Goal: Communication & Community: Answer question/provide support

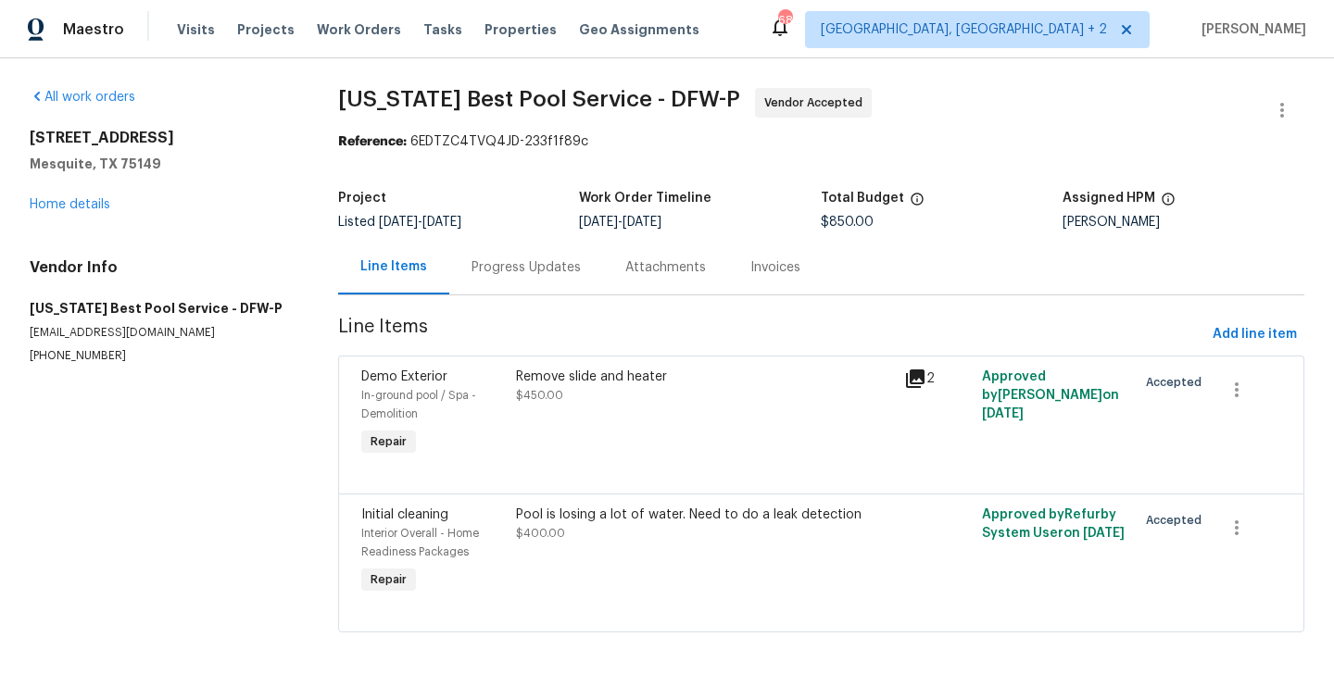
click at [505, 277] on div "Progress Updates" at bounding box center [526, 267] width 154 height 55
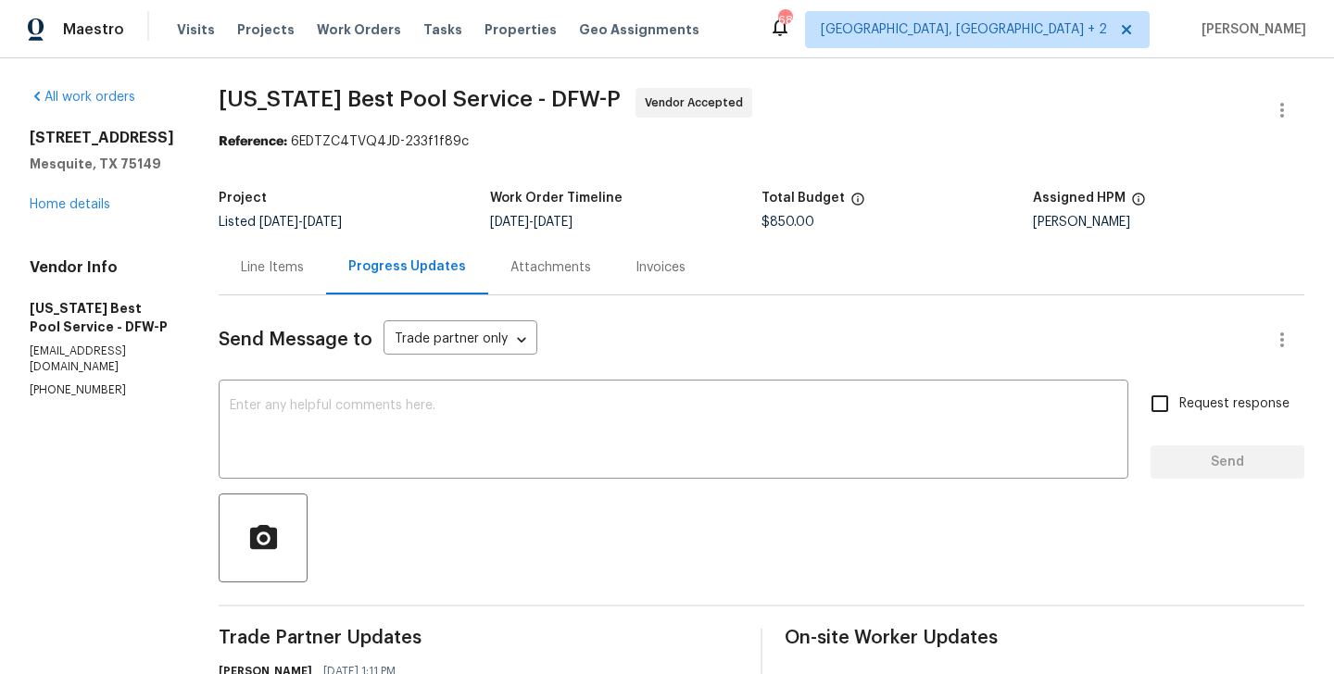
click at [76, 398] on p "[PHONE_NUMBER]" at bounding box center [102, 391] width 145 height 16
copy p "[PHONE_NUMBER]"
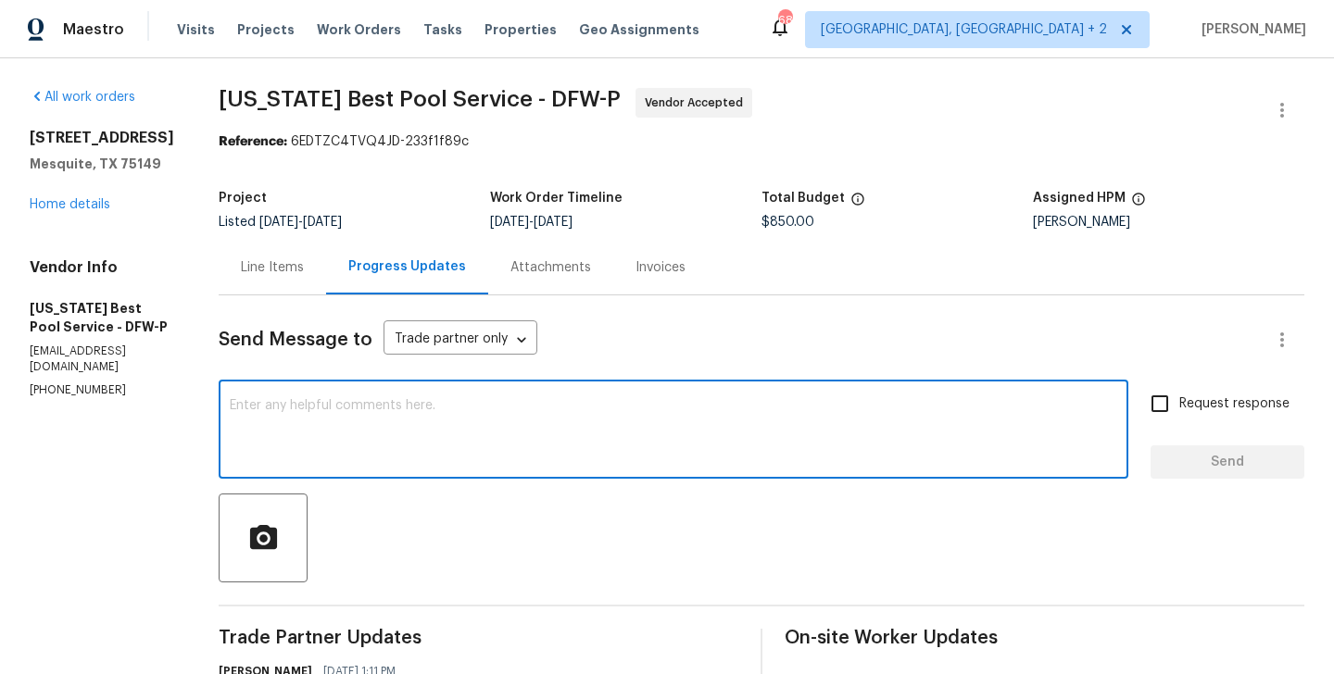
click at [304, 446] on textarea at bounding box center [673, 431] width 887 height 65
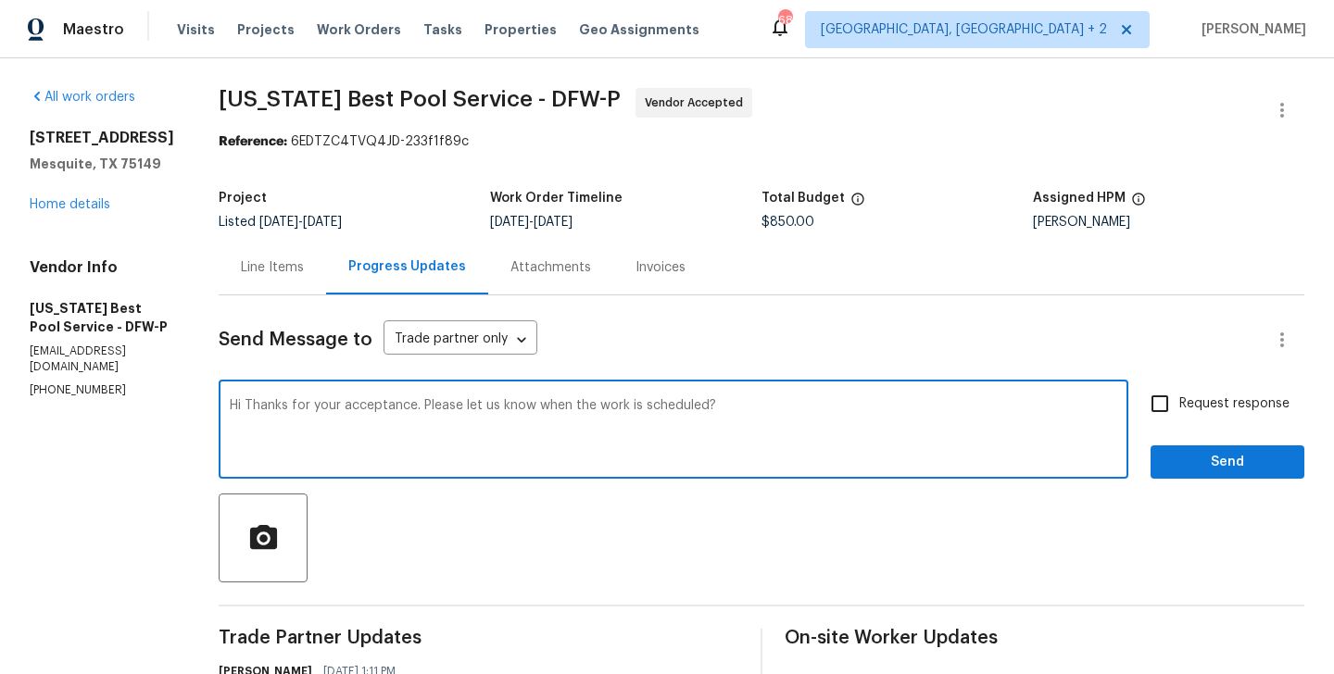
type textarea "Hi Thanks for your acceptance. Please let us know when the work is scheduled?"
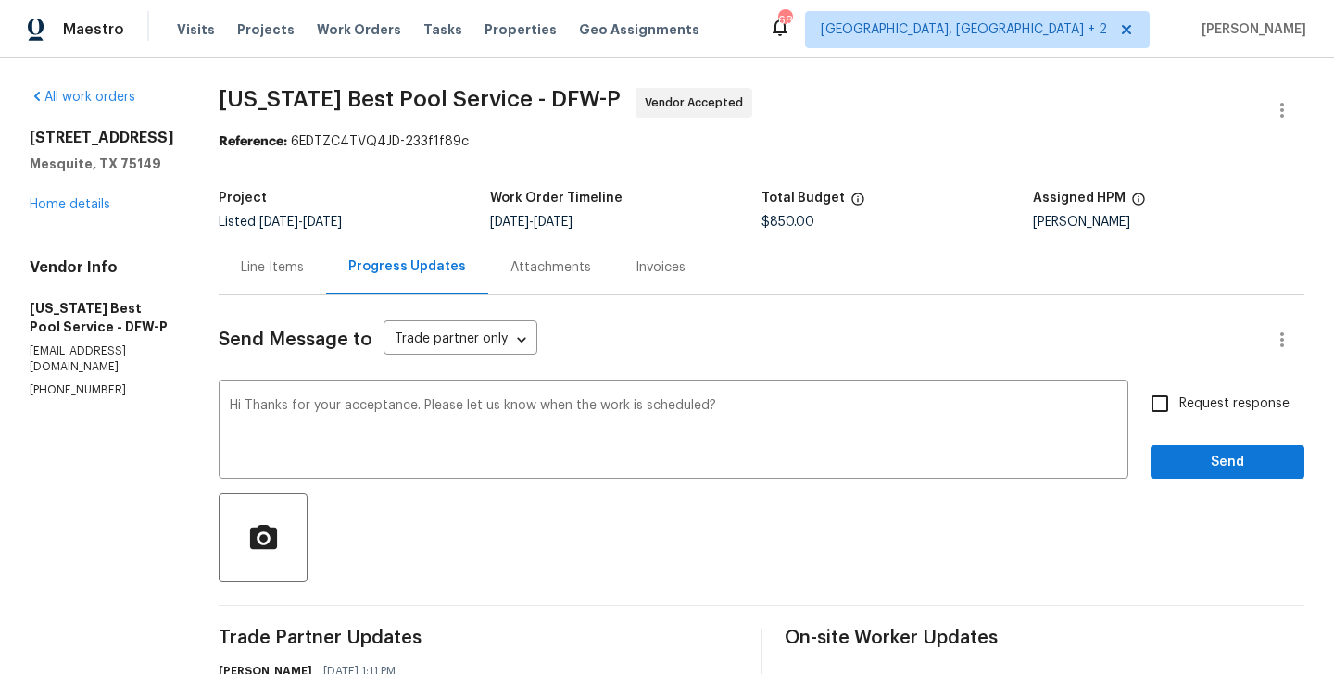
click at [1207, 408] on span "Request response" at bounding box center [1234, 404] width 110 height 19
click at [1179, 408] on input "Request response" at bounding box center [1159, 403] width 39 height 39
checkbox input "true"
click at [1239, 464] on span "Send" at bounding box center [1227, 462] width 124 height 23
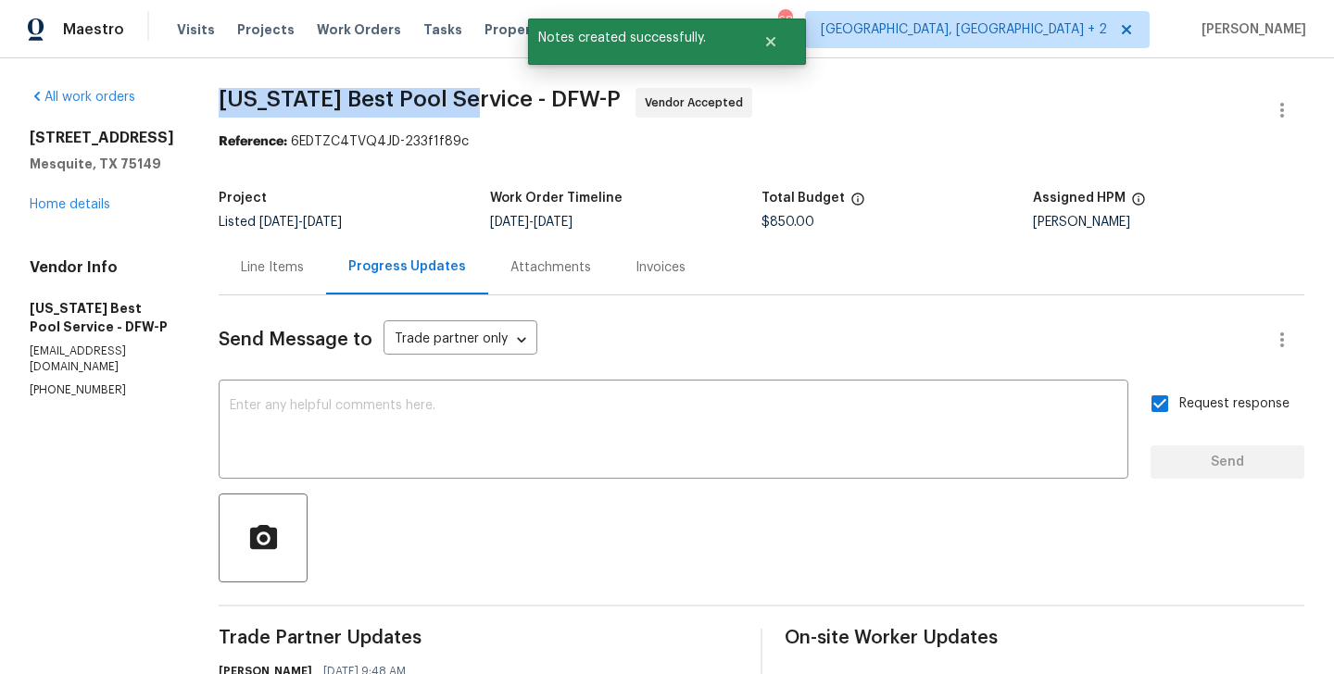
drag, startPoint x: 189, startPoint y: 99, endPoint x: 443, endPoint y: 106, distance: 253.9
click at [442, 106] on div "All work orders [STREET_ADDRESS][PERSON_NAME] Home details Vendor Info [US_STAT…" at bounding box center [667, 555] width 1334 height 995
copy span "[US_STATE] Best Pool Service"
click at [57, 211] on link "Home details" at bounding box center [70, 204] width 81 height 13
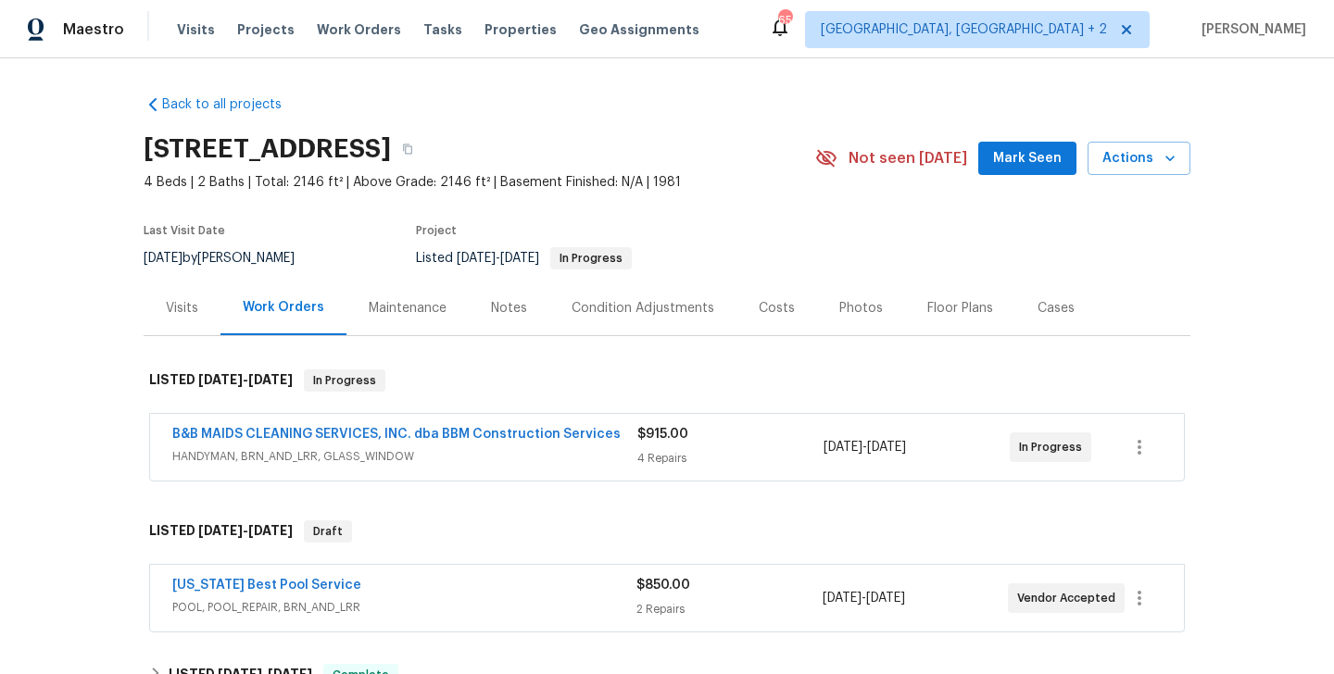
scroll to position [79, 0]
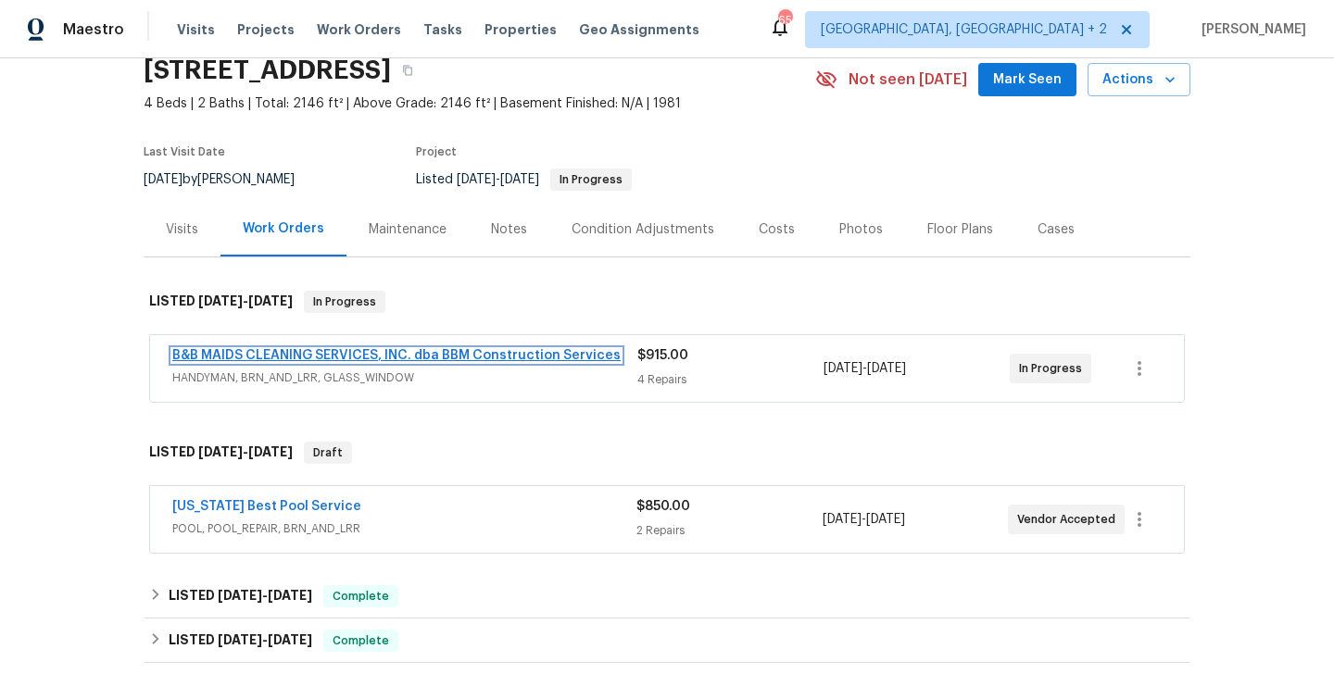
click at [387, 352] on link "B&B MAIDS CLEANING SERVICES, INC. dba BBM Construction Services" at bounding box center [396, 355] width 448 height 13
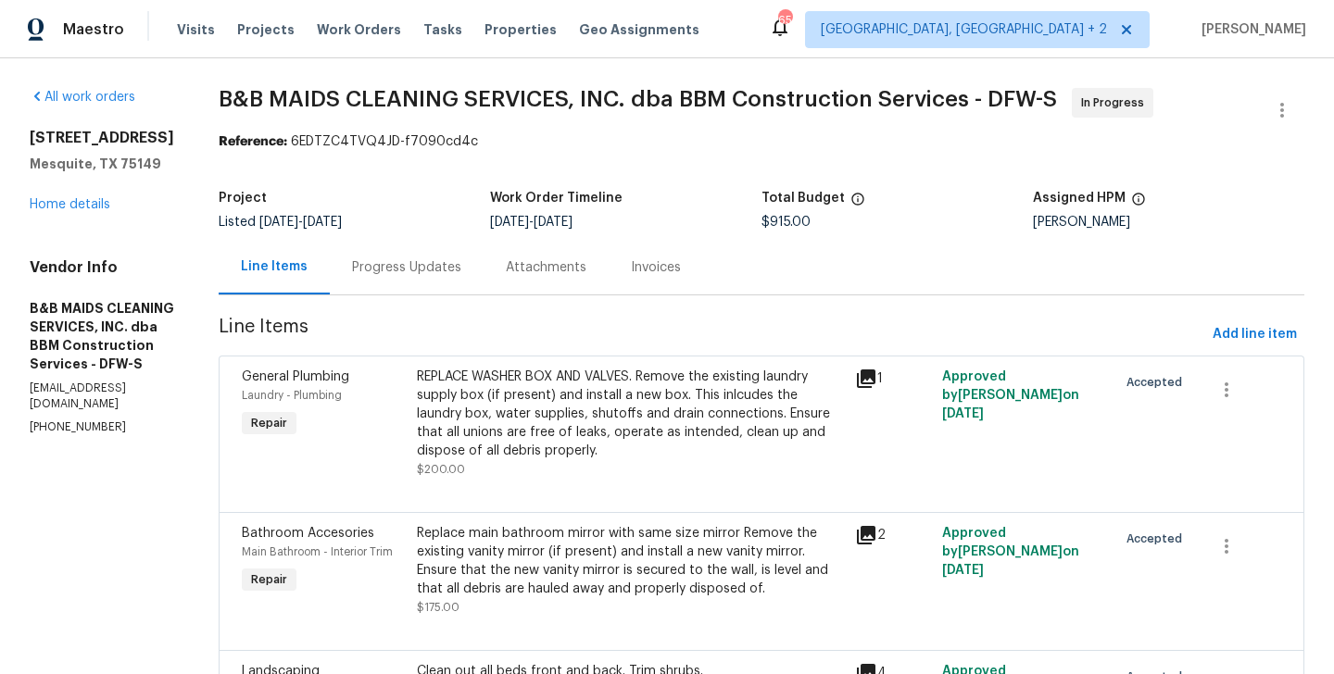
click at [465, 304] on section "B&B MAIDS CLEANING SERVICES, INC. dba BBM Construction Services - DFW-S In Prog…" at bounding box center [762, 500] width 1086 height 824
click at [478, 296] on section "B&B MAIDS CLEANING SERVICES, INC. dba BBM Construction Services - DFW-S In Prog…" at bounding box center [762, 500] width 1086 height 824
click at [461, 273] on div "Progress Updates" at bounding box center [406, 267] width 109 height 19
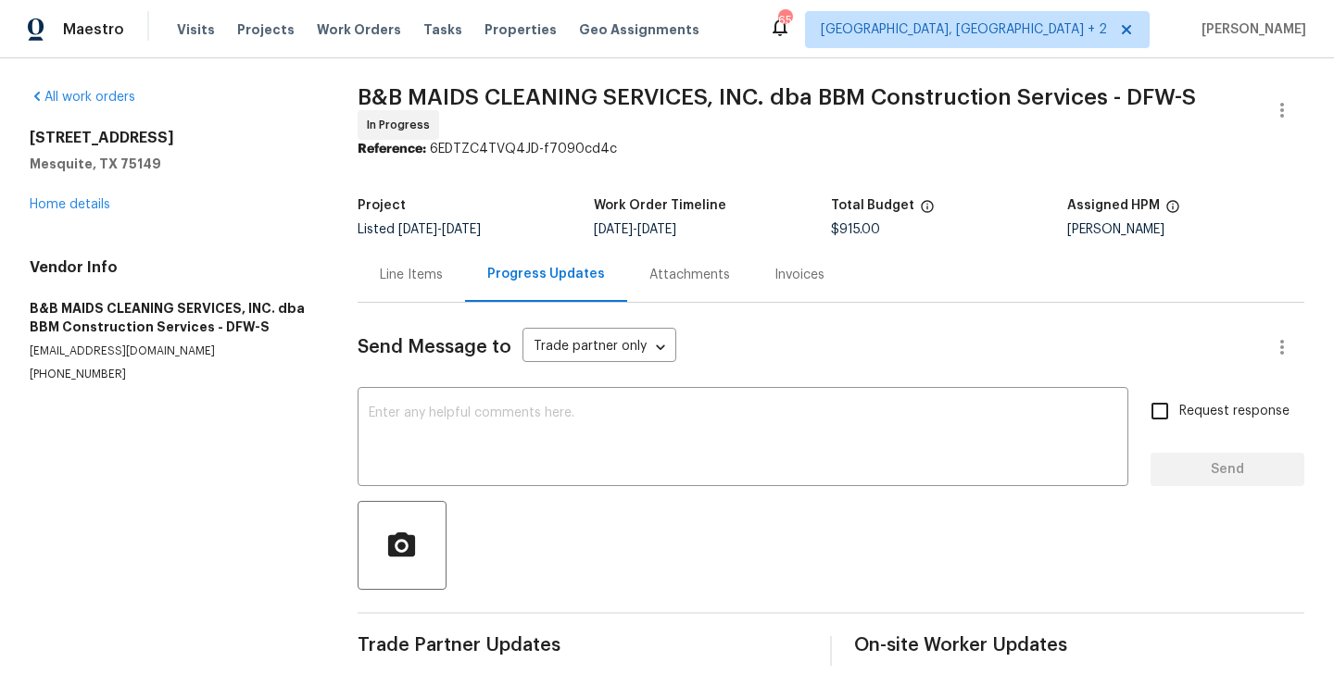
click at [409, 276] on div "Line Items" at bounding box center [411, 275] width 63 height 19
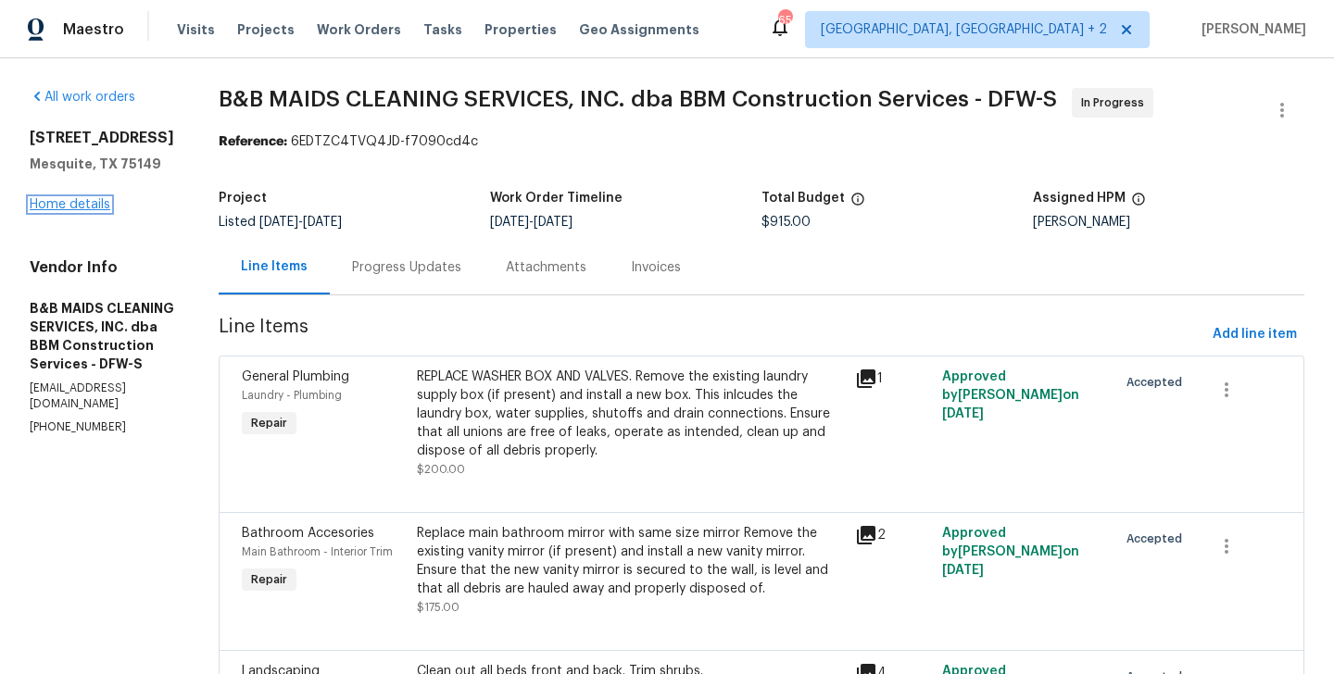
click at [44, 206] on link "Home details" at bounding box center [70, 204] width 81 height 13
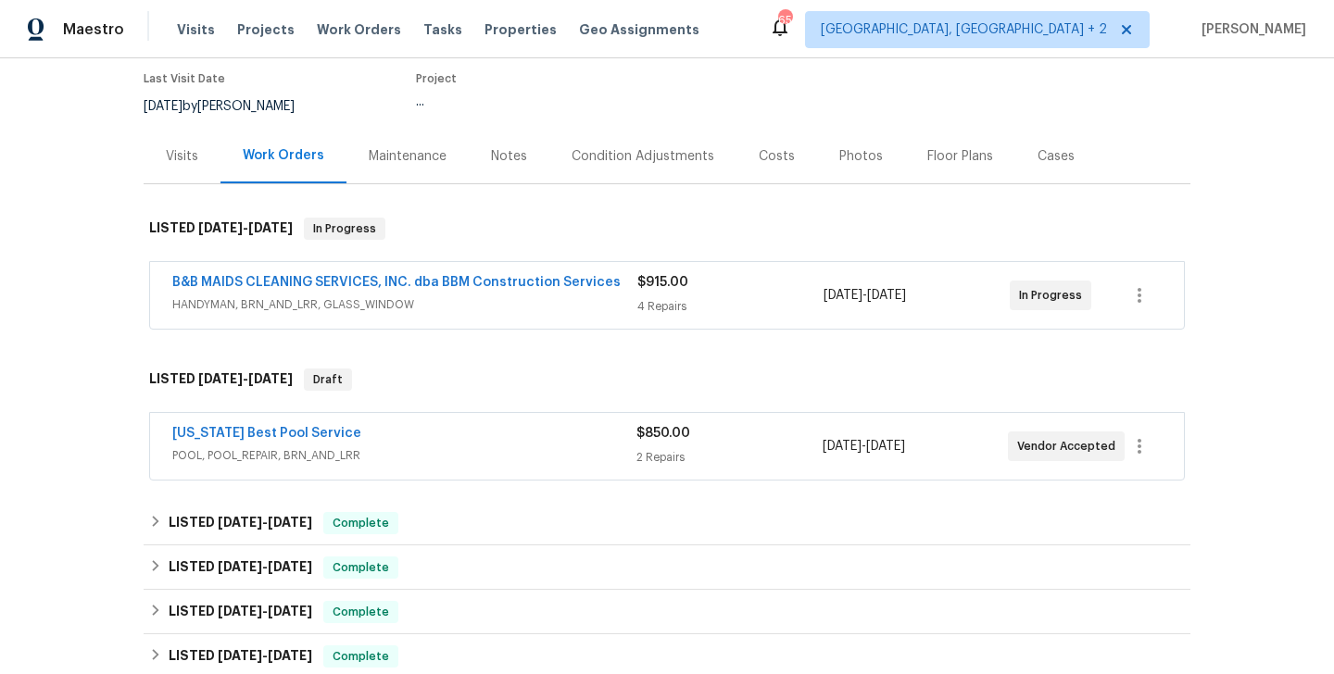
scroll to position [181, 0]
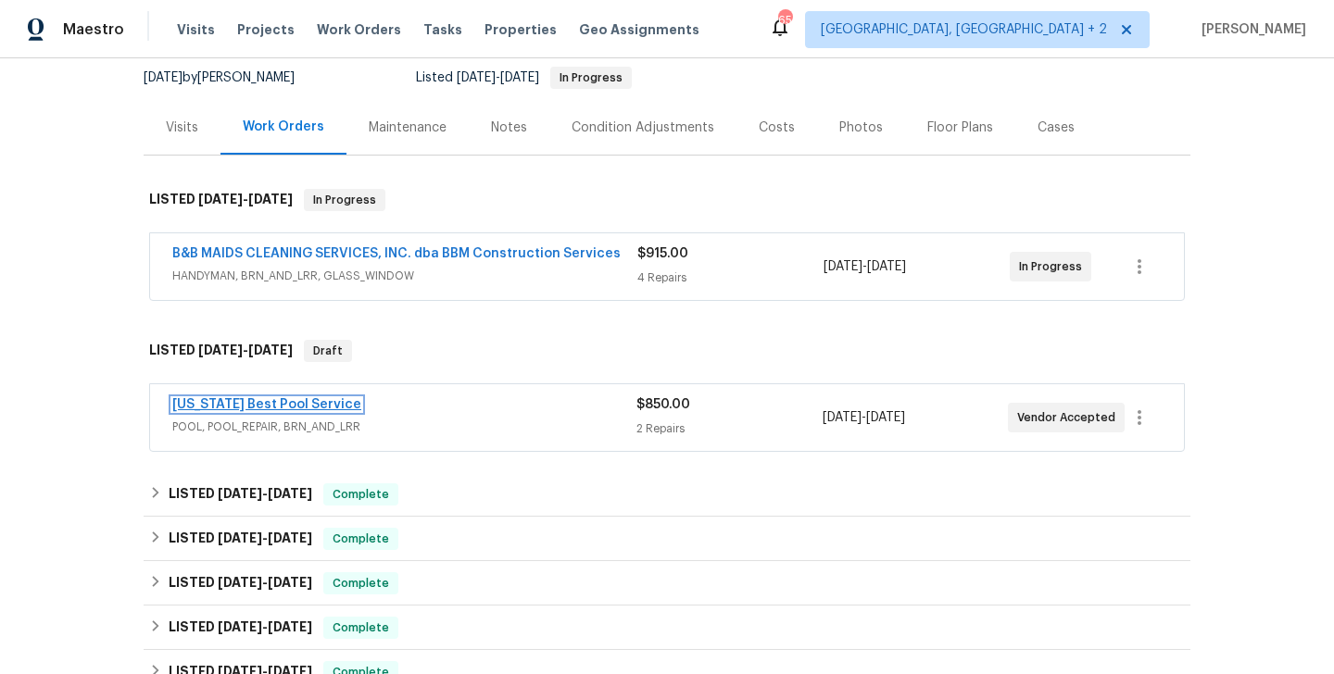
click at [285, 401] on link "Texas Best Pool Service" at bounding box center [266, 404] width 189 height 13
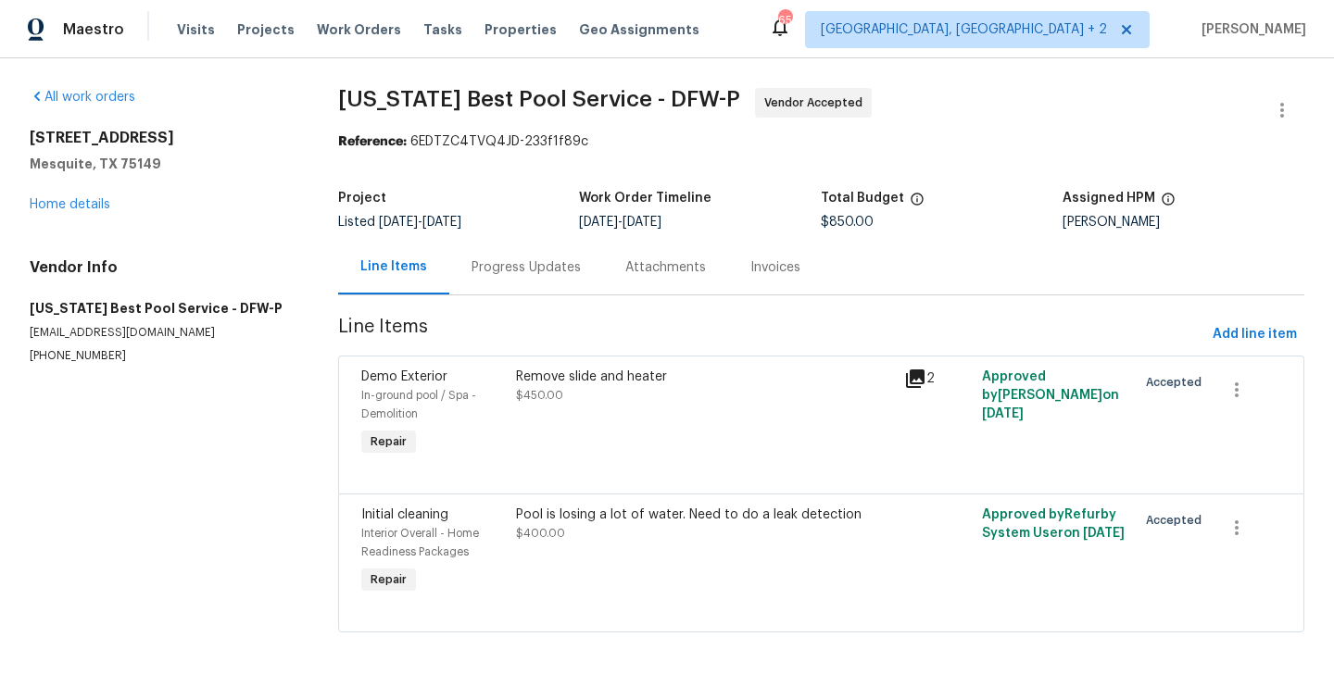
click at [487, 278] on div "Progress Updates" at bounding box center [526, 267] width 154 height 55
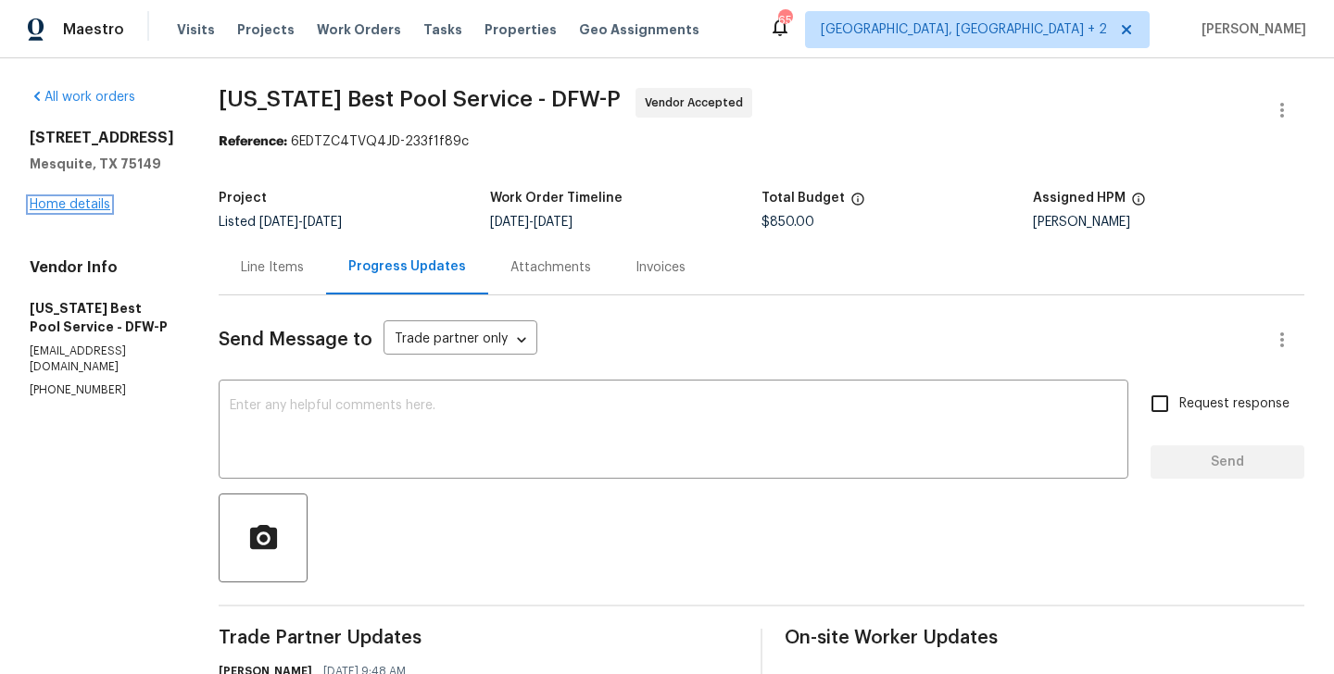
click at [69, 211] on link "Home details" at bounding box center [70, 204] width 81 height 13
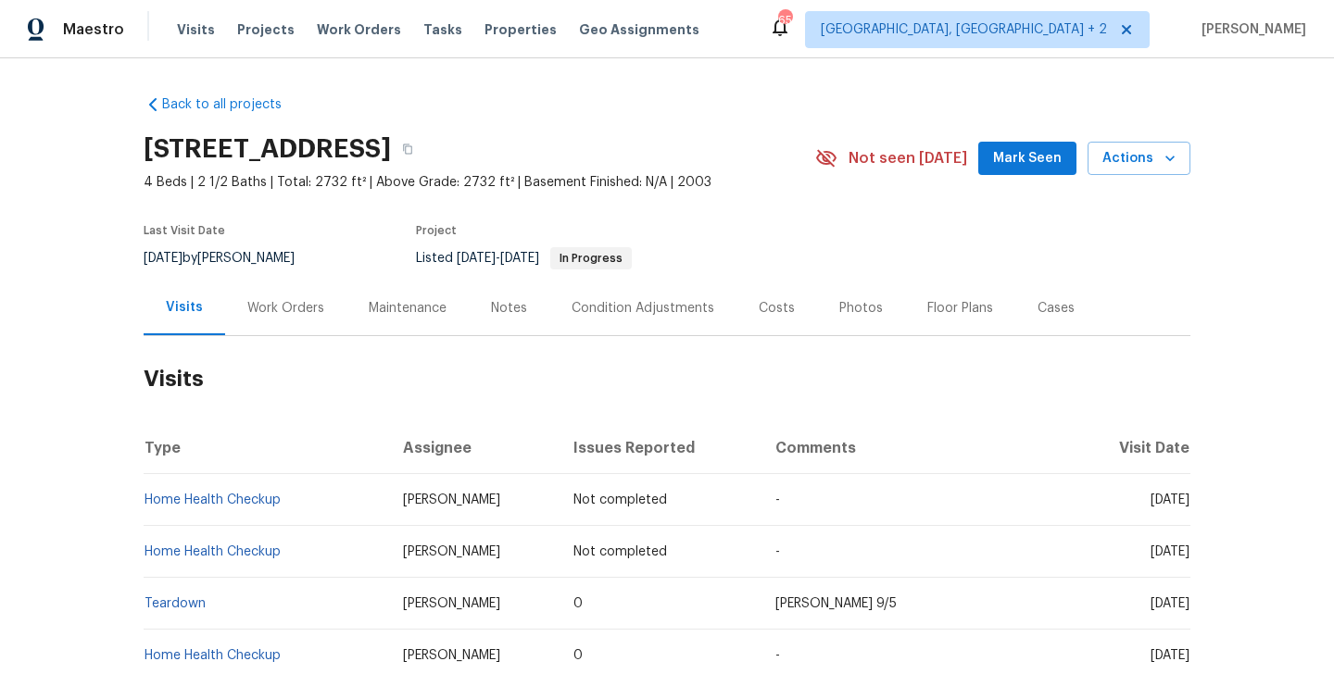
click at [328, 303] on div "Work Orders" at bounding box center [285, 308] width 121 height 55
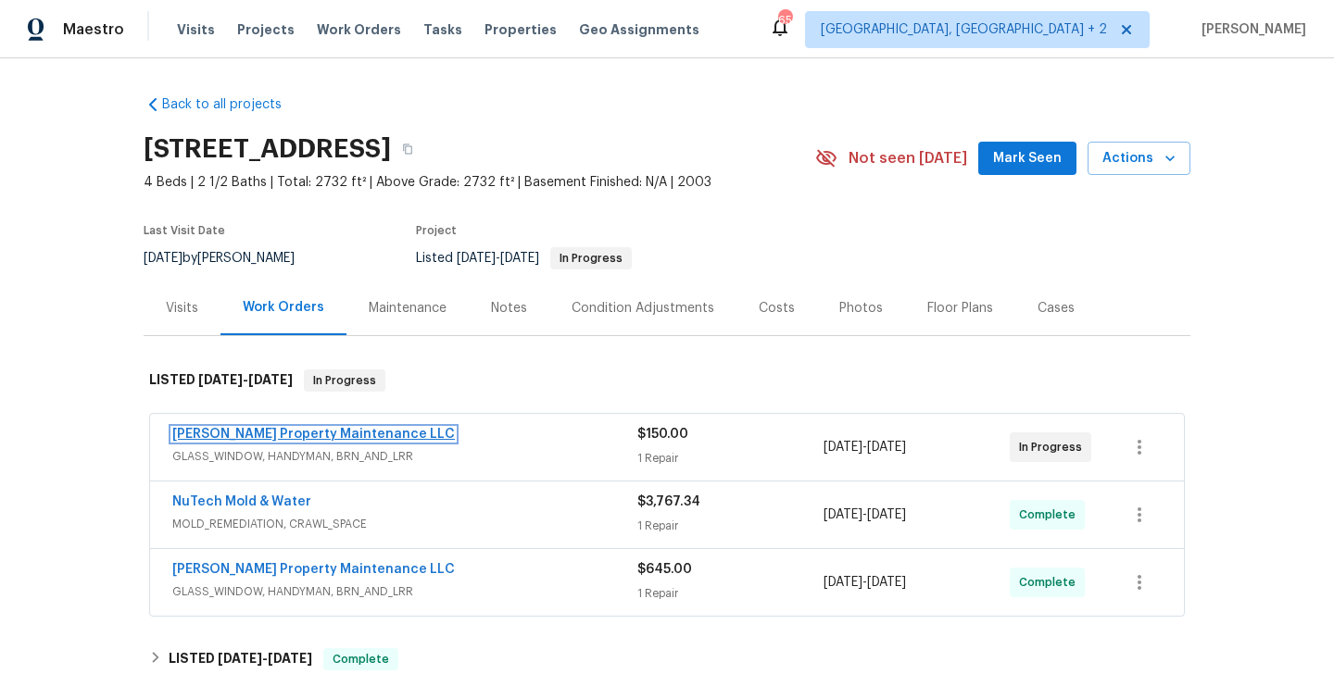
click at [356, 434] on link "Glen Property Maintenance LLC" at bounding box center [313, 434] width 283 height 13
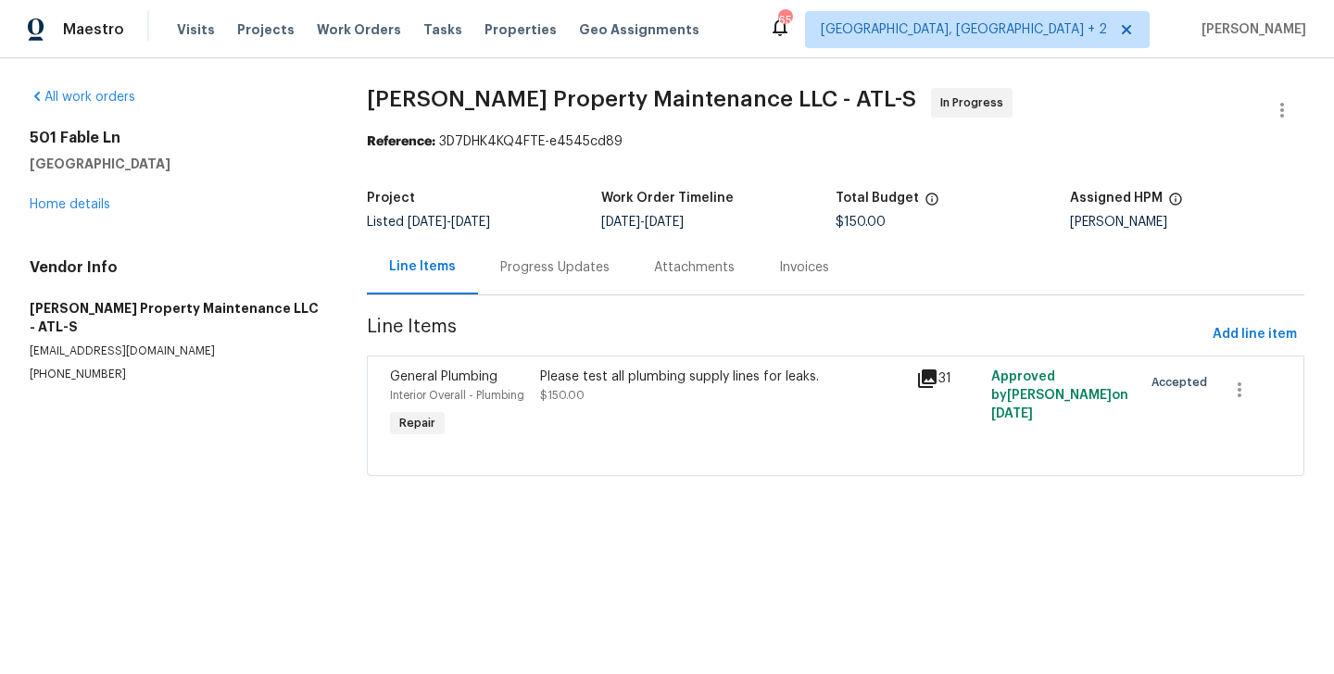
click at [518, 262] on div "Progress Updates" at bounding box center [554, 267] width 109 height 19
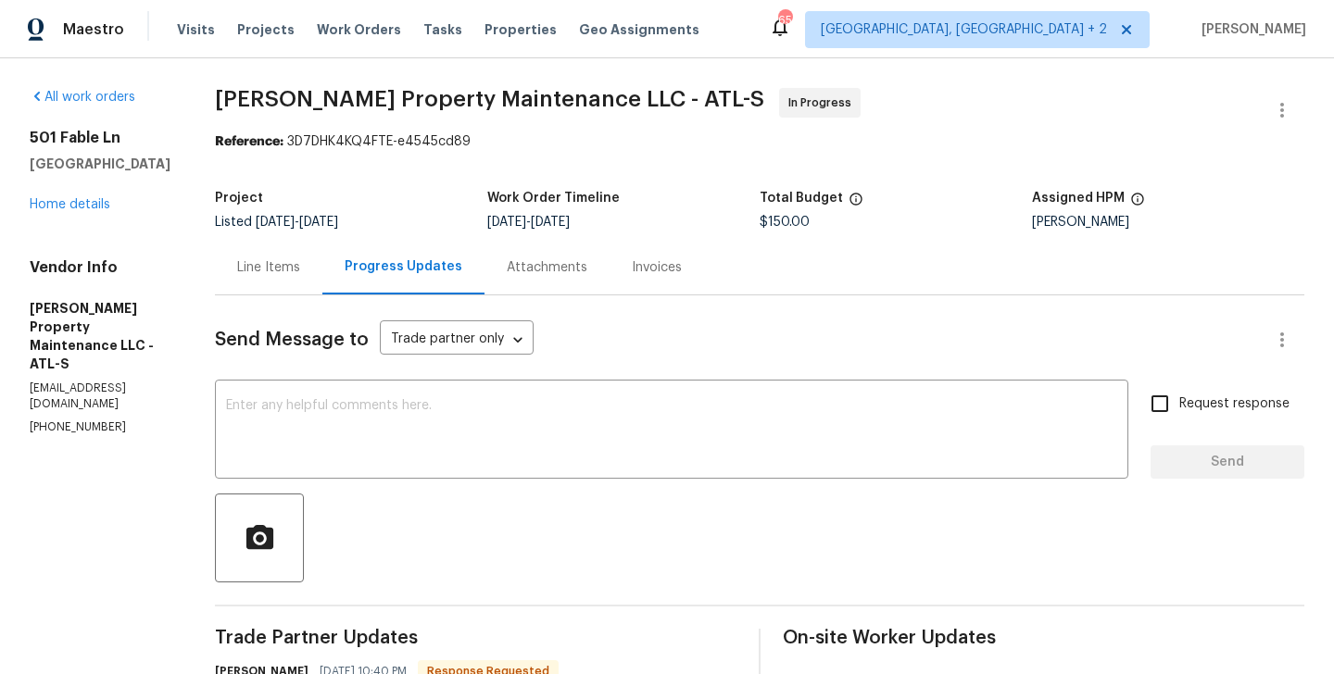
click at [304, 234] on div "Project Listed 8/22/2025 - 9/7/2025 Work Order Timeline 9/5/2025 - 9/7/2025 Tot…" at bounding box center [759, 210] width 1089 height 59
click at [304, 250] on div "Line Items" at bounding box center [268, 267] width 107 height 55
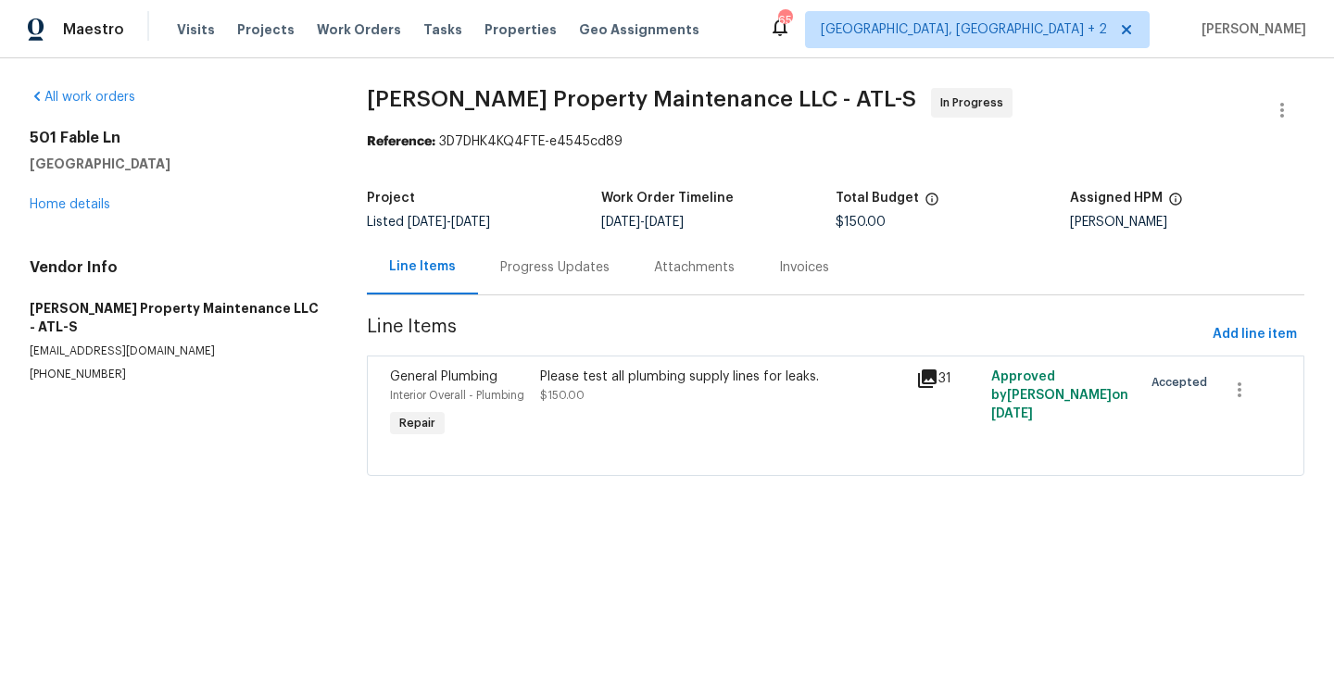
click at [701, 399] on div "Please test all plumbing supply lines for leaks. $150.00" at bounding box center [722, 386] width 365 height 37
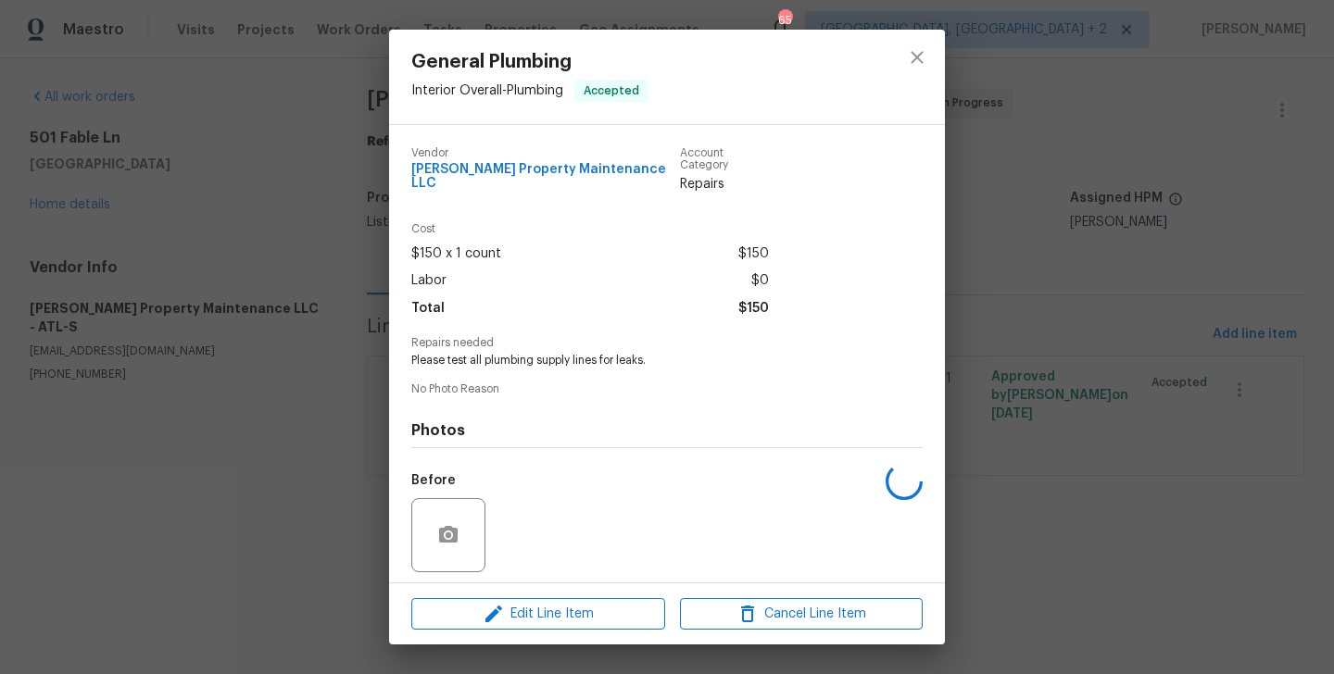
scroll to position [117, 0]
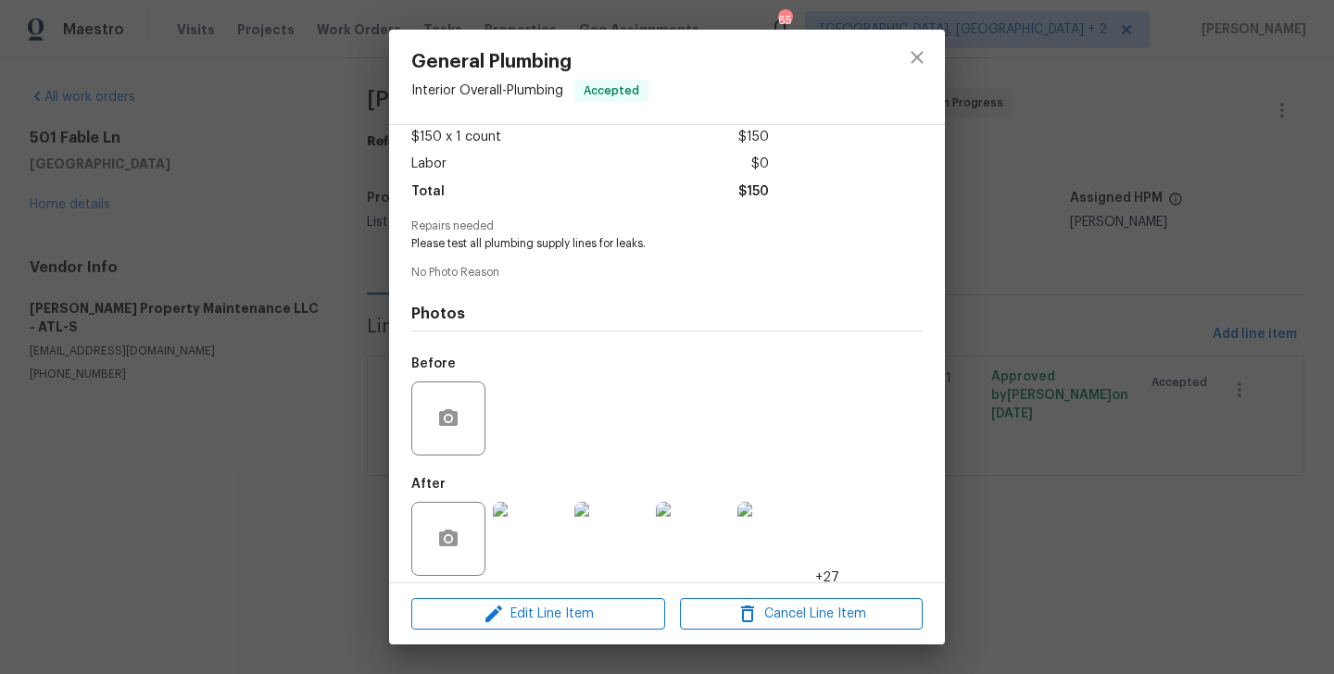
click at [522, 536] on img at bounding box center [530, 539] width 74 height 74
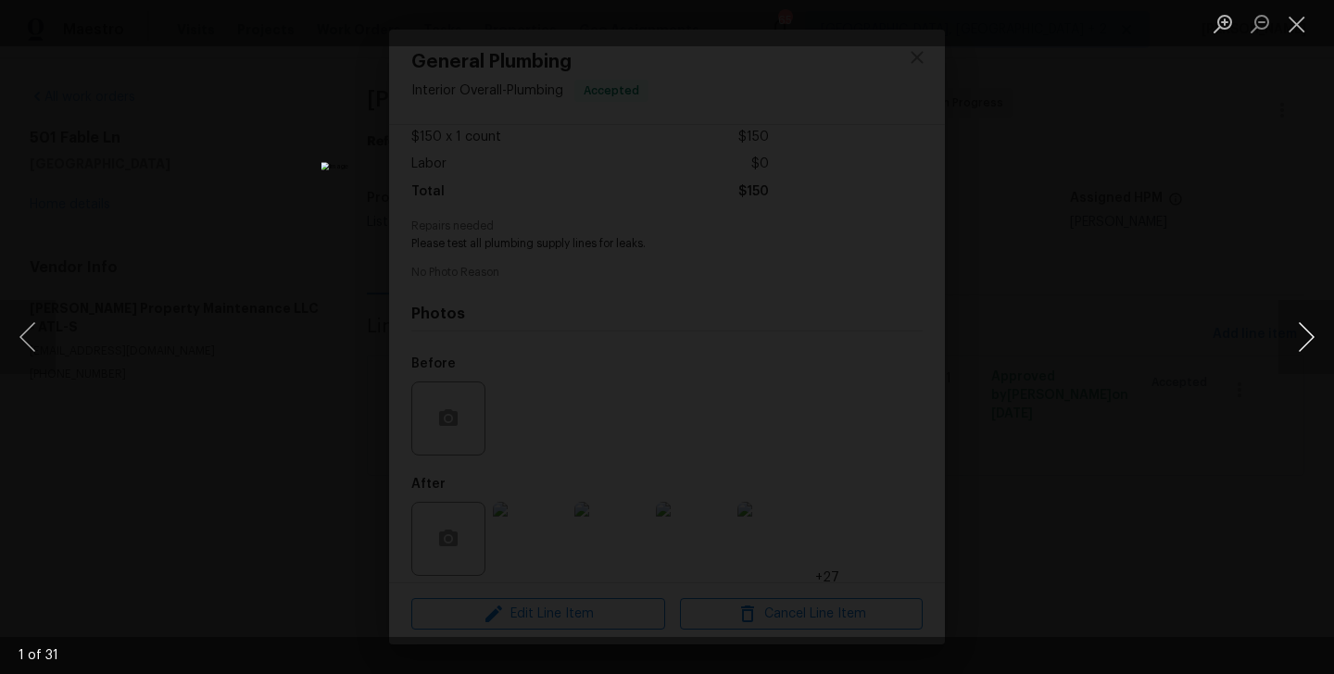
click at [1310, 345] on button "Next image" at bounding box center [1306, 337] width 56 height 74
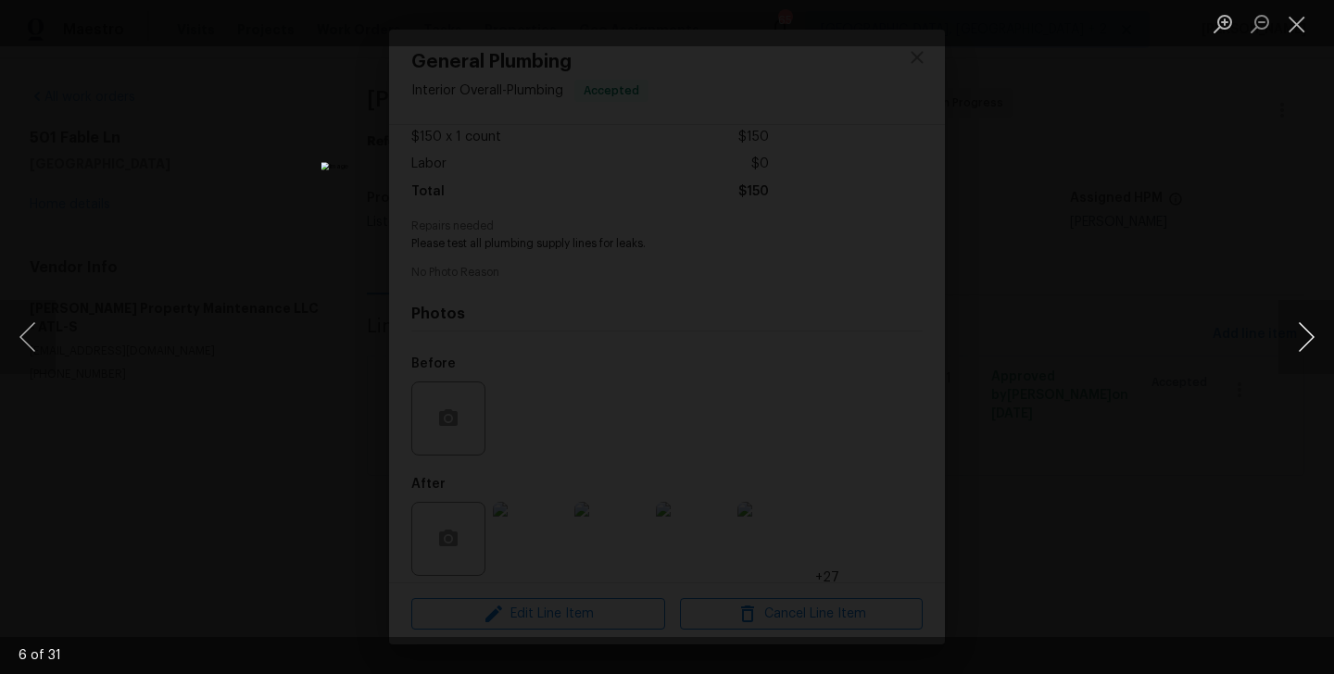
click at [1310, 345] on button "Next image" at bounding box center [1306, 337] width 56 height 74
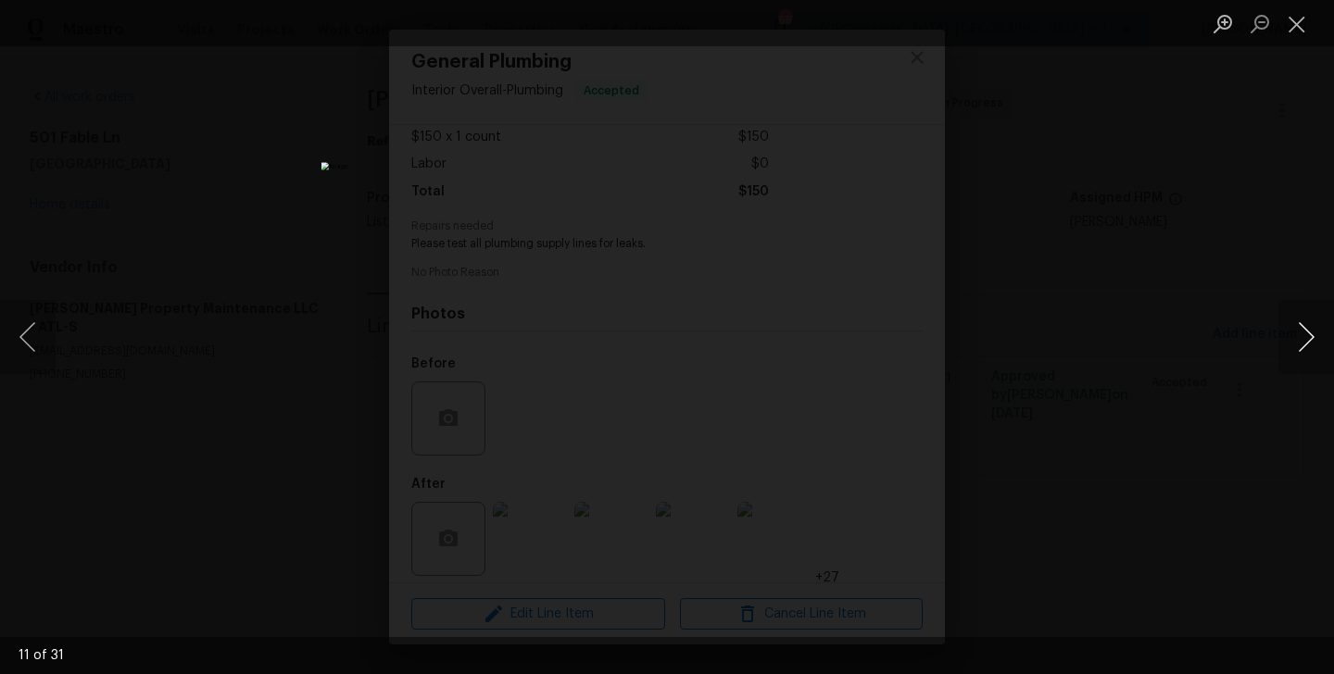
click at [1310, 345] on button "Next image" at bounding box center [1306, 337] width 56 height 74
click at [1310, 333] on button "Next image" at bounding box center [1306, 337] width 56 height 74
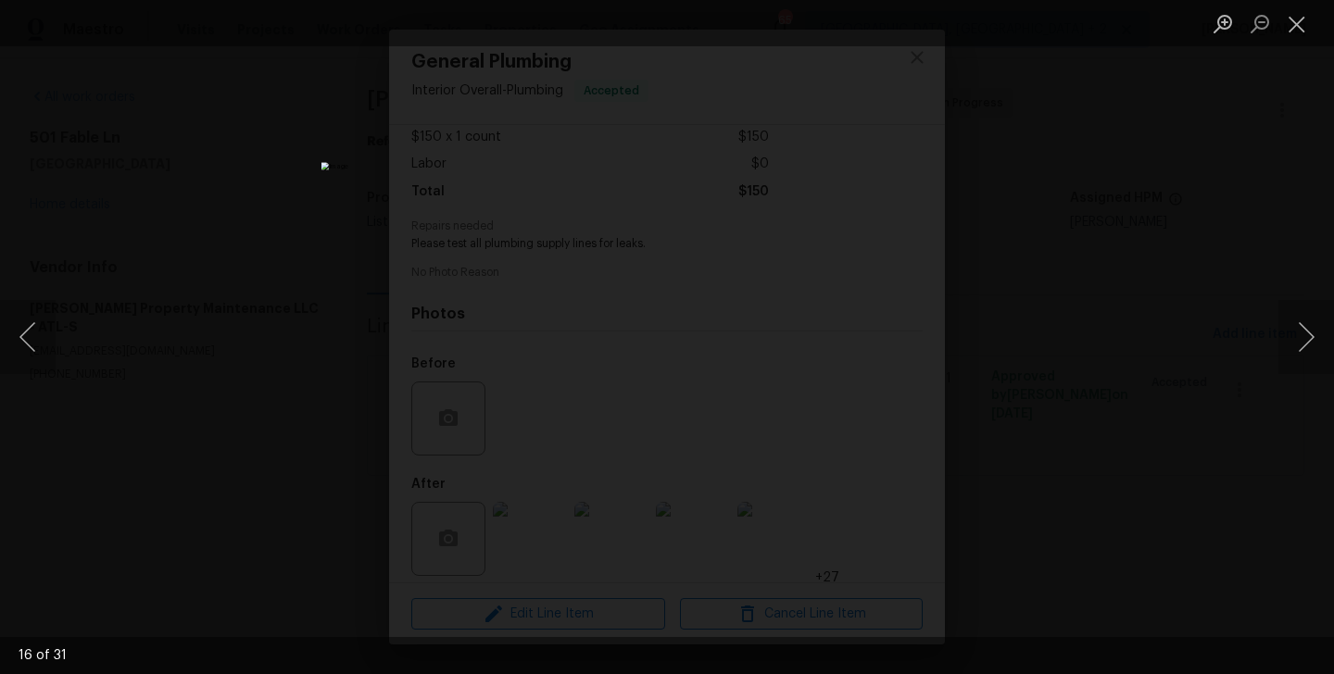
click at [220, 456] on div "Lightbox" at bounding box center [667, 337] width 1334 height 674
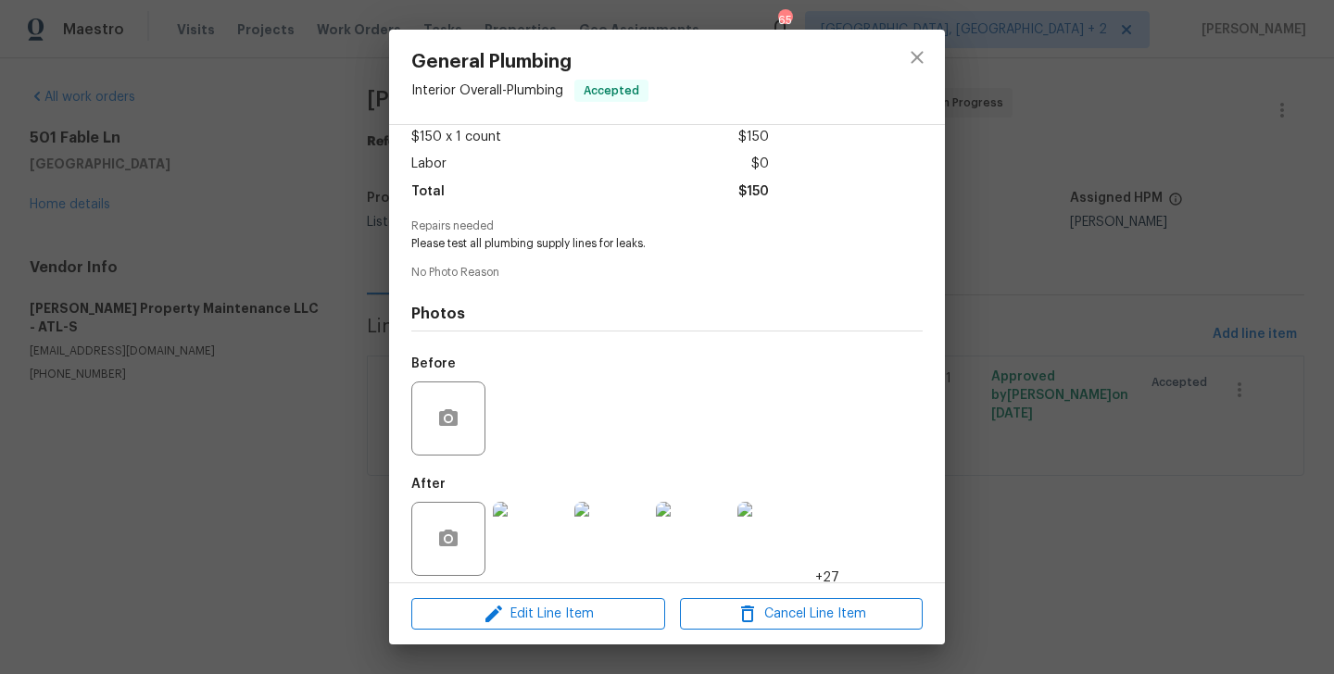
click at [220, 456] on div "General Plumbing Interior Overall - Plumbing Accepted Vendor Glen Property Main…" at bounding box center [667, 337] width 1334 height 674
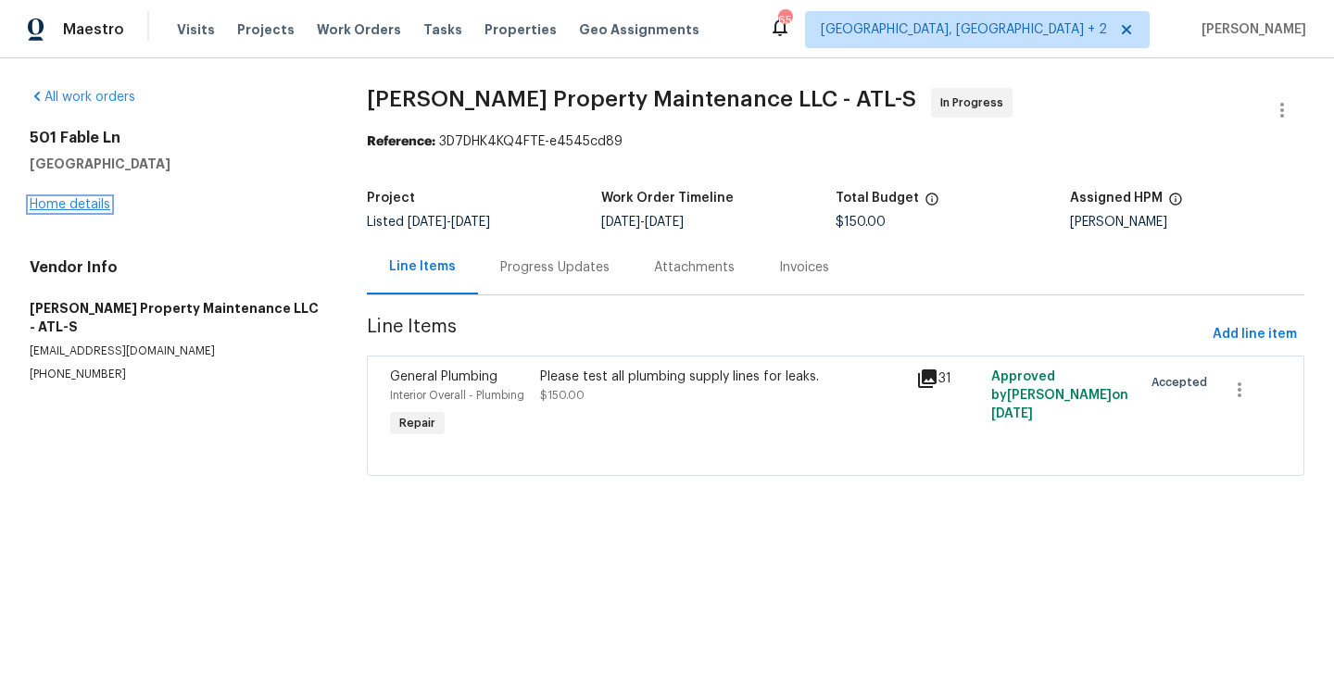
click at [89, 209] on link "Home details" at bounding box center [70, 204] width 81 height 13
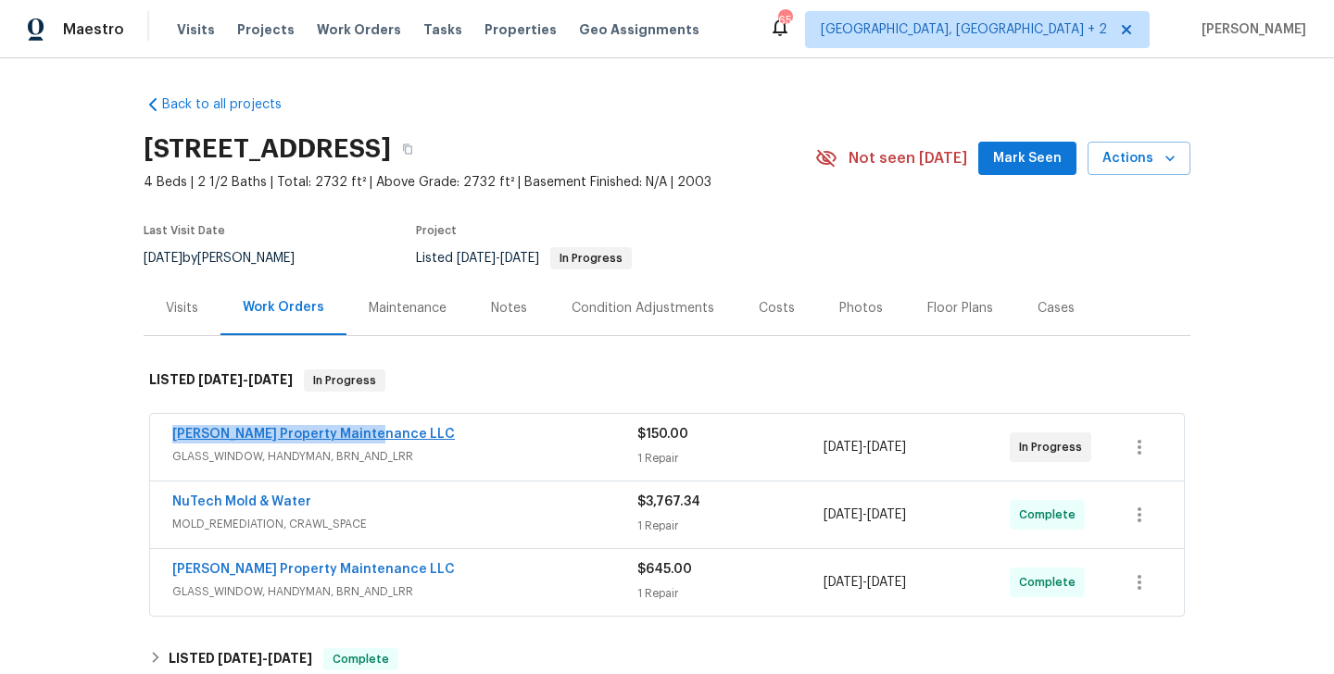
drag, startPoint x: 396, startPoint y: 433, endPoint x: 172, endPoint y: 434, distance: 223.3
click at [172, 434] on div "Glen Property Maintenance LLC" at bounding box center [404, 436] width 465 height 22
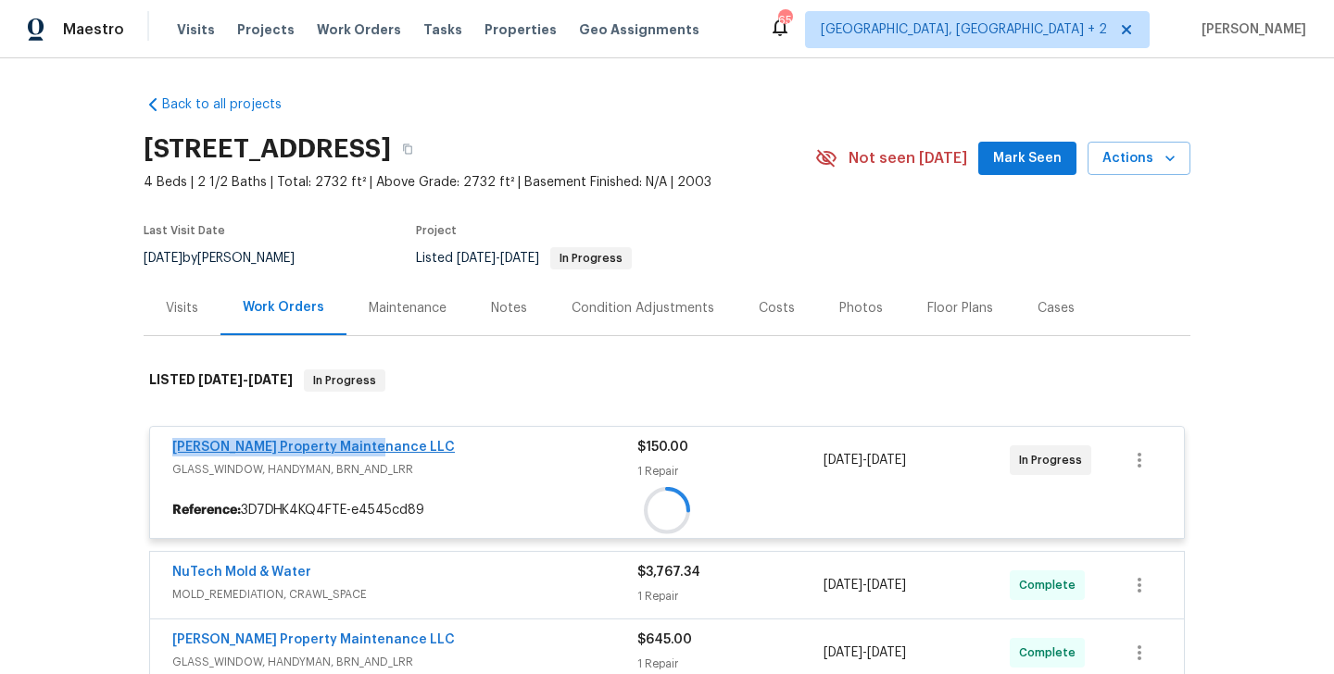
copy link "Glen Property Maintenance LLC"
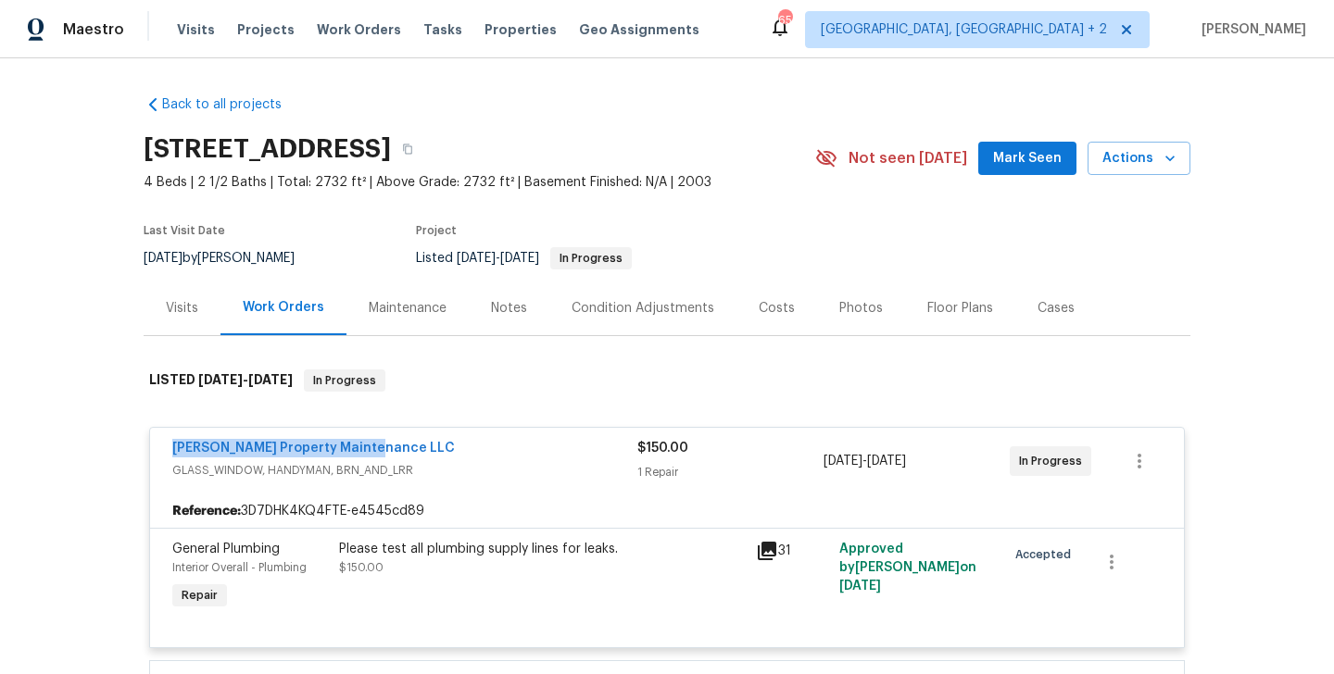
click at [447, 450] on div "Glen Property Maintenance LLC" at bounding box center [404, 450] width 465 height 22
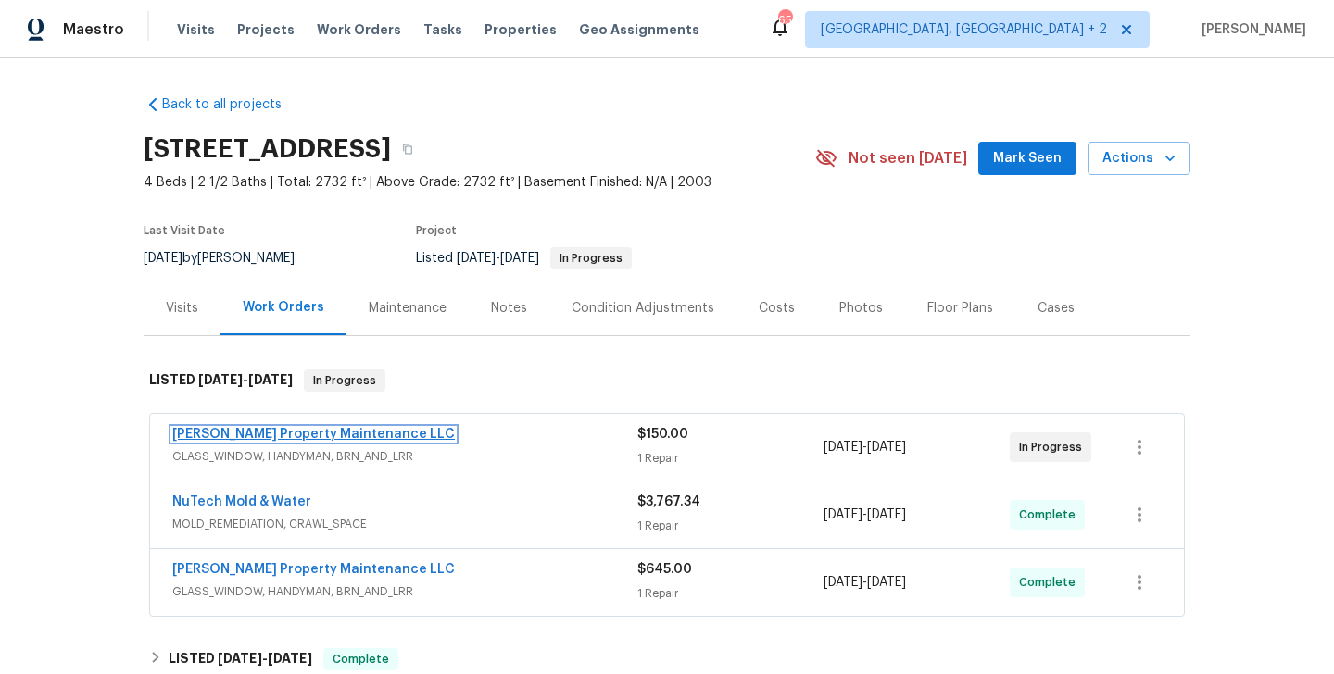
click at [264, 430] on link "Glen Property Maintenance LLC" at bounding box center [313, 434] width 283 height 13
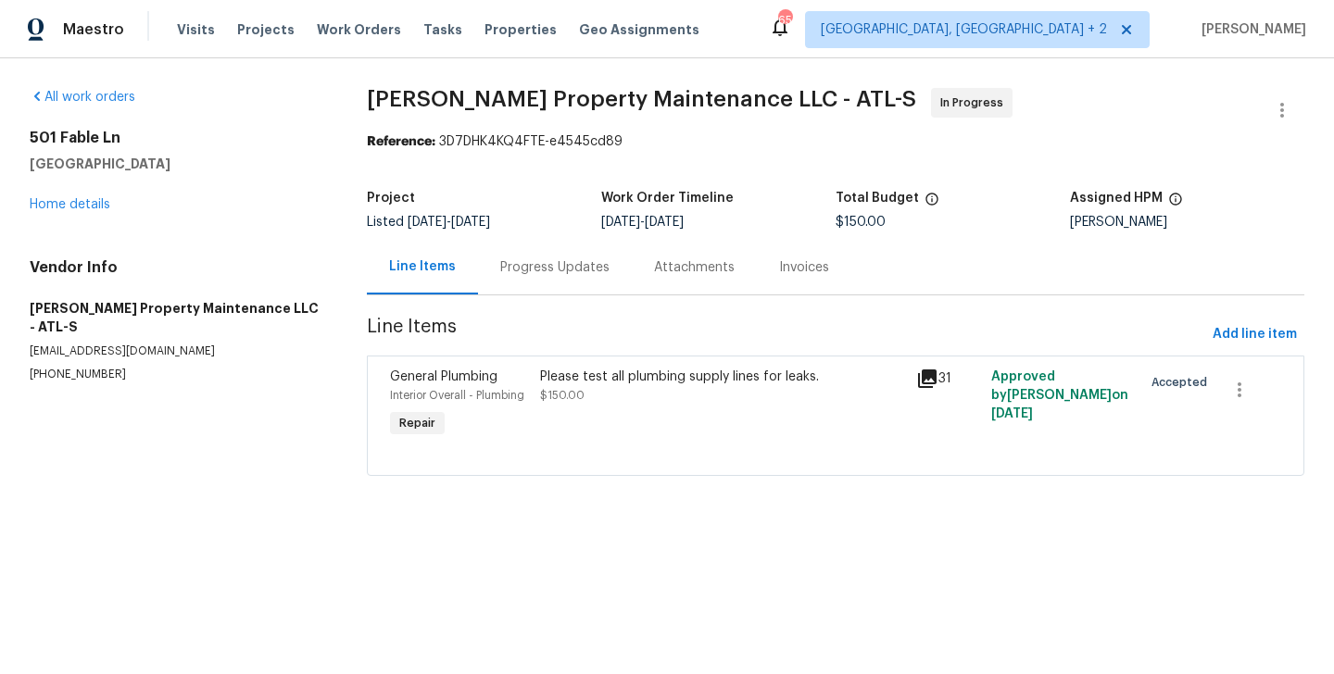
click at [534, 256] on div "Progress Updates" at bounding box center [555, 267] width 154 height 55
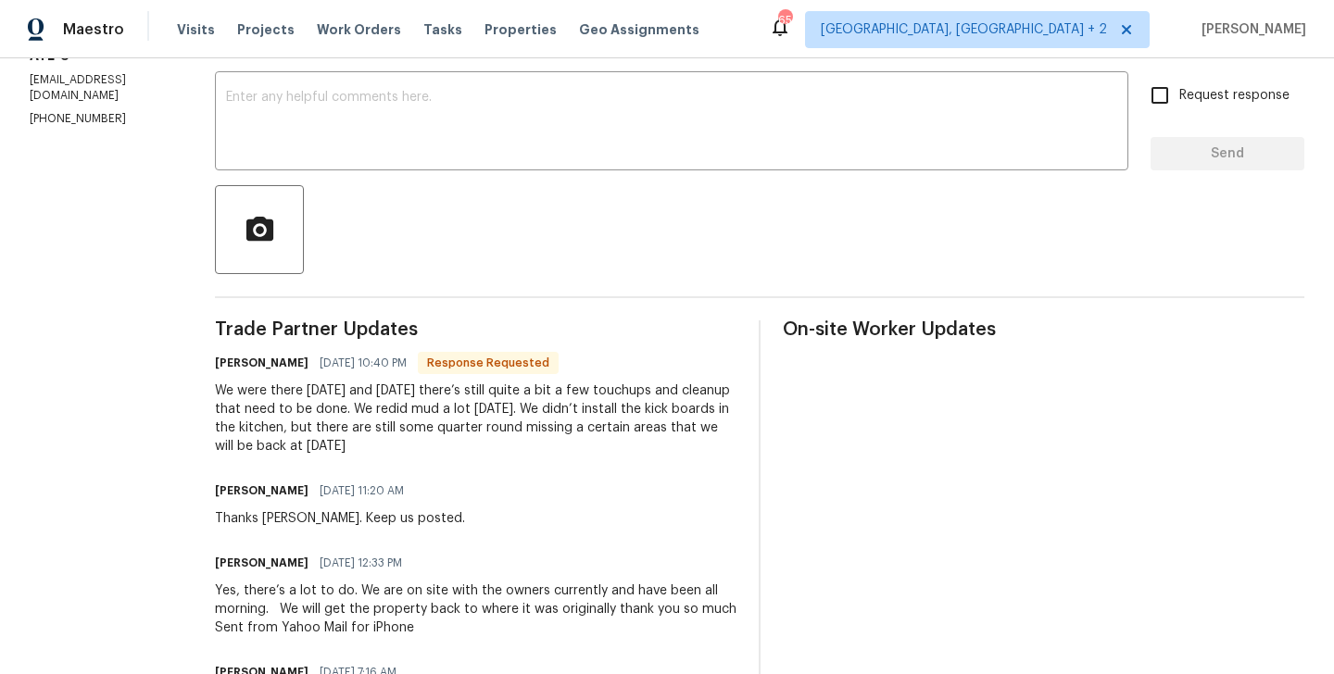
scroll to position [308, 0]
click at [233, 360] on h6 "Daniel glen" at bounding box center [262, 364] width 94 height 19
copy h6 "Daniel"
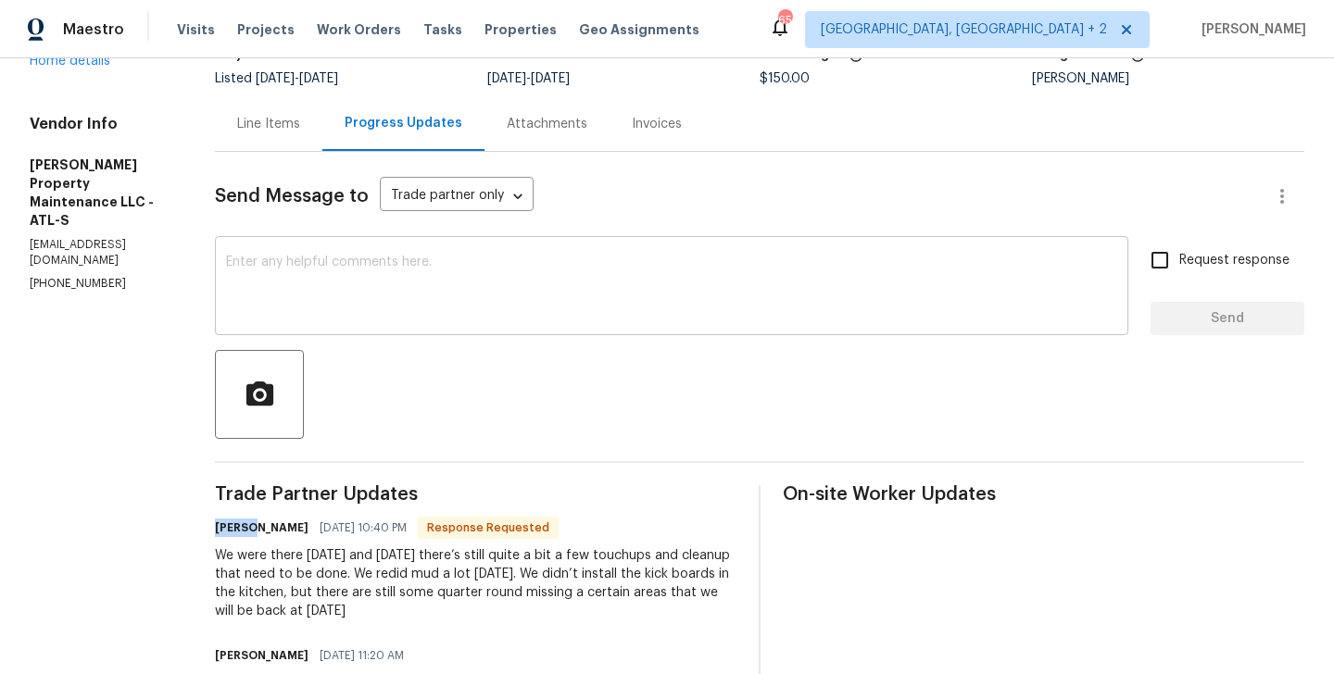
scroll to position [145, 0]
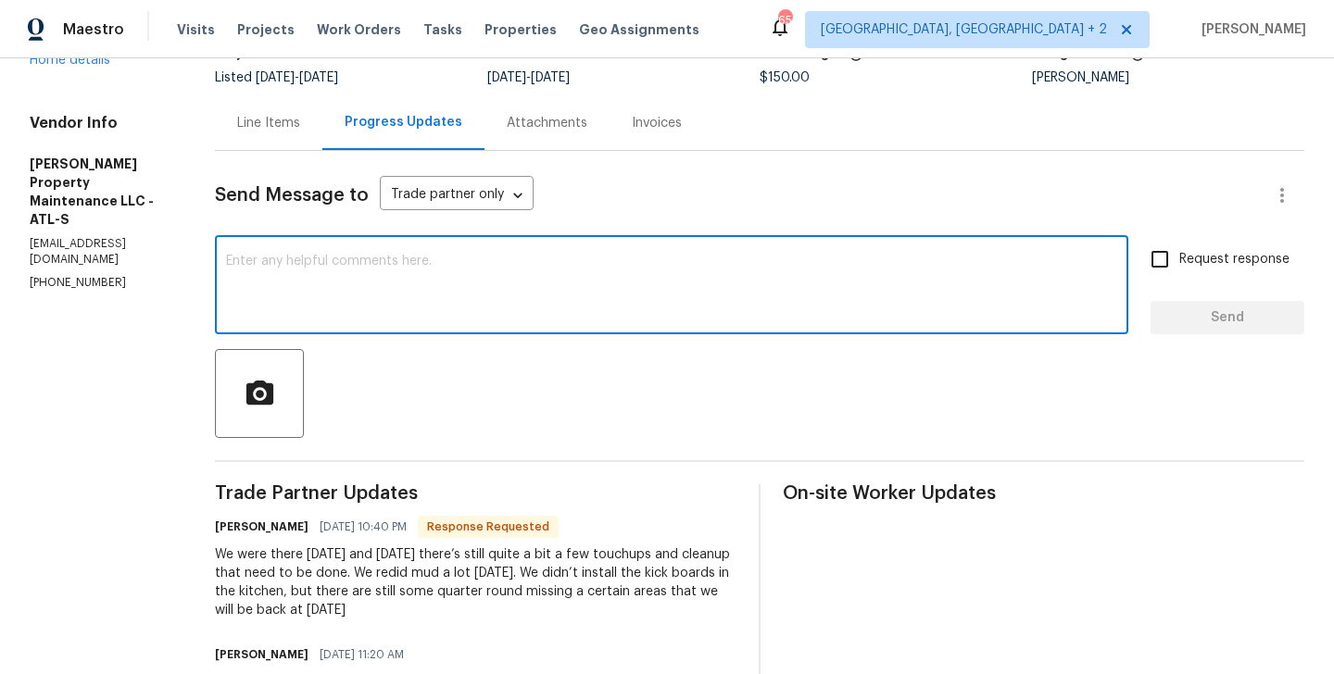
click at [461, 309] on textarea at bounding box center [671, 287] width 891 height 65
paste textarea "Daniel"
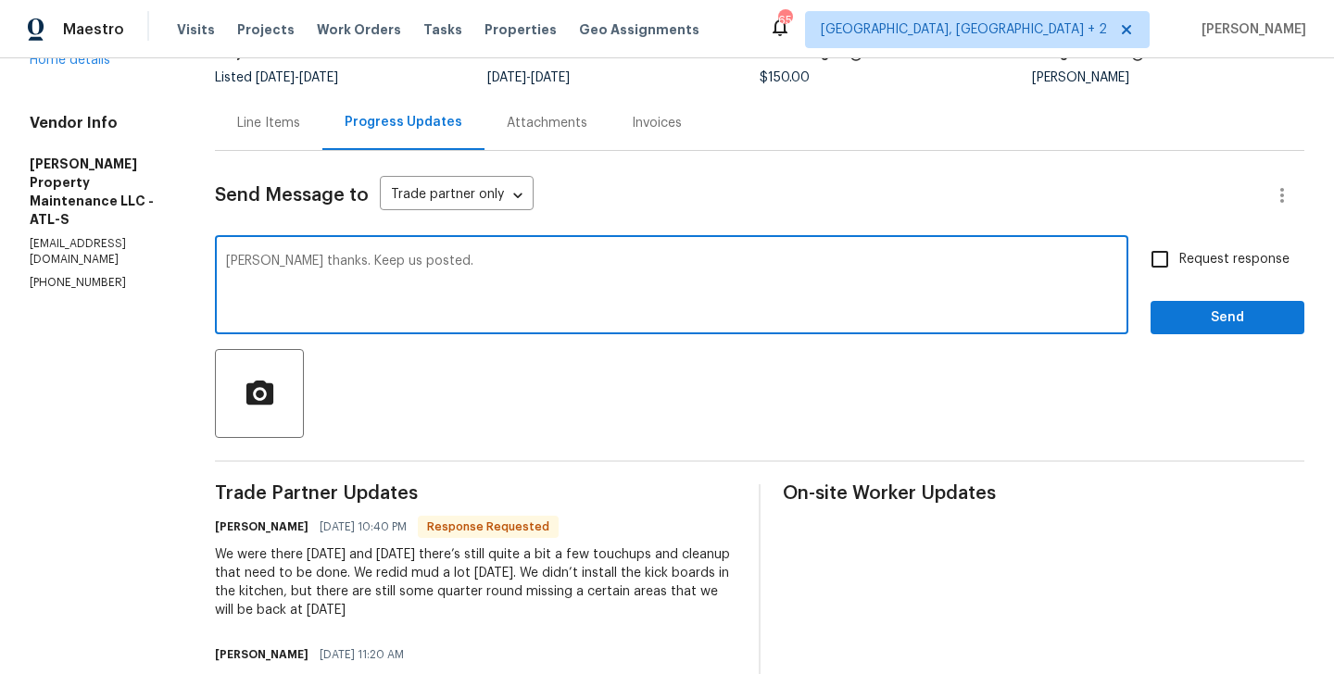
type textarea "Daniel thanks. Keep us posted."
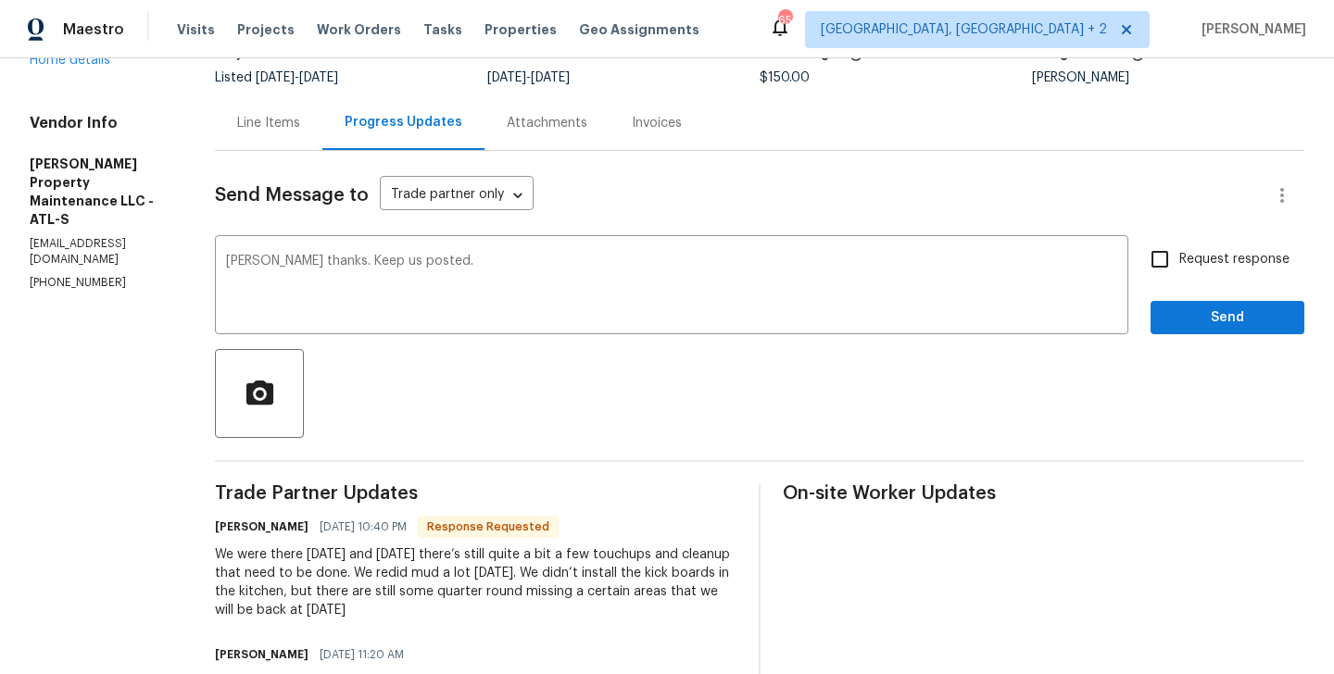
click at [1183, 270] on label "Request response" at bounding box center [1214, 259] width 149 height 39
click at [1179, 270] on input "Request response" at bounding box center [1159, 259] width 39 height 39
checkbox input "true"
click at [1183, 318] on span "Send" at bounding box center [1227, 318] width 124 height 23
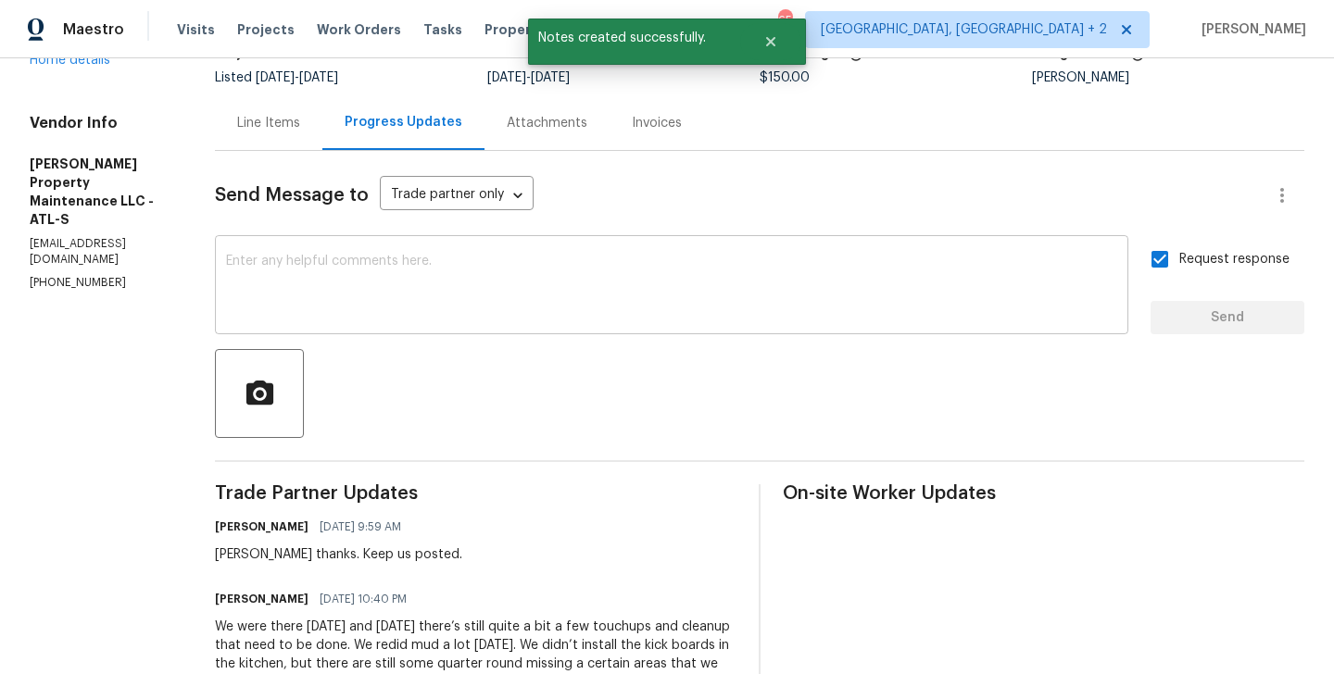
scroll to position [0, 0]
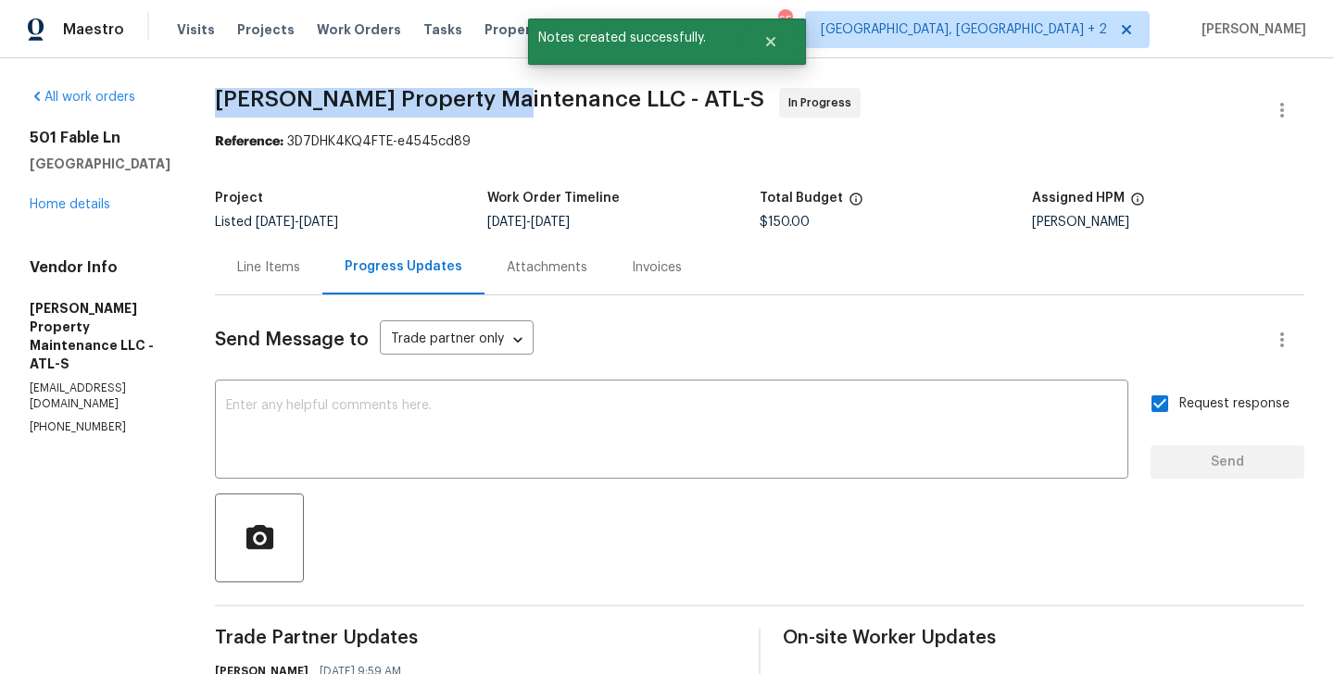
drag, startPoint x: 222, startPoint y: 107, endPoint x: 513, endPoint y: 104, distance: 290.9
click at [514, 104] on span "Glen Property Maintenance LLC - ATL-S" at bounding box center [489, 99] width 549 height 22
copy span "Glen Property Maintenance"
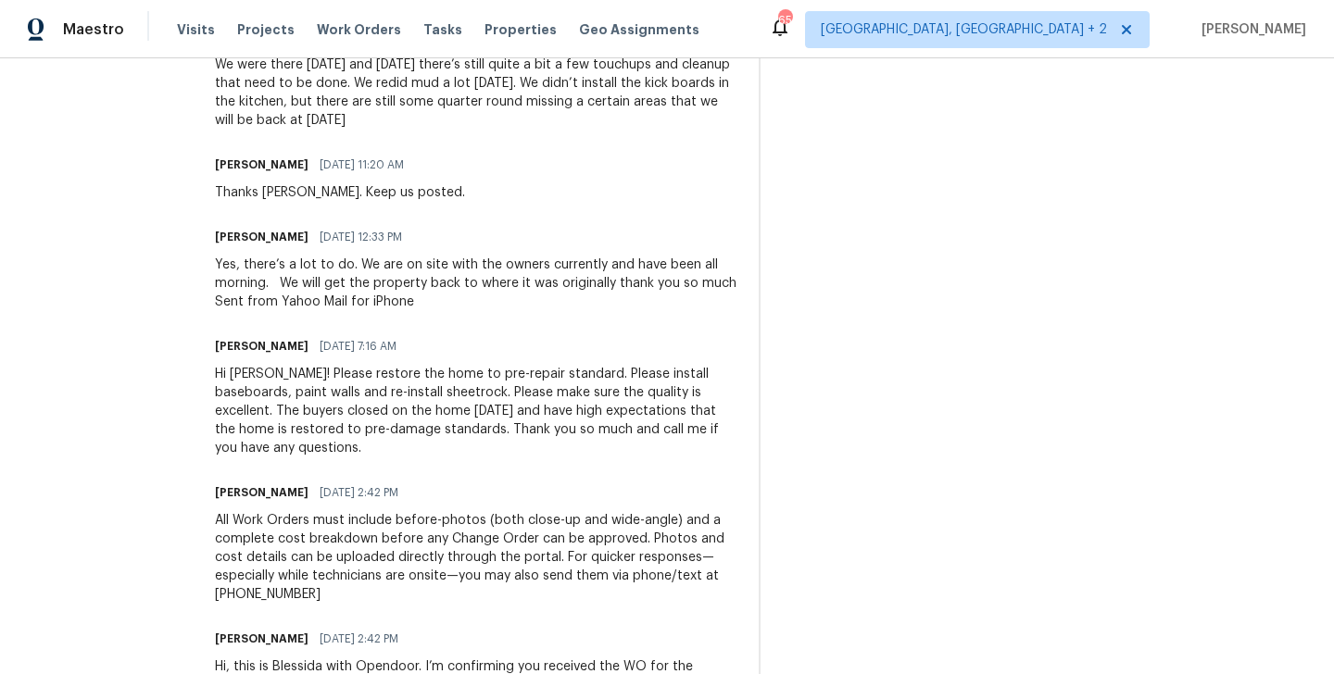
scroll to position [572, 0]
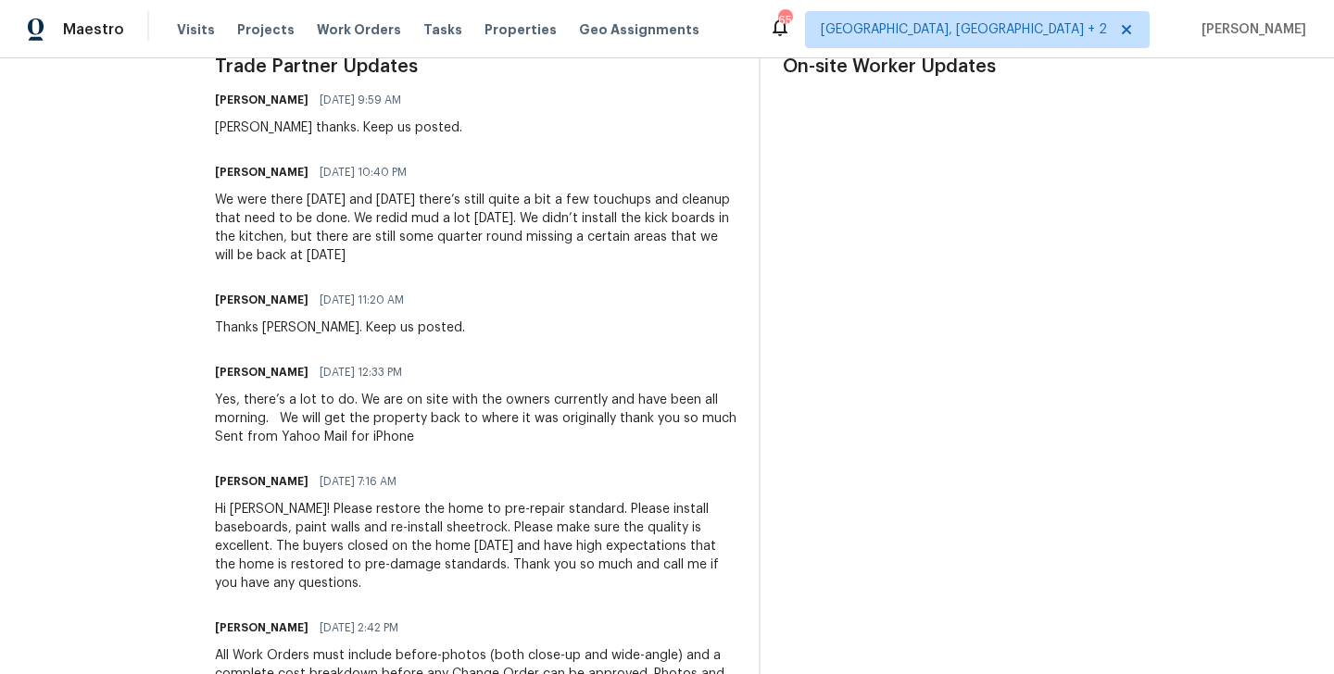
drag, startPoint x: 218, startPoint y: 199, endPoint x: 463, endPoint y: 265, distance: 254.1
click at [463, 265] on div "All work orders 501 Fable Ln Canton, GA 30114 Home details Vendor Info Glen Pro…" at bounding box center [667, 212] width 1334 height 1451
copy div "We were there on Saturday and today there’s still quite a bit a few touchups an…"
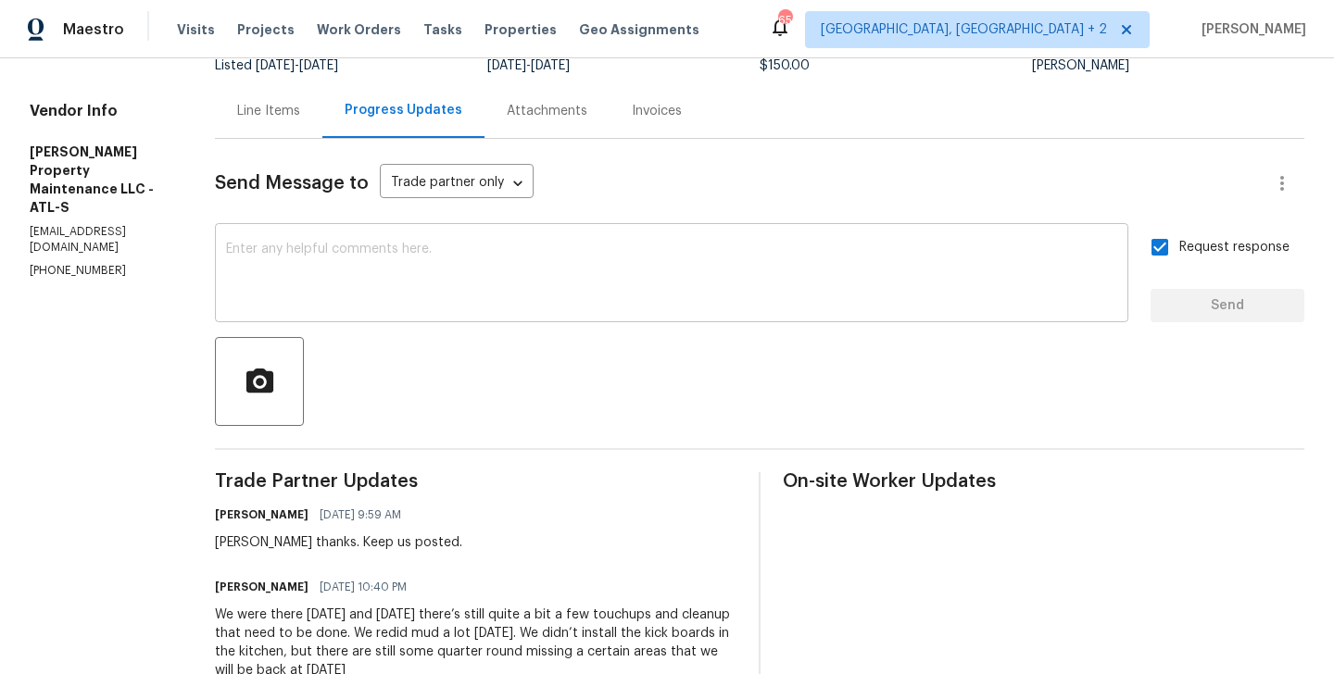
scroll to position [0, 0]
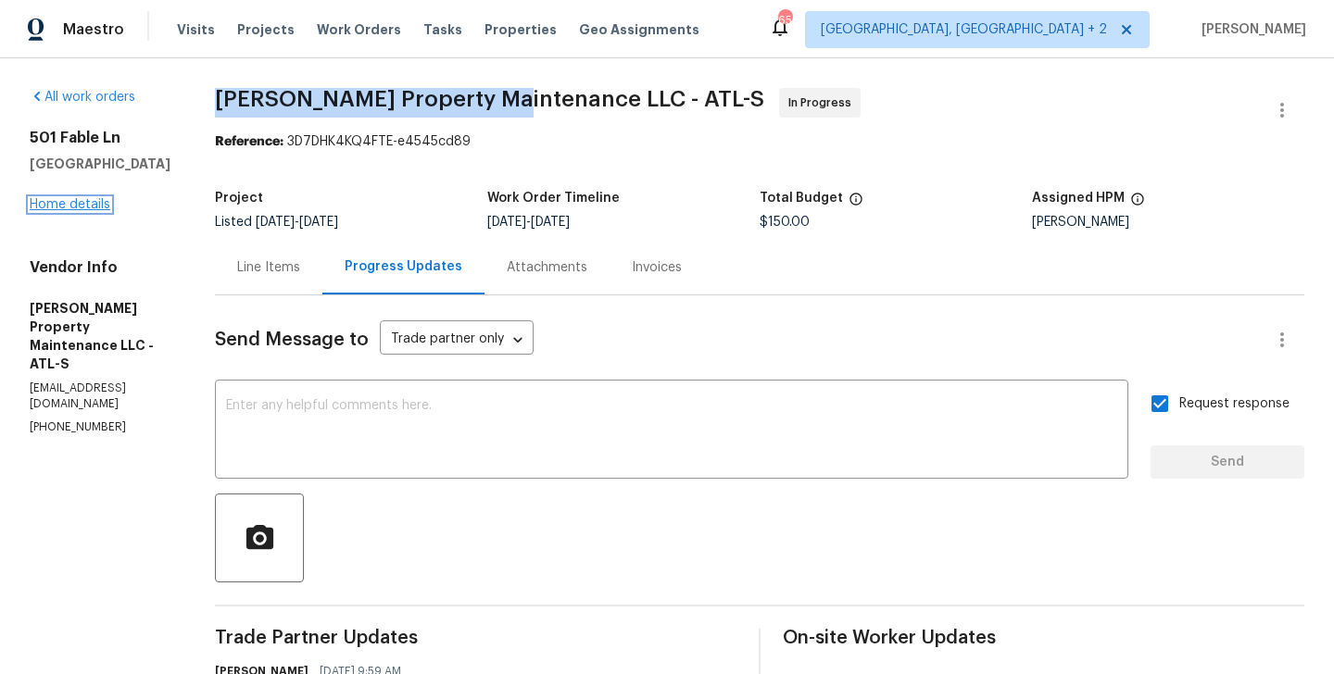
click at [96, 203] on link "Home details" at bounding box center [70, 204] width 81 height 13
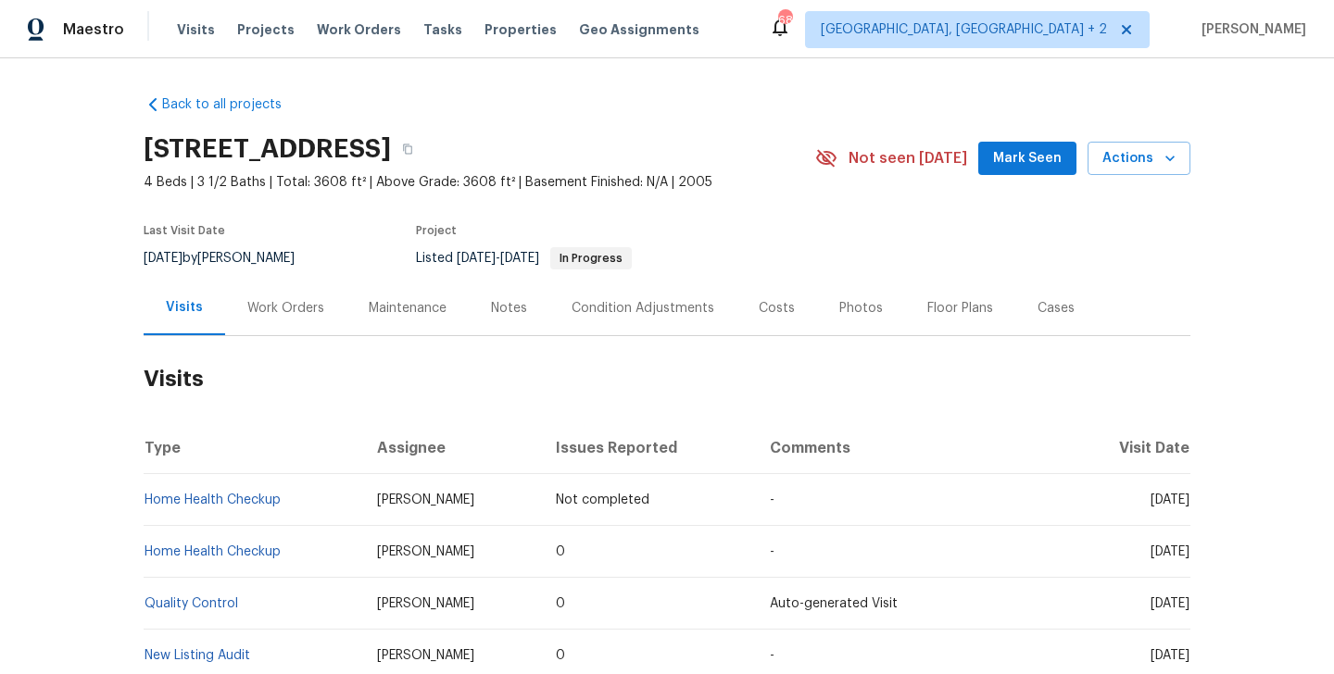
click at [283, 318] on div "Work Orders" at bounding box center [285, 308] width 121 height 55
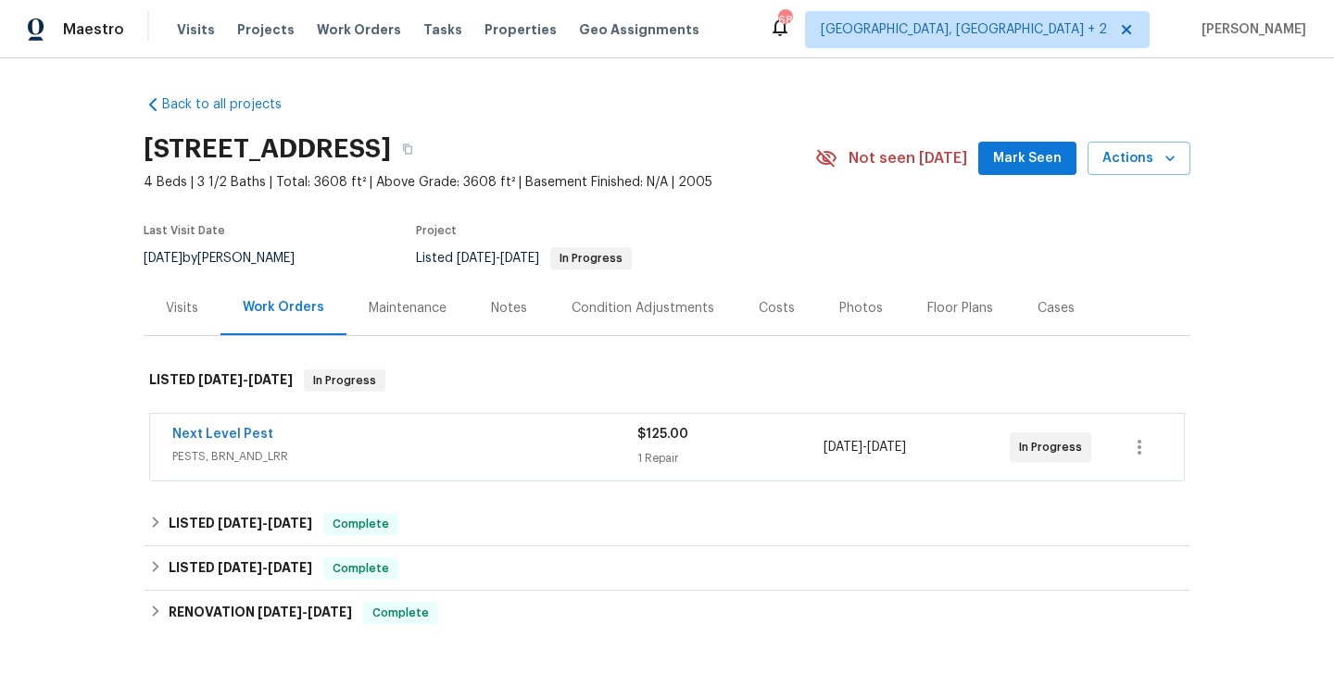
click at [229, 425] on span "Next Level Pest" at bounding box center [222, 434] width 101 height 19
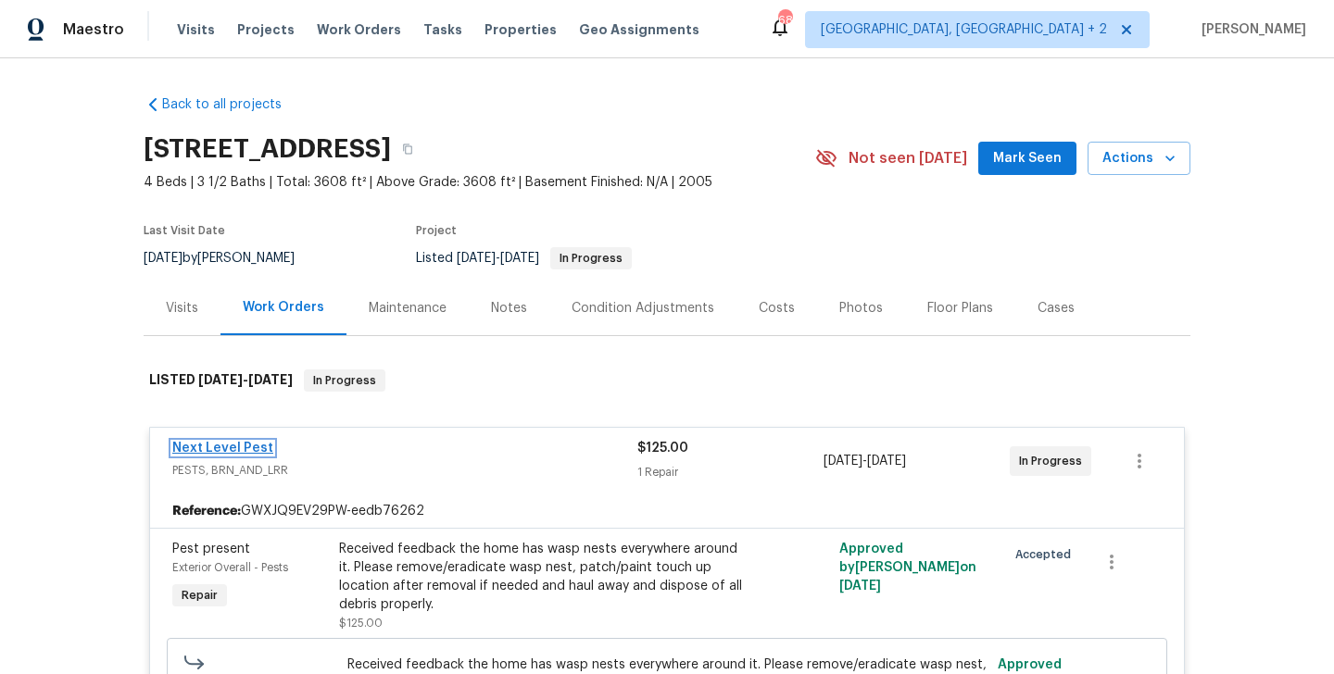
click at [229, 447] on link "Next Level Pest" at bounding box center [222, 448] width 101 height 13
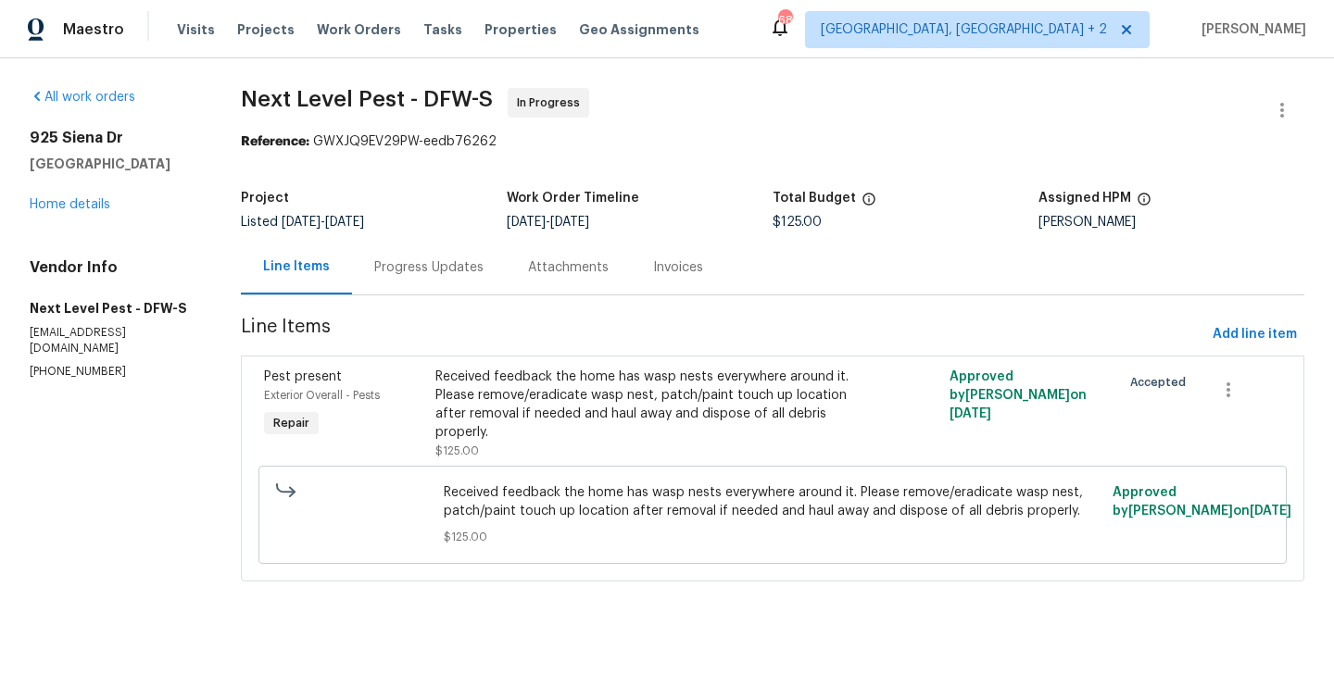
click at [446, 252] on div "Progress Updates" at bounding box center [429, 267] width 154 height 55
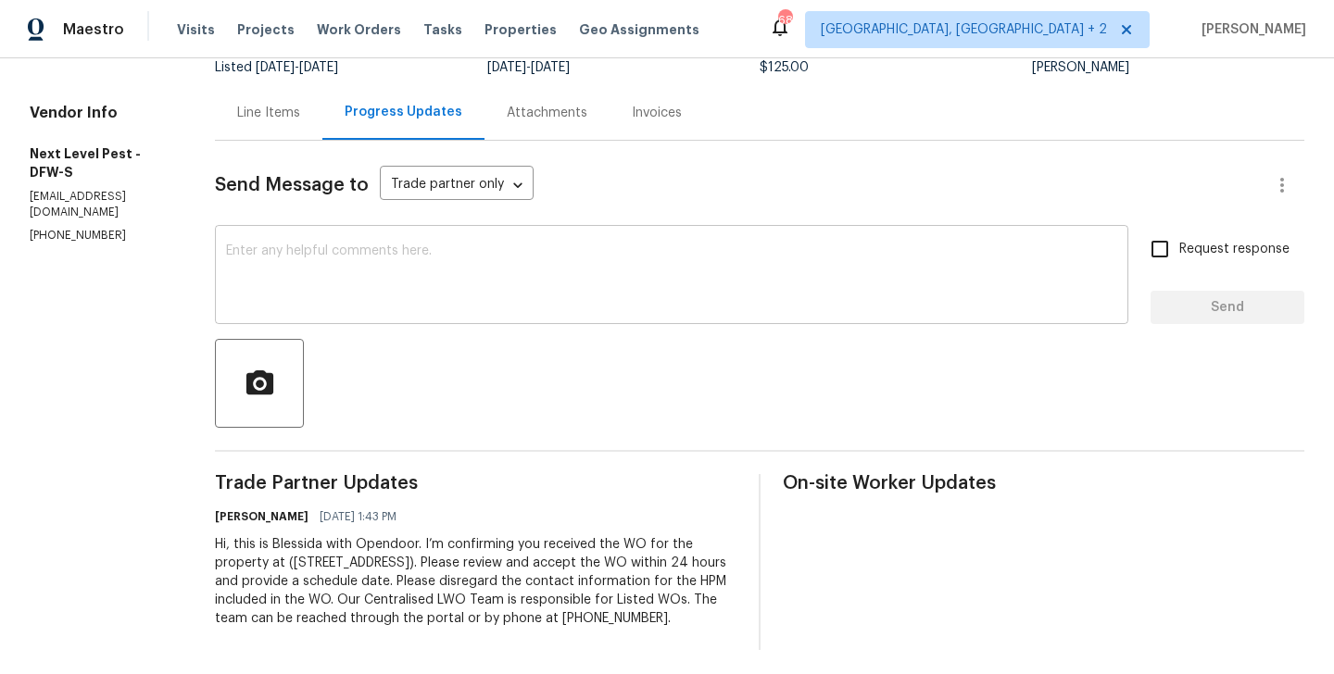
scroll to position [160, 0]
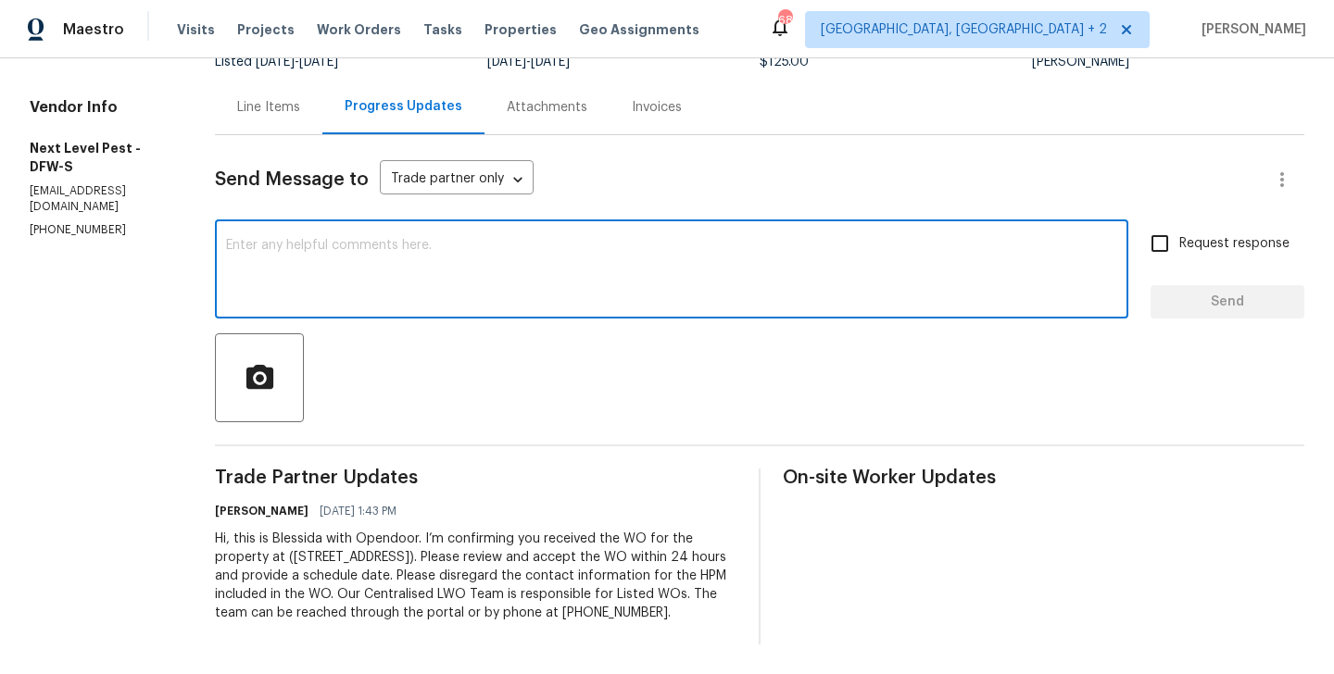
click at [403, 257] on textarea at bounding box center [671, 271] width 891 height 65
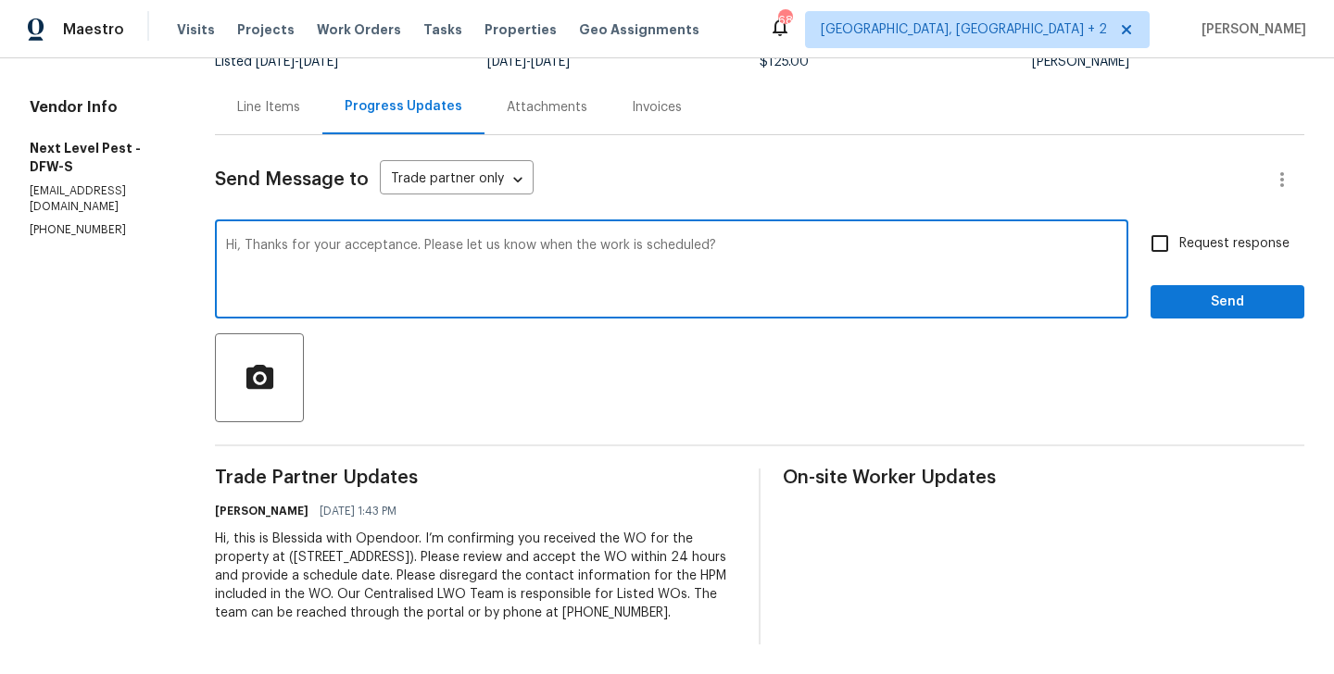
type textarea "Hi, Thanks for your acceptance. Please let us know when the work is scheduled?"
click at [1168, 247] on input "Request response" at bounding box center [1159, 243] width 39 height 39
checkbox input "true"
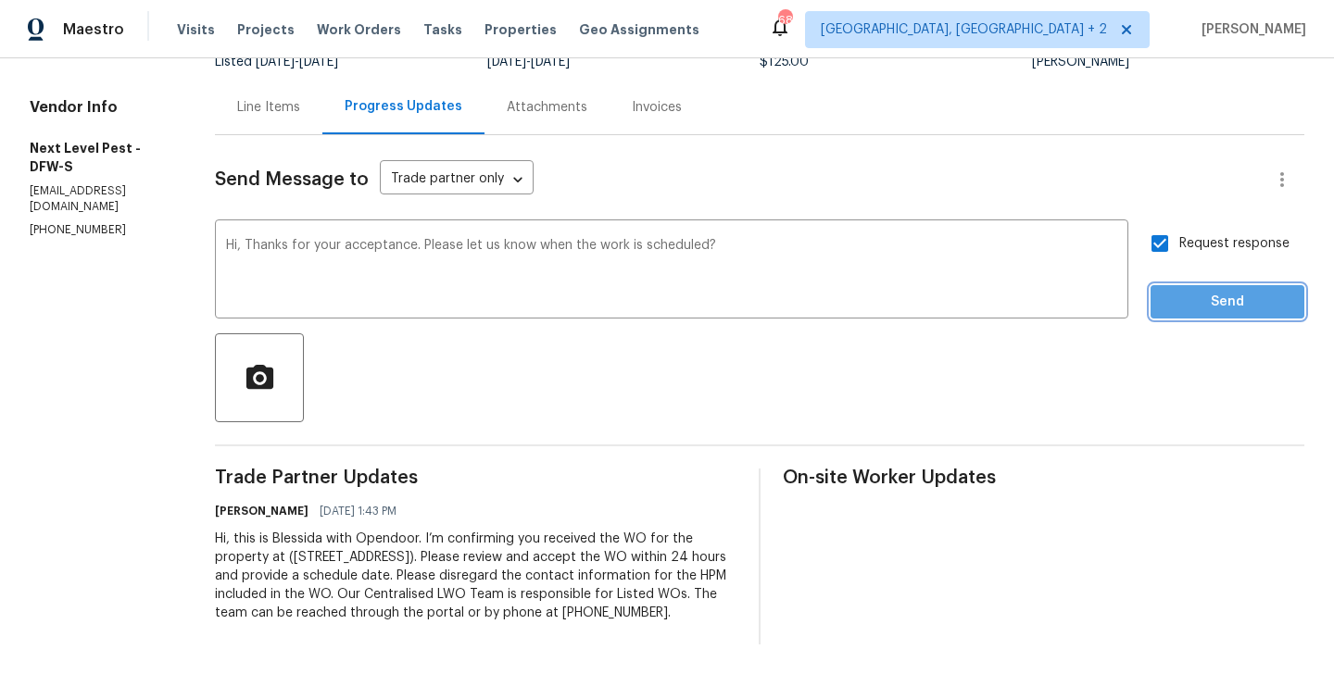
click at [1166, 289] on button "Send" at bounding box center [1228, 302] width 154 height 34
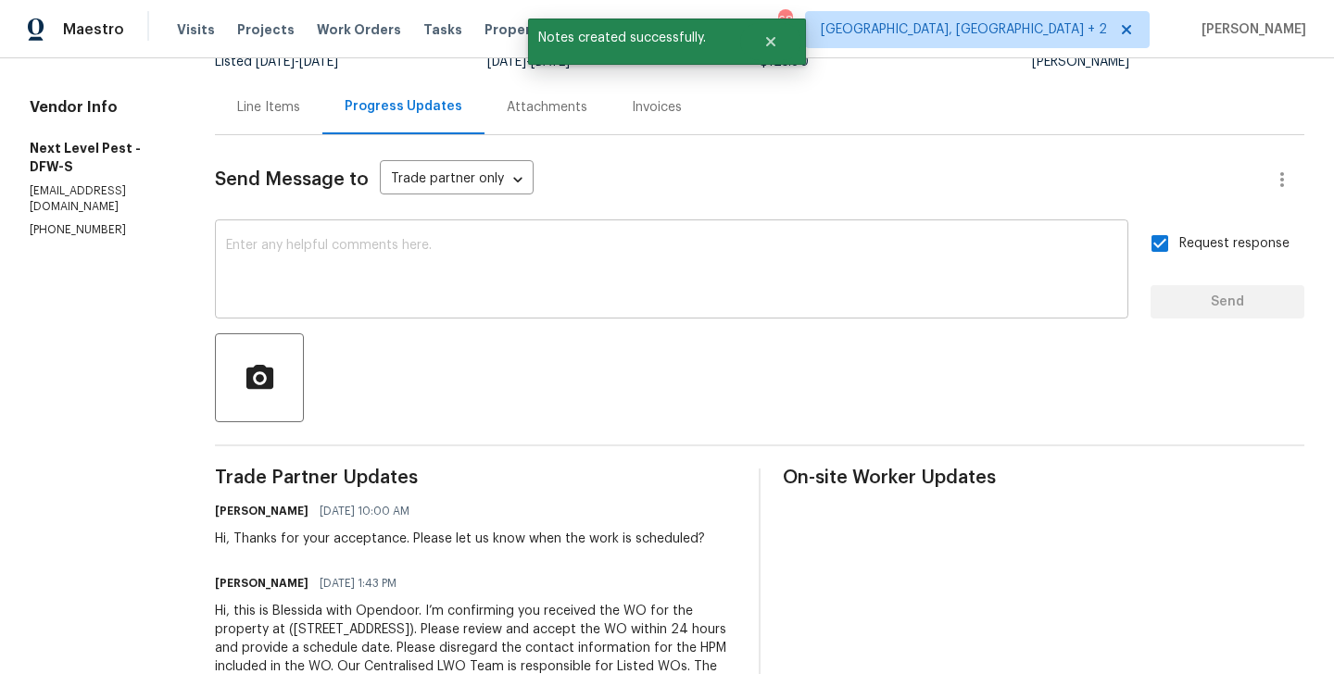
scroll to position [0, 0]
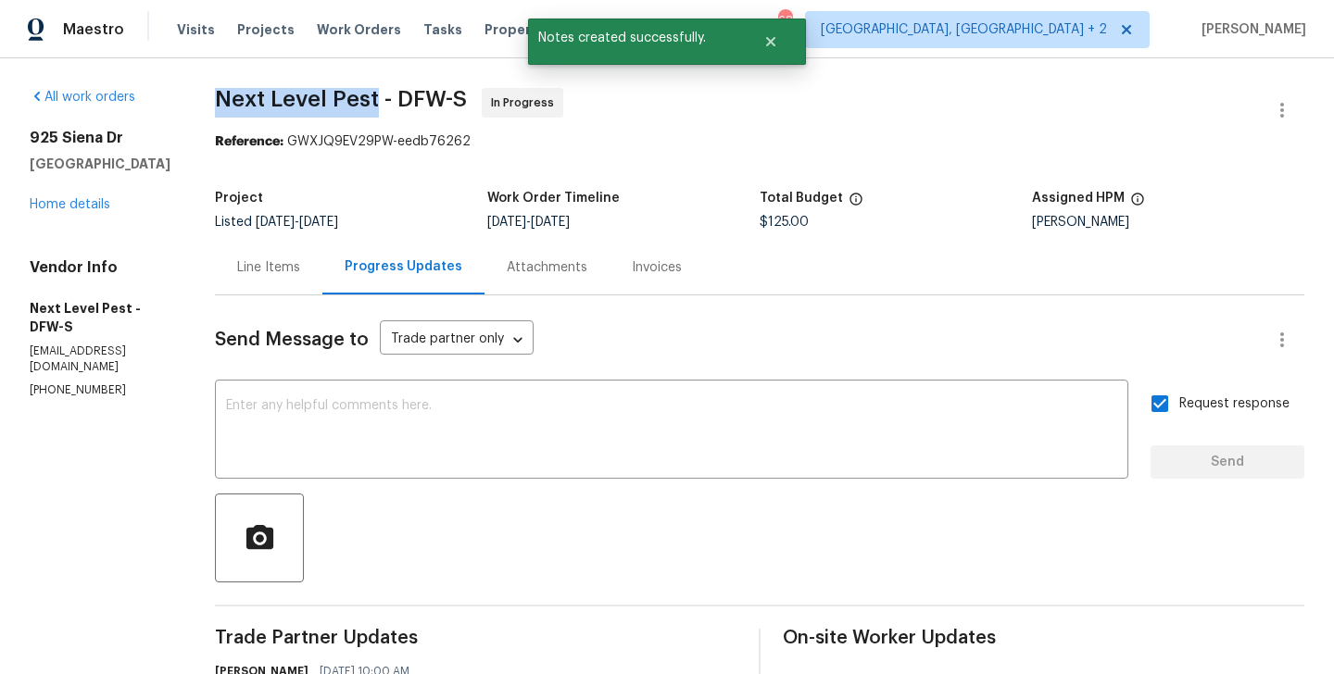
drag, startPoint x: 208, startPoint y: 103, endPoint x: 371, endPoint y: 103, distance: 162.1
click at [371, 103] on span "Next Level Pest - DFW-S" at bounding box center [341, 99] width 252 height 22
copy span "Next Level Pest"
click at [82, 202] on link "Home details" at bounding box center [70, 204] width 81 height 13
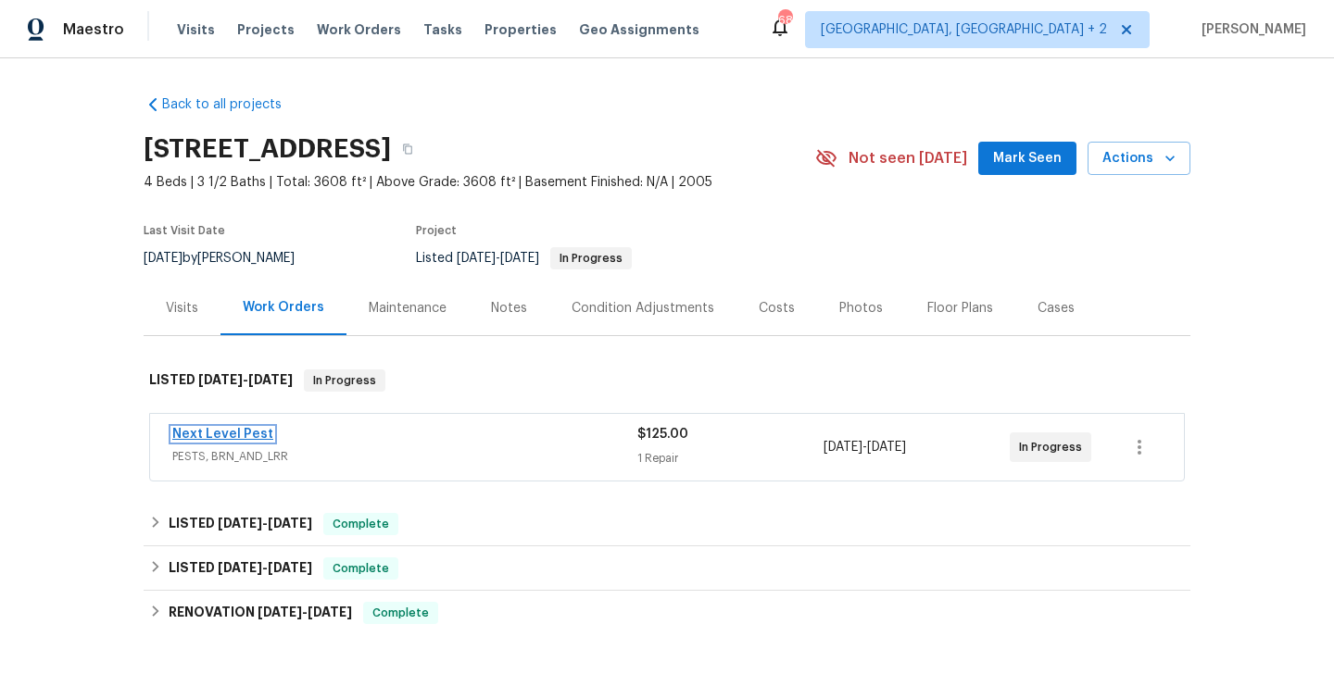
click at [260, 432] on link "Next Level Pest" at bounding box center [222, 434] width 101 height 13
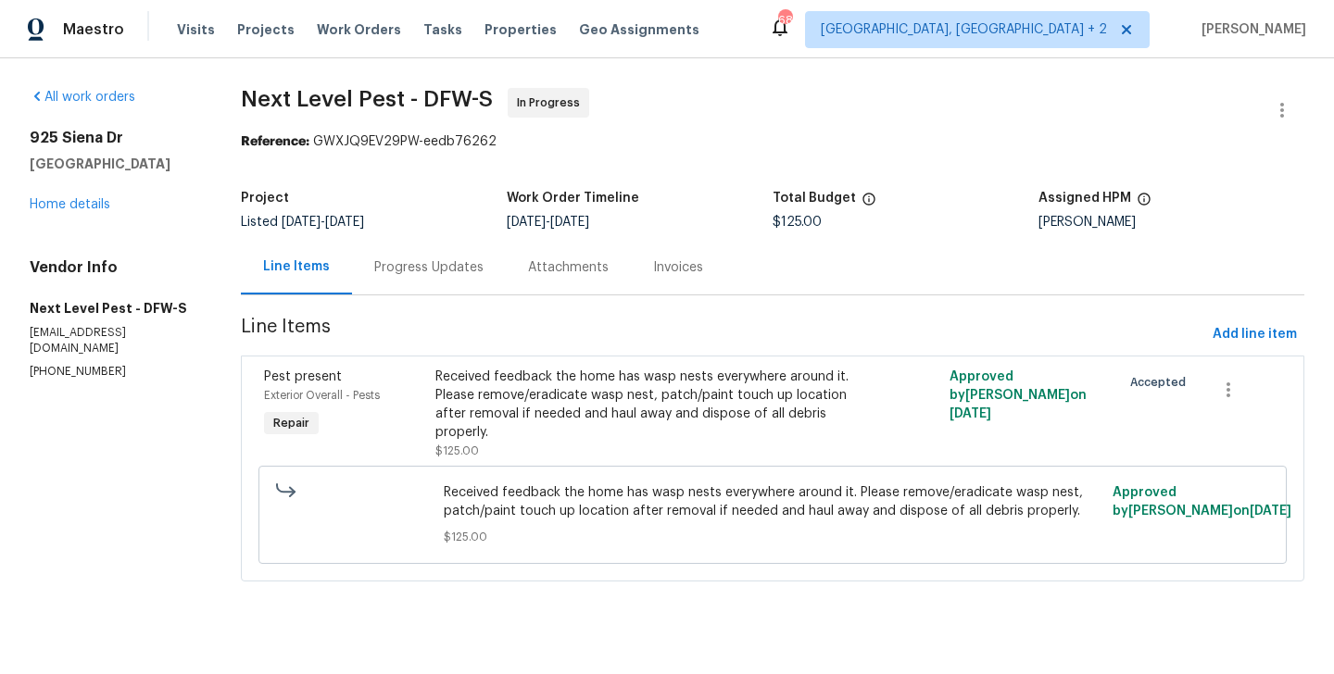
click at [459, 277] on div "Progress Updates" at bounding box center [429, 267] width 154 height 55
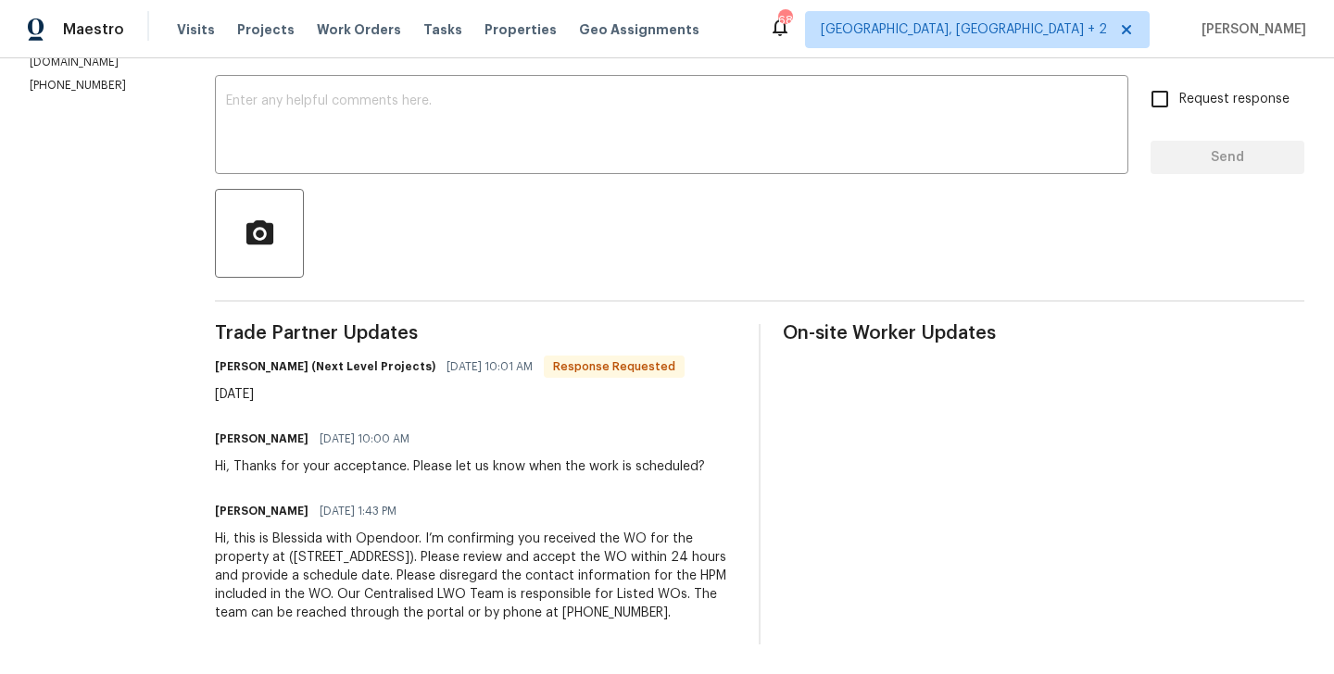
scroll to position [231, 0]
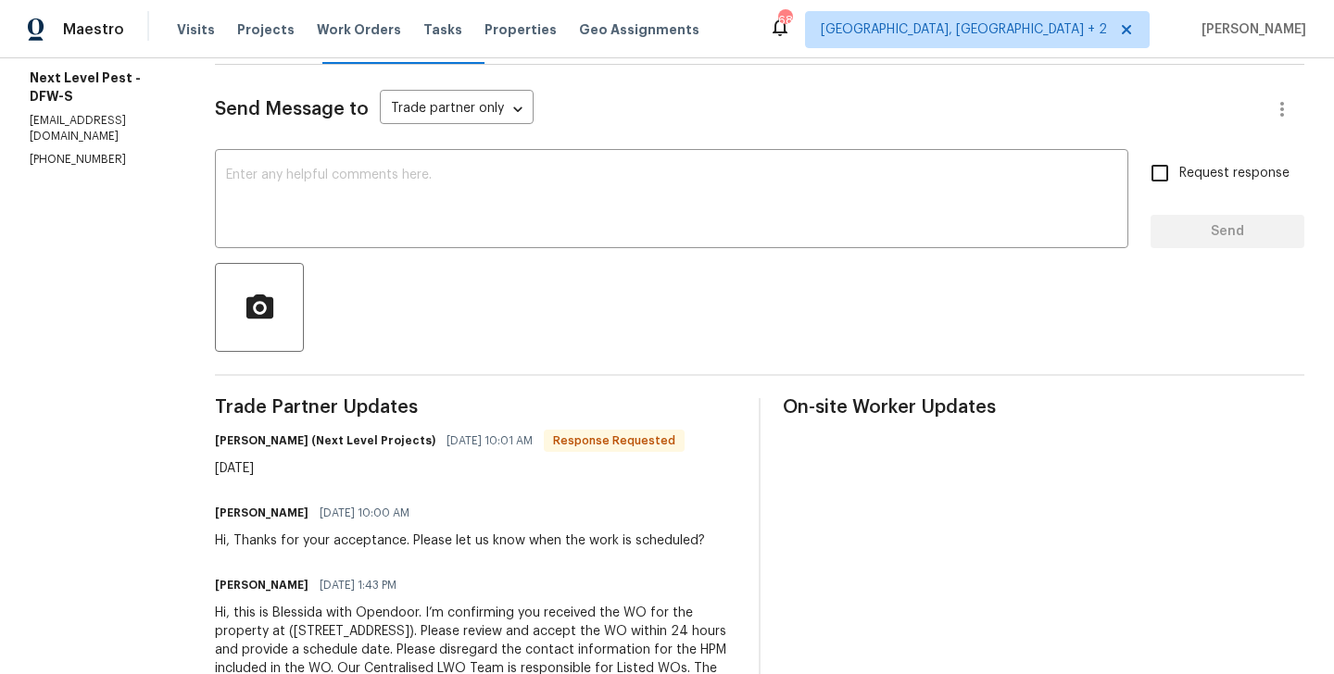
click at [217, 439] on h6 "Brandon Usrey (Next Level Projects)" at bounding box center [325, 441] width 220 height 19
copy h6 "Brandon"
click at [328, 273] on div at bounding box center [759, 307] width 1089 height 89
click at [328, 247] on div "x ​" at bounding box center [671, 201] width 913 height 94
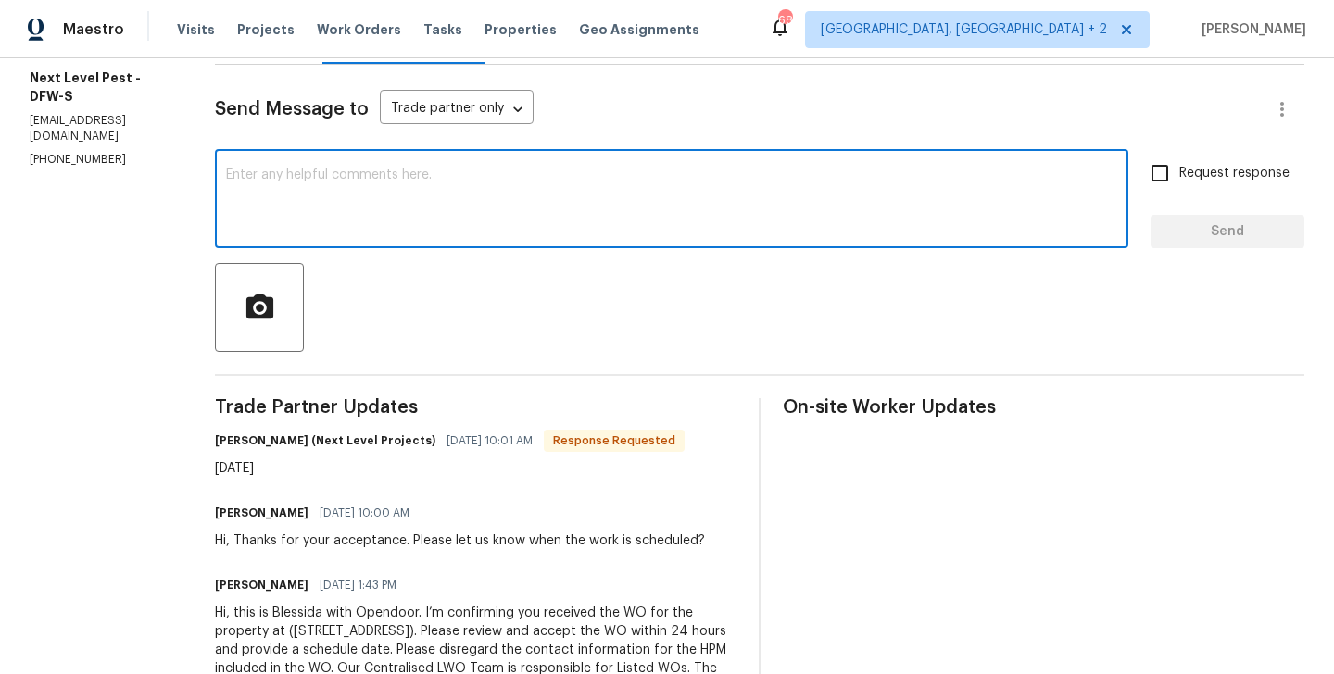
click at [328, 247] on div "x ​" at bounding box center [671, 201] width 913 height 94
paste textarea "Brandon"
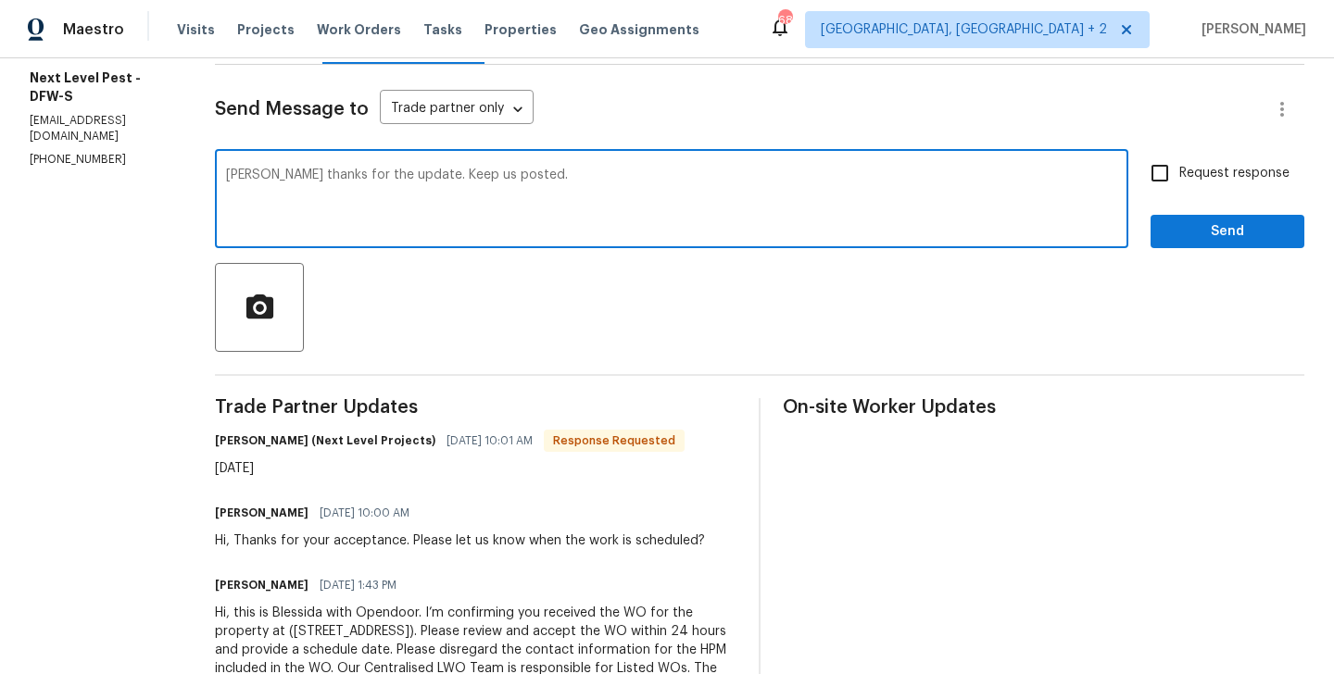
type textarea "Brandon thanks for the update. Keep us posted."
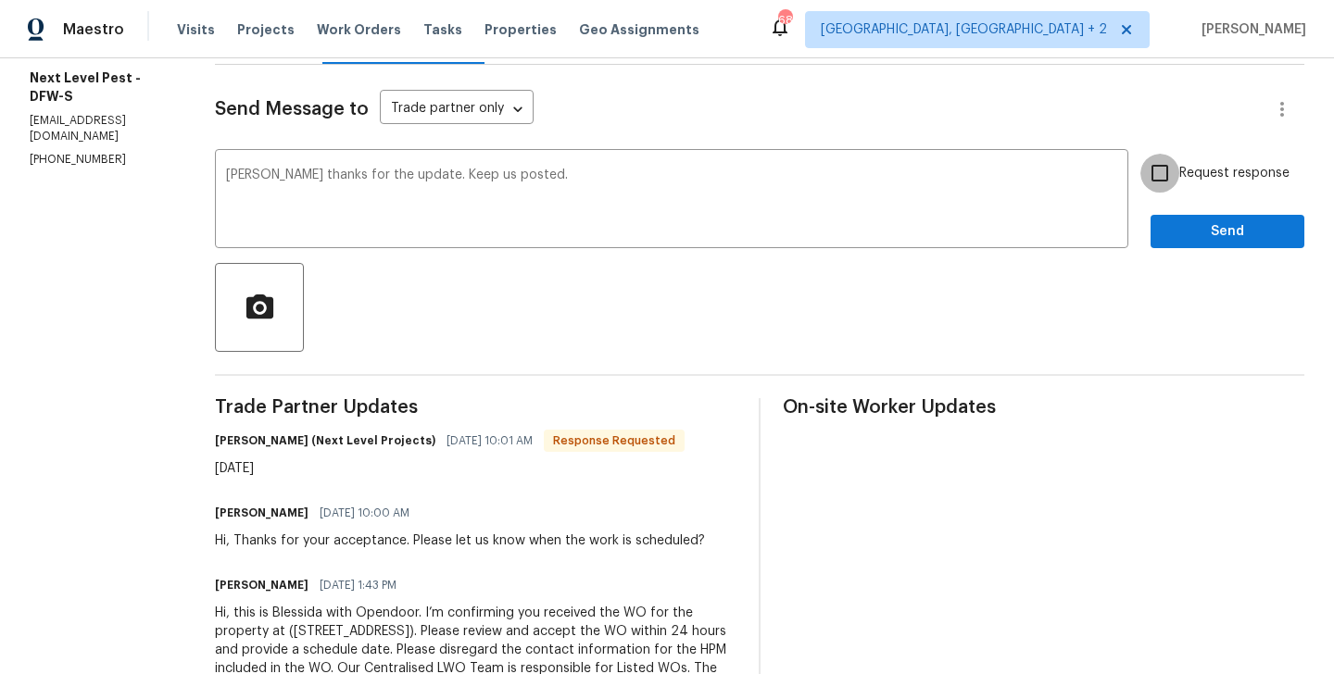
click at [1179, 168] on input "Request response" at bounding box center [1159, 173] width 39 height 39
checkbox input "true"
click at [1179, 225] on span "Send" at bounding box center [1227, 231] width 124 height 23
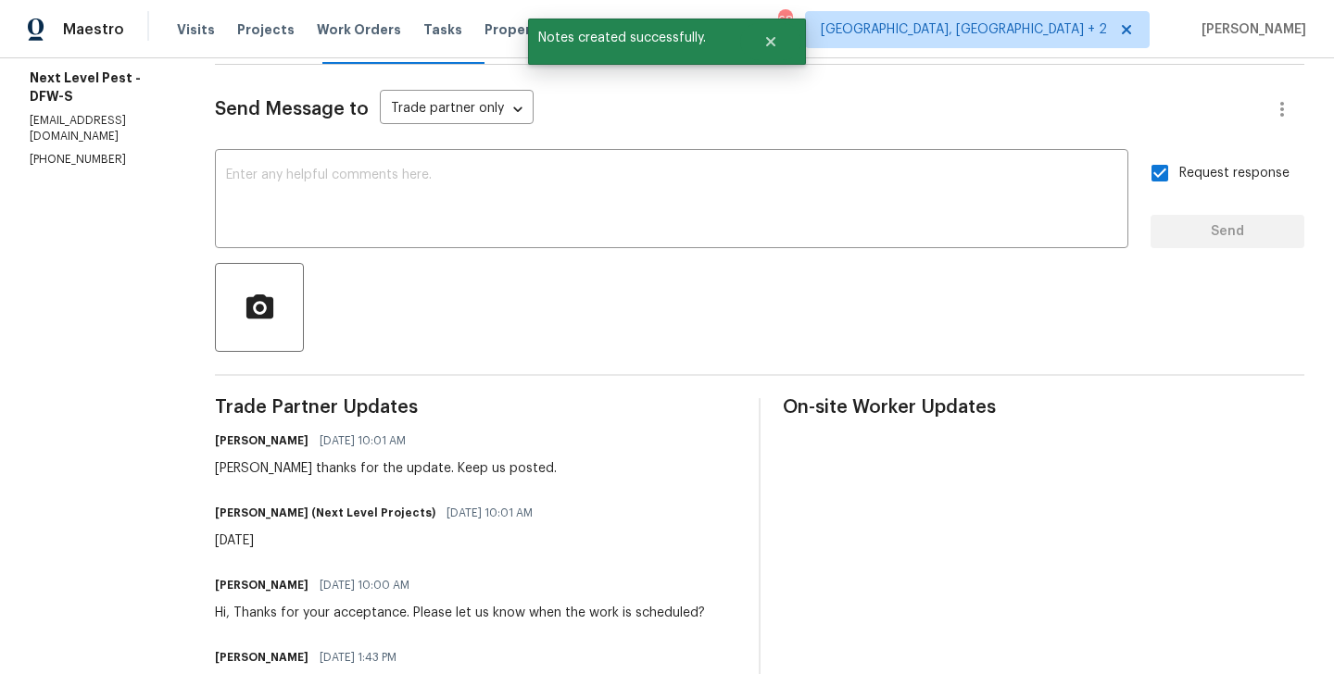
scroll to position [0, 0]
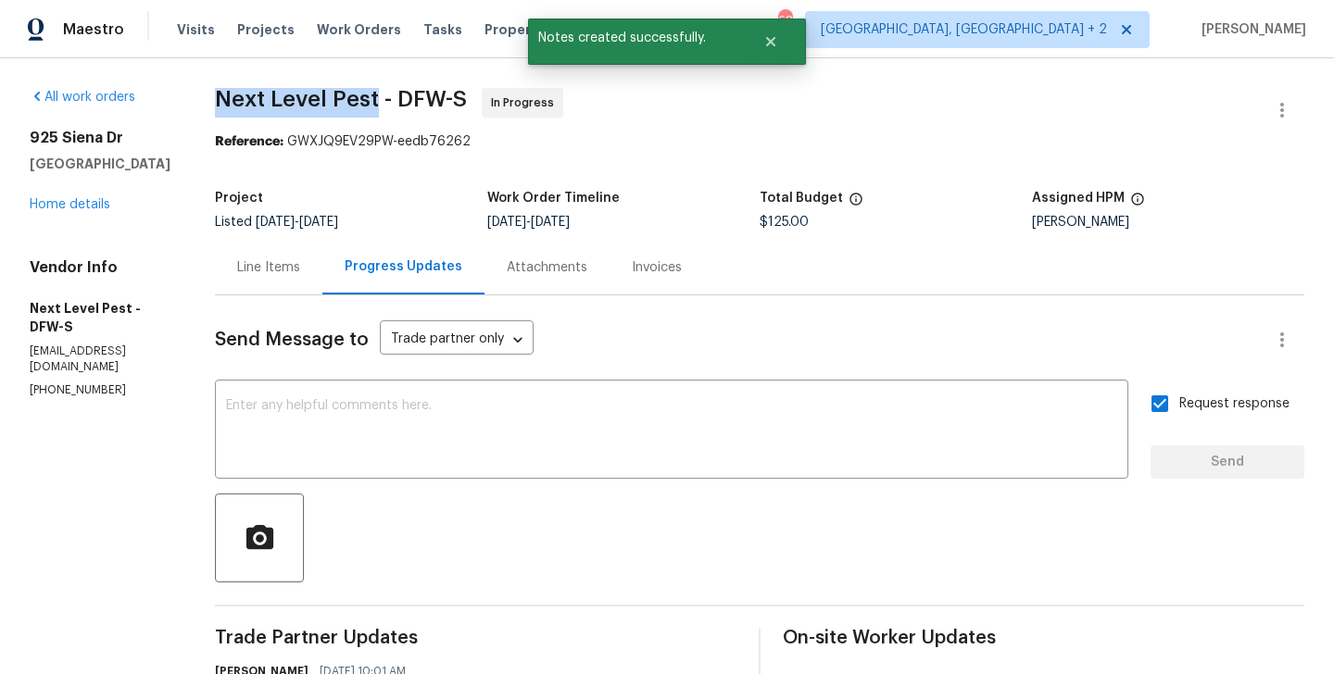
drag, startPoint x: 198, startPoint y: 98, endPoint x: 371, endPoint y: 98, distance: 172.3
click at [371, 98] on div "All work orders 925 Siena Dr Southlake, TX 76092 Home details Vendor Info Next …" at bounding box center [667, 554] width 1334 height 993
copy span "Next Level Pest"
click at [53, 206] on link "Home details" at bounding box center [70, 204] width 81 height 13
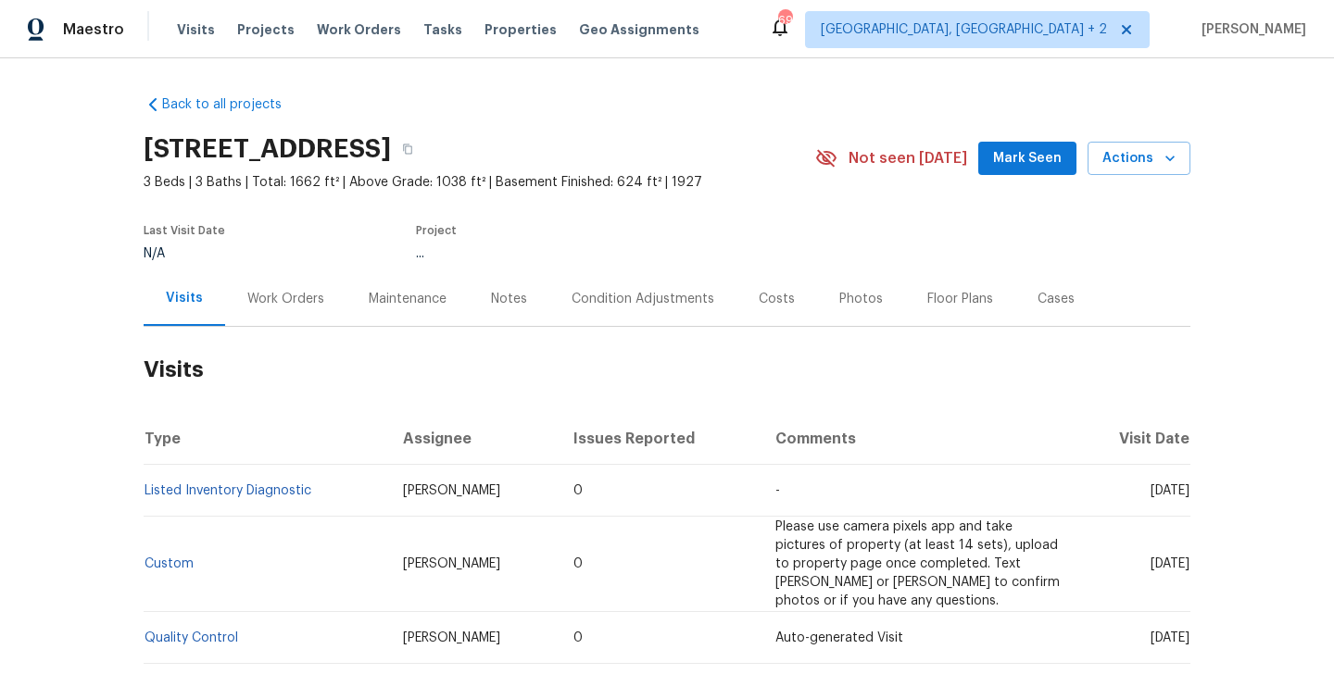
click at [300, 308] on div "Work Orders" at bounding box center [285, 298] width 121 height 55
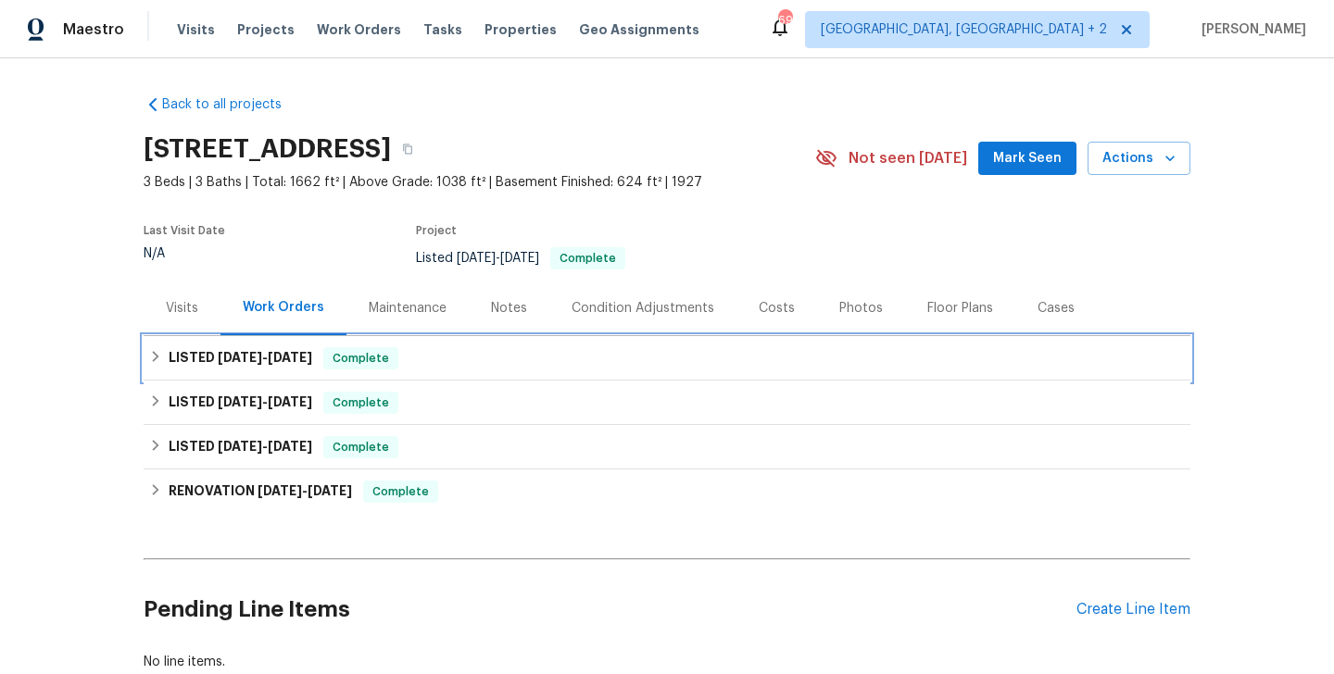
click at [292, 345] on div "LISTED 8/22/25 - 9/5/25 Complete" at bounding box center [667, 358] width 1047 height 44
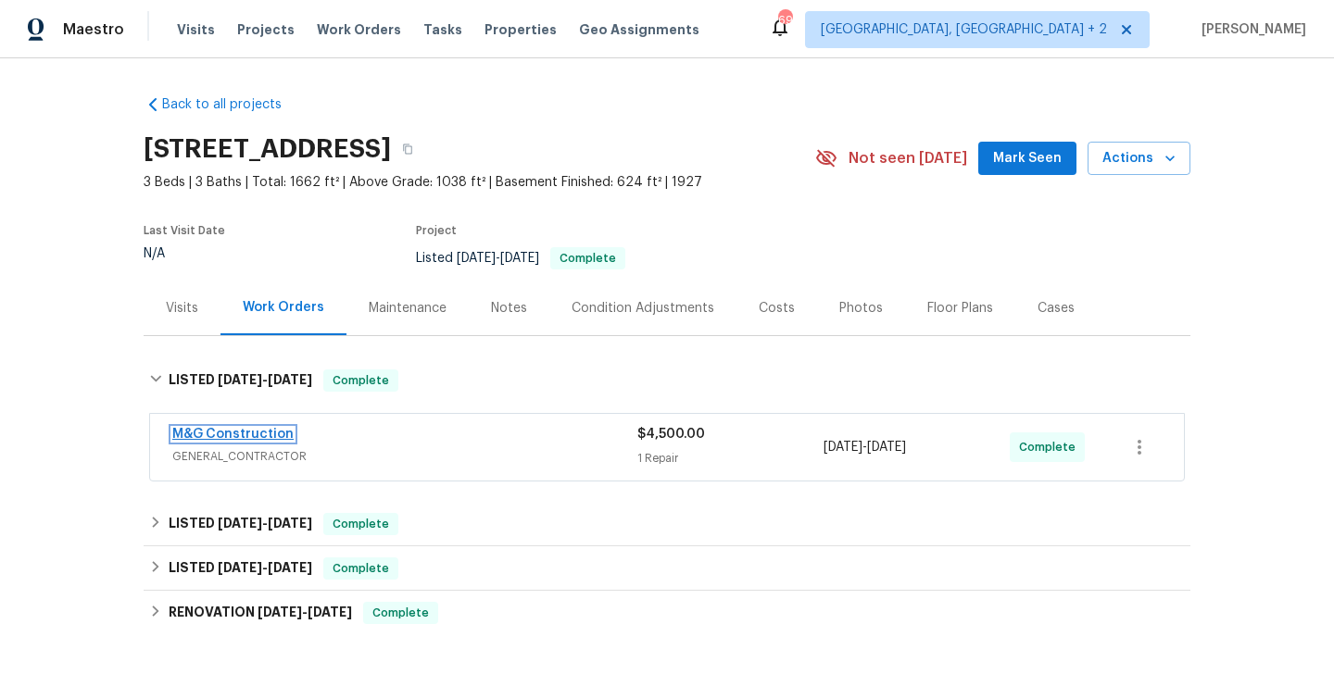
click at [278, 436] on link "M&G Construction" at bounding box center [232, 434] width 121 height 13
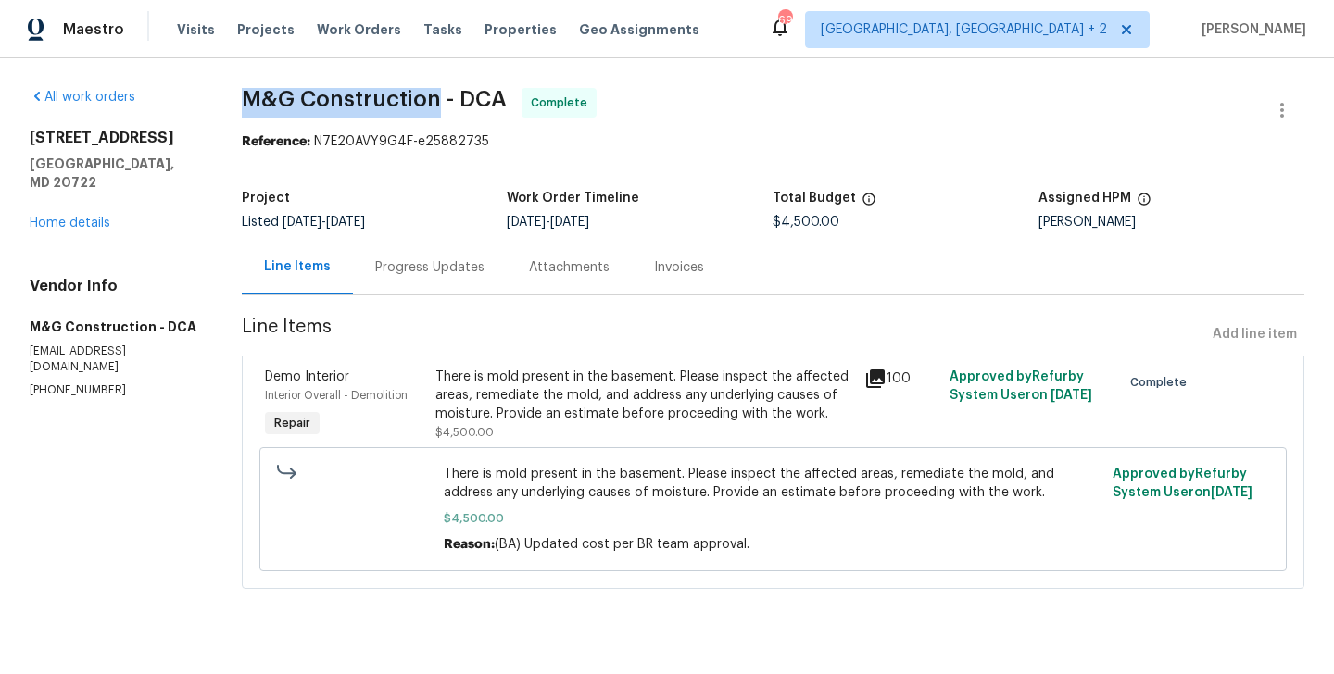
drag, startPoint x: 245, startPoint y: 111, endPoint x: 434, endPoint y: 110, distance: 189.0
click at [434, 110] on span "M&G Construction - DCA Complete" at bounding box center [751, 110] width 1019 height 44
copy span "M&G Construction"
click at [422, 229] on div "Listed 8/22/2025 - 9/5/2025" at bounding box center [375, 222] width 266 height 13
click at [429, 259] on div "Progress Updates" at bounding box center [429, 267] width 109 height 19
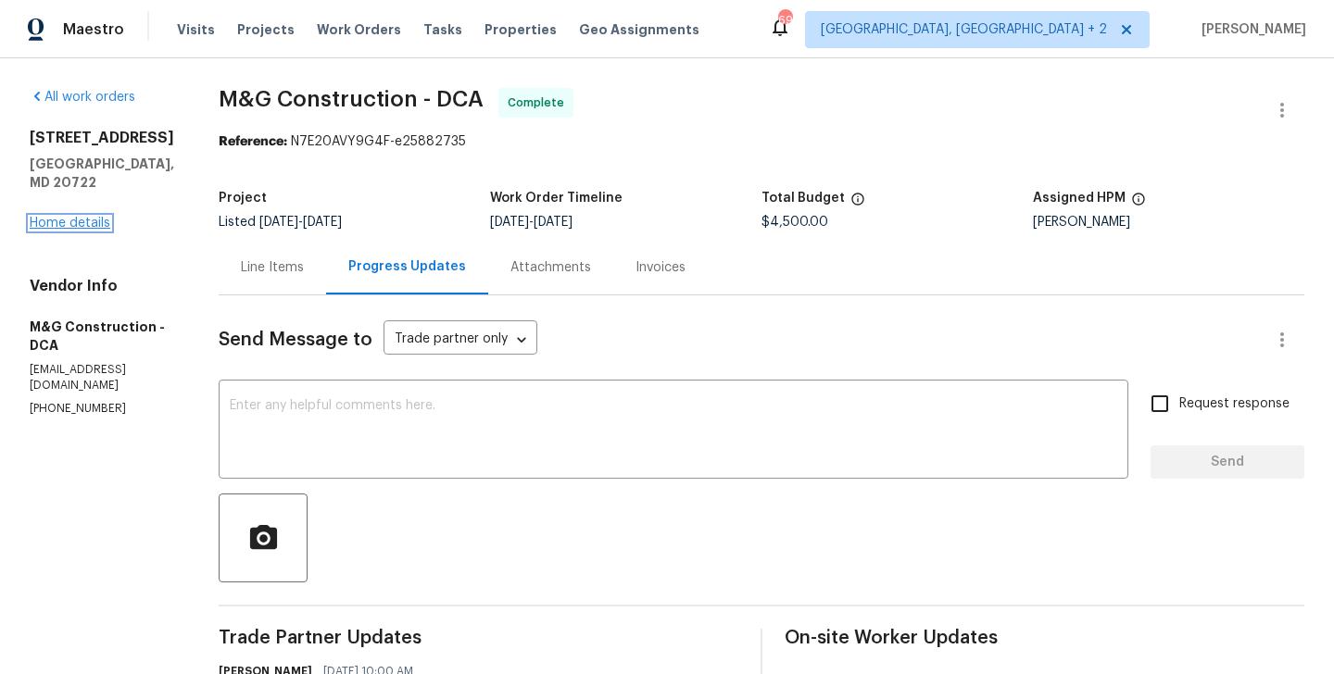
click at [40, 217] on link "Home details" at bounding box center [70, 223] width 81 height 13
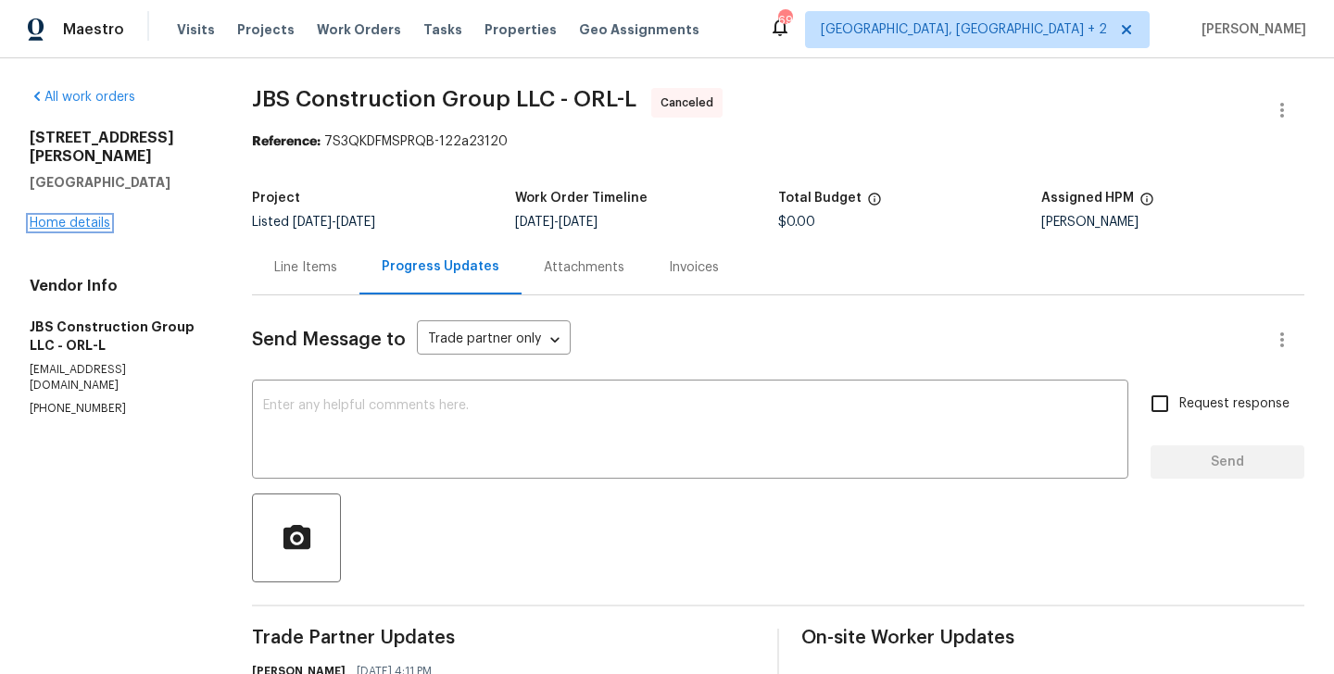
click at [60, 217] on link "Home details" at bounding box center [70, 223] width 81 height 13
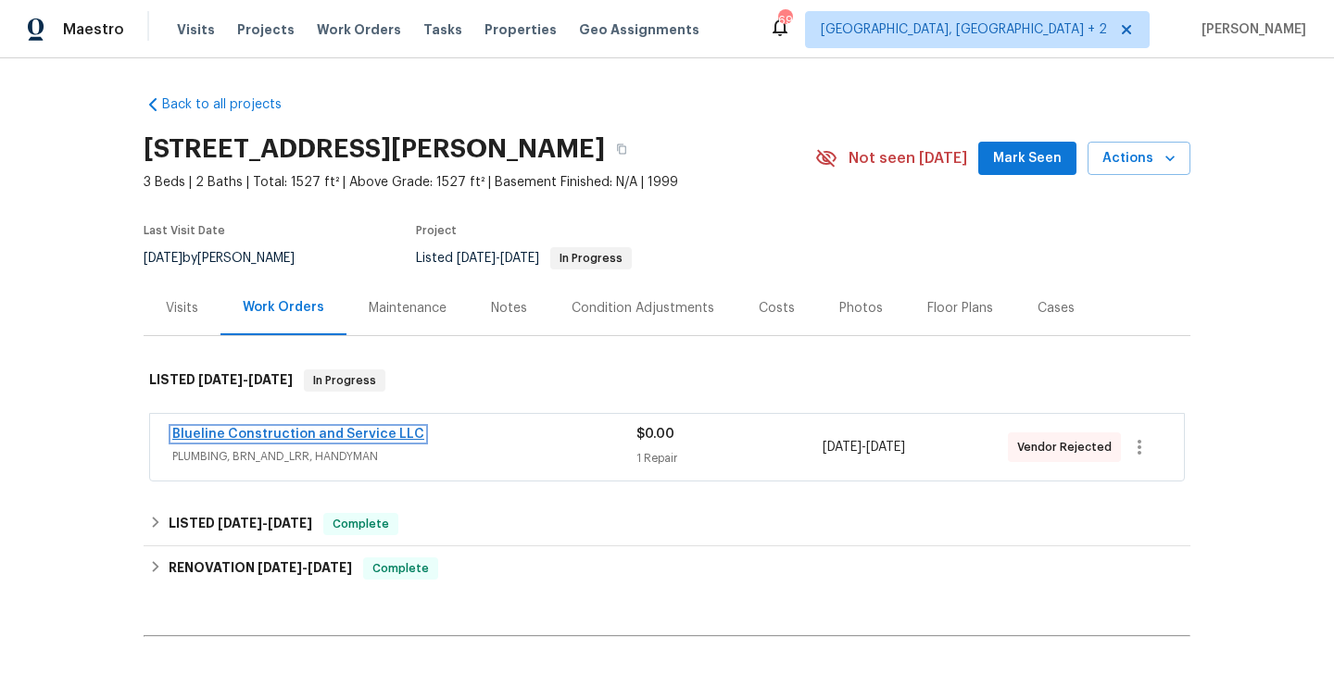
click at [334, 439] on link "Blueline Construction and Service LLC" at bounding box center [298, 434] width 252 height 13
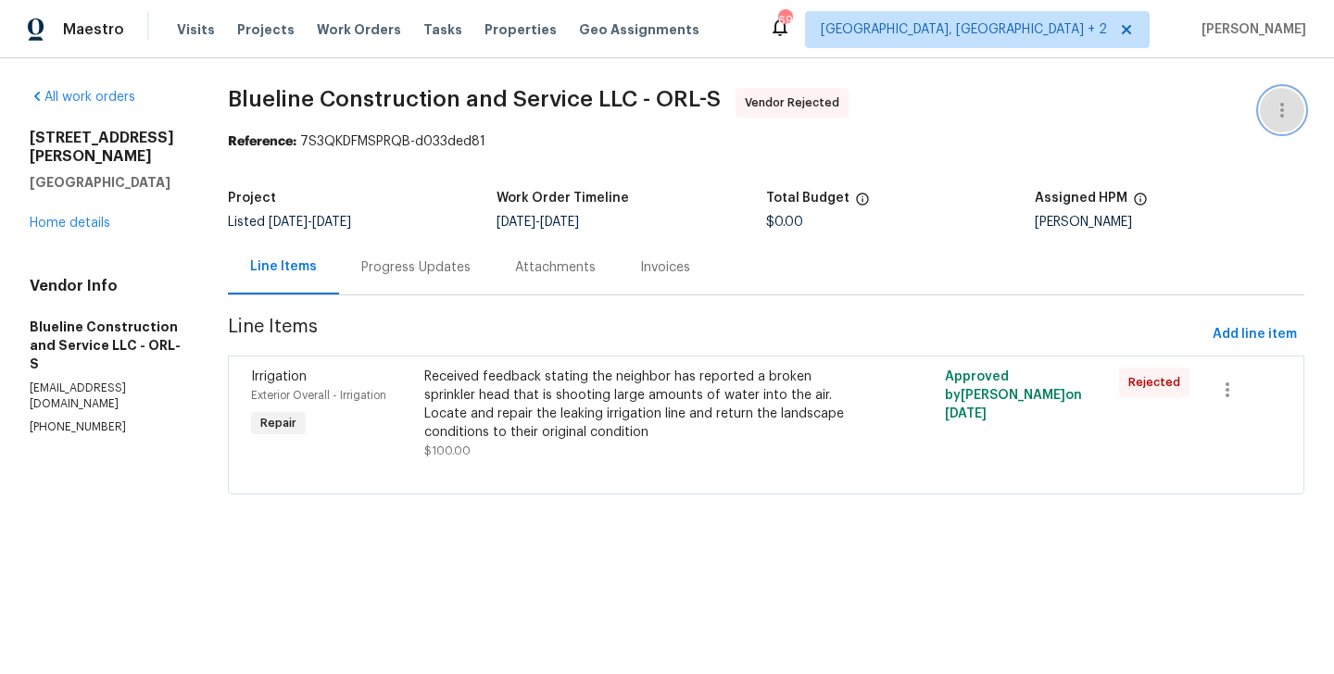
click at [1283, 106] on icon "button" at bounding box center [1282, 110] width 22 height 22
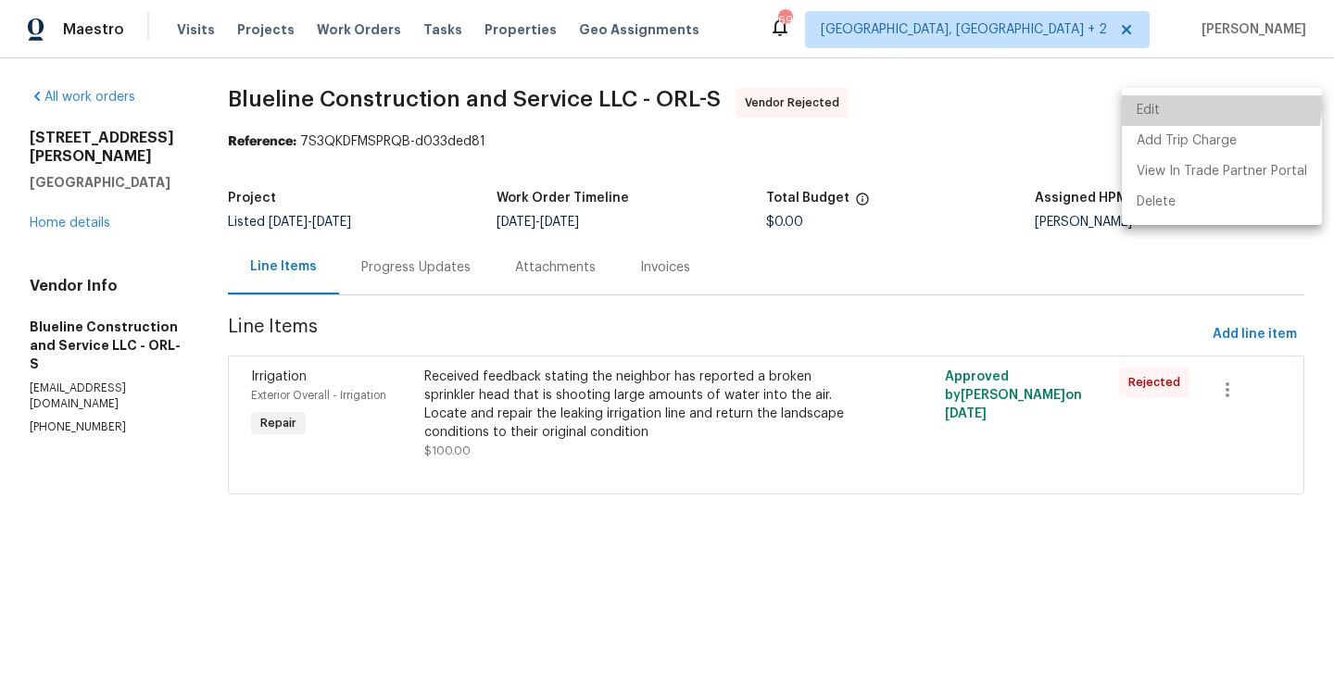
click at [1213, 106] on li "Edit" at bounding box center [1222, 110] width 200 height 31
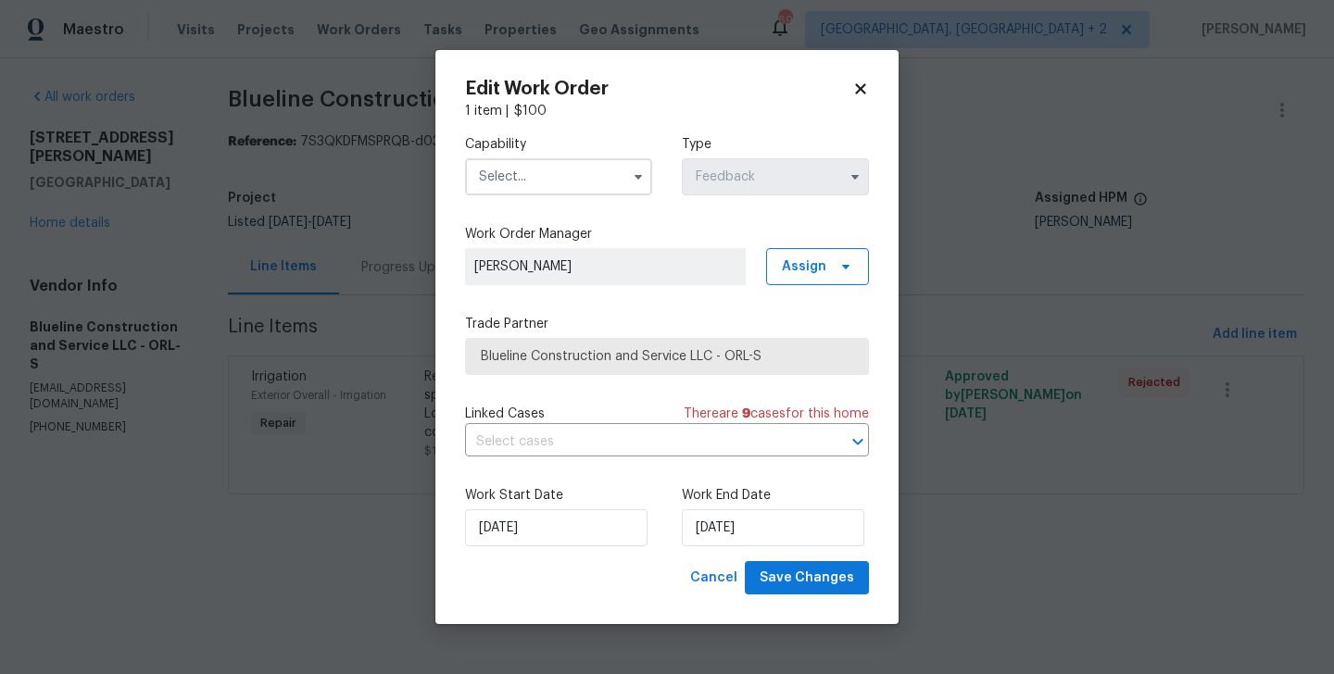
click at [515, 181] on input "text" at bounding box center [558, 176] width 187 height 37
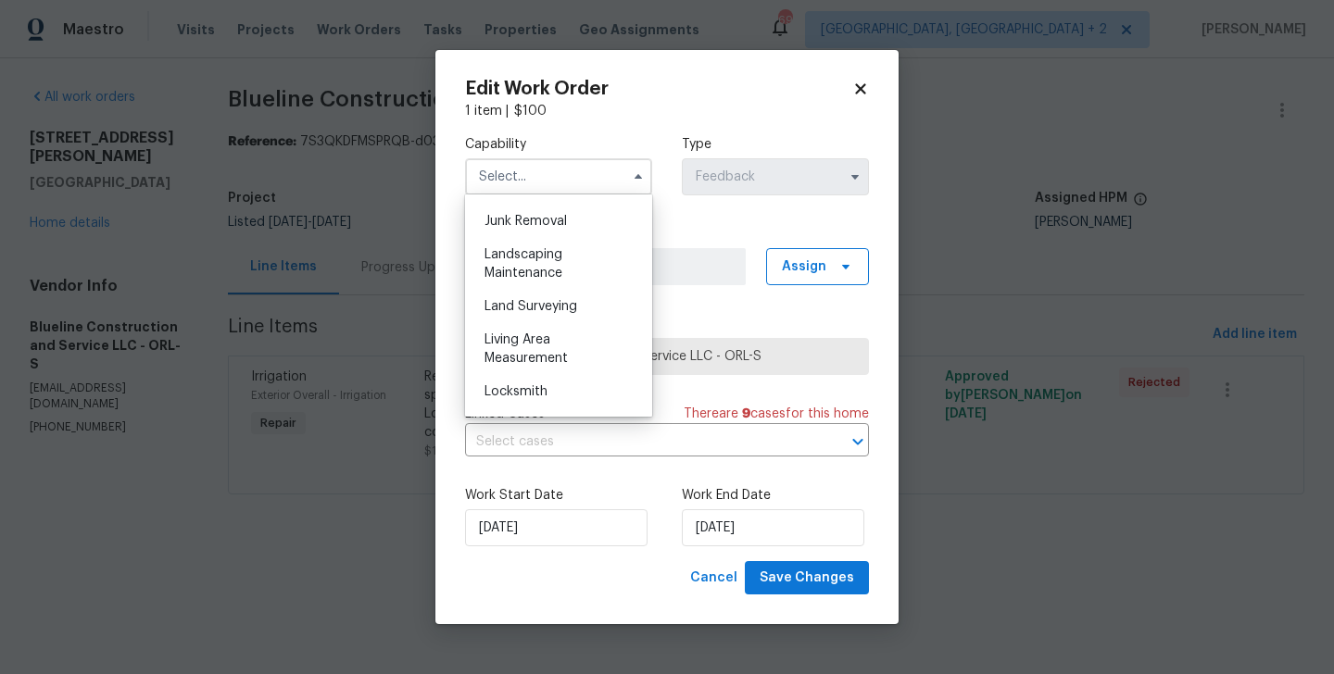
scroll to position [1279, 0]
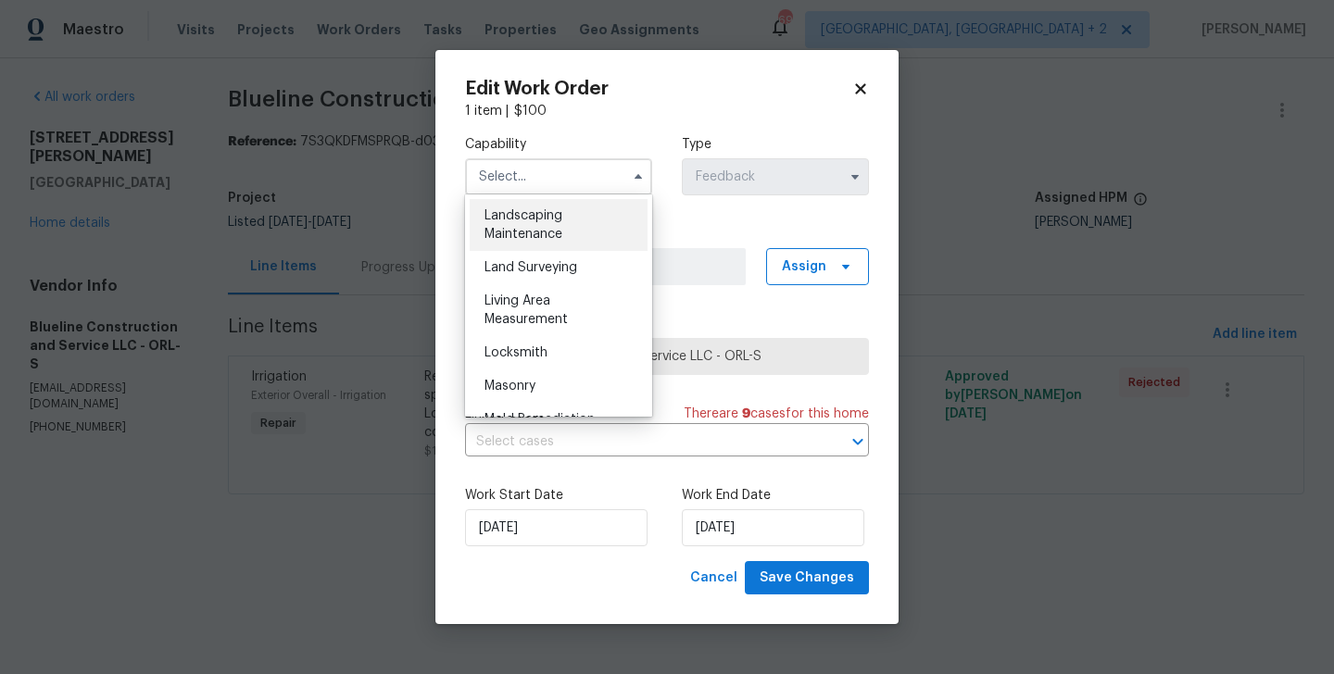
click at [513, 233] on span "Landscaping Maintenance" at bounding box center [523, 224] width 78 height 31
type input "Landscaping Maintenance"
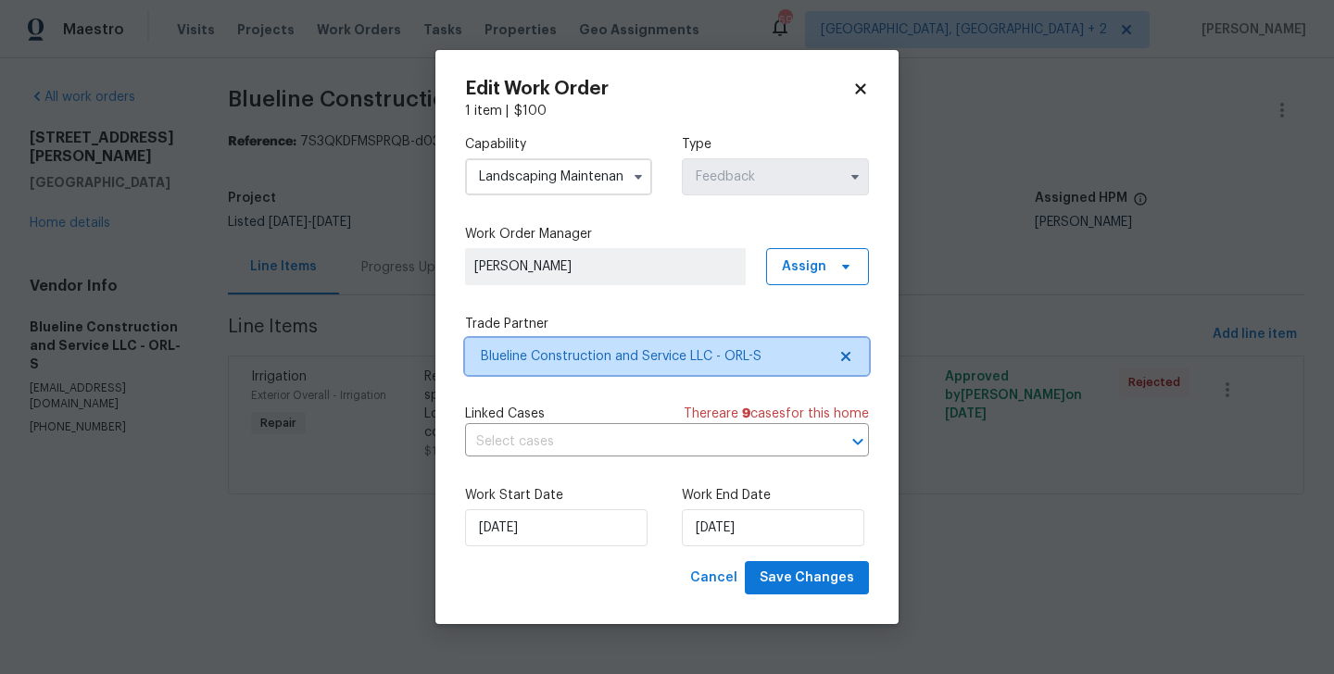
click at [564, 357] on span "Blueline Construction and Service LLC - ORL-S" at bounding box center [654, 356] width 346 height 19
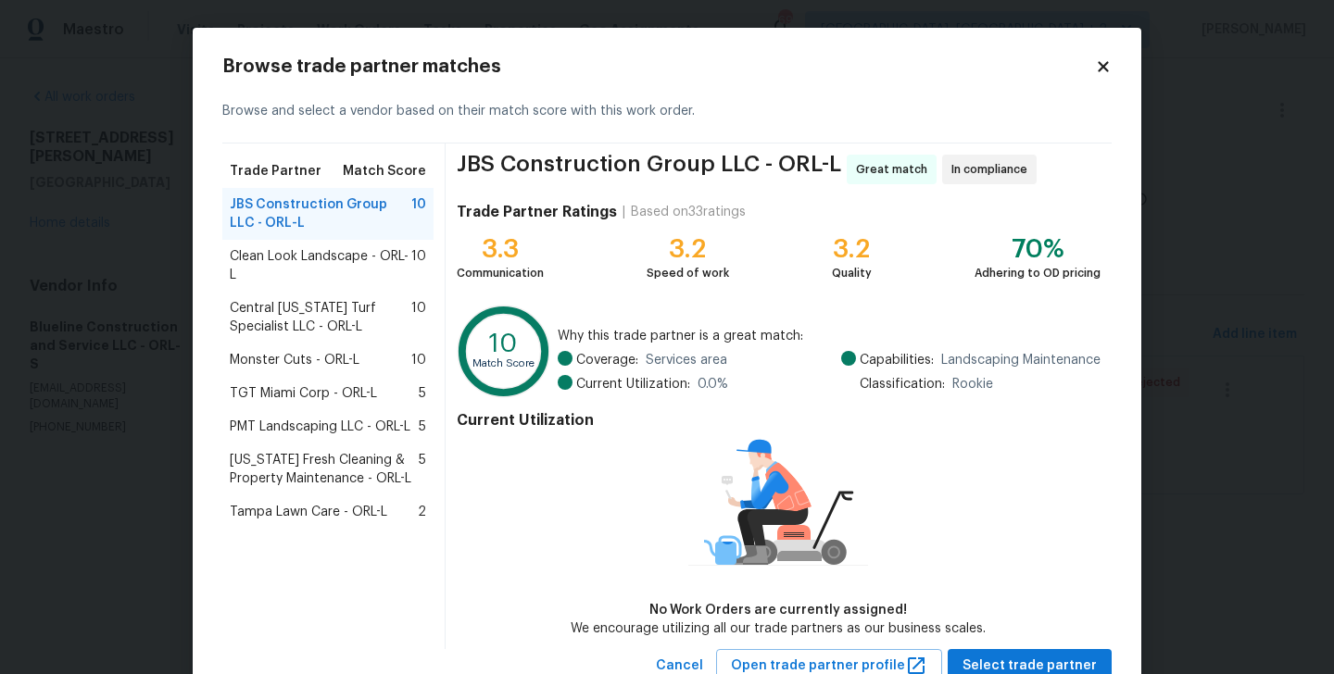
click at [297, 467] on span "Florida Fresh Cleaning & Property Maintenance - ORL-L" at bounding box center [324, 469] width 189 height 37
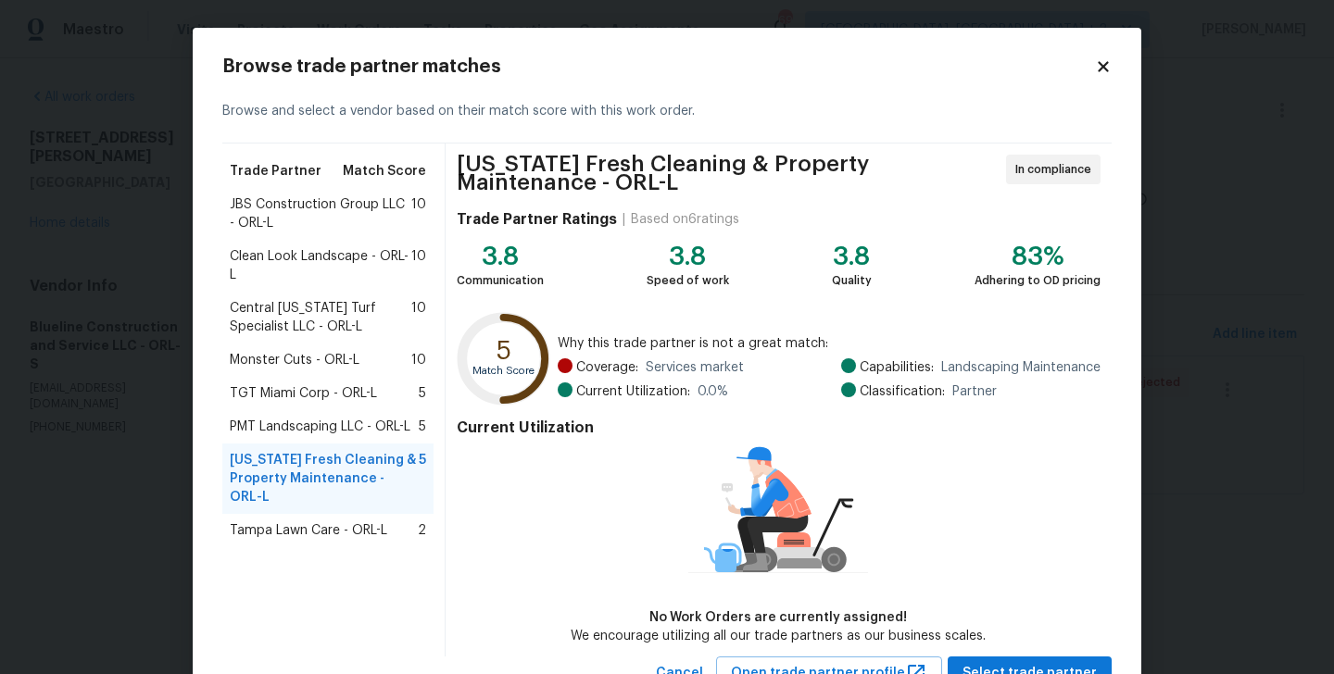
click at [298, 287] on div "Clean Look Landscape - ORL-L 10" at bounding box center [327, 266] width 211 height 52
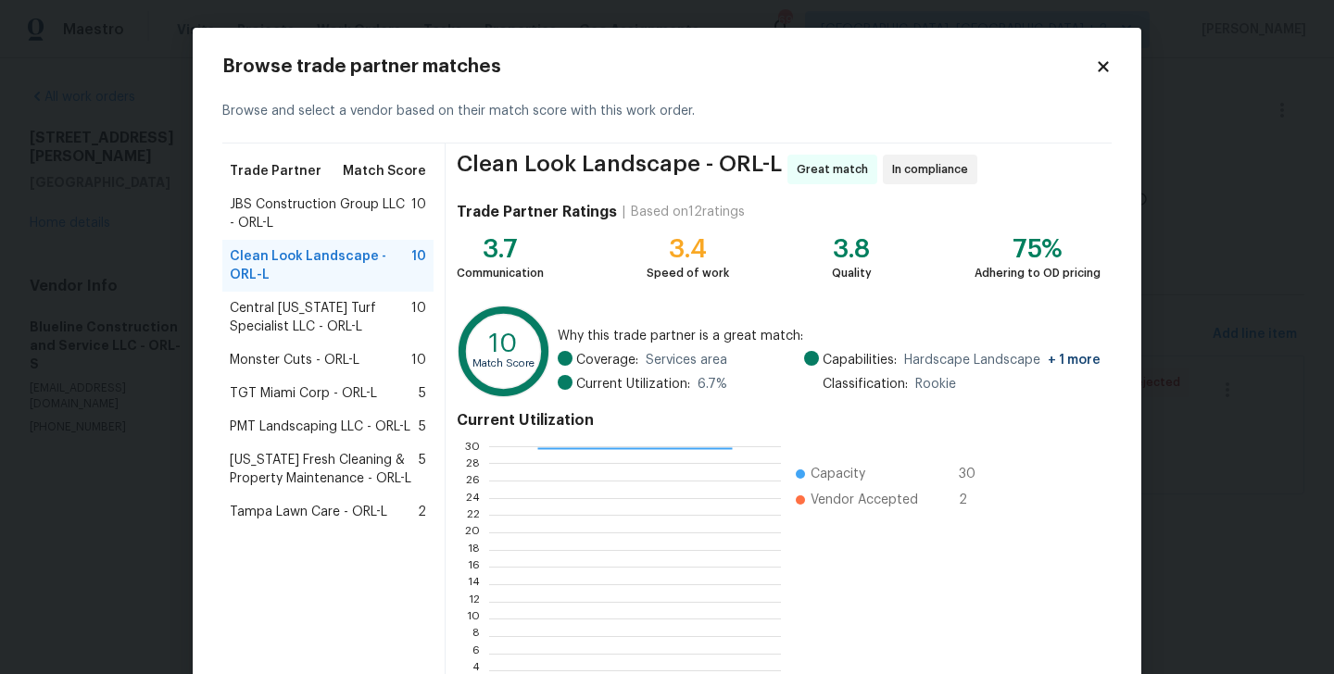
scroll to position [143, 0]
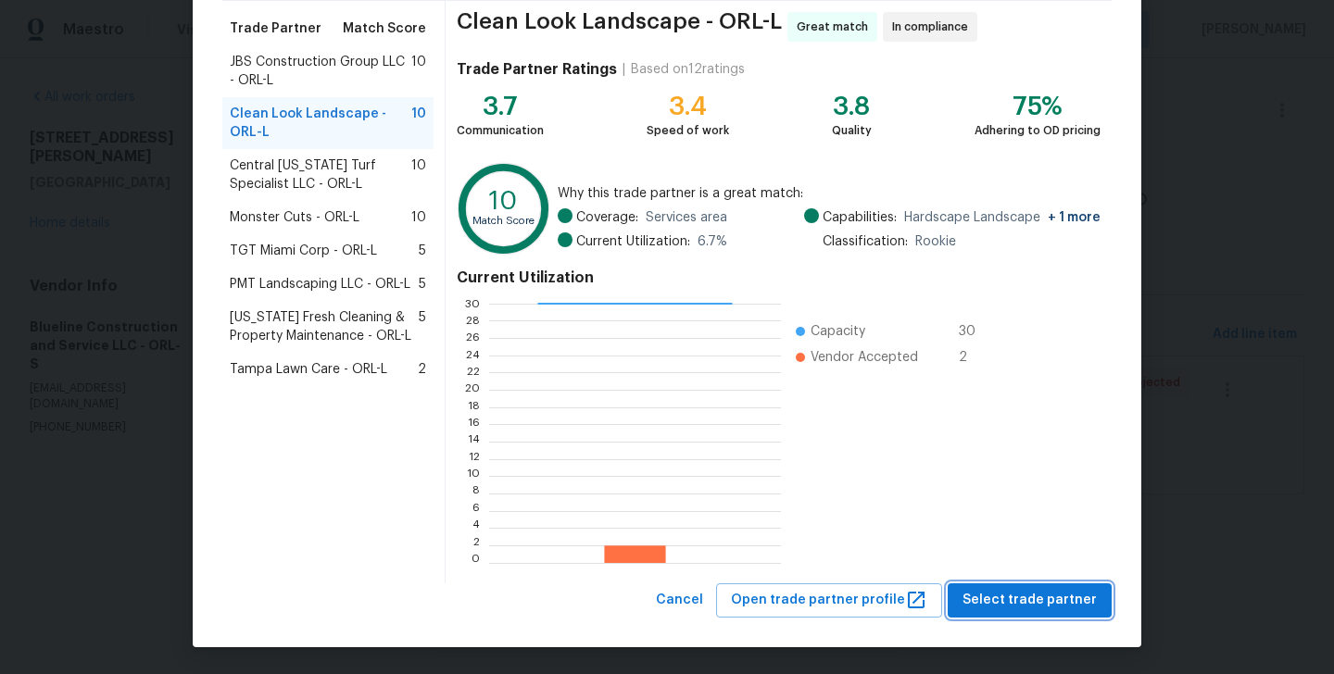
click at [1012, 609] on span "Select trade partner" at bounding box center [1030, 600] width 134 height 23
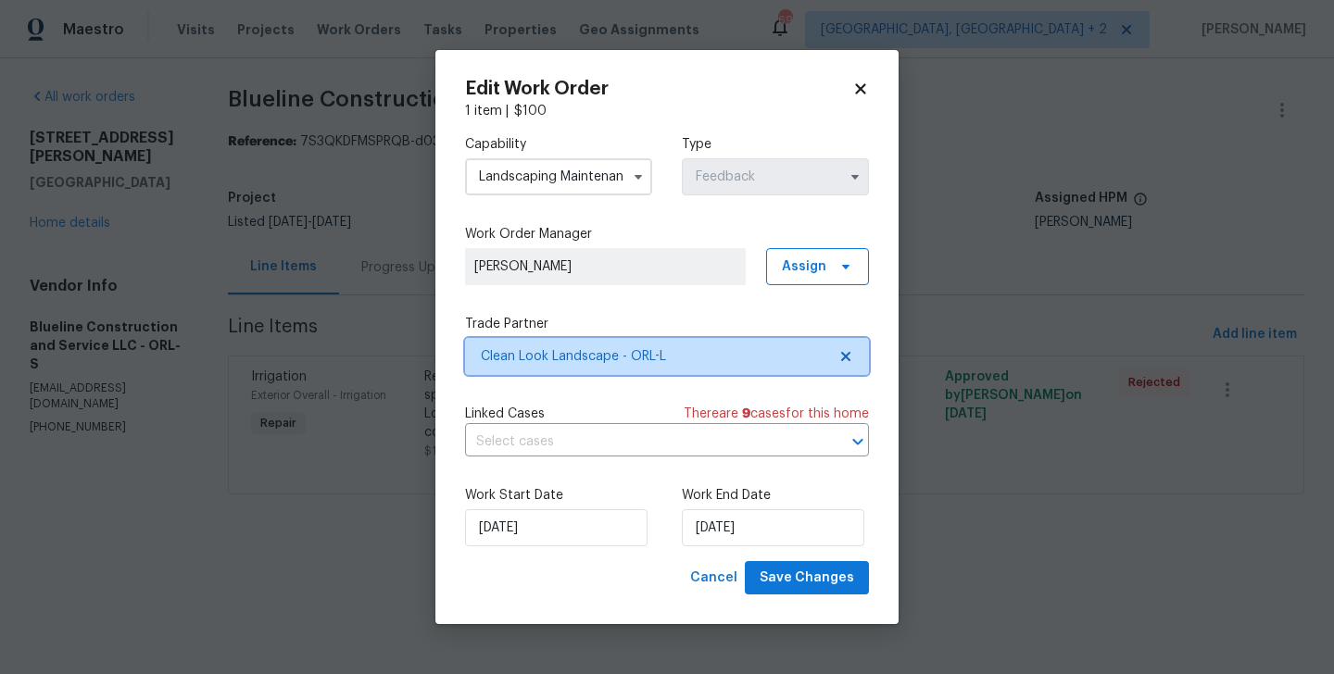
scroll to position [0, 0]
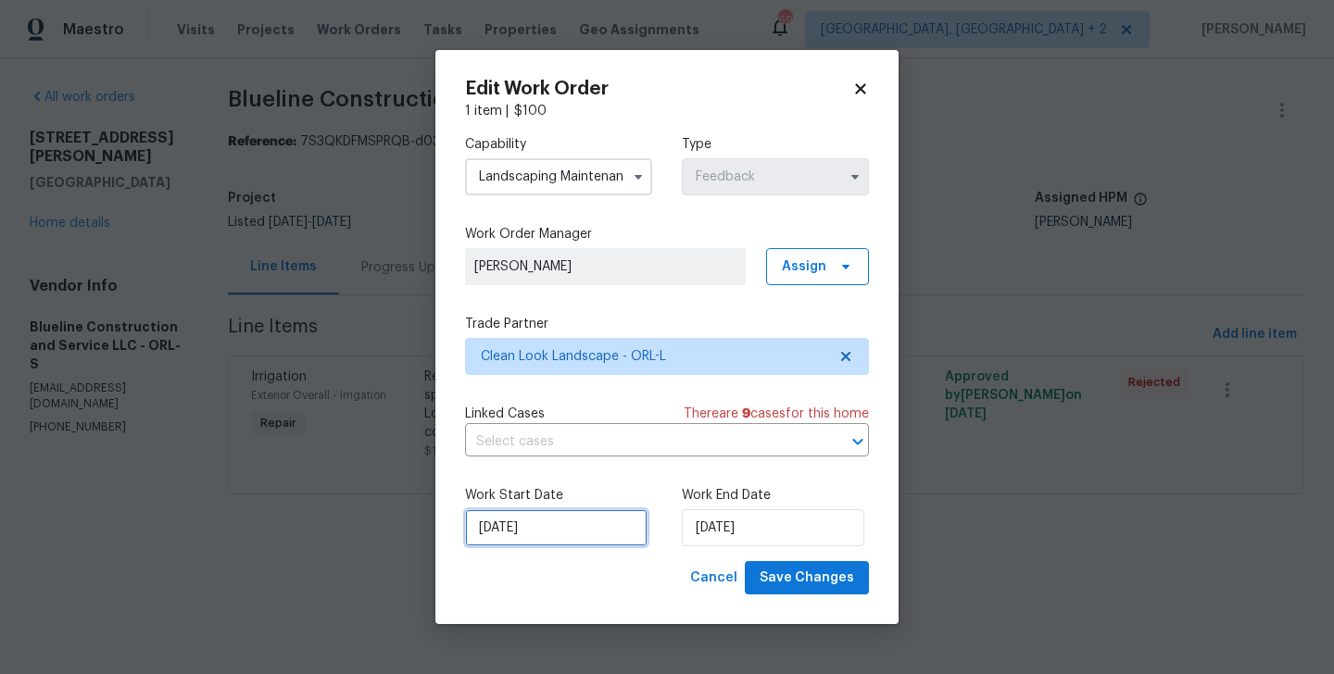
click at [518, 544] on input "08/09/2025" at bounding box center [556, 528] width 182 height 37
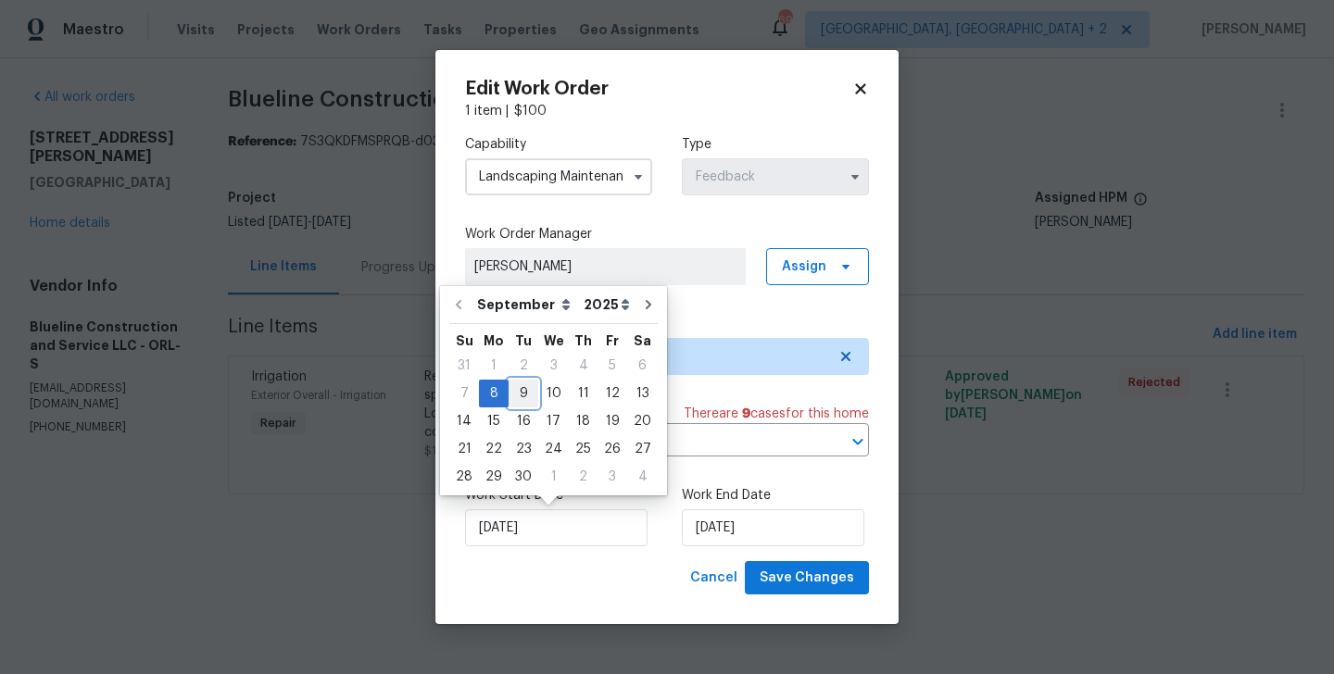
click at [524, 384] on div "9" at bounding box center [524, 394] width 30 height 26
type input "09/09/2025"
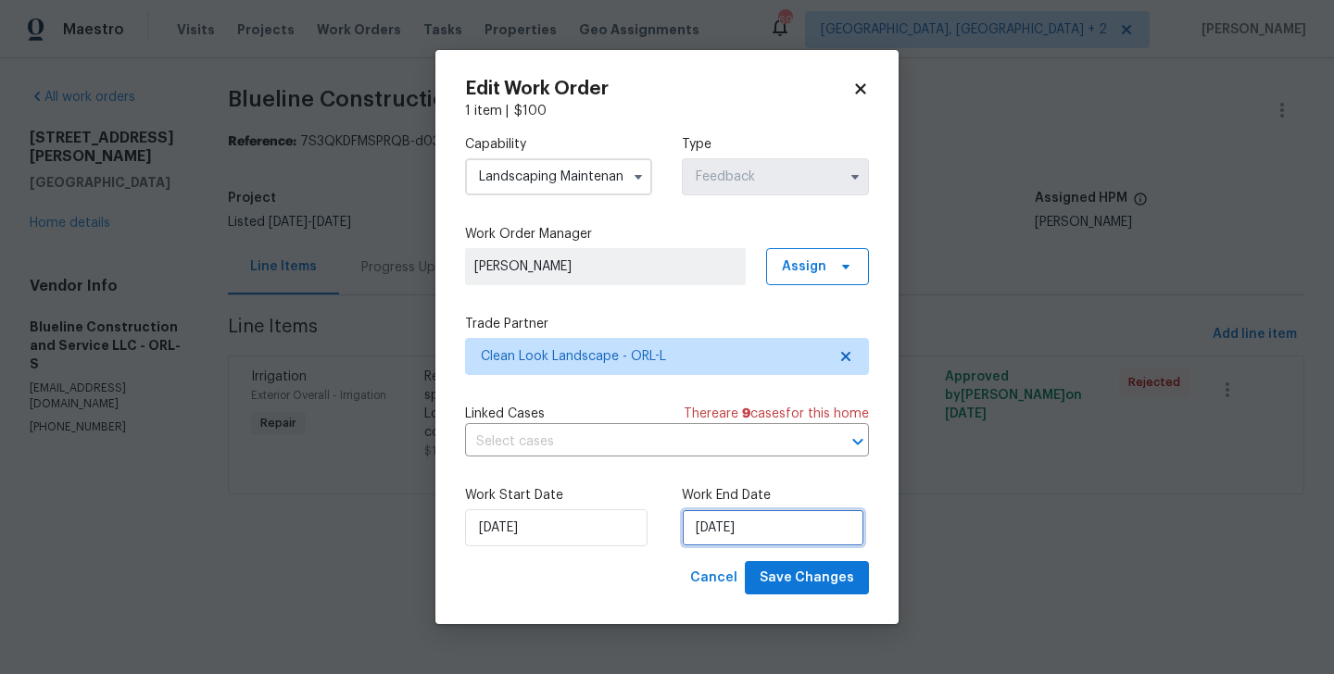
click at [723, 514] on input "10/09/2025" at bounding box center [773, 528] width 182 height 37
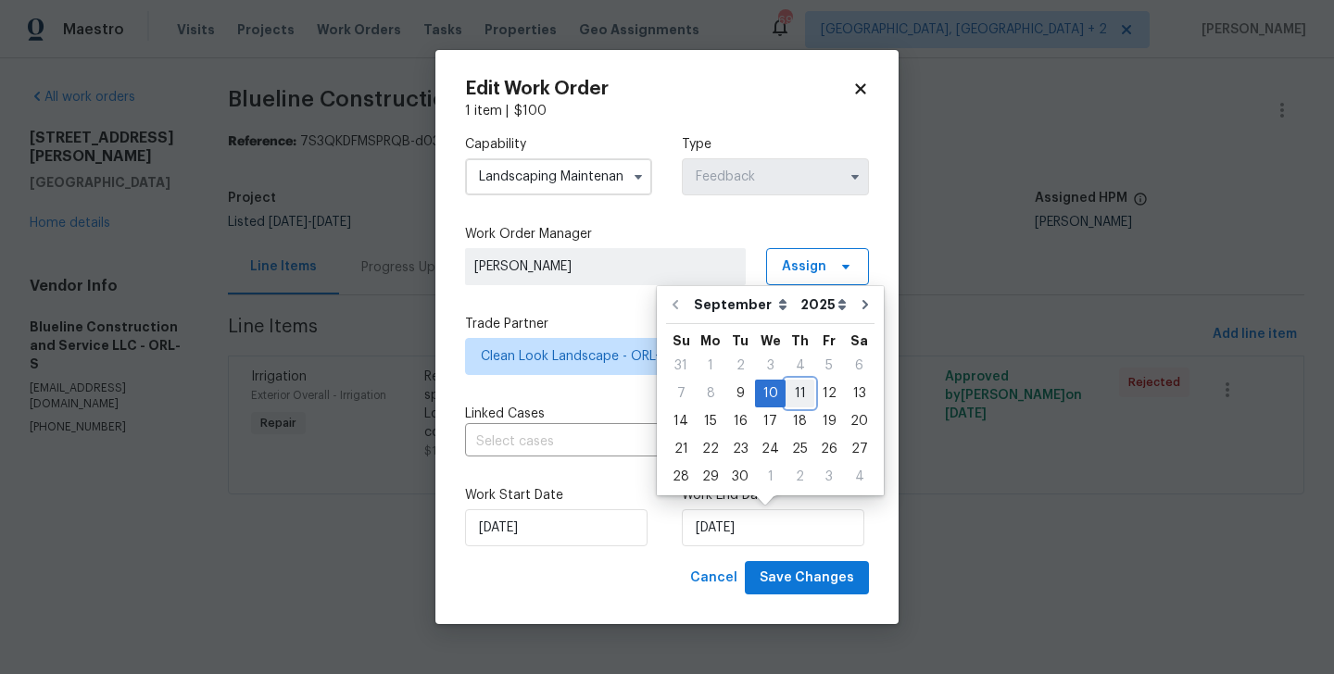
click at [802, 396] on div "11" at bounding box center [800, 394] width 29 height 26
type input "11/09/2025"
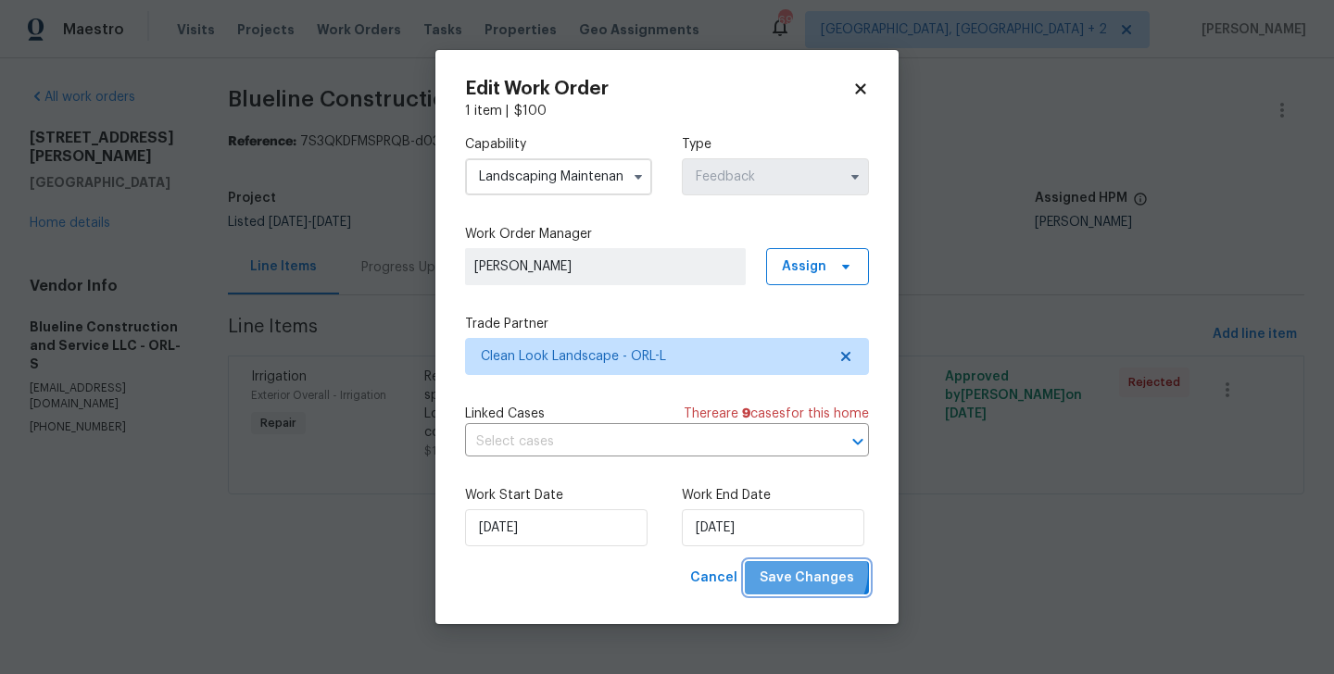
click at [807, 572] on span "Save Changes" at bounding box center [807, 578] width 94 height 23
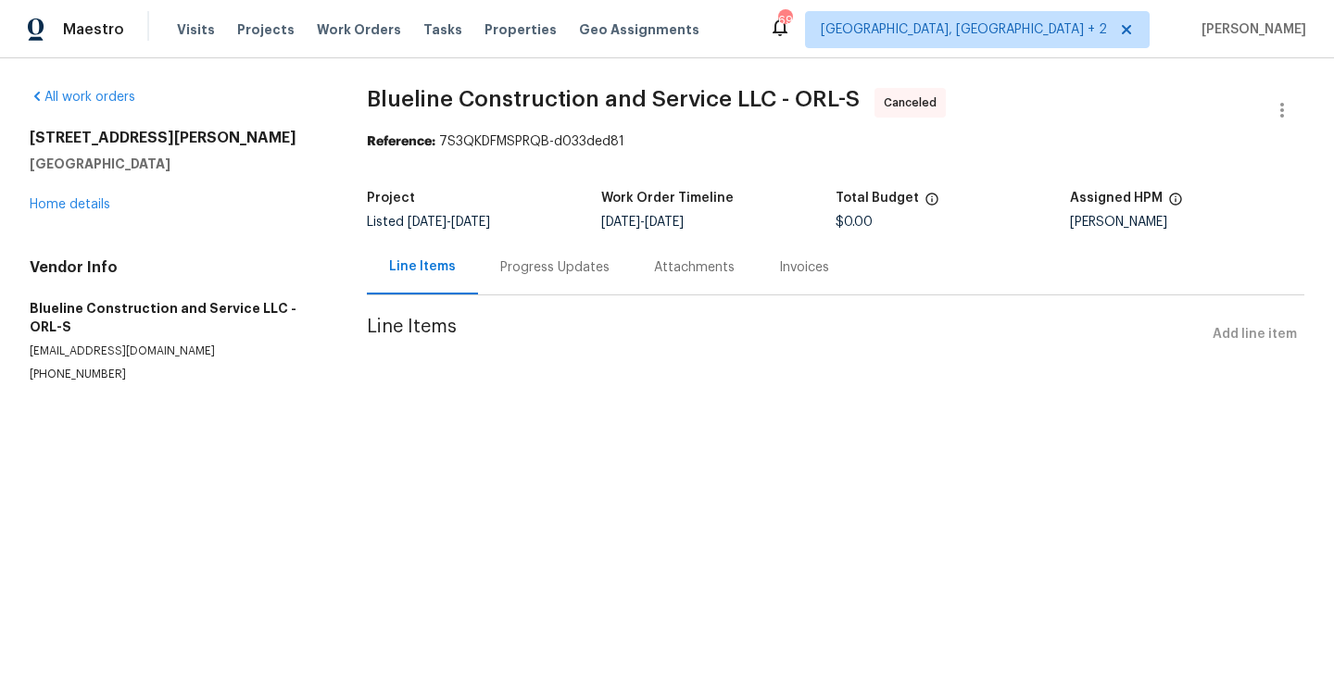
click at [545, 283] on div "Progress Updates" at bounding box center [555, 267] width 154 height 55
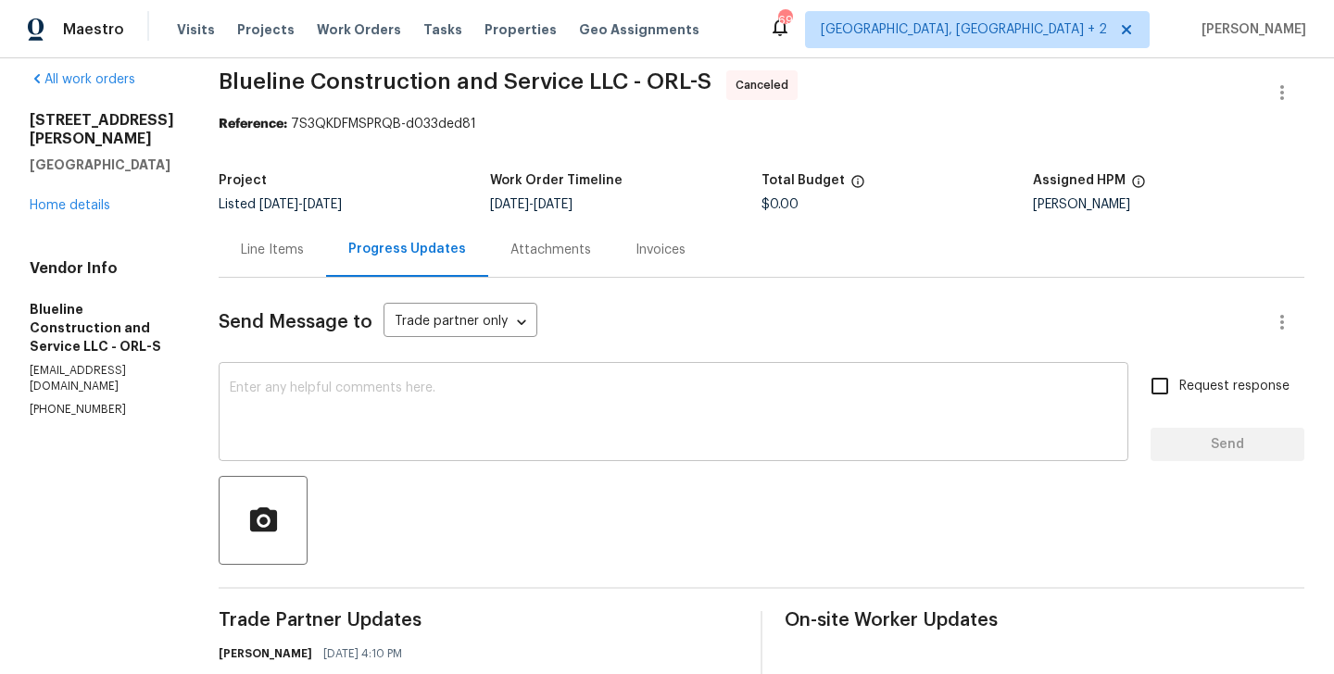
scroll to position [325, 0]
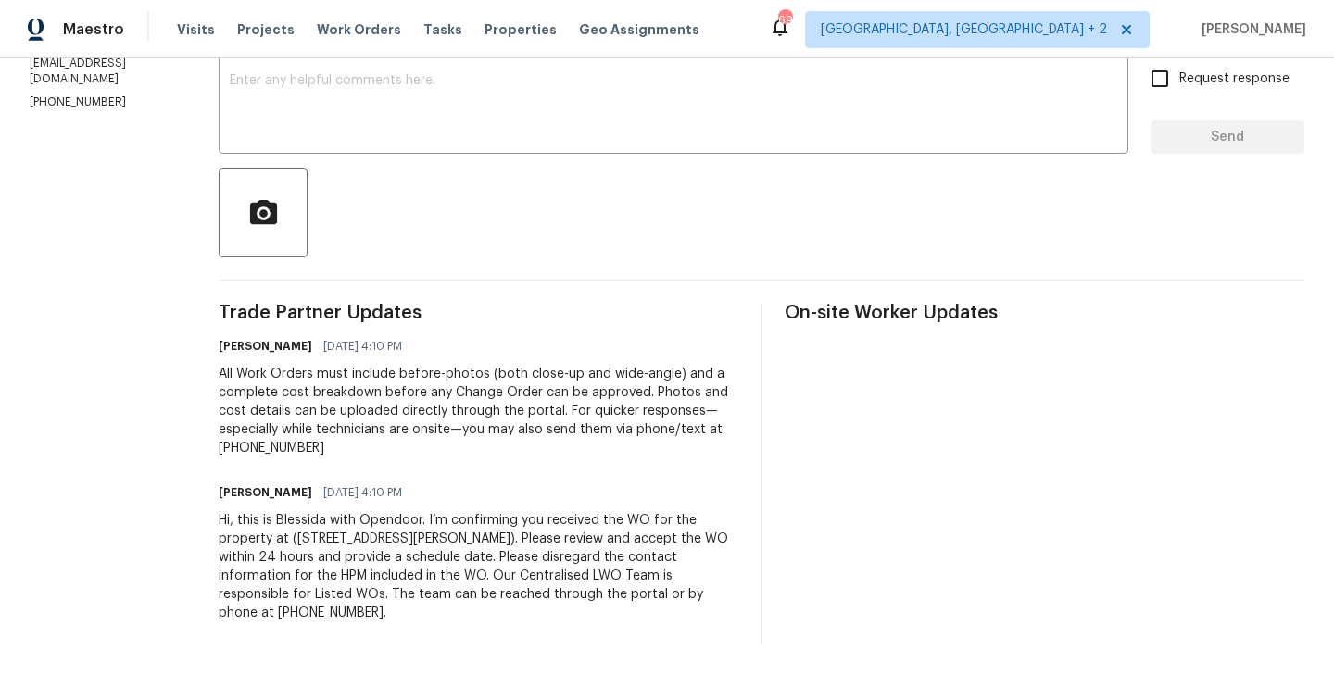
click at [451, 545] on div "Hi, this is Blessida with Opendoor. I’m confirming you received the WO for the …" at bounding box center [479, 566] width 520 height 111
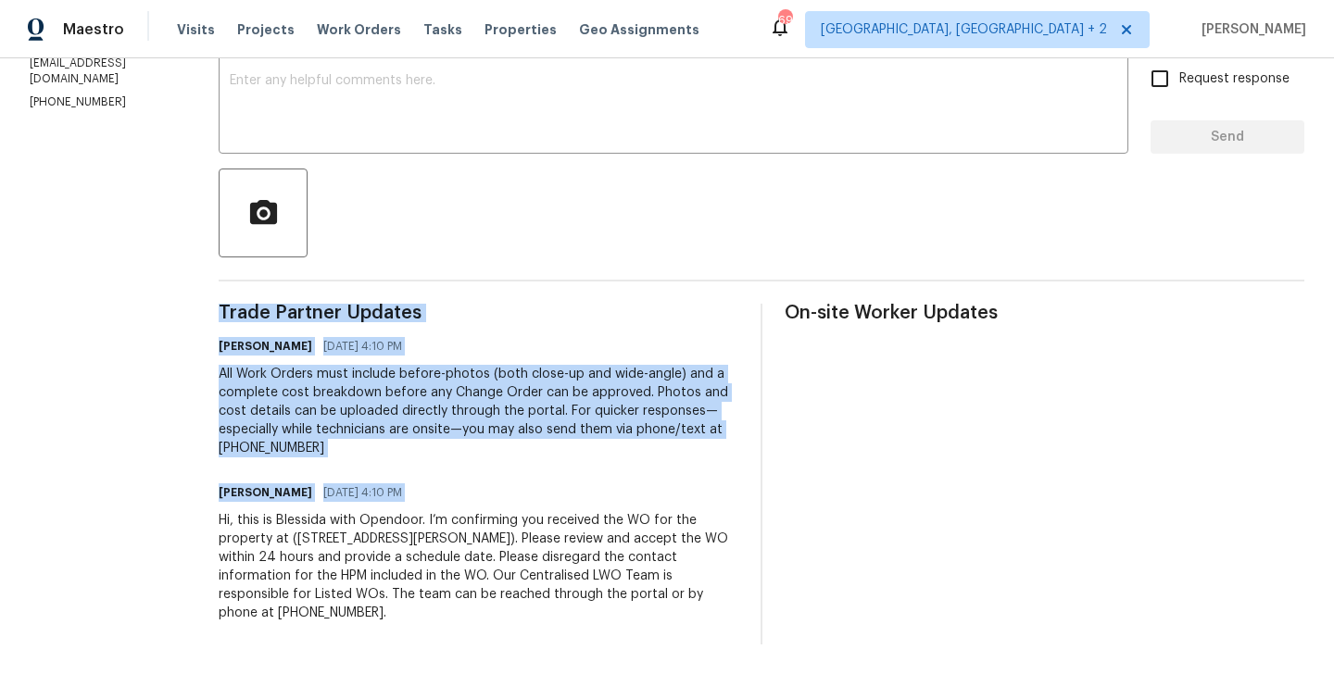
click at [451, 545] on div "Hi, this is Blessida with Opendoor. I’m confirming you received the WO for the …" at bounding box center [479, 566] width 520 height 111
copy div "Trade Partner Updates Blessida Angeline M 09/08/2025 4:10 PM All Work Orders mu…"
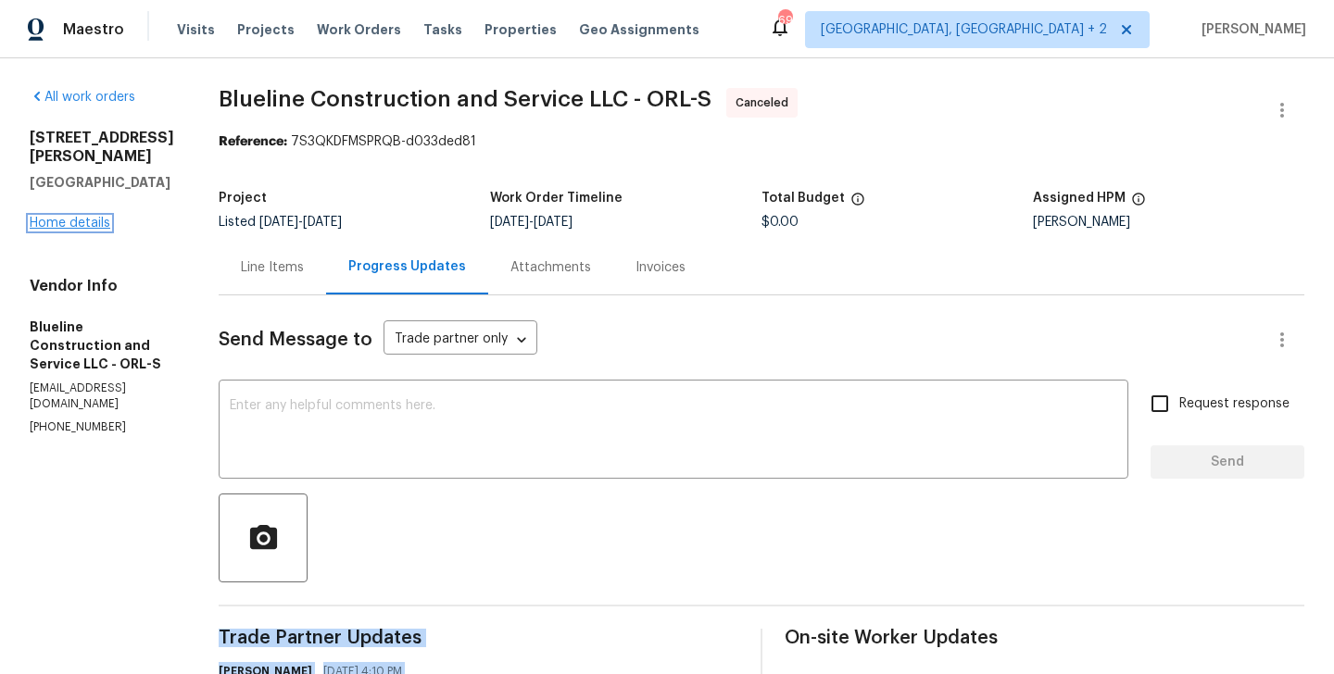
click at [77, 217] on link "Home details" at bounding box center [70, 223] width 81 height 13
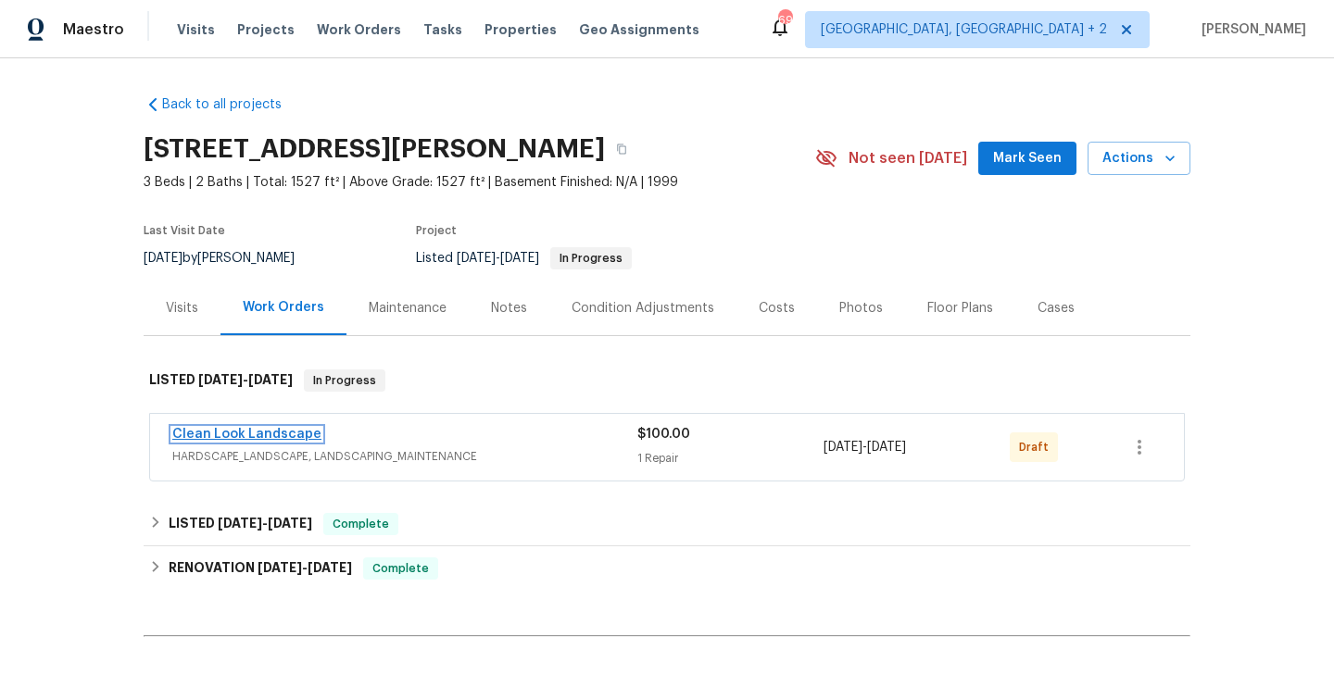
click at [270, 437] on link "Clean Look Landscape" at bounding box center [246, 434] width 149 height 13
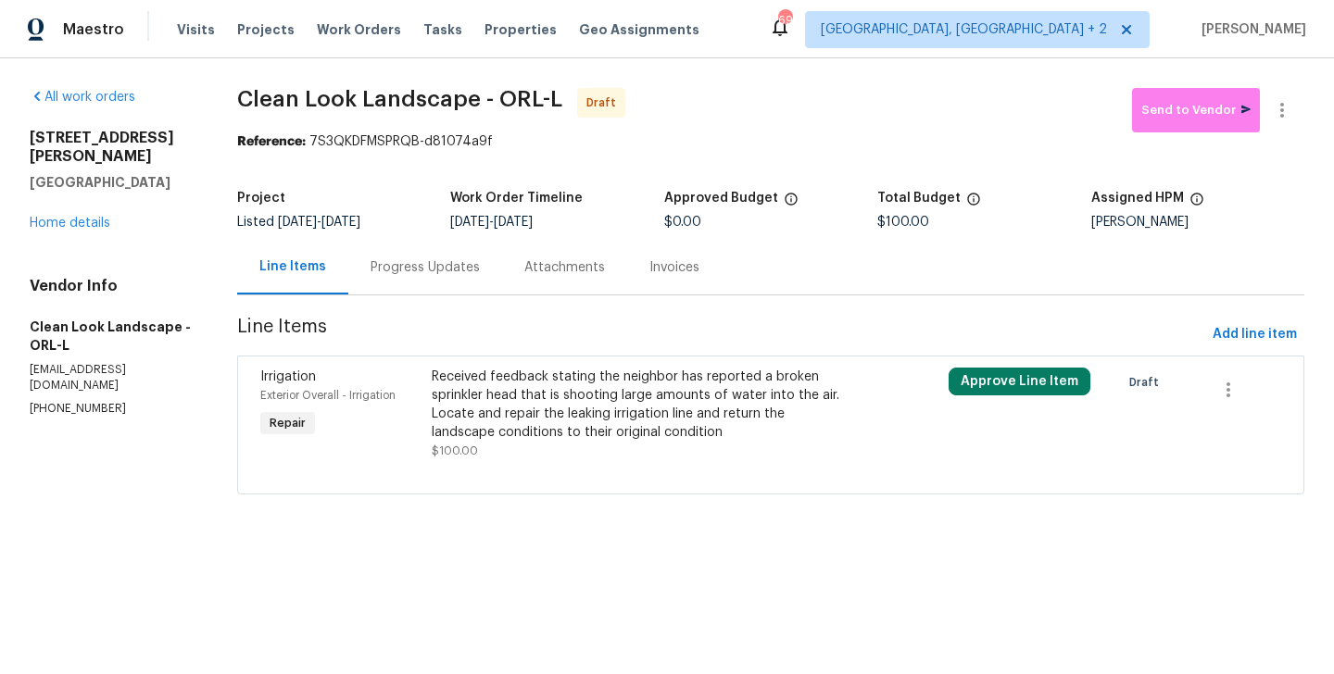
click at [464, 287] on div "Progress Updates" at bounding box center [425, 267] width 154 height 55
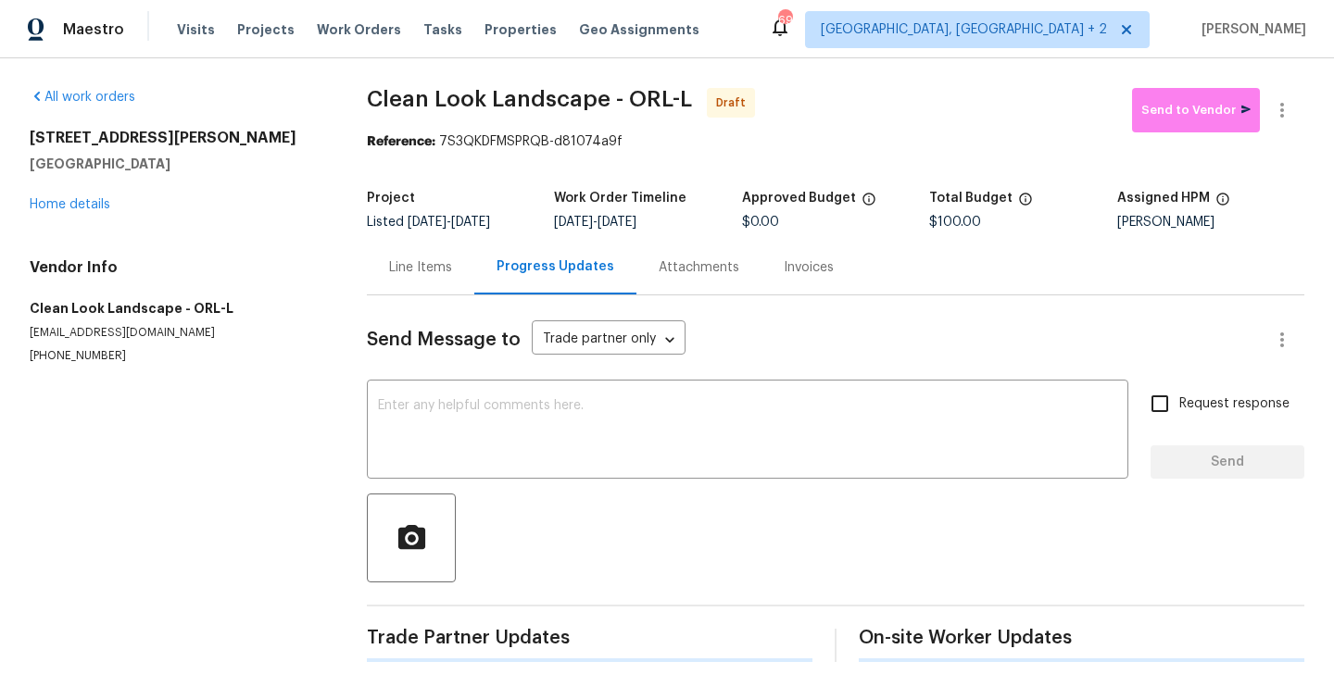
click at [623, 491] on div "Send Message to Trade partner only Trade partner only ​ x ​ Request response Se…" at bounding box center [835, 479] width 937 height 367
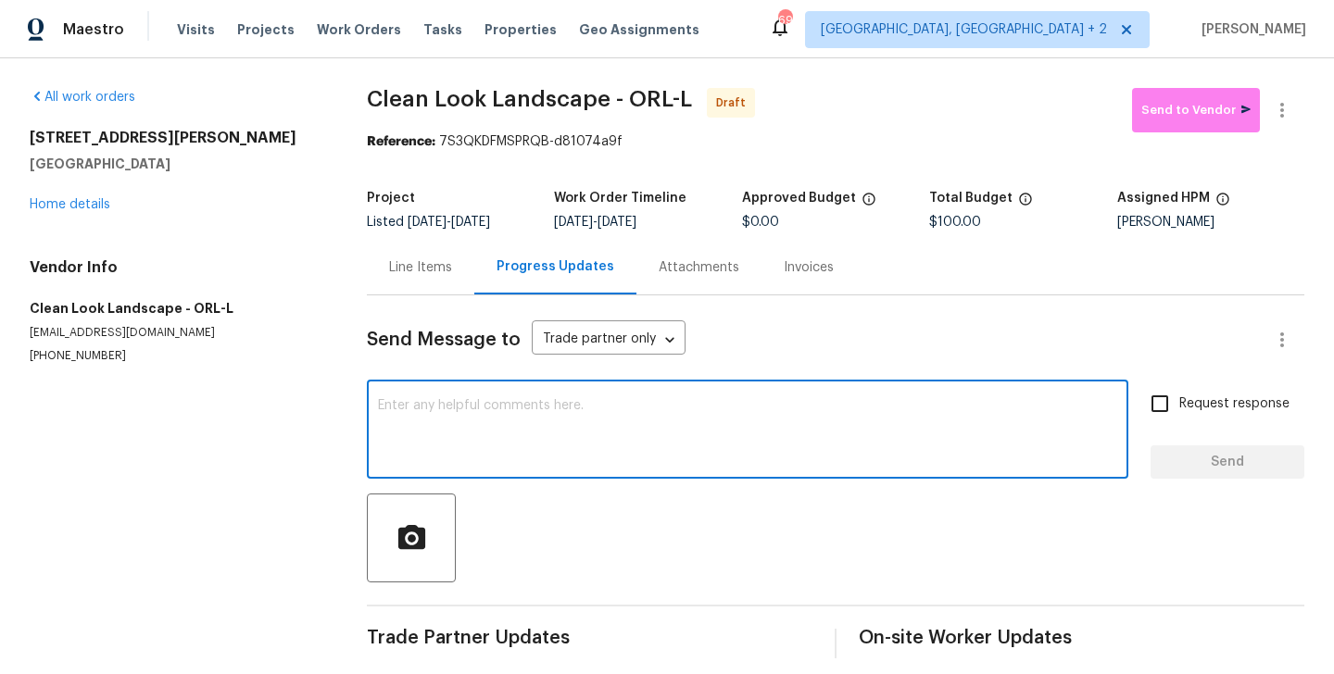
click at [602, 454] on textarea at bounding box center [747, 431] width 739 height 65
paste textarea "Hi, this is Blessida with Opendoor. I’m confirming you received the WO for the …"
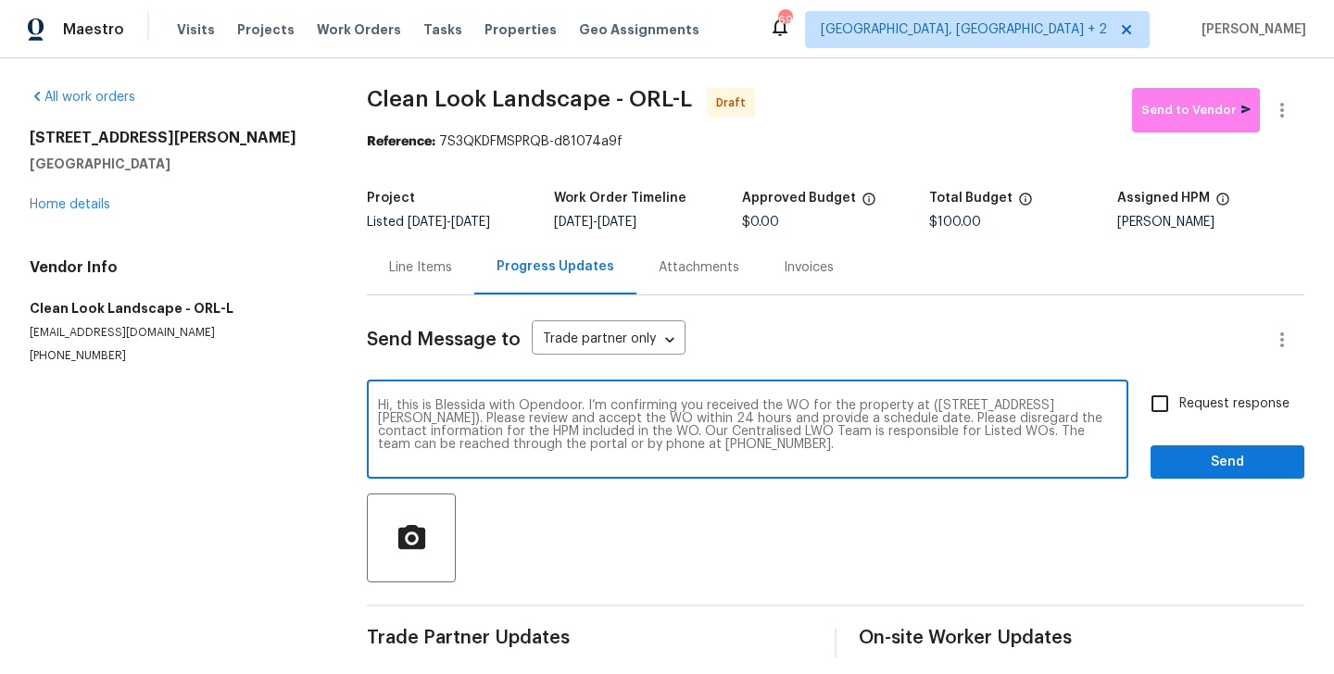
type textarea "Hi, this is Blessida with Opendoor. I’m confirming you received the WO for the …"
click at [1194, 409] on span "Request response" at bounding box center [1234, 404] width 110 height 19
click at [1179, 409] on input "Request response" at bounding box center [1159, 403] width 39 height 39
checkbox input "true"
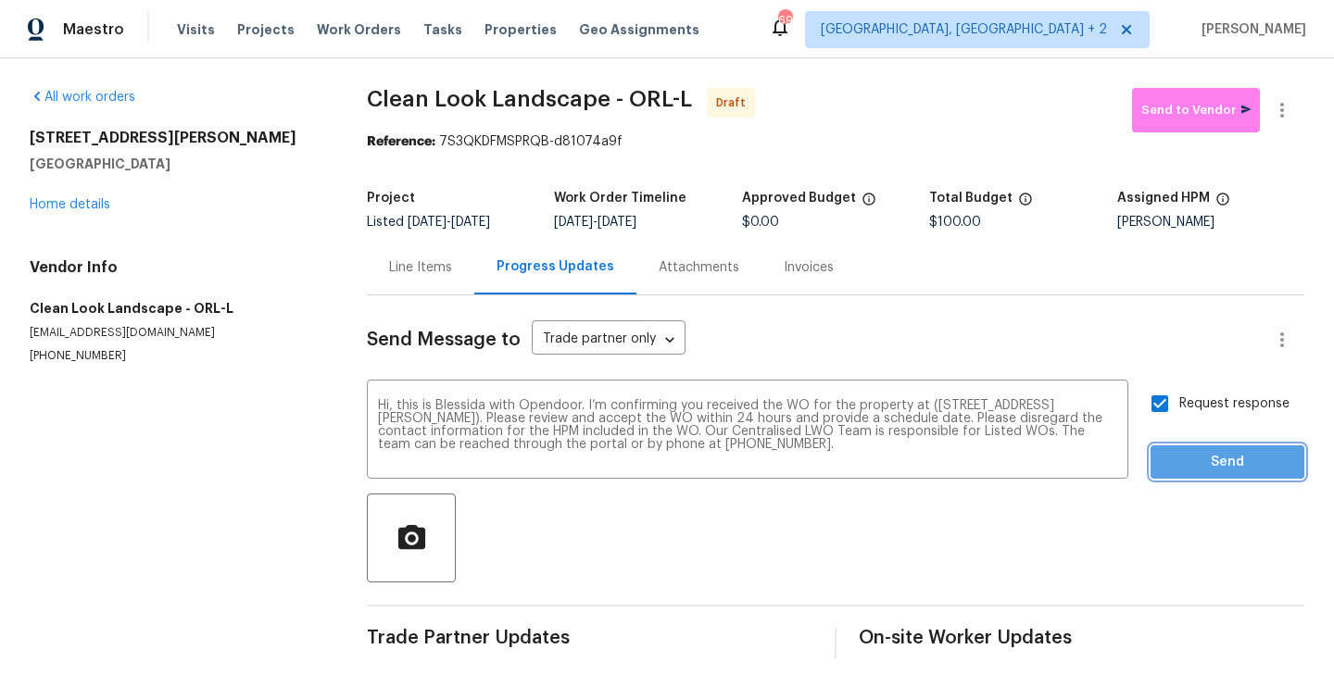
click at [1181, 453] on span "Send" at bounding box center [1227, 462] width 124 height 23
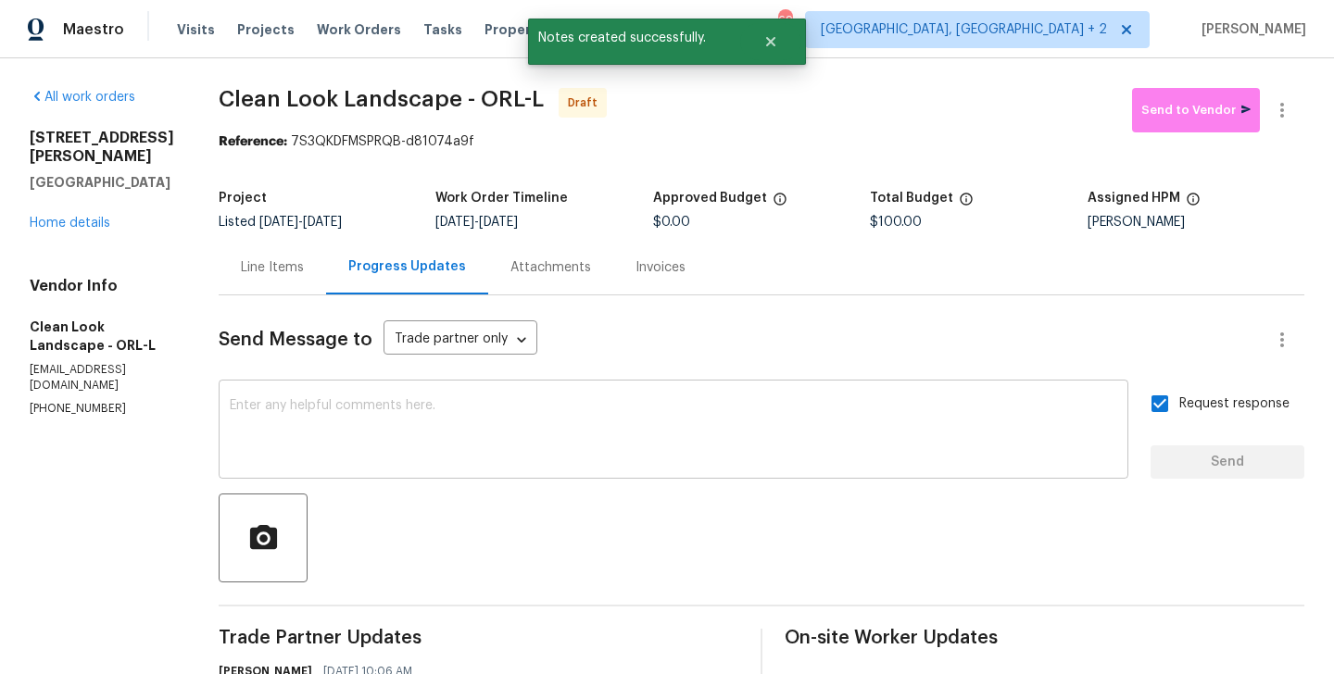
click at [528, 438] on textarea at bounding box center [673, 431] width 887 height 65
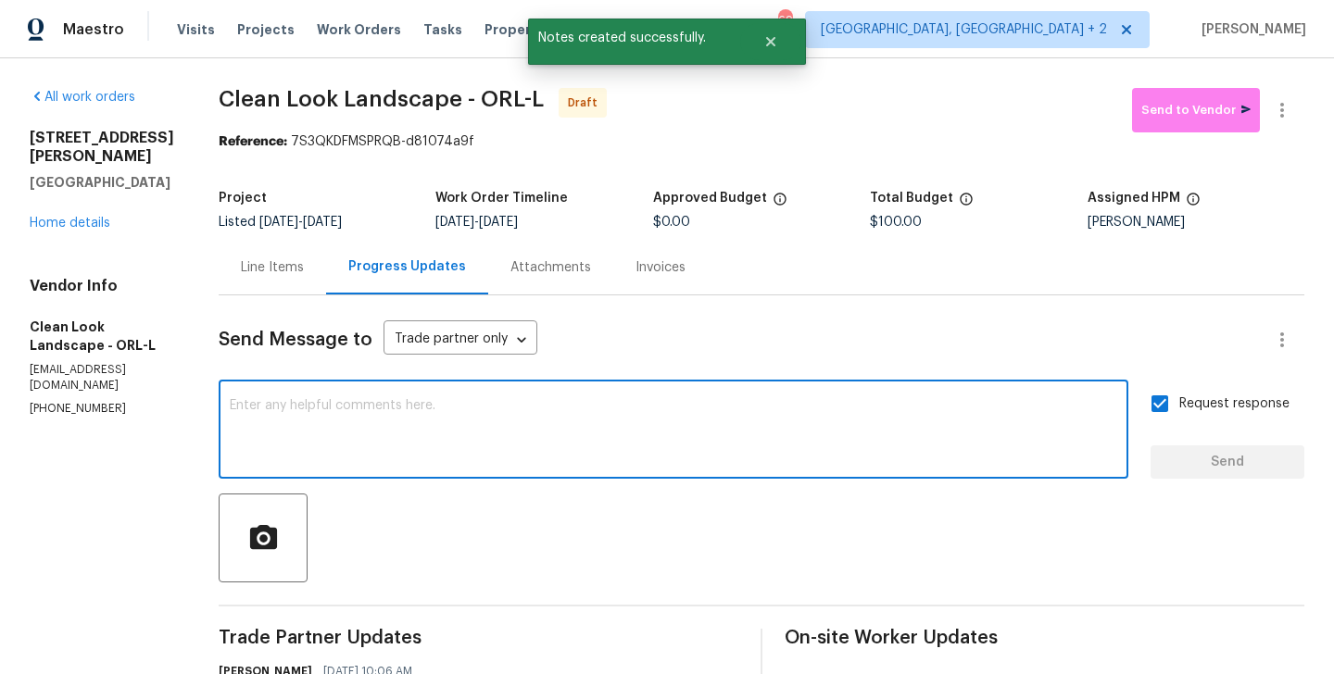
paste textarea "All Work Orders must include before-photos (both close-up and wide-angle) and a…"
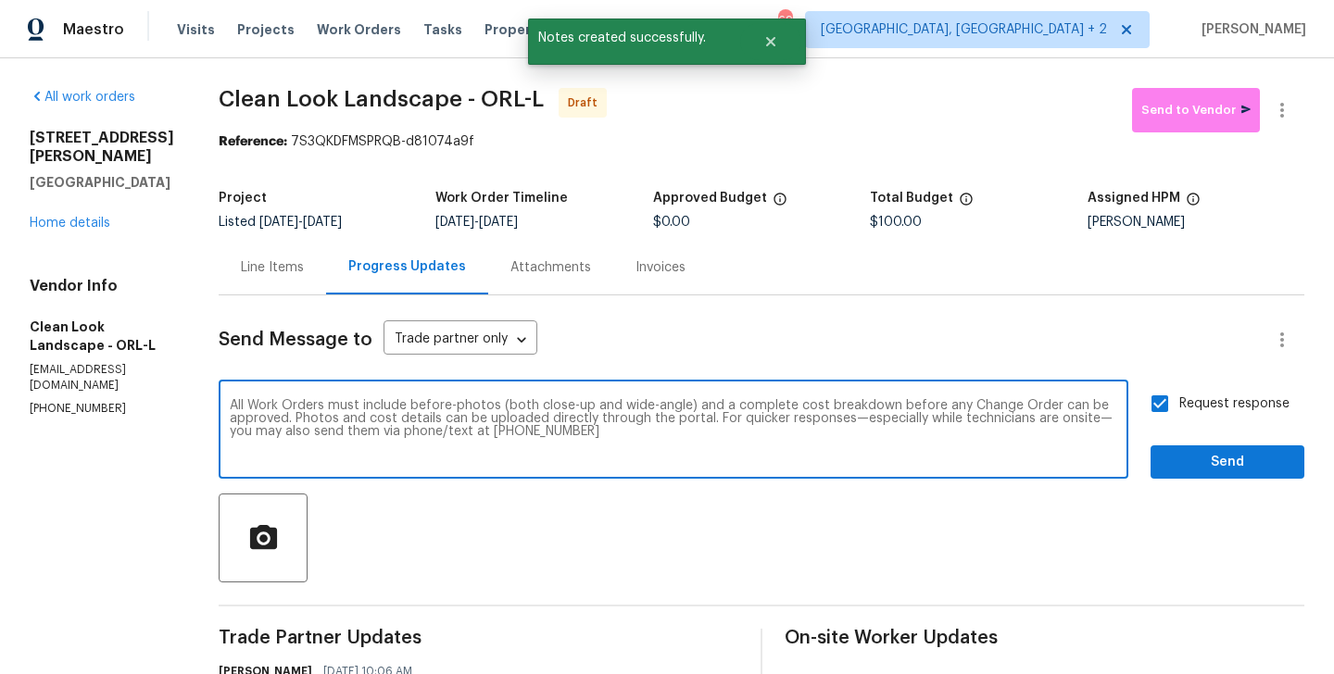
type textarea "All Work Orders must include before-photos (both close-up and wide-angle) and a…"
click at [1204, 452] on span "Send" at bounding box center [1227, 462] width 124 height 23
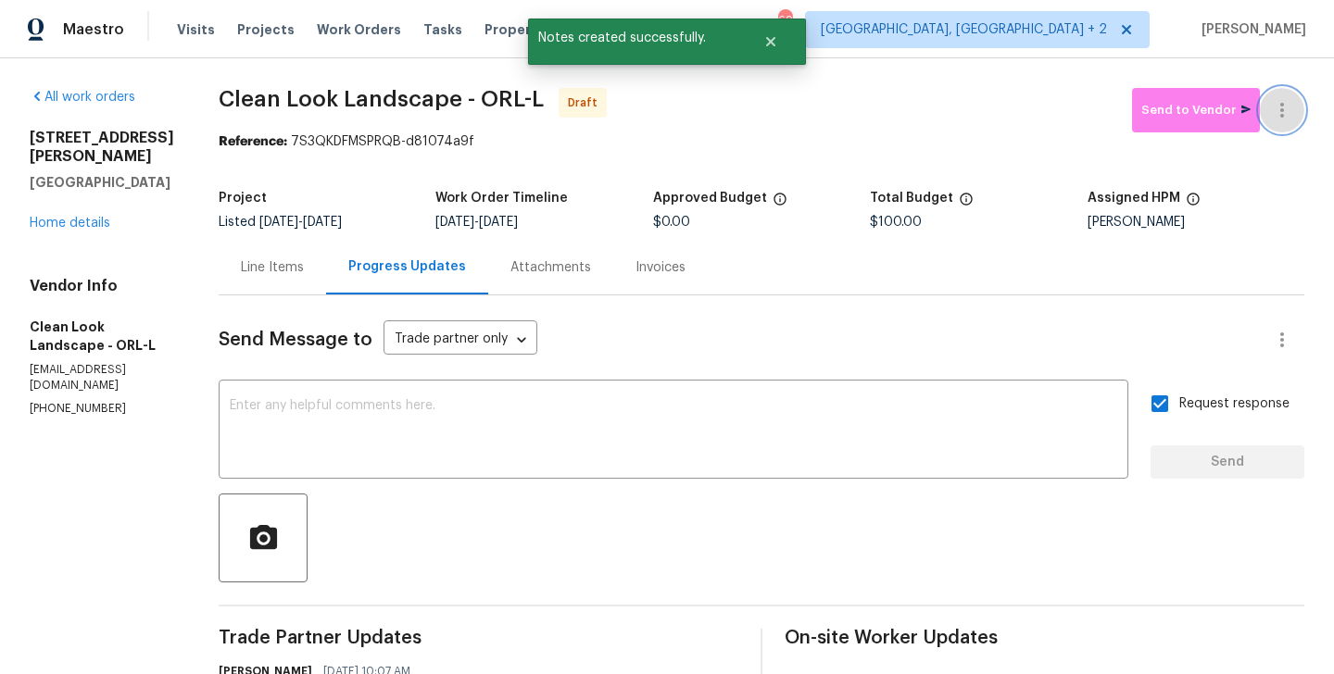
click at [1286, 91] on button "button" at bounding box center [1282, 110] width 44 height 44
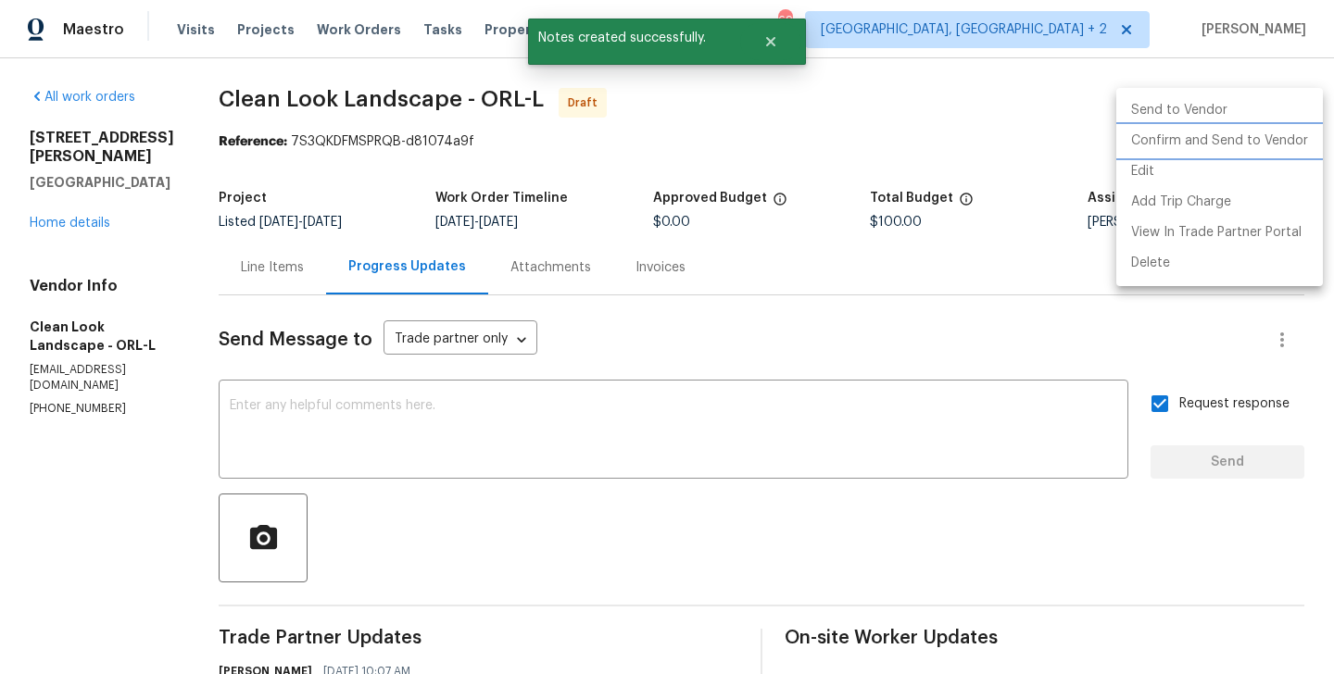
click at [1291, 133] on li "Confirm and Send to Vendor" at bounding box center [1219, 141] width 207 height 31
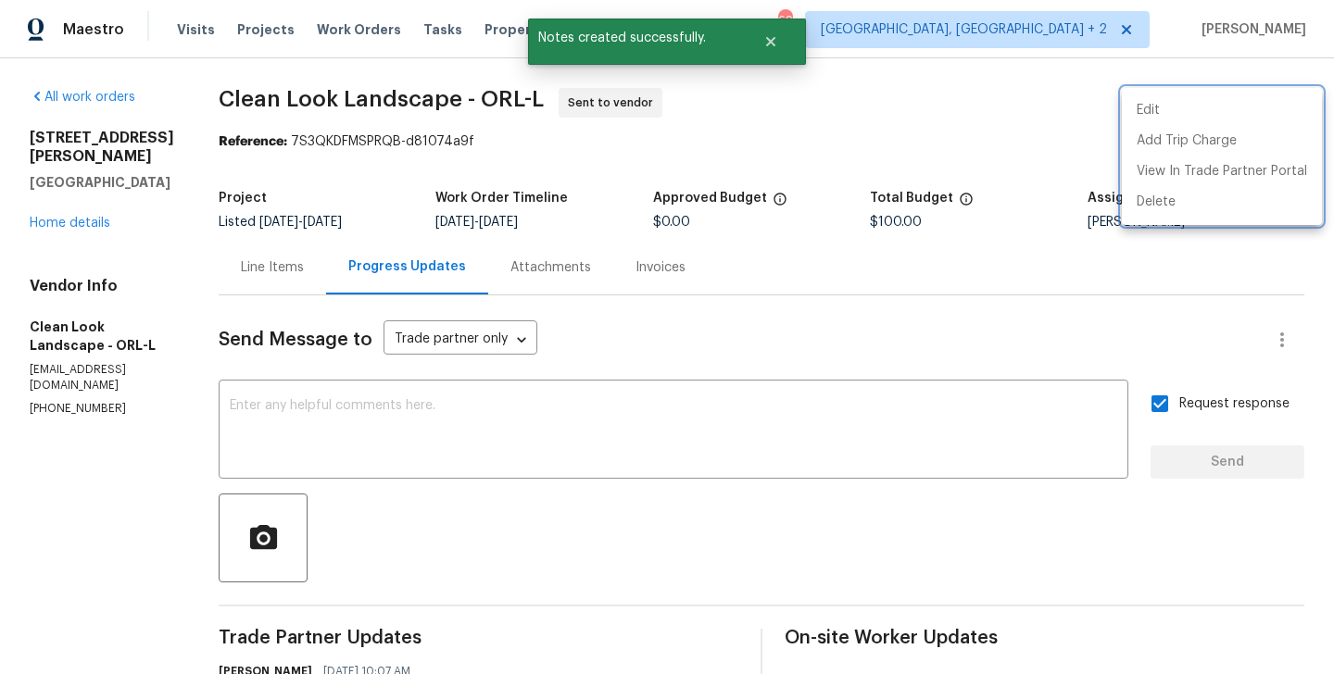
click at [290, 246] on div at bounding box center [667, 337] width 1334 height 674
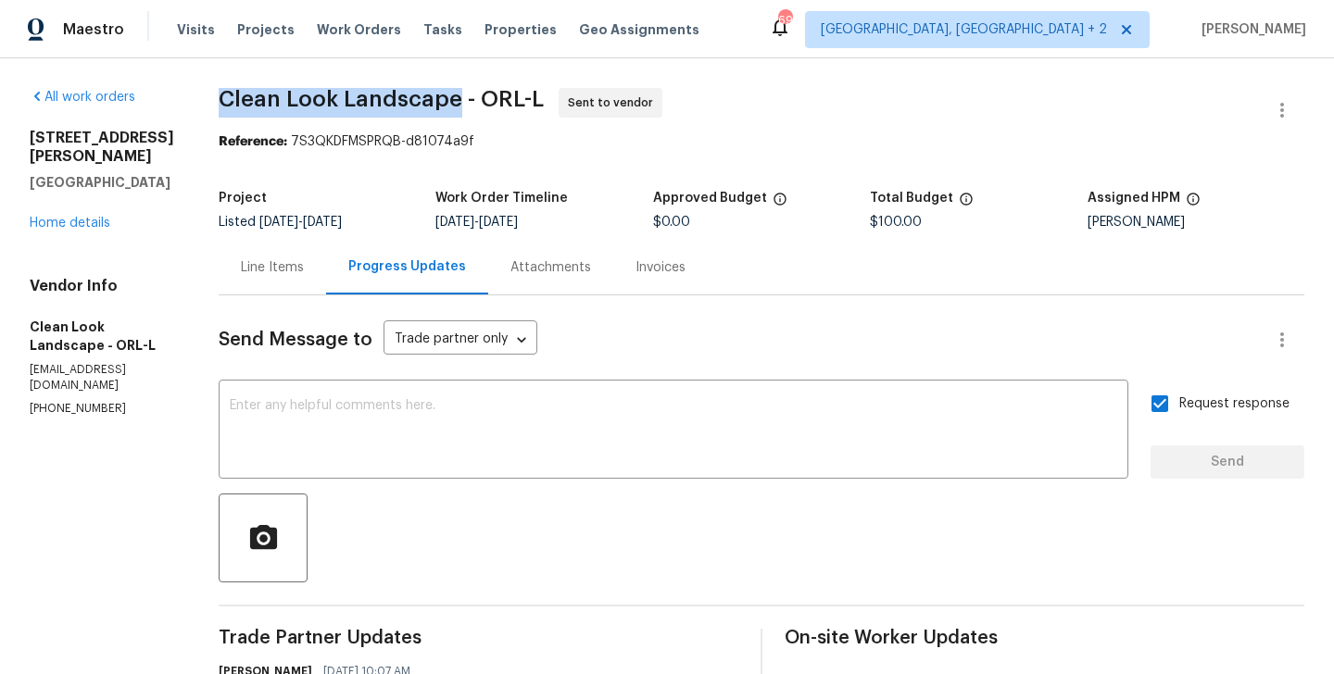
drag, startPoint x: 243, startPoint y: 102, endPoint x: 481, endPoint y: 107, distance: 238.1
click at [481, 107] on span "Clean Look Landscape - ORL-L" at bounding box center [381, 99] width 325 height 22
copy span "Clean Look Landscape"
click at [88, 217] on link "Home details" at bounding box center [70, 223] width 81 height 13
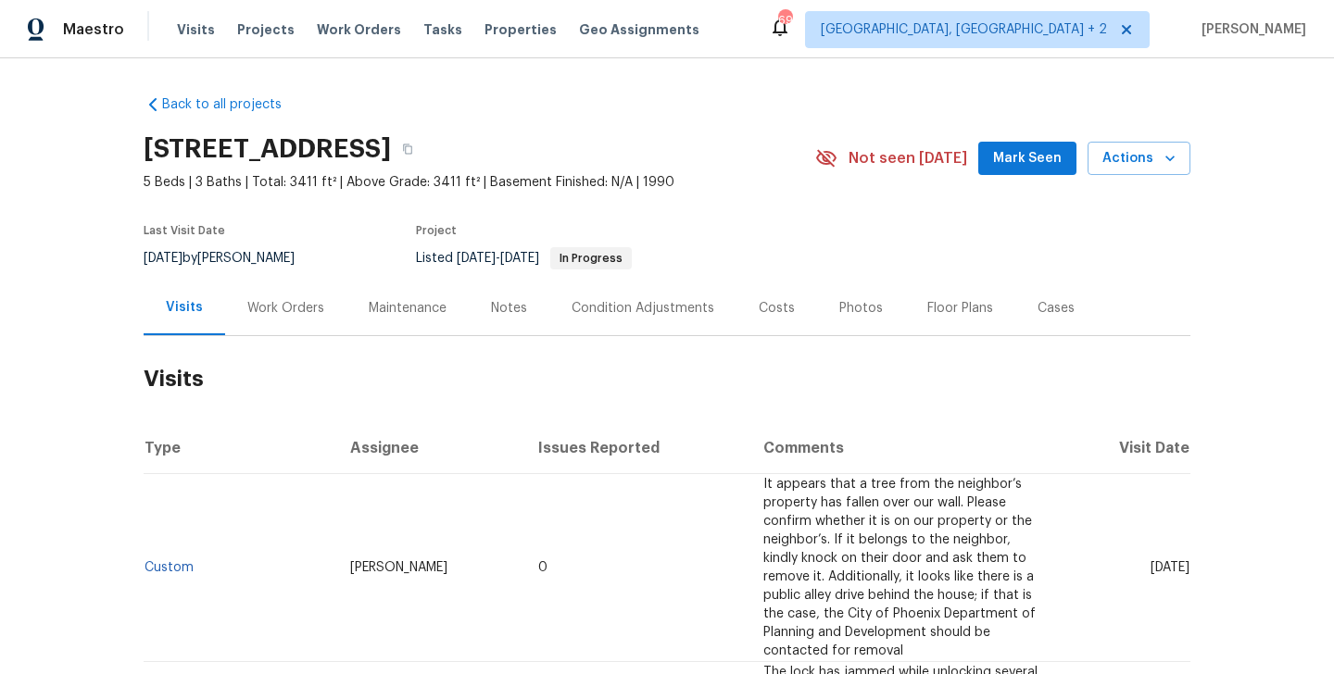
click at [333, 326] on div "Work Orders" at bounding box center [285, 308] width 121 height 55
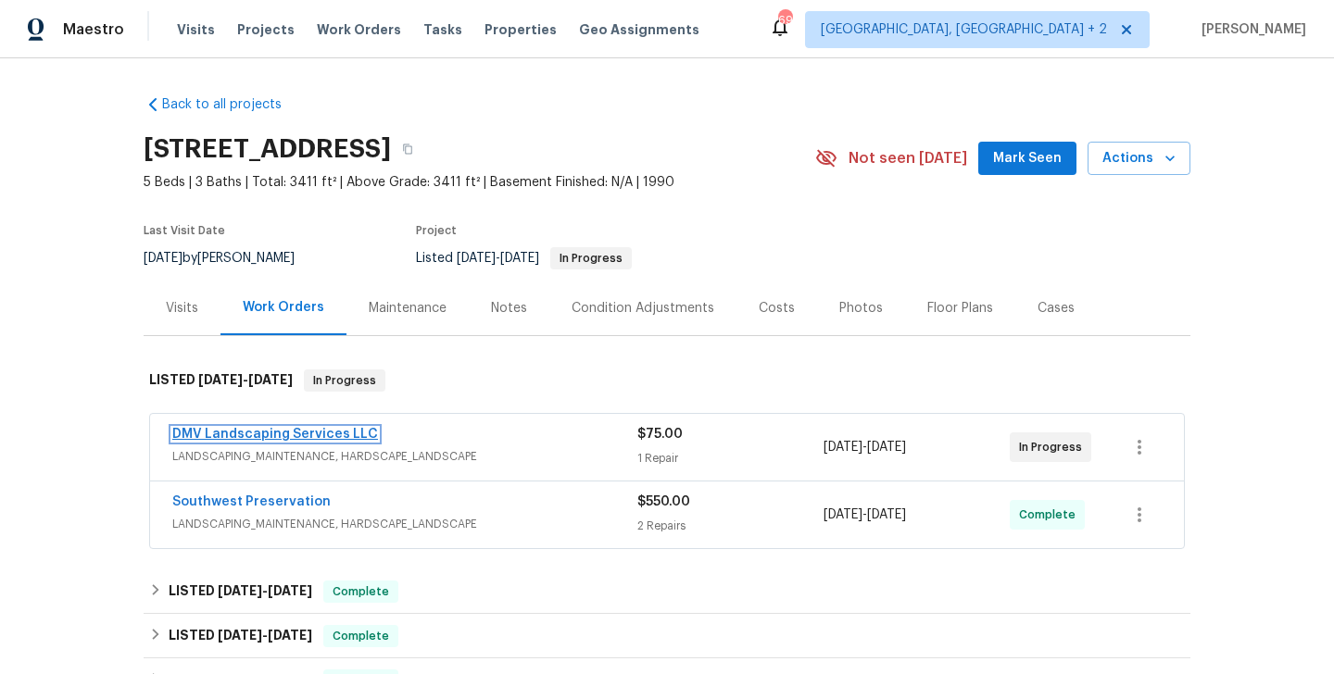
click at [348, 439] on link "DMV Landscaping Services LLC" at bounding box center [275, 434] width 206 height 13
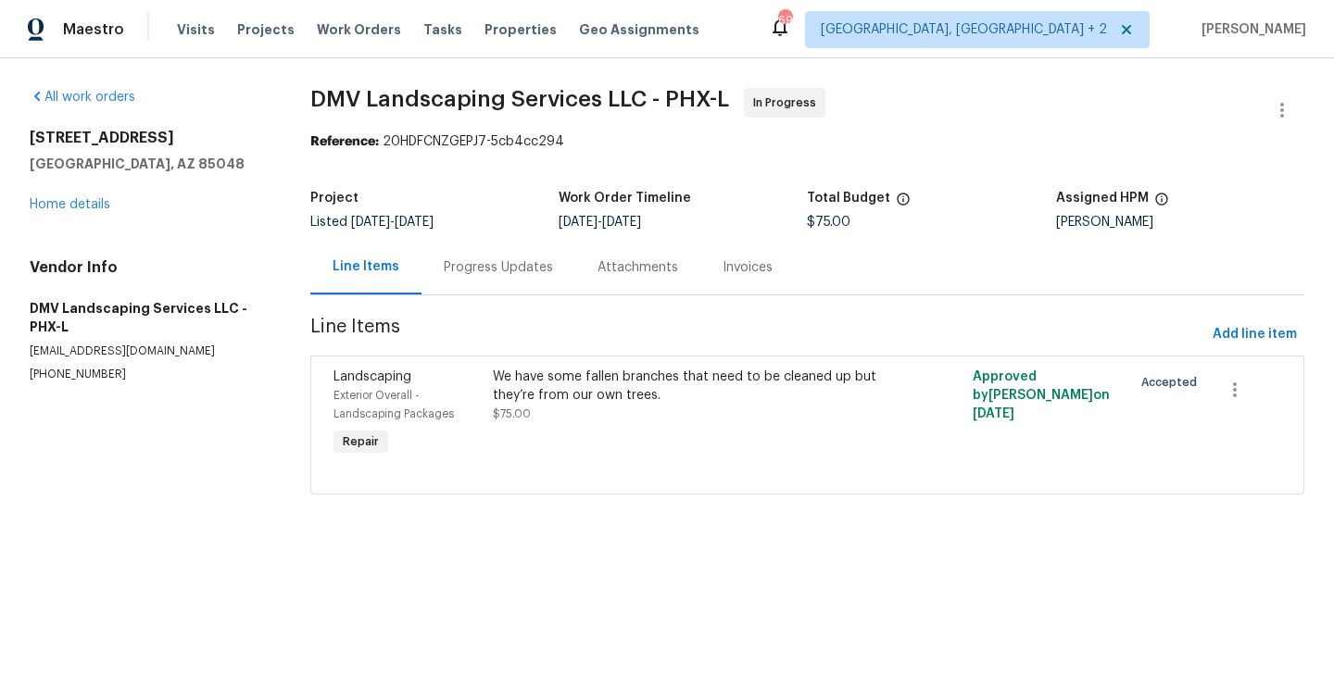
click at [484, 282] on div "Progress Updates" at bounding box center [499, 267] width 154 height 55
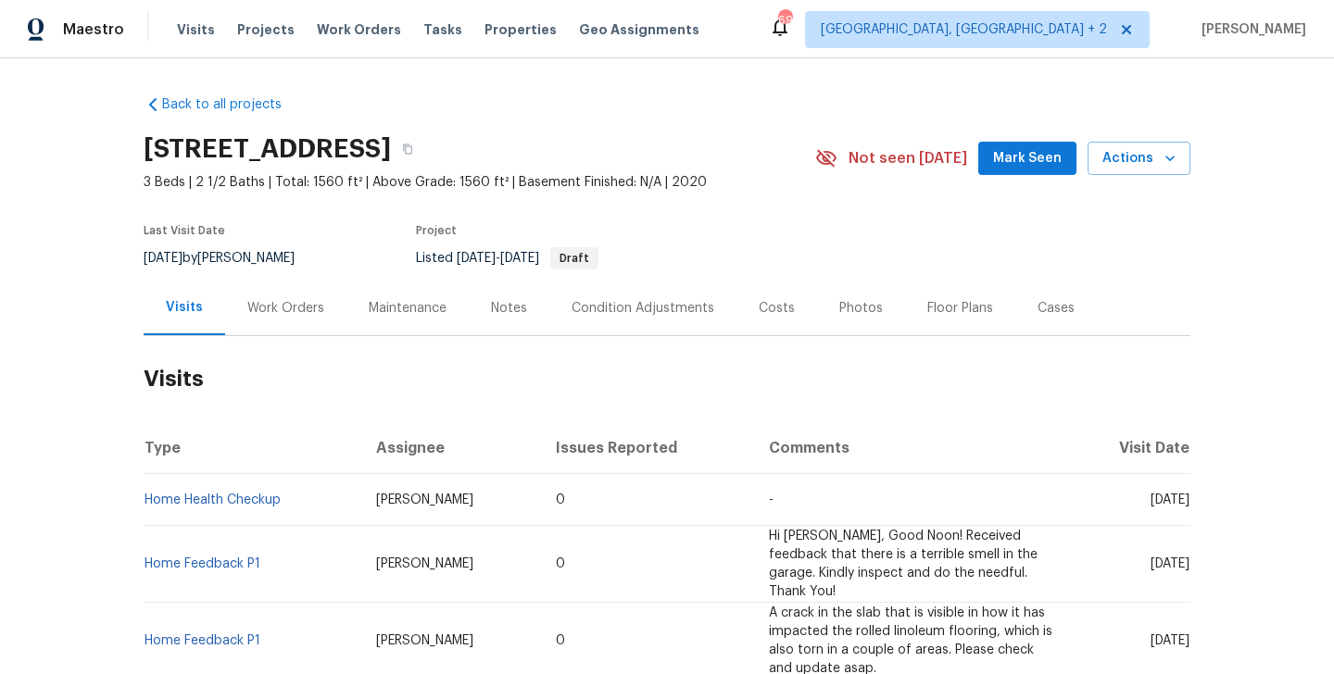
click at [296, 317] on div "Work Orders" at bounding box center [285, 308] width 77 height 19
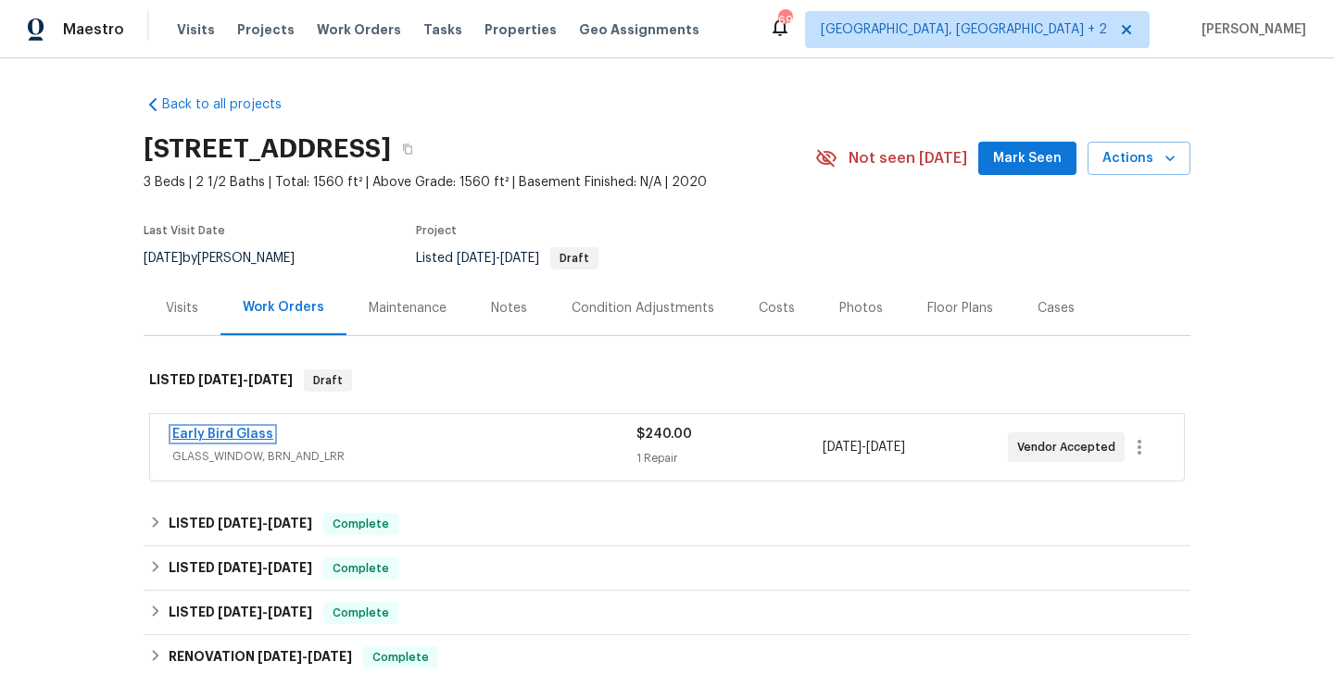
click at [233, 440] on link "Early Bird Glass" at bounding box center [222, 434] width 101 height 13
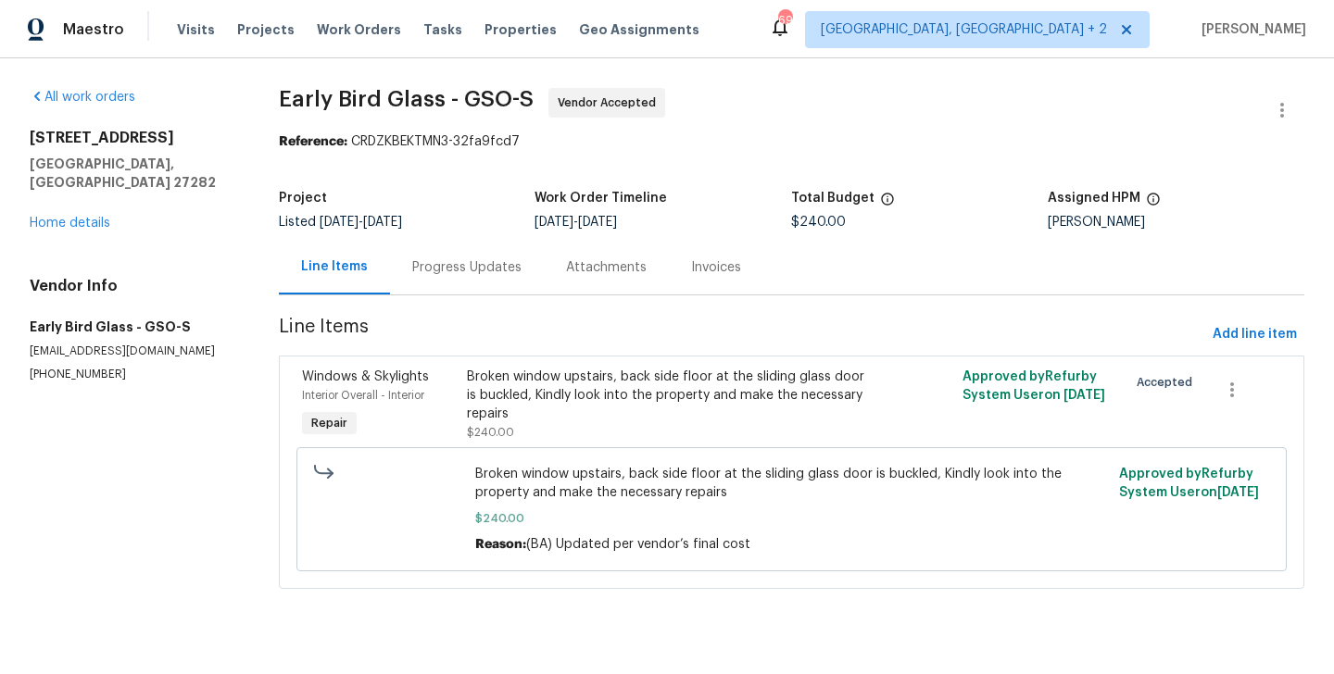
click at [462, 257] on div "Progress Updates" at bounding box center [467, 267] width 154 height 55
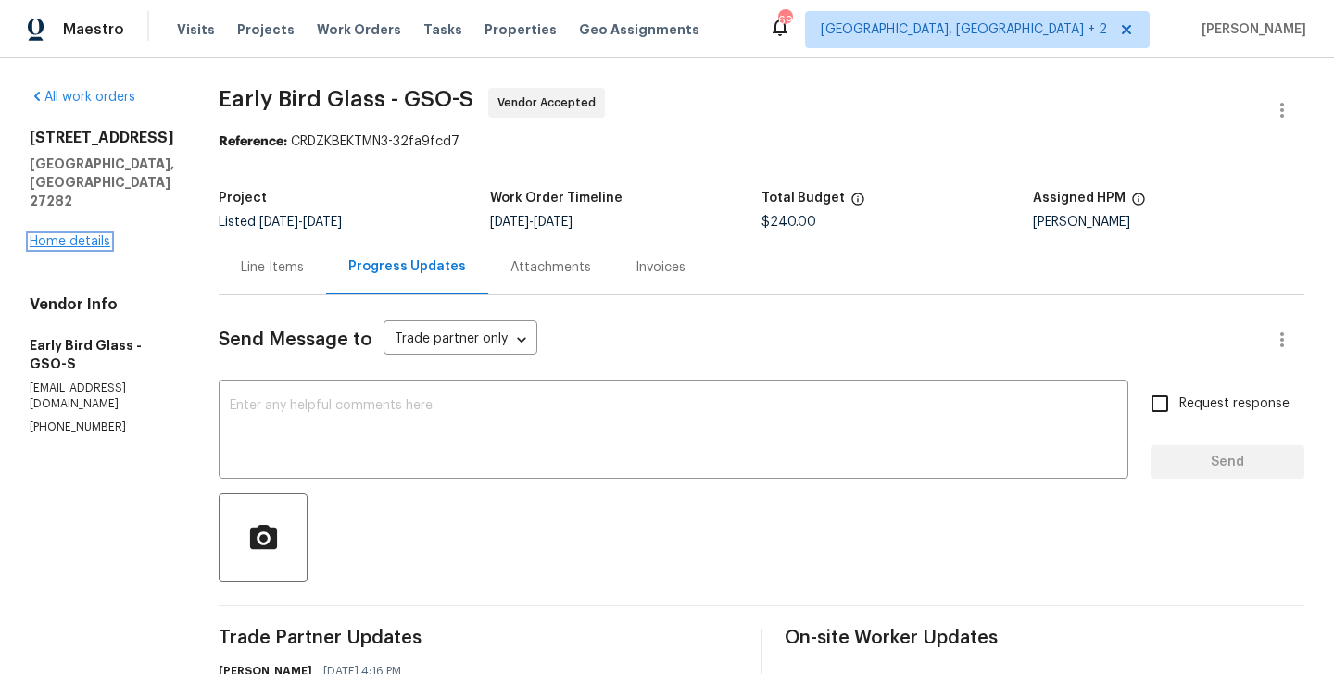
click at [82, 235] on link "Home details" at bounding box center [70, 241] width 81 height 13
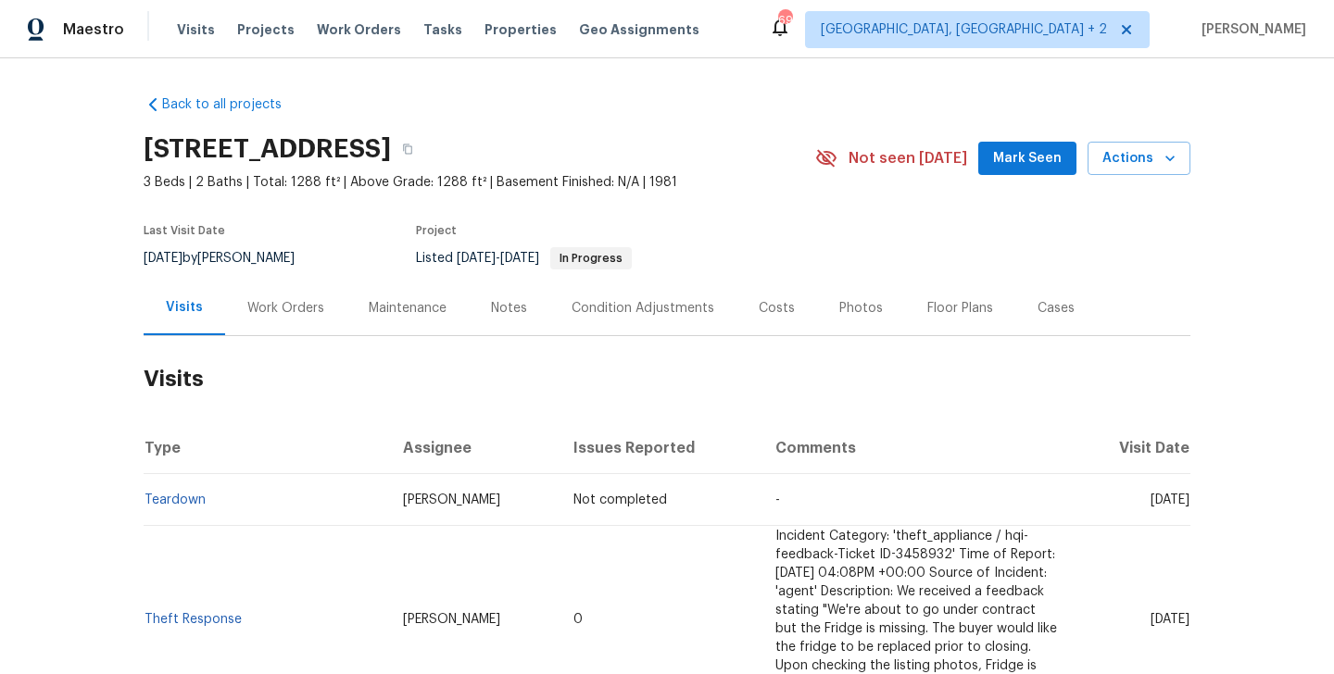
click at [302, 299] on div "Work Orders" at bounding box center [285, 308] width 77 height 19
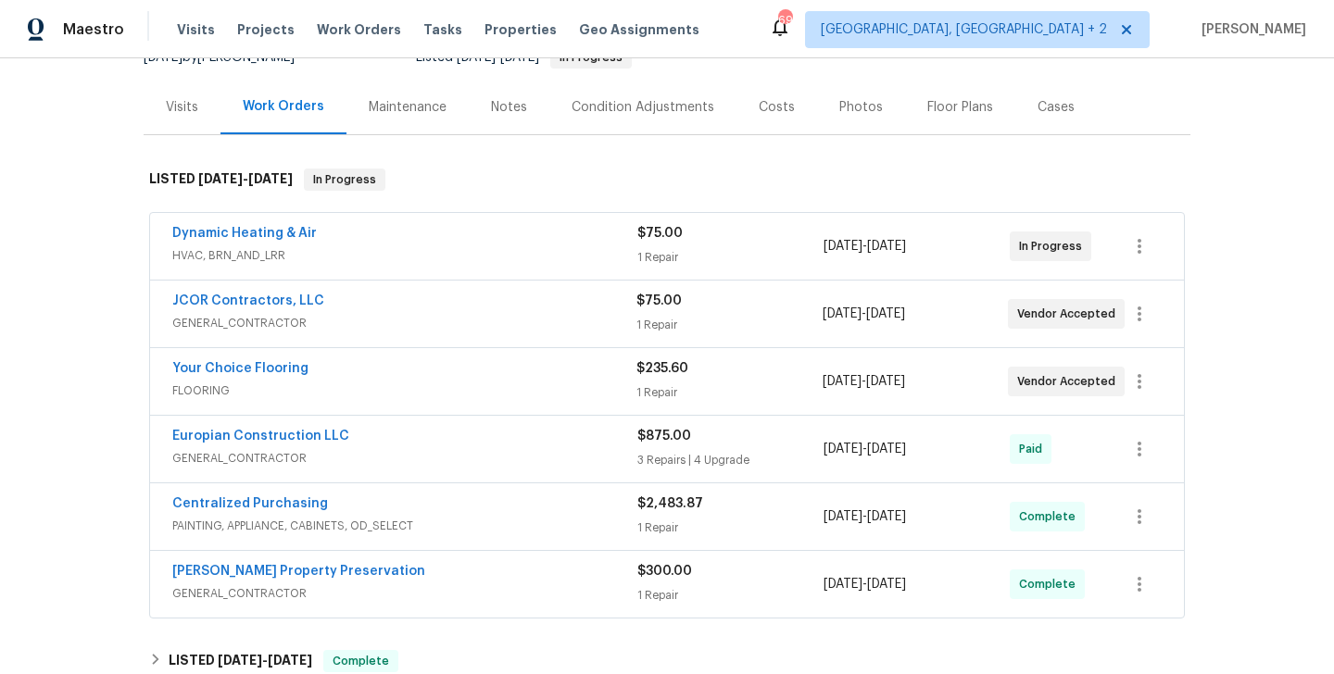
scroll to position [216, 0]
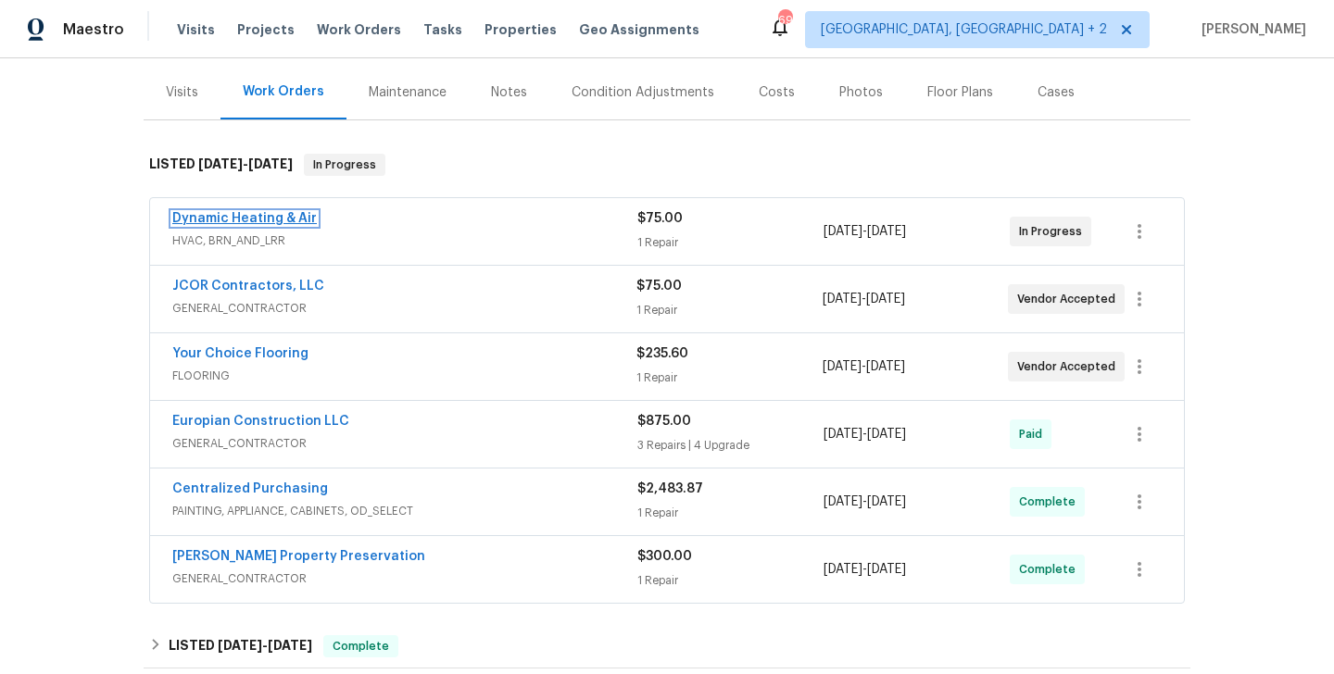
click at [249, 217] on link "Dynamic Heating & Air" at bounding box center [244, 218] width 145 height 13
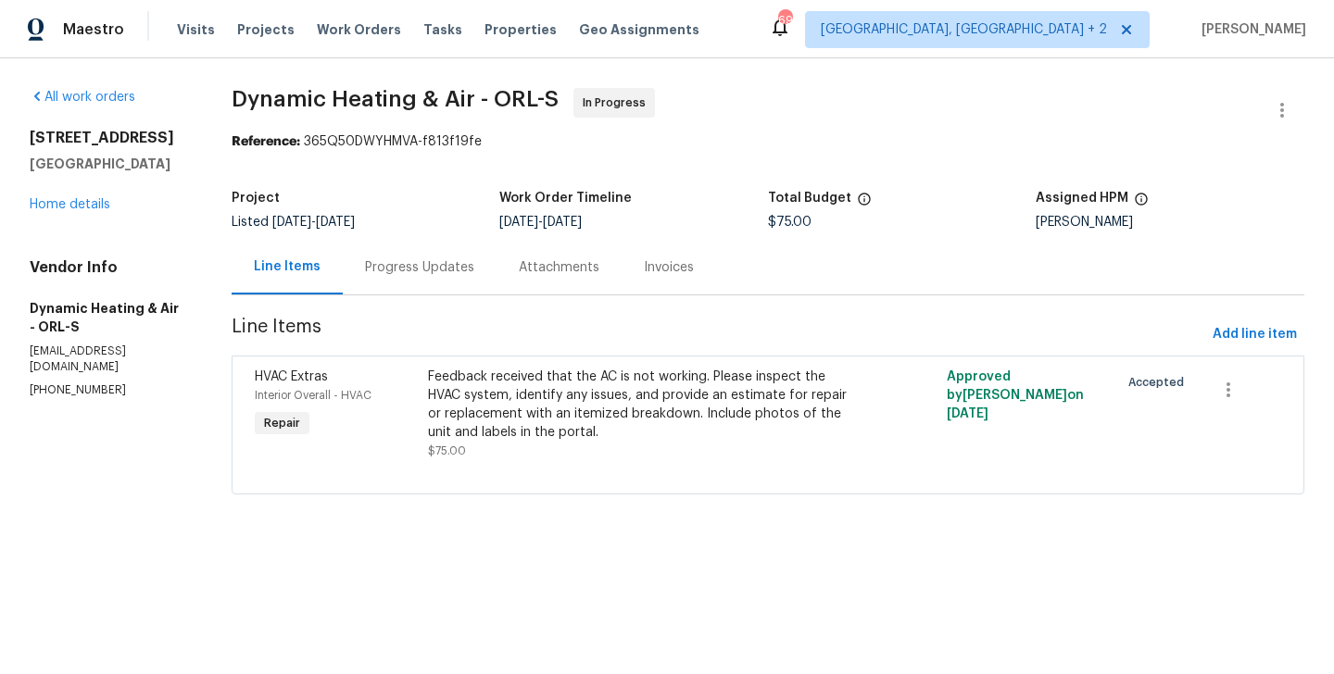
click at [393, 280] on div "Progress Updates" at bounding box center [420, 267] width 154 height 55
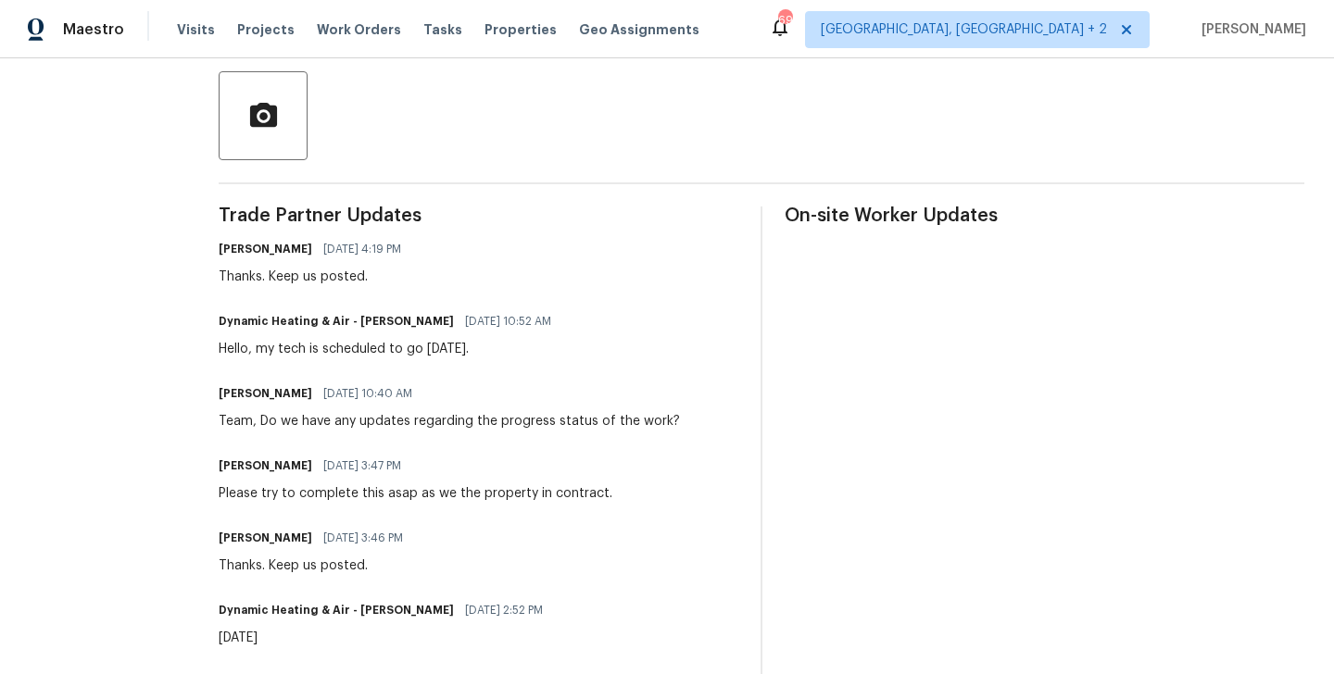
scroll to position [421, 0]
click at [377, 318] on h6 "Dynamic Heating & Air - Mike Hernandez" at bounding box center [336, 323] width 235 height 19
copy h6 "Mike"
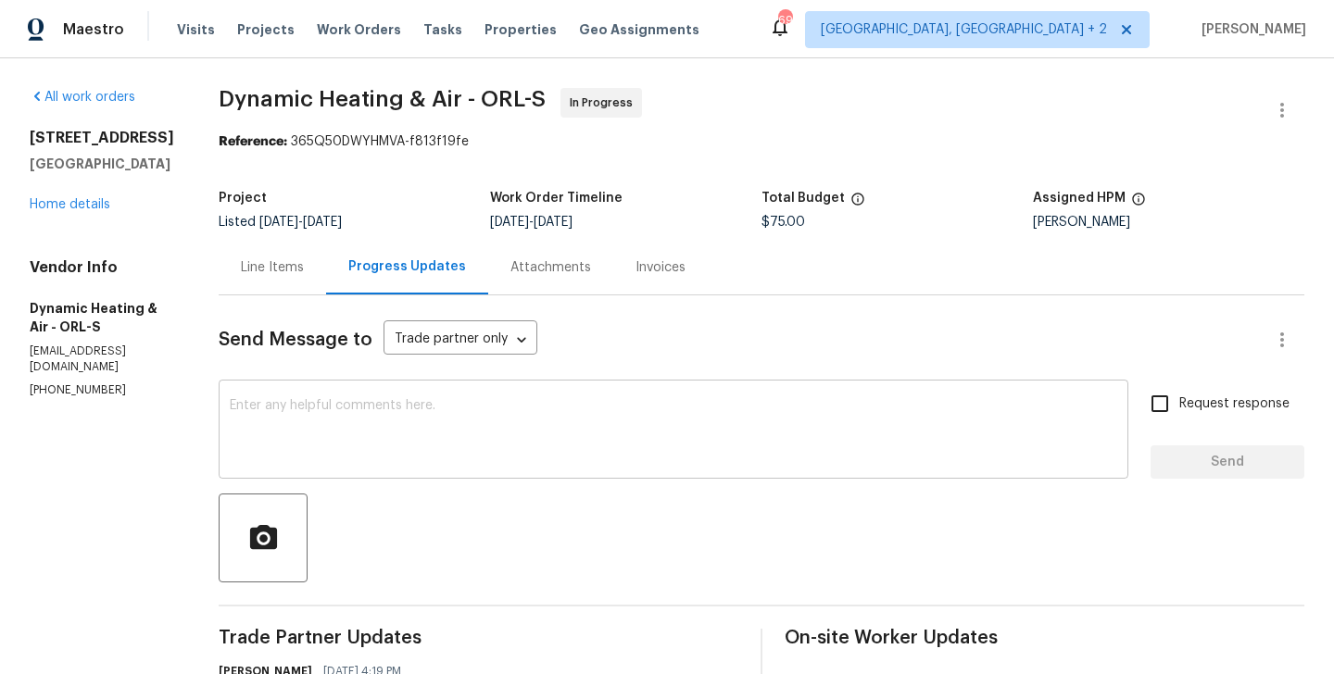
click at [323, 396] on div "x ​" at bounding box center [674, 431] width 910 height 94
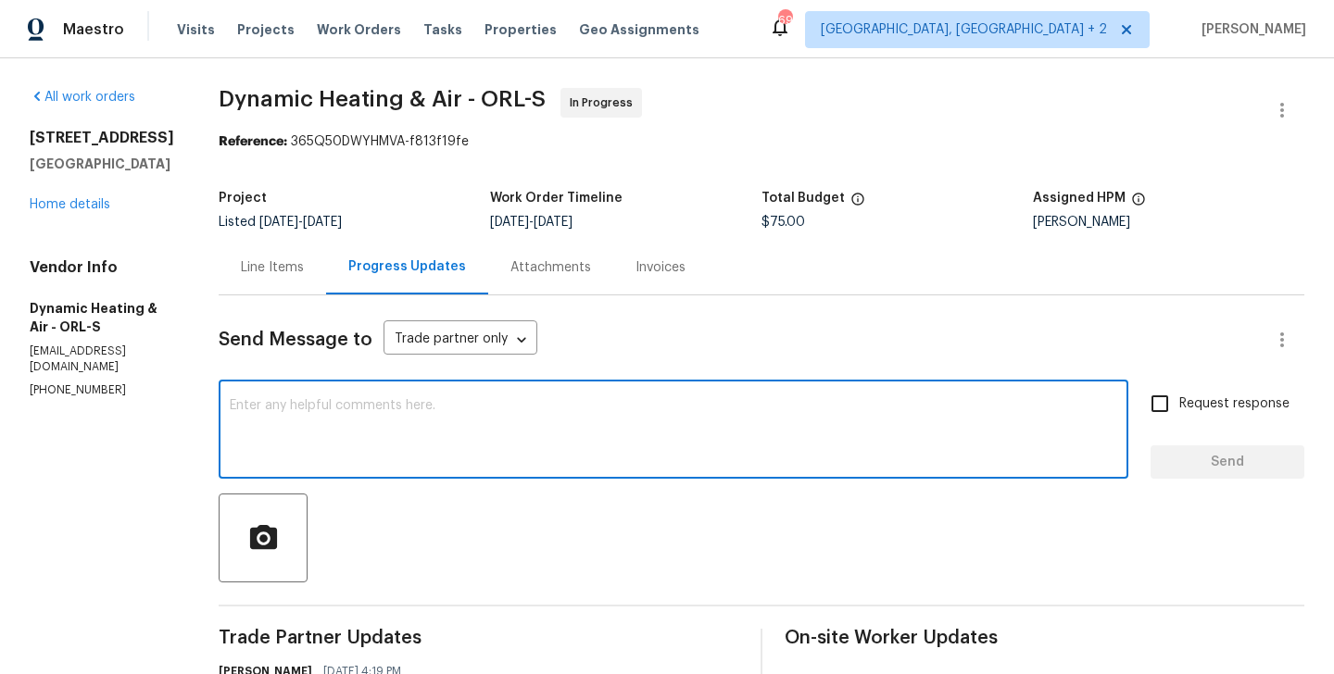
paste textarea "Mike"
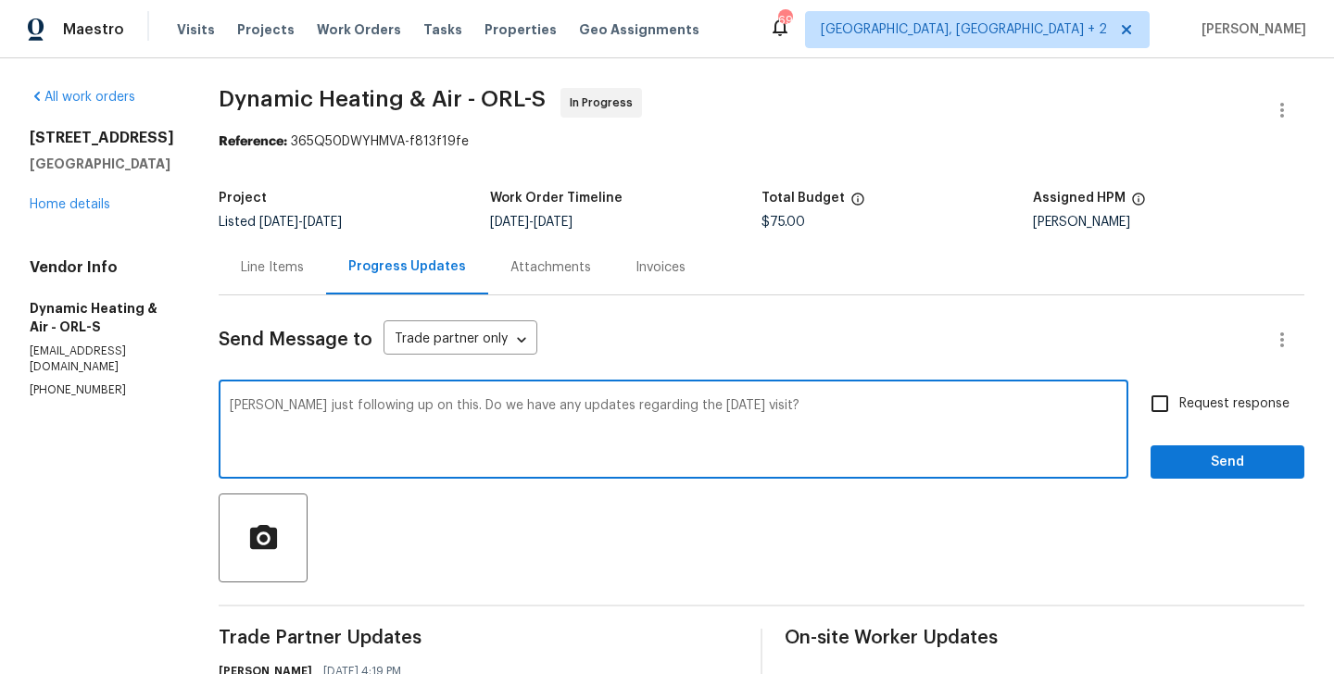
type textarea "Mike just following up on this. Do we have any updates regarding the yesterday'…"
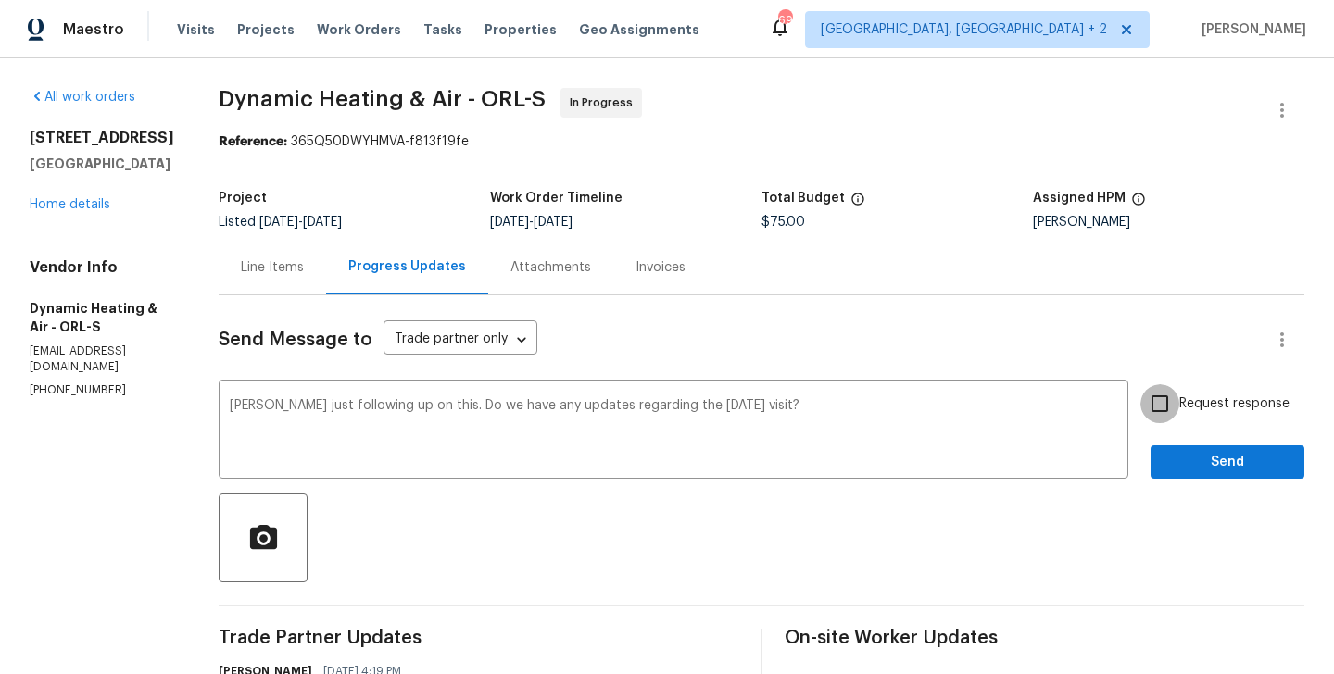
click at [1178, 417] on input "Request response" at bounding box center [1159, 403] width 39 height 39
checkbox input "true"
click at [1178, 442] on div "Request response Send" at bounding box center [1228, 431] width 154 height 94
click at [1178, 446] on button "Send" at bounding box center [1228, 463] width 154 height 34
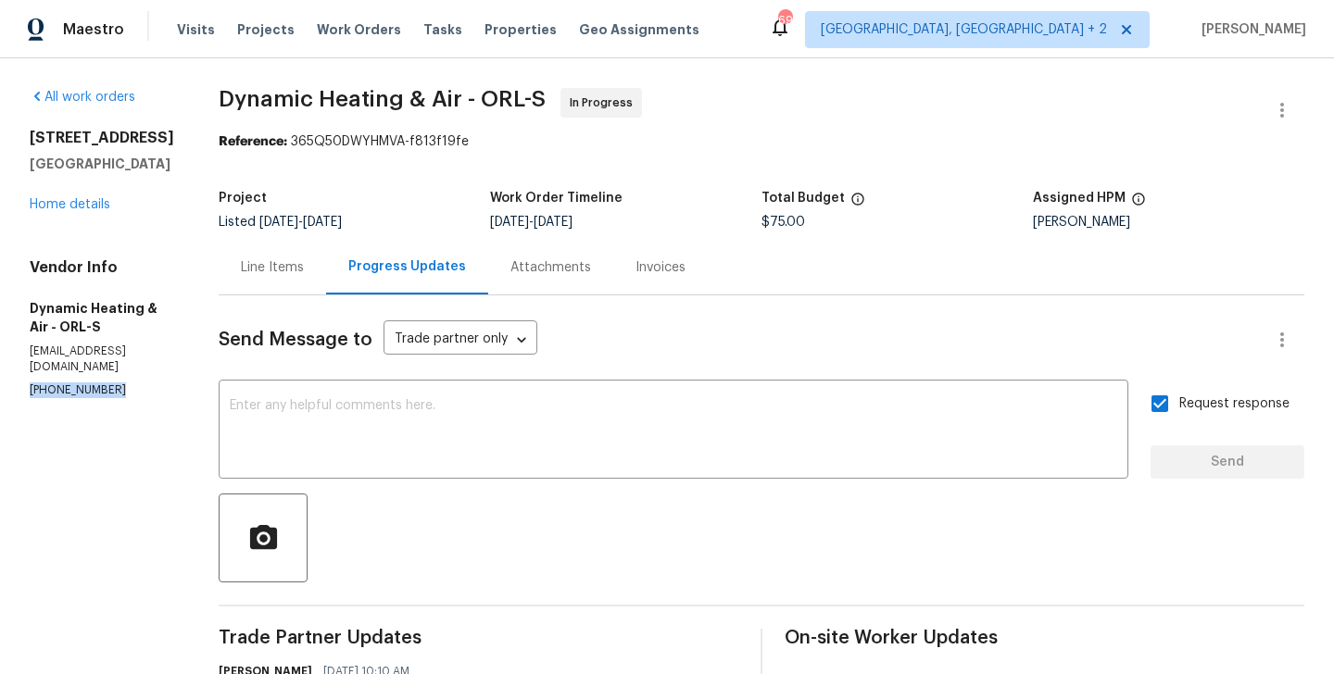
copy p "(407) 417-5719"
drag, startPoint x: 164, startPoint y: 167, endPoint x: 0, endPoint y: 135, distance: 167.0
copy div "8 Blakeport Ln Palm Coast, FL 32137"
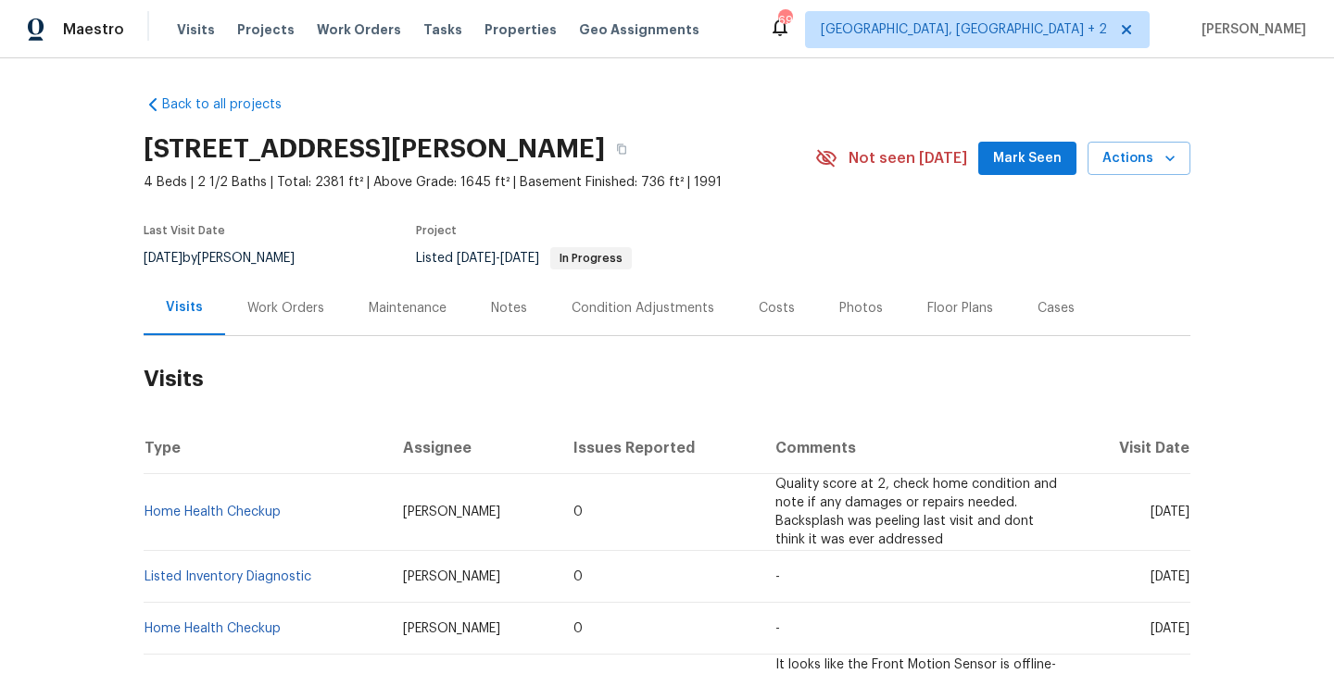
click at [293, 321] on div "Work Orders" at bounding box center [285, 308] width 121 height 55
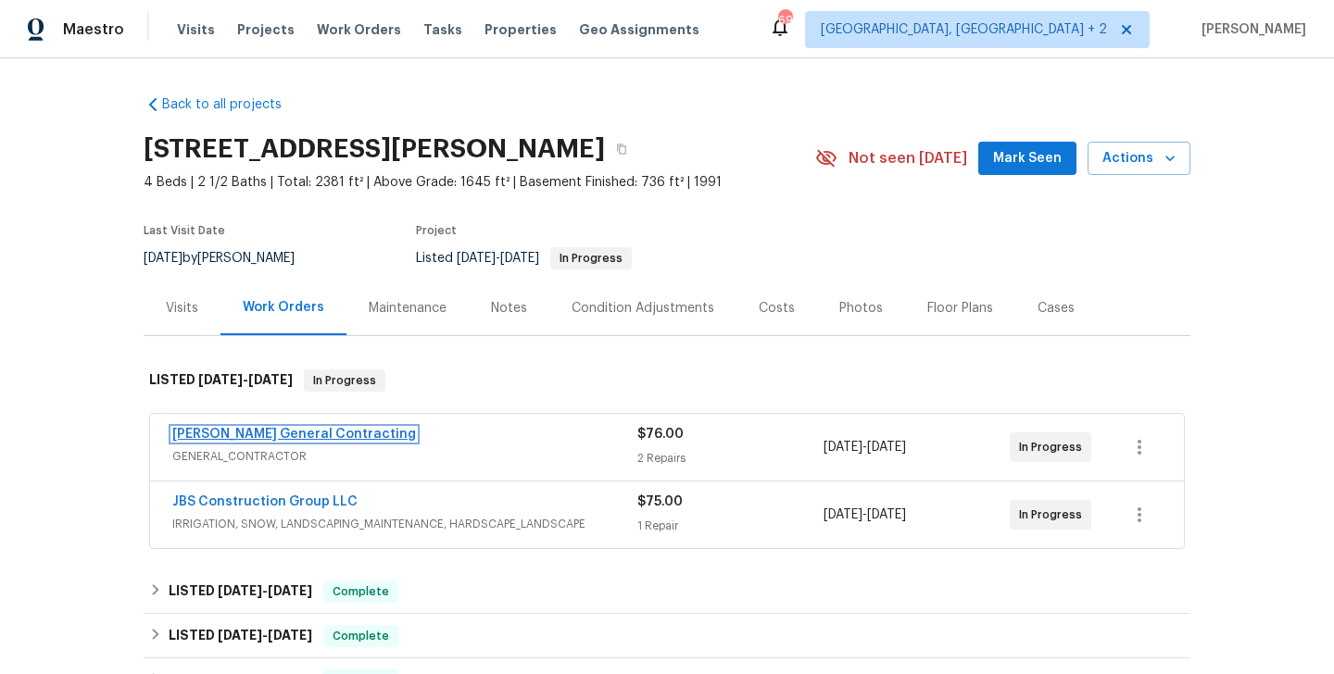
click at [335, 435] on link "[PERSON_NAME] General Contracting" at bounding box center [294, 434] width 244 height 13
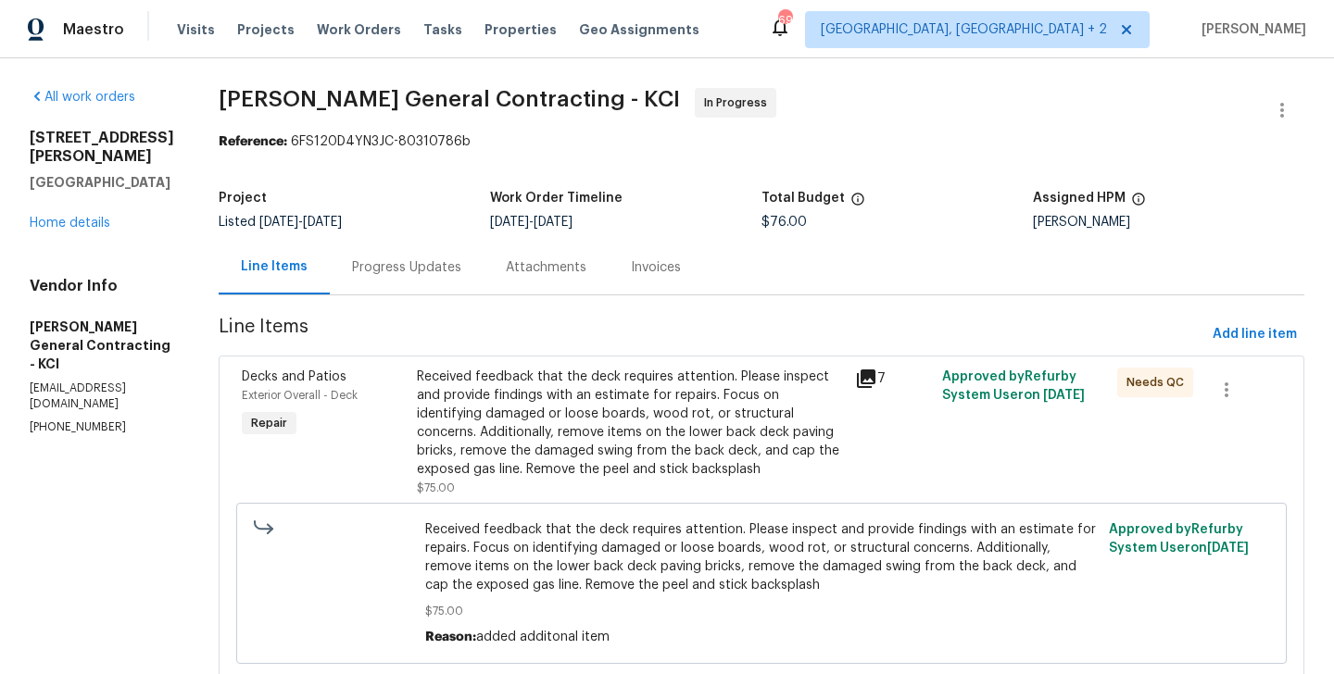
click at [461, 274] on div "Progress Updates" at bounding box center [406, 267] width 109 height 19
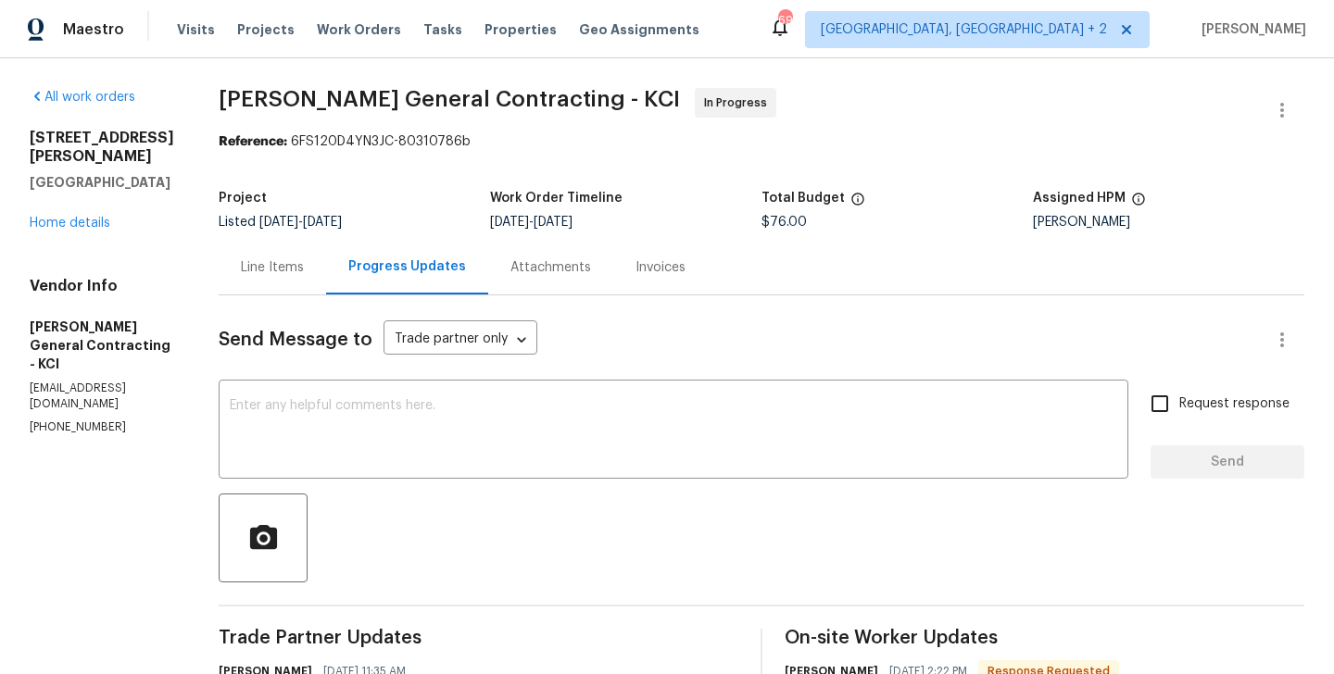
copy p "(816) 606-6039"
click at [55, 195] on div "15416 Floyd St Overland Park, KS 66223 Home details" at bounding box center [102, 181] width 145 height 104
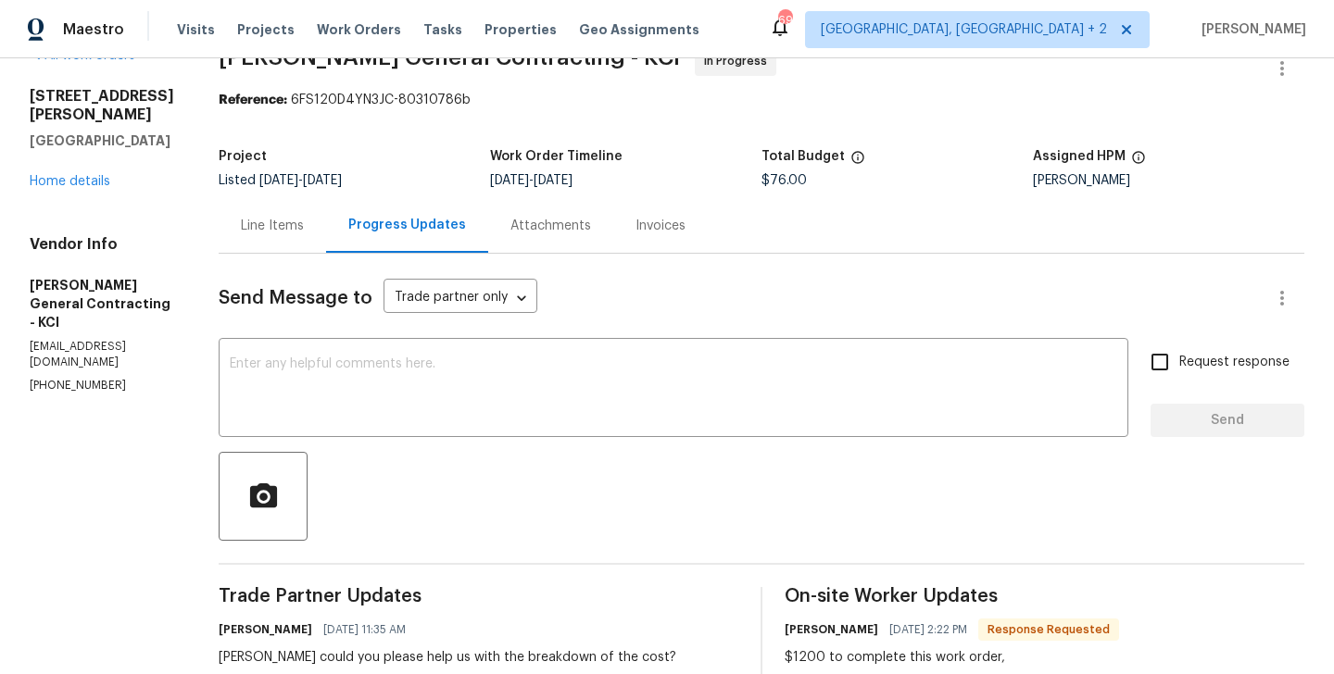
scroll to position [12, 0]
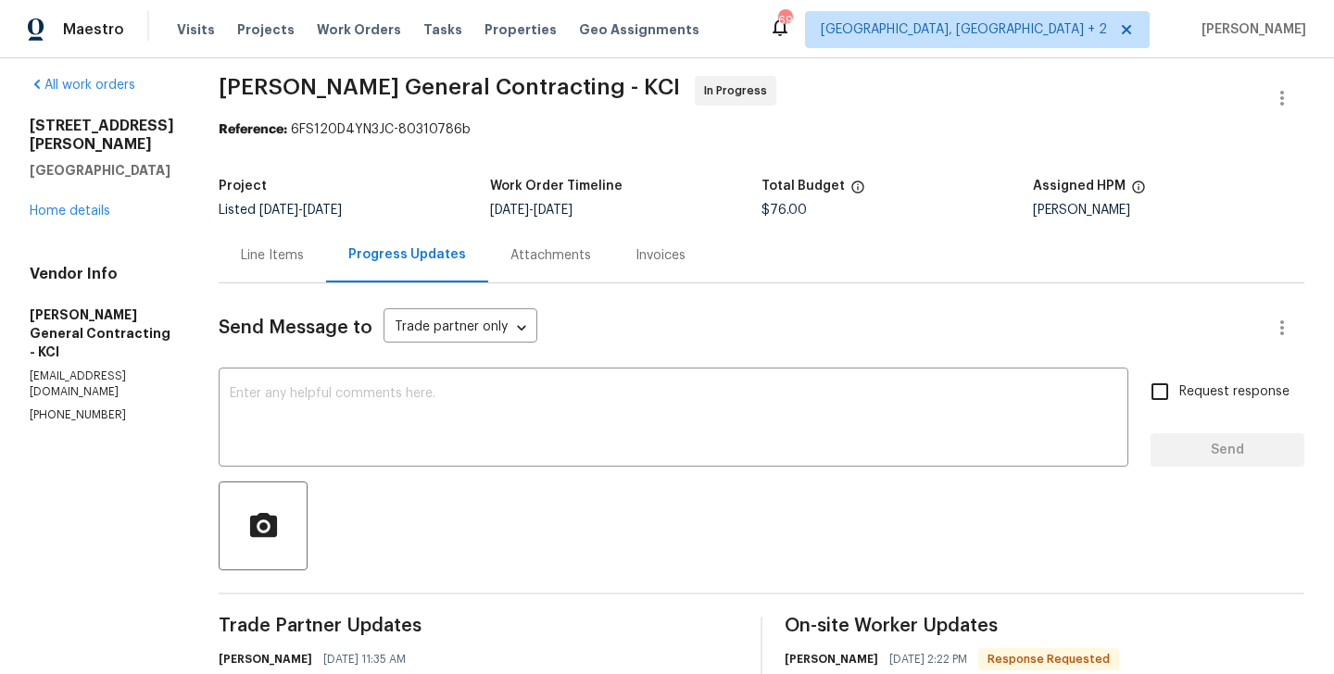
click at [85, 353] on div "Vendor Info Nicholson General Contracting - KCI nicholsoncontracting@yahoo.com …" at bounding box center [102, 344] width 145 height 158
copy p "(816) 606-6039"
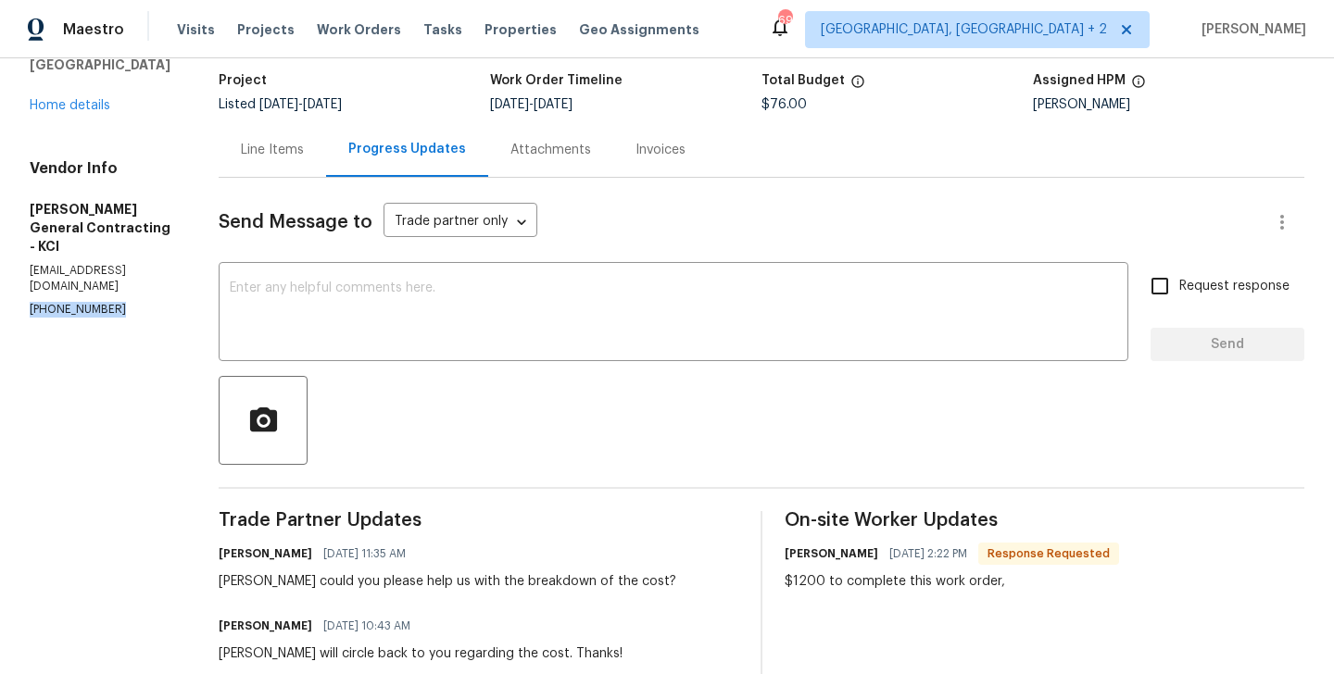
scroll to position [134, 0]
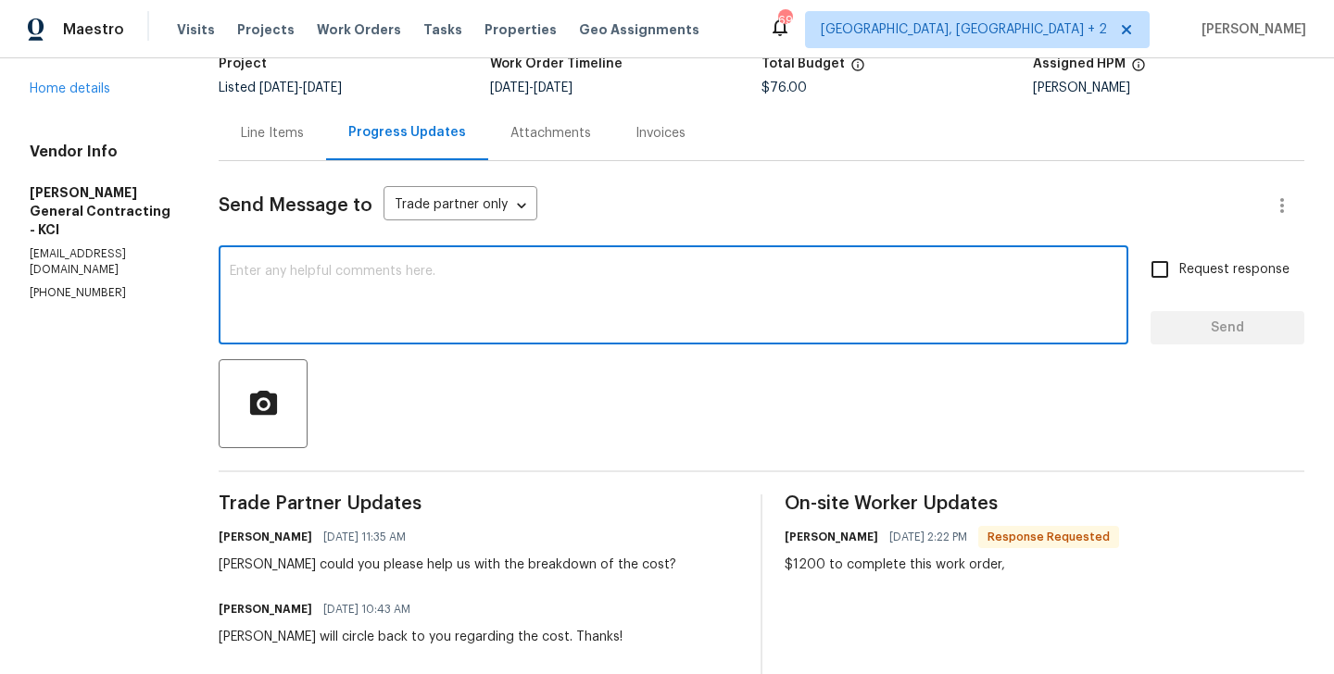
click at [338, 297] on textarea at bounding box center [673, 297] width 887 height 65
paste textarea "(816) 606-6039"
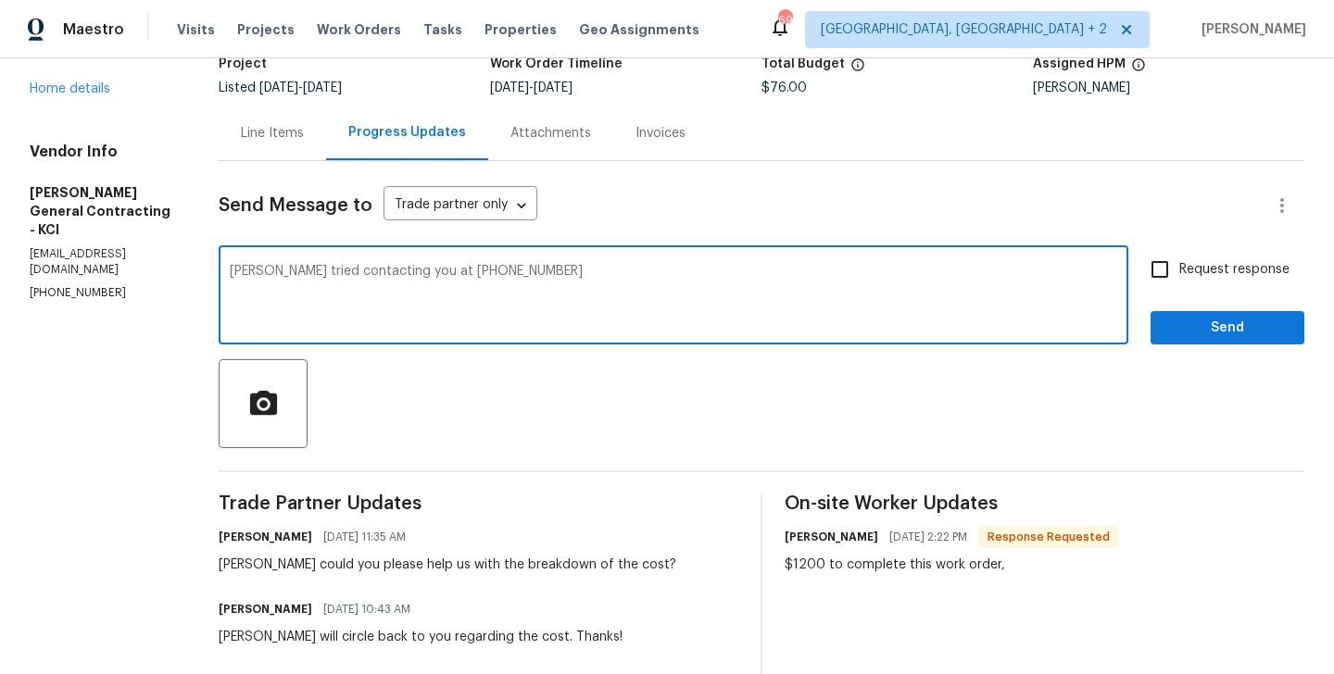
click at [574, 272] on textarea "Chris tried contacting you at (816) 606-6039" at bounding box center [673, 297] width 887 height 65
type textarea "Chris tried contacting you at (816) 606-6039 but there is no response. Please d…"
click at [1195, 279] on span "Request response" at bounding box center [1234, 269] width 110 height 19
click at [1179, 279] on input "Request response" at bounding box center [1159, 269] width 39 height 39
checkbox input "true"
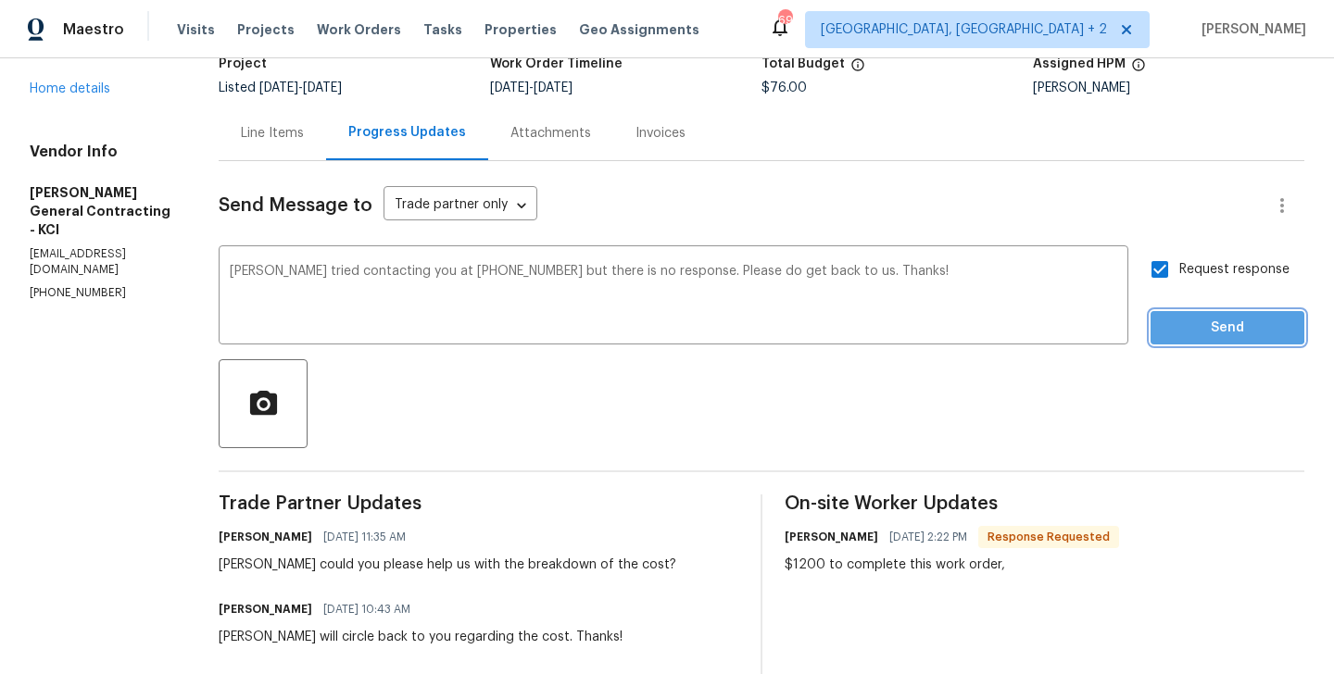
click at [1195, 317] on span "Send" at bounding box center [1227, 328] width 124 height 23
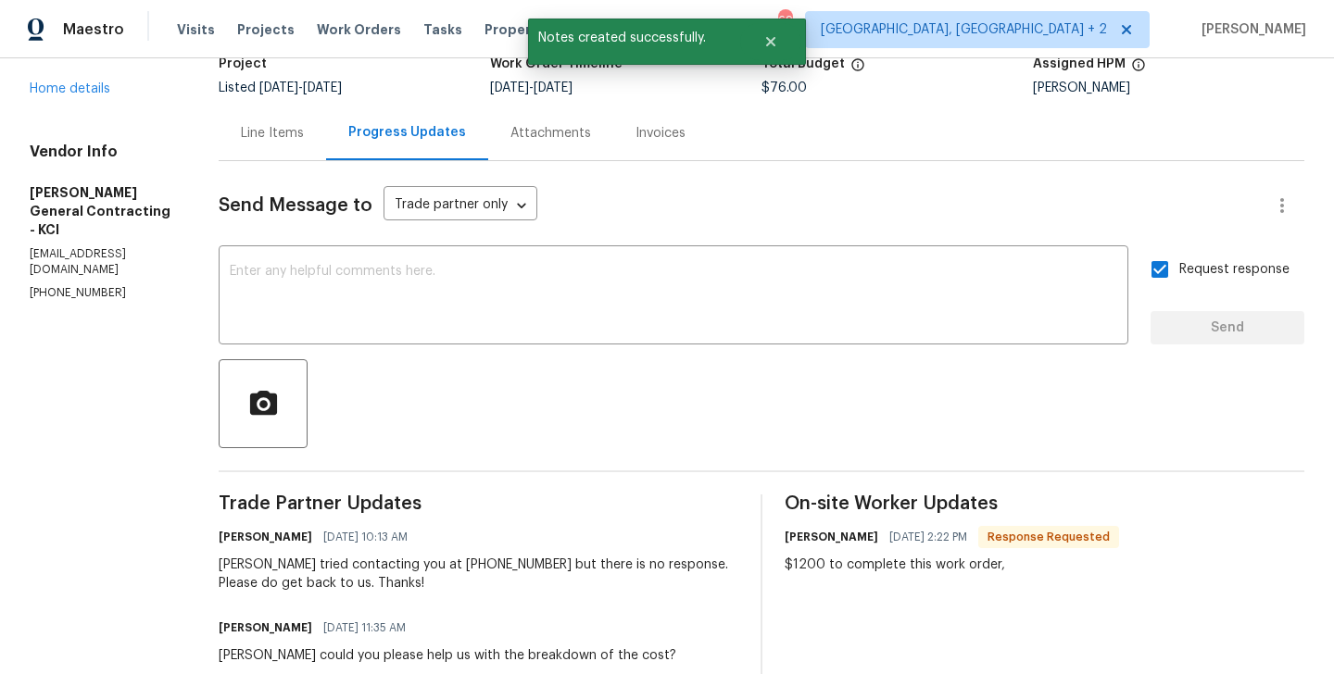
scroll to position [0, 0]
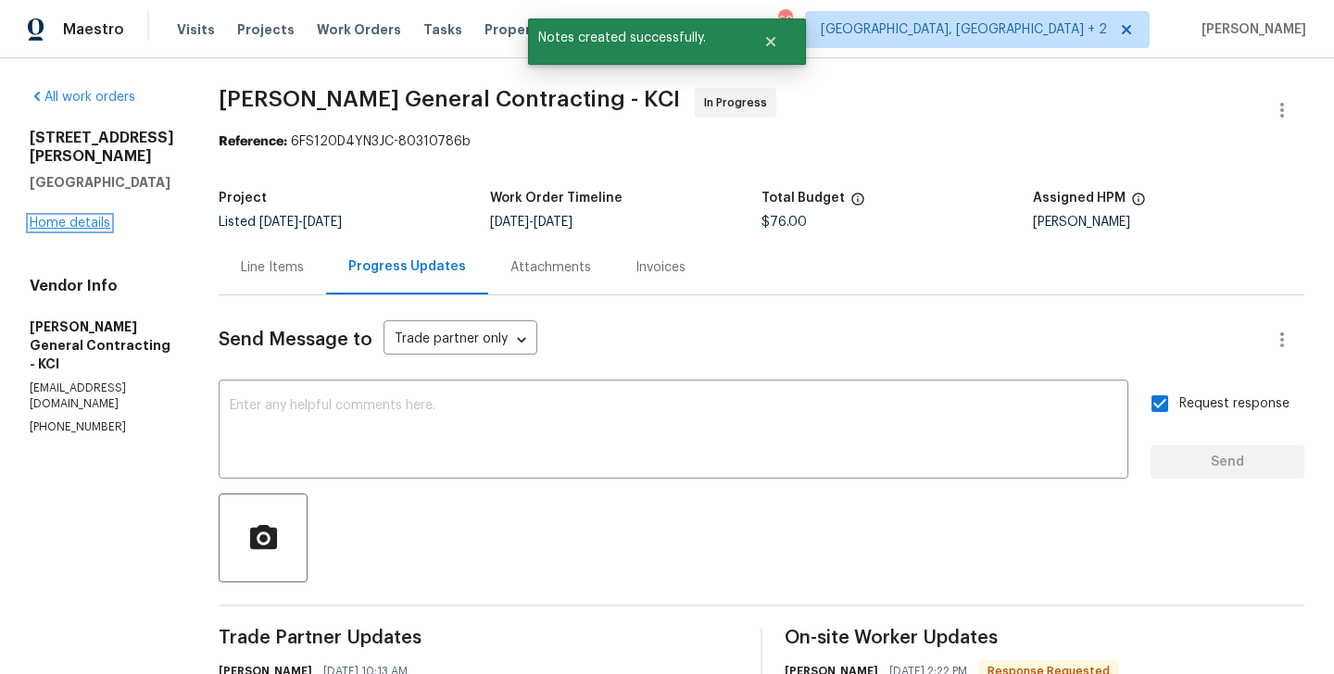
click at [100, 217] on link "Home details" at bounding box center [70, 223] width 81 height 13
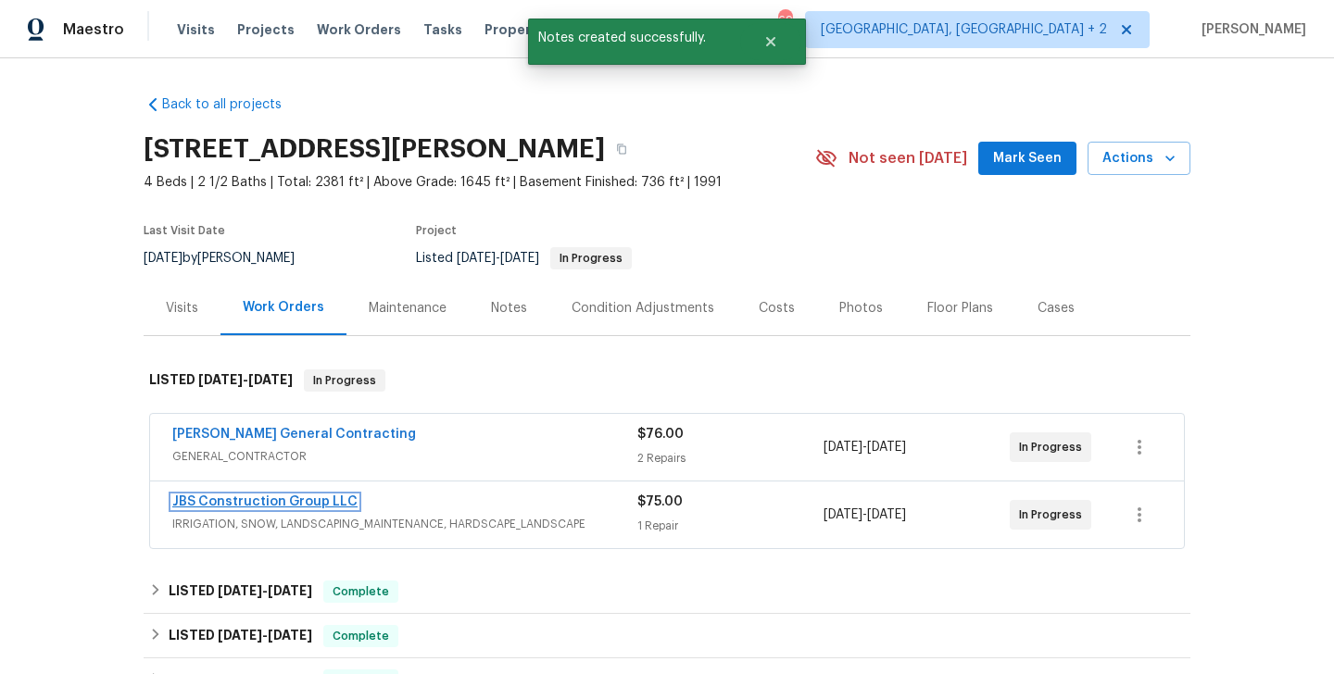
click at [334, 496] on link "JBS Construction Group LLC" at bounding box center [264, 502] width 185 height 13
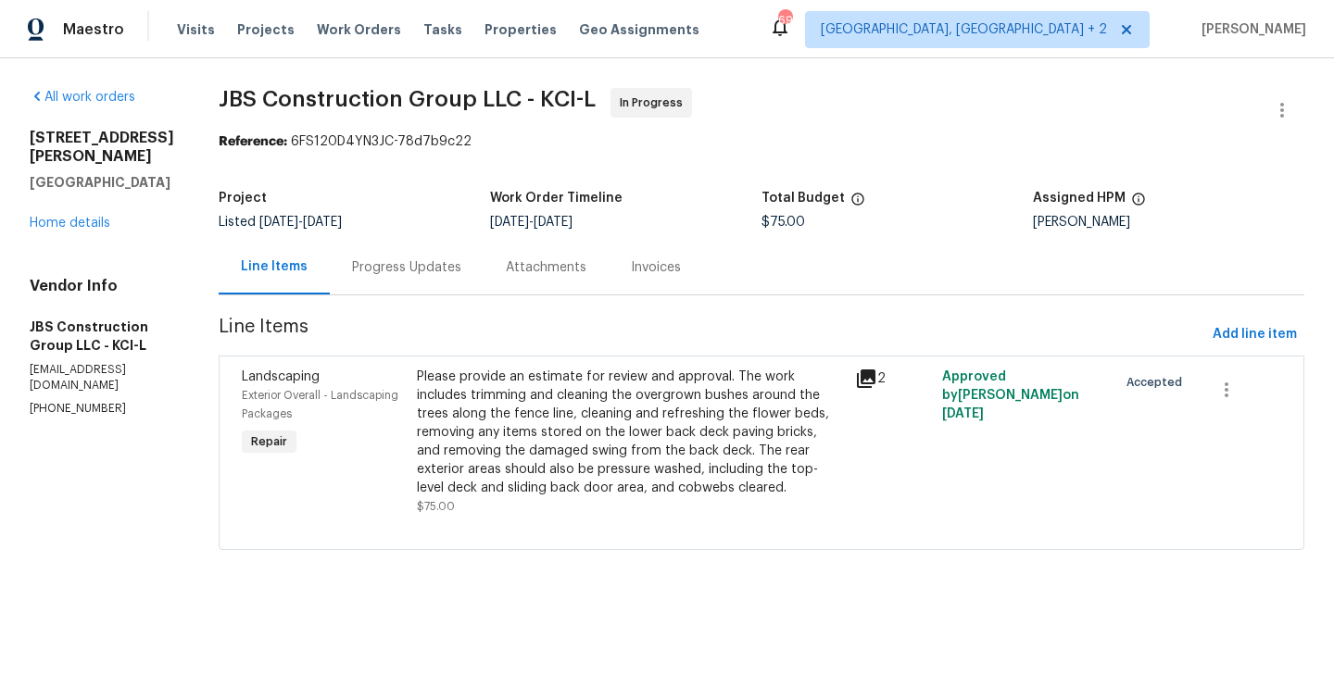
click at [455, 261] on div "Progress Updates" at bounding box center [406, 267] width 109 height 19
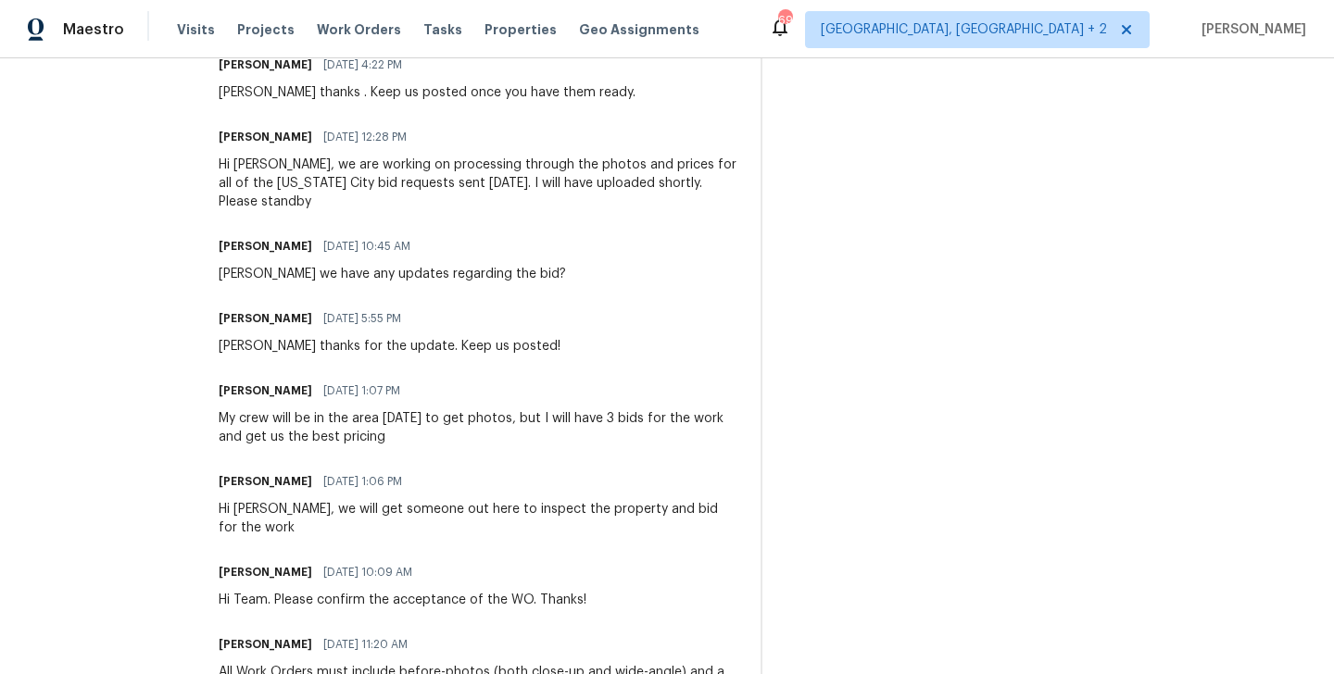
scroll to position [453, 0]
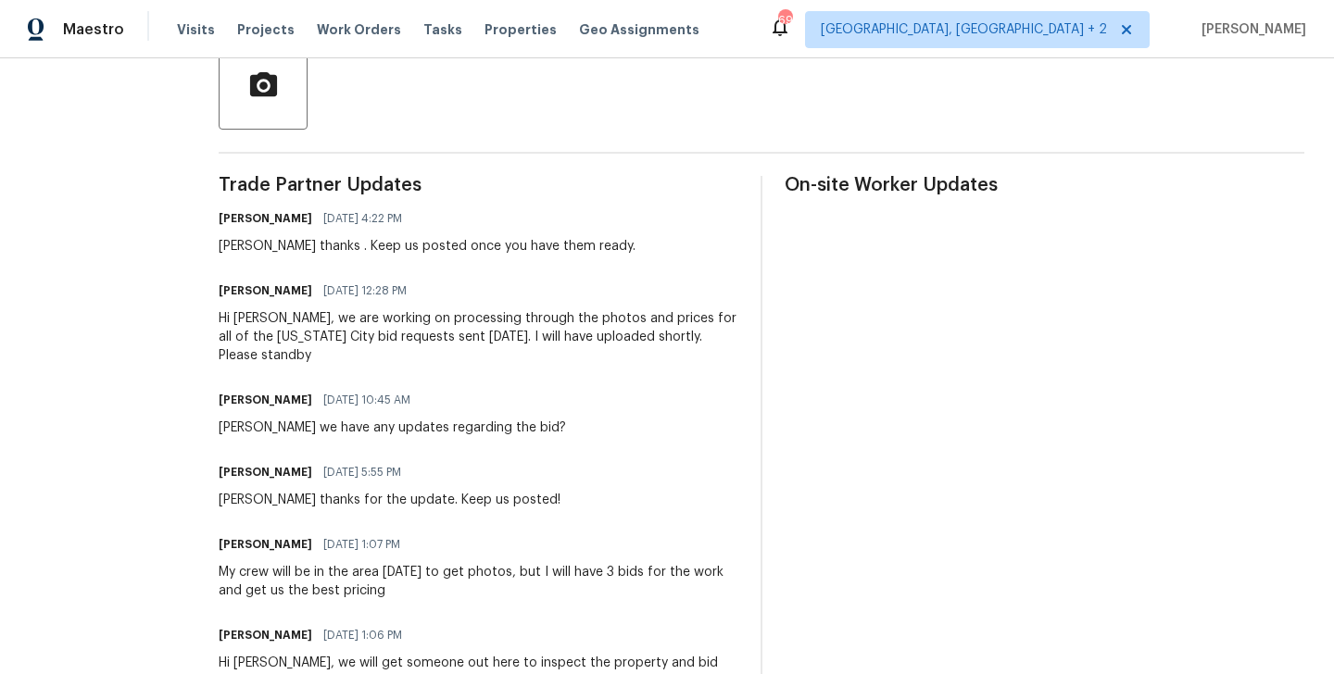
click at [292, 291] on h6 "Kevin Polley" at bounding box center [266, 291] width 94 height 19
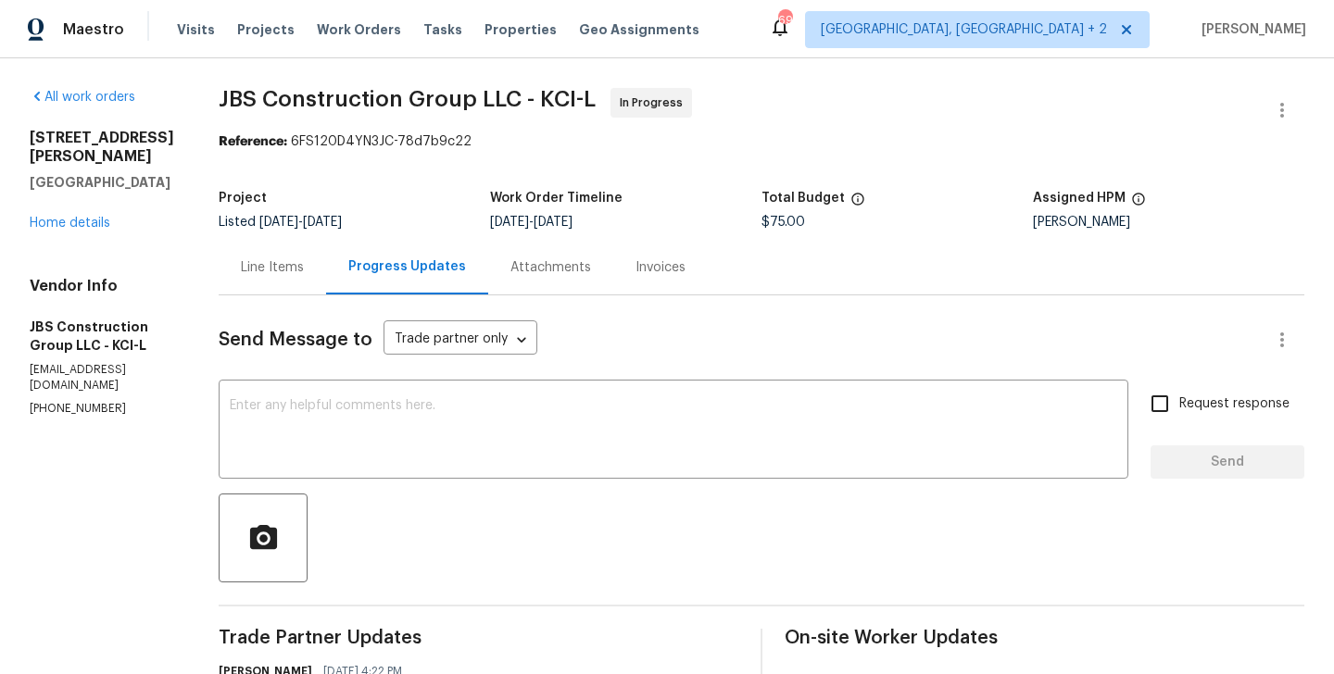
click at [104, 401] on p "(615) 519-9339" at bounding box center [102, 409] width 145 height 16
copy p "(615) 519-9339"
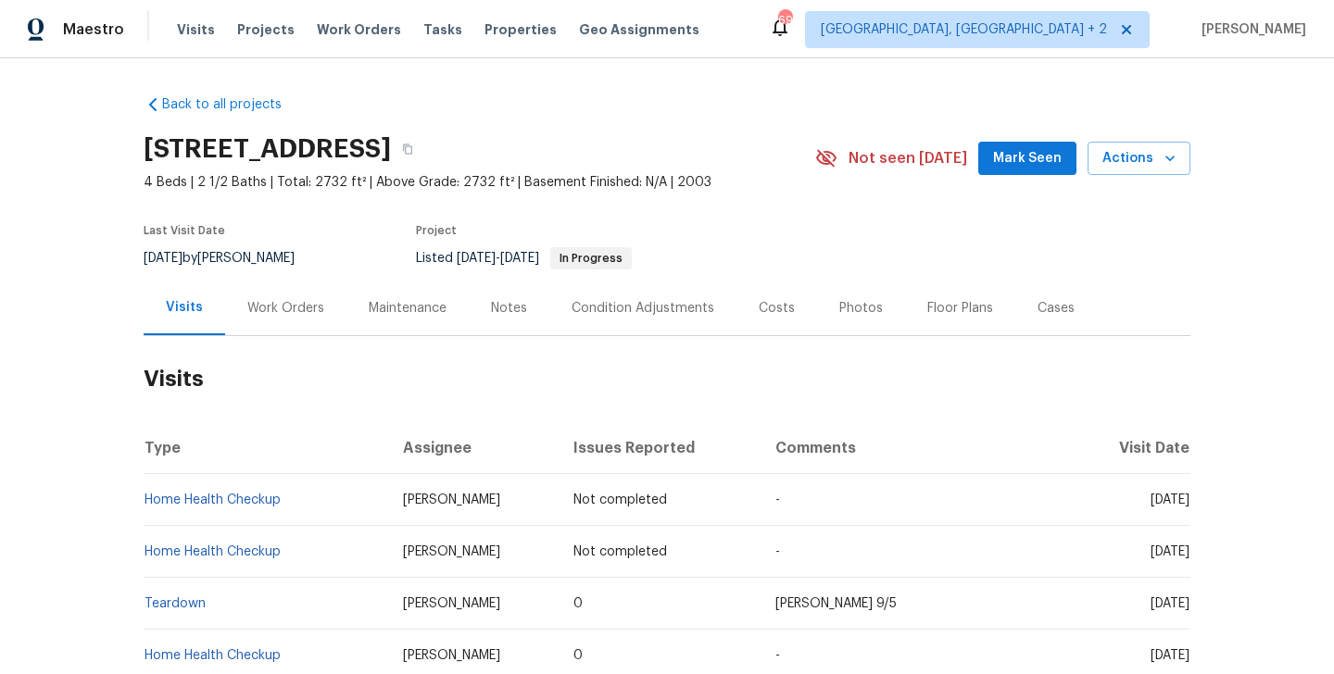
click at [304, 304] on div "Work Orders" at bounding box center [285, 308] width 77 height 19
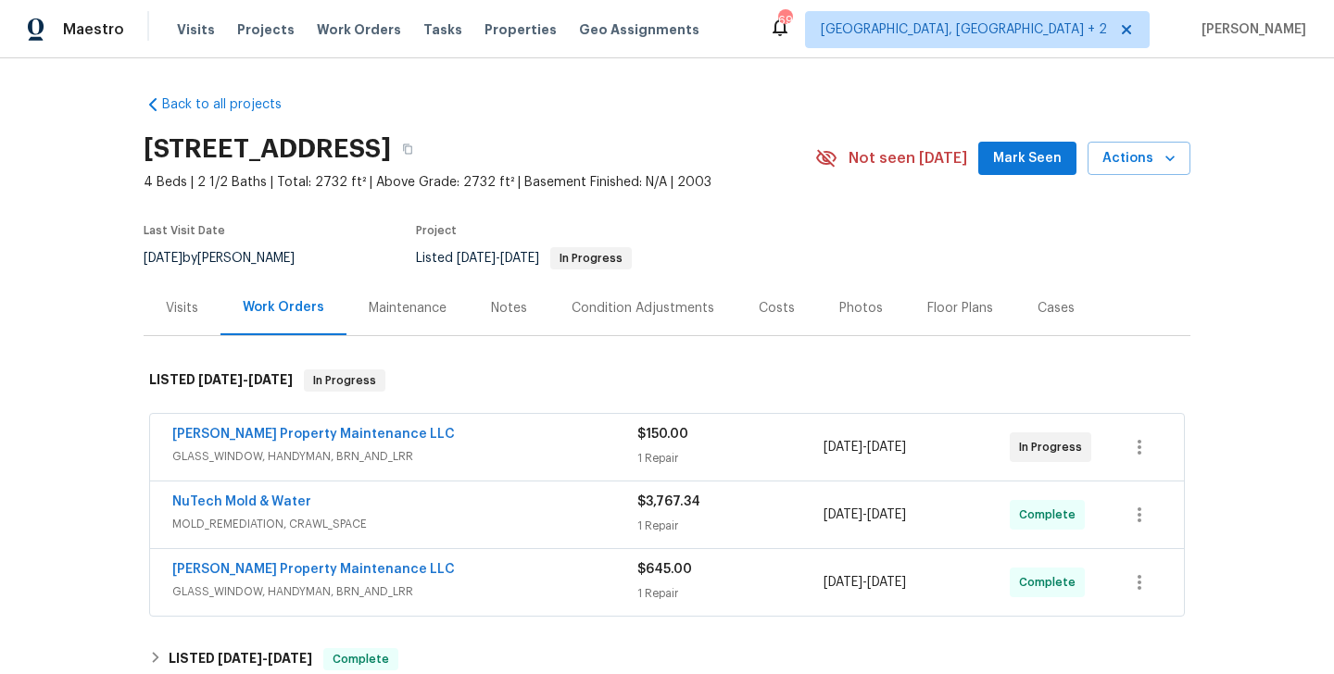
click at [340, 508] on div "NuTech Mold & Water" at bounding box center [404, 504] width 465 height 22
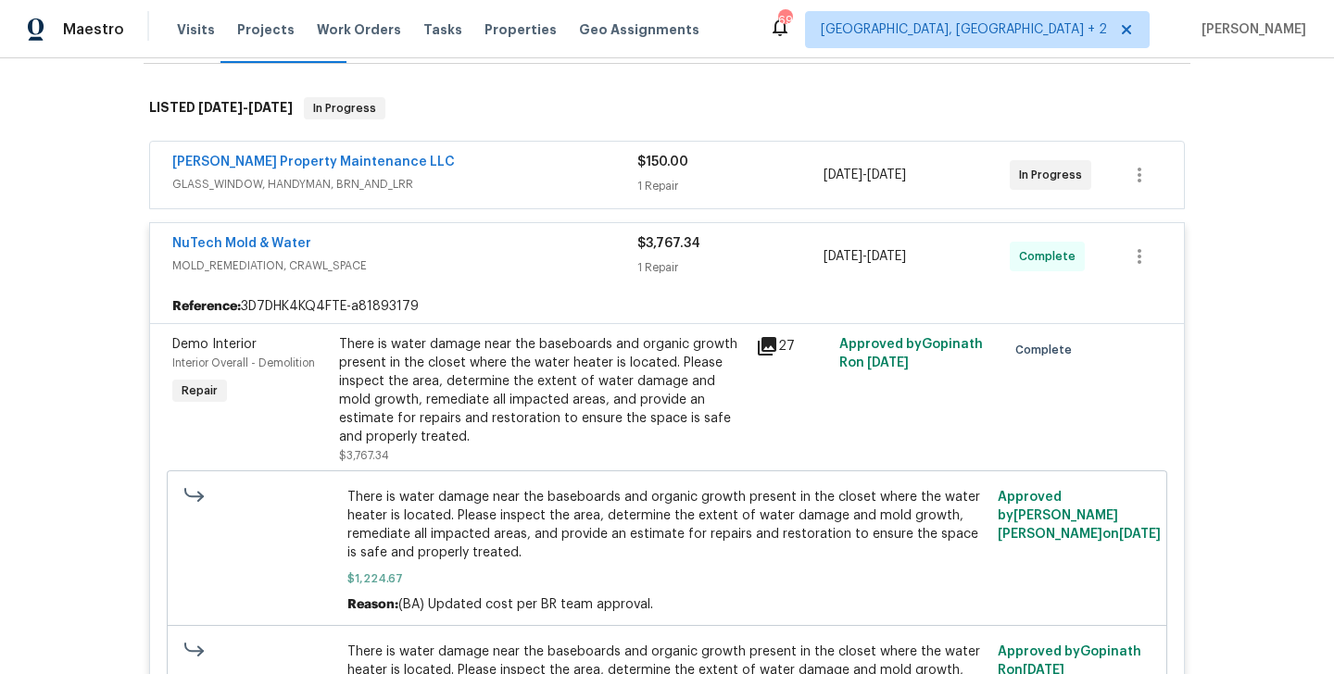
scroll to position [273, 0]
click at [343, 236] on div "NuTech Mold & Water" at bounding box center [404, 244] width 465 height 22
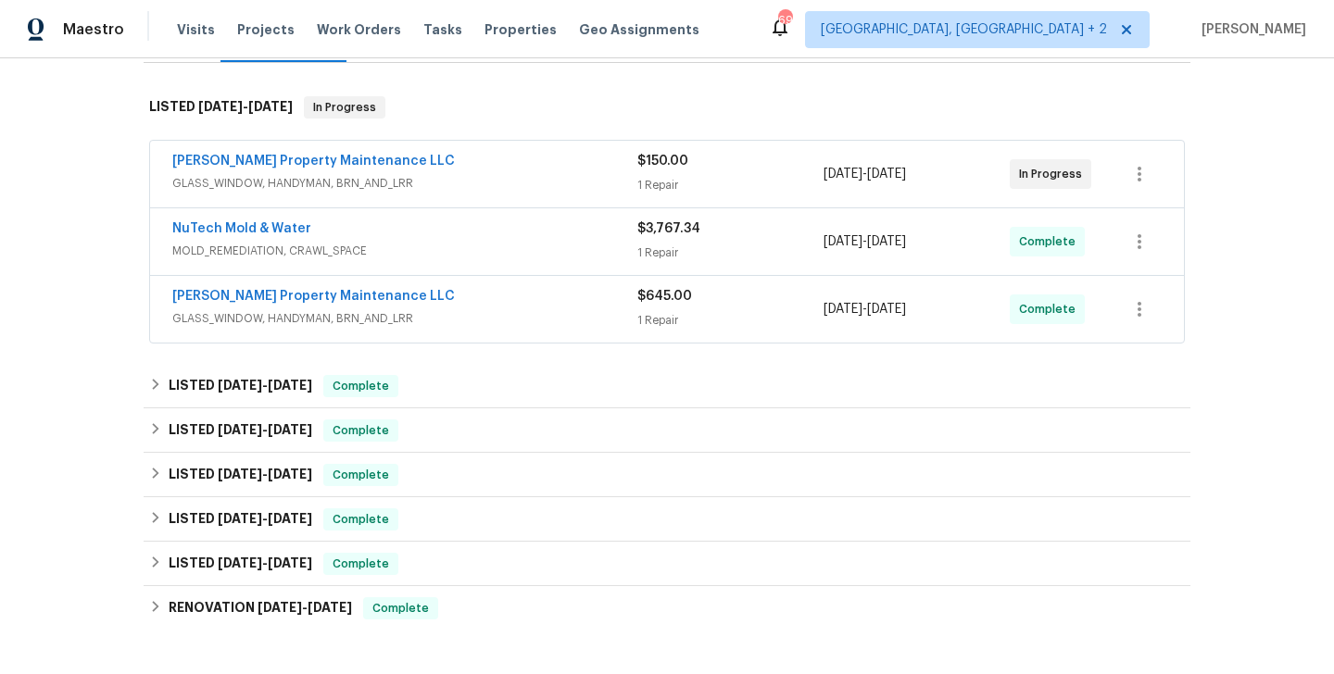
click at [397, 164] on div "[PERSON_NAME] Property Maintenance LLC" at bounding box center [404, 163] width 465 height 22
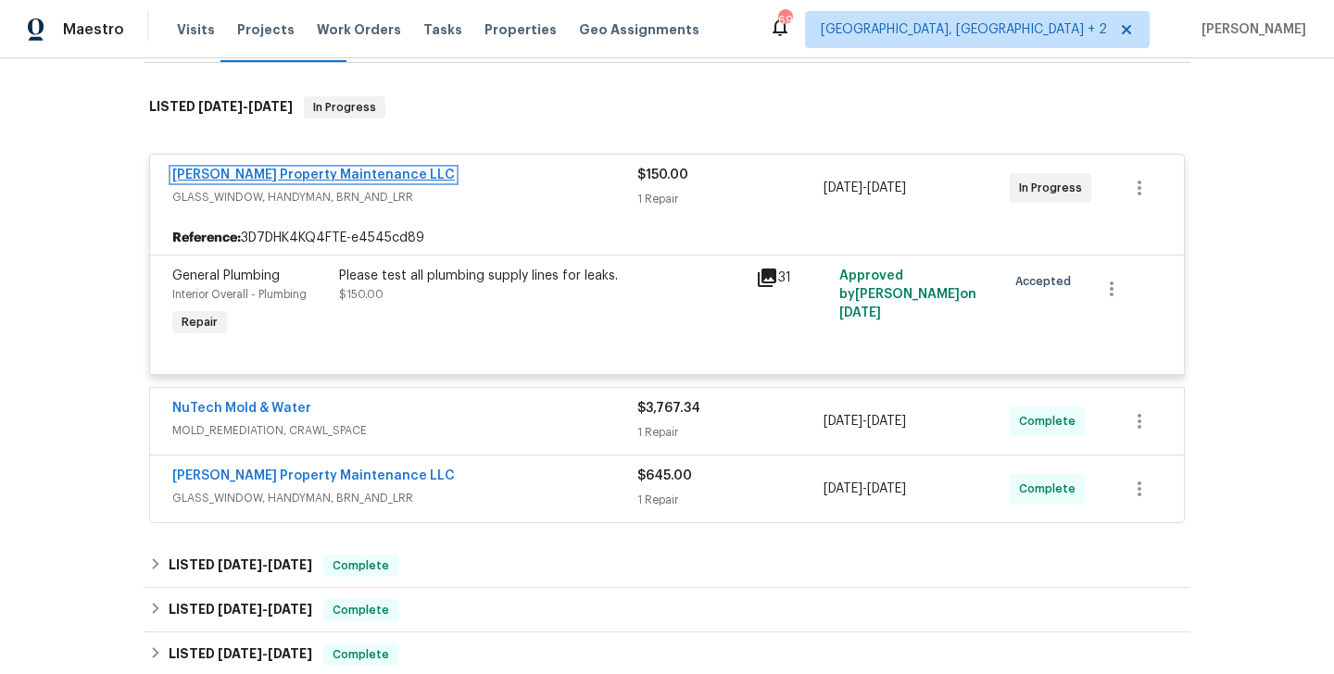
click at [318, 171] on link "[PERSON_NAME] Property Maintenance LLC" at bounding box center [313, 175] width 283 height 13
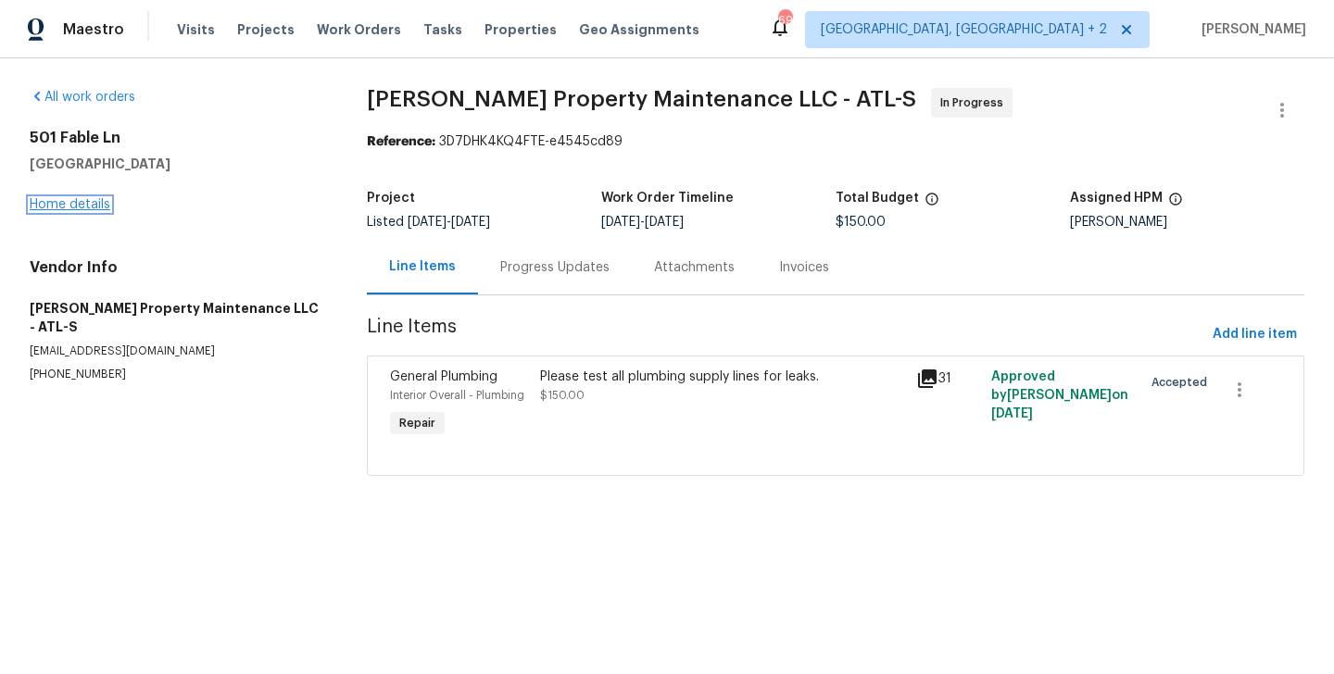
click at [96, 202] on link "Home details" at bounding box center [70, 204] width 81 height 13
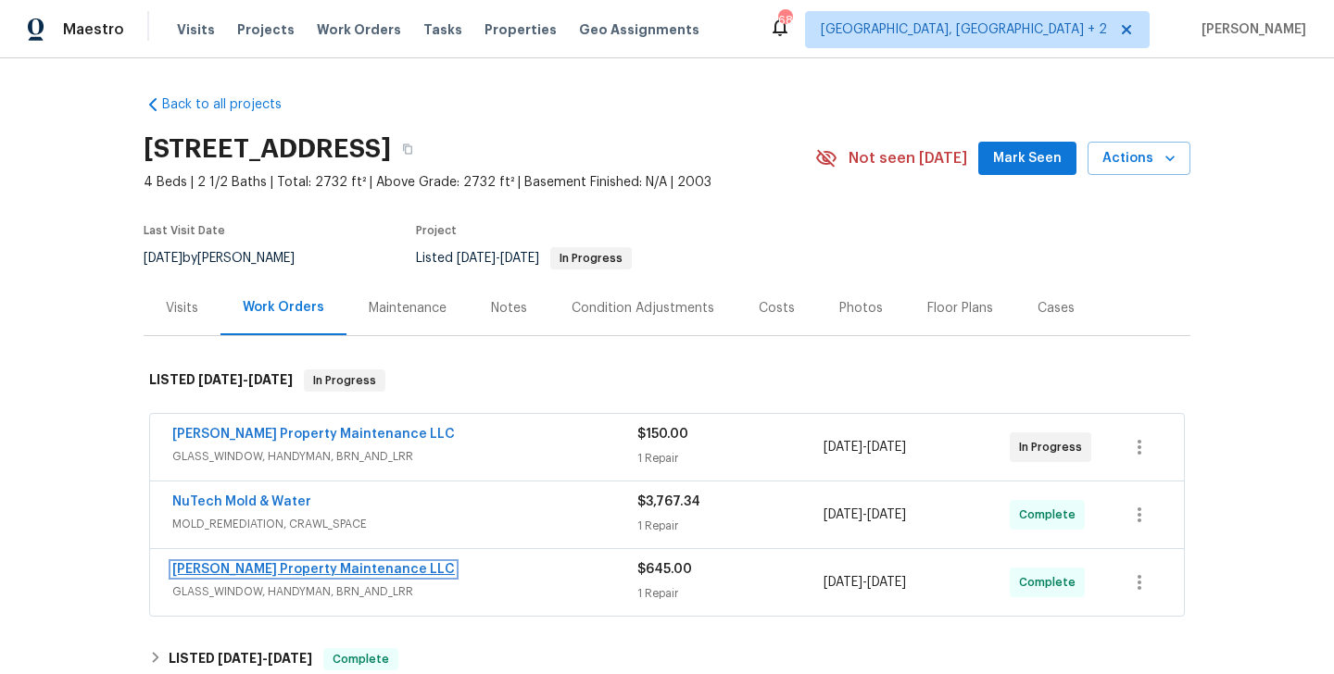
click at [332, 565] on link "Glen Property Maintenance LLC" at bounding box center [313, 569] width 283 height 13
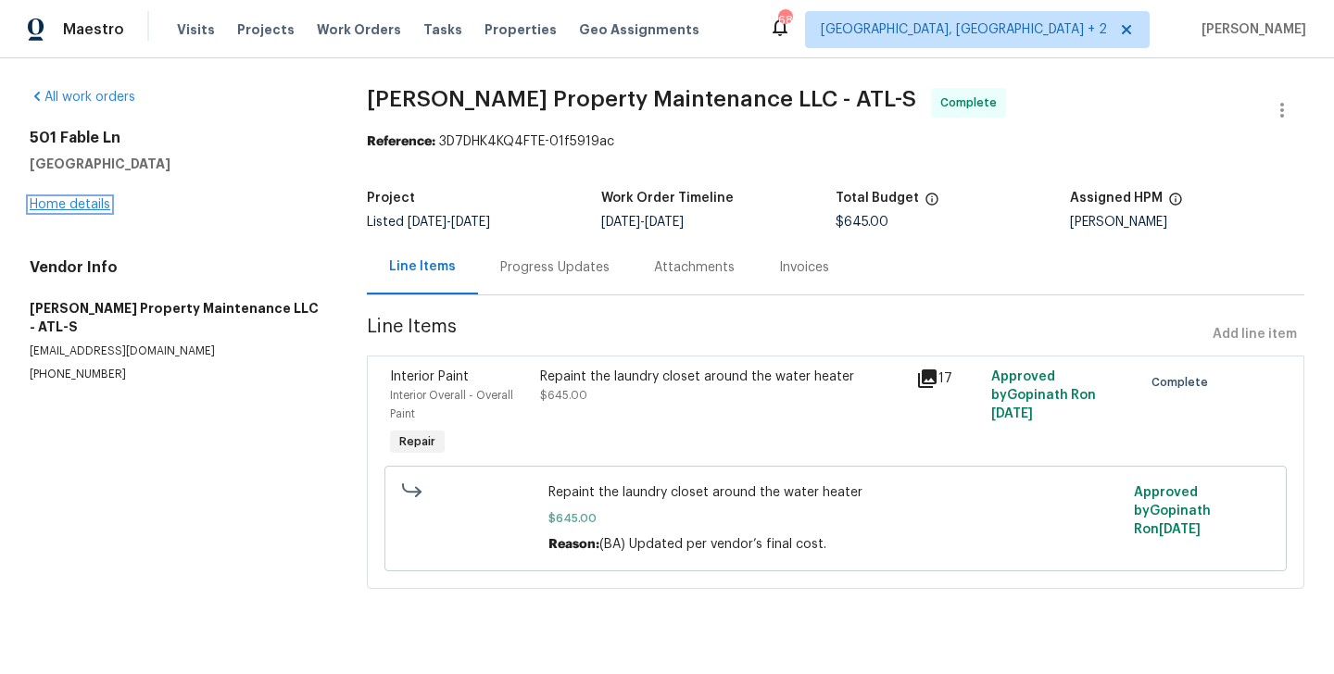
click at [74, 207] on link "Home details" at bounding box center [70, 204] width 81 height 13
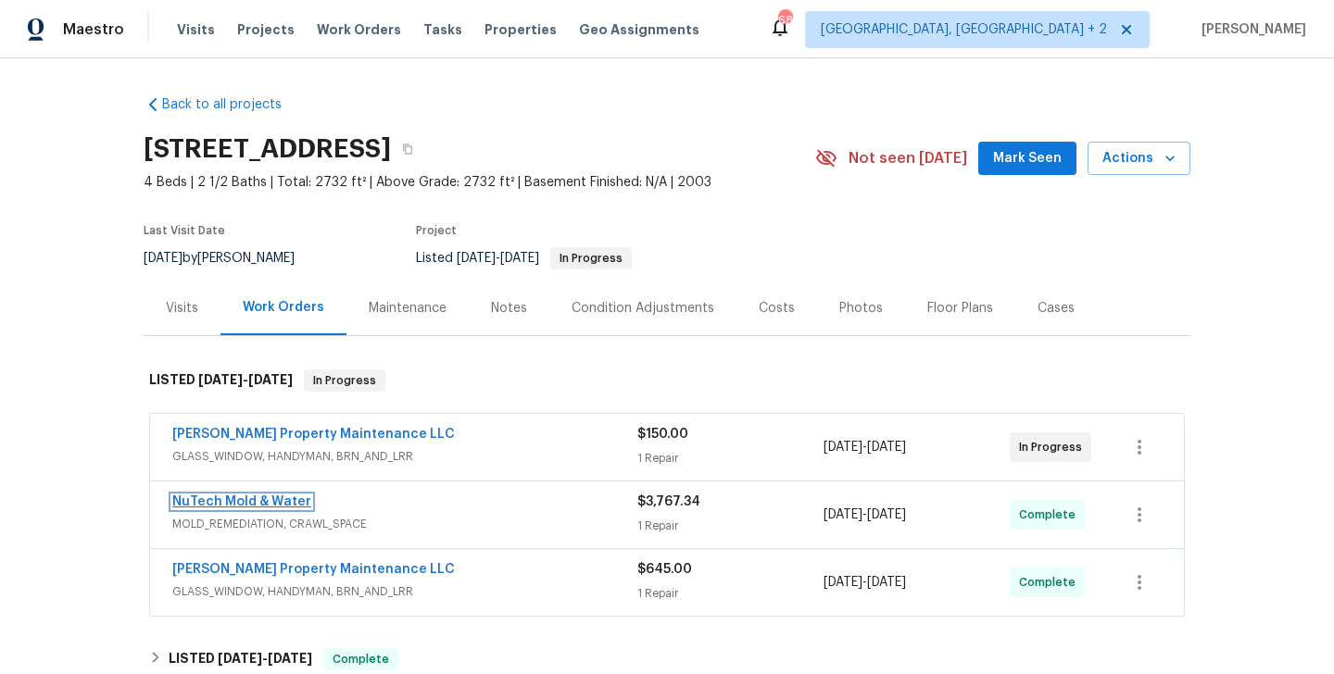
click at [285, 500] on link "NuTech Mold & Water" at bounding box center [241, 502] width 139 height 13
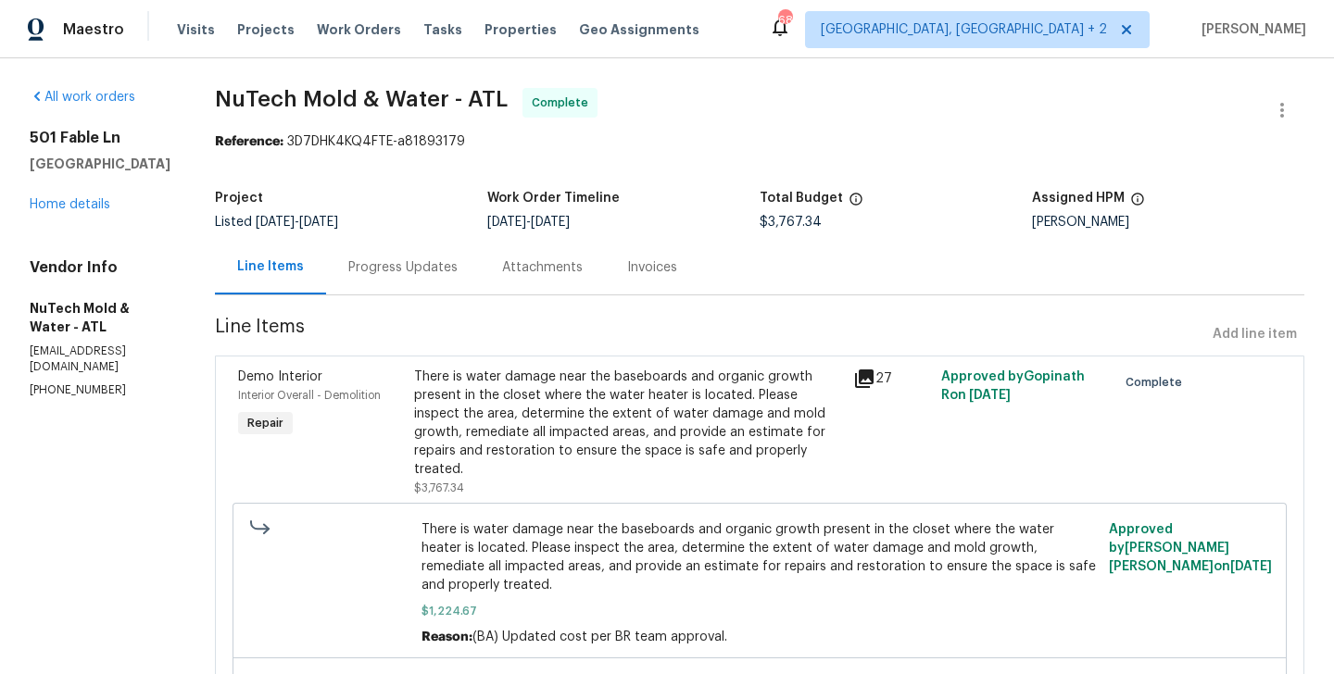
click at [406, 271] on div "Progress Updates" at bounding box center [402, 267] width 109 height 19
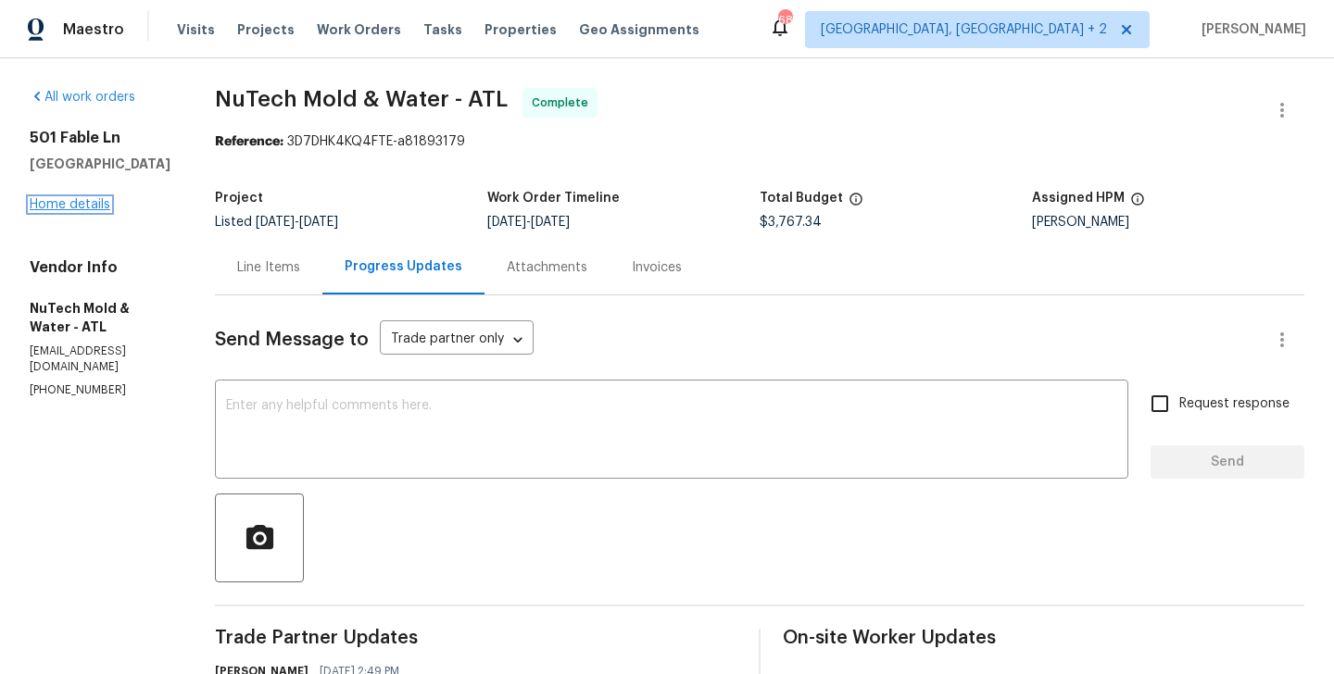
click at [83, 207] on link "Home details" at bounding box center [70, 204] width 81 height 13
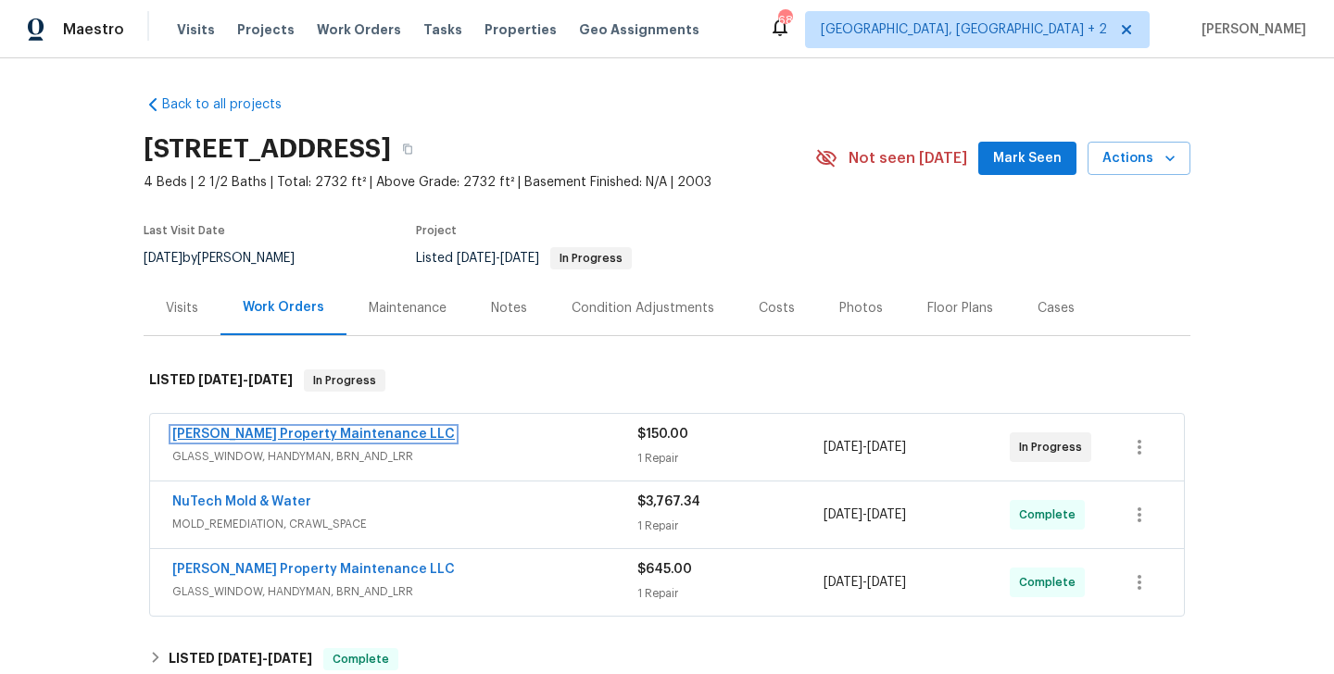
click at [346, 438] on link "Glen Property Maintenance LLC" at bounding box center [313, 434] width 283 height 13
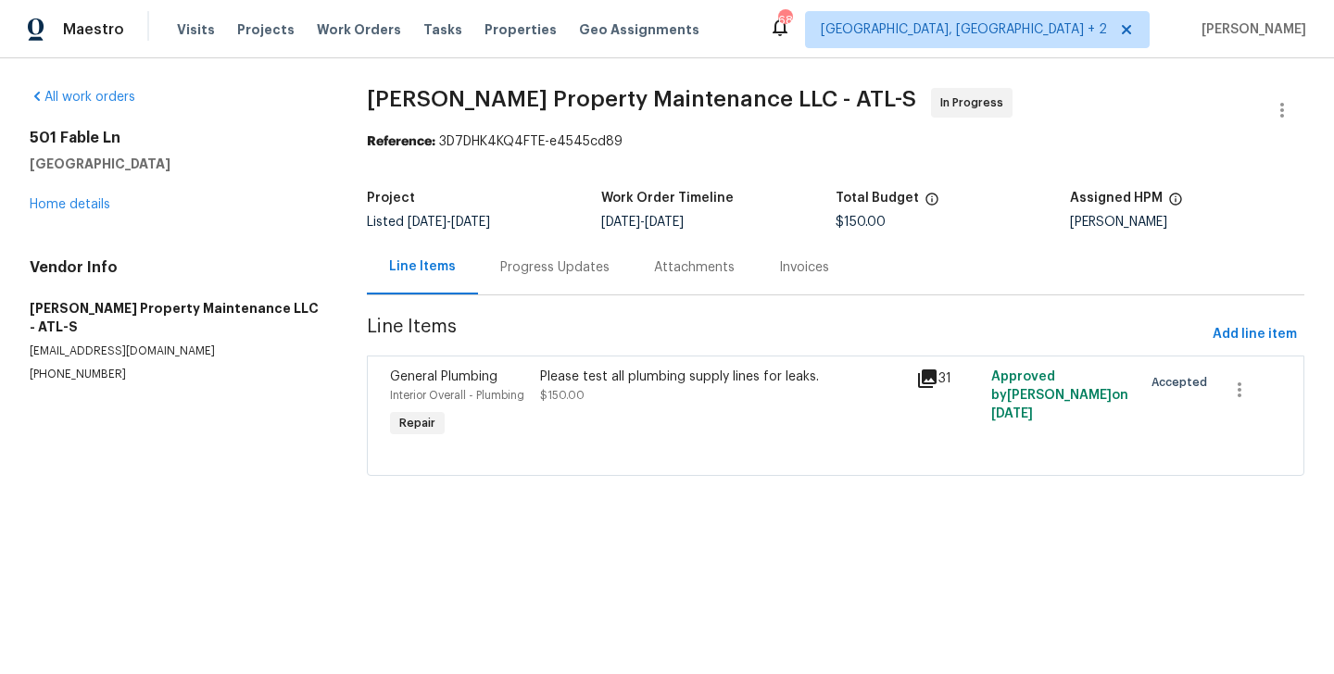
click at [530, 271] on div "Progress Updates" at bounding box center [554, 267] width 109 height 19
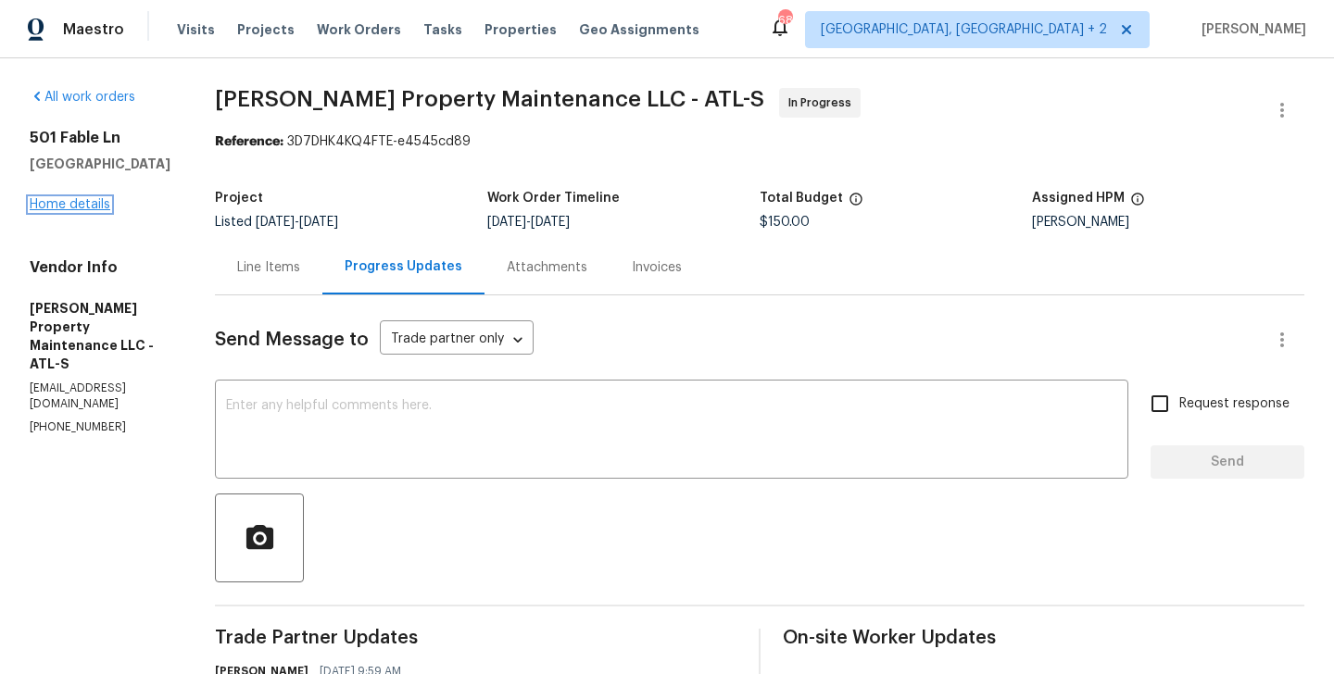
click at [73, 203] on link "Home details" at bounding box center [70, 204] width 81 height 13
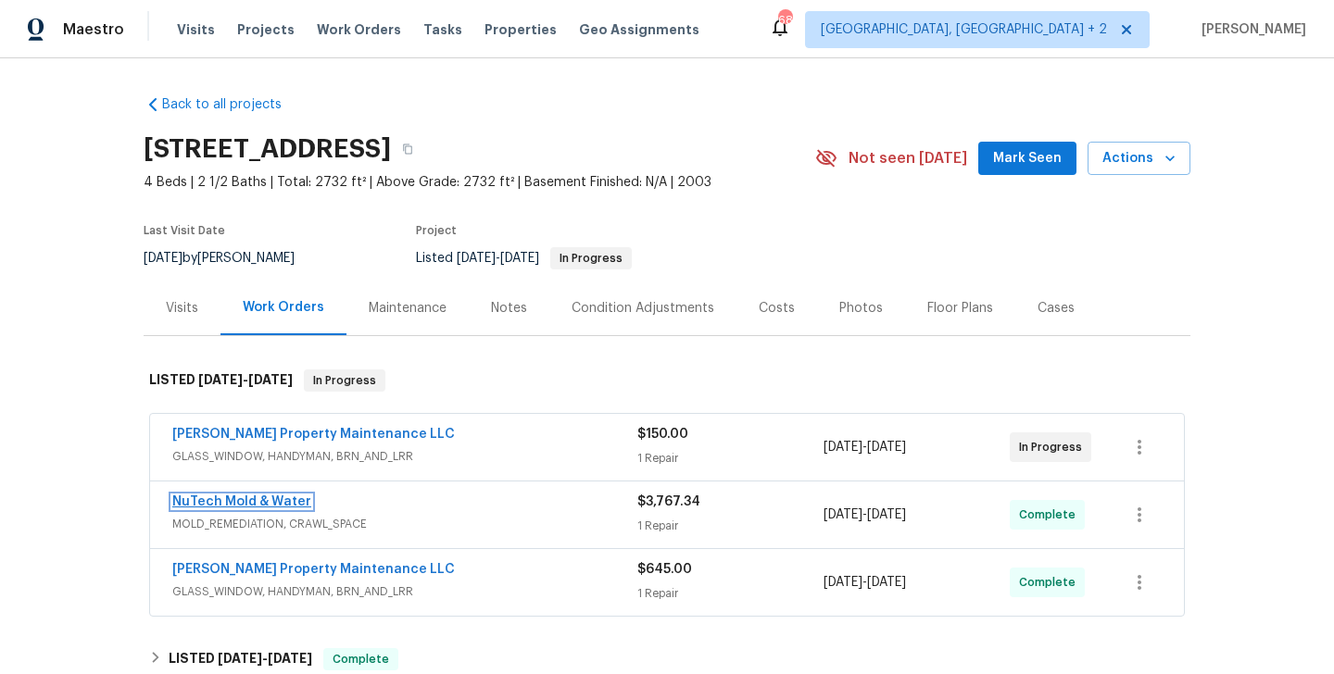
click at [296, 502] on link "NuTech Mold & Water" at bounding box center [241, 502] width 139 height 13
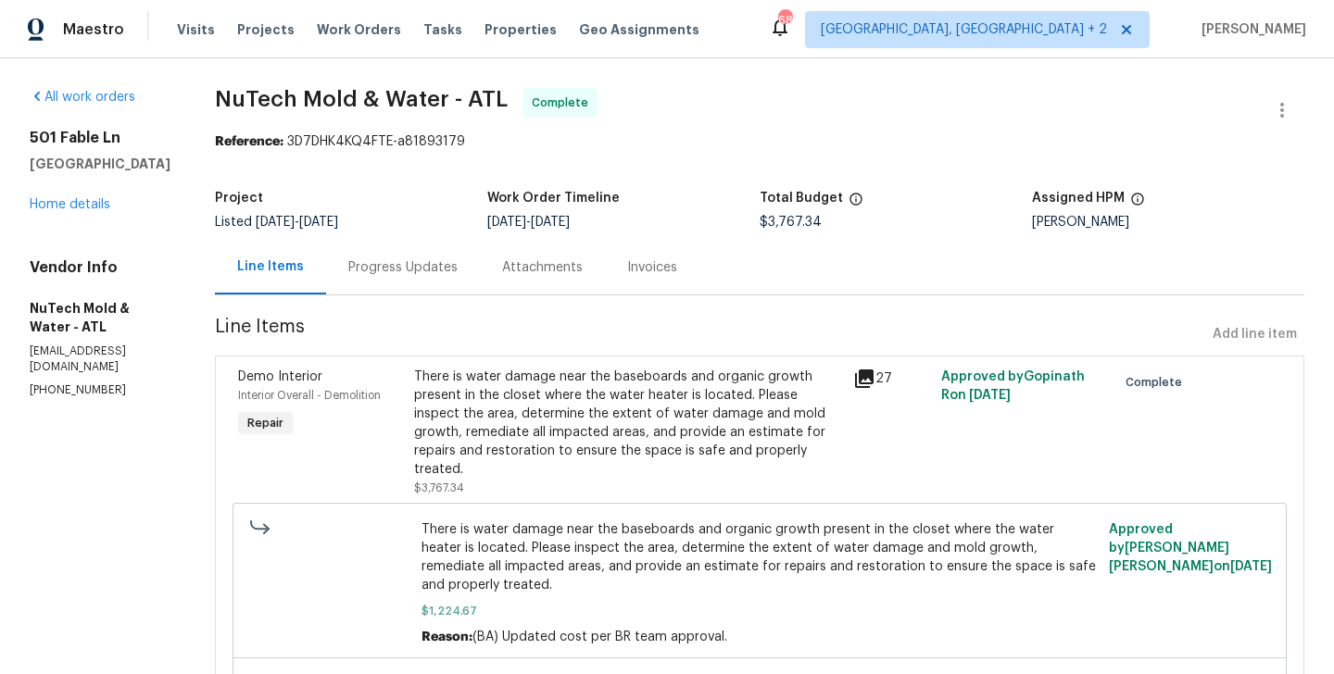
click at [396, 260] on div "Progress Updates" at bounding box center [402, 267] width 109 height 19
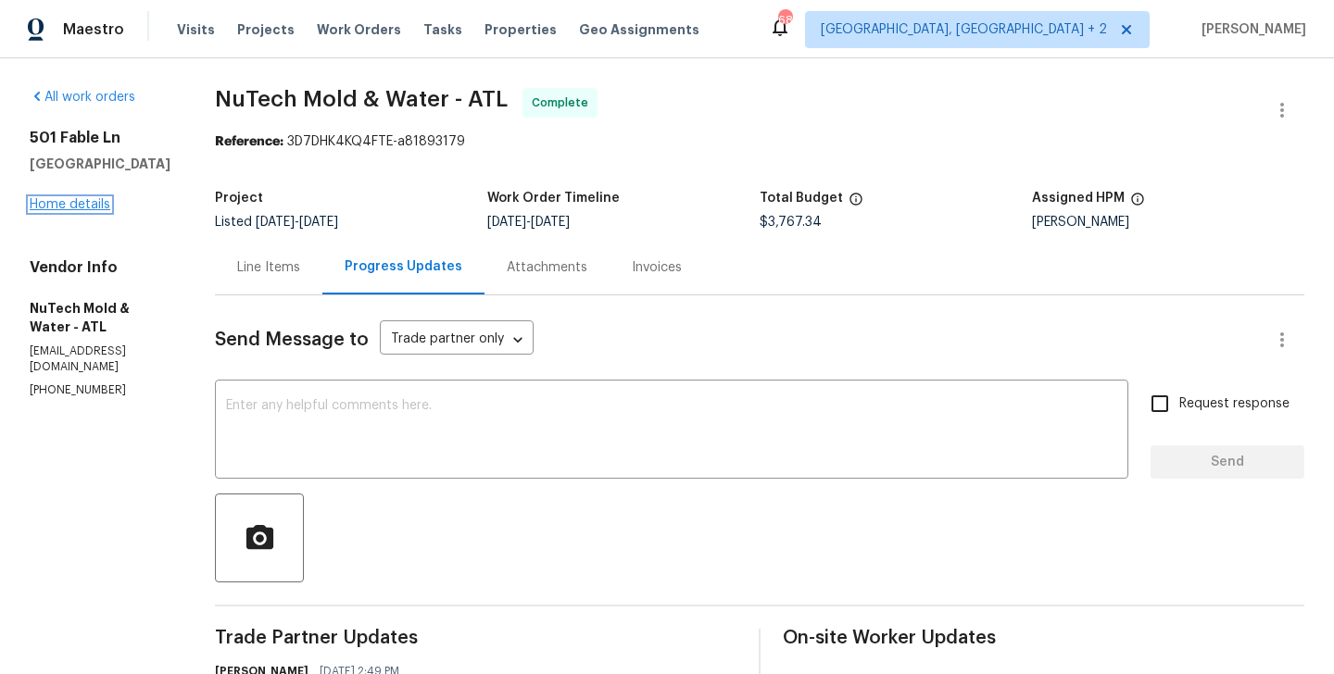
click at [100, 208] on link "Home details" at bounding box center [70, 204] width 81 height 13
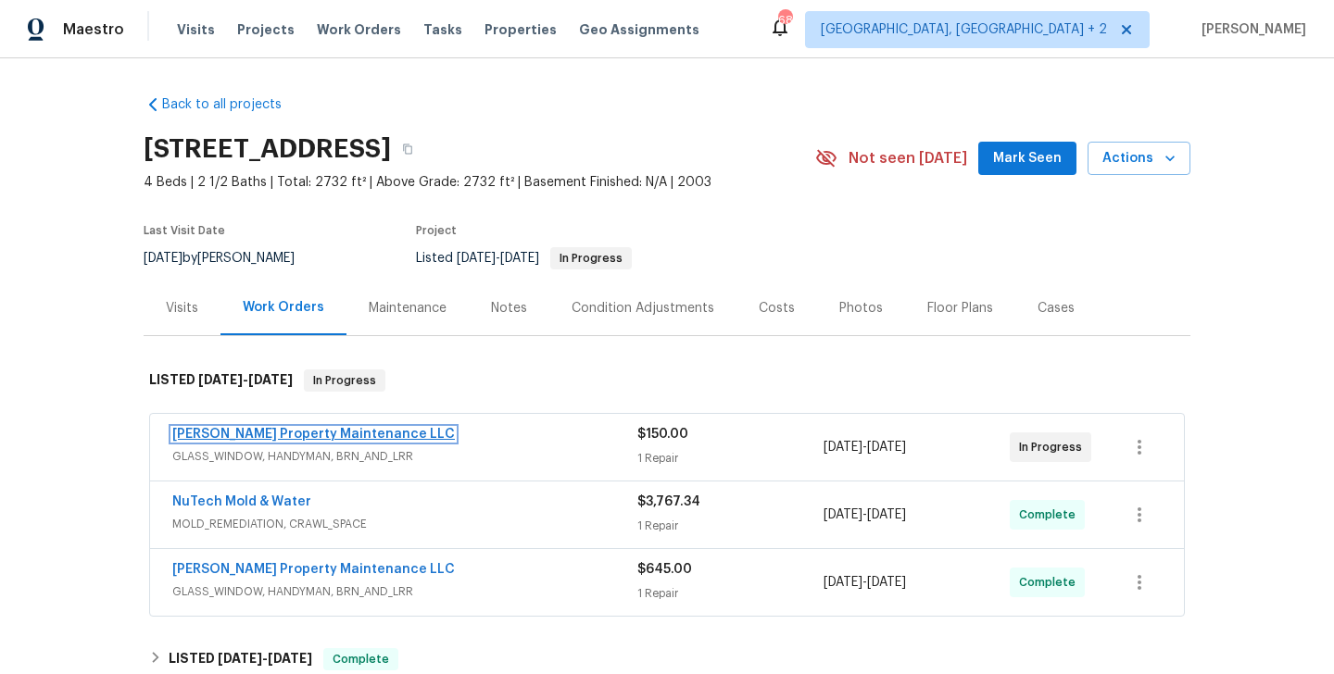
click at [318, 438] on link "Glen Property Maintenance LLC" at bounding box center [313, 434] width 283 height 13
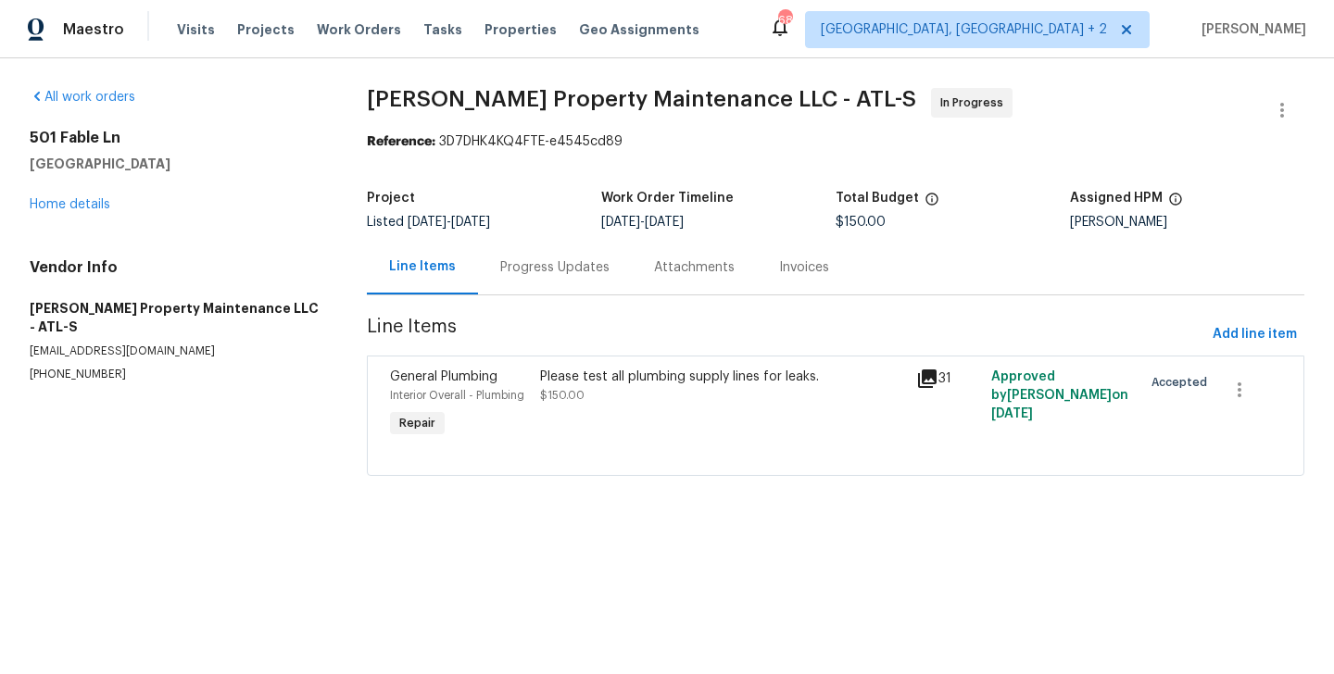
click at [517, 267] on div "Progress Updates" at bounding box center [554, 267] width 109 height 19
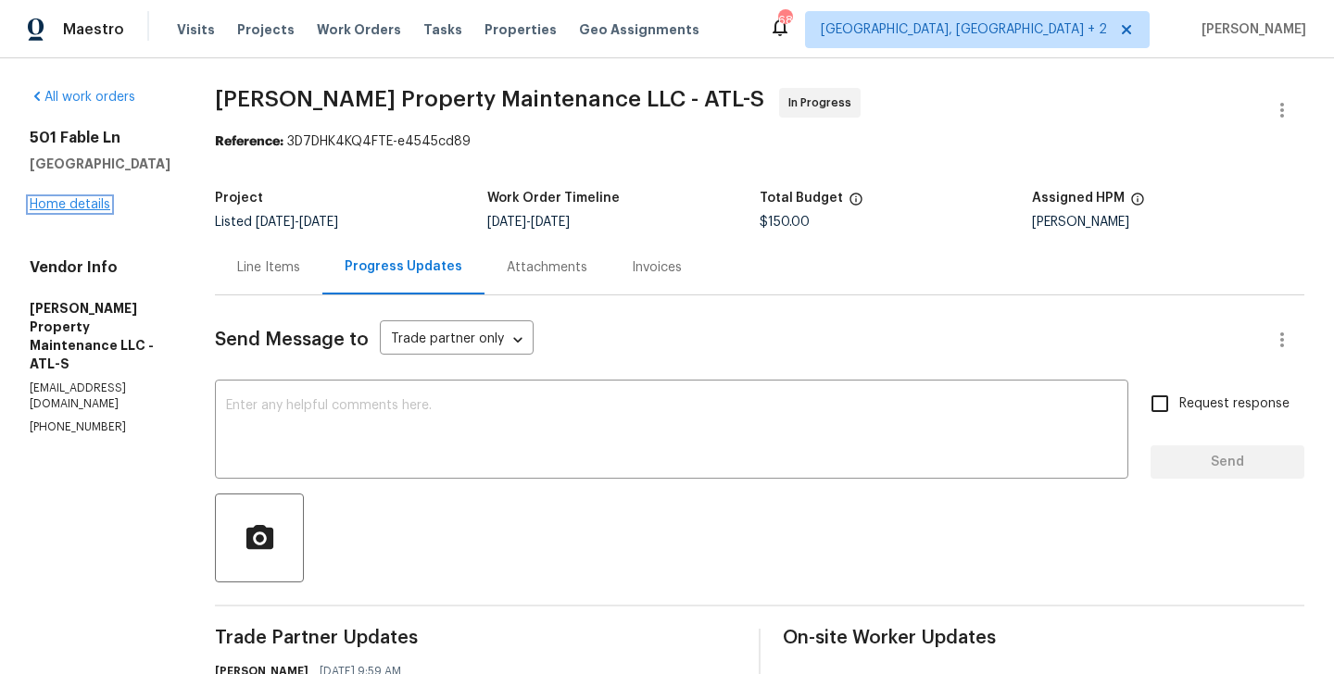
click at [95, 202] on link "Home details" at bounding box center [70, 204] width 81 height 13
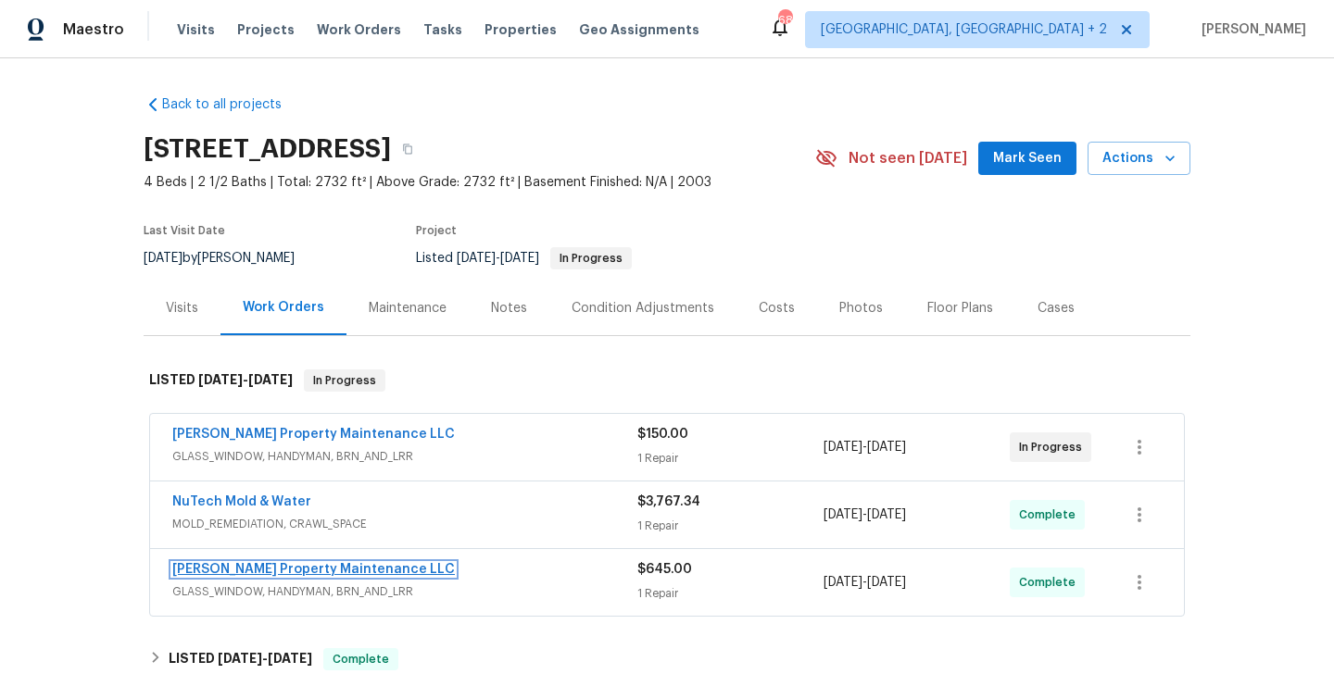
click at [331, 573] on link "Glen Property Maintenance LLC" at bounding box center [313, 569] width 283 height 13
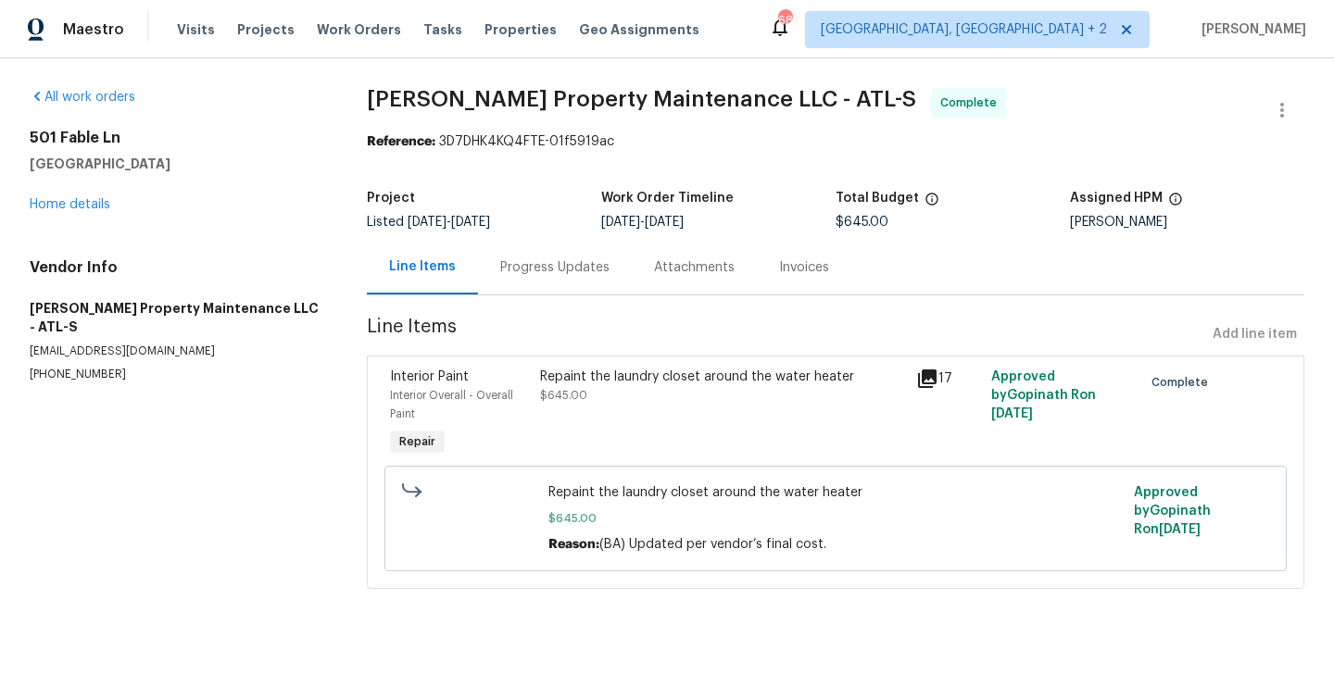
click at [527, 264] on div "Progress Updates" at bounding box center [554, 267] width 109 height 19
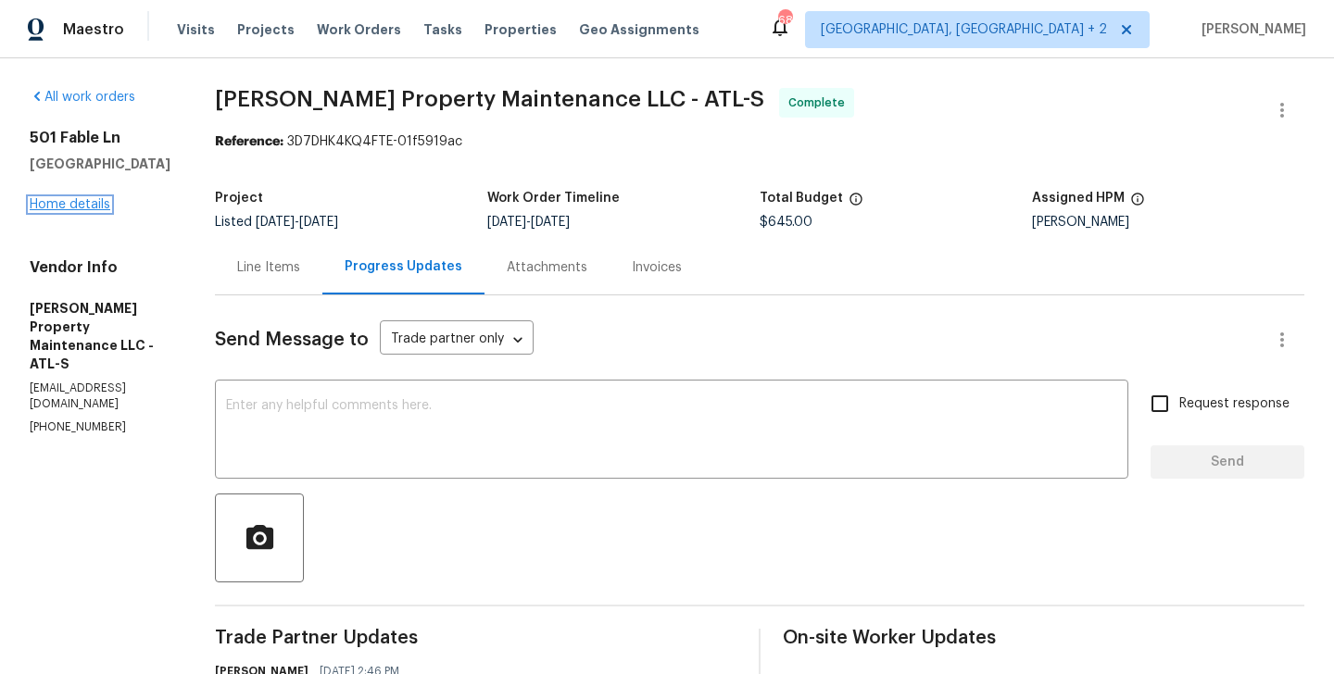
click at [102, 205] on link "Home details" at bounding box center [70, 204] width 81 height 13
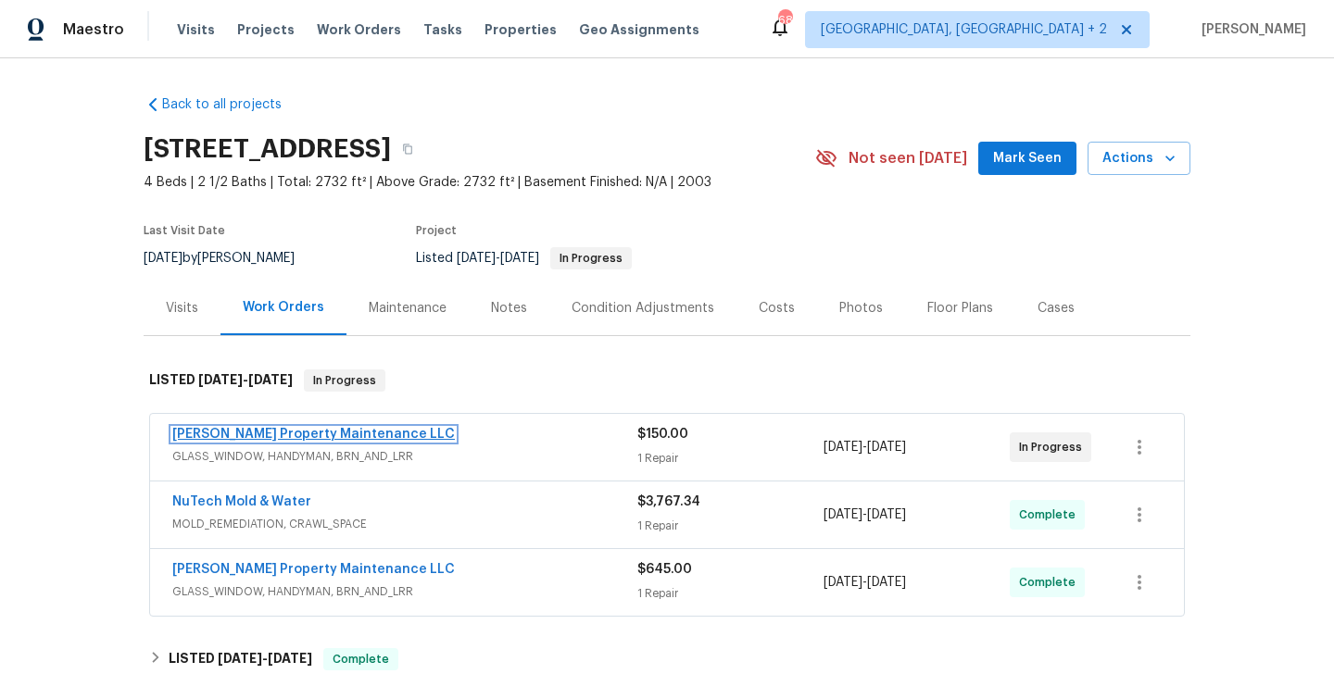
click at [333, 437] on link "Glen Property Maintenance LLC" at bounding box center [313, 434] width 283 height 13
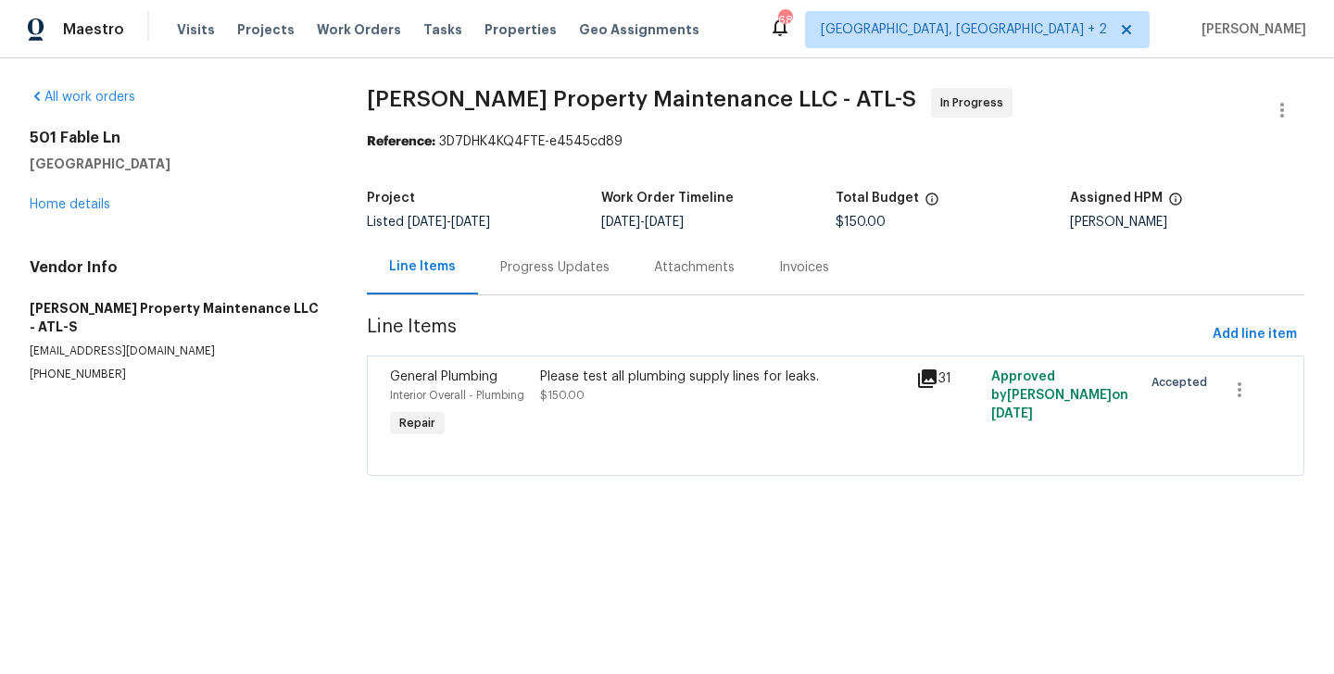
click at [557, 283] on div "Progress Updates" at bounding box center [555, 267] width 154 height 55
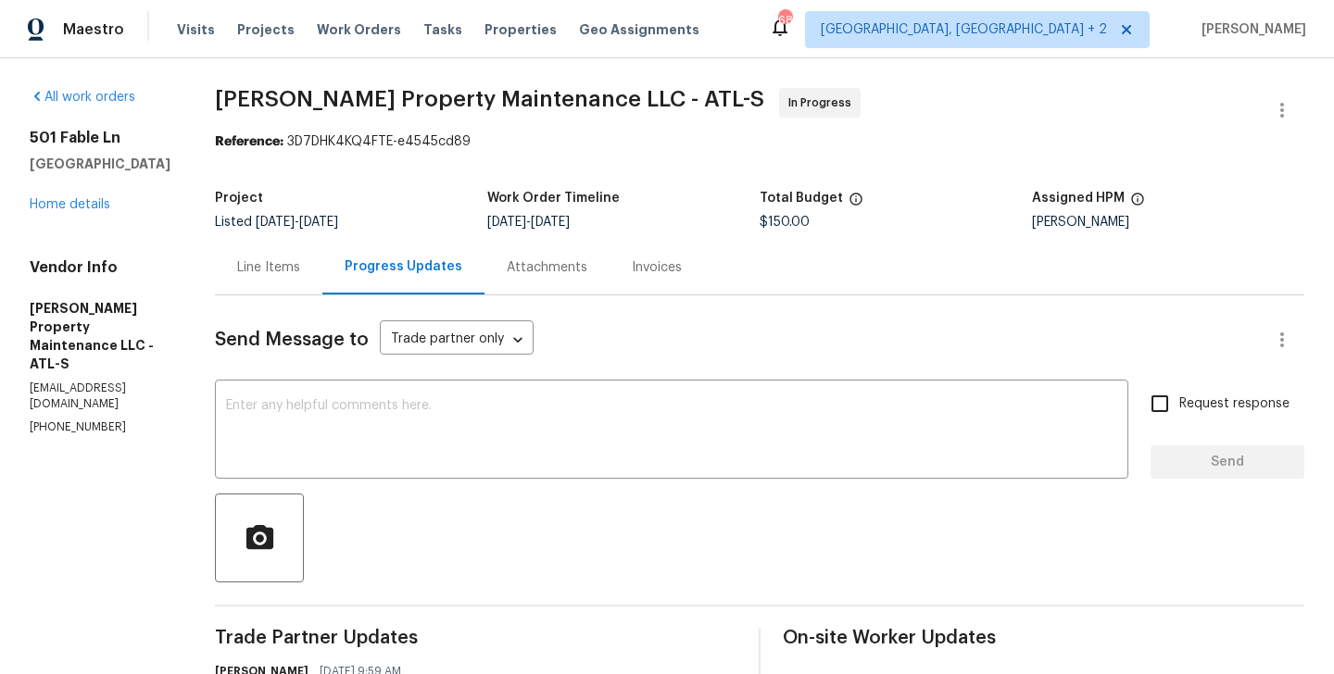
click at [289, 274] on div "Line Items" at bounding box center [268, 267] width 63 height 19
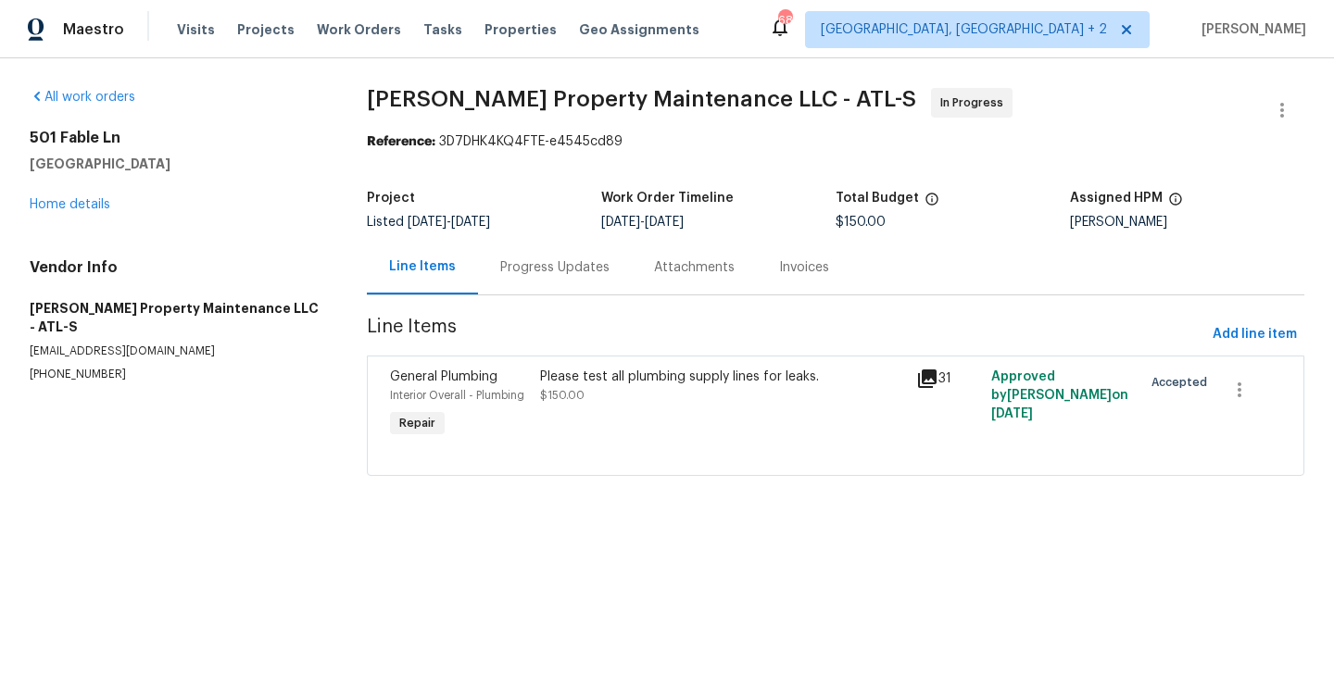
click at [663, 385] on div "Please test all plumbing supply lines for leaks." at bounding box center [722, 377] width 365 height 19
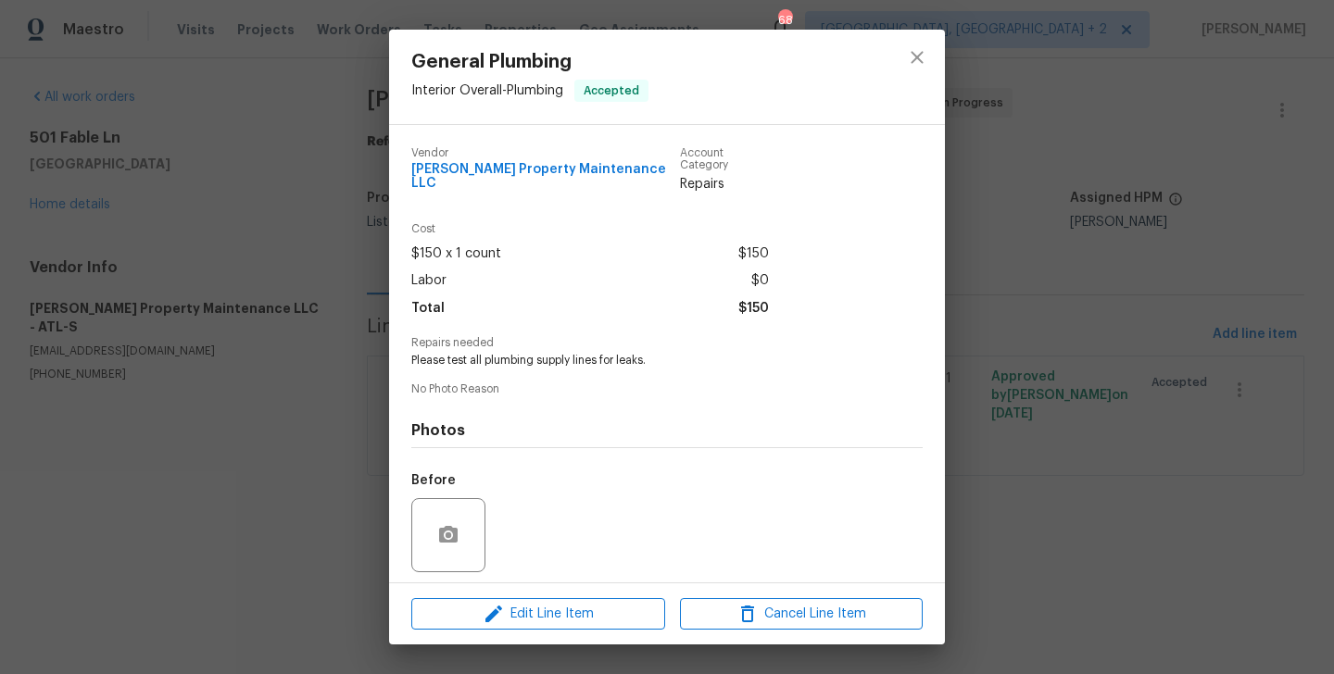
scroll to position [117, 0]
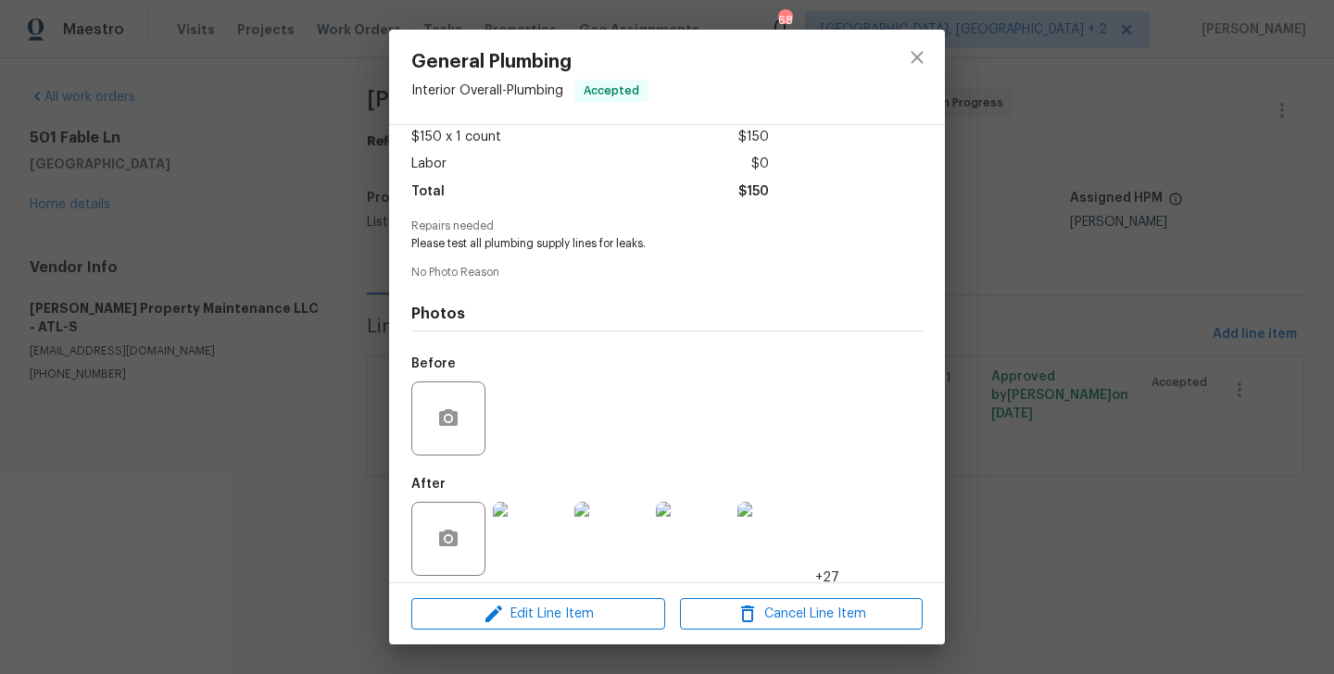
click at [299, 426] on div "General Plumbing Interior Overall - Plumbing Accepted Vendor Glen Property Main…" at bounding box center [667, 337] width 1334 height 674
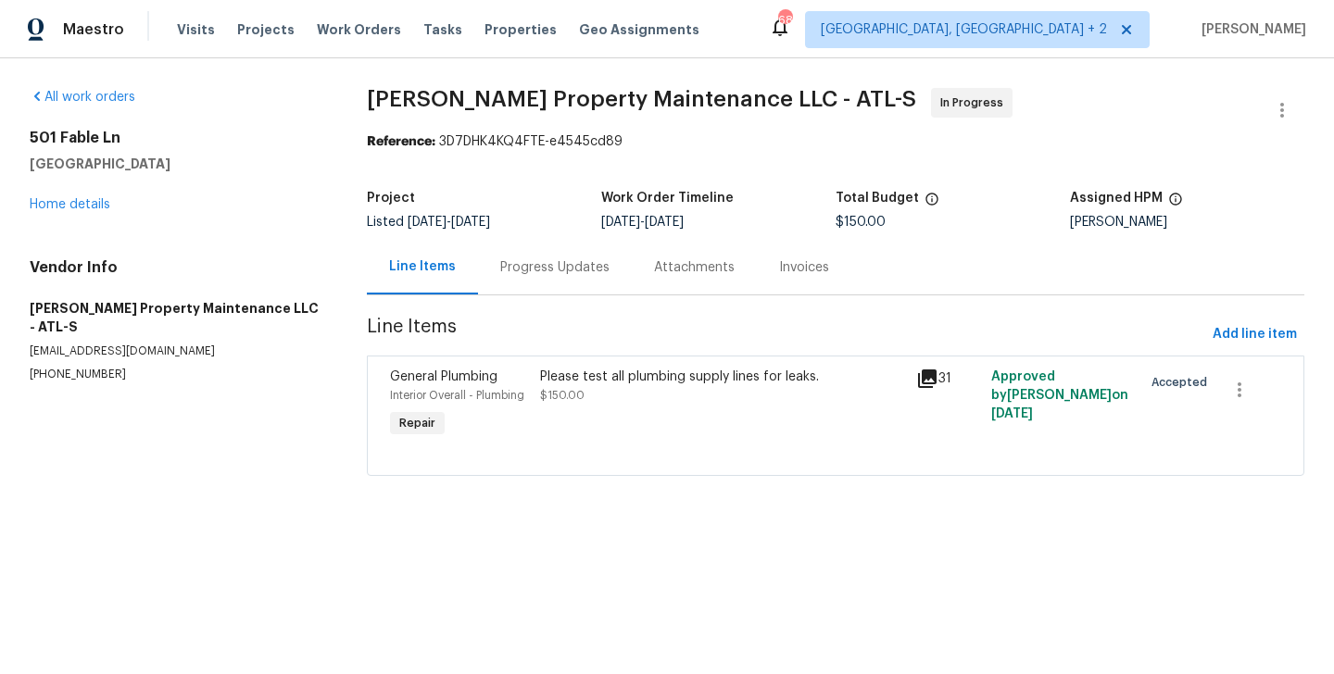
click at [535, 253] on div "Progress Updates" at bounding box center [555, 267] width 154 height 55
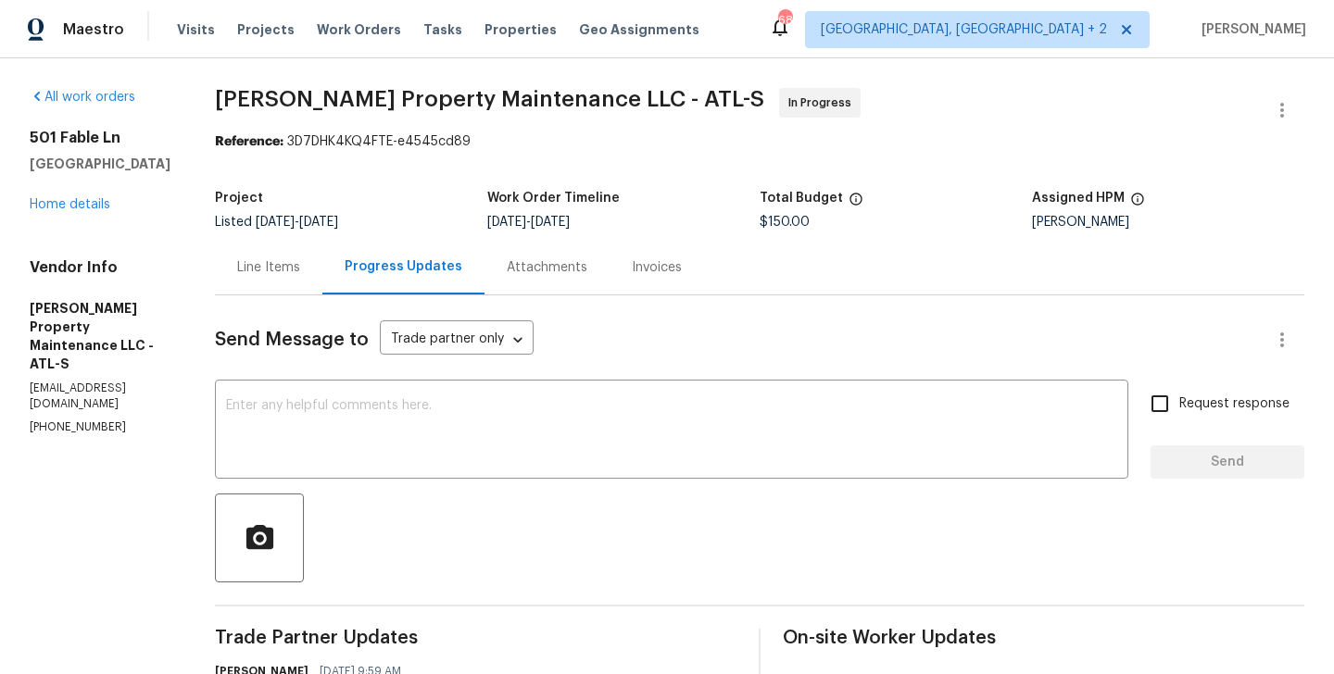
click at [281, 274] on div "Line Items" at bounding box center [268, 267] width 63 height 19
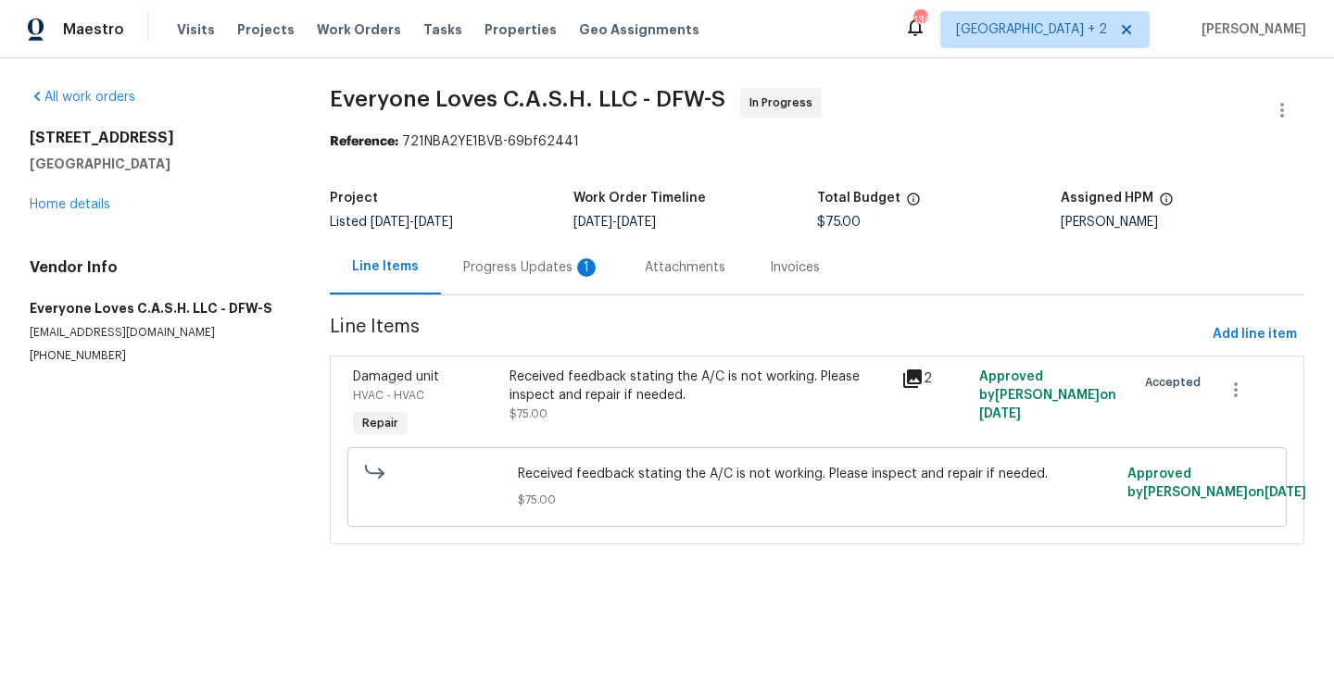
click at [459, 292] on div "Progress Updates 1" at bounding box center [532, 267] width 182 height 55
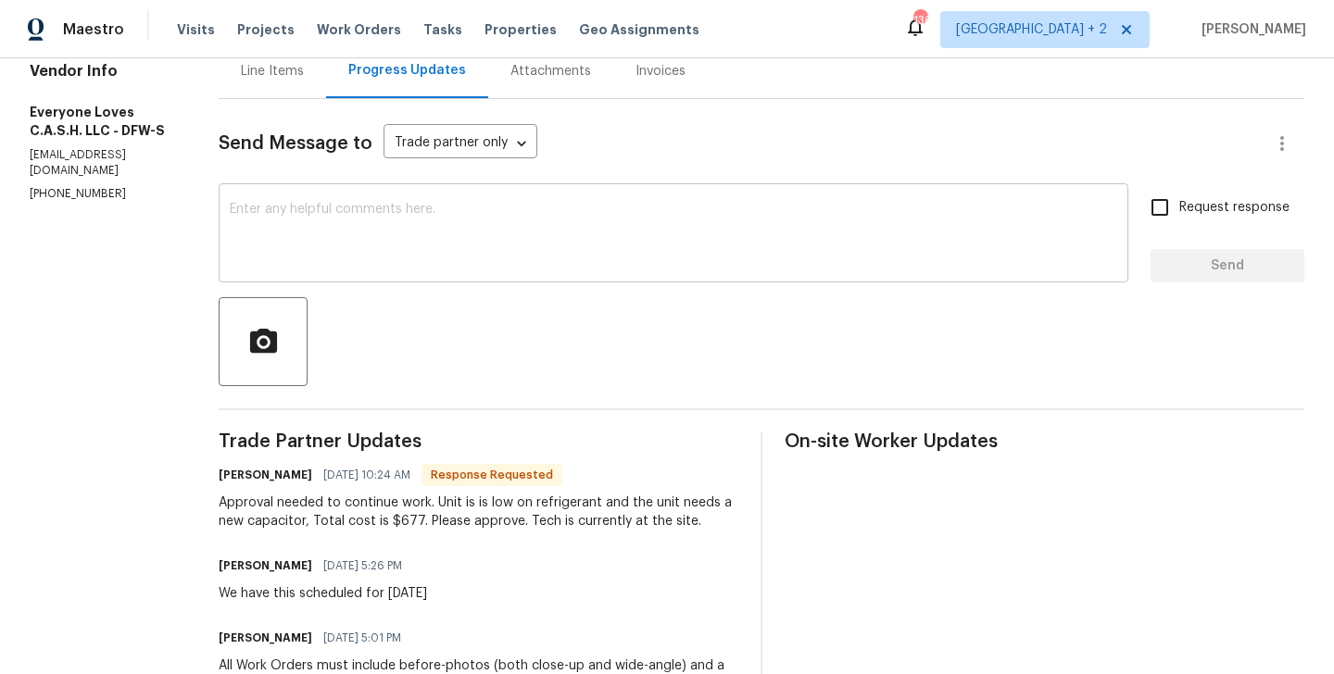
scroll to position [221, 0]
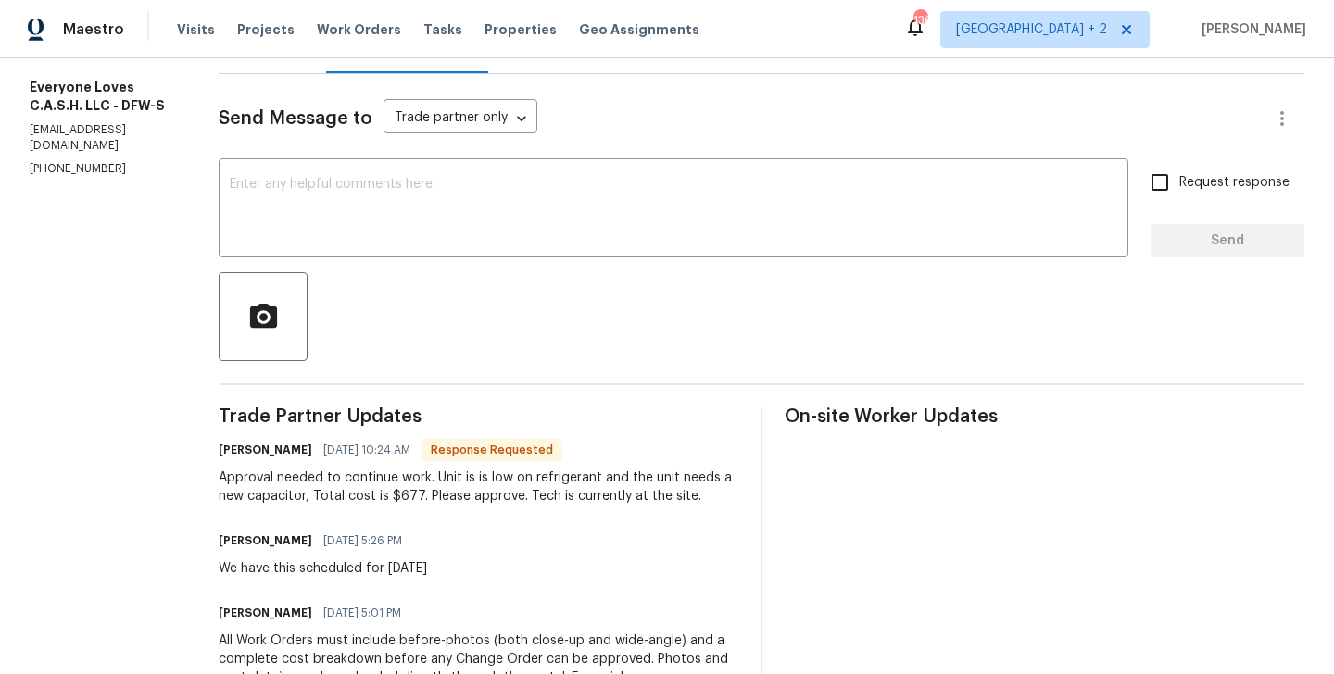
click at [258, 451] on h6 "[PERSON_NAME]" at bounding box center [266, 450] width 94 height 19
copy h6 "[PERSON_NAME]"
click at [459, 173] on div "x ​" at bounding box center [674, 210] width 910 height 94
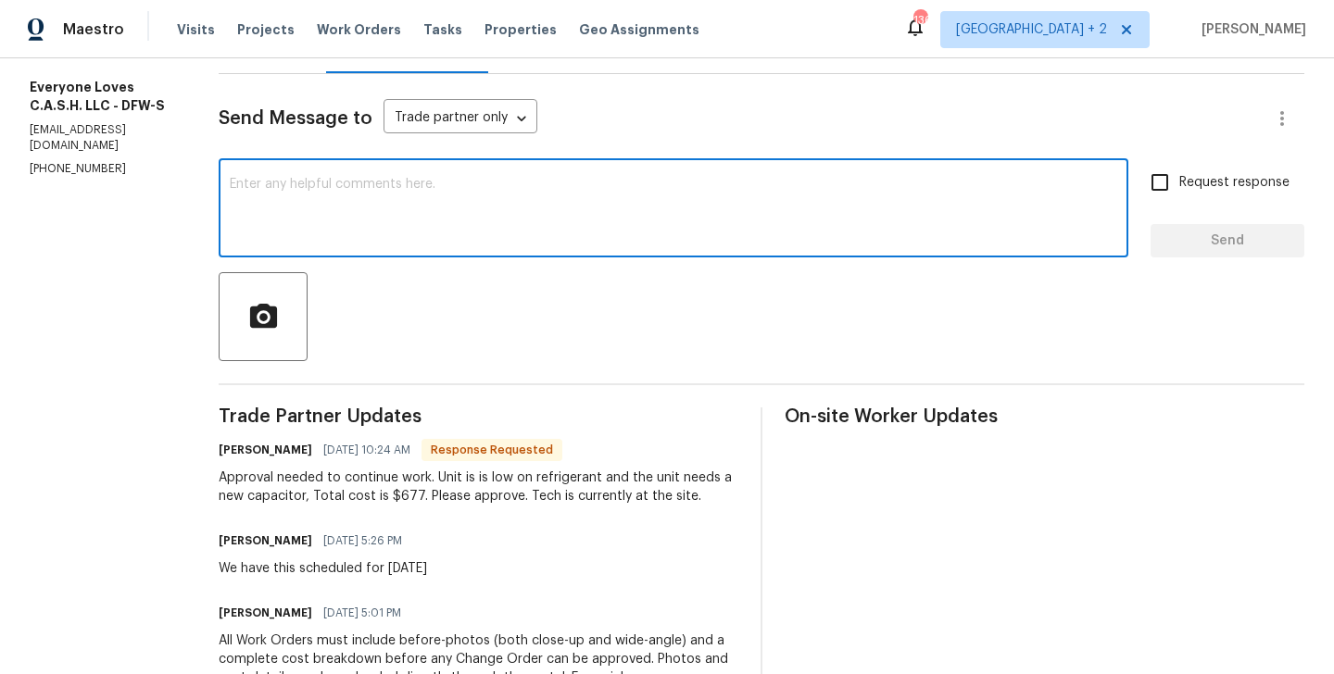
paste textarea "[PERSON_NAME]"
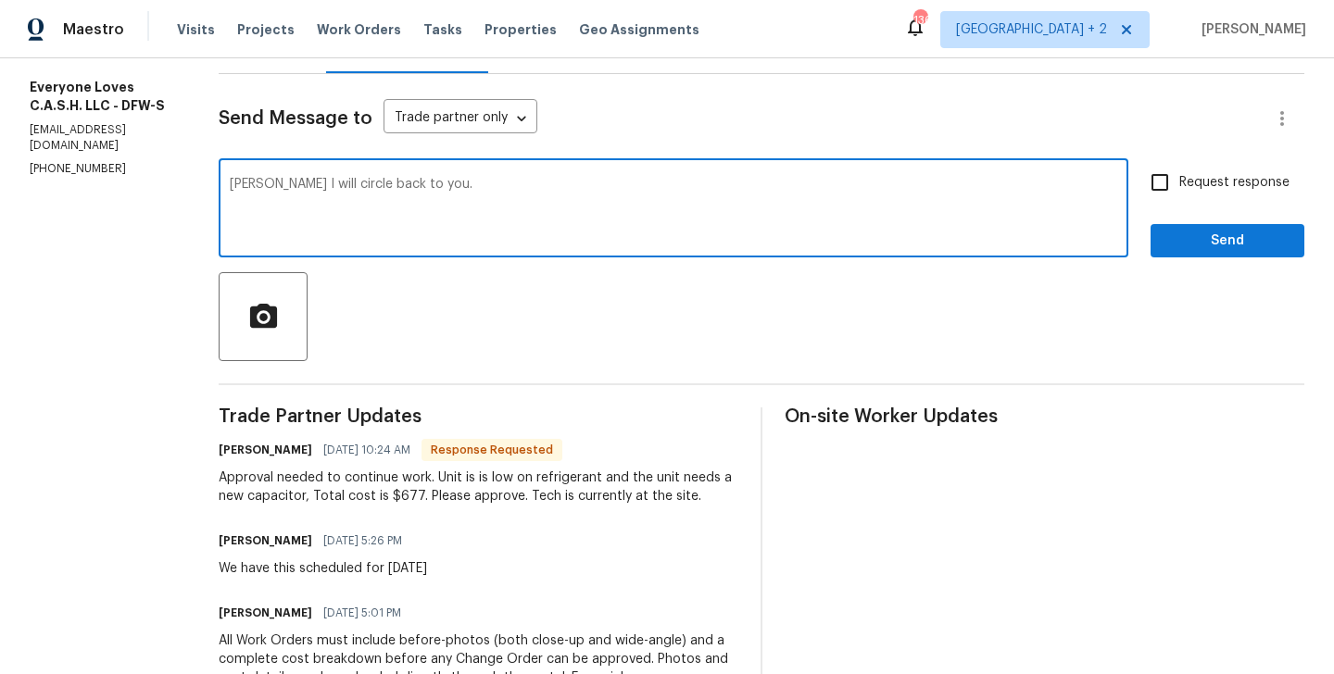
type textarea "[PERSON_NAME] I will circle back to you."
click at [1227, 182] on span "Request response" at bounding box center [1234, 182] width 110 height 19
click at [1179, 182] on input "Request response" at bounding box center [1159, 182] width 39 height 39
checkbox input "true"
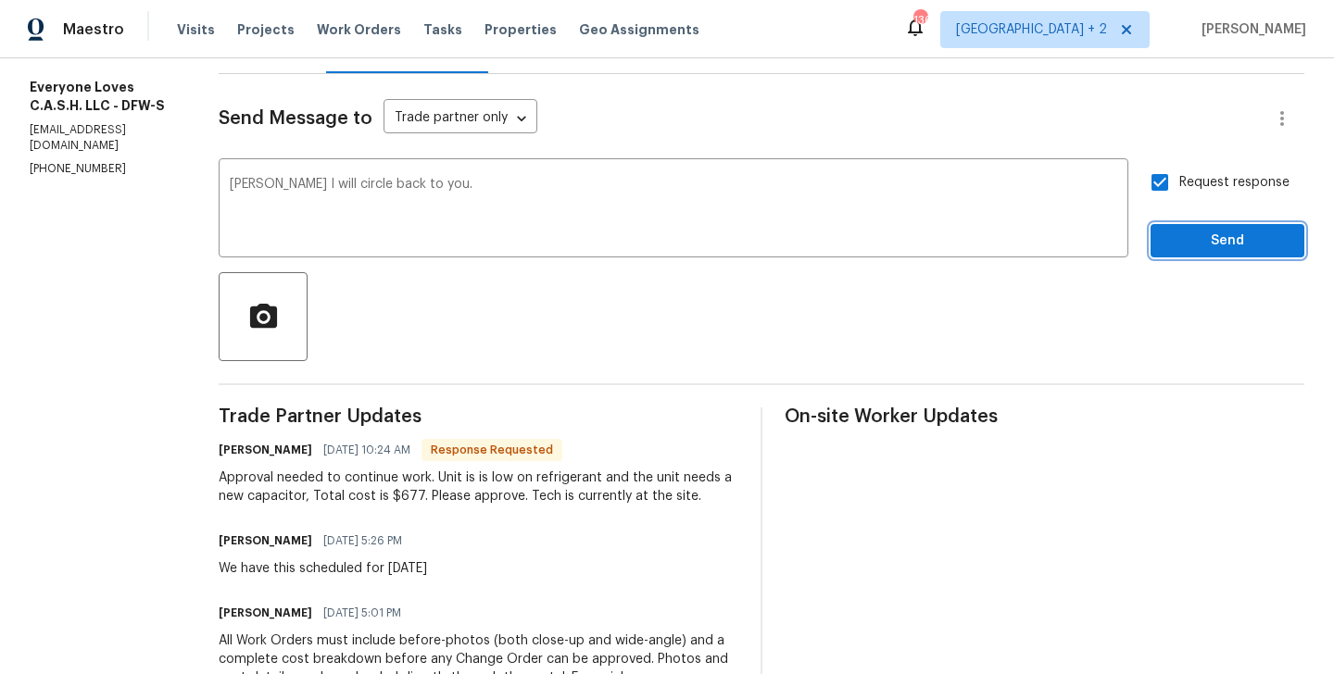
click at [1224, 238] on span "Send" at bounding box center [1227, 241] width 124 height 23
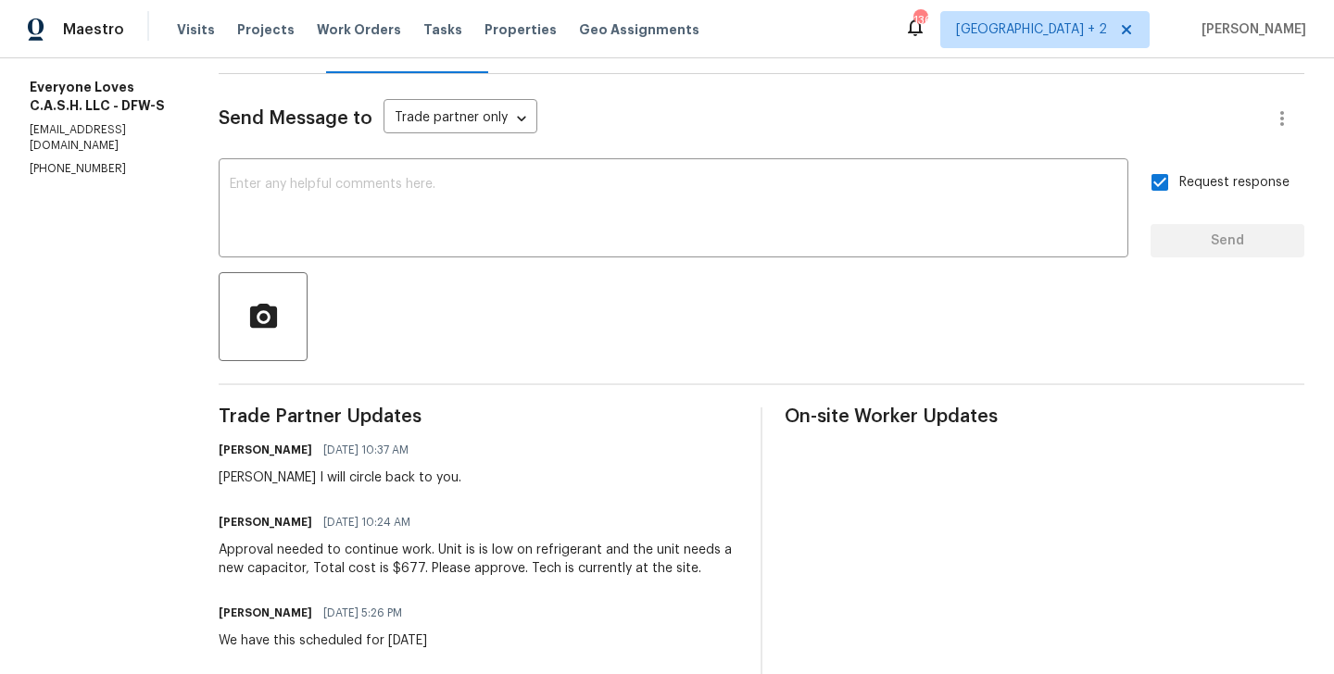
scroll to position [0, 0]
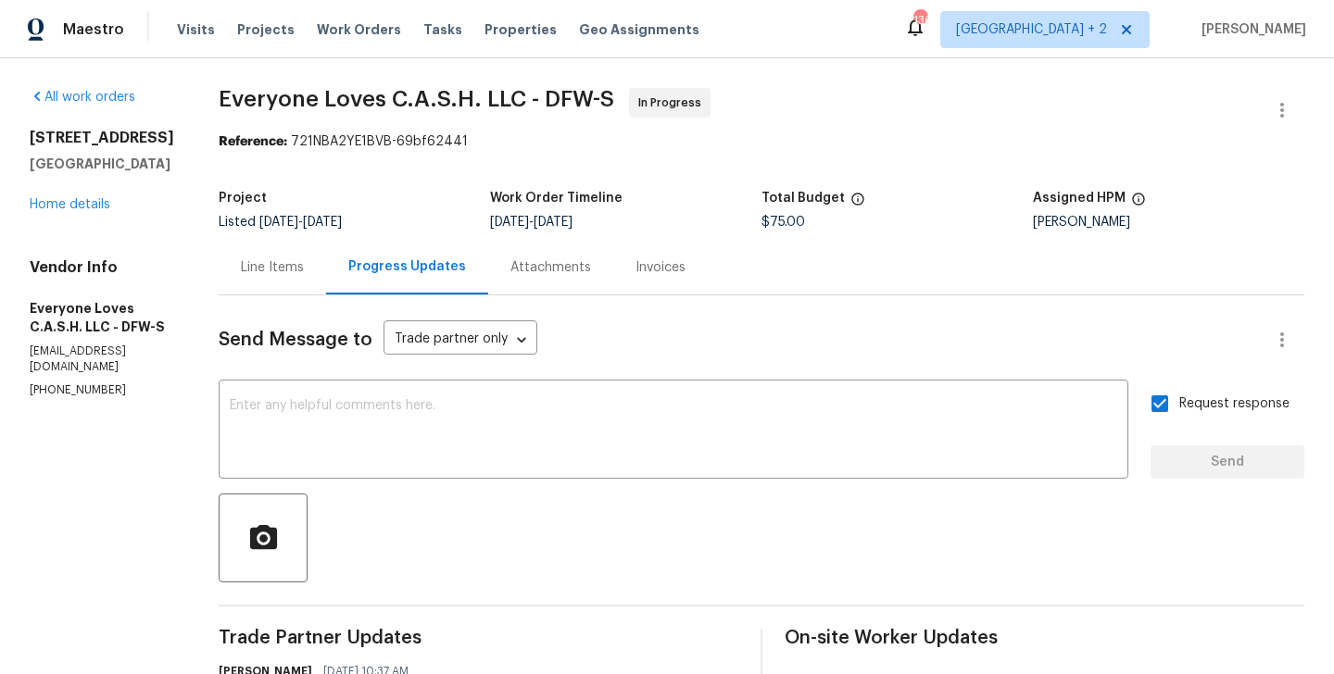
click at [96, 200] on link "Home details" at bounding box center [70, 204] width 81 height 13
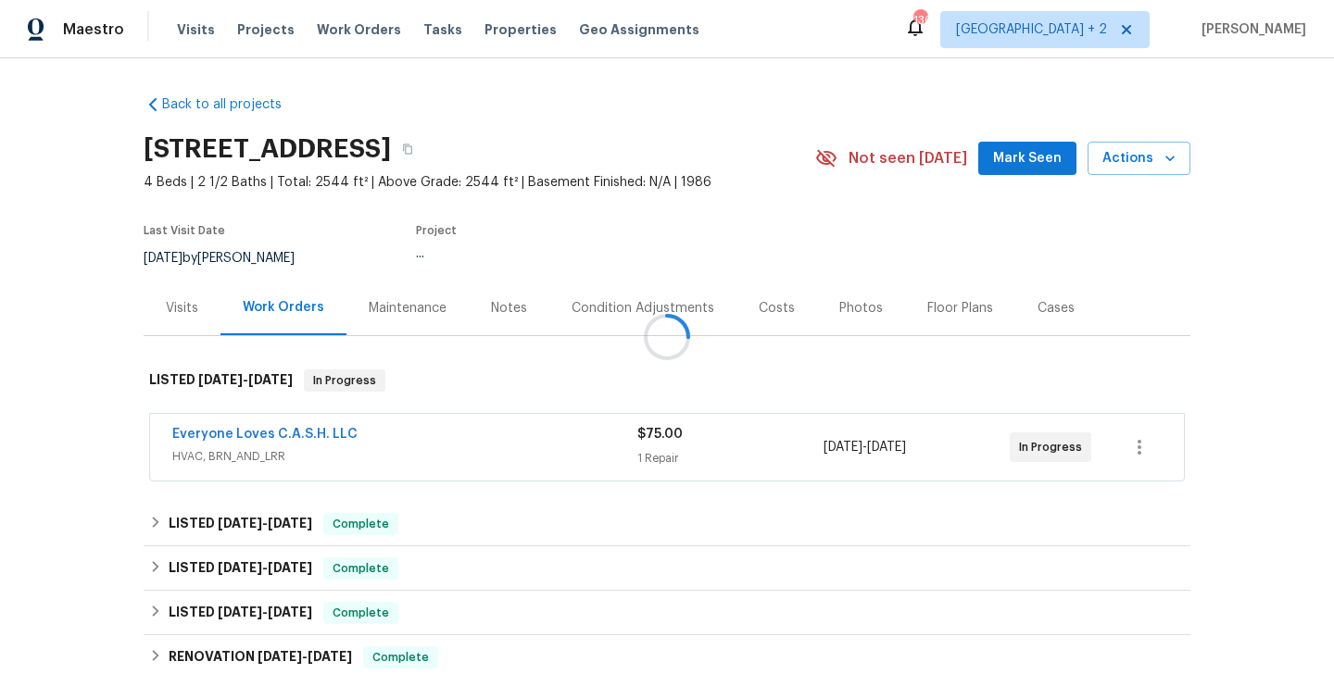
drag, startPoint x: 358, startPoint y: 439, endPoint x: 180, endPoint y: 441, distance: 177.9
click at [180, 441] on div at bounding box center [667, 337] width 1334 height 674
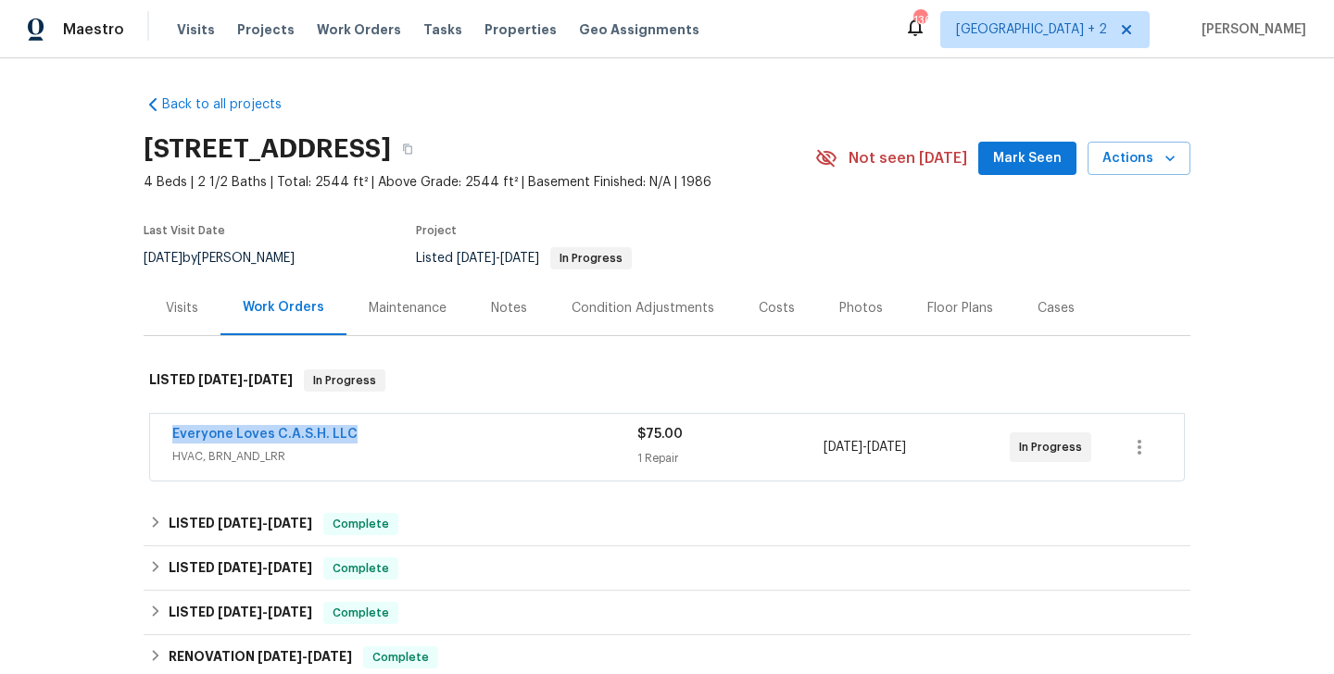
drag, startPoint x: 354, startPoint y: 433, endPoint x: 157, endPoint y: 433, distance: 197.3
click at [156, 433] on div "Everyone Loves C.A.S.H. LLC HVAC, BRN_AND_LRR $75.00 1 Repair [DATE] - [DATE] I…" at bounding box center [667, 447] width 1034 height 67
copy link "Everyone Loves C.A.S.H. LLC"
click at [214, 445] on div "Everyone Loves C.A.S.H. LLC" at bounding box center [404, 436] width 465 height 22
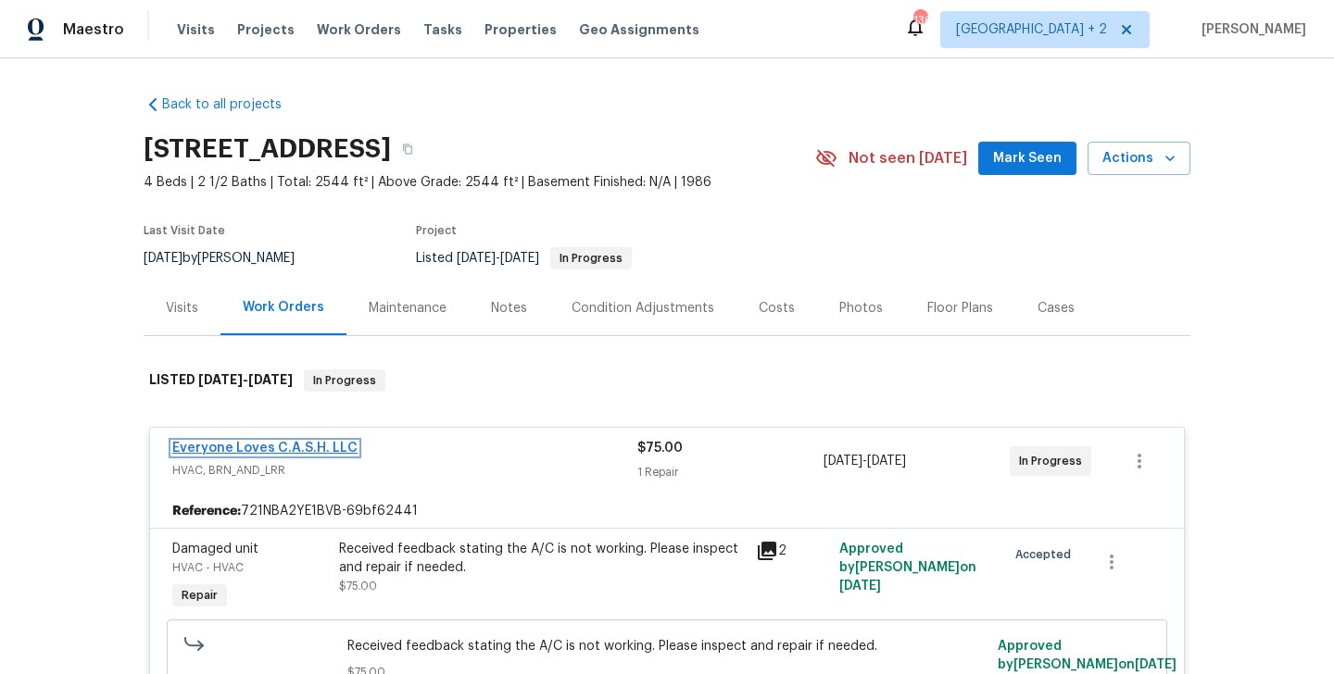
click at [232, 448] on link "Everyone Loves C.A.S.H. LLC" at bounding box center [264, 448] width 185 height 13
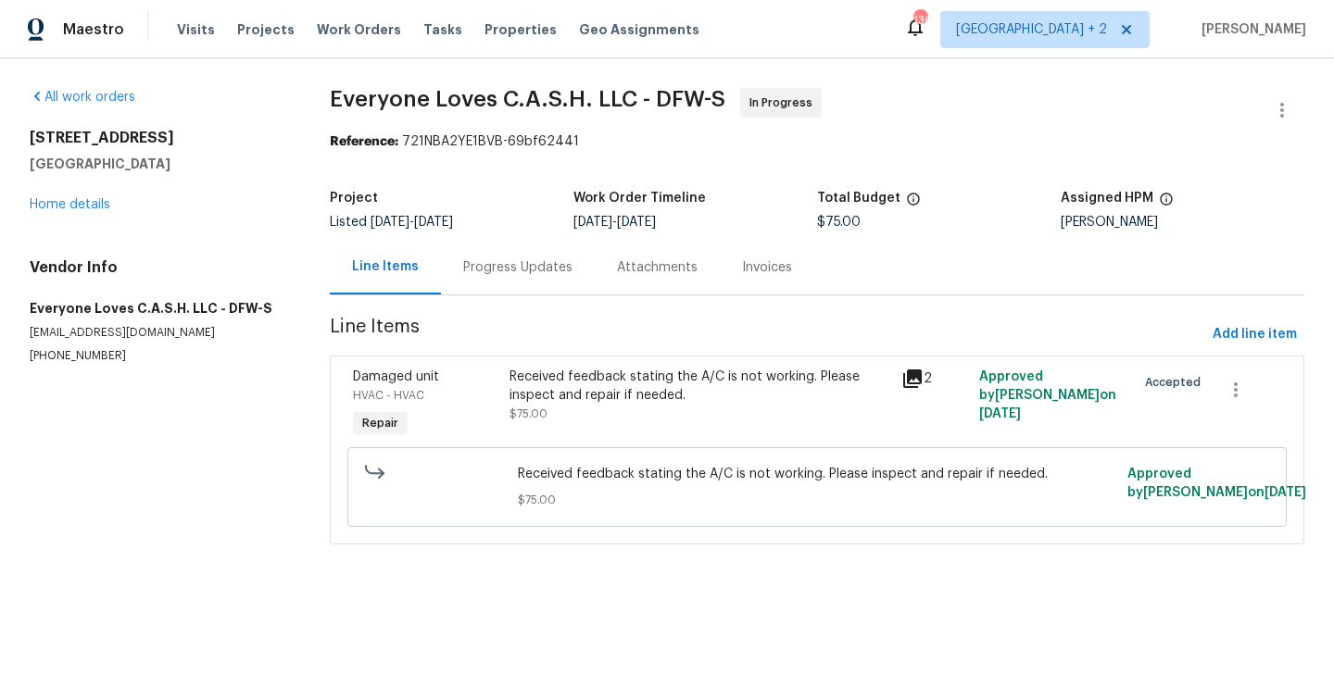
click at [647, 385] on div "Received feedback stating the A/C is not working. Please inspect and repair if …" at bounding box center [700, 386] width 380 height 37
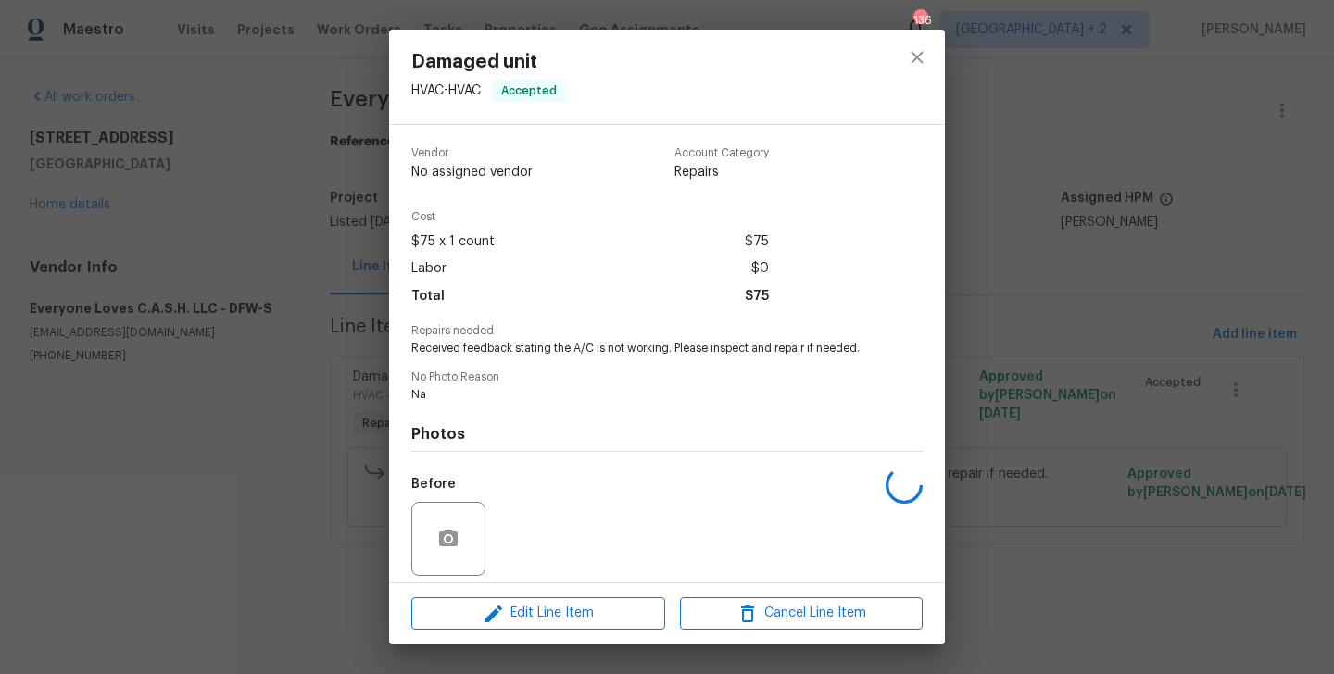
click at [573, 350] on span "Received feedback stating the A/C is not working. Please inspect and repair if …" at bounding box center [641, 349] width 460 height 16
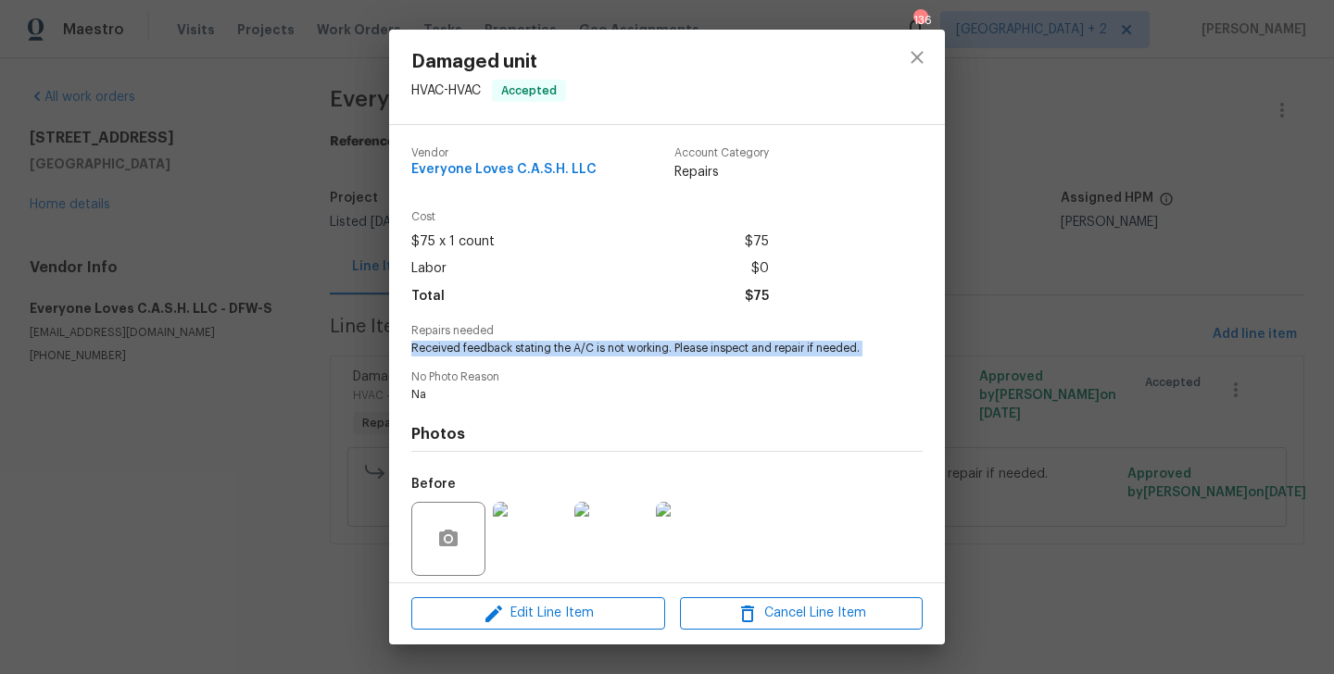
click at [573, 350] on span "Received feedback stating the A/C is not working. Please inspect and repair if …" at bounding box center [641, 349] width 460 height 16
copy span "Received feedback stating the A/C is not working. Please inspect and repair if …"
click at [247, 446] on div "Damaged unit HVAC - HVAC Accepted Vendor Everyone Loves C.A.S.H. LLC Account Ca…" at bounding box center [667, 337] width 1334 height 674
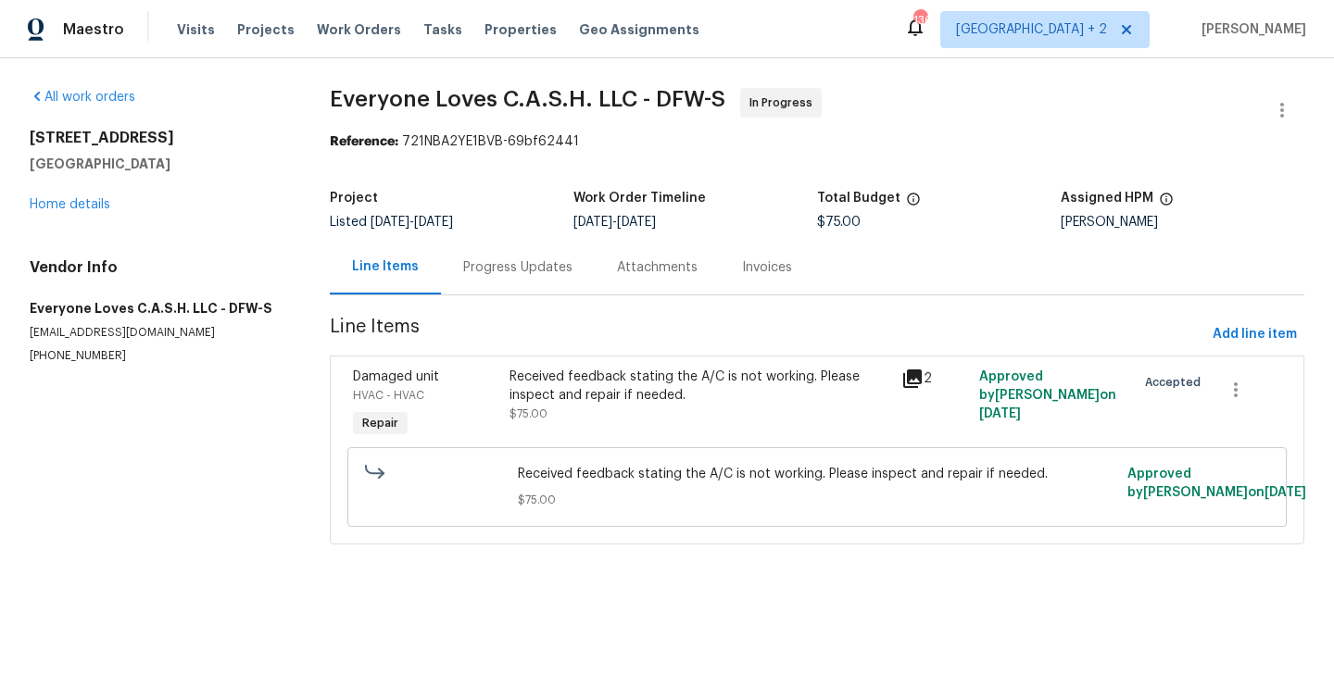
click at [531, 266] on div "Progress Updates" at bounding box center [517, 267] width 109 height 19
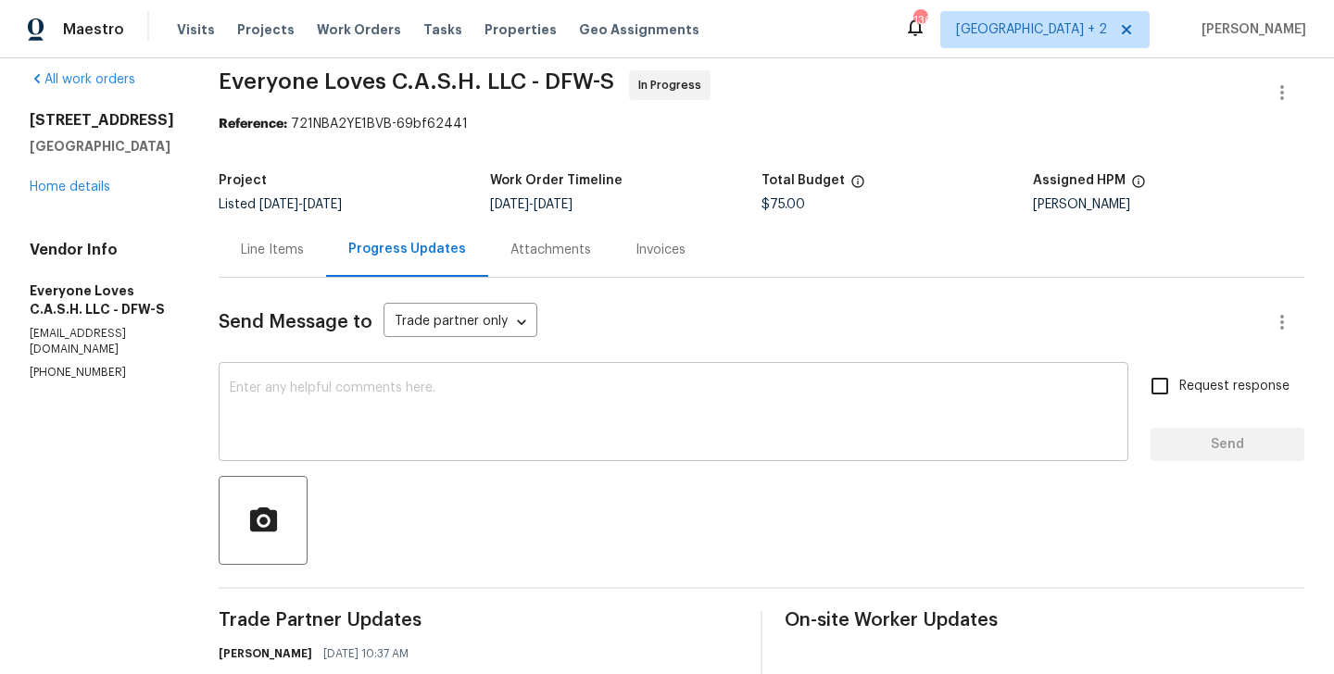
scroll to position [464, 0]
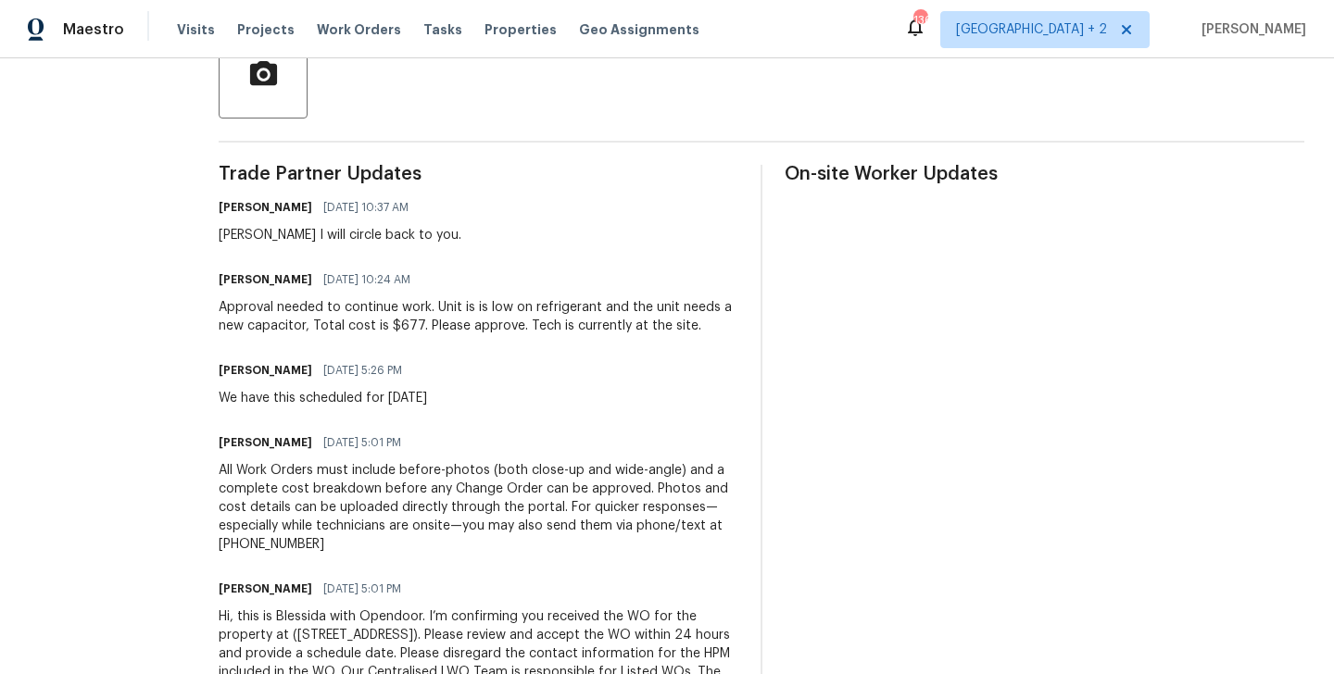
click at [340, 320] on div "Approval needed to continue work. Unit is is low on refrigerant and the unit ne…" at bounding box center [479, 316] width 520 height 37
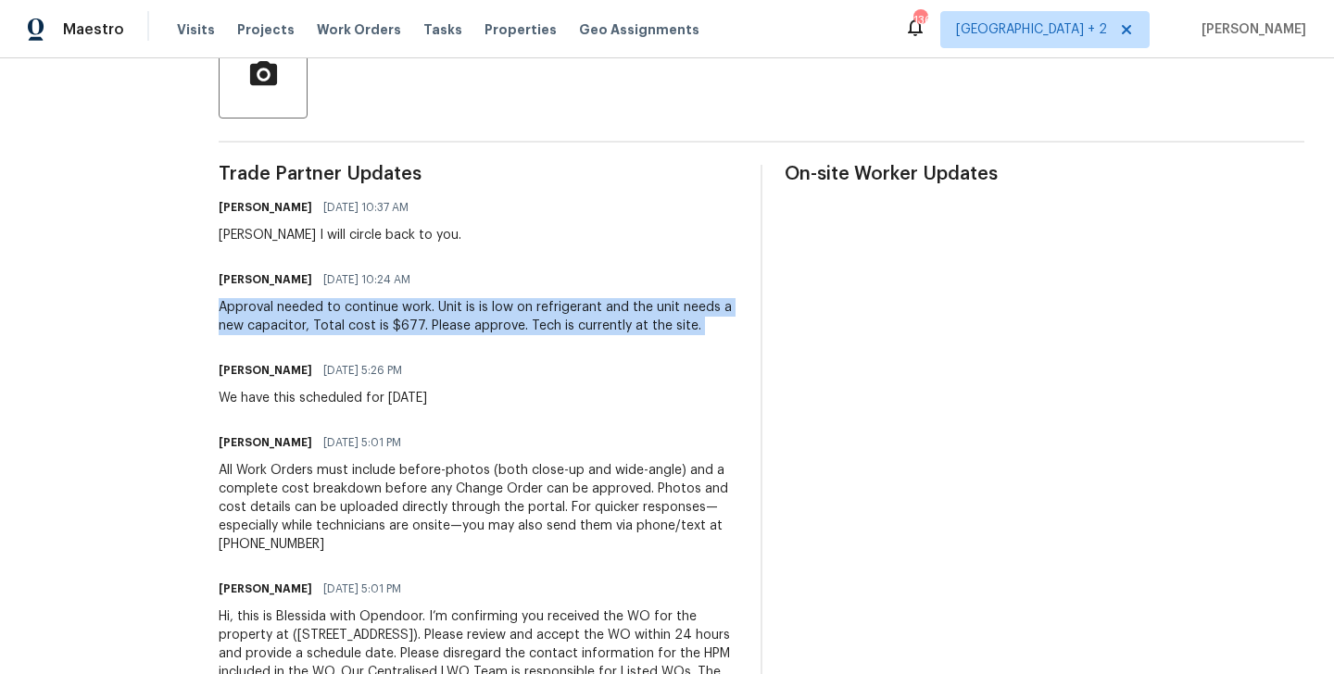
click at [340, 320] on div "Approval needed to continue work. Unit is is low on refrigerant and the unit ne…" at bounding box center [479, 316] width 520 height 37
copy div "Approval needed to continue work. Unit is is low on refrigerant and the unit ne…"
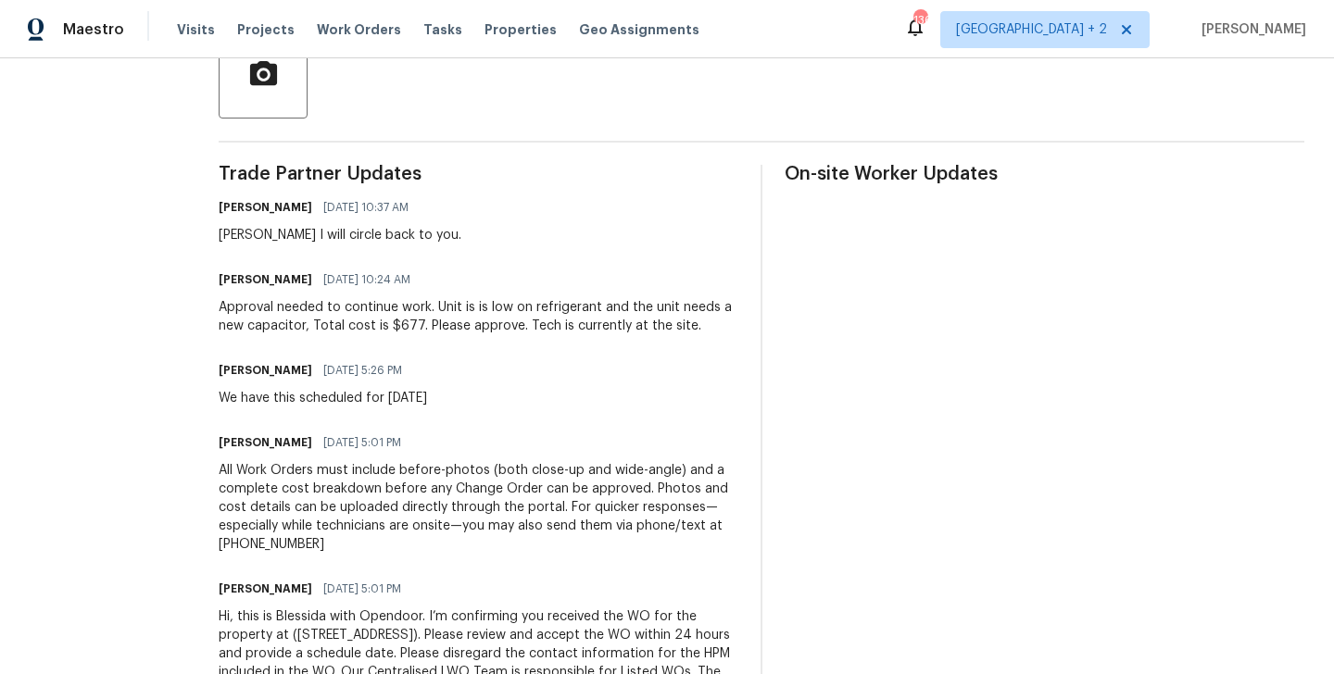
click at [465, 356] on div "Trade Partner Updates Blessida Angeline M [DATE] 10:37 AM [PERSON_NAME] will ci…" at bounding box center [479, 444] width 520 height 558
drag, startPoint x: 431, startPoint y: 323, endPoint x: 460, endPoint y: 323, distance: 29.6
click at [460, 323] on div "Approval needed to continue work. Unit is is low on refrigerant and the unit ne…" at bounding box center [479, 316] width 520 height 37
copy div "$677."
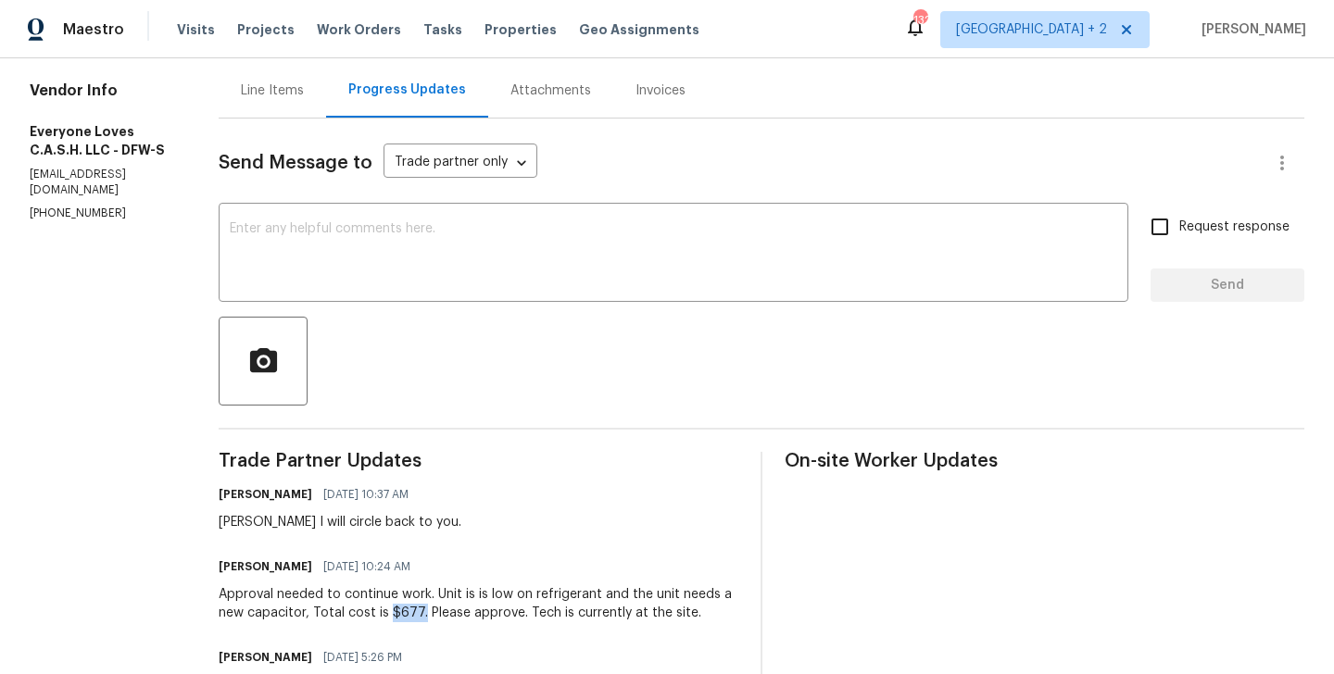
scroll to position [170, 0]
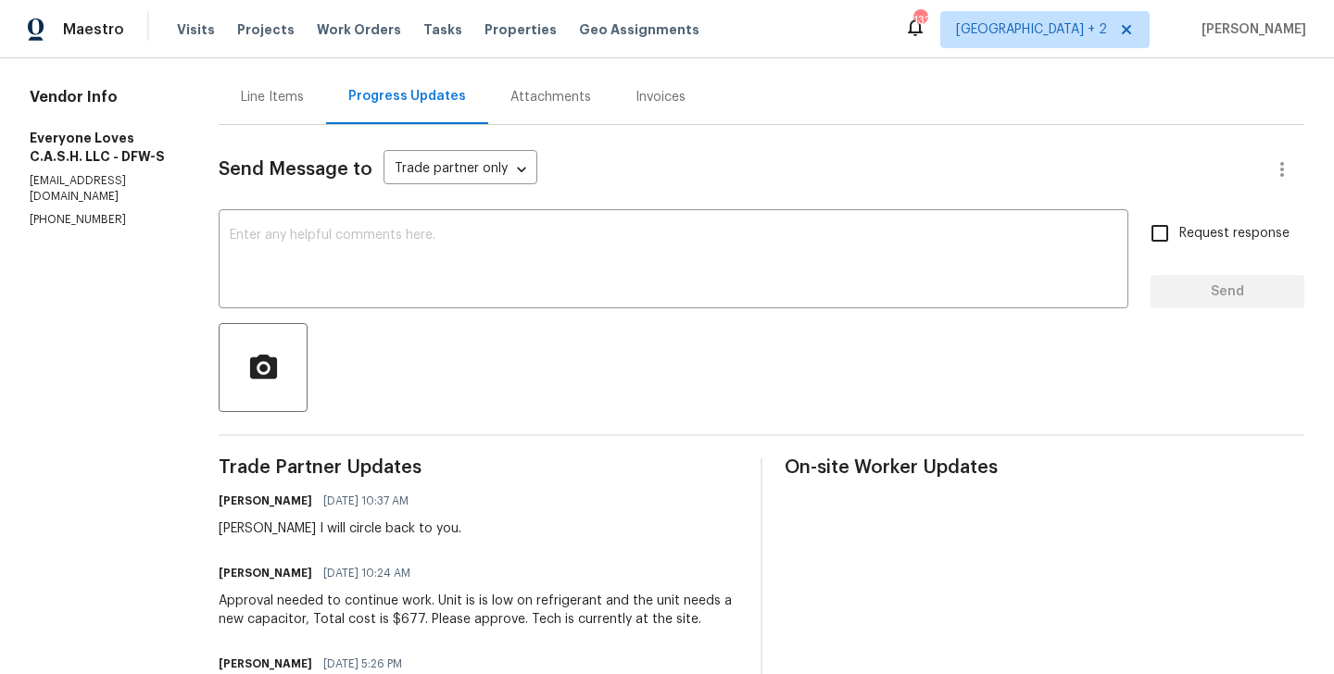
click at [407, 310] on div "Send Message to Trade partner only Trade partner only ​ x ​ Request response Se…" at bounding box center [762, 570] width 1086 height 891
click at [363, 235] on textarea at bounding box center [673, 261] width 887 height 65
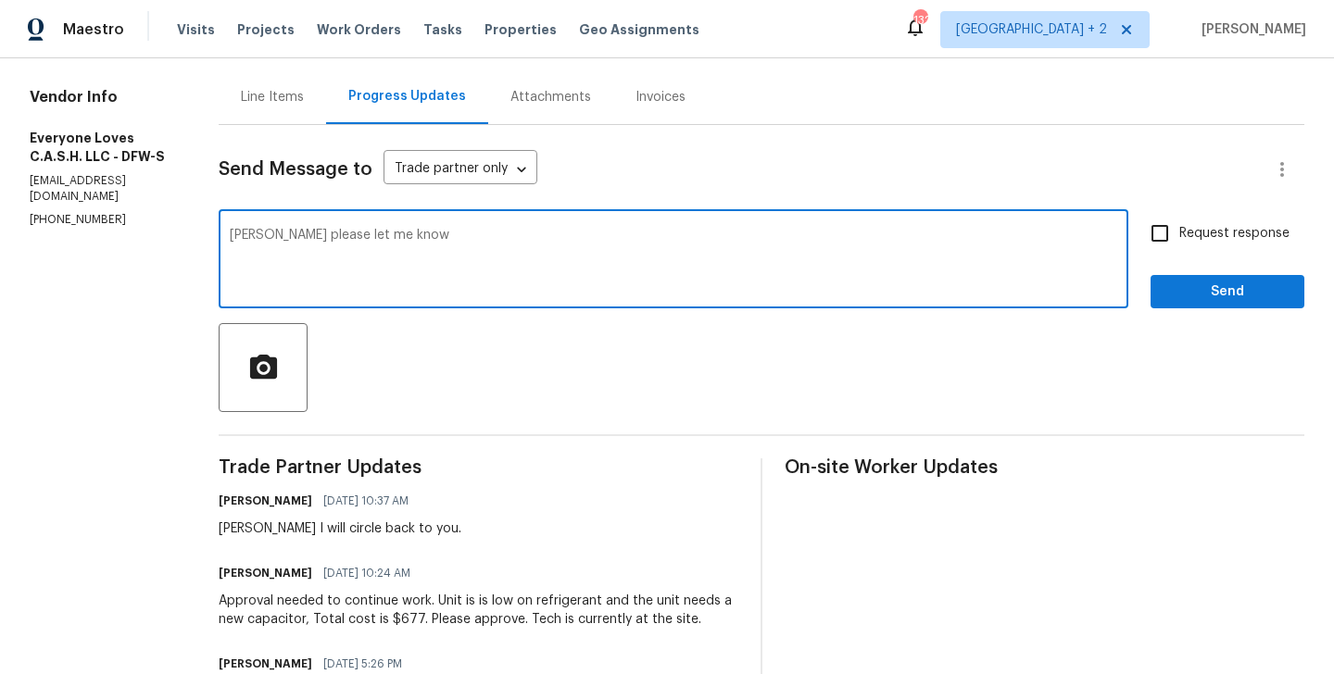
paste textarea "what year is the unit and for a cost breakdown of all of this."
drag, startPoint x: 563, startPoint y: 234, endPoint x: 588, endPoint y: 234, distance: 25.0
click at [588, 234] on textarea "[PERSON_NAME] please let me know what year is the unit and for a cost breakdown…" at bounding box center [673, 261] width 887 height 65
type textarea "[PERSON_NAME] please let me know what year is the unit and the cost breakdown o…"
click at [1211, 251] on label "Request response" at bounding box center [1214, 233] width 149 height 39
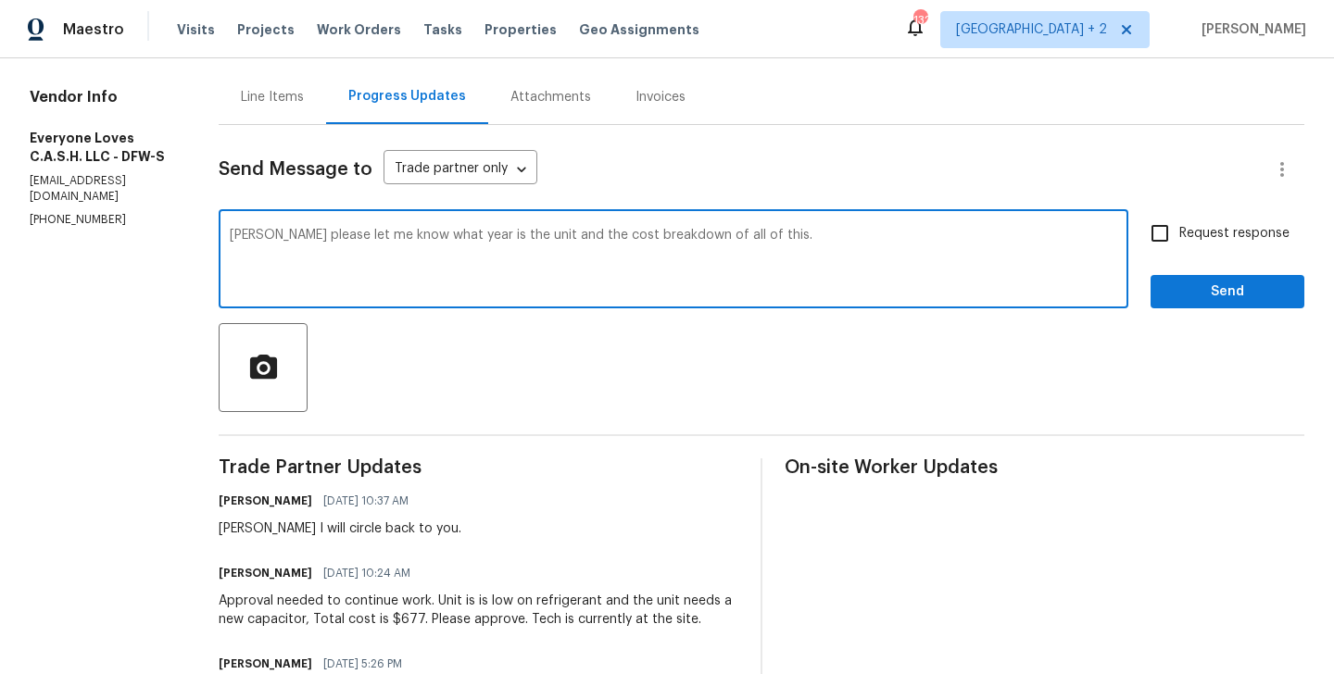
click at [1179, 251] on input "Request response" at bounding box center [1159, 233] width 39 height 39
checkbox input "true"
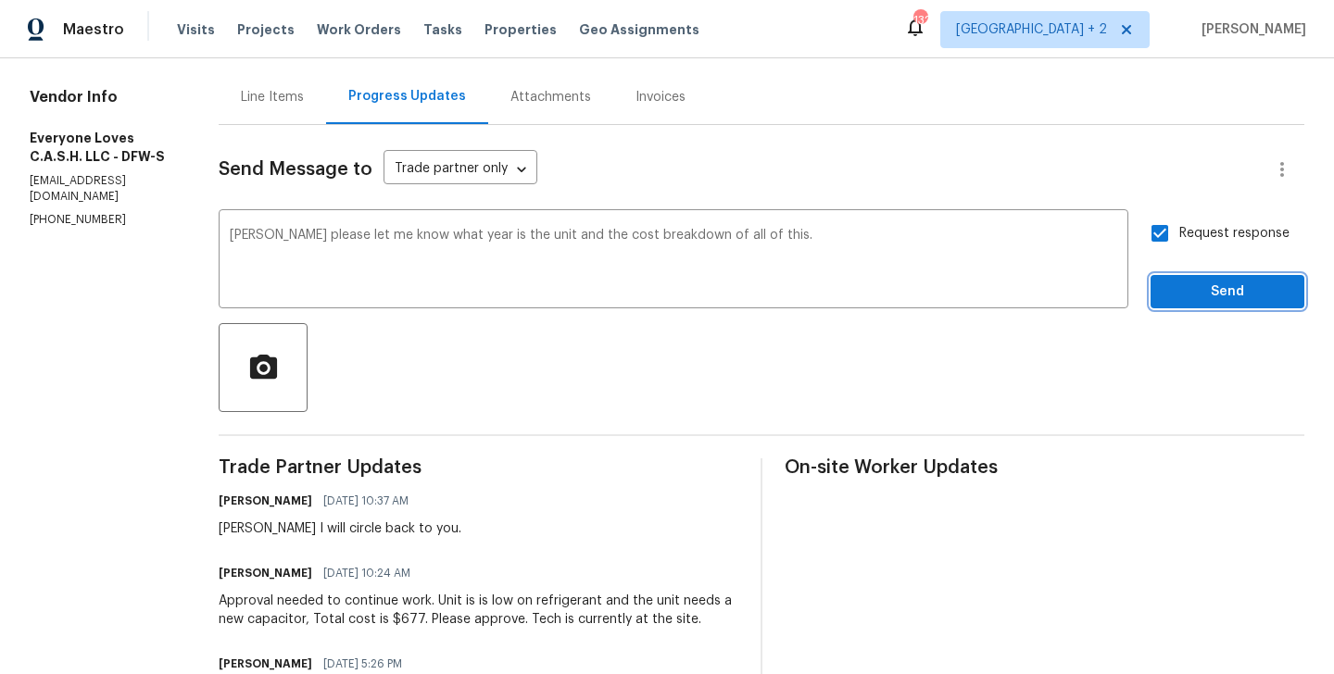
click at [1196, 279] on button "Send" at bounding box center [1228, 292] width 154 height 34
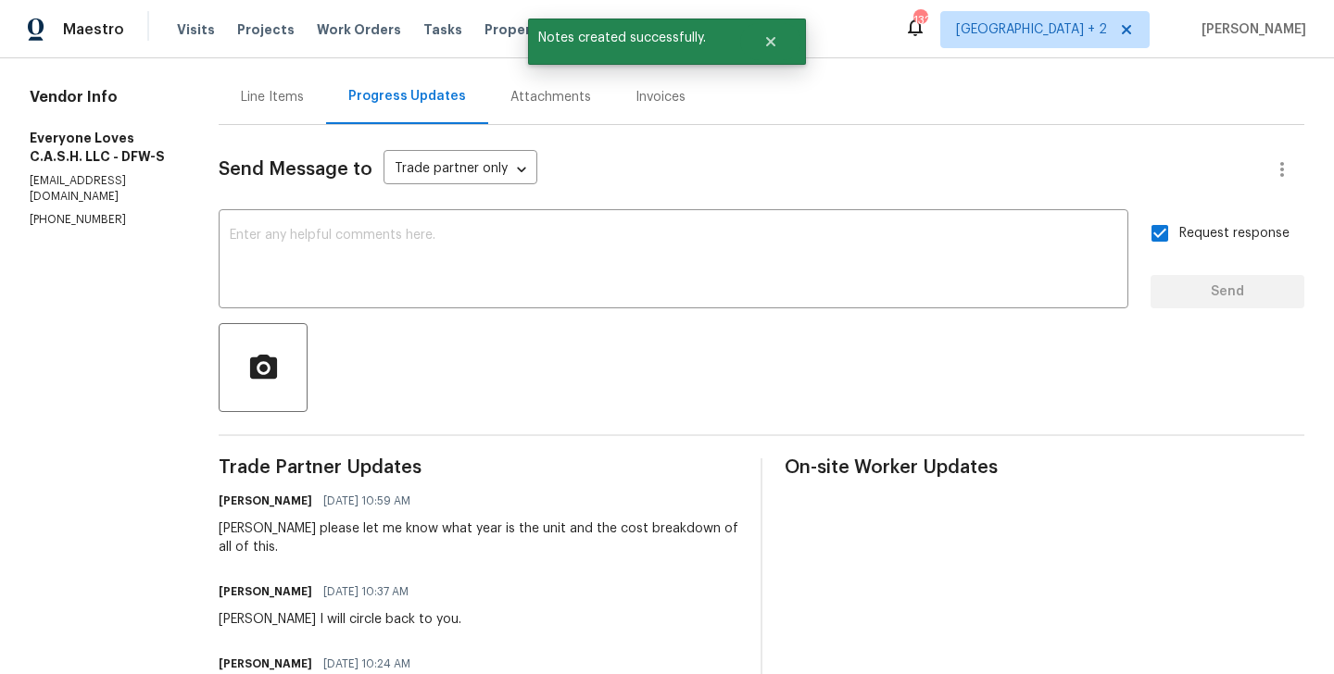
click at [86, 212] on p "(469) 905-2274" at bounding box center [102, 220] width 145 height 16
copy p "(469) 905-2274"
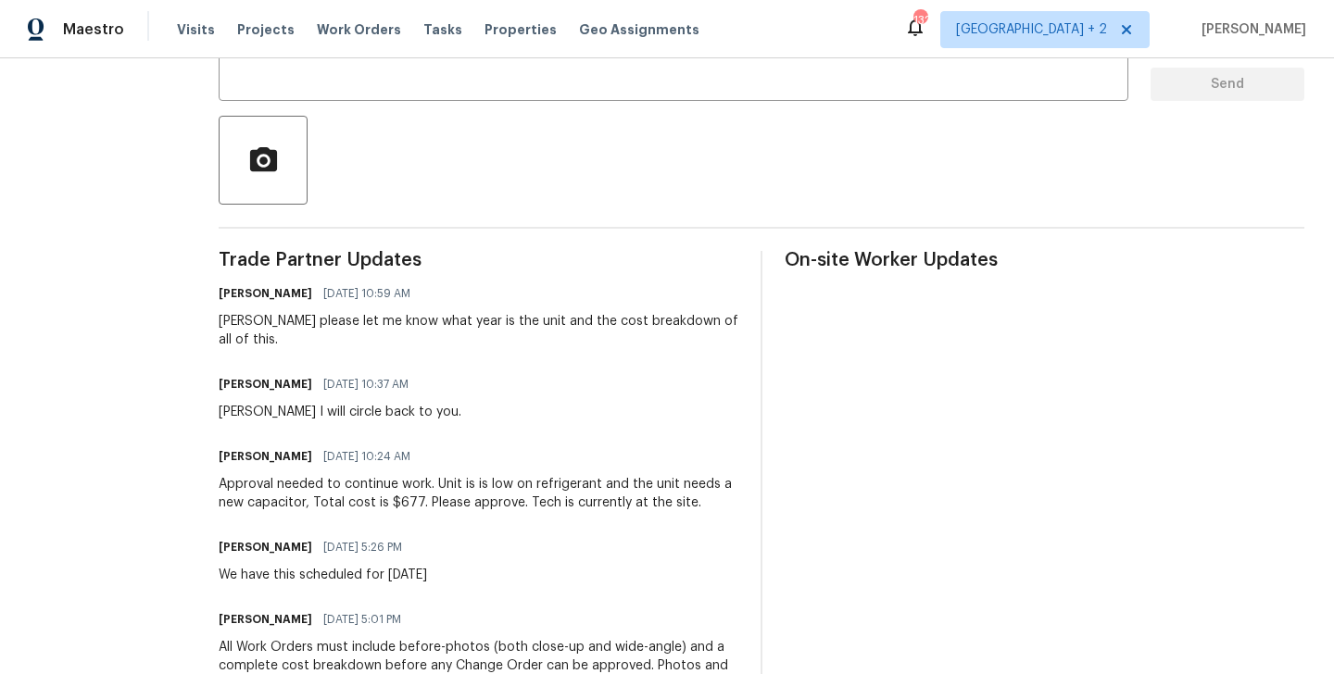
scroll to position [0, 0]
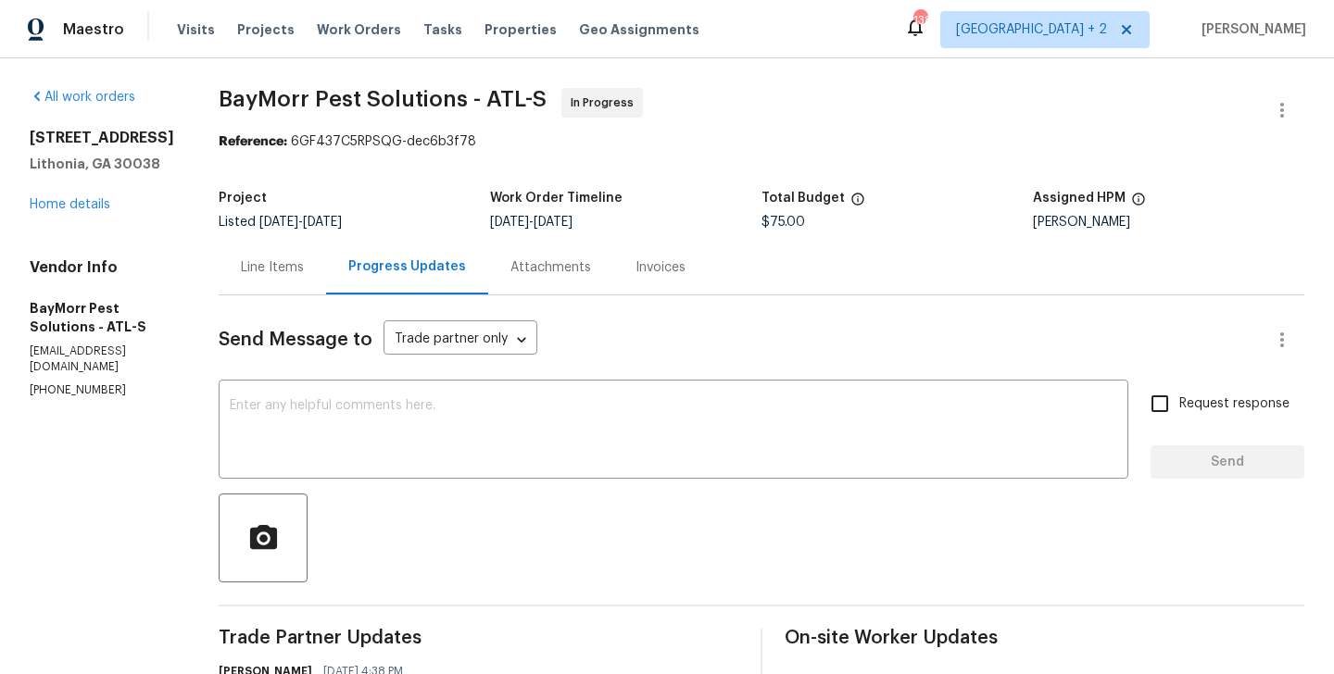
click at [50, 395] on p "[PHONE_NUMBER]" at bounding box center [102, 391] width 145 height 16
copy p "[PHONE_NUMBER]"
click at [246, 252] on div "Line Items" at bounding box center [272, 267] width 107 height 55
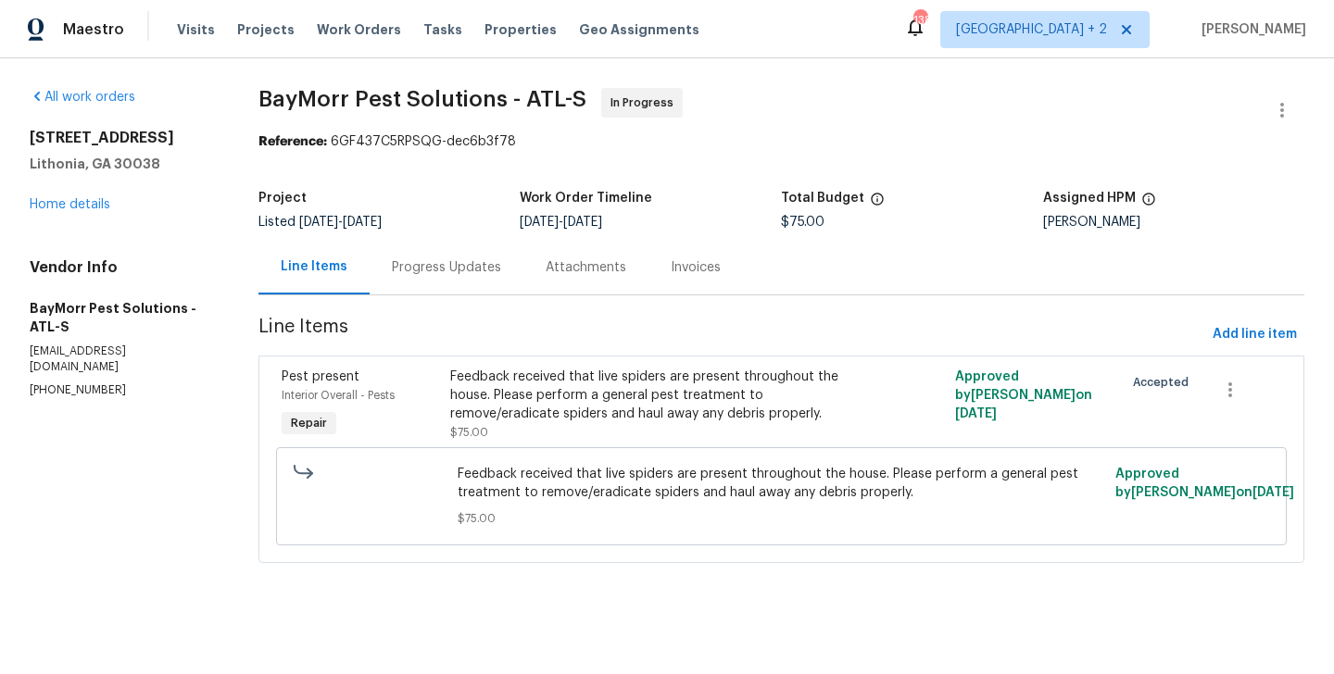
click at [577, 393] on div "Feedback received that live spiders are present throughout the house. Please pe…" at bounding box center [655, 396] width 410 height 56
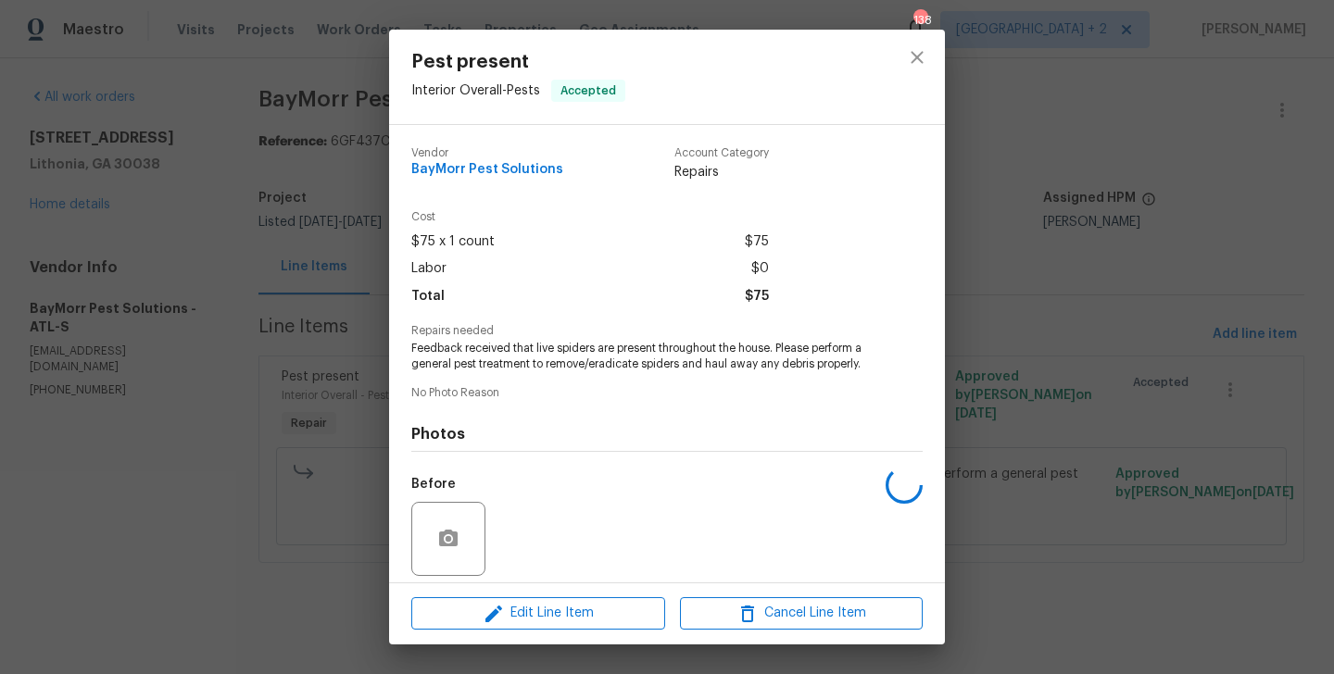
scroll to position [132, 0]
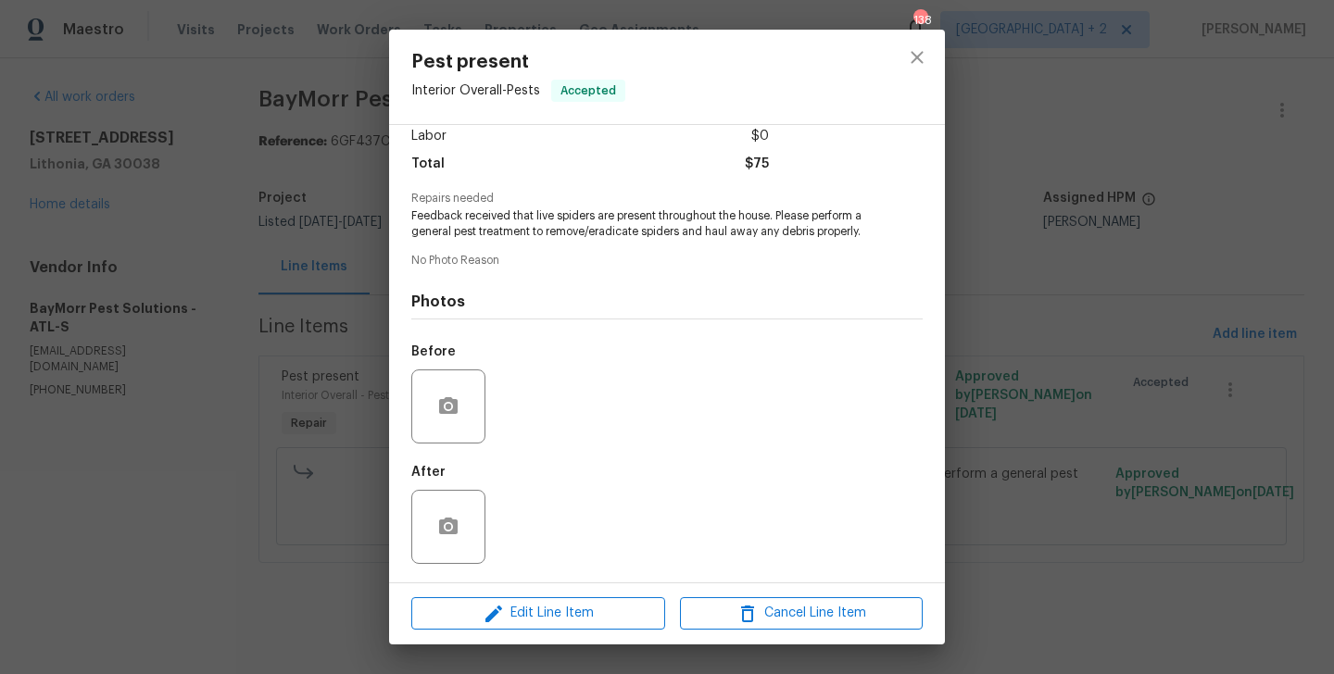
click at [235, 413] on div "Pest present Interior Overall - Pests Accepted Vendor BayMorr Pest Solutions Ac…" at bounding box center [667, 337] width 1334 height 674
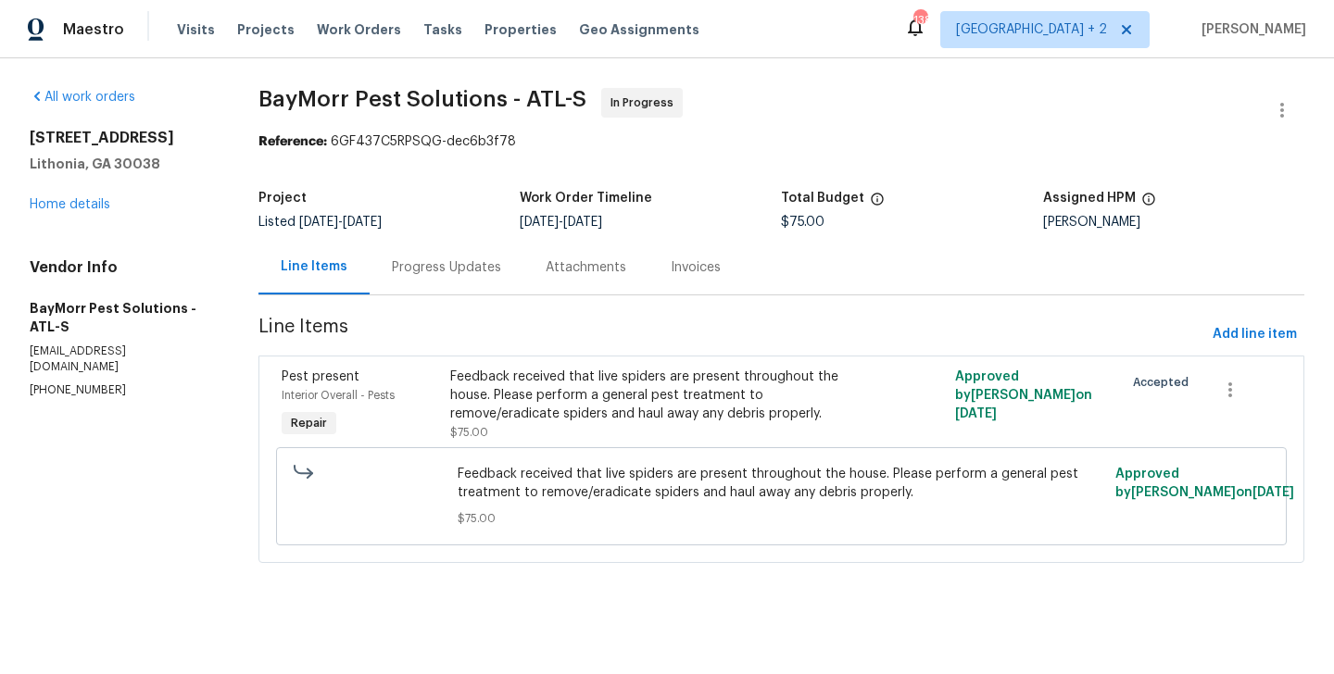
click at [611, 371] on div "Feedback received that live spiders are present throughout the house. Please pe…" at bounding box center [655, 396] width 410 height 56
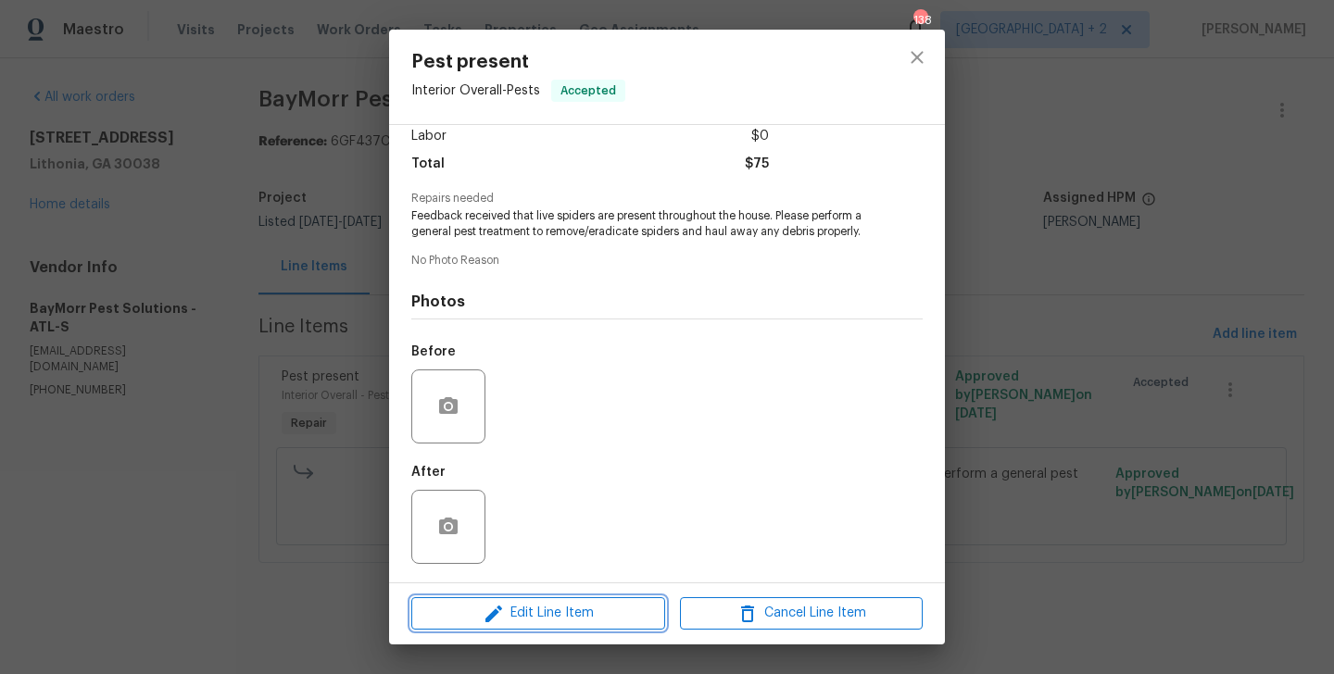
click at [557, 623] on span "Edit Line Item" at bounding box center [538, 613] width 243 height 23
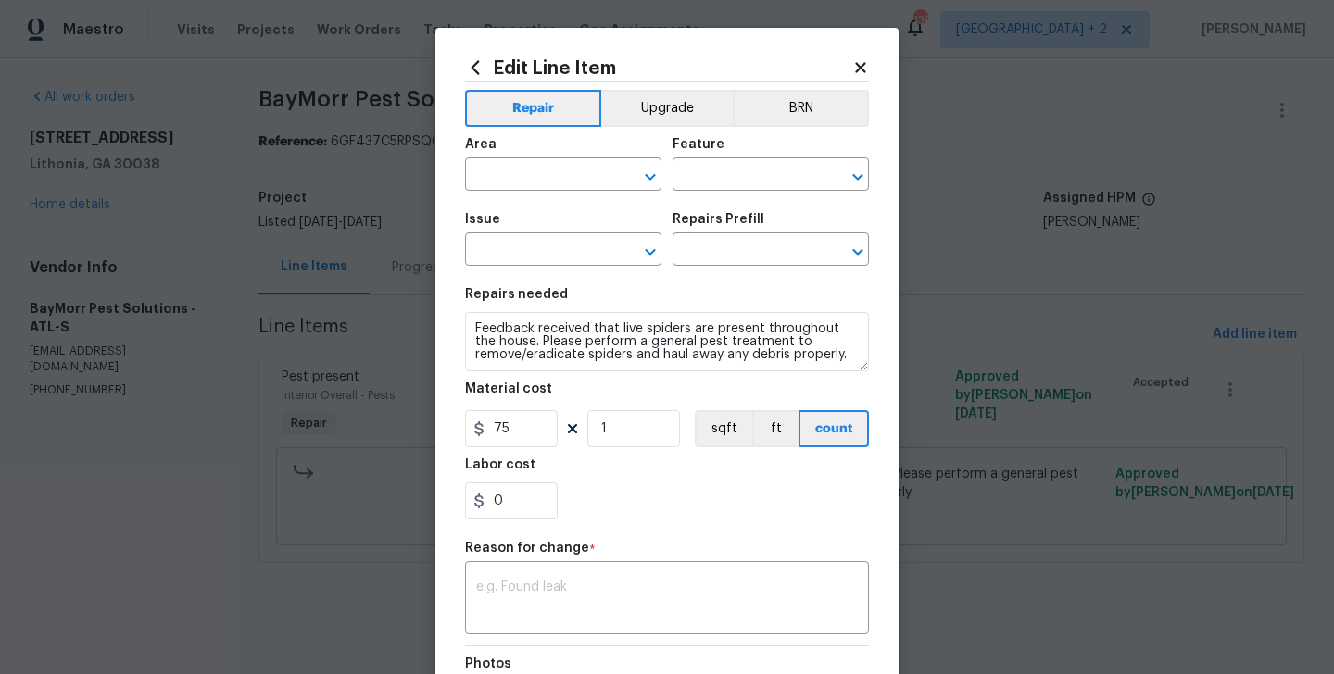
type input "Interior Overall"
type input "Pests"
type input "Pest present"
type input "General Pest Control $125.00"
click at [504, 417] on input "75" at bounding box center [511, 428] width 93 height 37
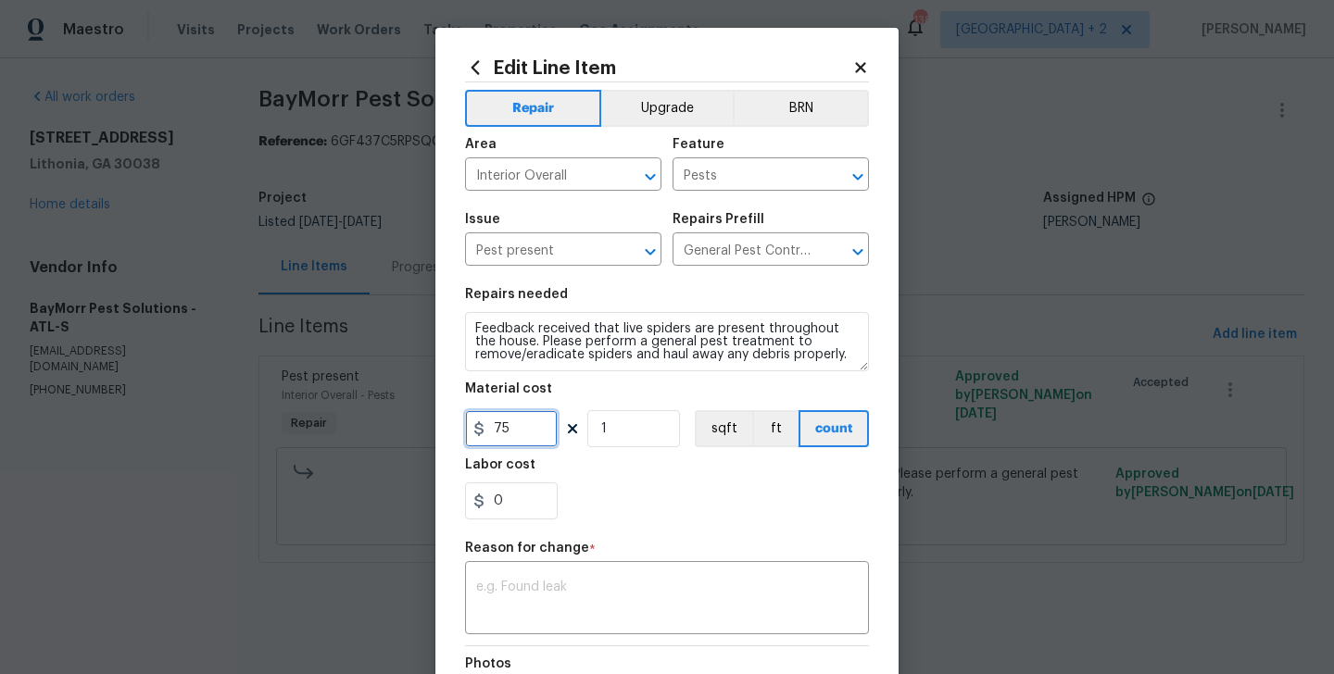
click at [504, 417] on input "75" at bounding box center [511, 428] width 93 height 37
type input "225"
click at [558, 593] on textarea at bounding box center [667, 600] width 382 height 39
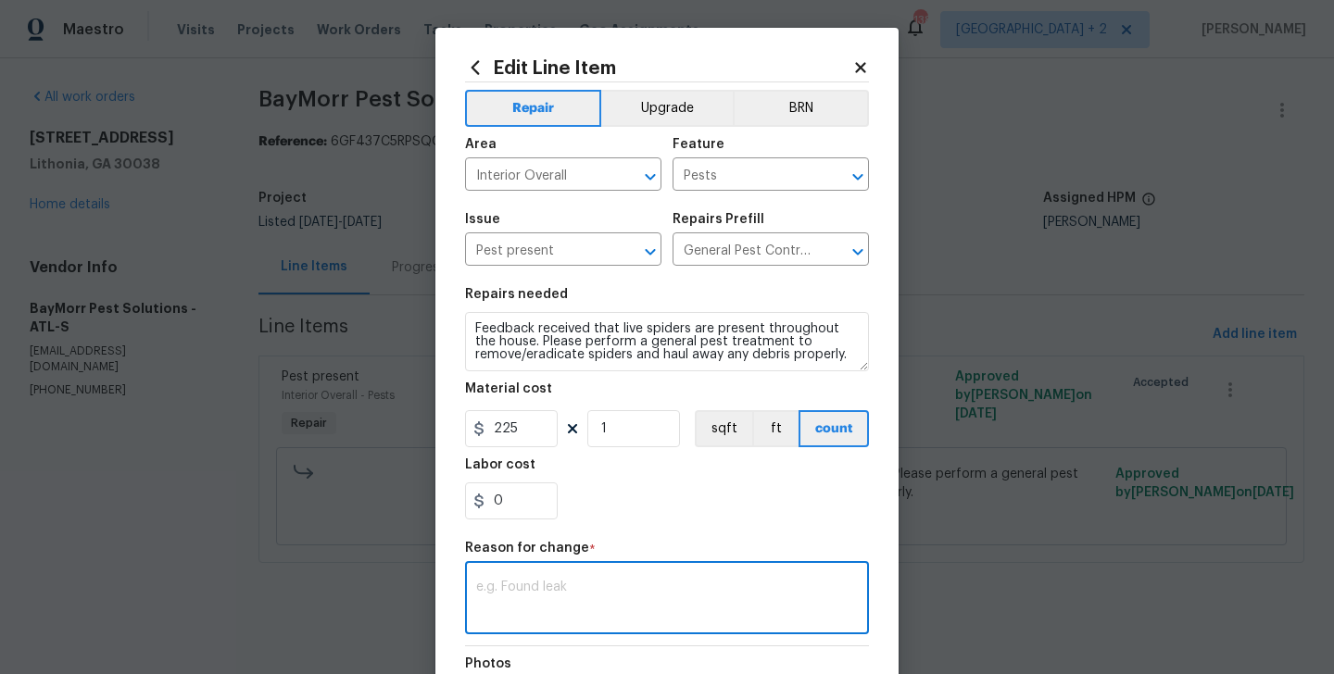
paste textarea "(BA) Updated per vendor’s final cost."
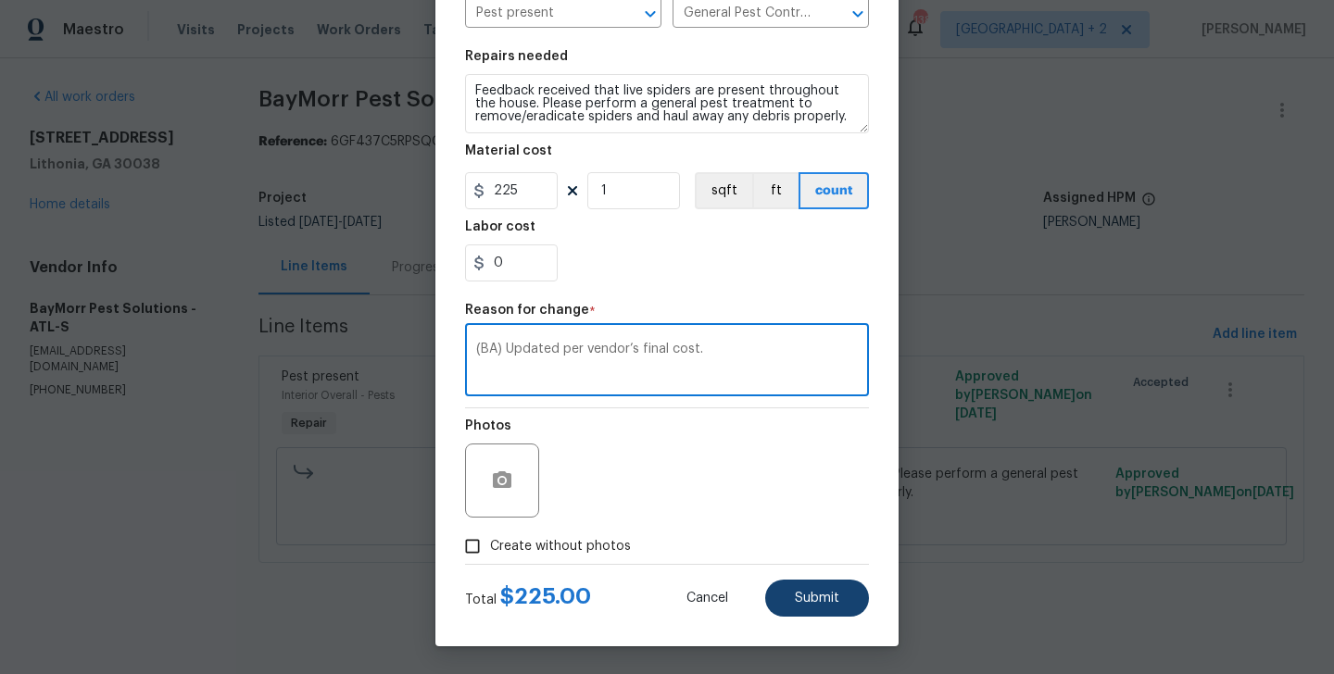
type textarea "(BA) Updated per vendor’s final cost."
click at [815, 607] on button "Submit" at bounding box center [817, 598] width 104 height 37
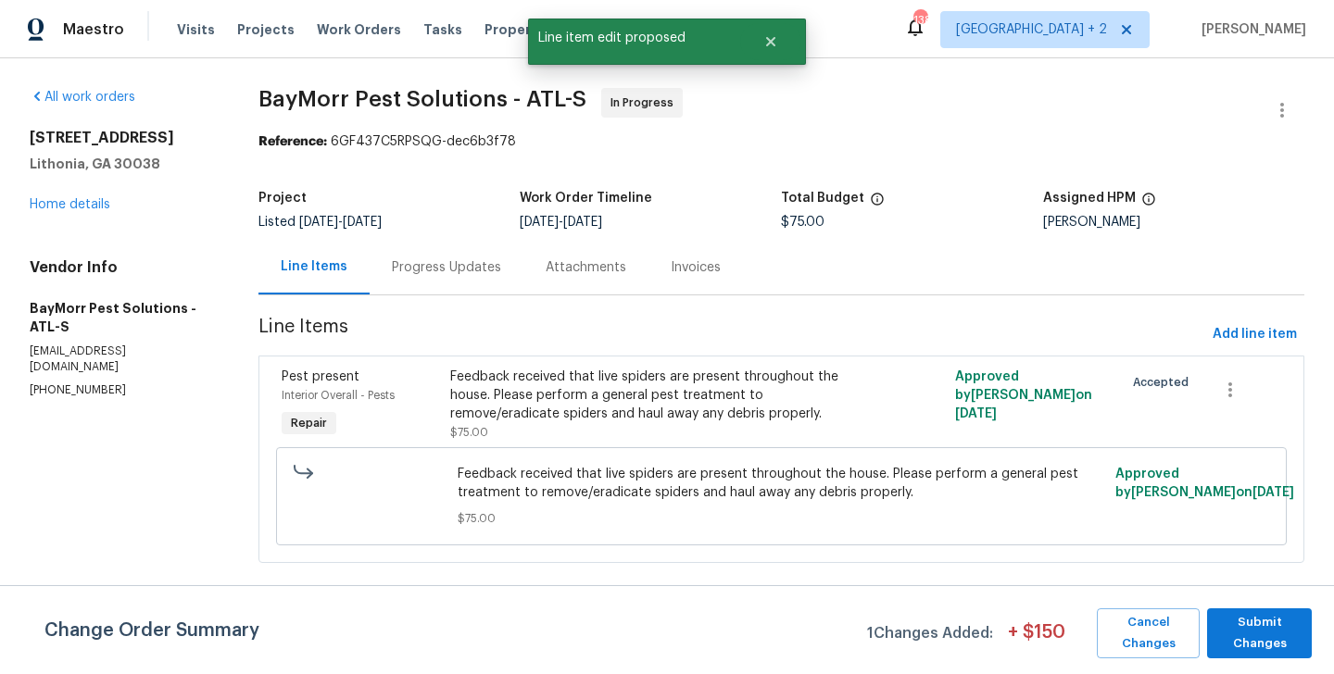
scroll to position [0, 0]
click at [1247, 619] on span "Submit Changes" at bounding box center [1259, 633] width 86 height 43
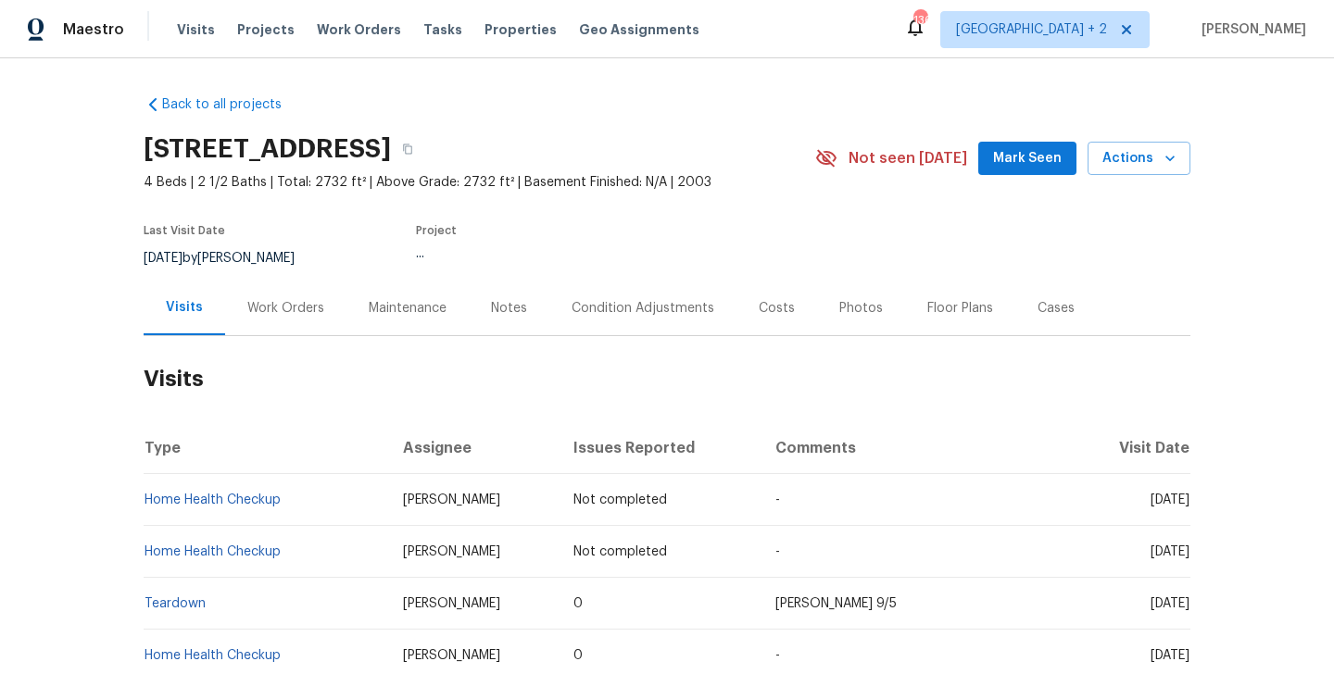
click at [276, 323] on div "Work Orders" at bounding box center [285, 308] width 121 height 55
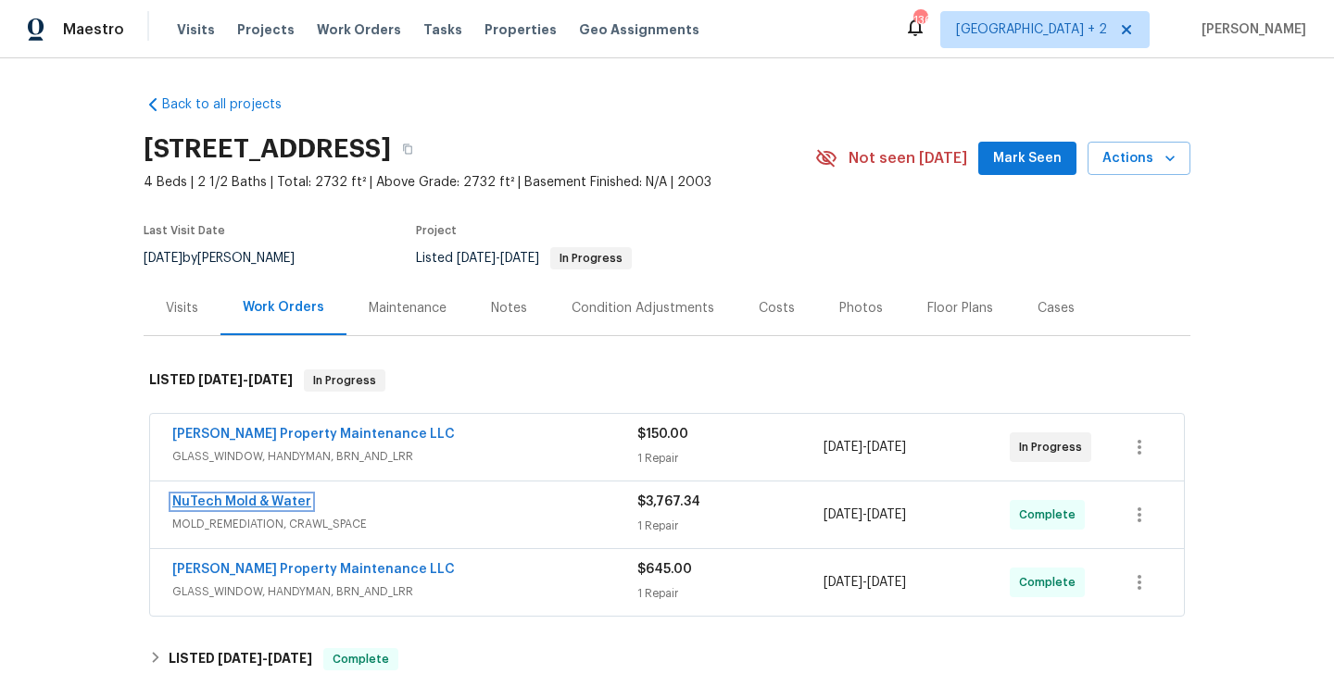
click at [268, 498] on link "NuTech Mold & Water" at bounding box center [241, 502] width 139 height 13
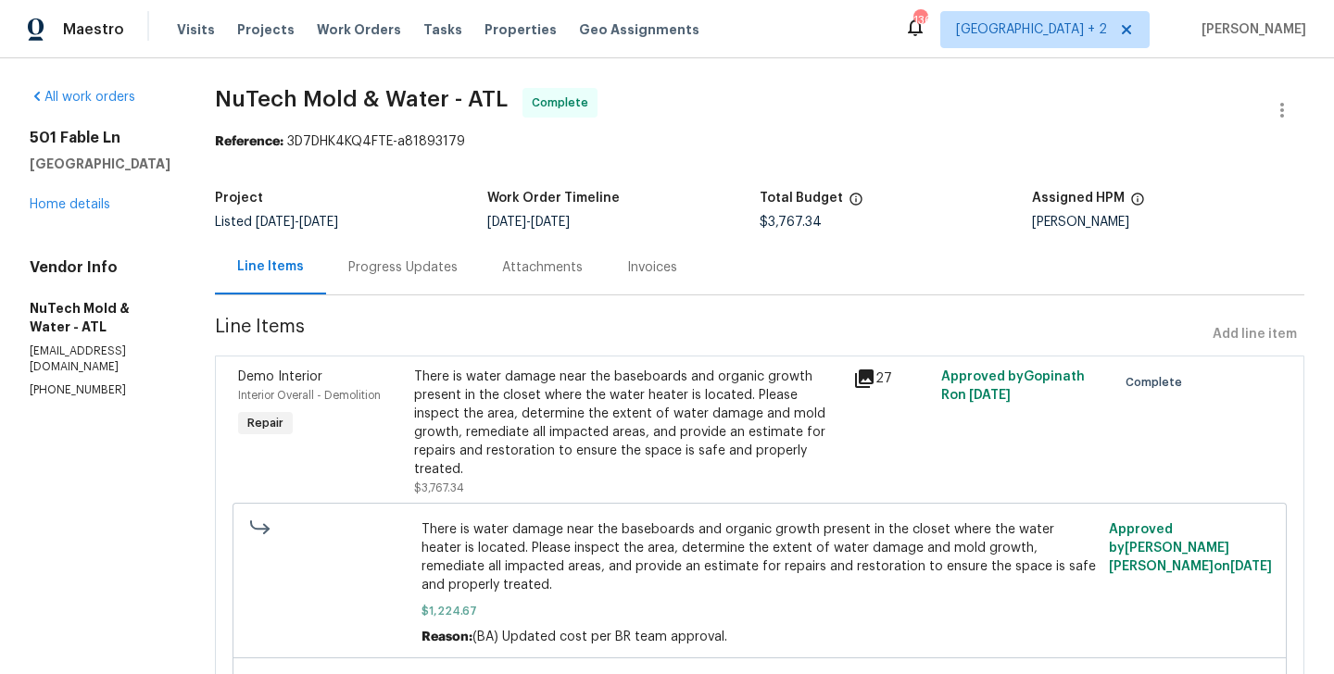
click at [419, 254] on div "Progress Updates" at bounding box center [403, 267] width 154 height 55
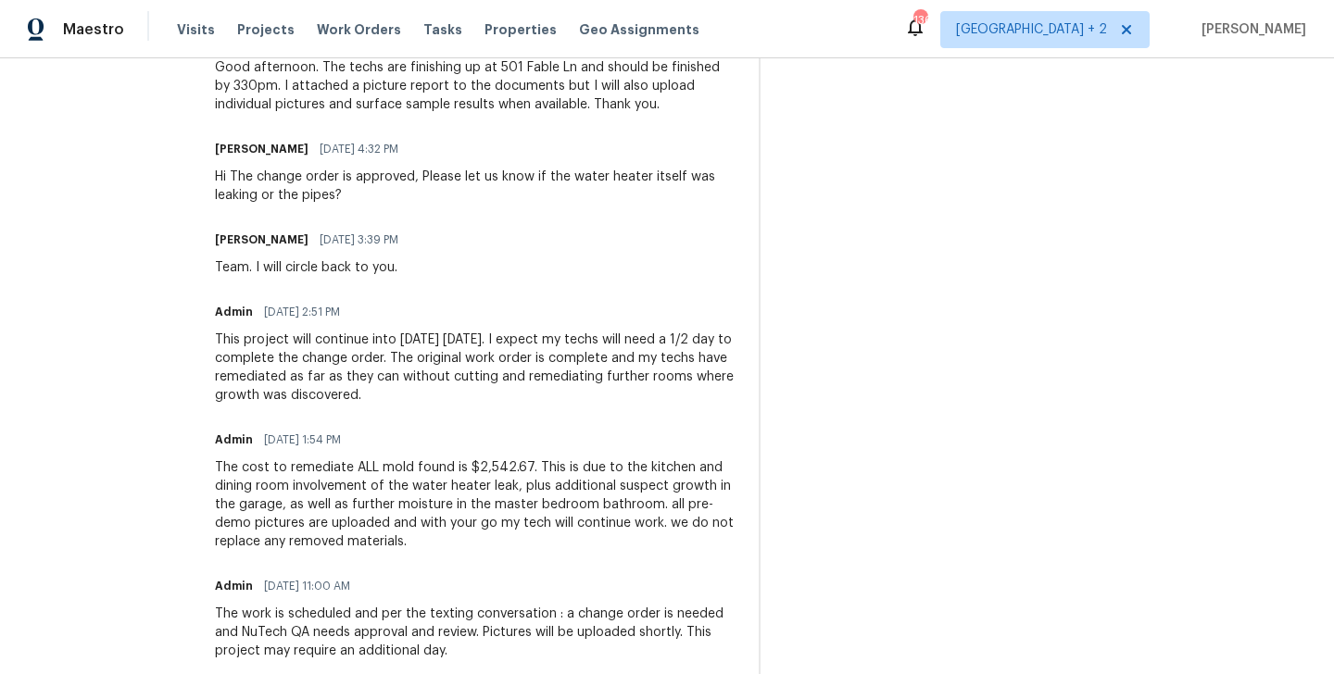
scroll to position [724, 0]
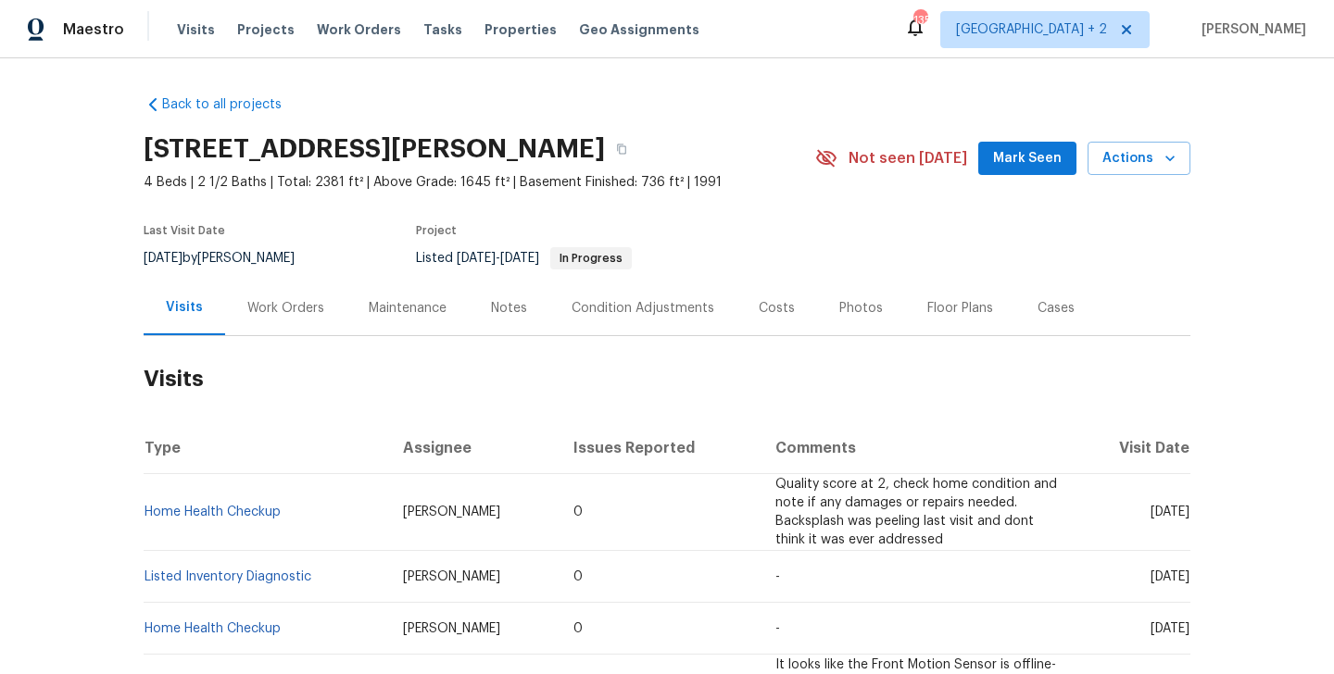
click at [275, 303] on div "Work Orders" at bounding box center [285, 308] width 77 height 19
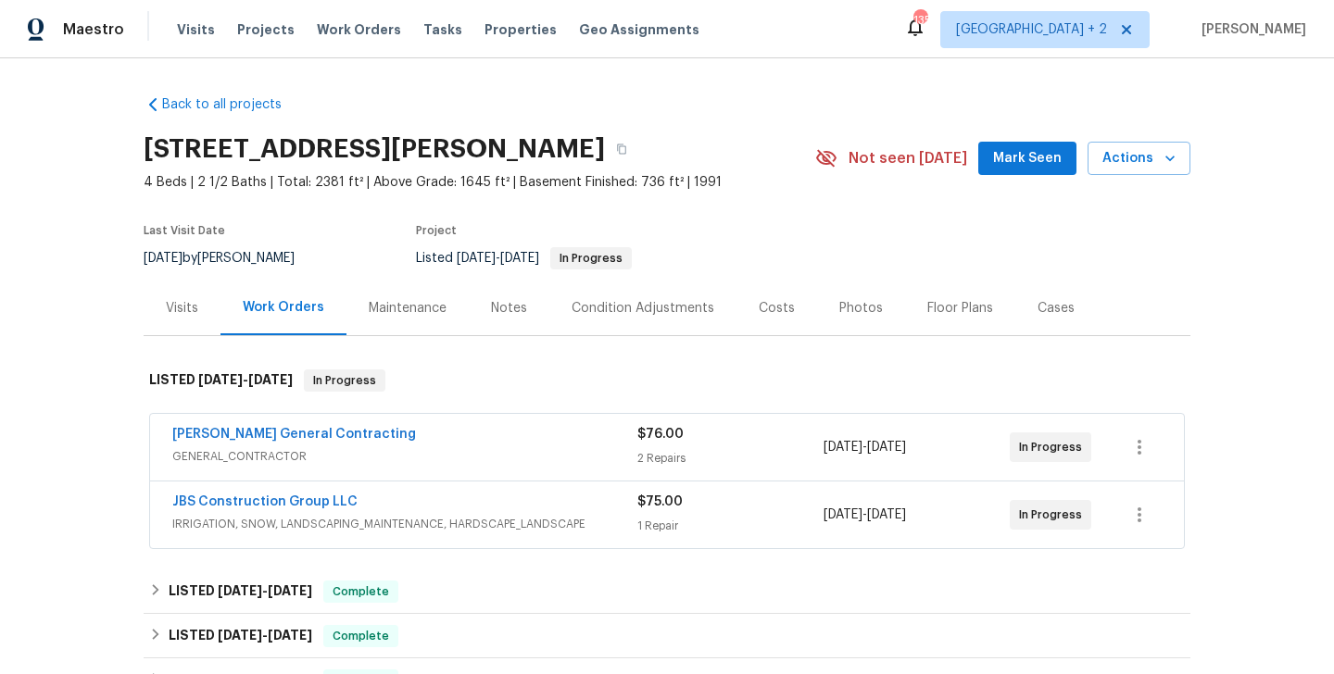
click at [275, 303] on div "Work Orders" at bounding box center [284, 307] width 82 height 19
click at [339, 436] on link "Nicholson General Contracting" at bounding box center [294, 434] width 244 height 13
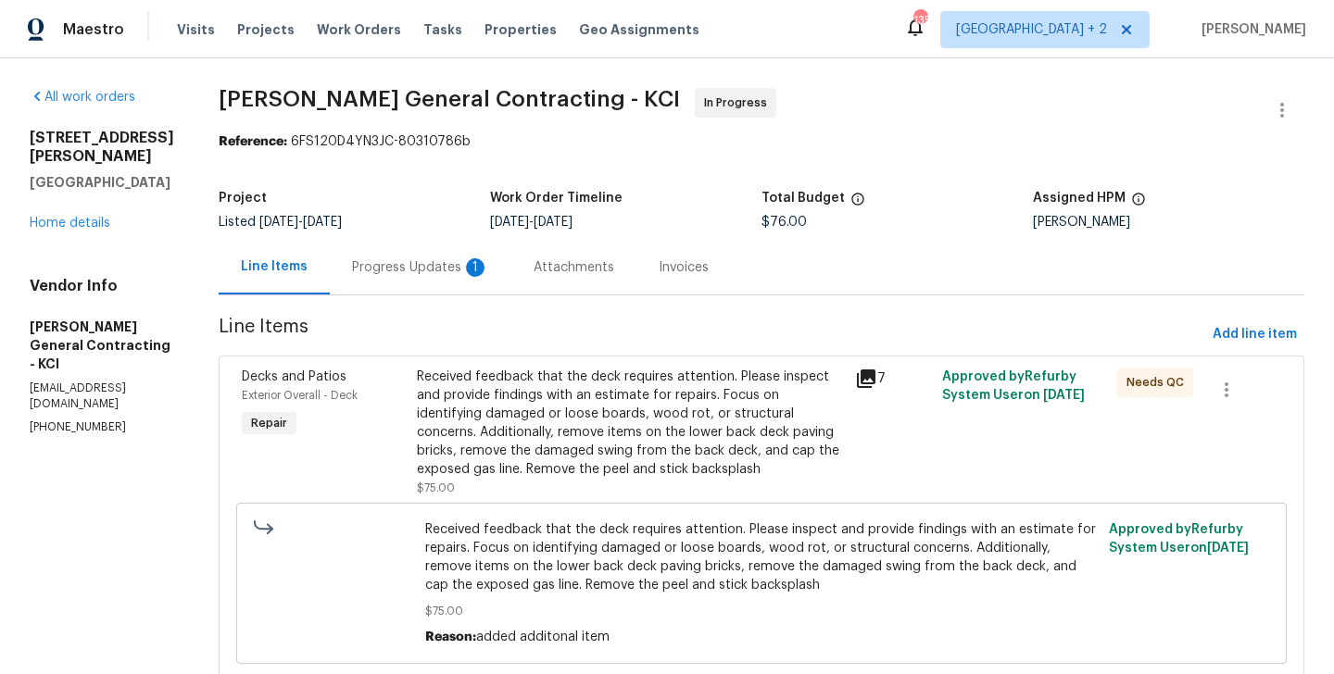
click at [470, 277] on div "Progress Updates 1" at bounding box center [421, 267] width 182 height 55
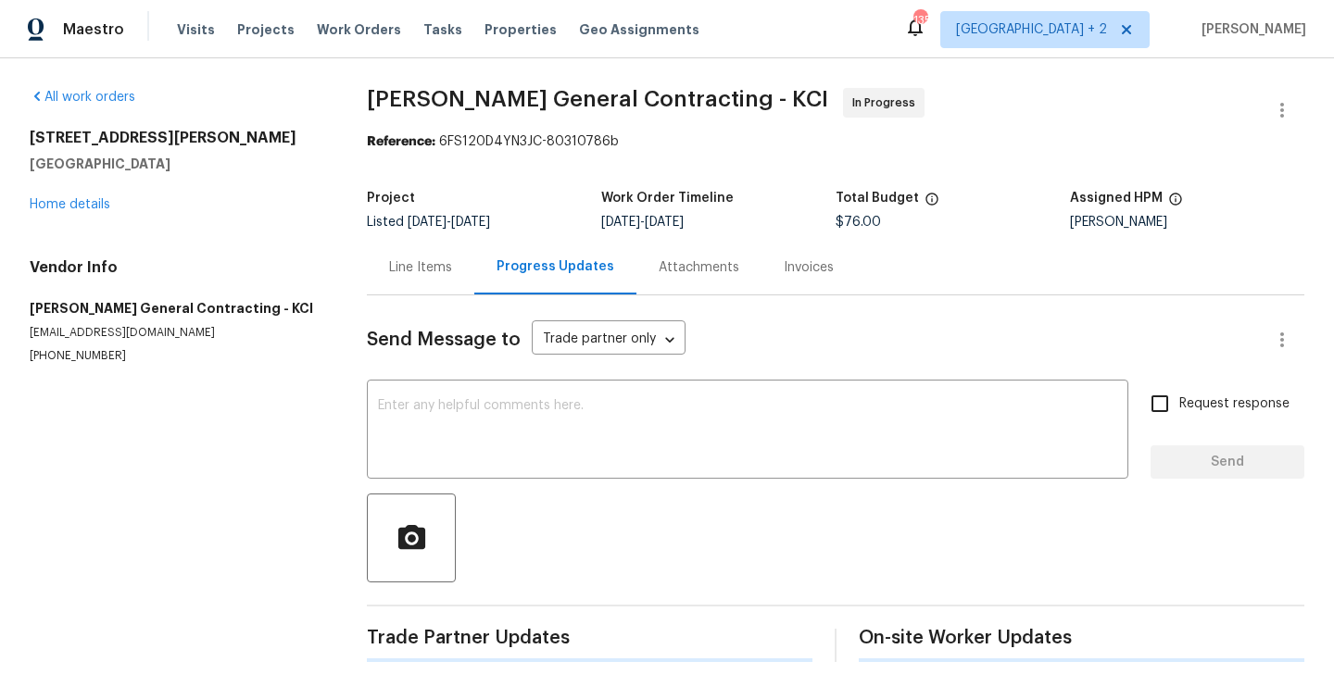
scroll to position [223, 0]
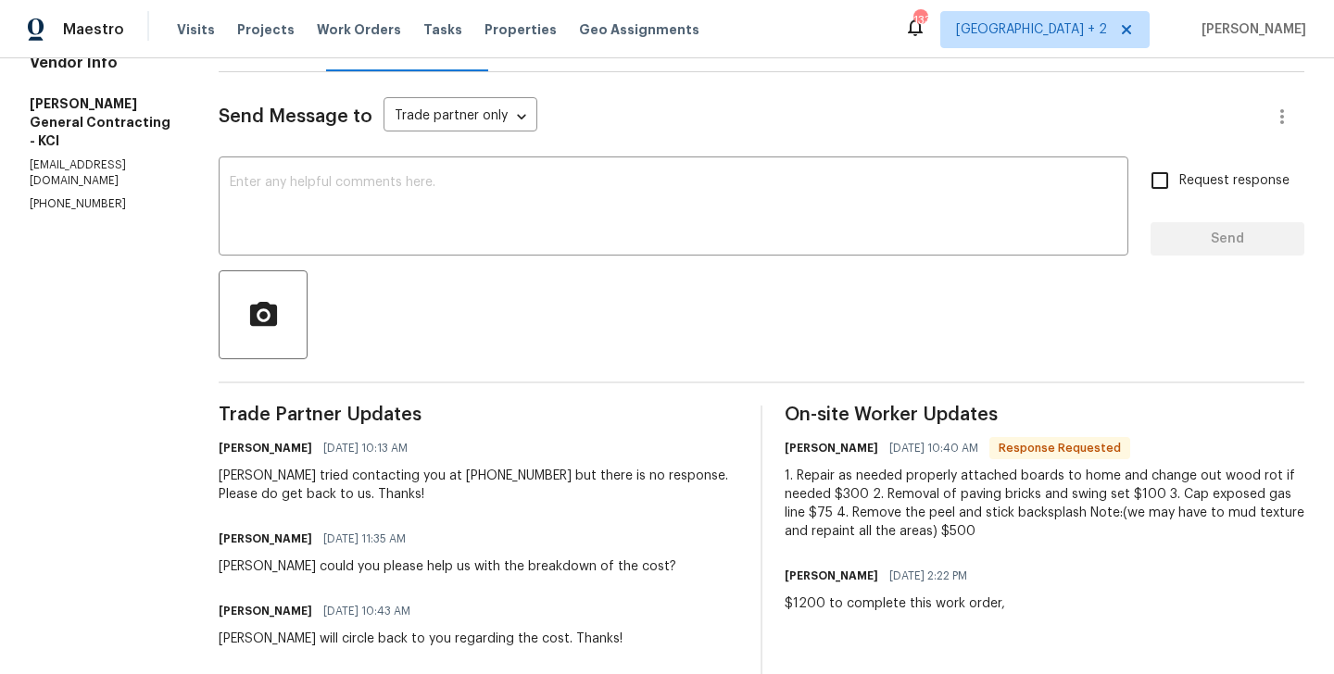
click at [809, 448] on h6 "Chris" at bounding box center [832, 448] width 94 height 19
copy h6 "Chris"
click at [423, 238] on textarea at bounding box center [673, 208] width 887 height 65
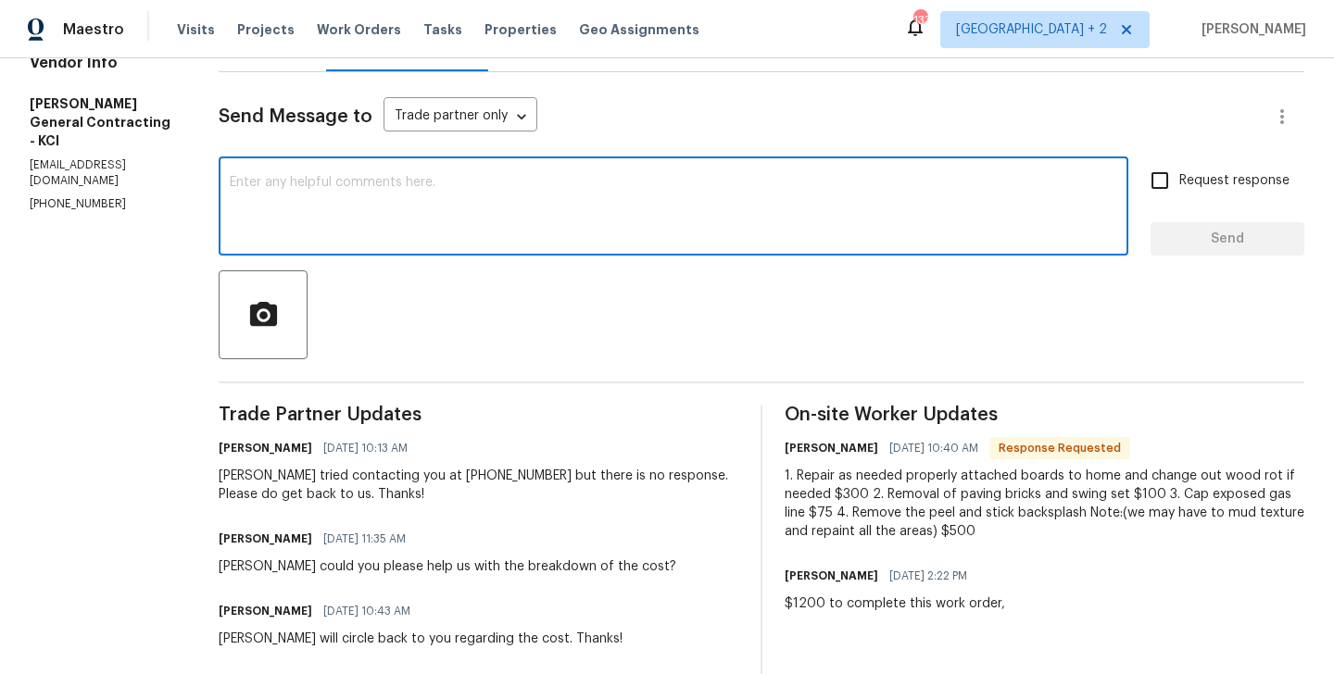
paste textarea "Chris"
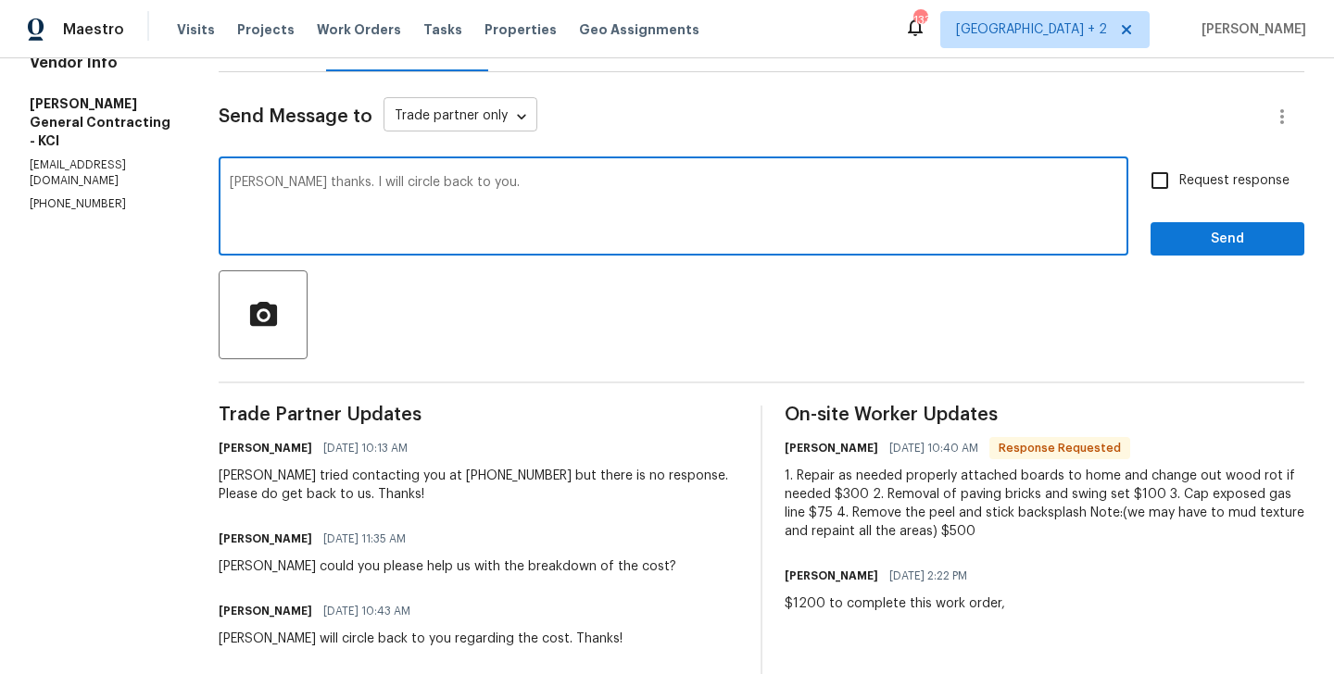
type textarea "Chris thanks. I will circle back to you."
click at [456, 118] on body "Maestro Visits Projects Work Orders Tasks Properties Geo Assignments 133 Nashvi…" at bounding box center [667, 337] width 1334 height 674
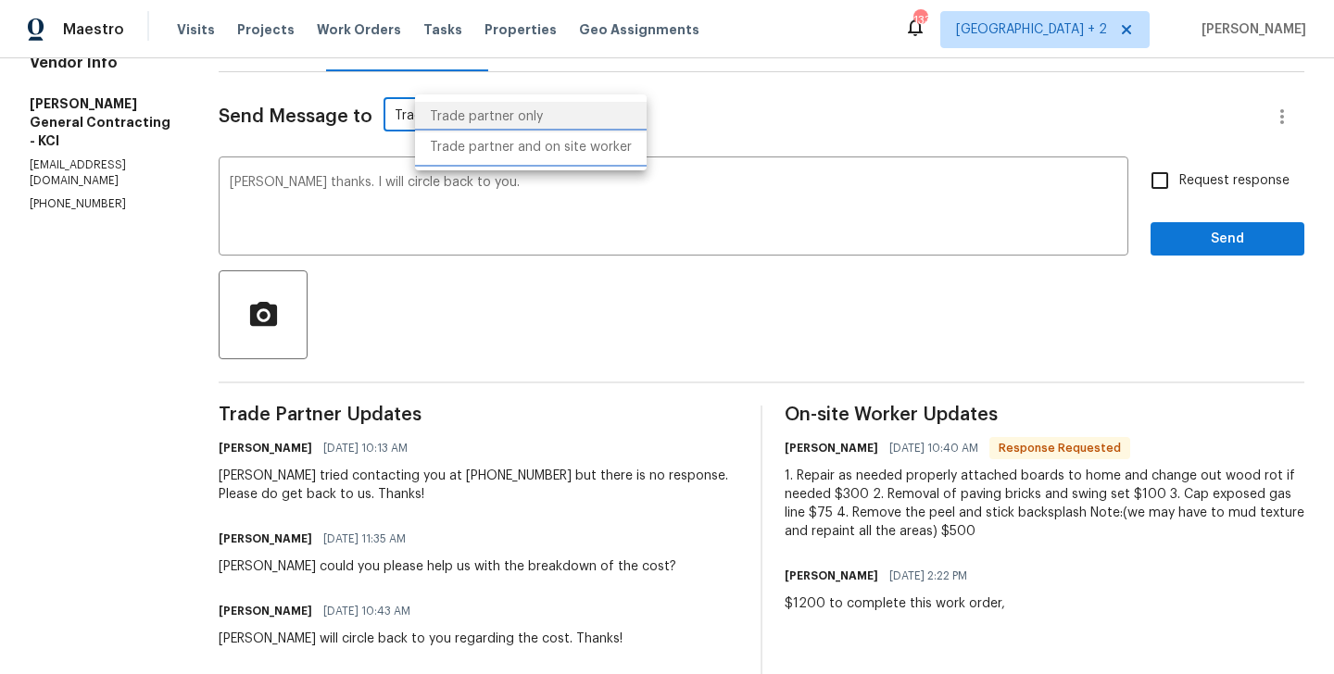
click at [488, 146] on li "Trade partner and on site worker" at bounding box center [531, 147] width 232 height 31
type input "Trade Partner and On-Site Worker"
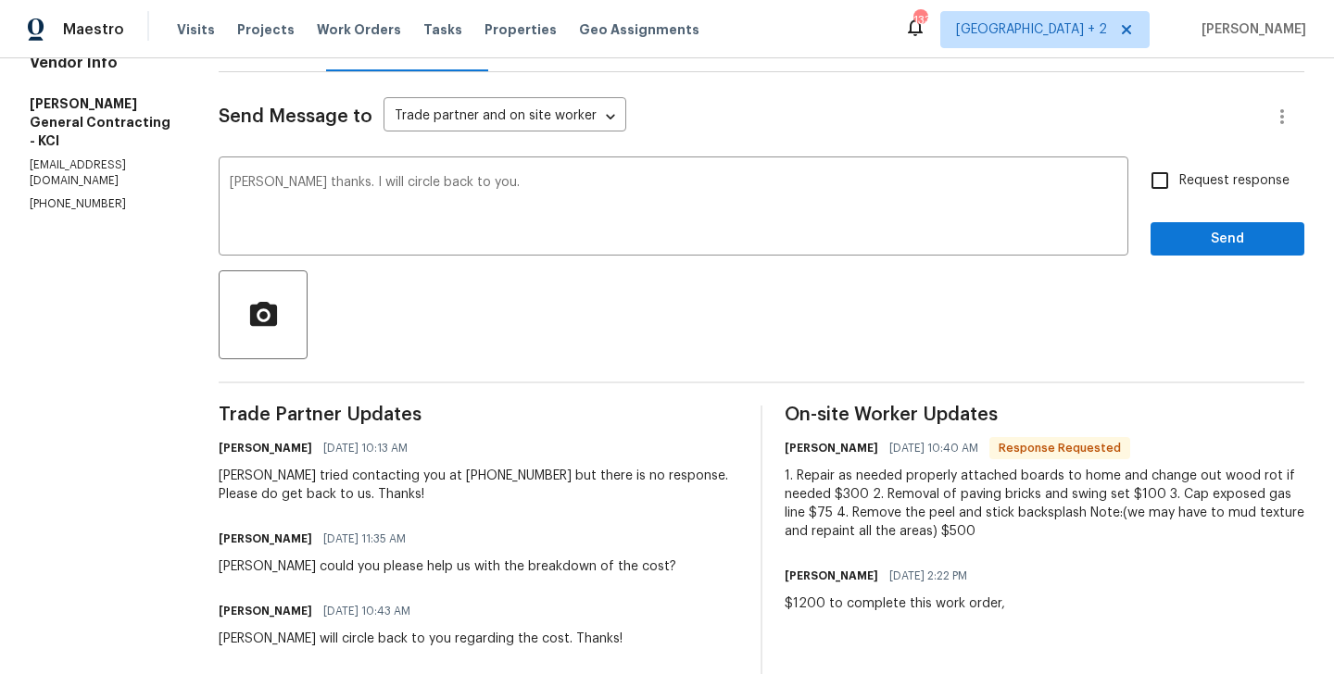
click at [1186, 196] on label "Request response" at bounding box center [1214, 180] width 149 height 39
click at [1179, 196] on input "Request response" at bounding box center [1159, 180] width 39 height 39
checkbox input "true"
click at [1186, 231] on span "Send" at bounding box center [1227, 239] width 124 height 23
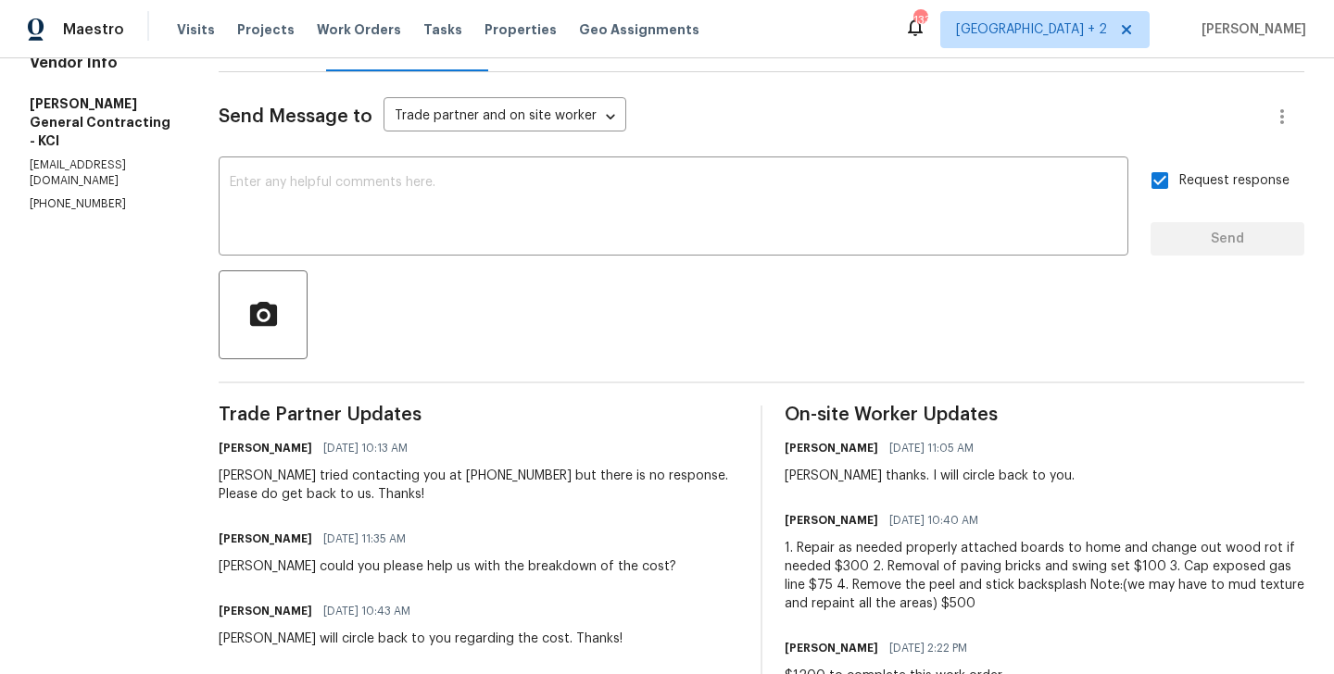
click at [910, 606] on div "1. Repair as needed properly attached boards to home and change out wood rot if…" at bounding box center [1045, 576] width 520 height 74
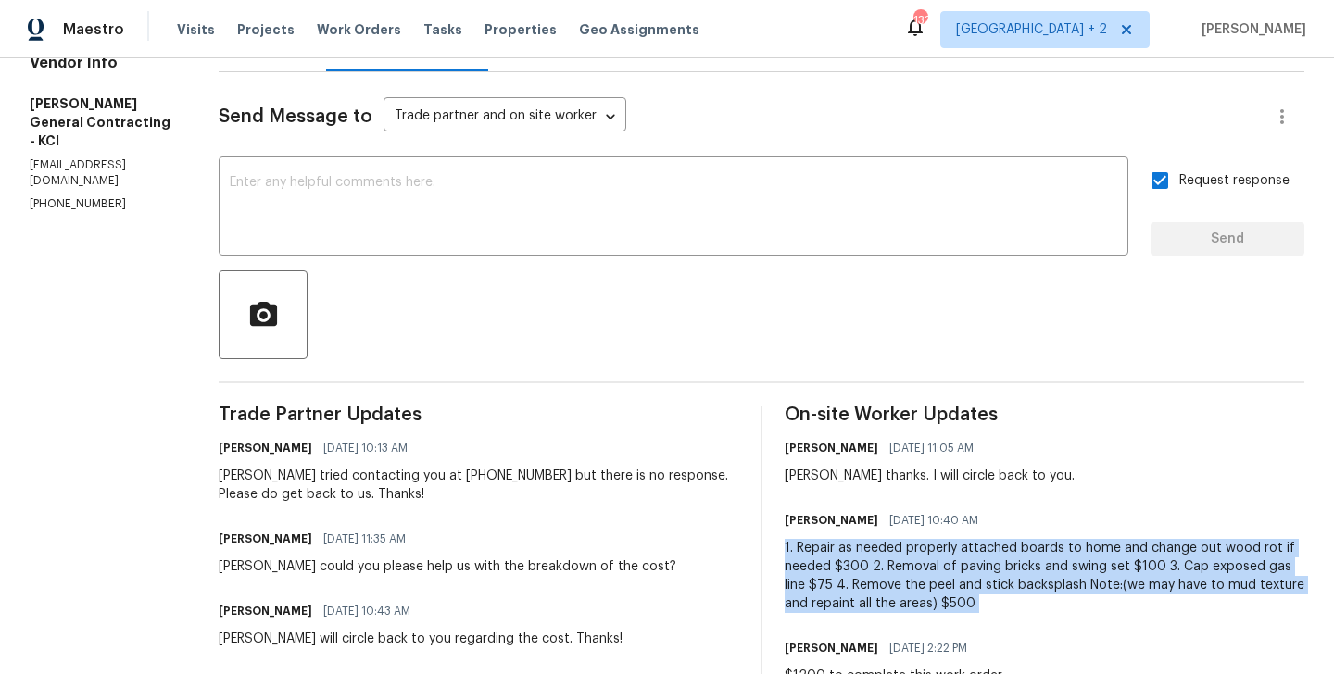
click at [910, 606] on div "1. Repair as needed properly attached boards to home and change out wood rot if…" at bounding box center [1045, 576] width 520 height 74
copy div "1. Repair as needed properly attached boards to home and change out wood rot if…"
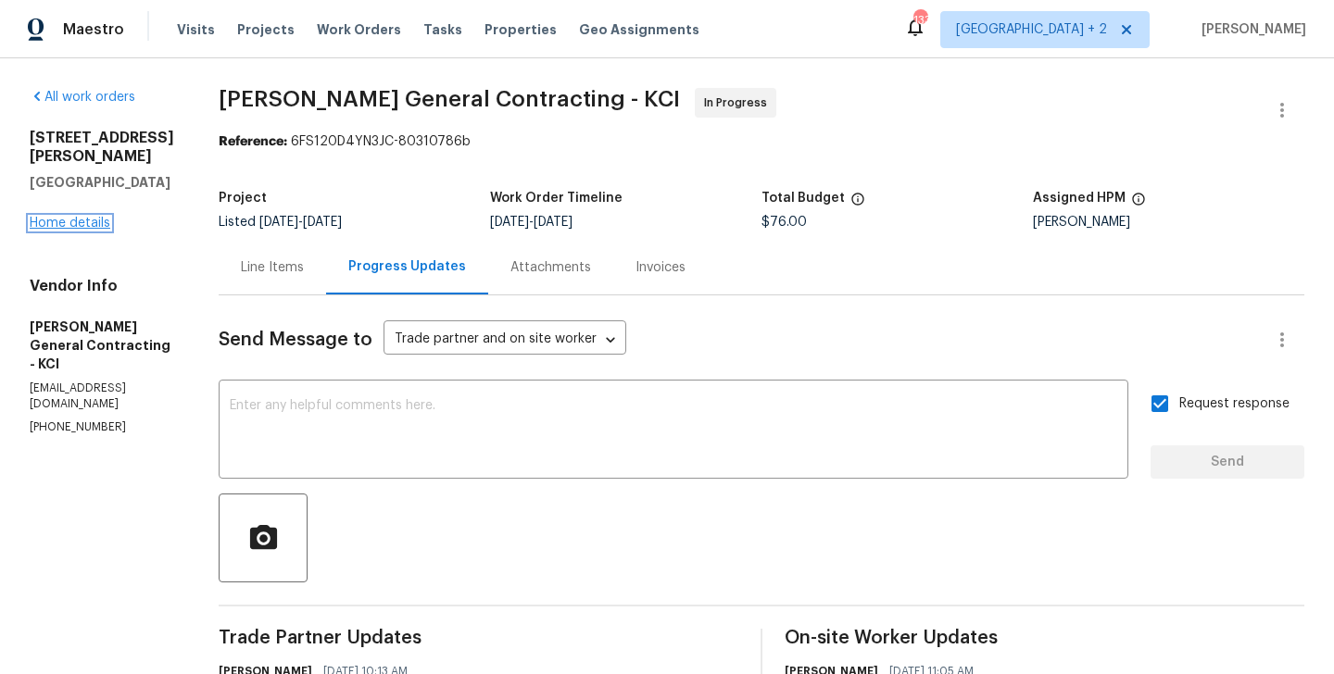
click at [89, 217] on link "Home details" at bounding box center [70, 223] width 81 height 13
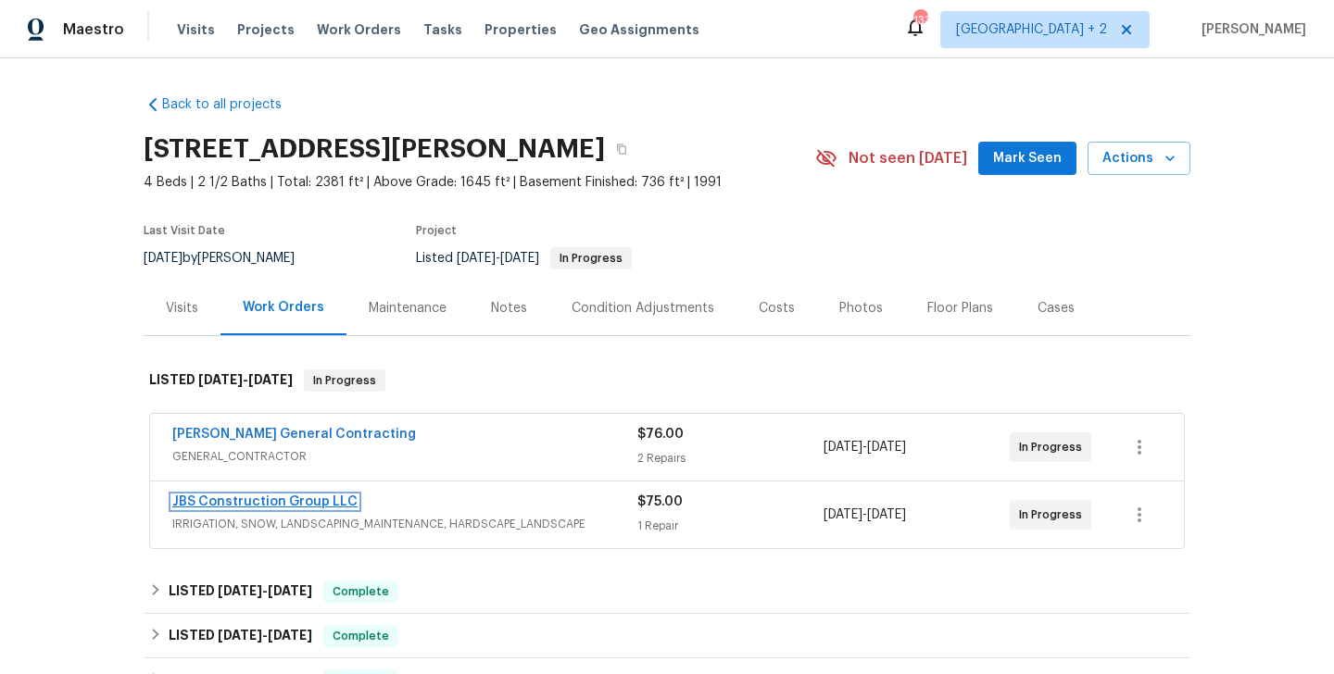
click at [276, 505] on link "JBS Construction Group LLC" at bounding box center [264, 502] width 185 height 13
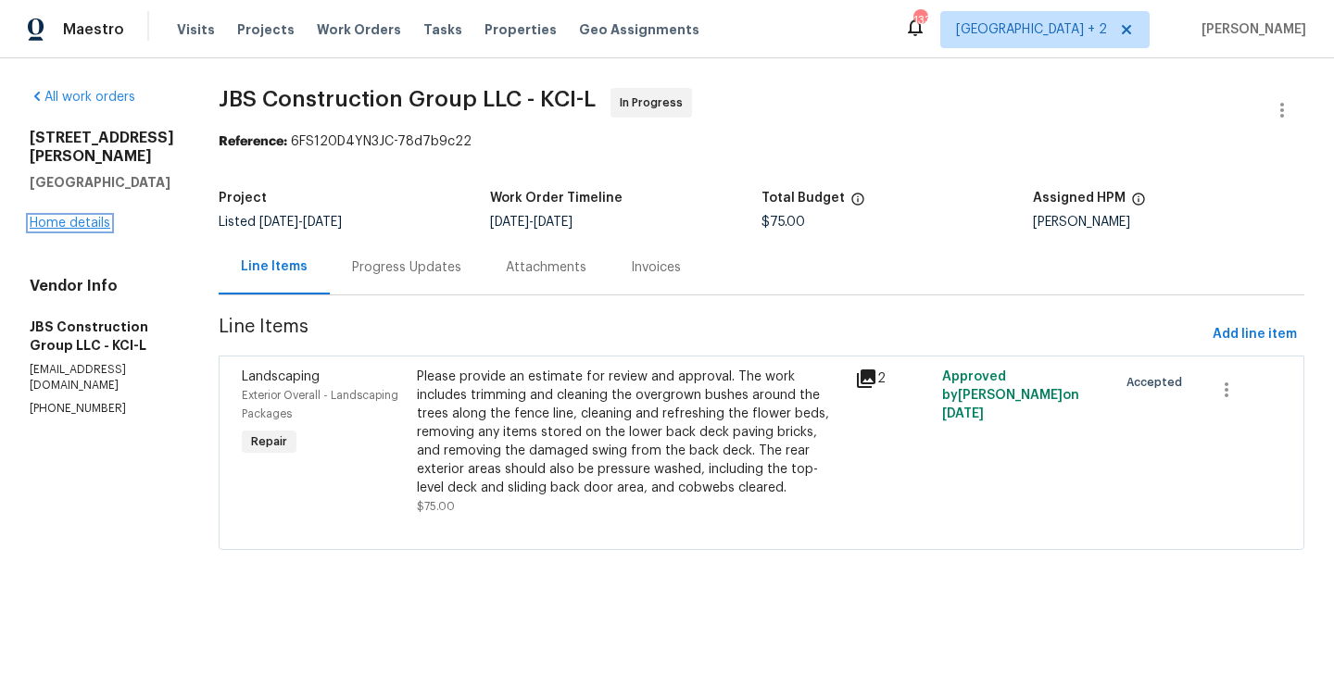
click at [74, 217] on link "Home details" at bounding box center [70, 223] width 81 height 13
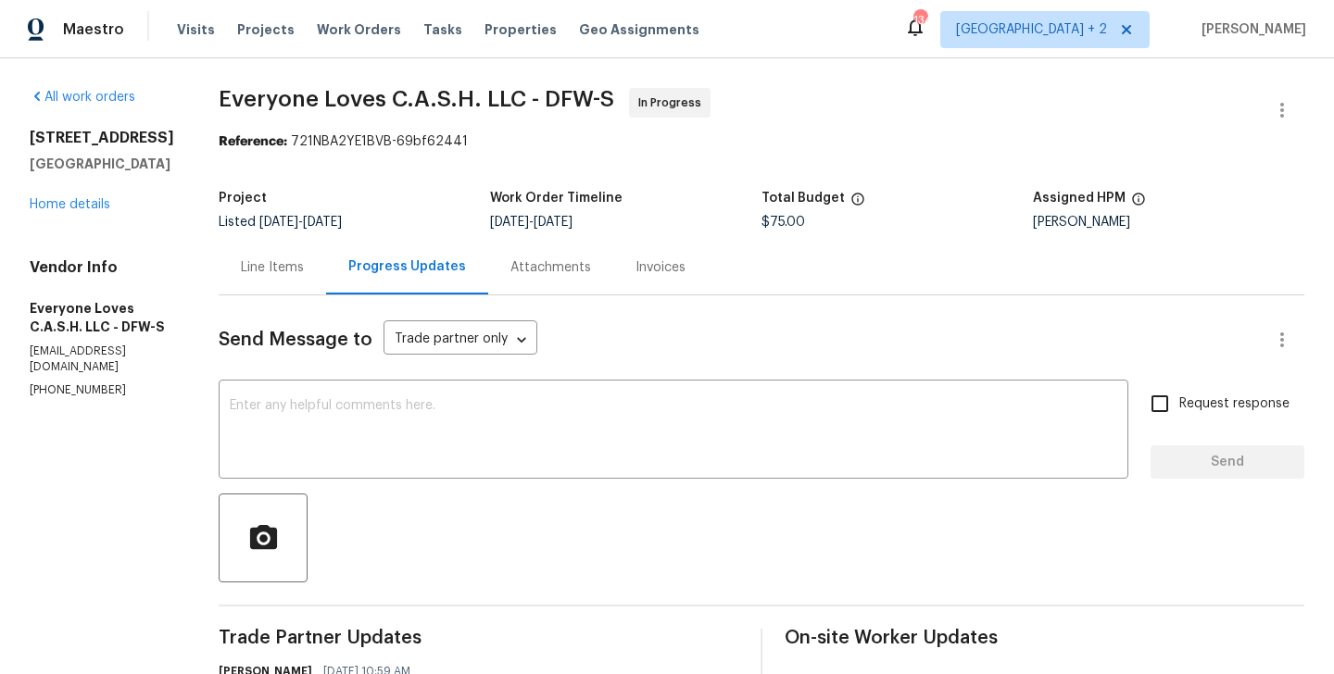
drag, startPoint x: 172, startPoint y: 154, endPoint x: 130, endPoint y: 154, distance: 42.6
click at [130, 155] on h5 "[GEOGRAPHIC_DATA]" at bounding box center [102, 164] width 145 height 19
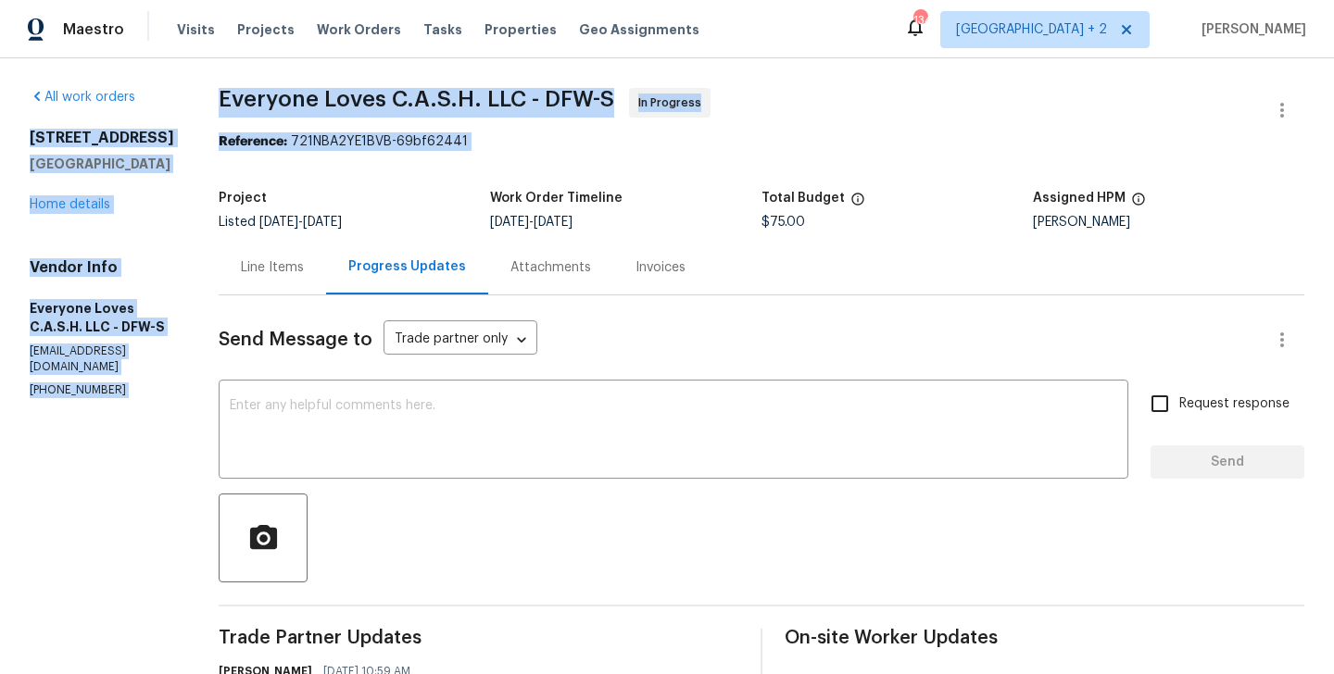
drag, startPoint x: 29, startPoint y: 137, endPoint x: 246, endPoint y: 194, distance: 224.9
click at [246, 194] on div "All work orders [STREET_ADDRESS] Home details Vendor Info Everyone Loves C.A.S.…" at bounding box center [667, 682] width 1334 height 1249
click at [161, 168] on h5 "[GEOGRAPHIC_DATA]" at bounding box center [102, 164] width 145 height 19
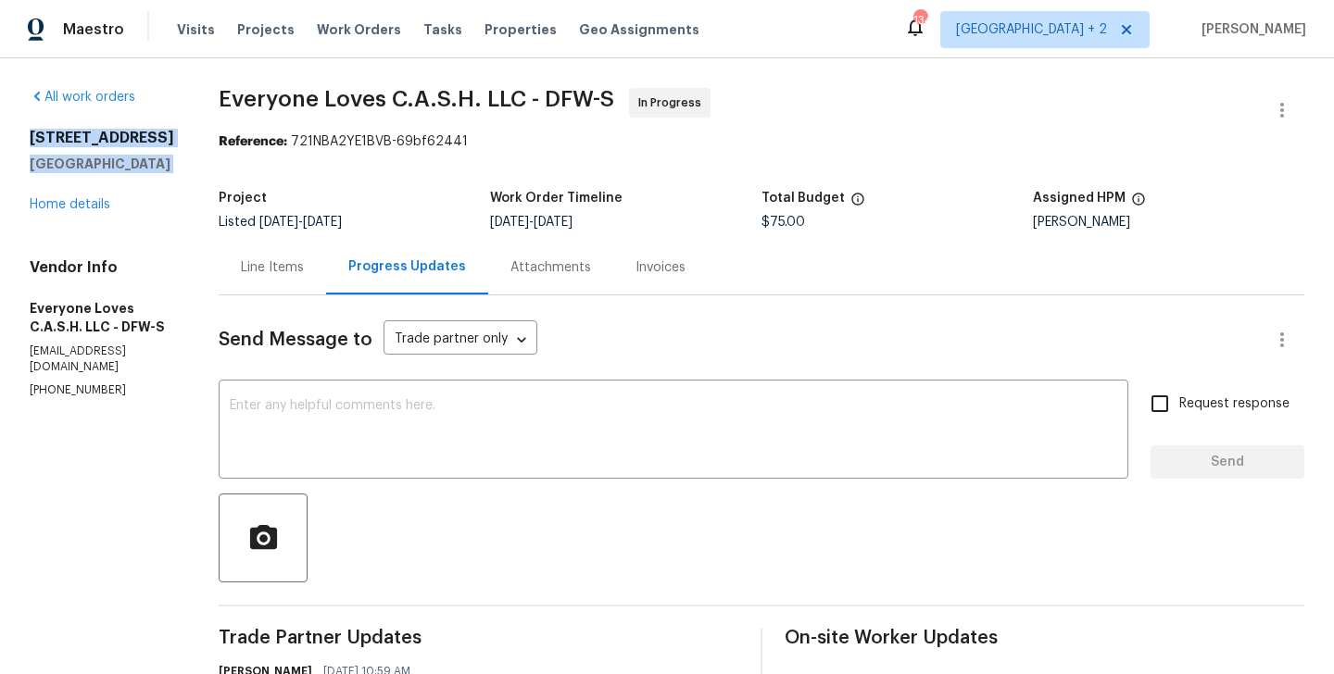
drag, startPoint x: 161, startPoint y: 168, endPoint x: 37, endPoint y: 136, distance: 128.1
click at [36, 135] on div "[STREET_ADDRESS]" at bounding box center [102, 151] width 145 height 44
click at [304, 260] on div "Line Items" at bounding box center [272, 267] width 63 height 19
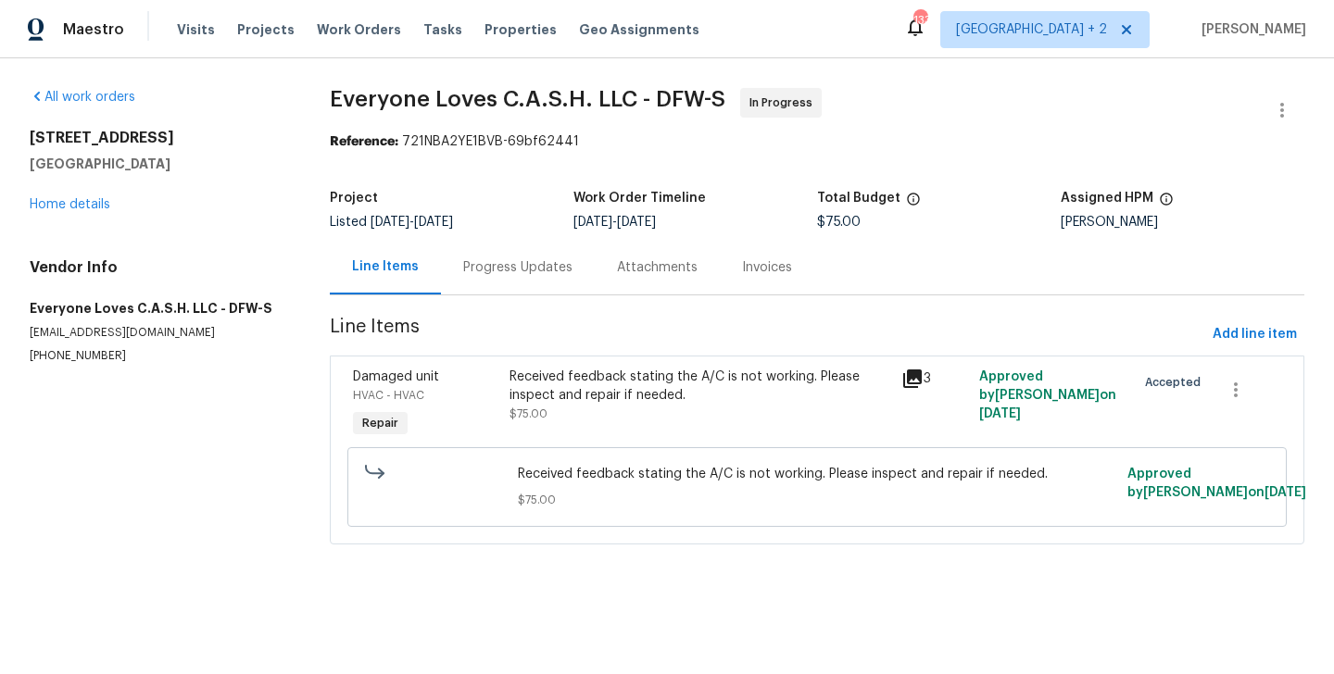
click at [586, 419] on div "Received feedback stating the A/C is not working. Please inspect and repair if …" at bounding box center [700, 396] width 380 height 56
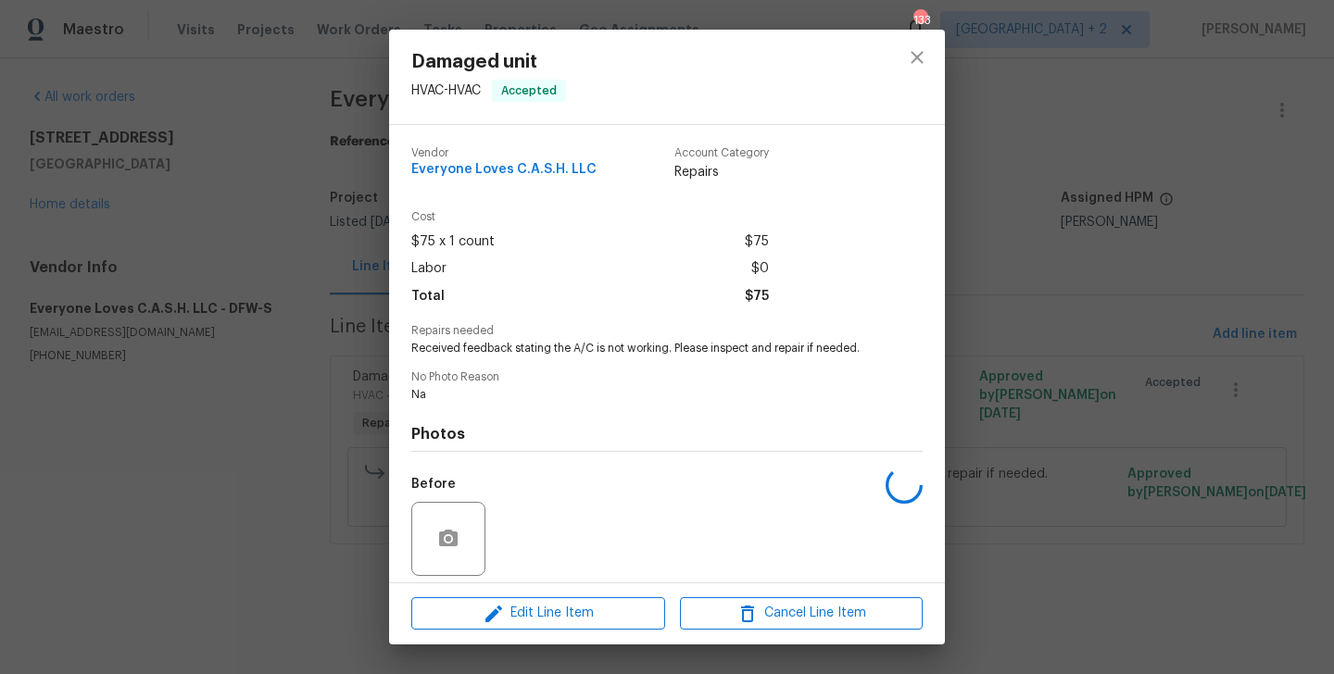
scroll to position [2, 0]
click at [539, 603] on span "Edit Line Item" at bounding box center [538, 613] width 243 height 23
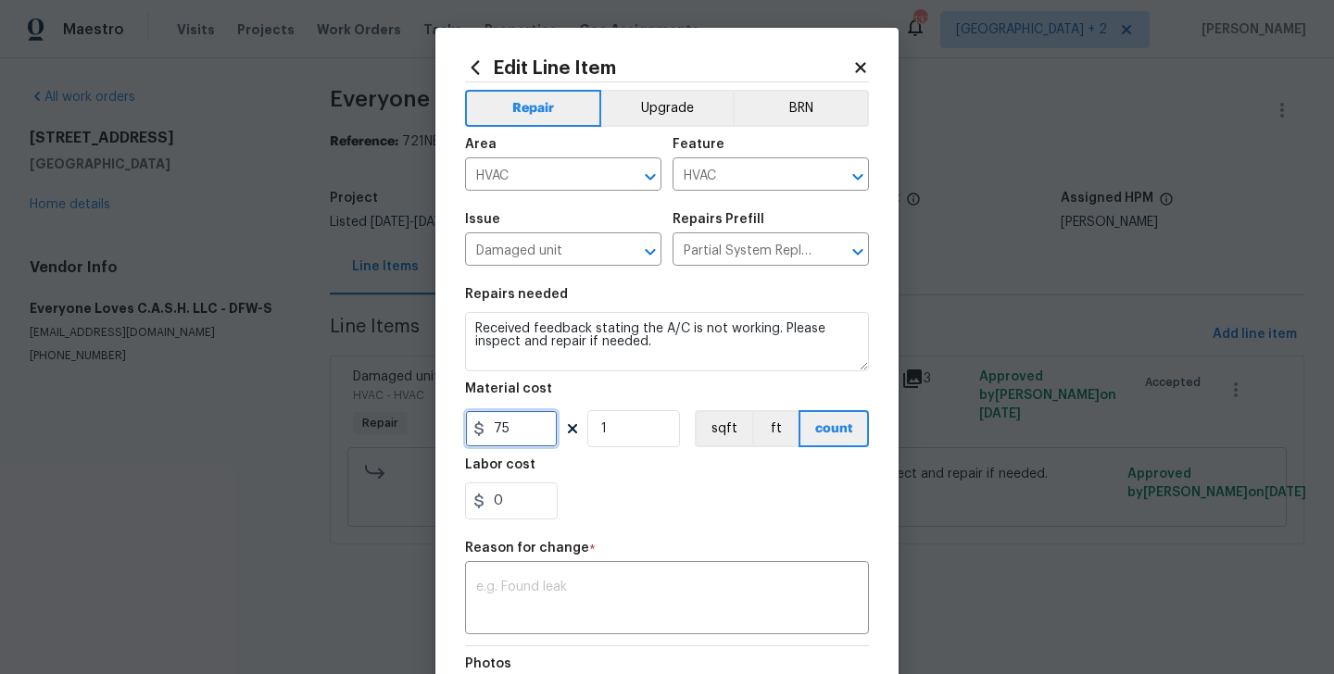
click at [487, 432] on input "75" at bounding box center [511, 428] width 93 height 37
type input "168"
click at [583, 579] on div "x ​" at bounding box center [667, 600] width 404 height 69
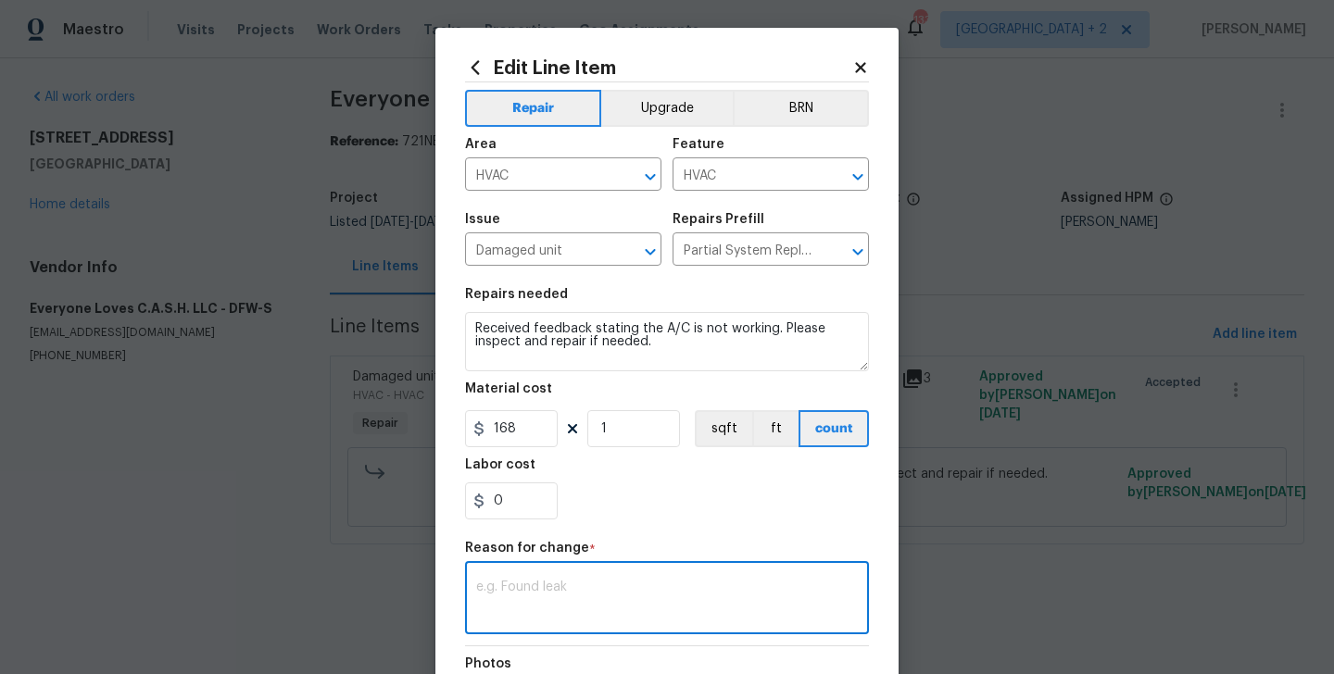
paste textarea "(BA) Updated cost per BR team approval"
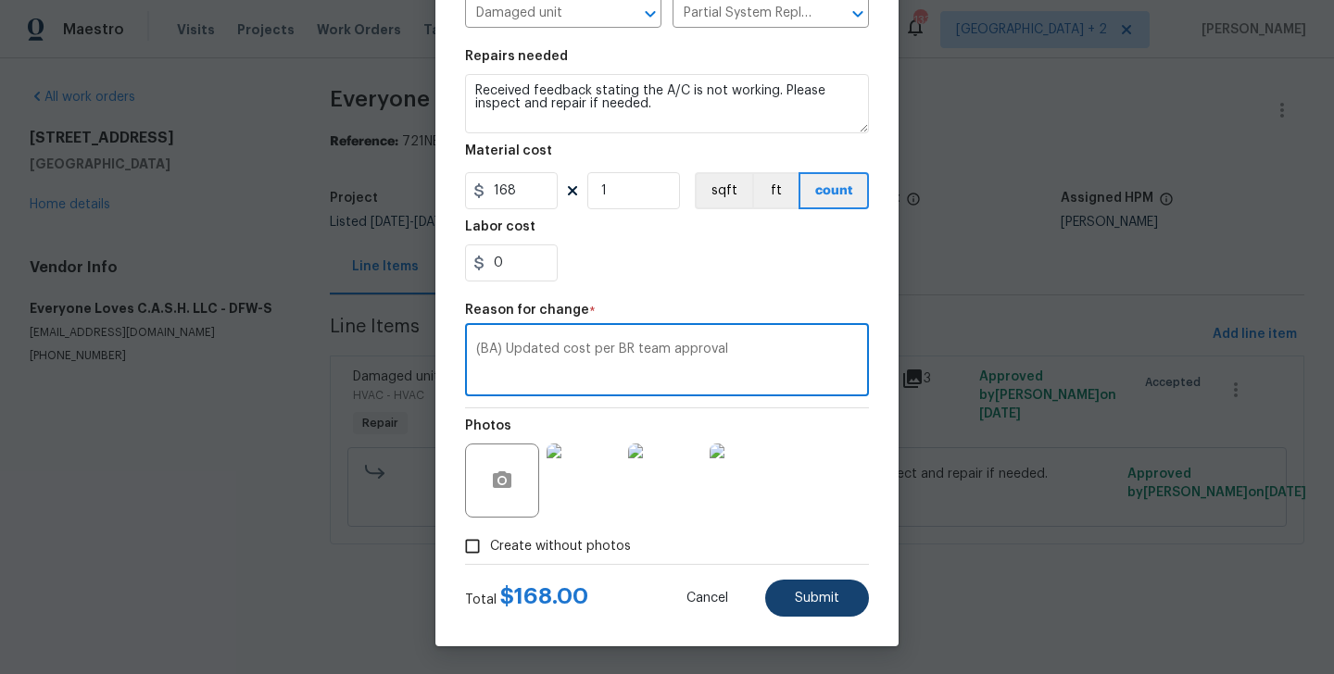
type textarea "(BA) Updated cost per BR team approval"
click at [820, 598] on span "Submit" at bounding box center [817, 599] width 44 height 14
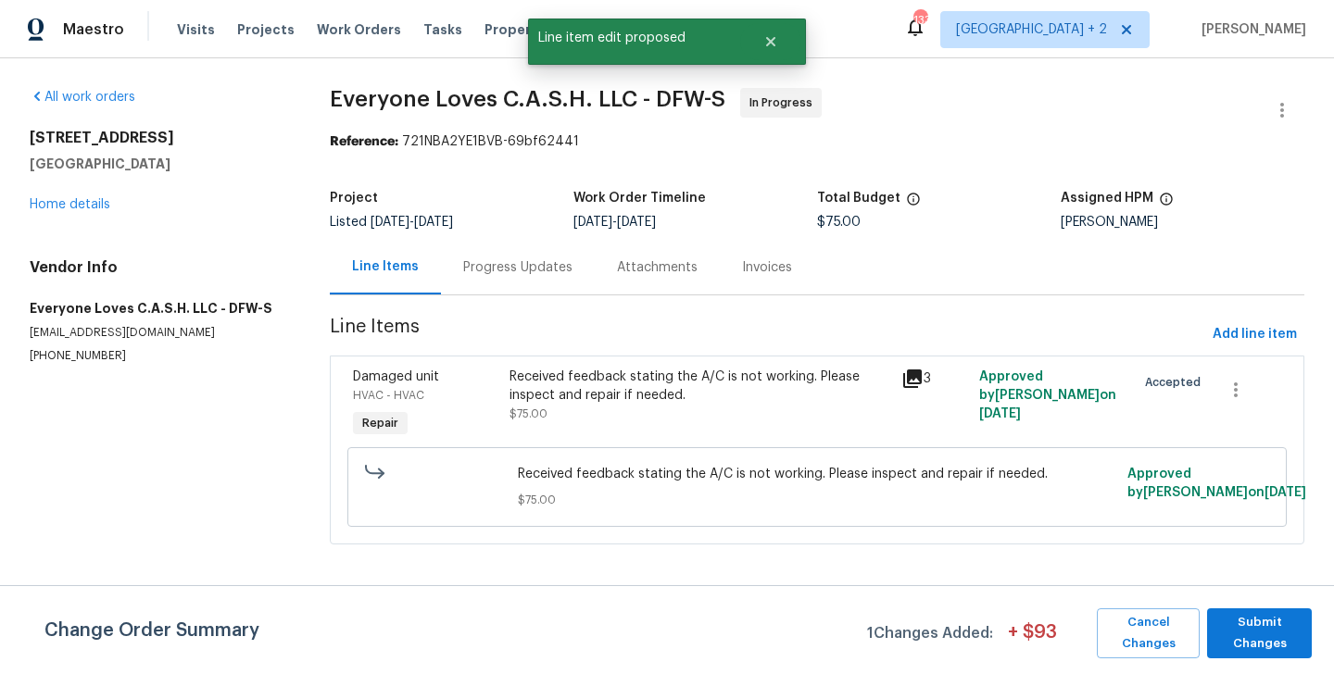
scroll to position [0, 0]
click at [1246, 620] on span "Submit Changes" at bounding box center [1259, 633] width 86 height 43
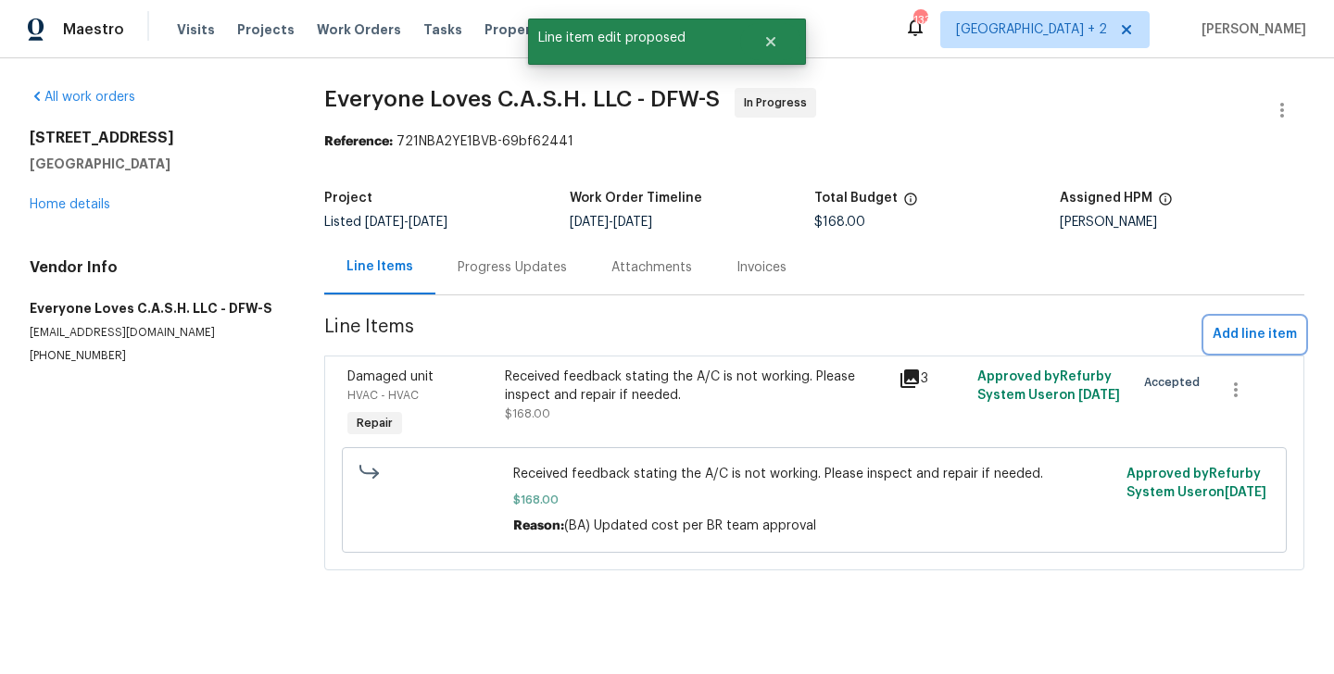
click at [1247, 333] on span "Add line item" at bounding box center [1255, 334] width 84 height 23
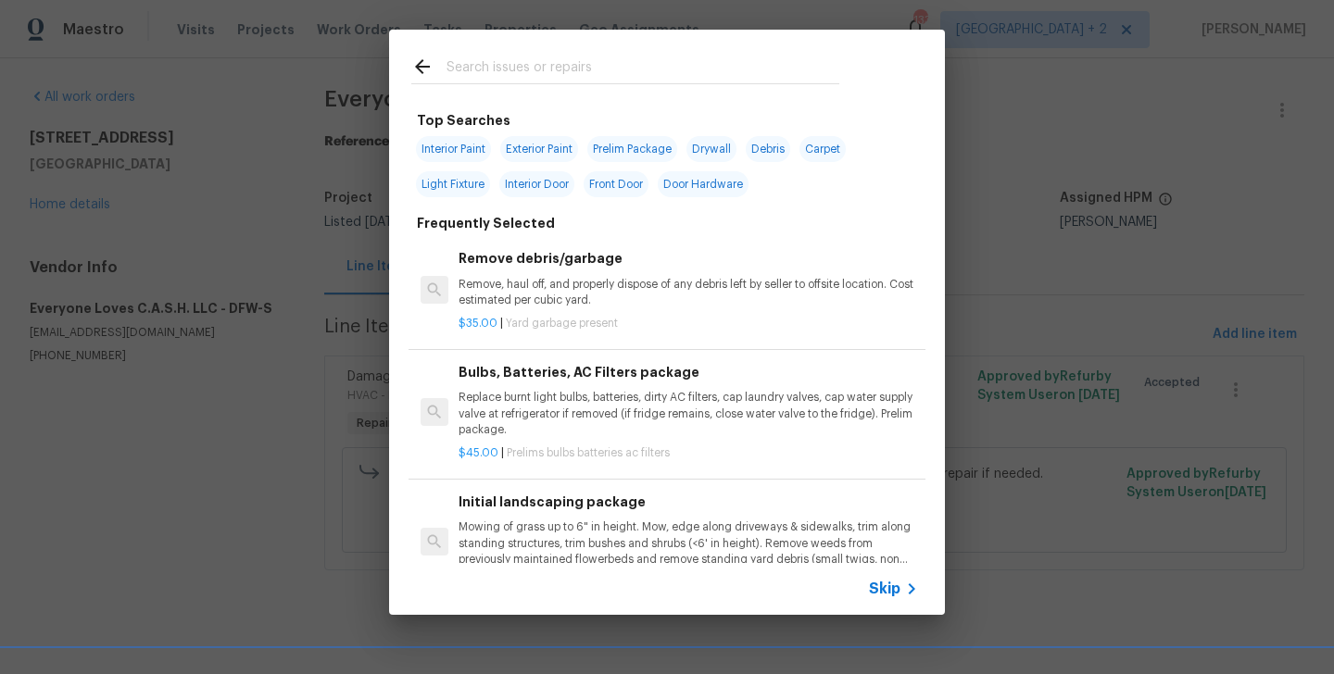
click at [621, 83] on div at bounding box center [625, 83] width 428 height 1
click at [556, 69] on input "text" at bounding box center [643, 70] width 393 height 28
type input "hvac"
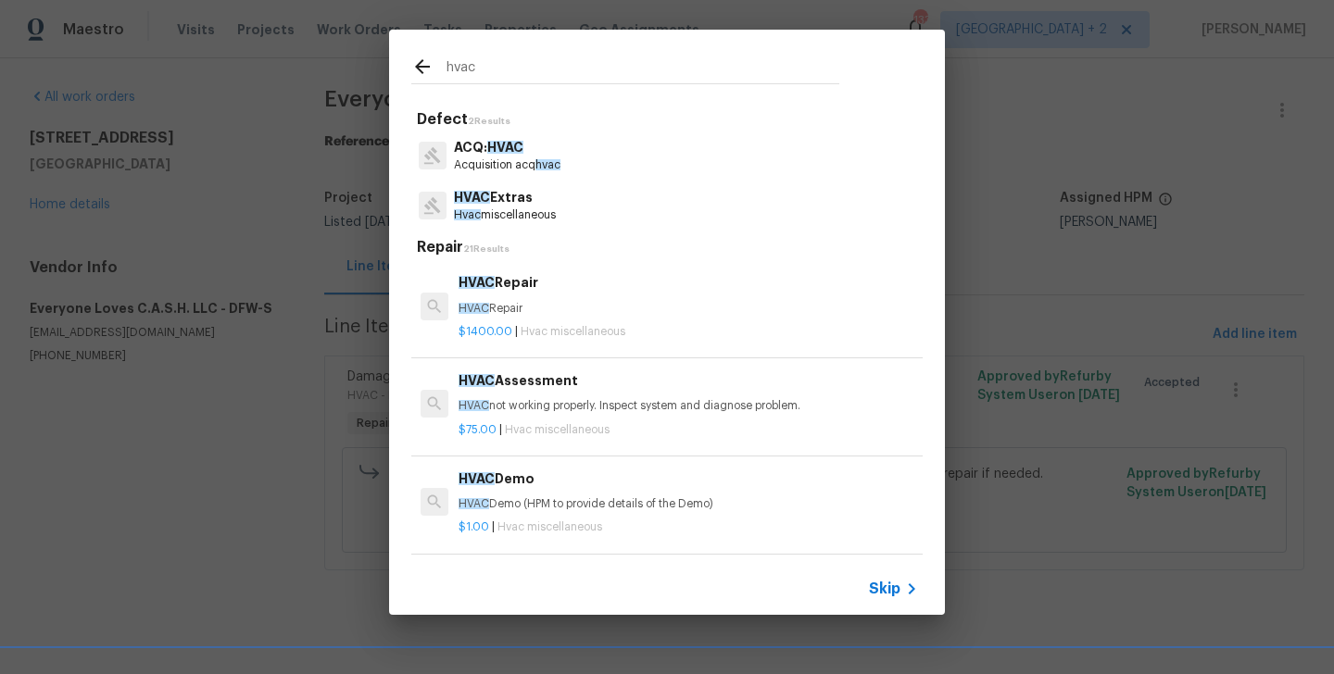
click at [506, 307] on p "HVAC Repair" at bounding box center [688, 309] width 459 height 16
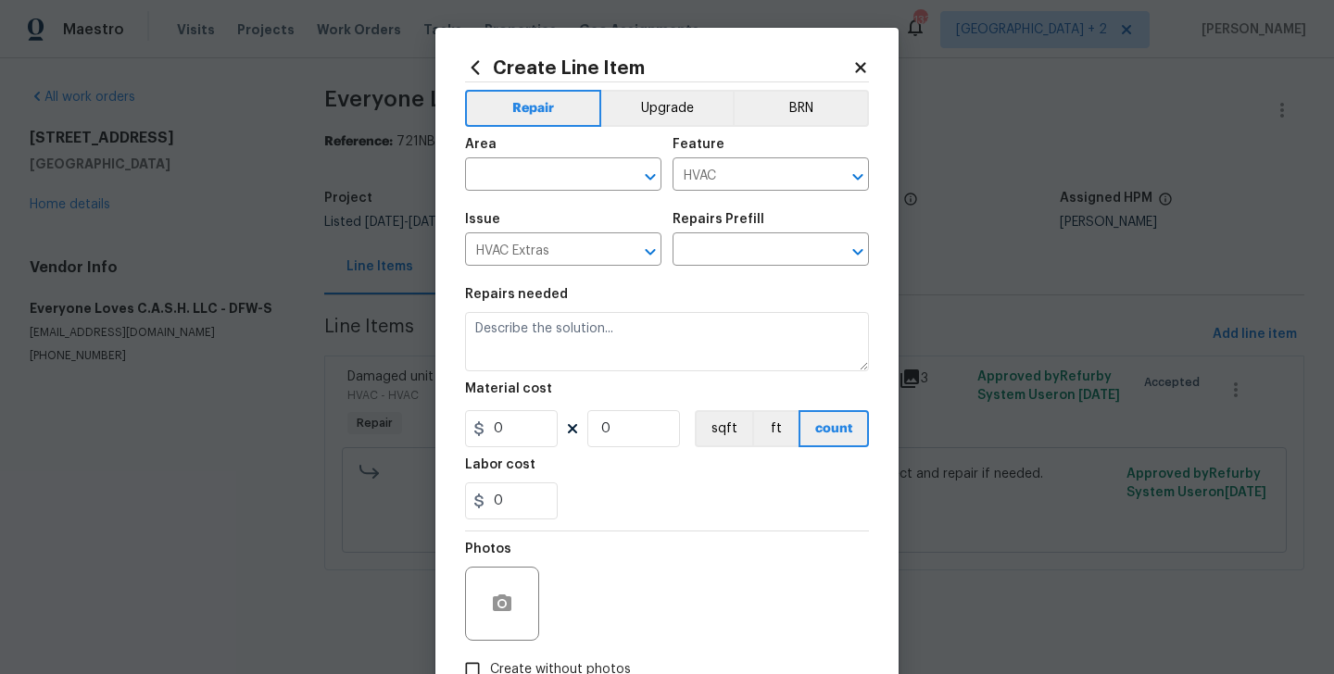
type input "HVAC Repair $1,400.00"
type textarea "HVAC Repair"
type input "1400"
type input "1"
click at [522, 177] on input "text" at bounding box center [537, 176] width 145 height 29
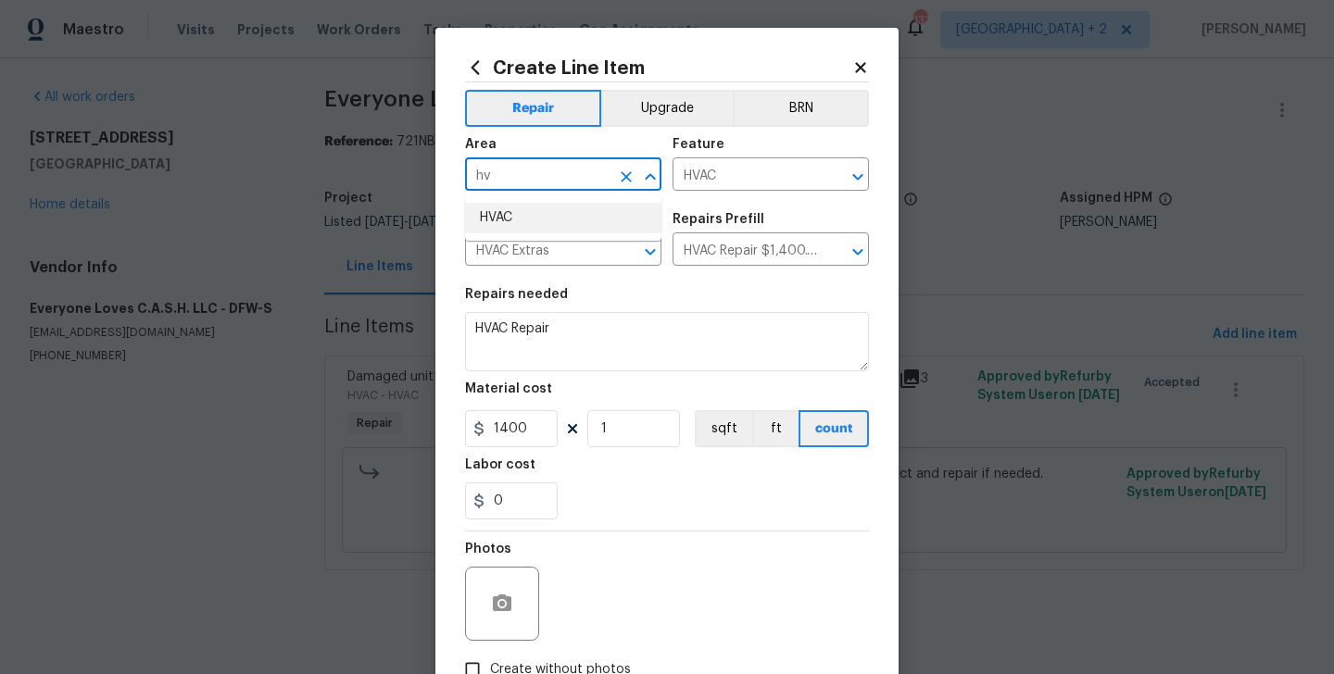
click at [527, 220] on li "HVAC" at bounding box center [563, 218] width 196 height 31
type input "HVAC"
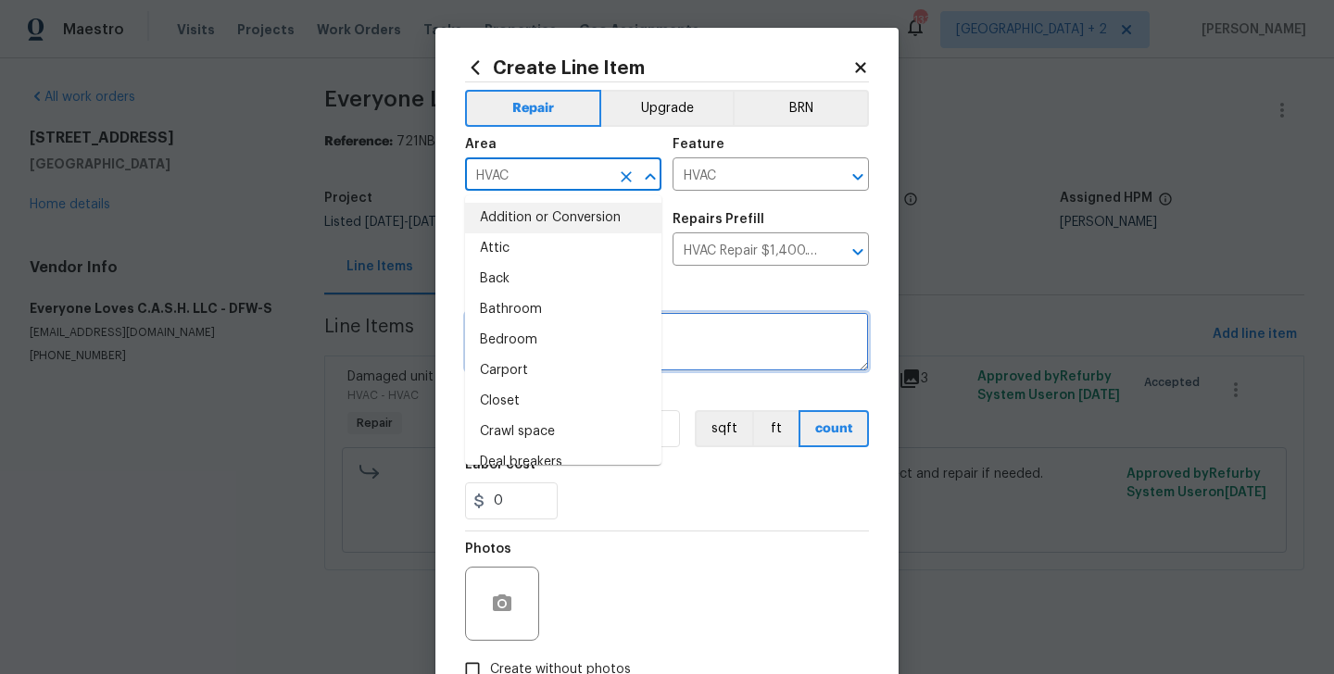
click at [699, 347] on textarea "HVAC Repair" at bounding box center [667, 341] width 404 height 59
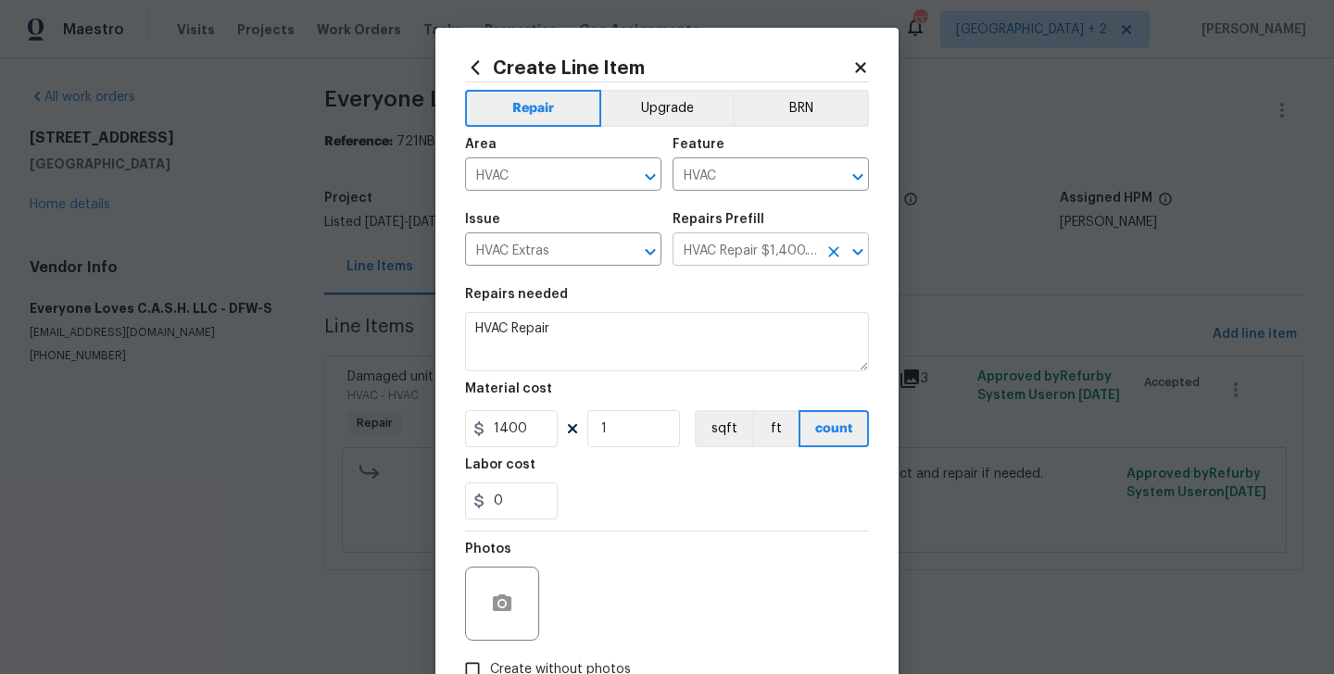
click at [777, 250] on input "HVAC Repair $1,400.00" at bounding box center [745, 251] width 145 height 29
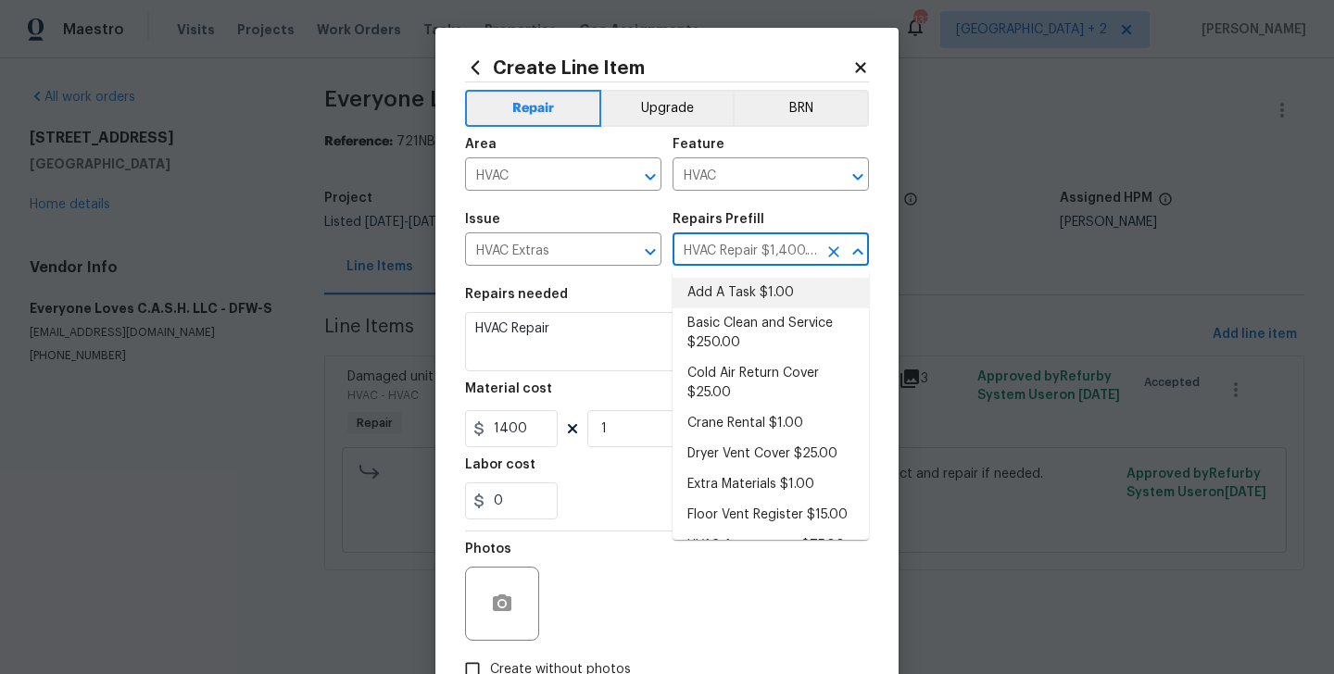
click at [775, 287] on li "Add A Task $1.00" at bounding box center [771, 293] width 196 height 31
type input "Add A Task $1.00"
type textarea "HPM to detail"
type input "1"
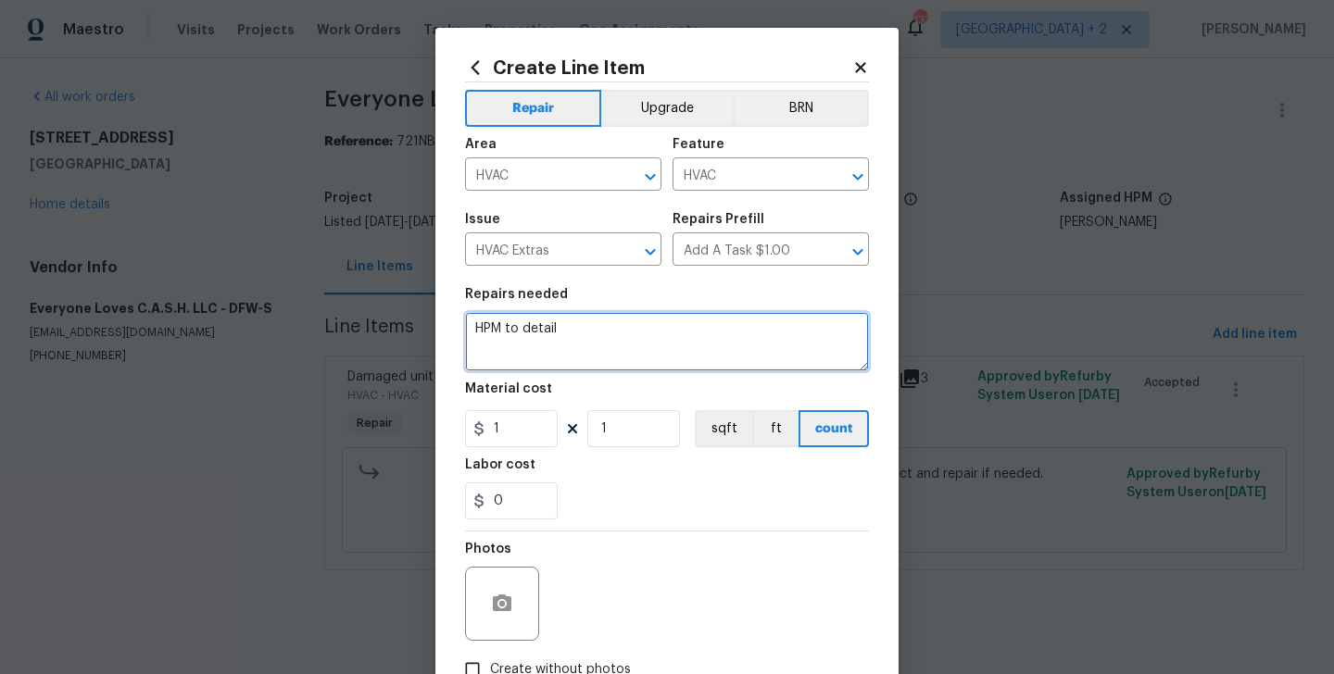
click at [576, 336] on textarea "HPM to detail" at bounding box center [667, 341] width 404 height 59
paste textarea "2014 unit 2 pounds of Freon"
type textarea "2014 unit 2 pounds of Freon"
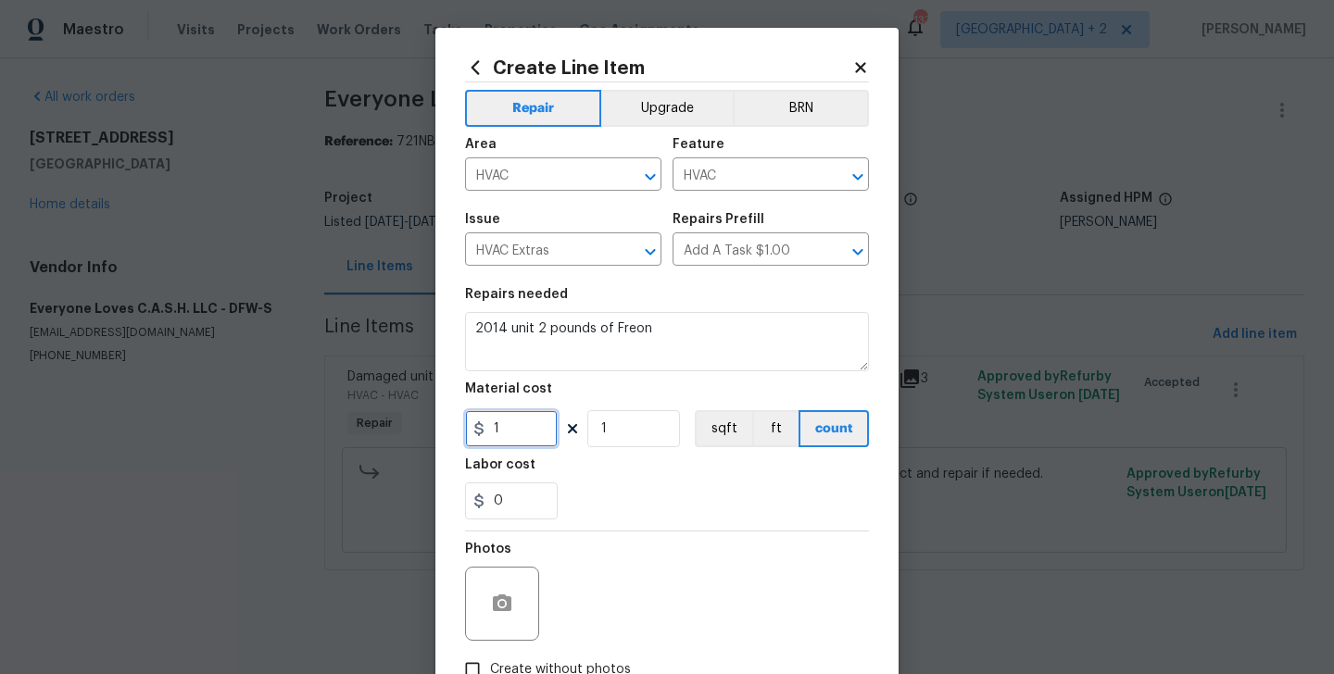
click at [509, 431] on input "1" at bounding box center [511, 428] width 93 height 37
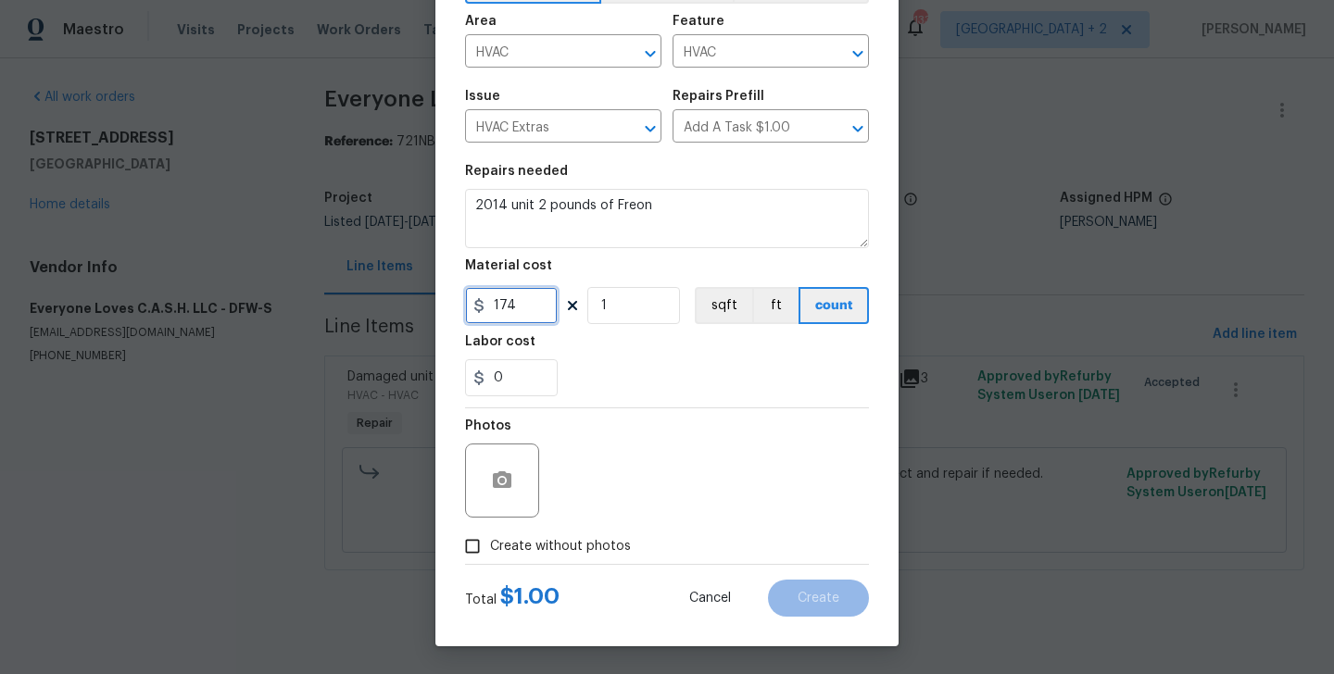
type input "174"
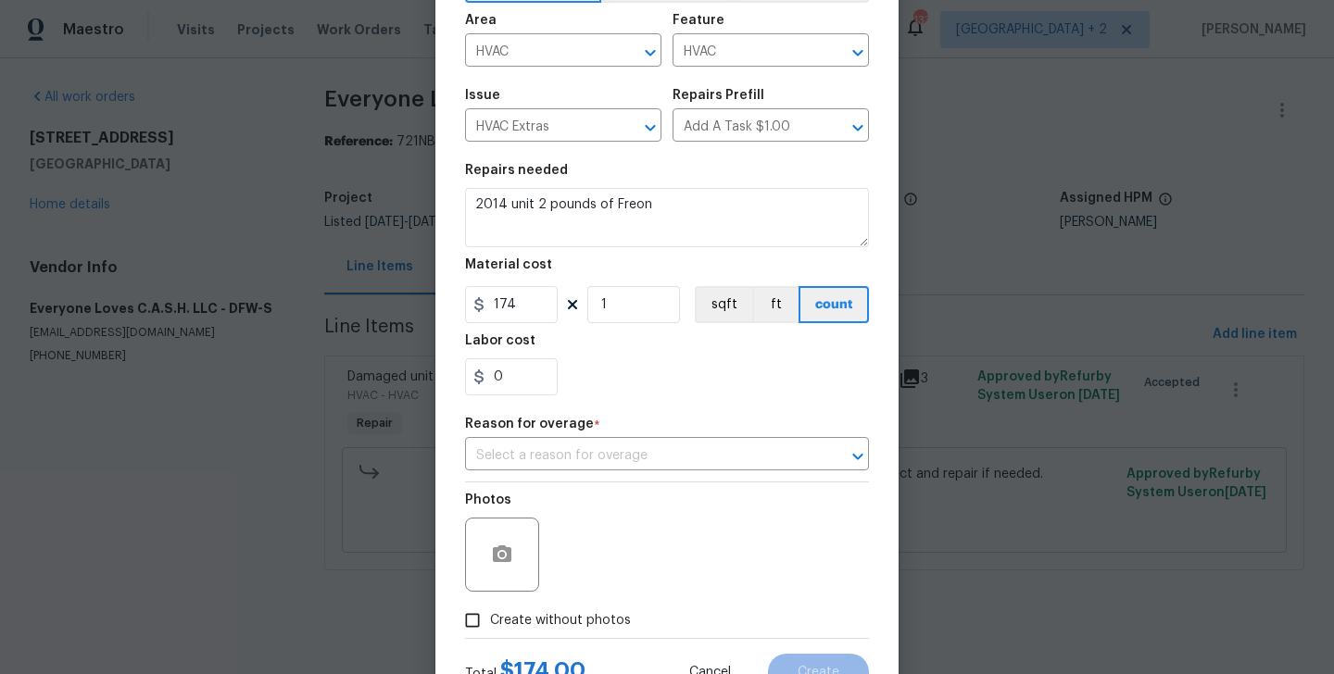
click at [558, 565] on form "Repair Upgrade BRN Area HVAC ​ Feature HVAC ​ Issue HVAC Extras ​ Repairs Prefi…" at bounding box center [667, 324] width 404 height 733
click at [594, 436] on div "Reason for overage *" at bounding box center [667, 430] width 404 height 24
click at [589, 450] on input "text" at bounding box center [641, 456] width 352 height 29
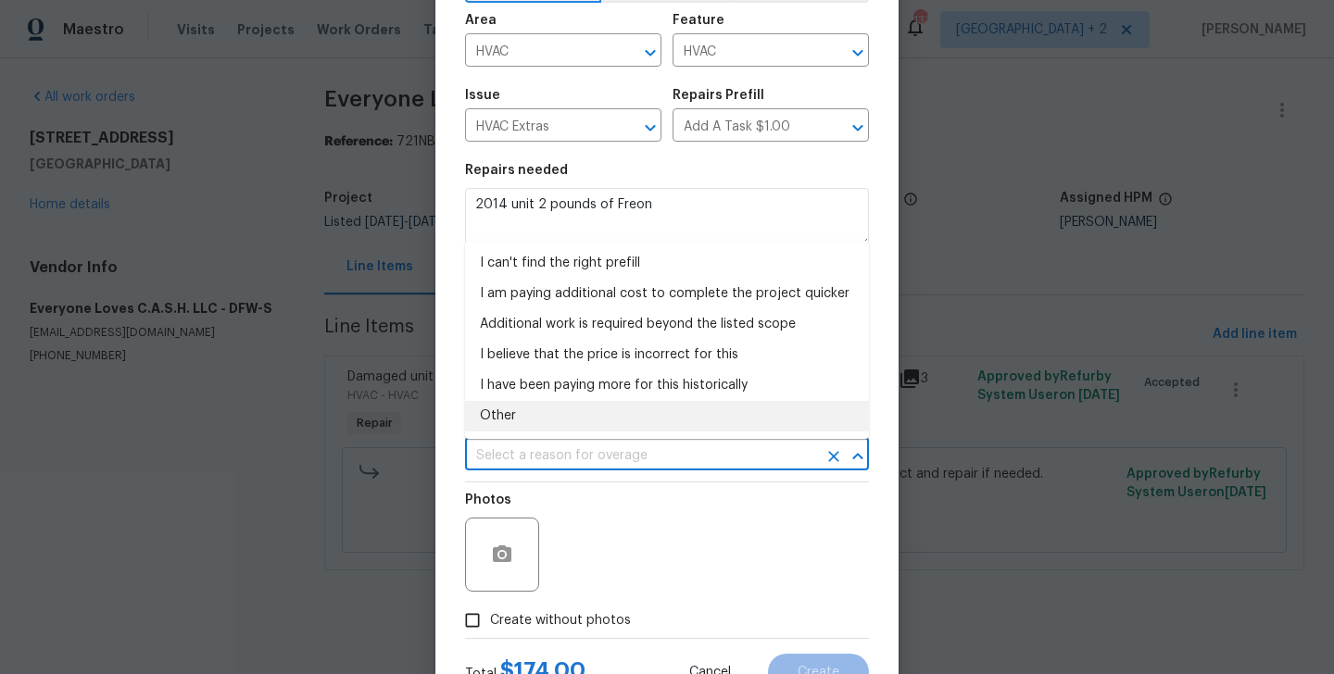
click at [536, 420] on li "Other" at bounding box center [667, 416] width 404 height 31
type input "Other"
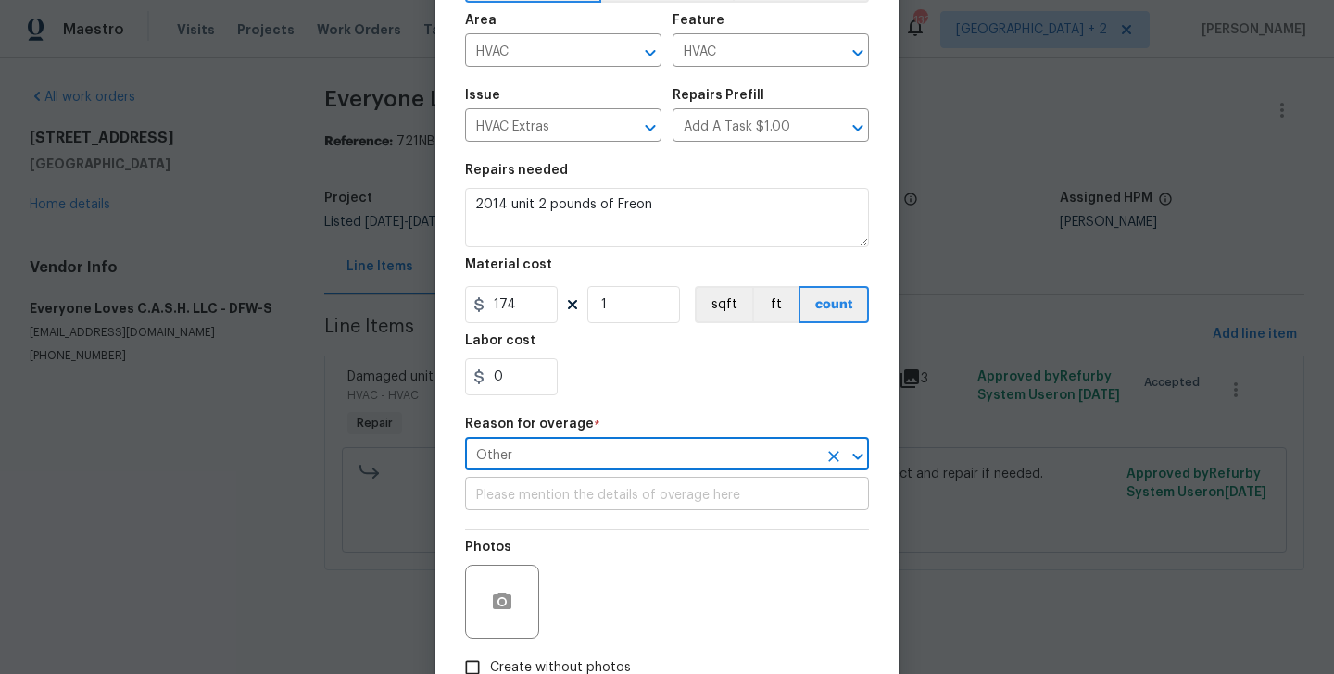
click at [560, 498] on input "text" at bounding box center [667, 496] width 404 height 29
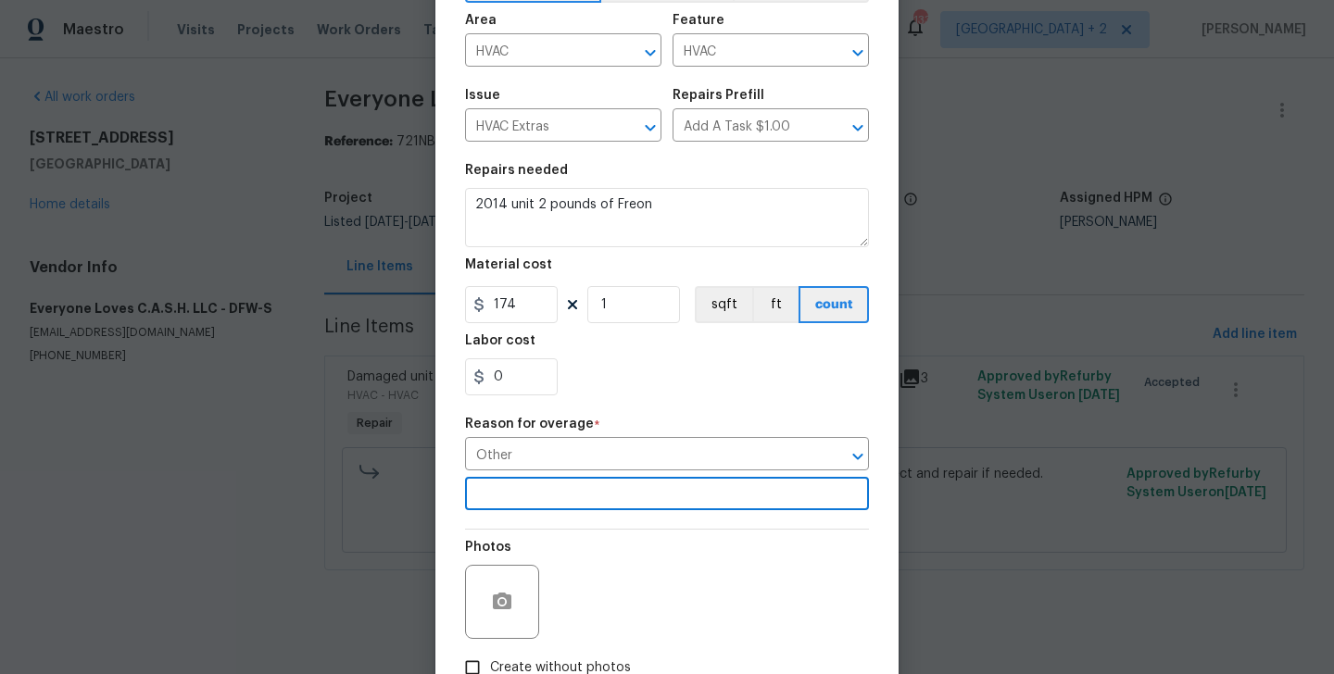
scroll to position [247, 0]
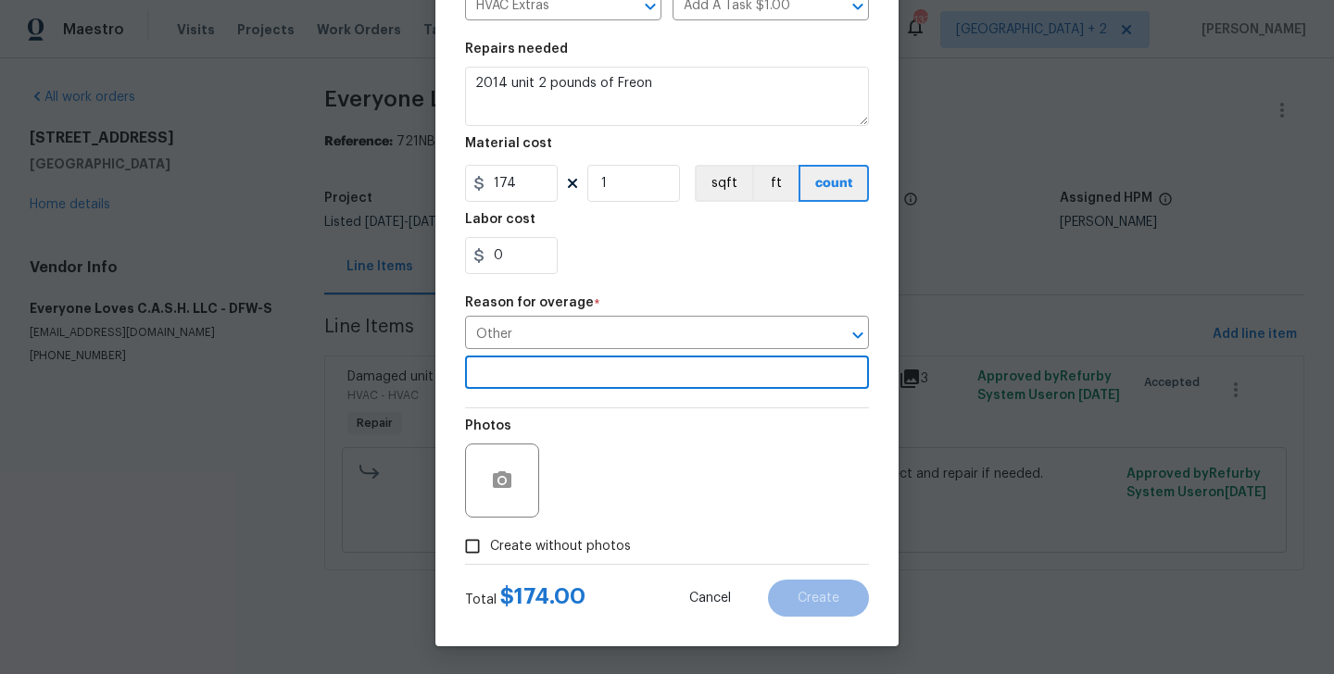
click at [575, 551] on span "Create without photos" at bounding box center [560, 546] width 141 height 19
click at [490, 551] on input "Create without photos" at bounding box center [472, 546] width 35 height 35
checkbox input "true"
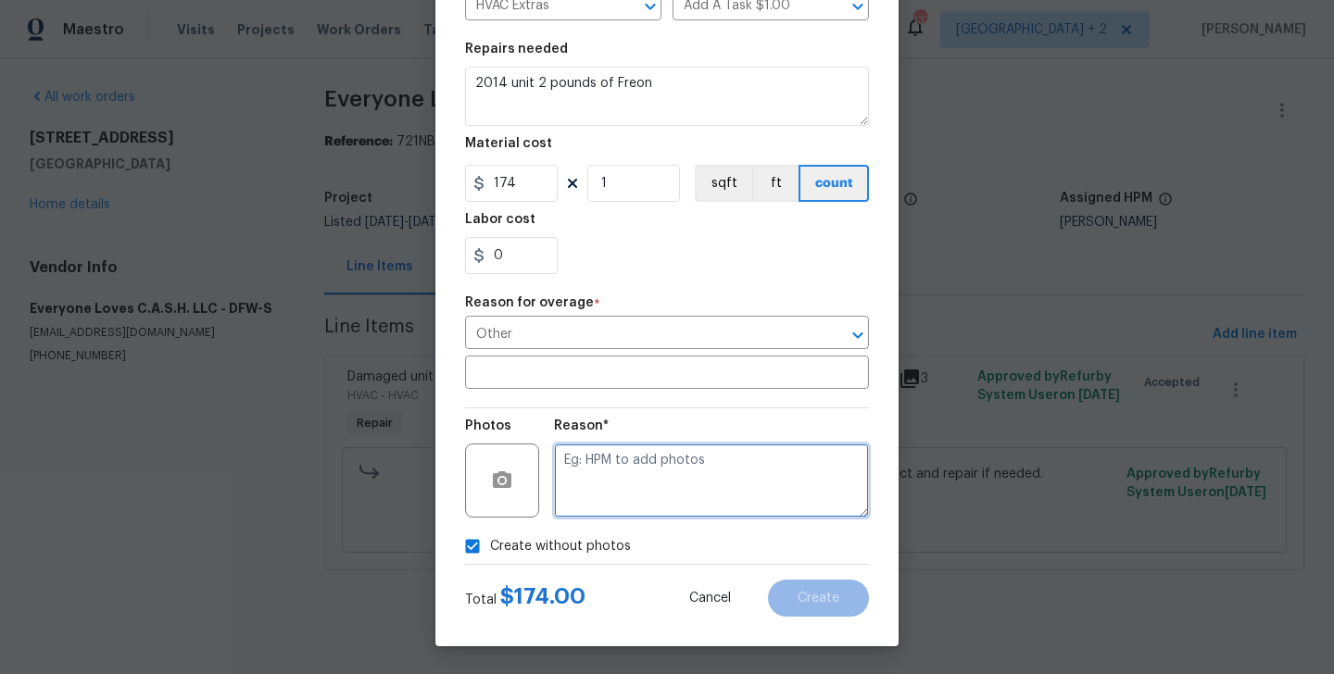
click at [669, 509] on textarea at bounding box center [711, 481] width 315 height 74
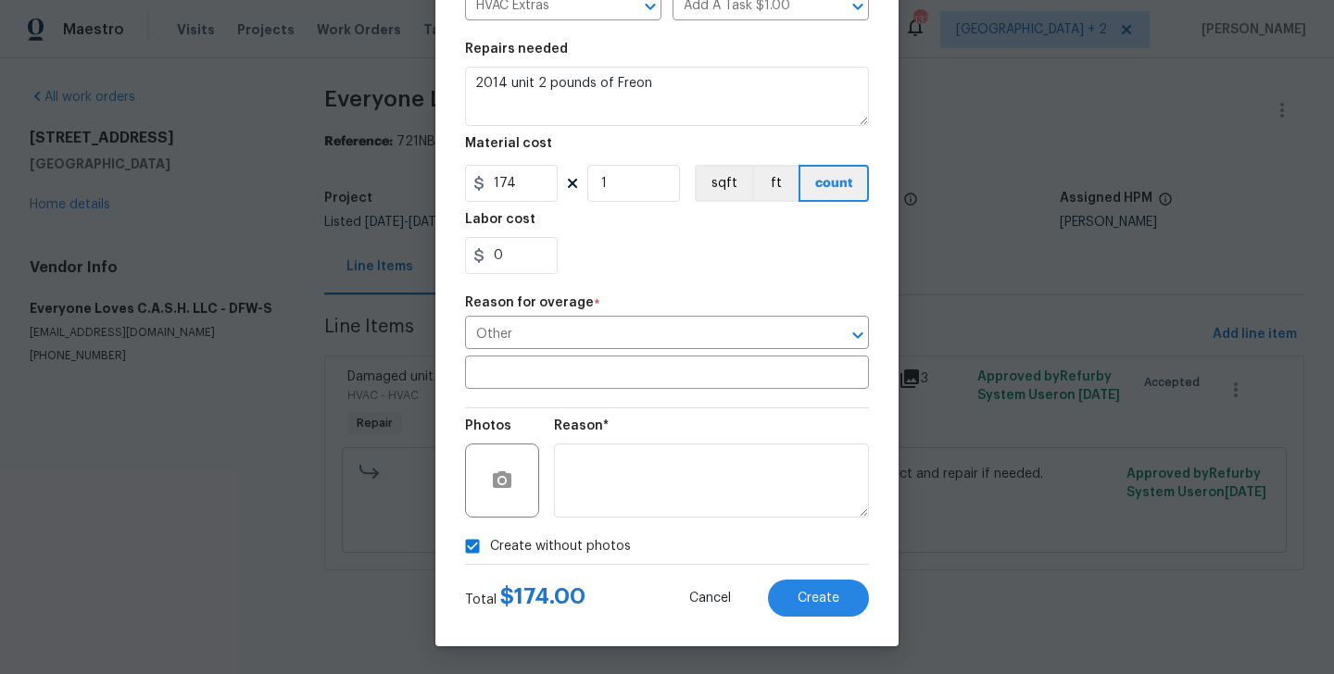
click at [825, 622] on div "Create Line Item Repair Upgrade BRN Area HVAC ​ Feature HVAC ​ Issue HVAC Extra…" at bounding box center [666, 214] width 463 height 864
click at [824, 615] on button "Create" at bounding box center [818, 598] width 101 height 37
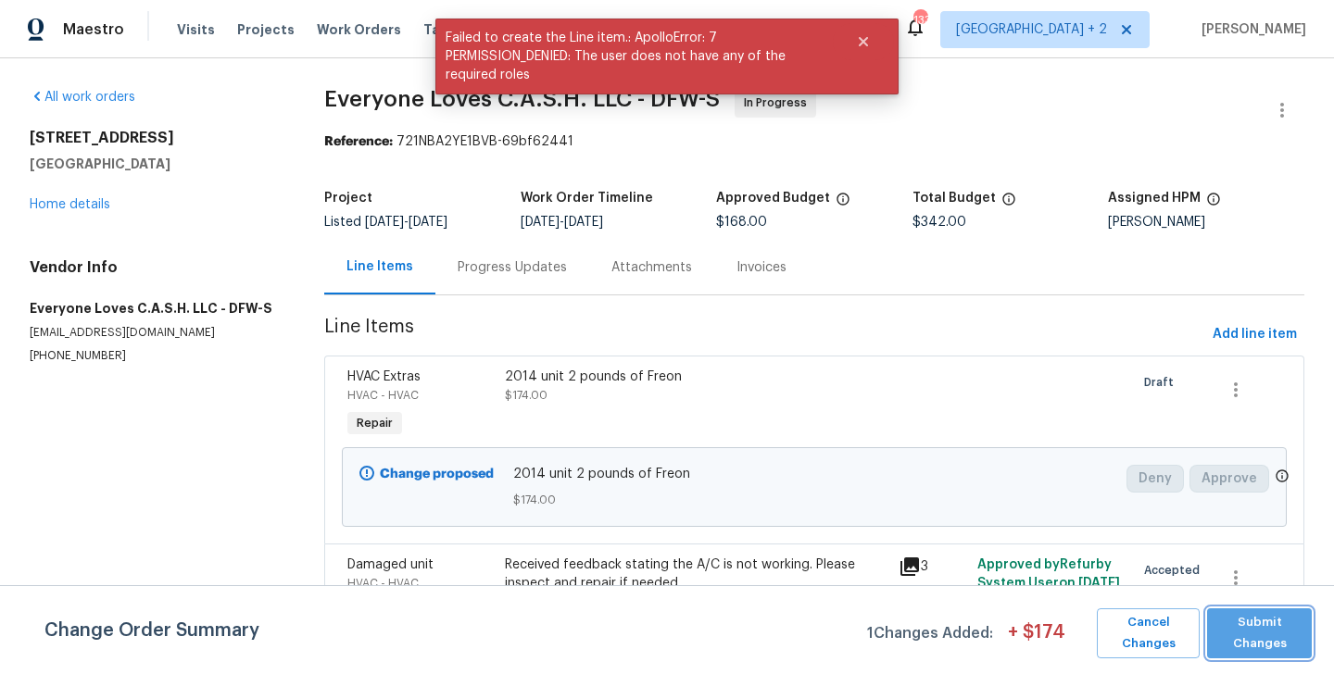
click at [1249, 615] on span "Submit Changes" at bounding box center [1259, 633] width 86 height 43
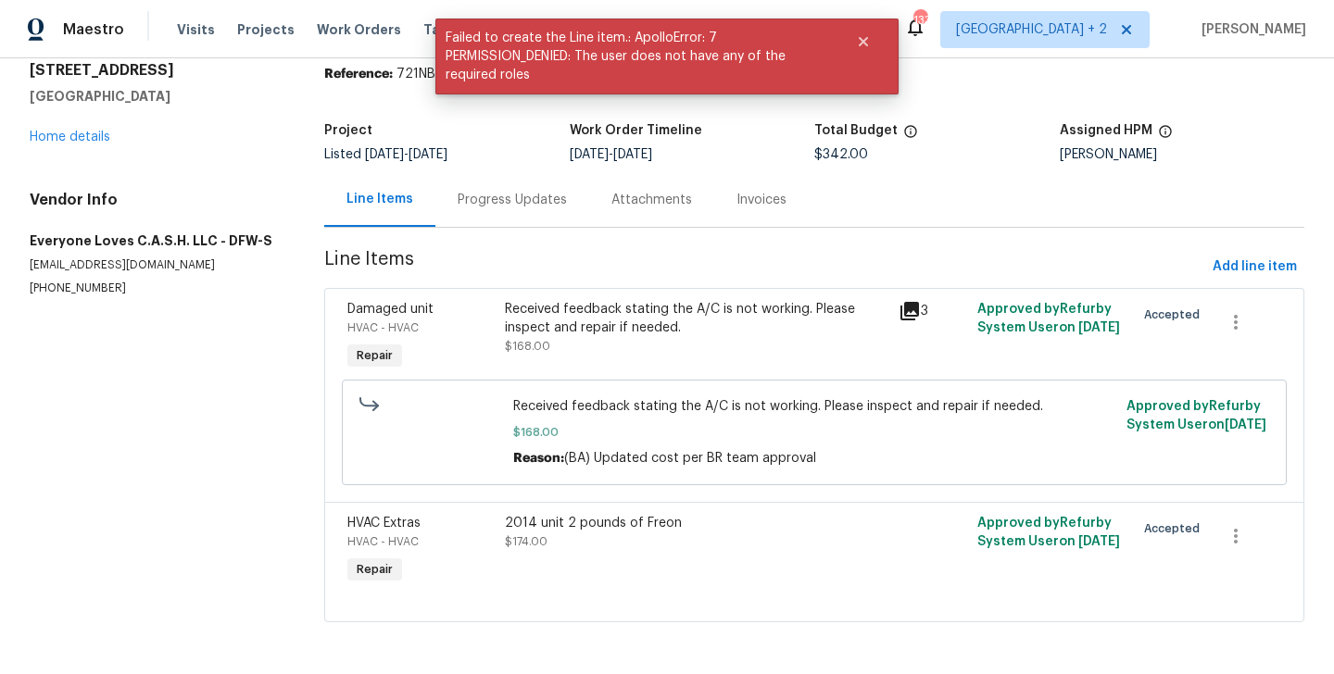
scroll to position [0, 0]
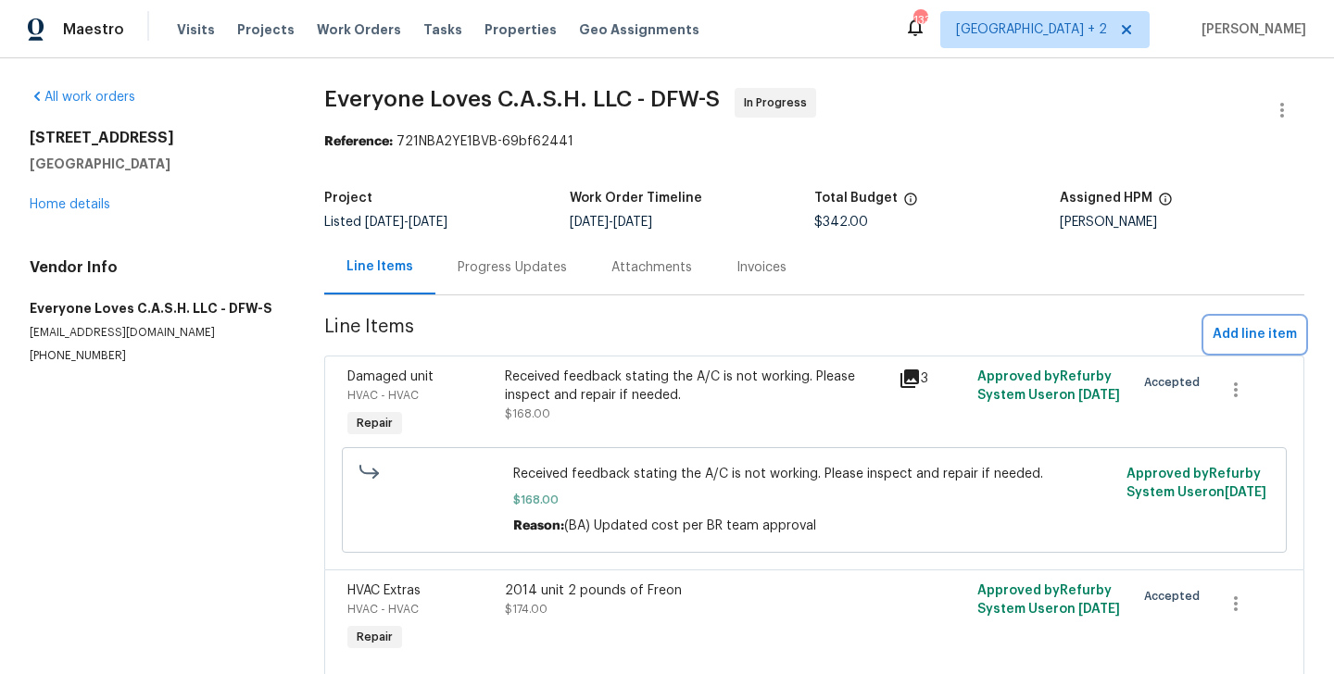
click at [1226, 346] on span "Add line item" at bounding box center [1255, 334] width 84 height 23
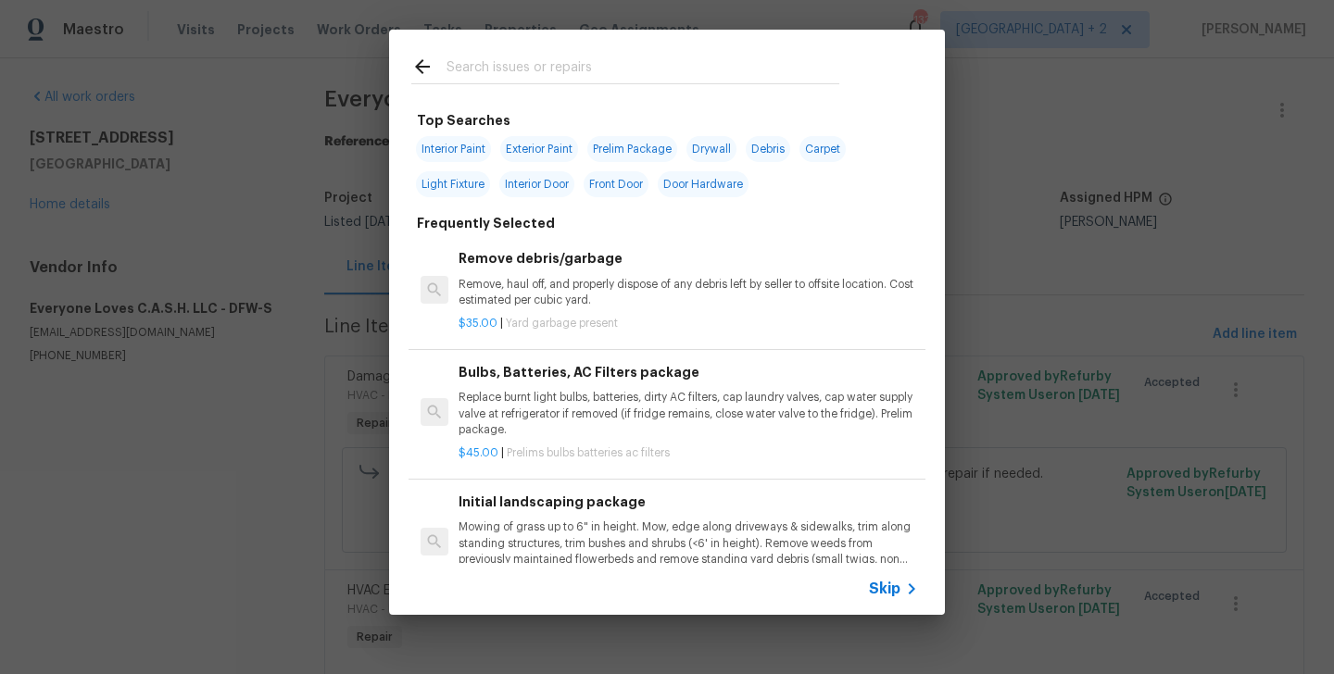
click at [575, 78] on input "text" at bounding box center [643, 70] width 393 height 28
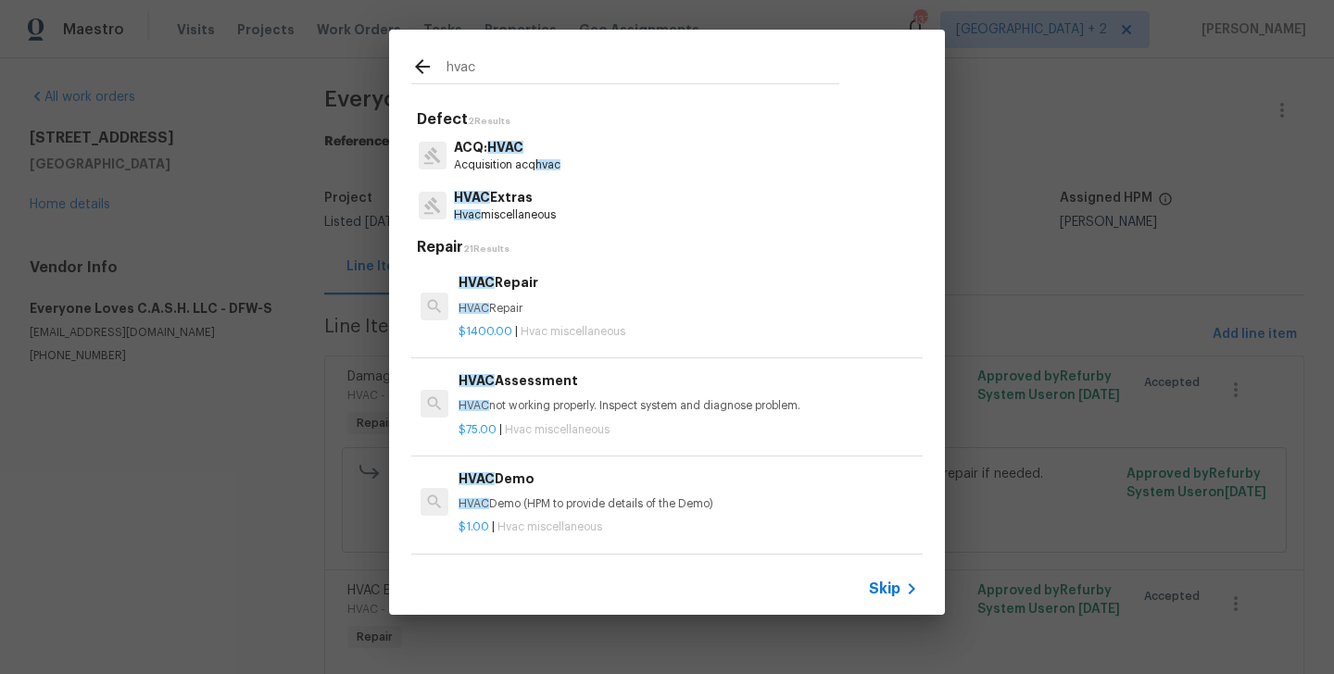
type input "hvac"
click at [533, 313] on p "HVAC Repair" at bounding box center [688, 309] width 459 height 16
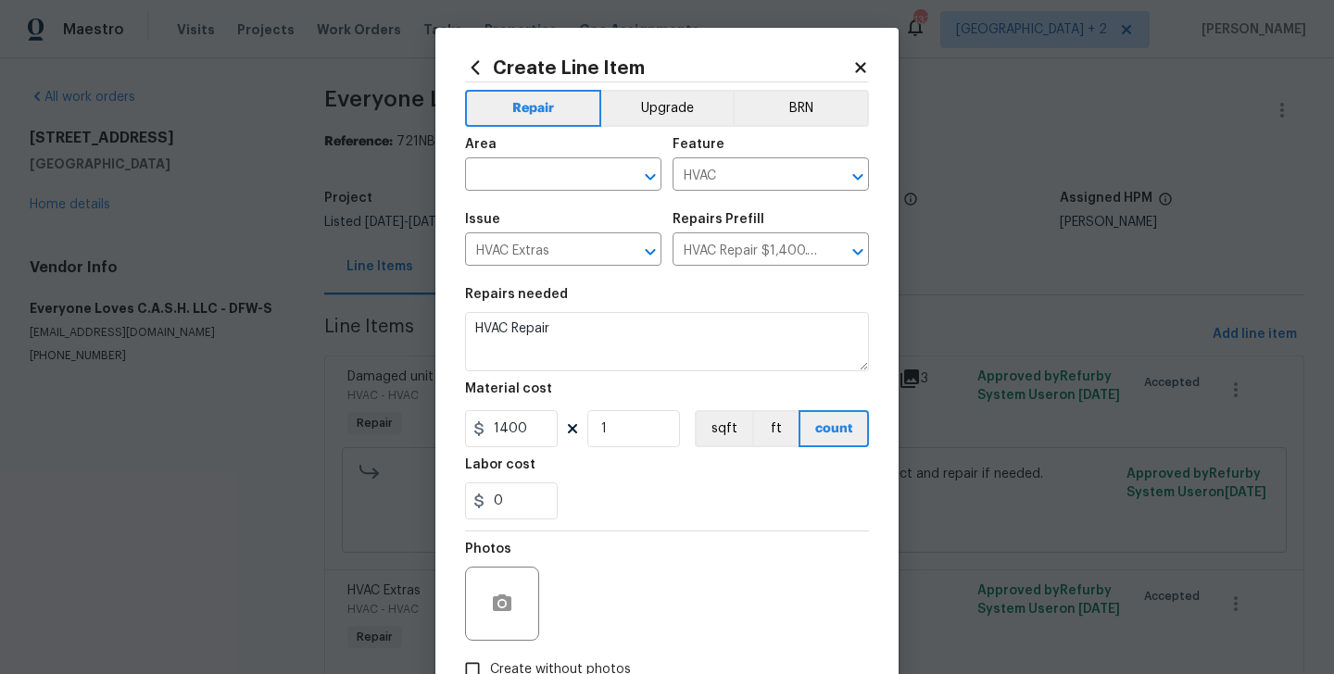
click at [518, 195] on span "Area ​" at bounding box center [563, 164] width 196 height 75
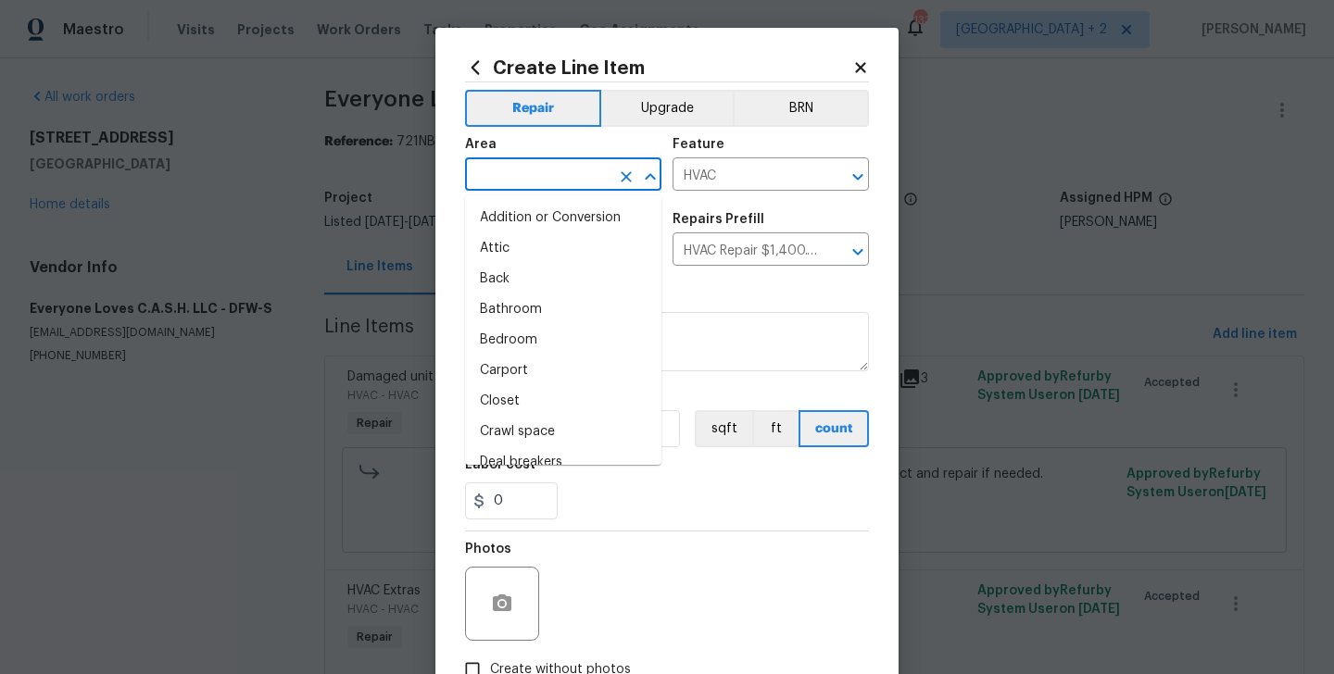
click at [497, 177] on input "text" at bounding box center [537, 176] width 145 height 29
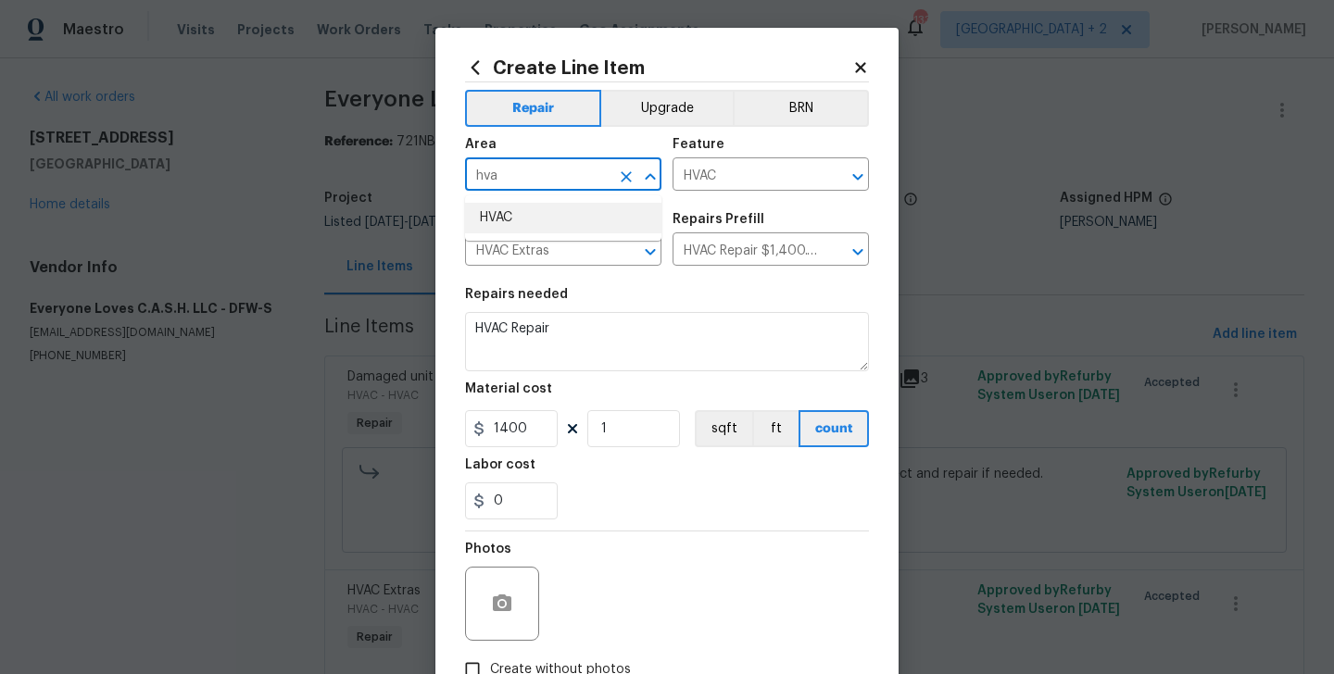
click at [507, 218] on li "HVAC" at bounding box center [563, 218] width 196 height 31
type input "HVAC"
click at [758, 224] on div "Repairs Prefill" at bounding box center [771, 225] width 196 height 24
click at [758, 235] on div "Repairs Prefill" at bounding box center [771, 225] width 196 height 24
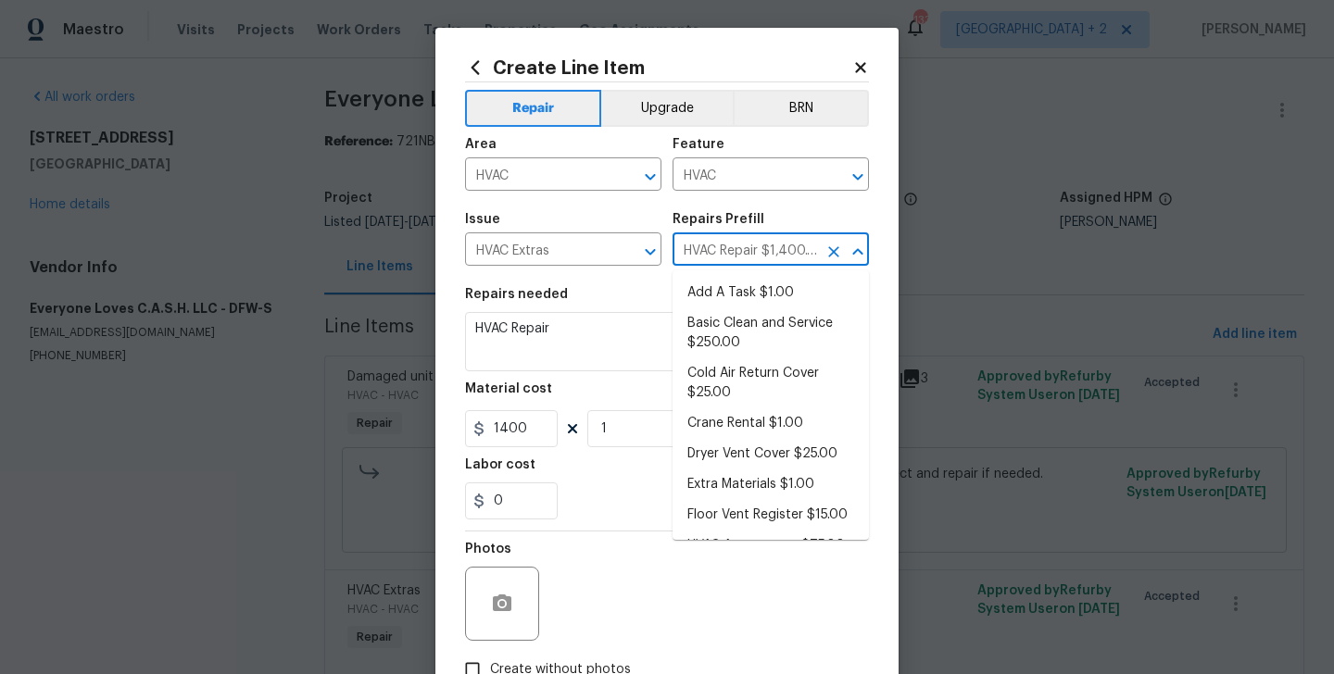
click at [758, 247] on input "HVAC Repair $1,400.00" at bounding box center [745, 251] width 145 height 29
click at [643, 293] on div "Repairs needed" at bounding box center [667, 300] width 404 height 24
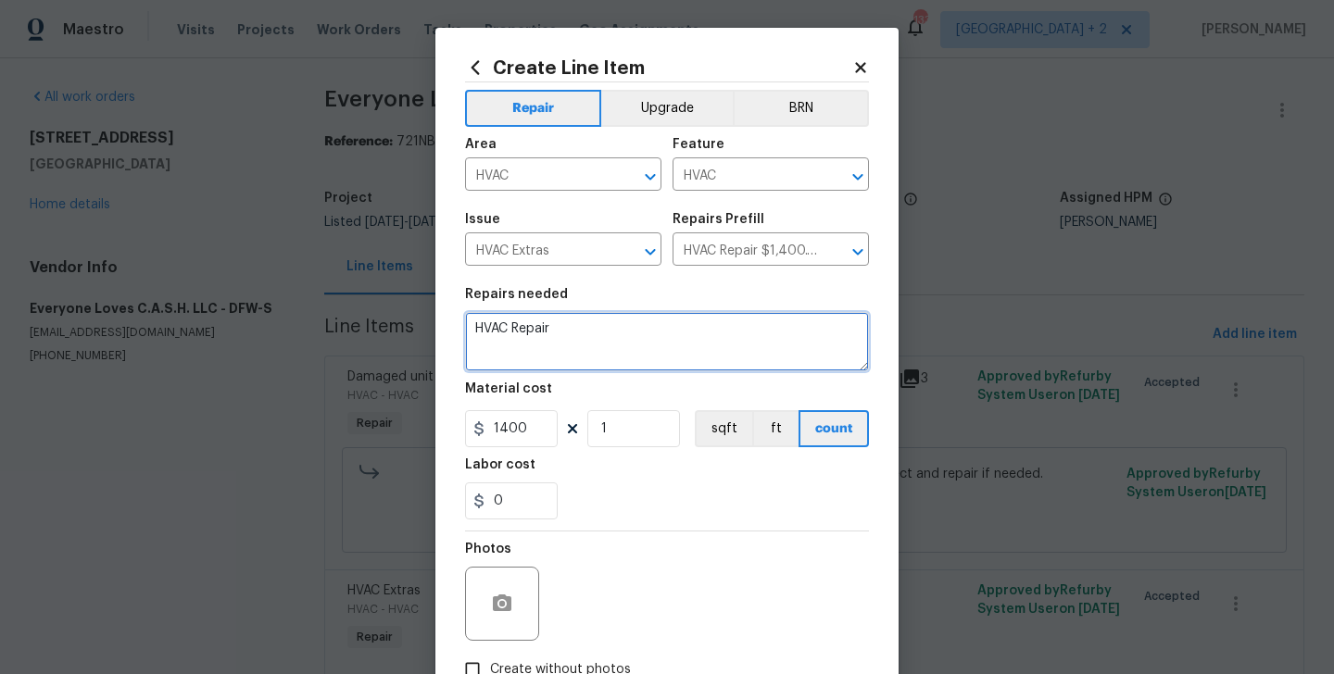
click at [506, 344] on textarea "HVAC Repair" at bounding box center [667, 341] width 404 height 59
paste textarea "Capacitor replacement"
type textarea "Capacitor replacement"
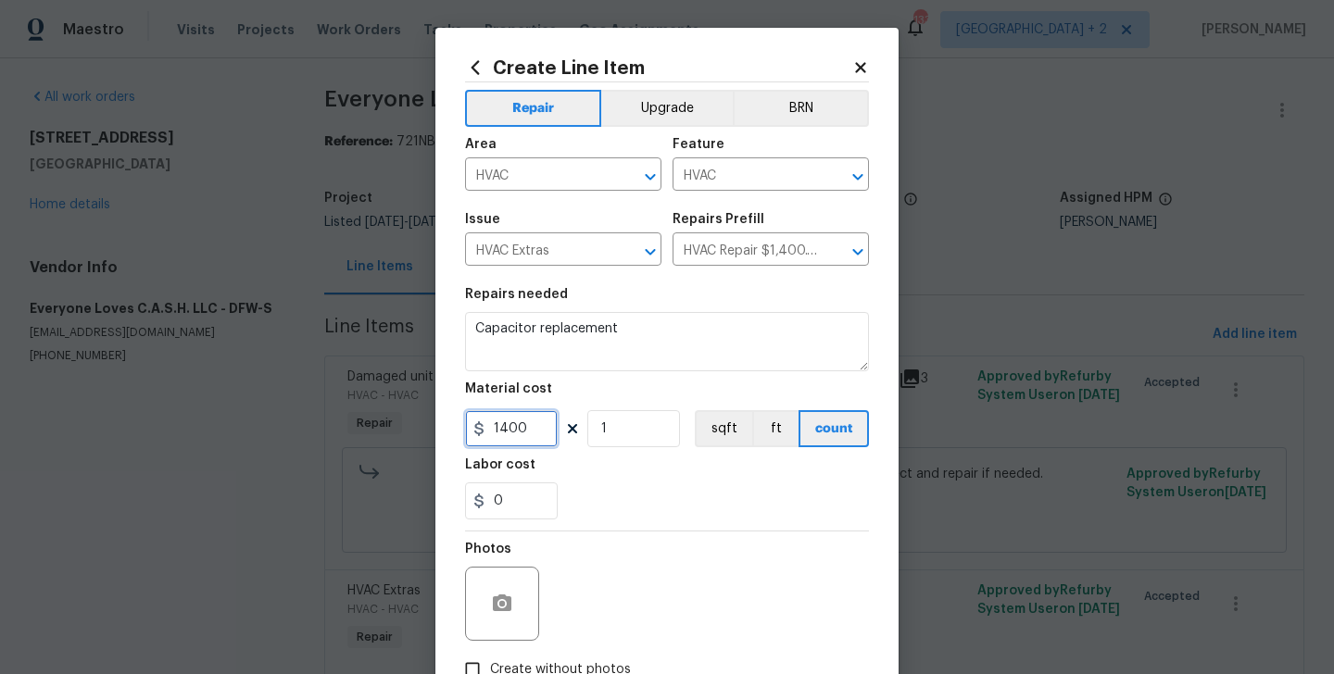
click at [521, 437] on input "1400" at bounding box center [511, 428] width 93 height 37
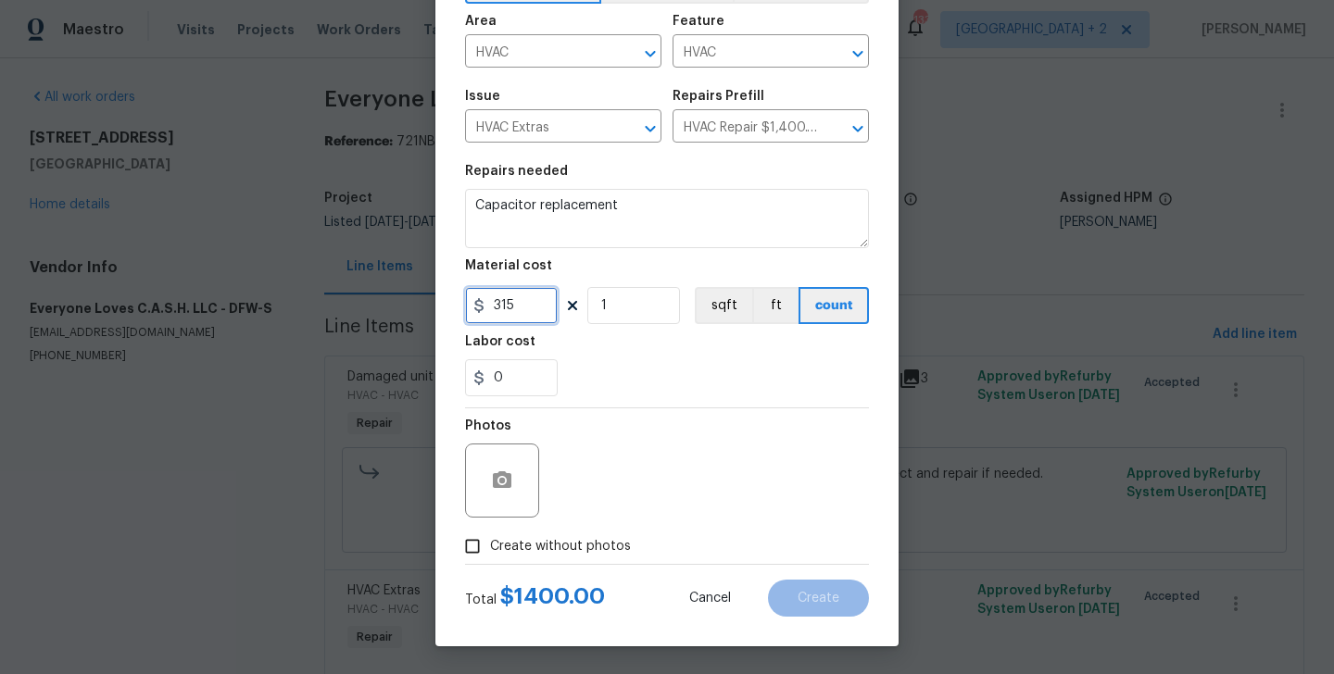
type input "315"
click at [576, 548] on span "Create without photos" at bounding box center [560, 546] width 141 height 19
click at [490, 548] on input "Create without photos" at bounding box center [472, 546] width 35 height 35
checkbox input "true"
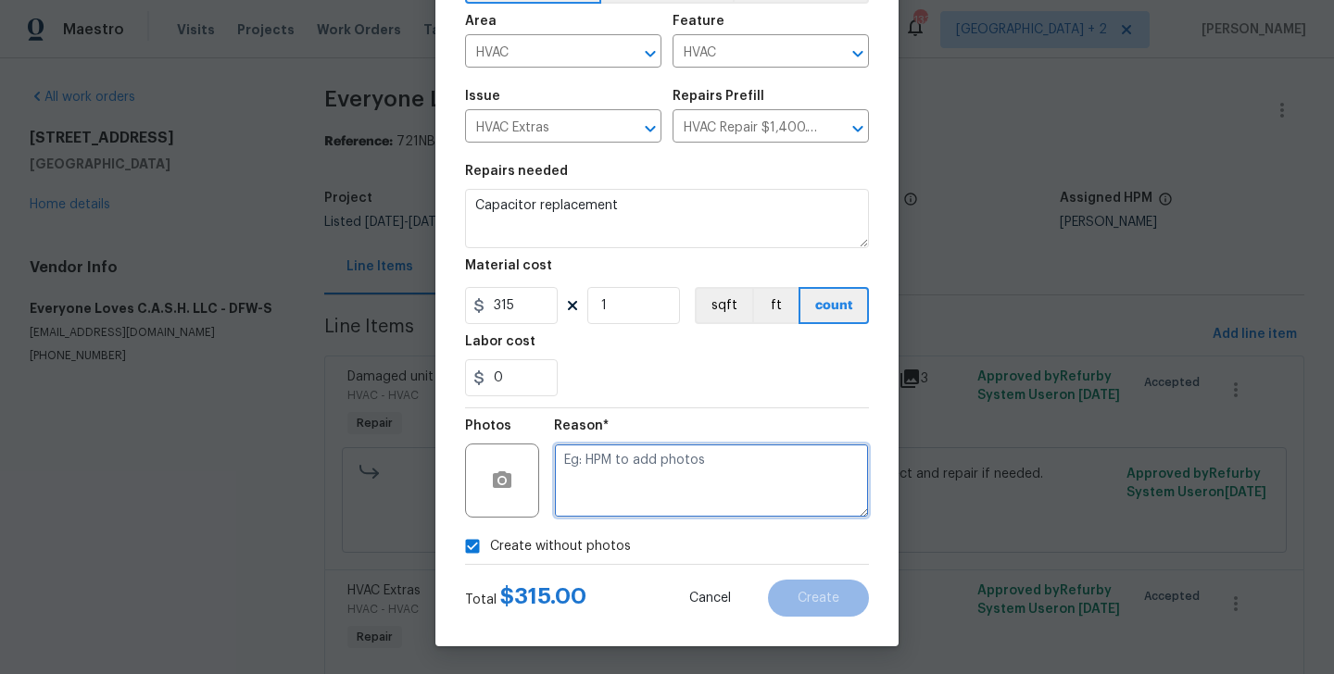
click at [724, 483] on textarea at bounding box center [711, 481] width 315 height 74
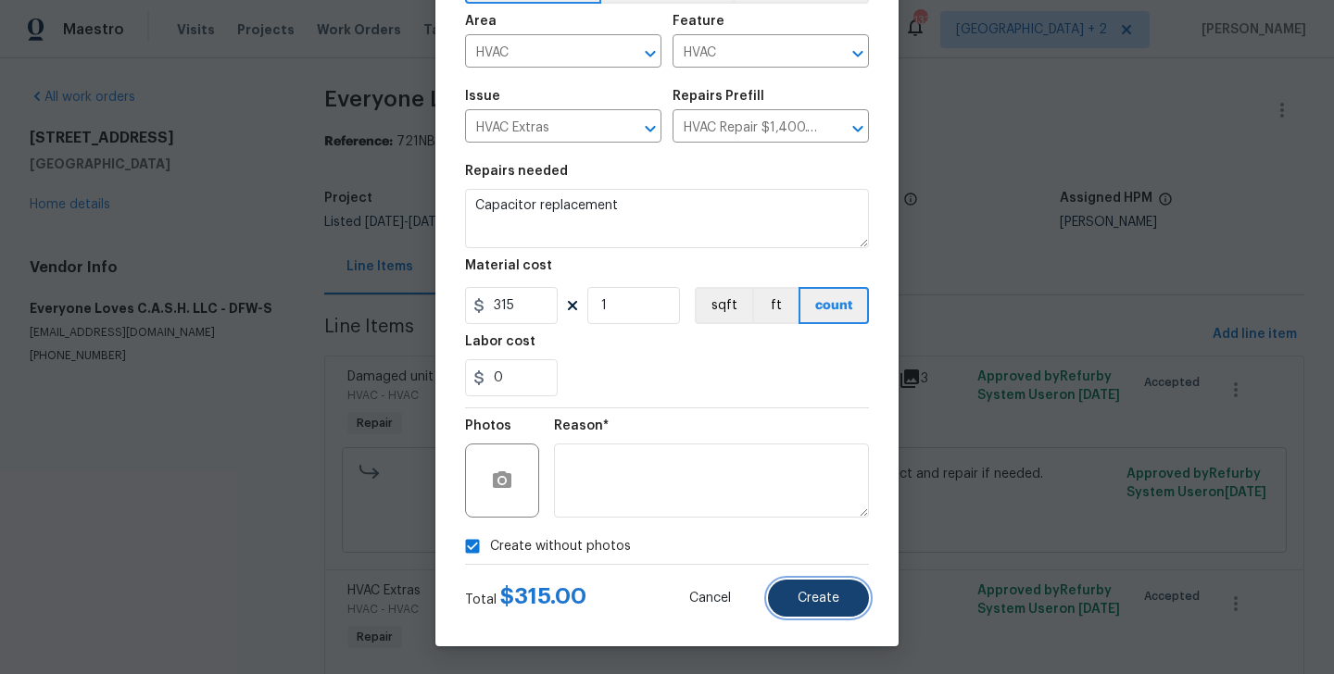
click at [820, 607] on button "Create" at bounding box center [818, 598] width 101 height 37
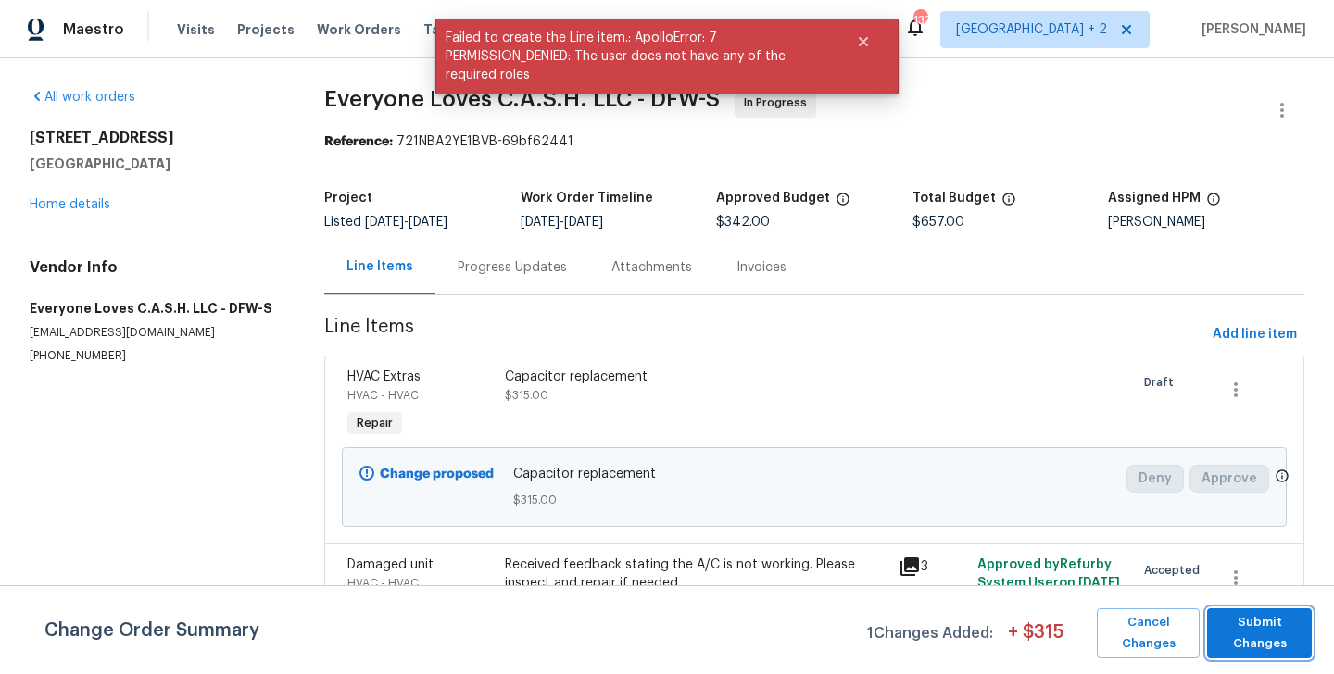
click at [1258, 627] on span "Submit Changes" at bounding box center [1259, 633] width 86 height 43
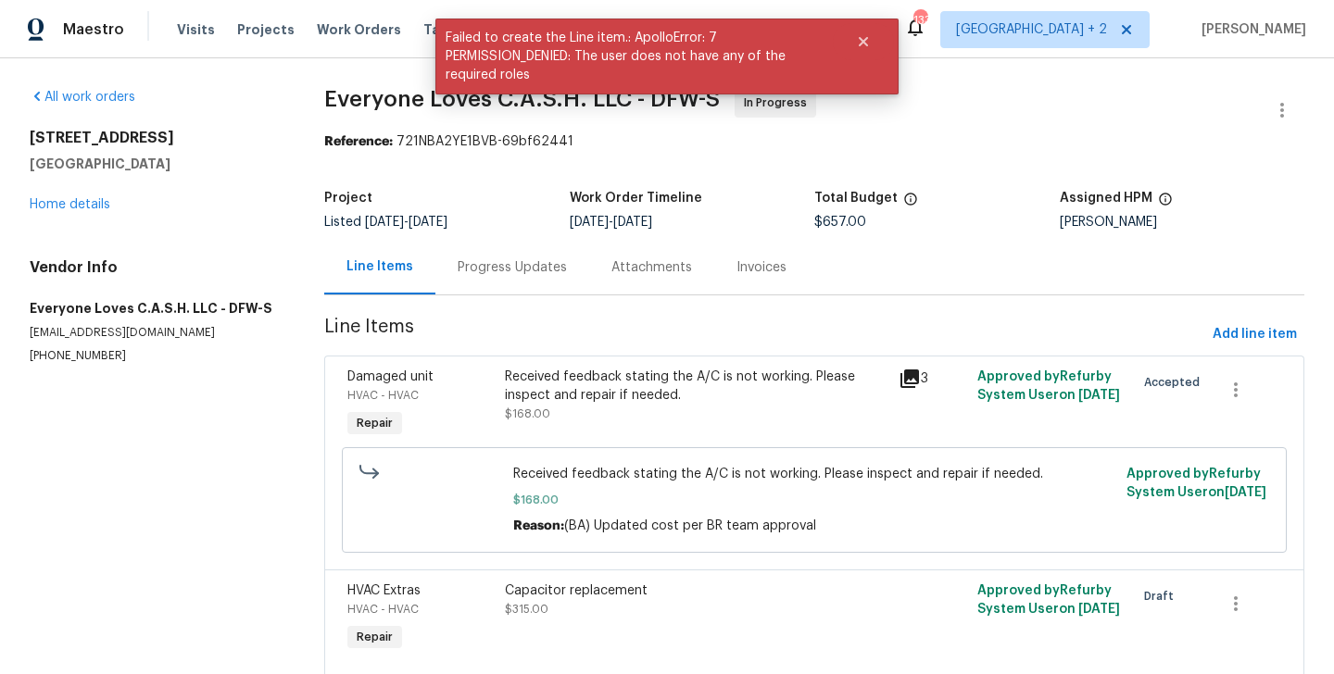
scroll to position [189, 0]
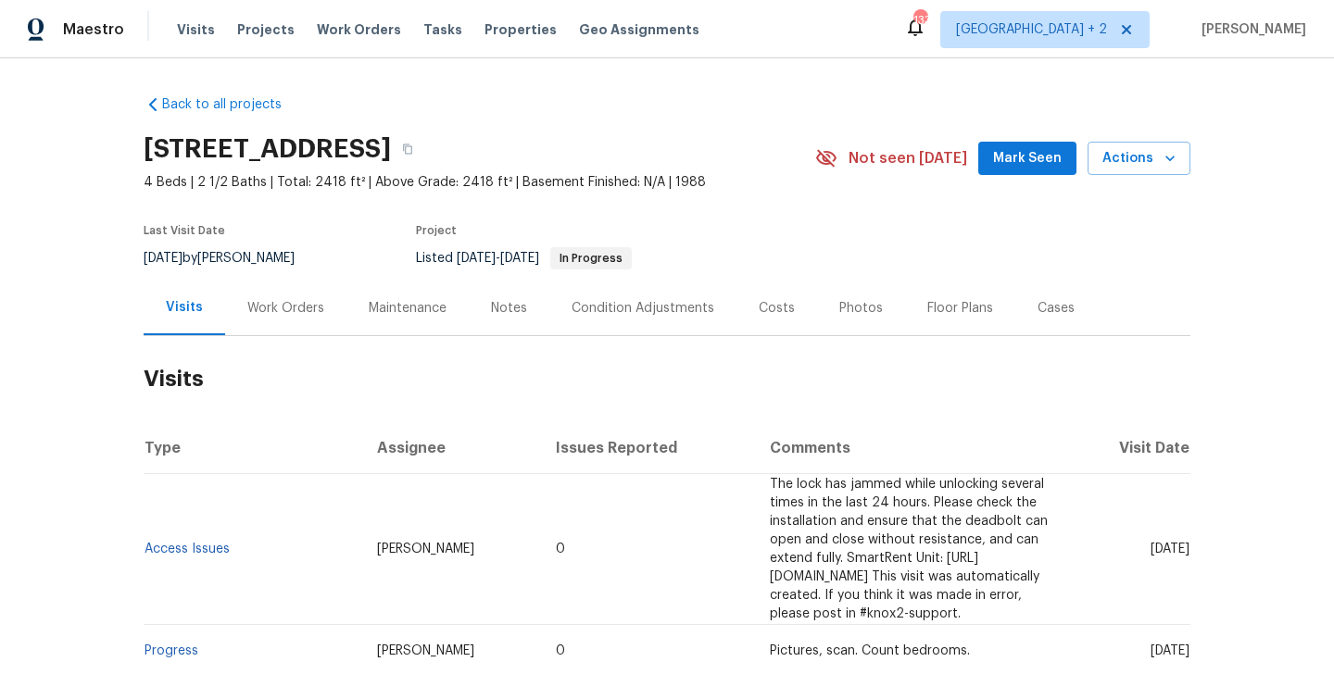
click at [319, 308] on div "Work Orders" at bounding box center [285, 308] width 77 height 19
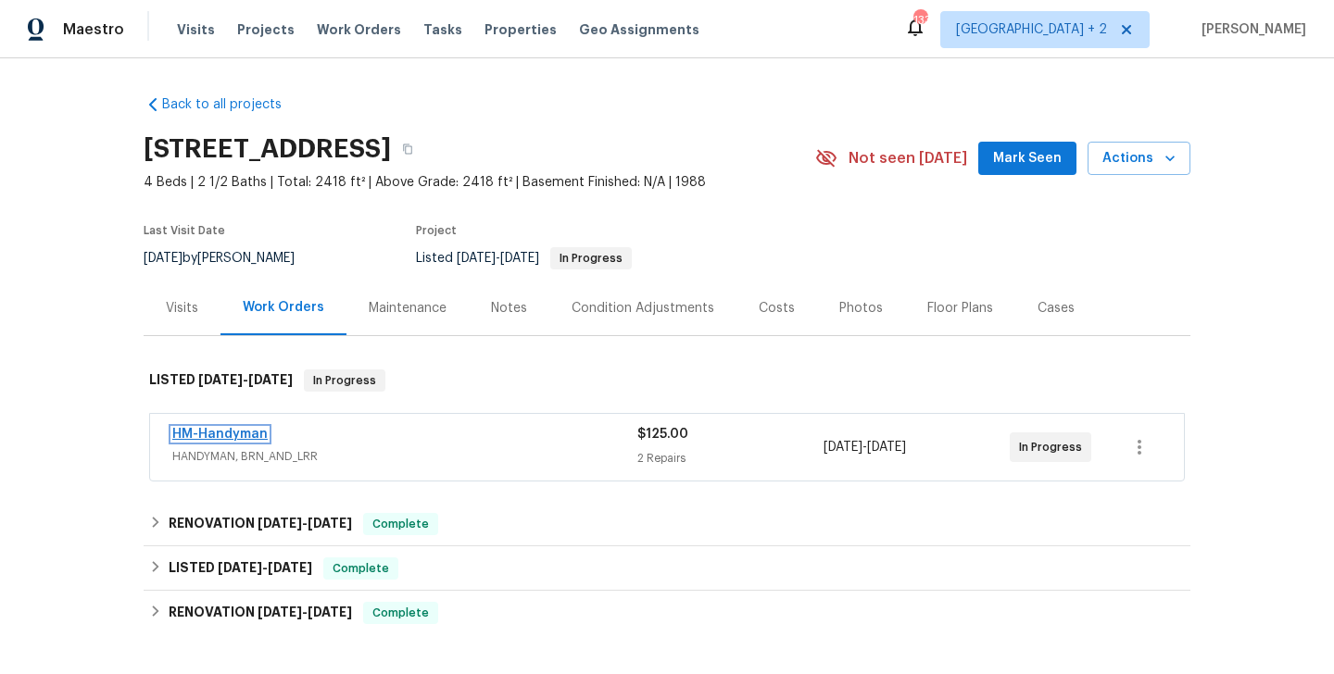
click at [228, 436] on link "HM-Handyman" at bounding box center [219, 434] width 95 height 13
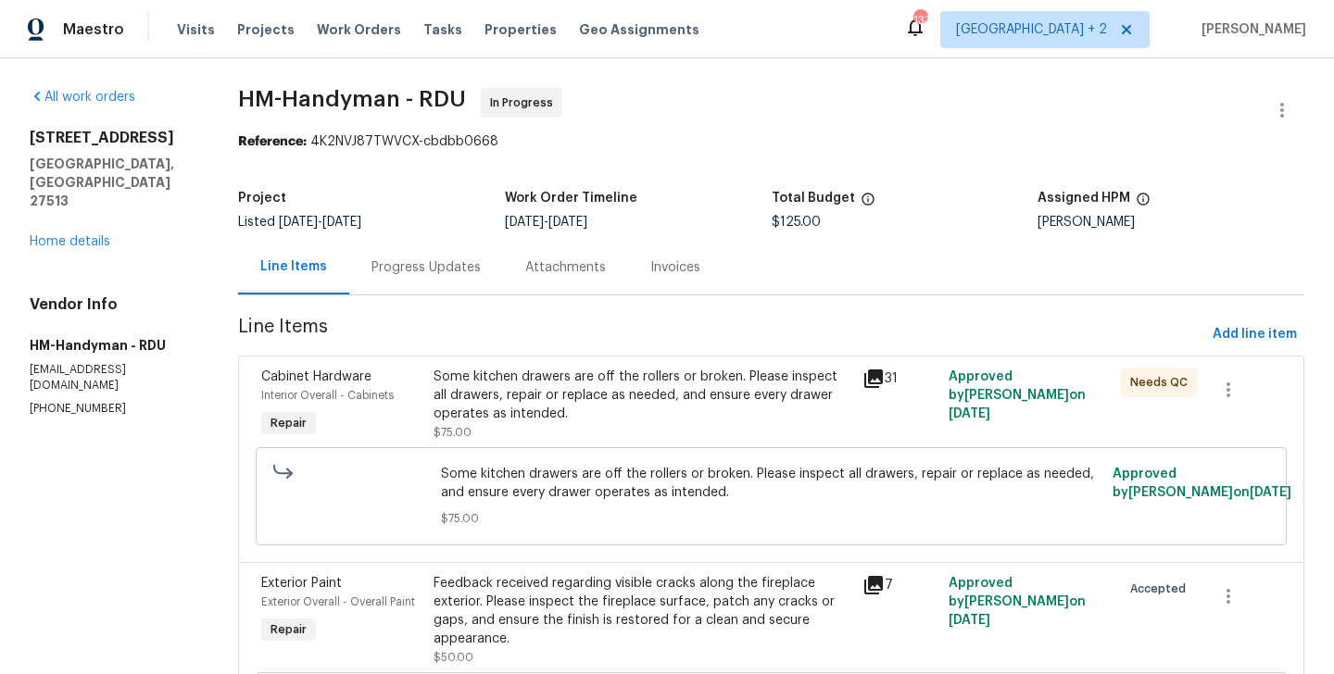
click at [408, 265] on div "Progress Updates" at bounding box center [425, 267] width 109 height 19
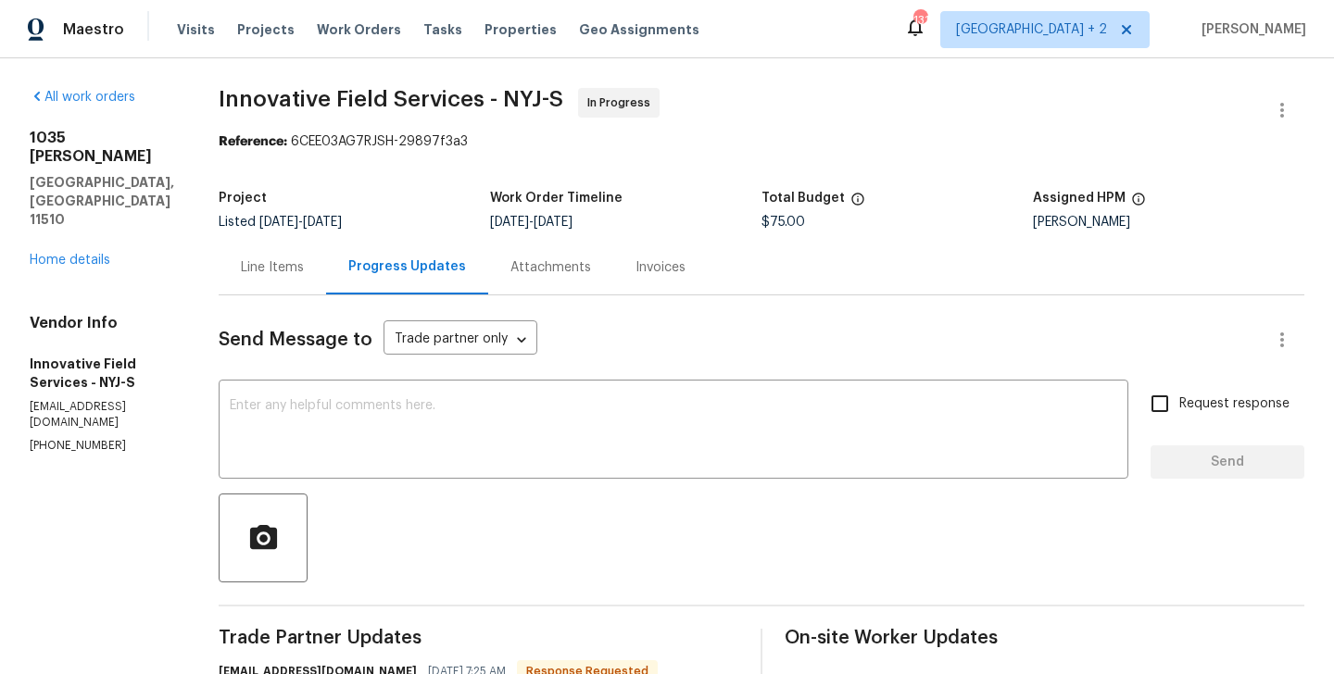
click at [288, 256] on div "Line Items" at bounding box center [272, 267] width 107 height 55
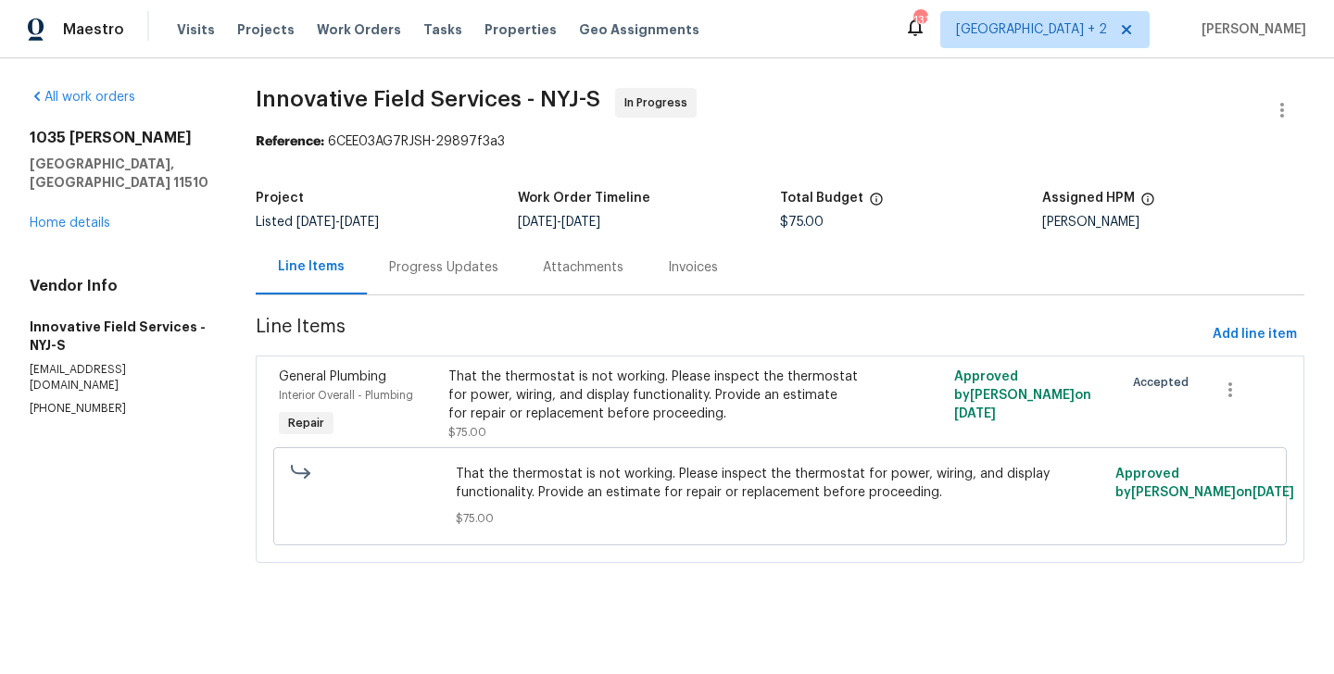
click at [591, 409] on div "That the thermostat is not working. Please inspect the thermostat for power, wi…" at bounding box center [653, 396] width 411 height 56
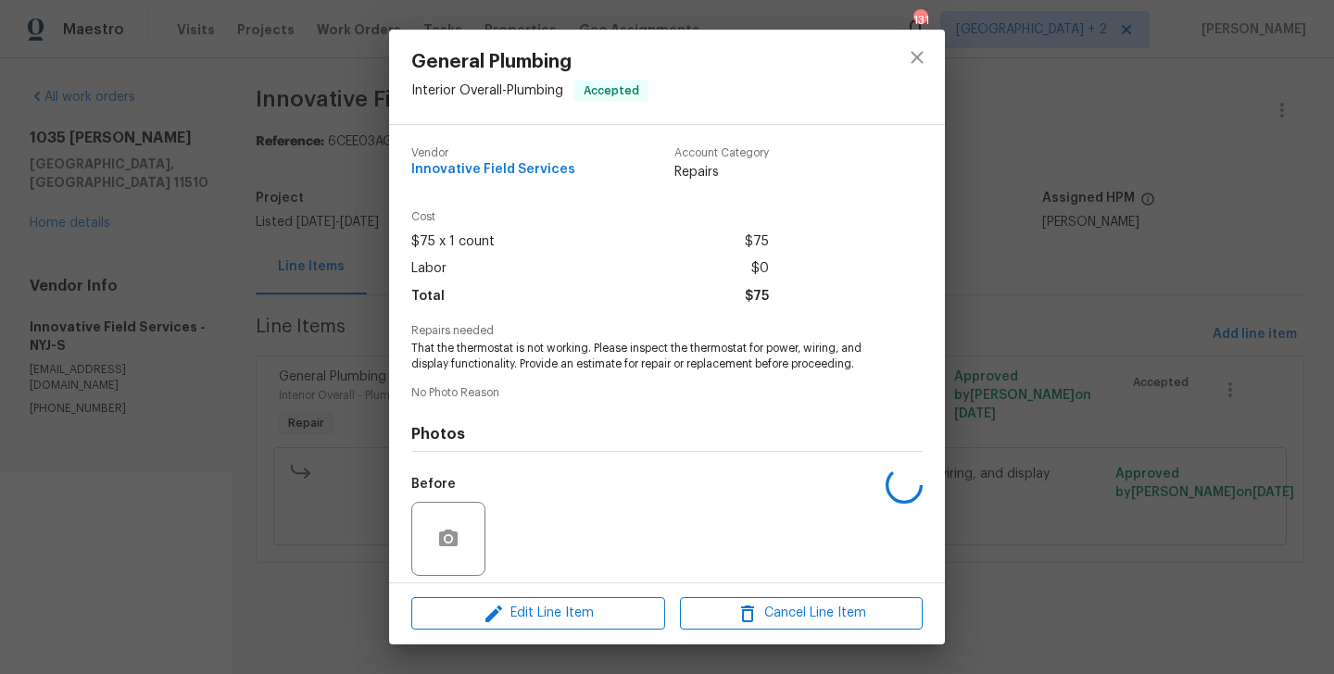
scroll to position [132, 0]
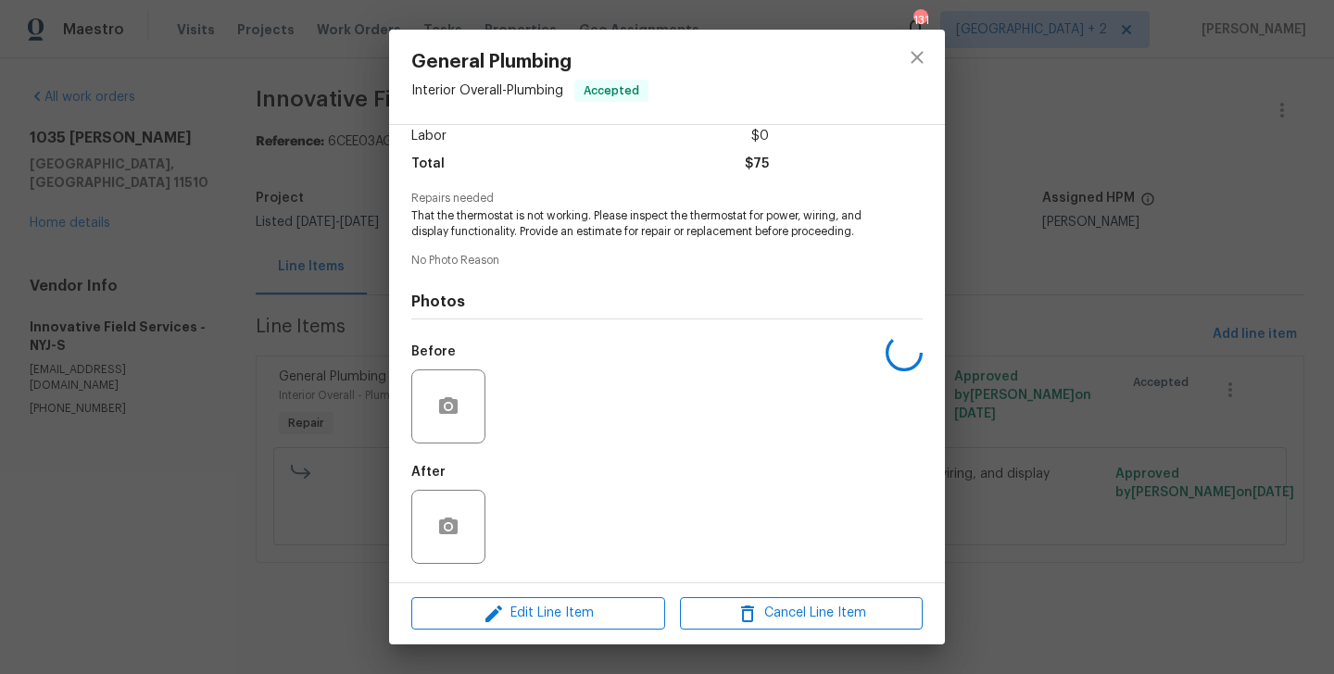
click at [280, 434] on div "General Plumbing Interior Overall - Plumbing Accepted Vendor Innovative Field S…" at bounding box center [667, 337] width 1334 height 674
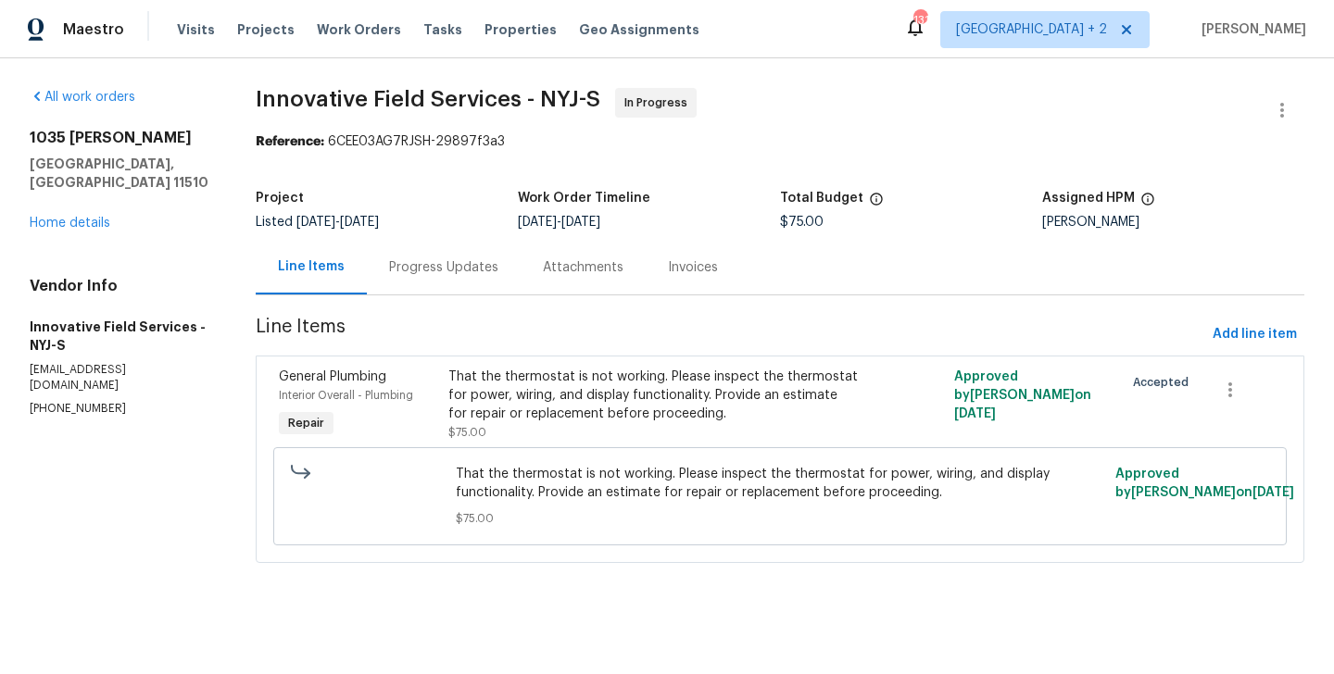
click at [402, 276] on div "Progress Updates" at bounding box center [443, 267] width 109 height 19
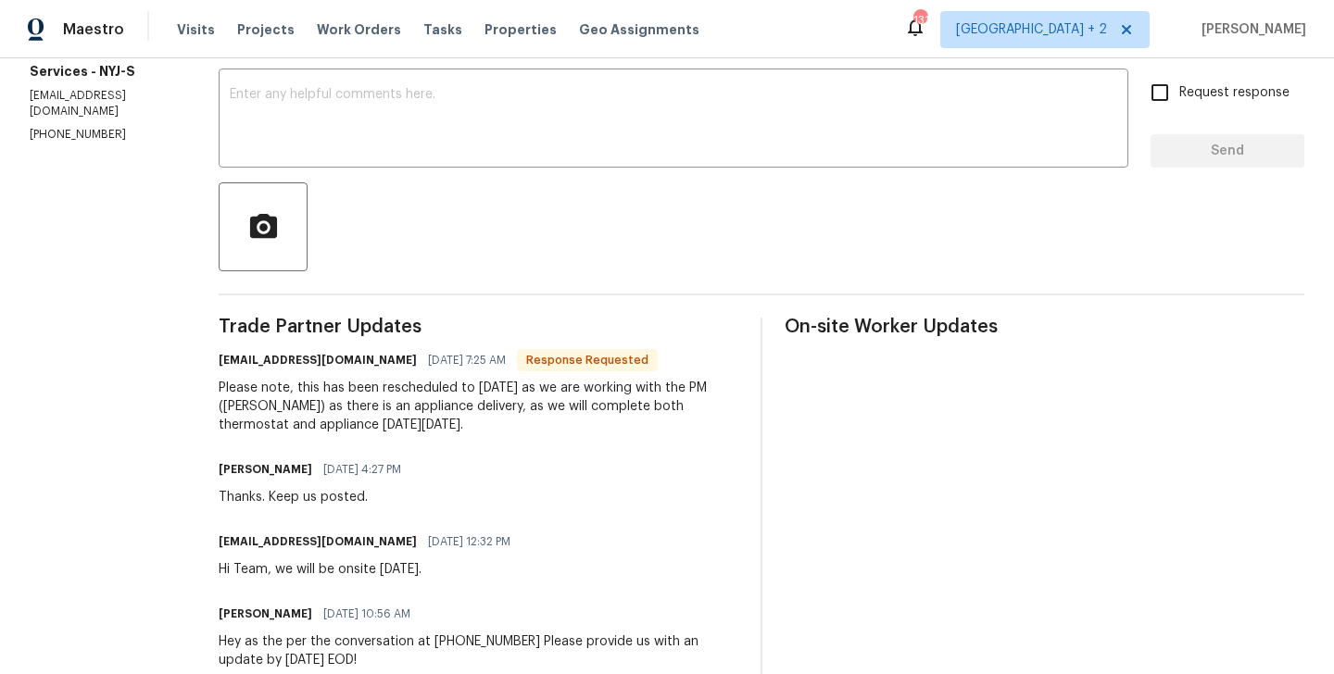
scroll to position [228, 0]
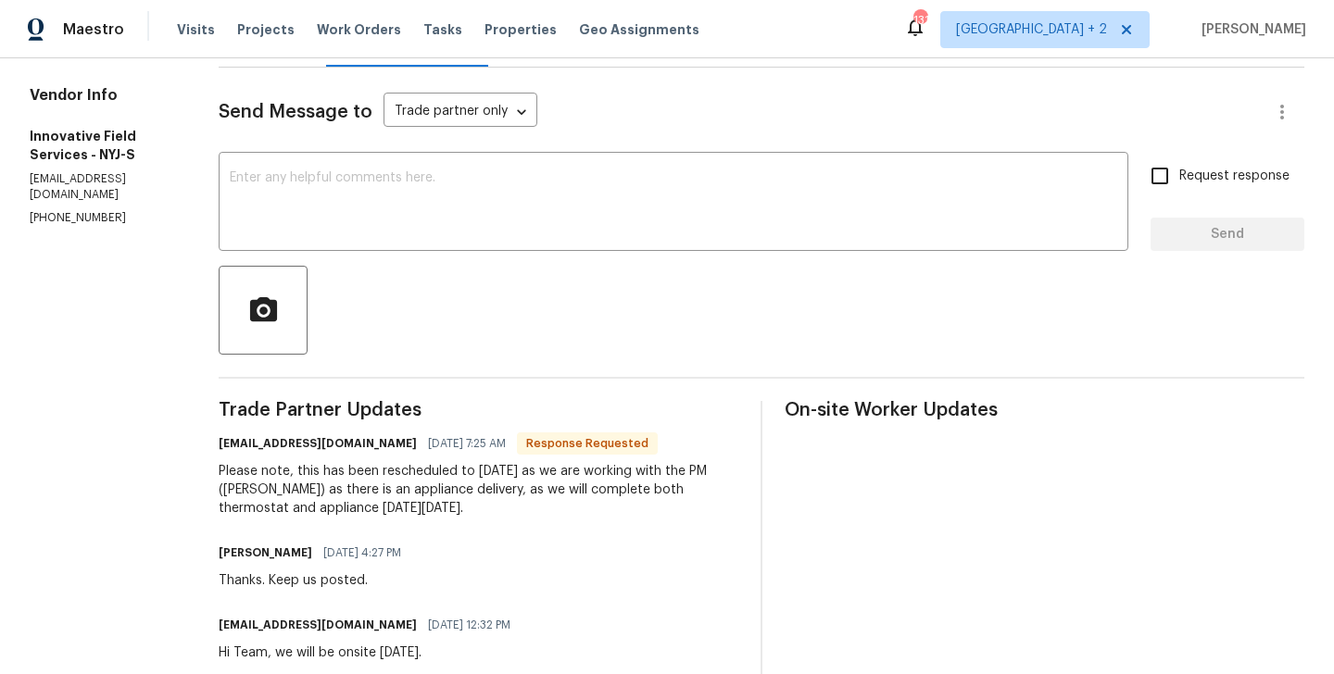
click at [343, 259] on div "Send Message to Trade partner only Trade partner only ​ x ​ Request response Se…" at bounding box center [762, 586] width 1086 height 1036
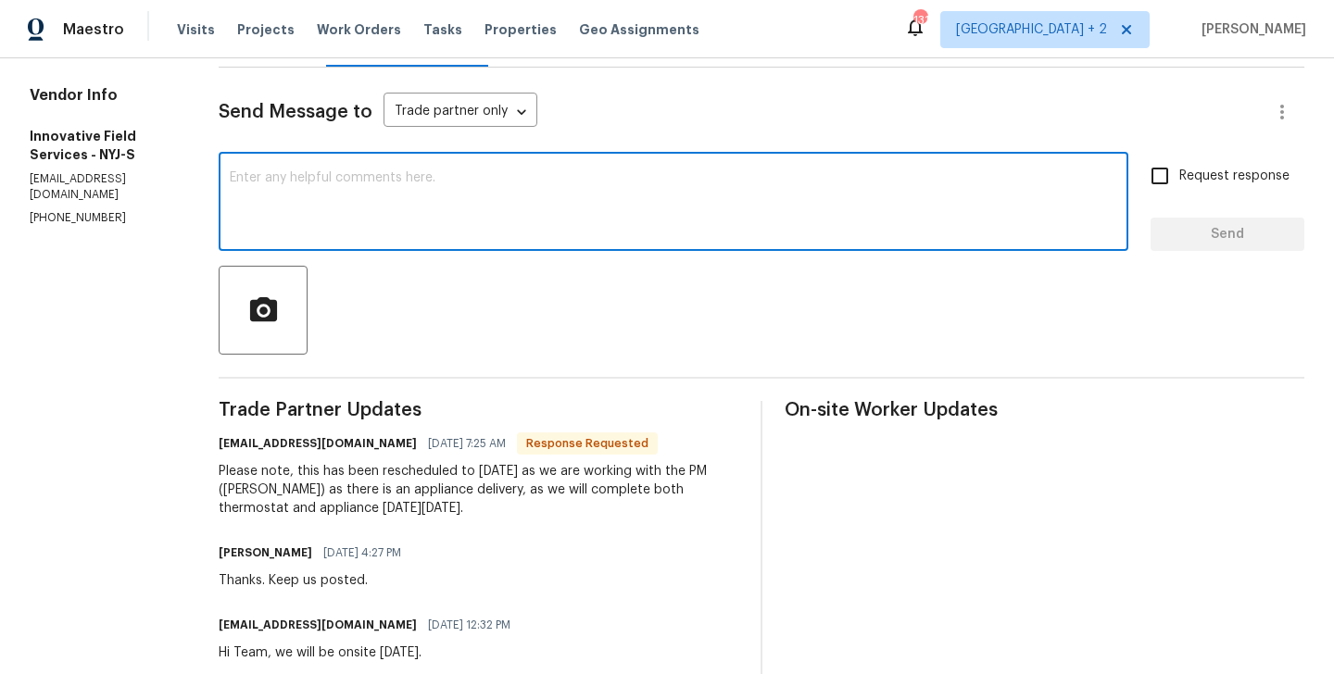
click at [327, 222] on textarea at bounding box center [673, 203] width 887 height 65
type textarea "Thanks. Keep us posted on the completion."
click at [1189, 182] on span "Request response" at bounding box center [1234, 176] width 110 height 19
click at [1179, 182] on input "Request response" at bounding box center [1159, 176] width 39 height 39
checkbox input "true"
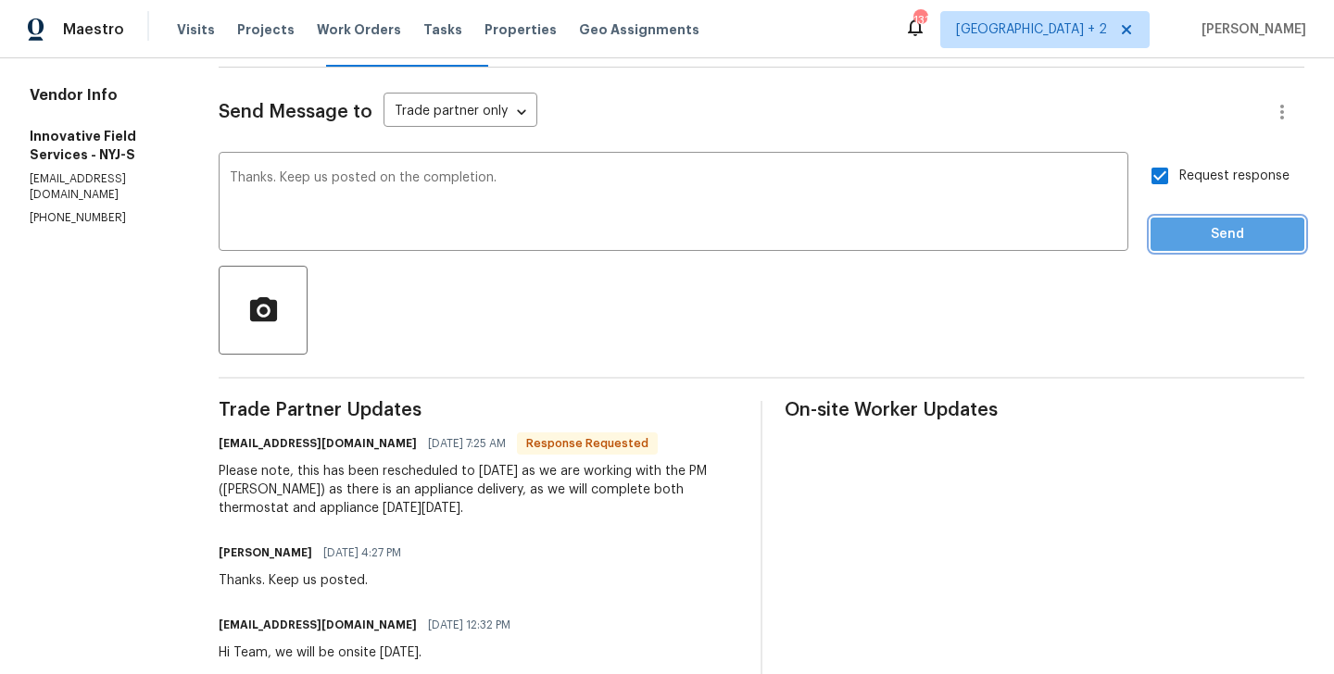
click at [1189, 237] on span "Send" at bounding box center [1227, 234] width 124 height 23
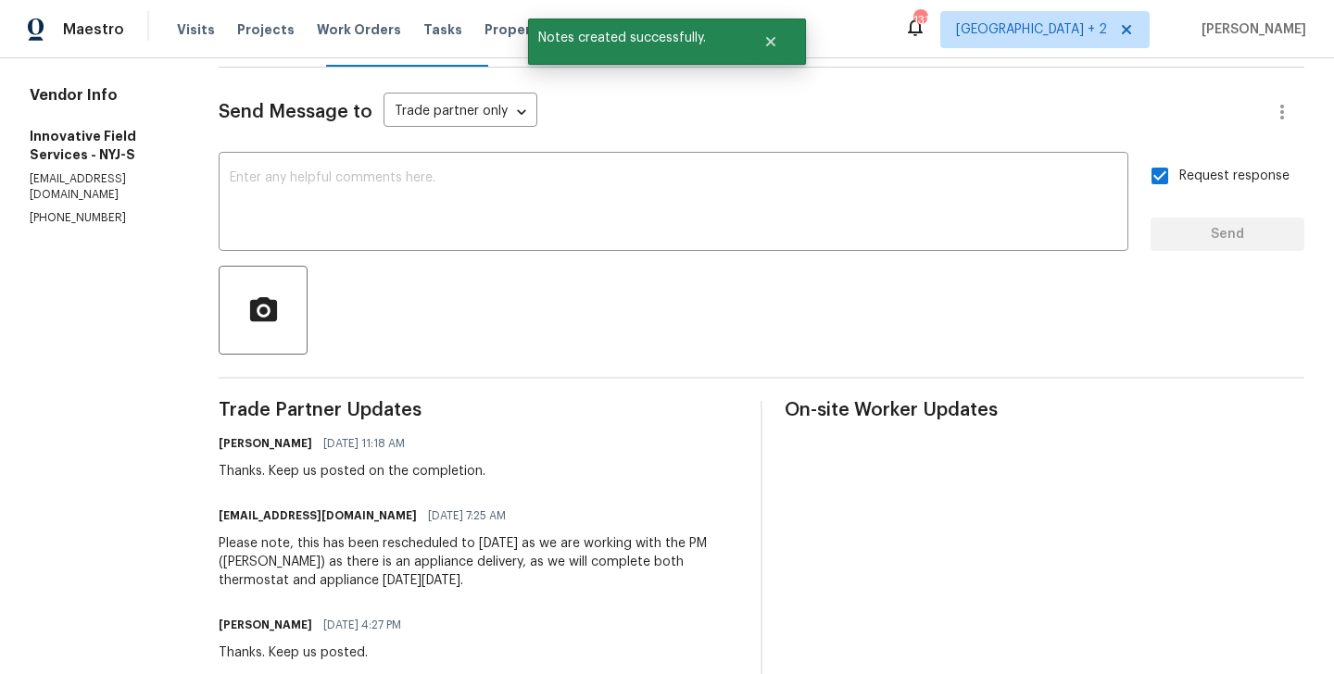
click at [482, 564] on div "Please note, this has been rescheduled to [DATE] as we are working with the PM …" at bounding box center [479, 563] width 520 height 56
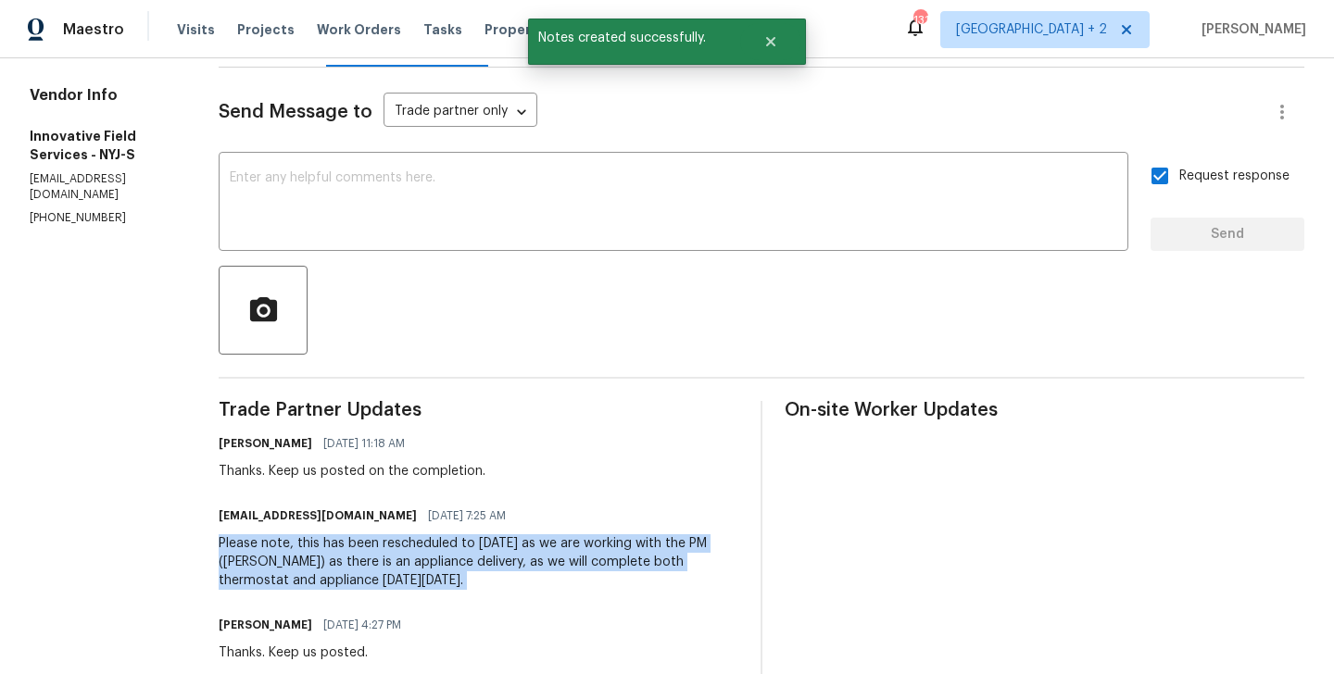
click at [482, 564] on div "Please note, this has been rescheduled to [DATE] as we are working with the PM …" at bounding box center [479, 563] width 520 height 56
copy div "Please note, this has been rescheduled to [DATE] as we are working with the PM …"
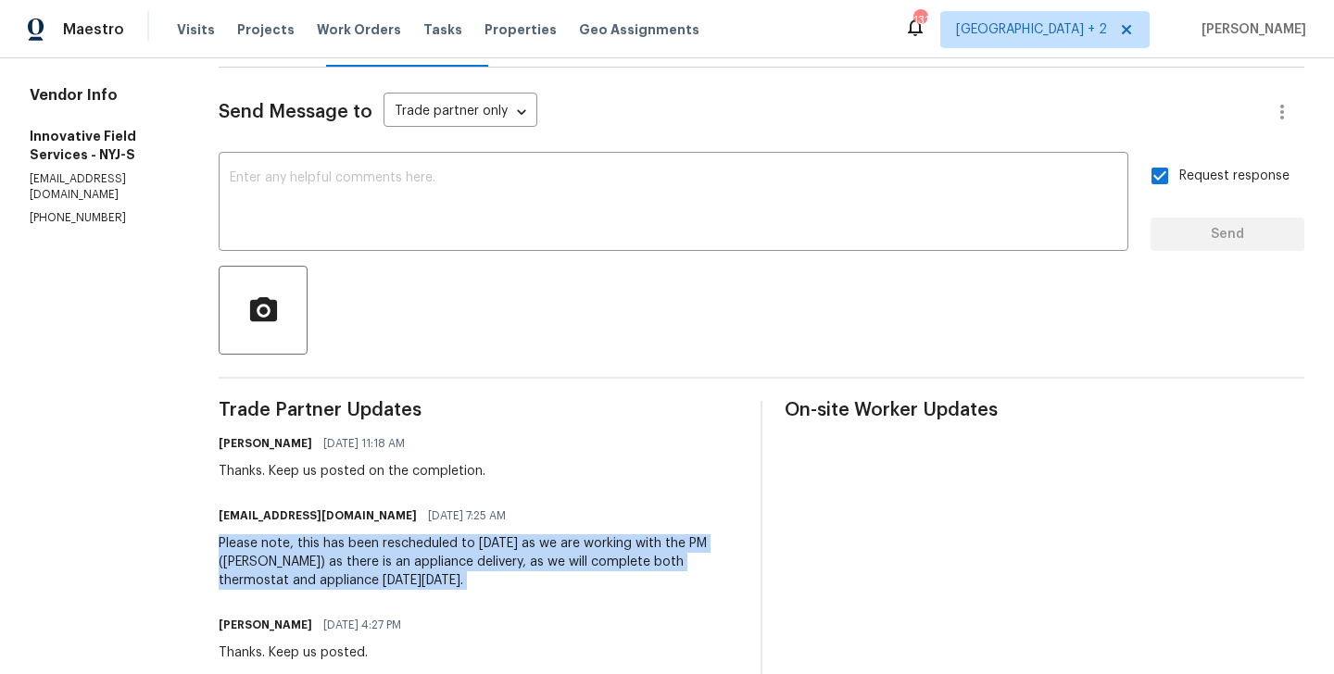
scroll to position [0, 0]
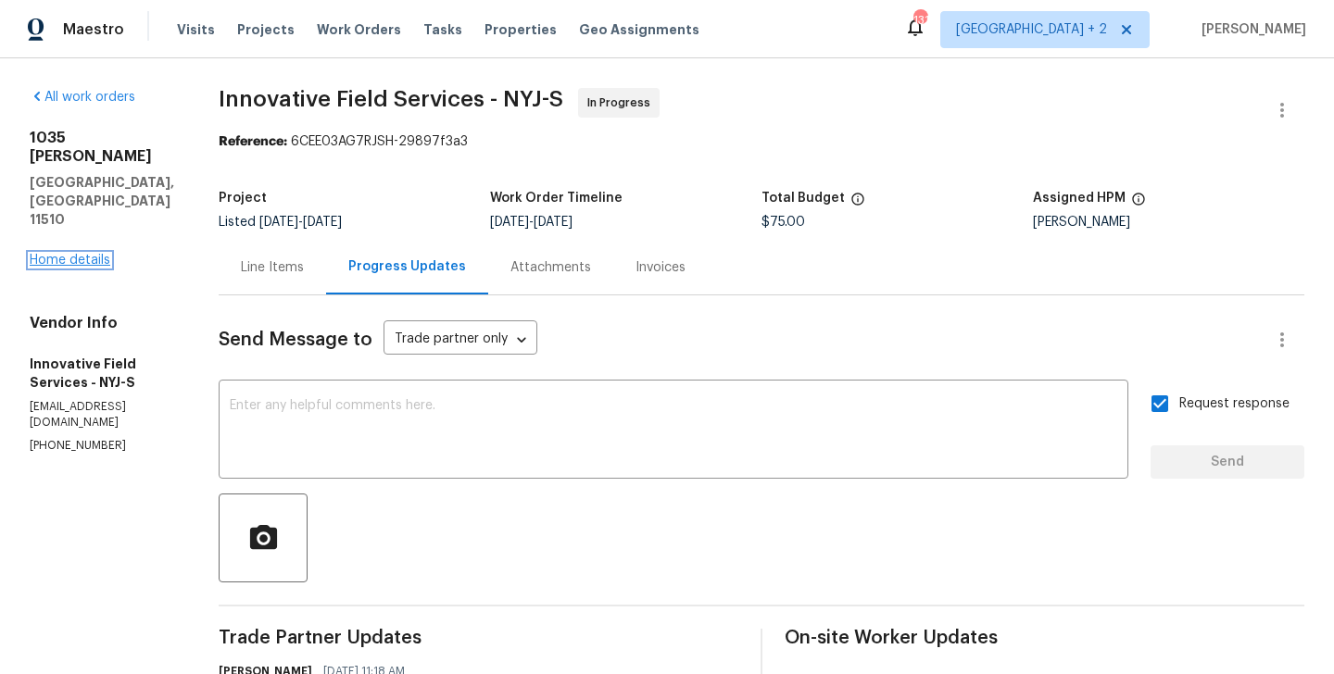
click at [73, 254] on link "Home details" at bounding box center [70, 260] width 81 height 13
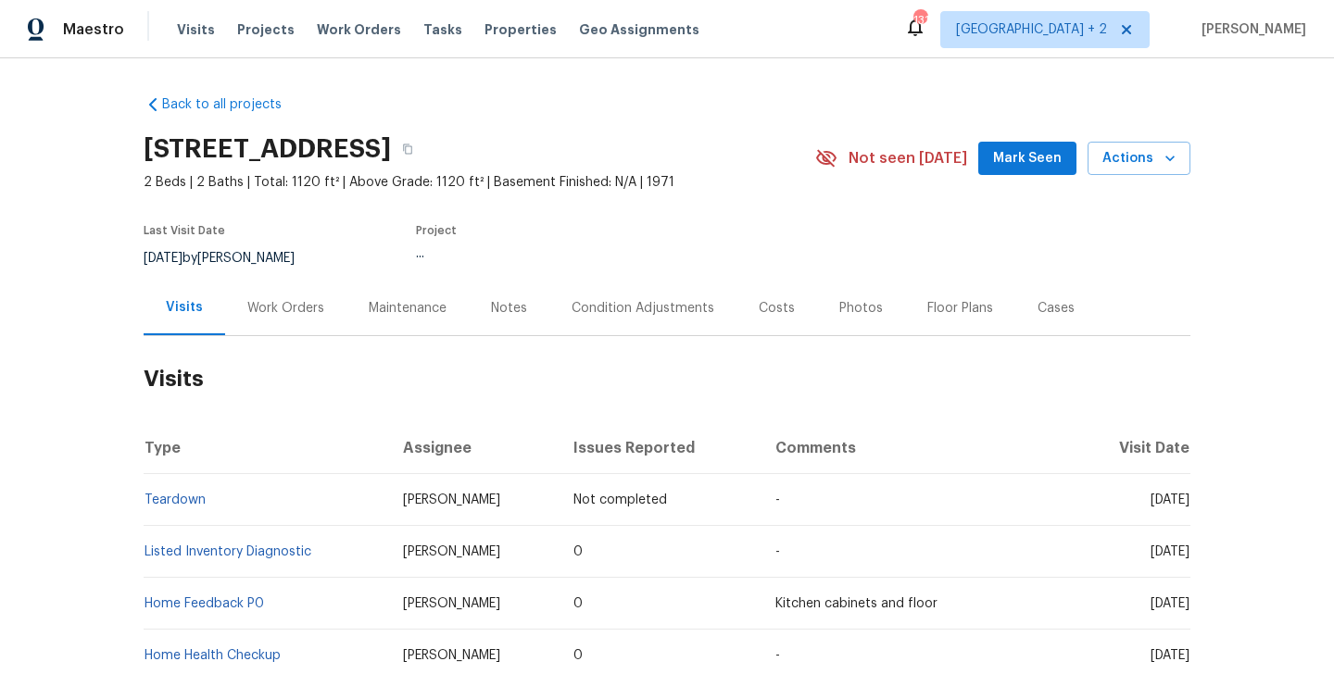
click at [286, 321] on div "Work Orders" at bounding box center [285, 308] width 121 height 55
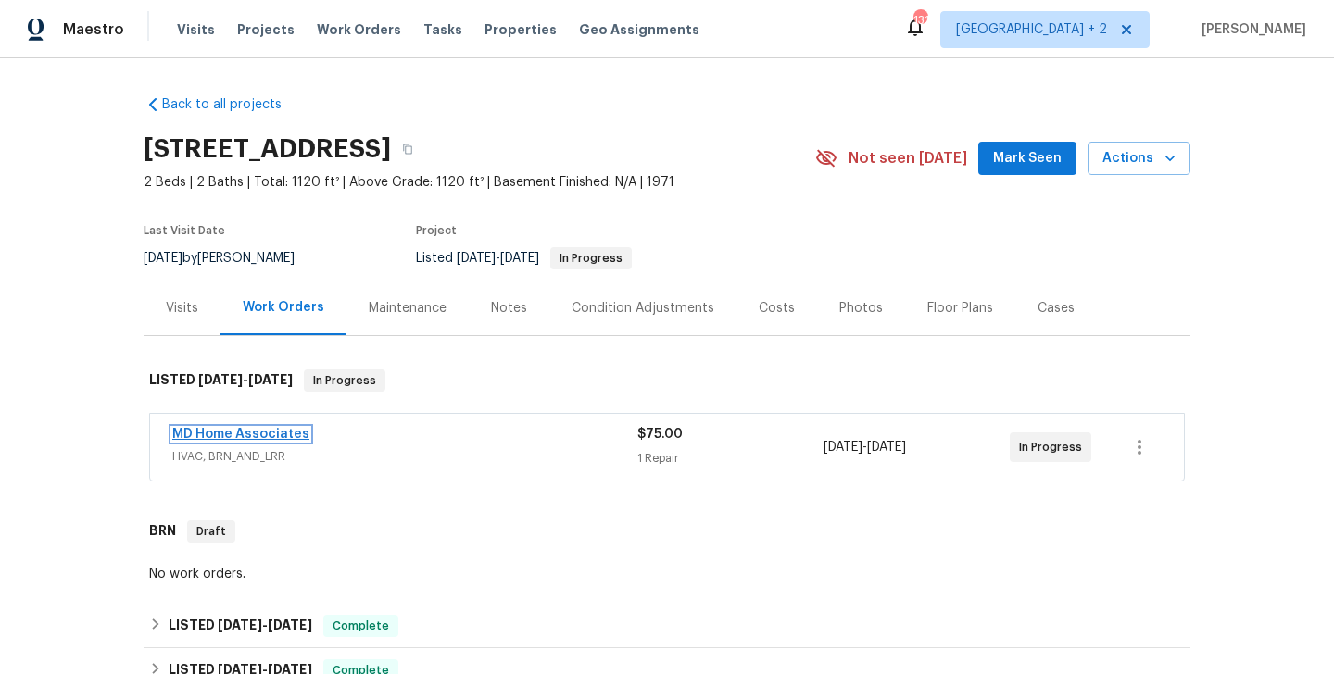
click at [282, 434] on link "MD Home Associates" at bounding box center [240, 434] width 137 height 13
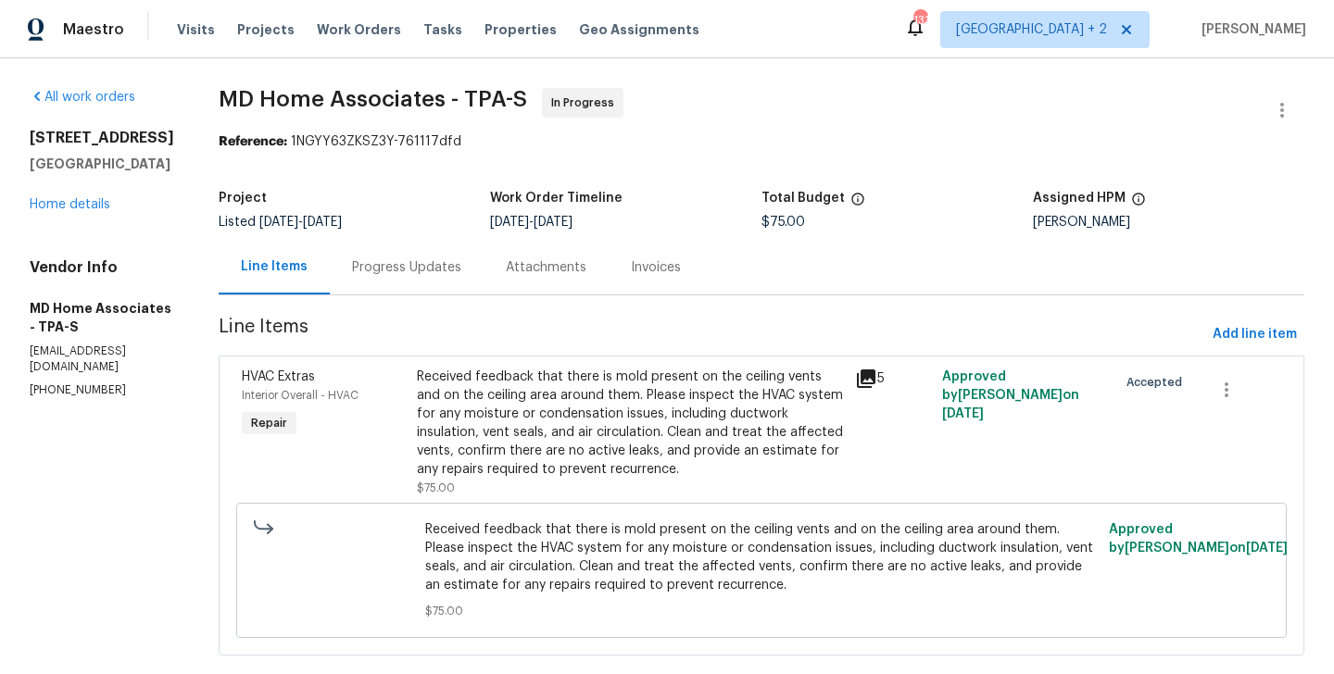
click at [484, 258] on div "Progress Updates" at bounding box center [407, 267] width 154 height 55
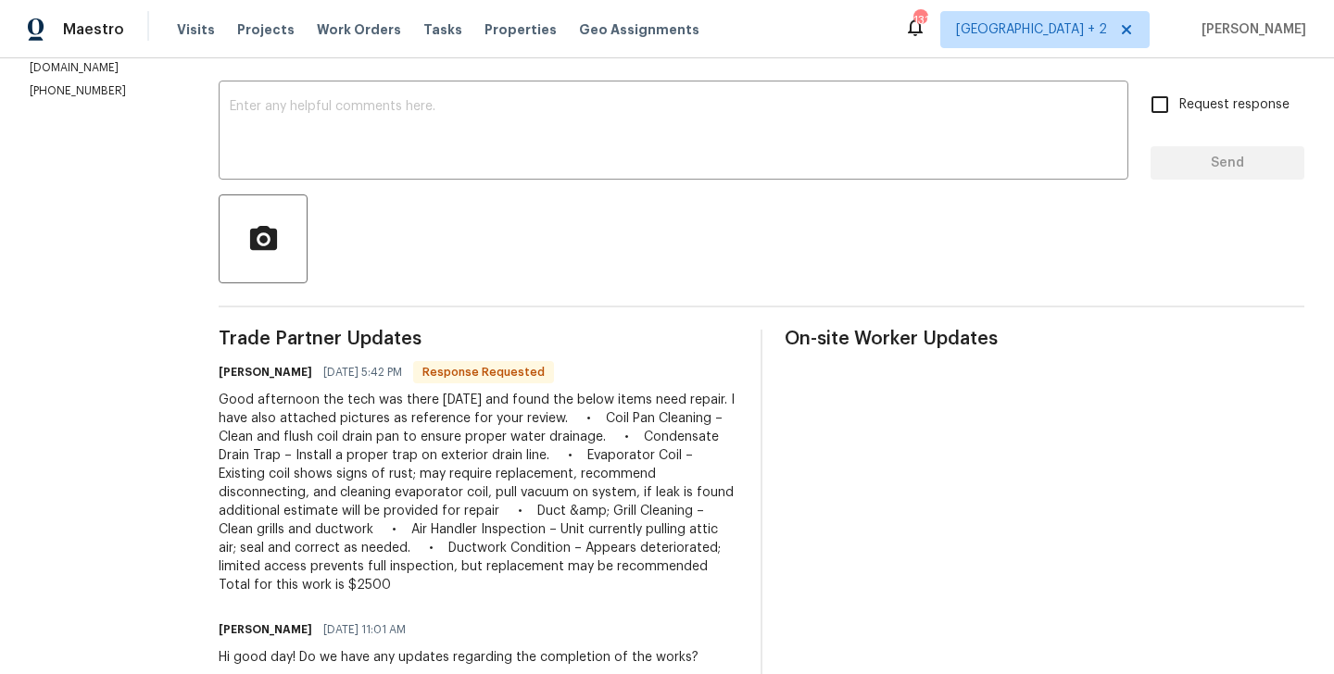
scroll to position [237, 0]
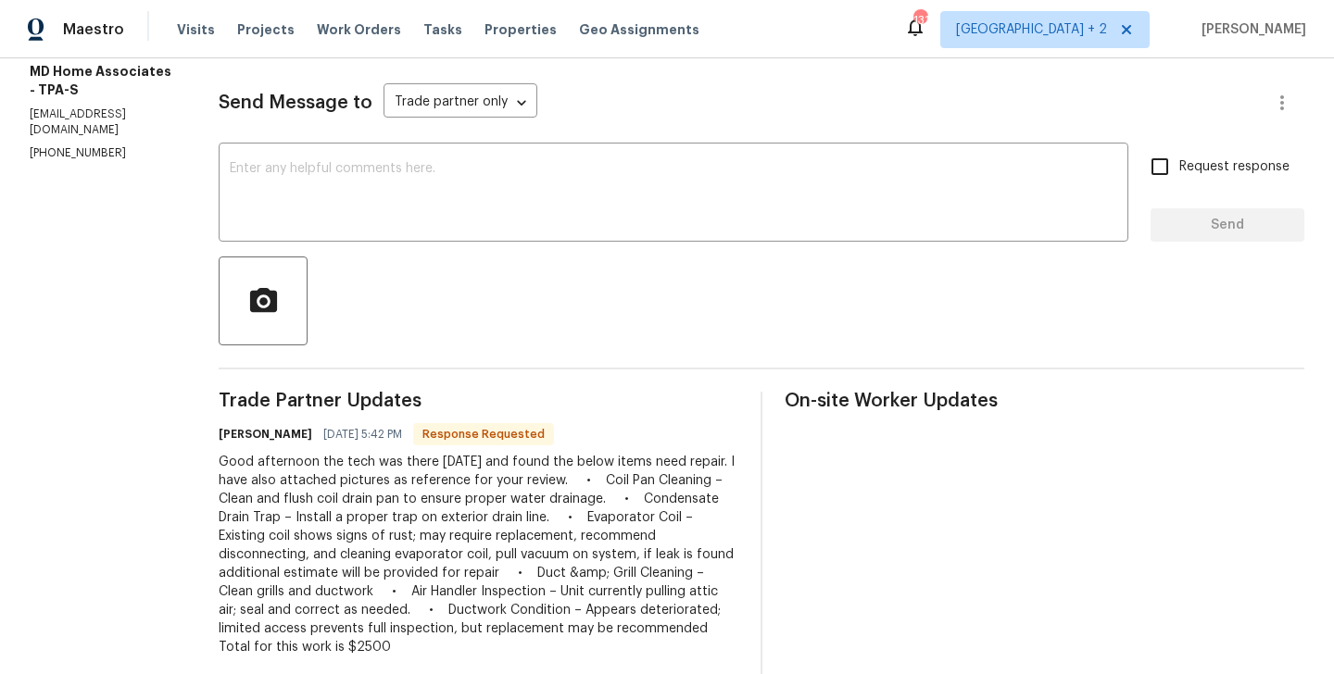
click at [237, 436] on div "All work orders 2413 Riverbluff Pkwy # V-231 Sarasota, FL 34231 Home details Ve…" at bounding box center [667, 455] width 1334 height 1269
copy h6 "Majela"
click at [369, 219] on textarea at bounding box center [673, 194] width 887 height 65
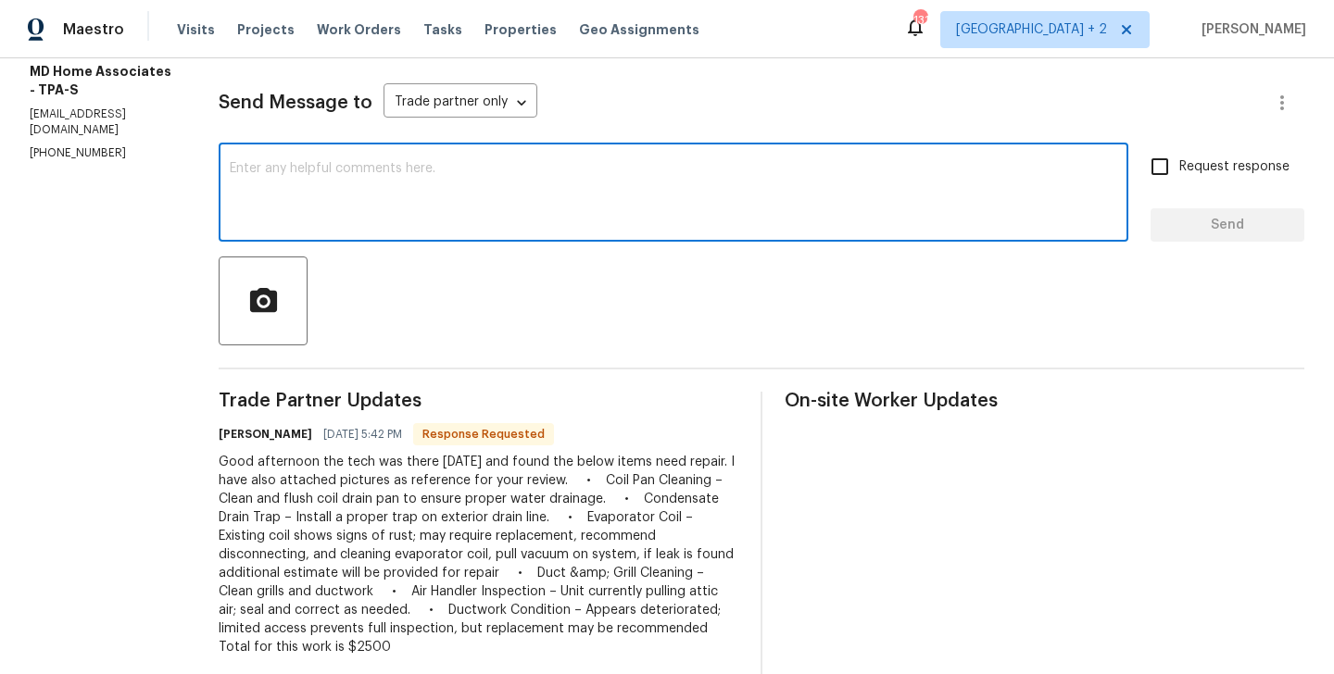
paste textarea "Majela"
type textarea "Majela I will circle back to you."
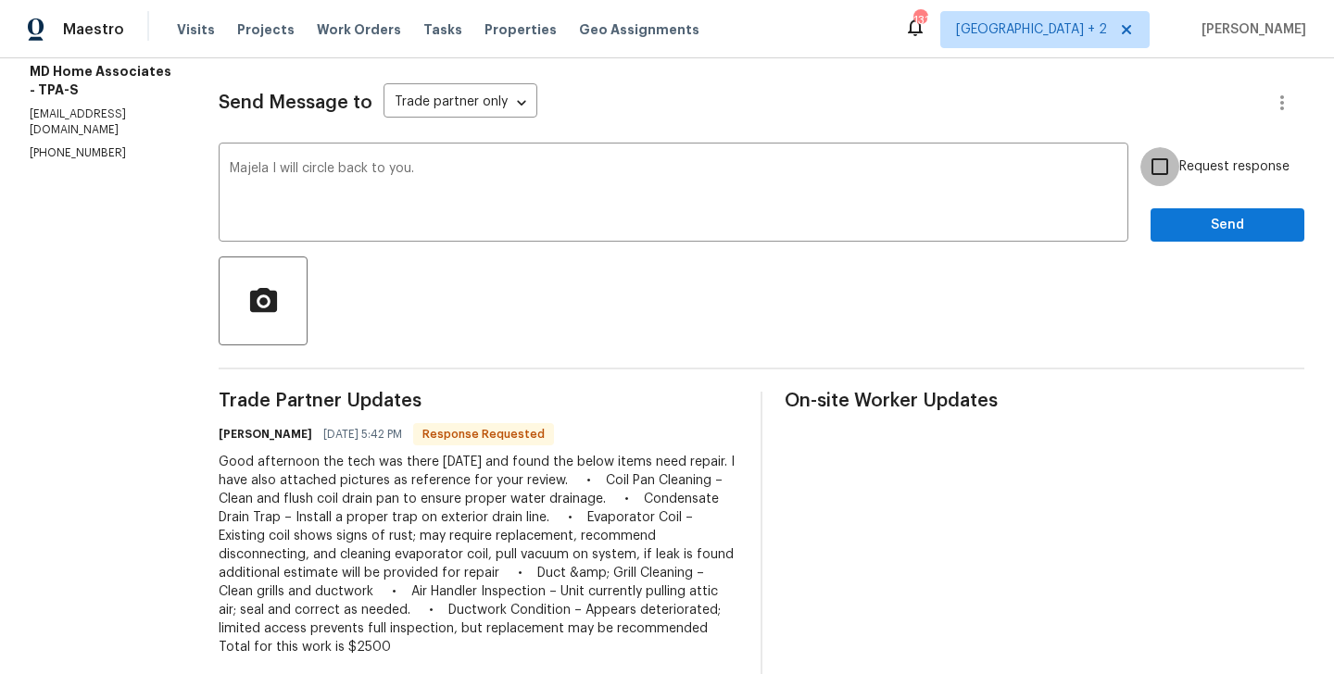
click at [1171, 170] on input "Request response" at bounding box center [1159, 166] width 39 height 39
checkbox input "true"
click at [1175, 217] on span "Send" at bounding box center [1227, 225] width 124 height 23
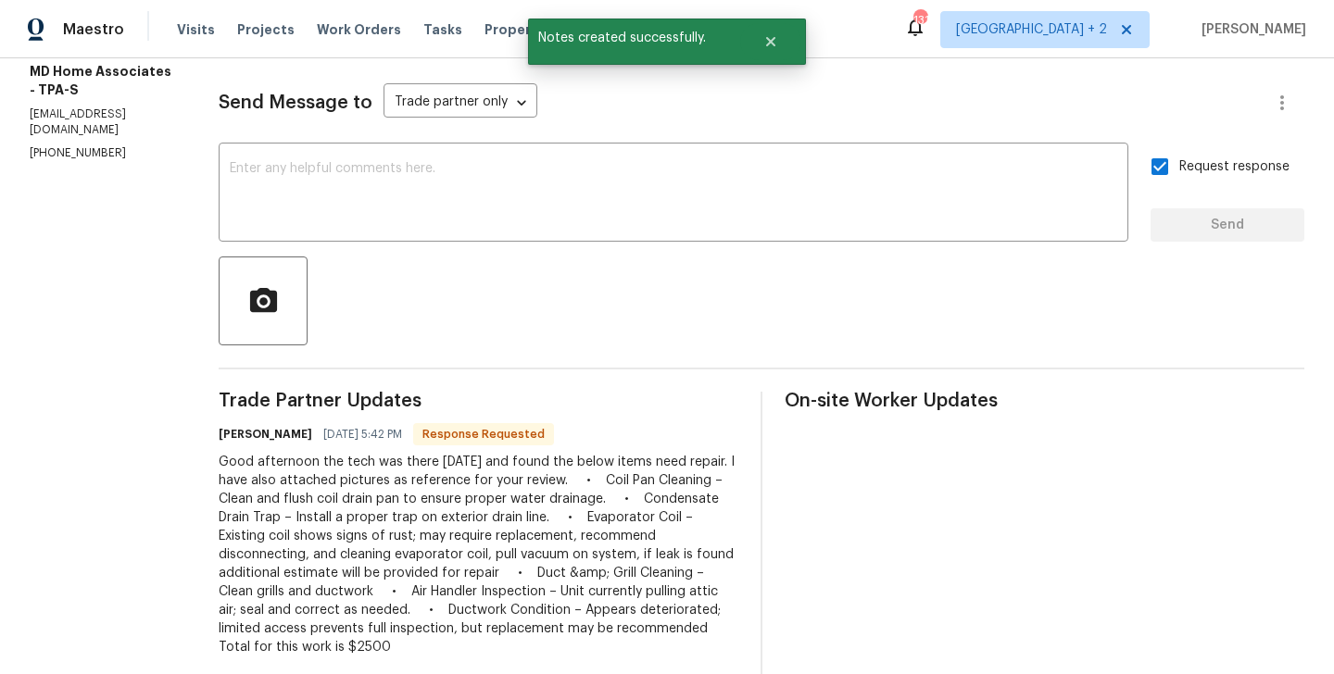
scroll to position [0, 0]
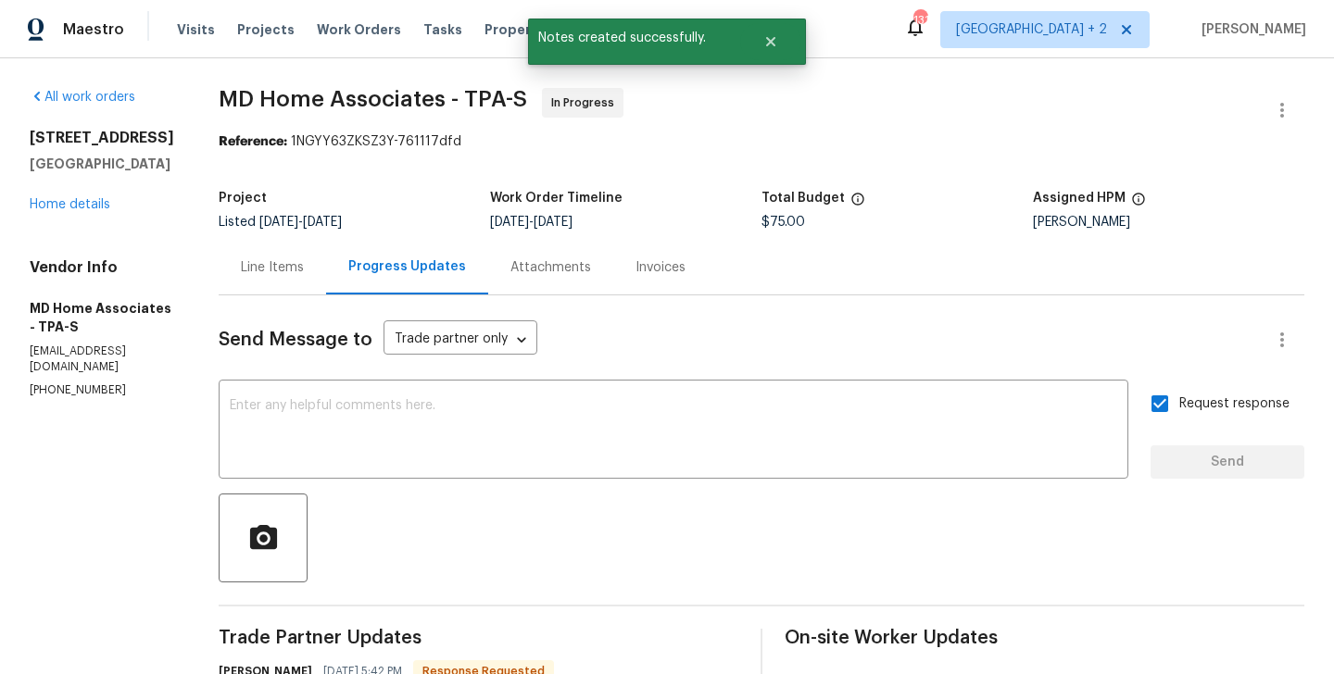
click at [312, 245] on div "Line Items" at bounding box center [272, 267] width 107 height 55
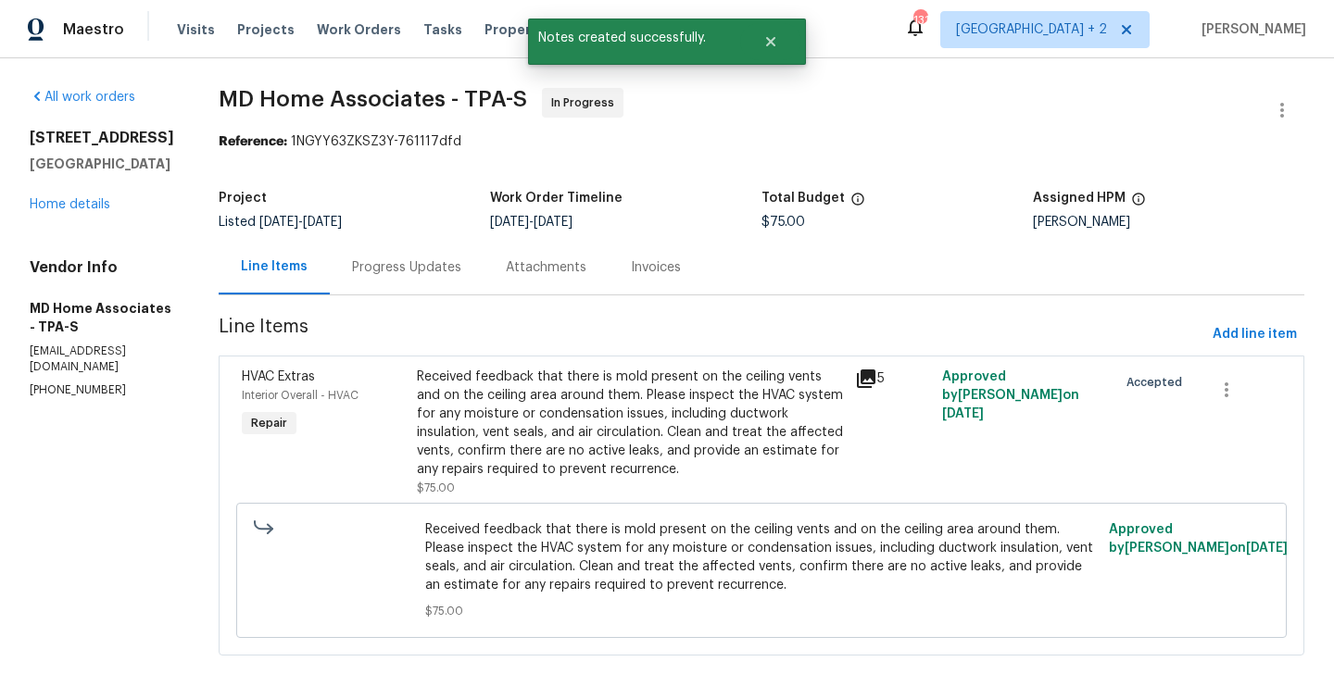
click at [682, 401] on div "Received feedback that there is mold present on the ceiling vents and on the ce…" at bounding box center [630, 423] width 427 height 111
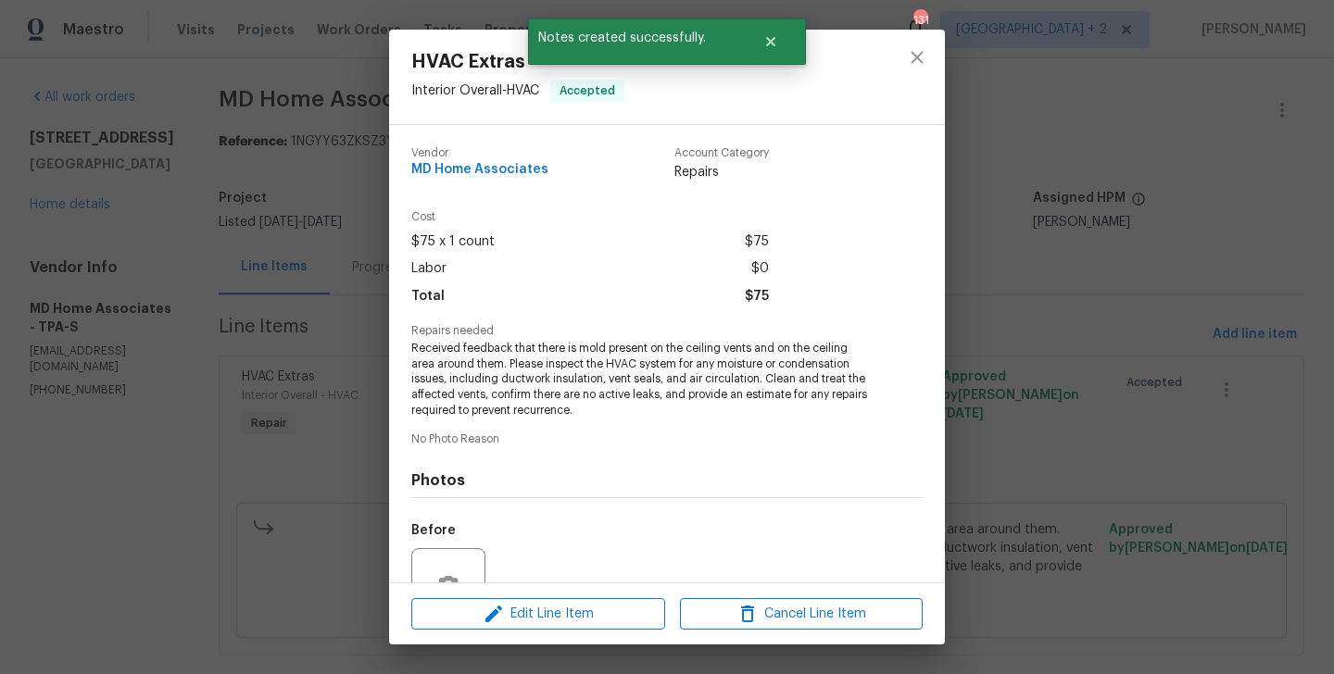
scroll to position [179, 0]
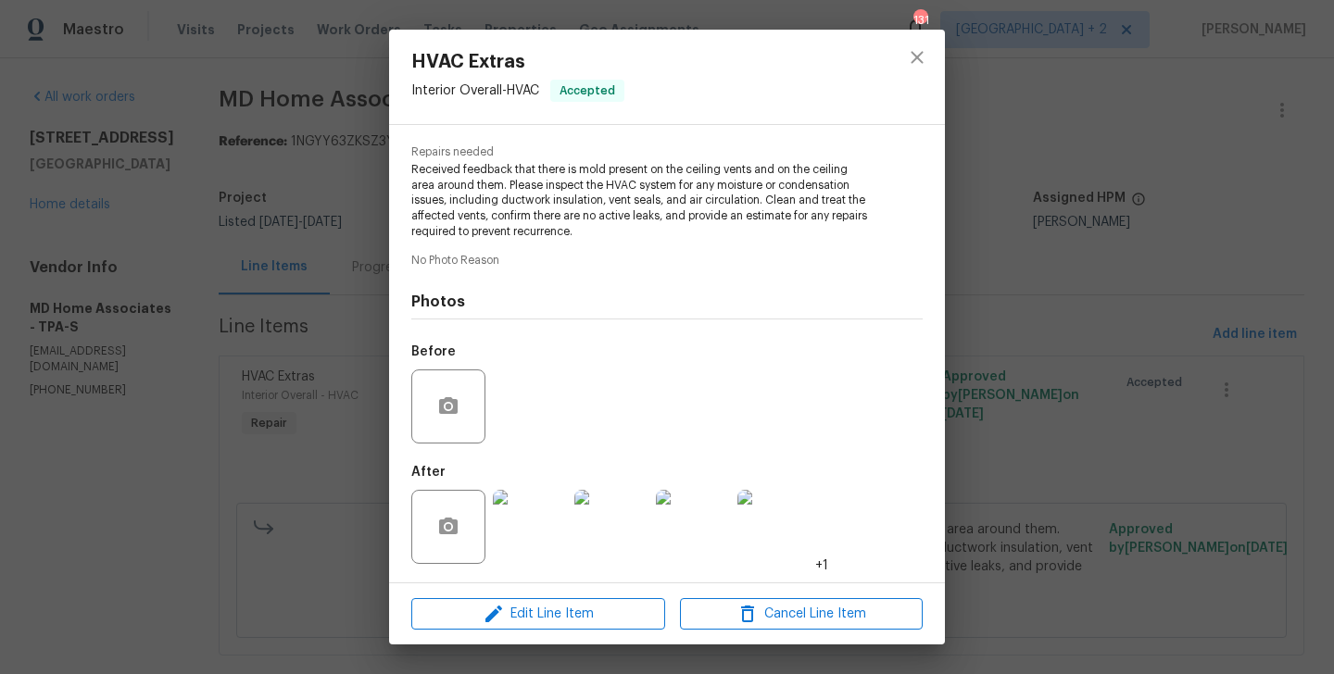
click at [326, 371] on div "HVAC Extras Interior Overall - HVAC Accepted Vendor MD Home Associates Account …" at bounding box center [667, 337] width 1334 height 674
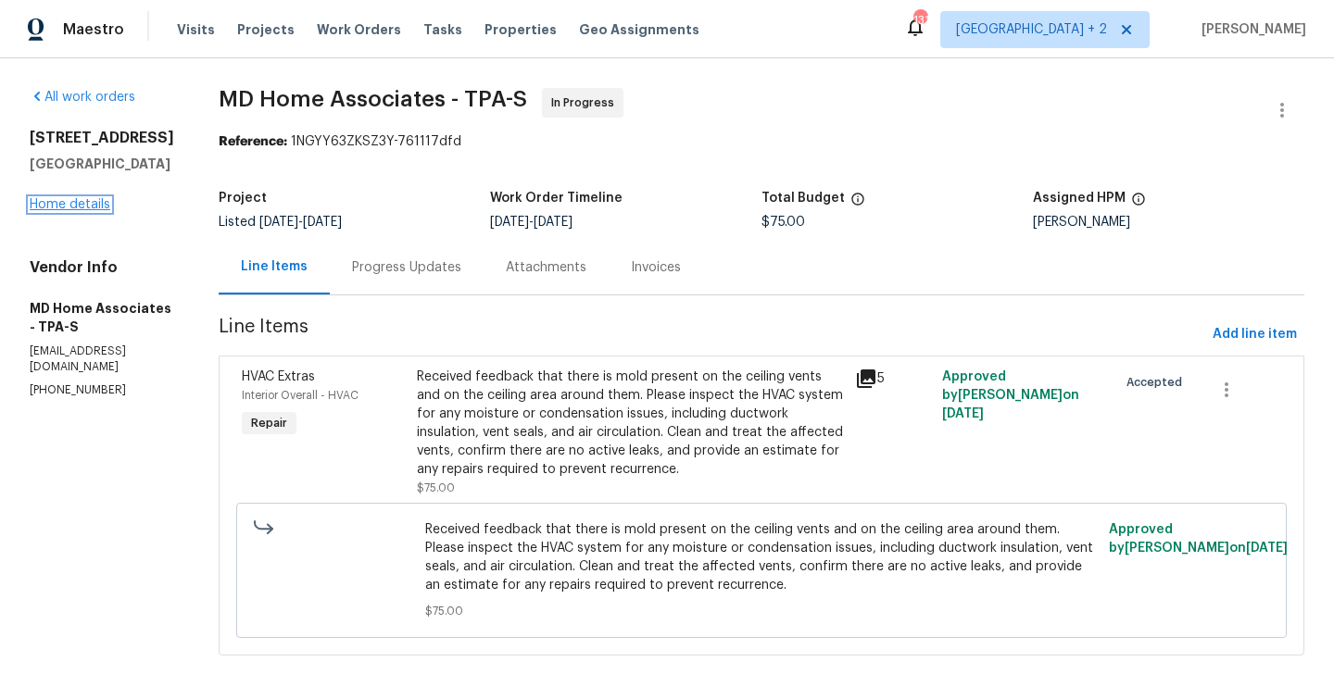
click at [66, 211] on link "Home details" at bounding box center [70, 204] width 81 height 13
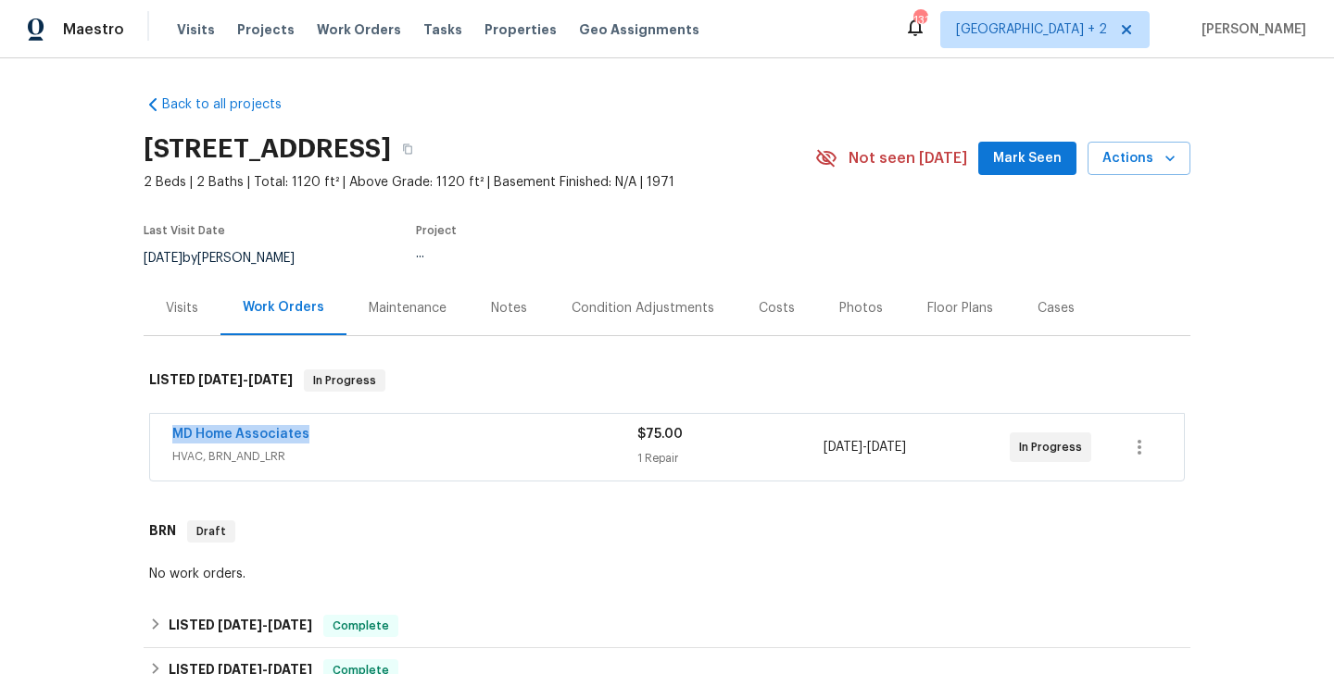
drag, startPoint x: 314, startPoint y: 434, endPoint x: 157, endPoint y: 434, distance: 156.6
click at [157, 434] on div "MD Home Associates HVAC, BRN_AND_LRR $75.00 1 Repair 9/3/2025 - 9/5/2025 In Pro…" at bounding box center [667, 447] width 1034 height 67
copy link "MD Home Associates"
click at [201, 435] on link "MD Home Associates" at bounding box center [240, 434] width 137 height 13
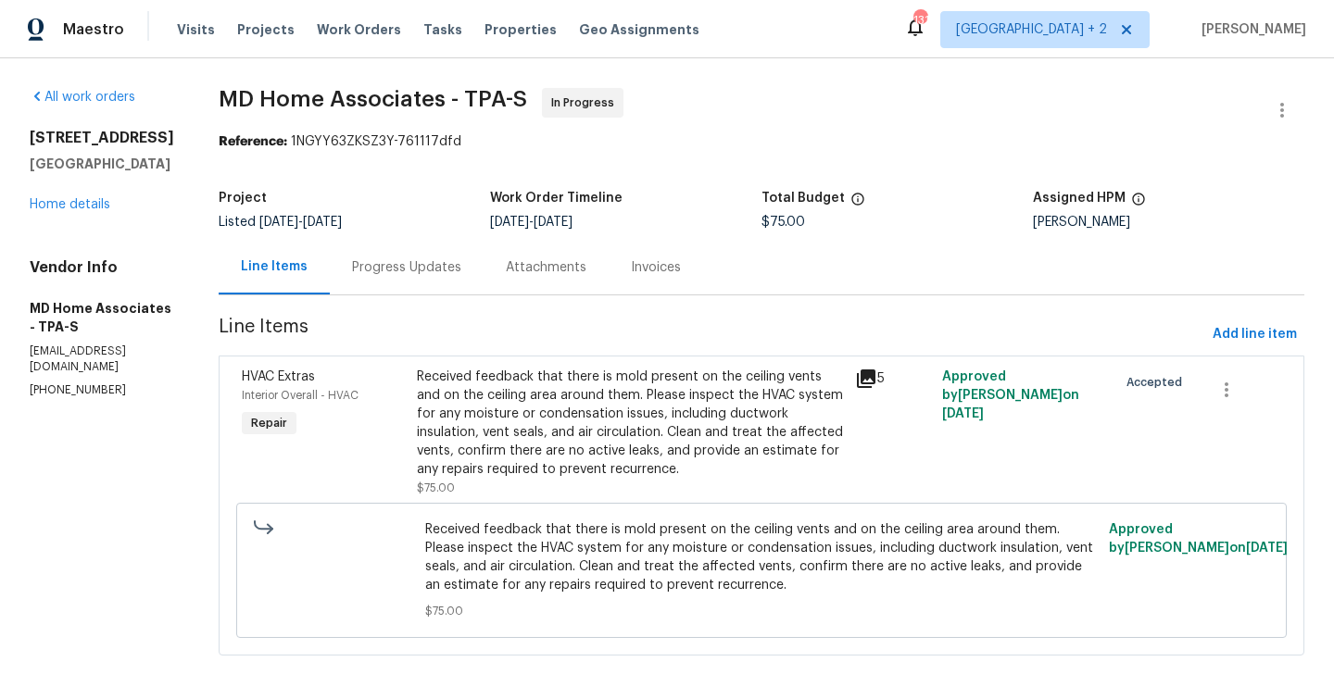
click at [535, 412] on div "Received feedback that there is mold present on the ceiling vents and on the ce…" at bounding box center [630, 423] width 427 height 111
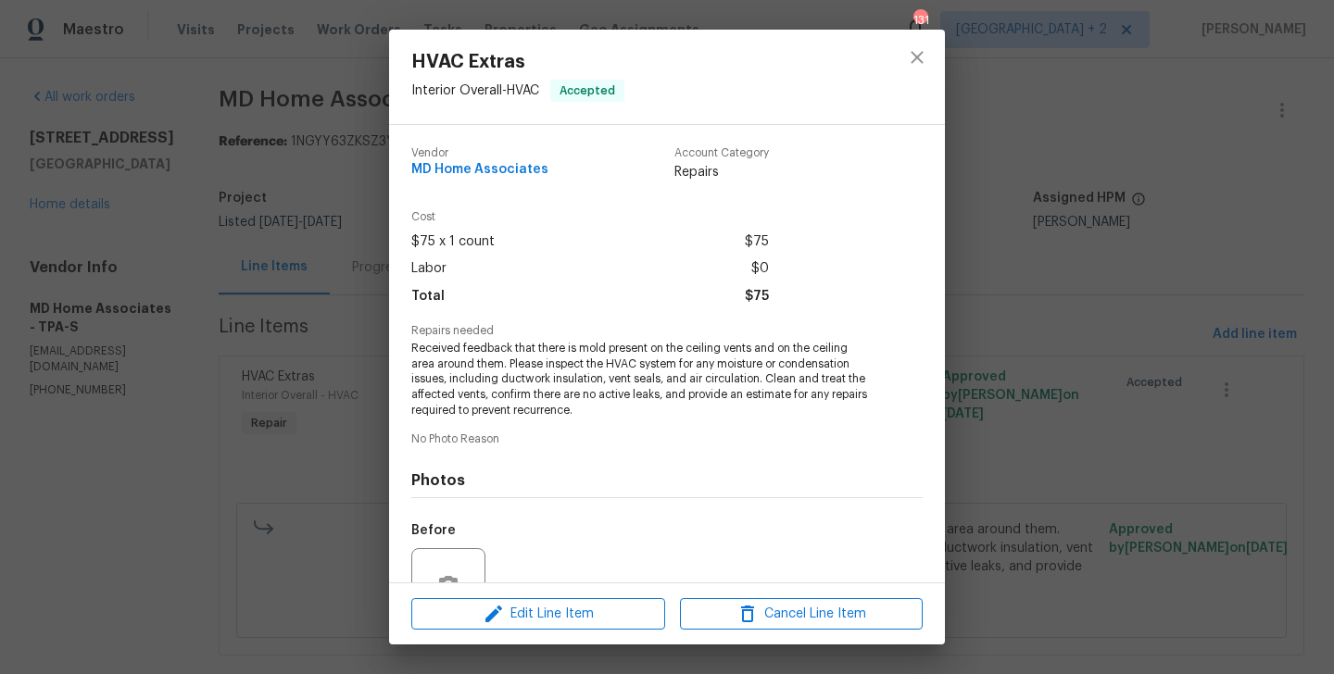
click at [511, 370] on span "Received feedback that there is mold present on the ceiling vents and on the ce…" at bounding box center [641, 380] width 460 height 78
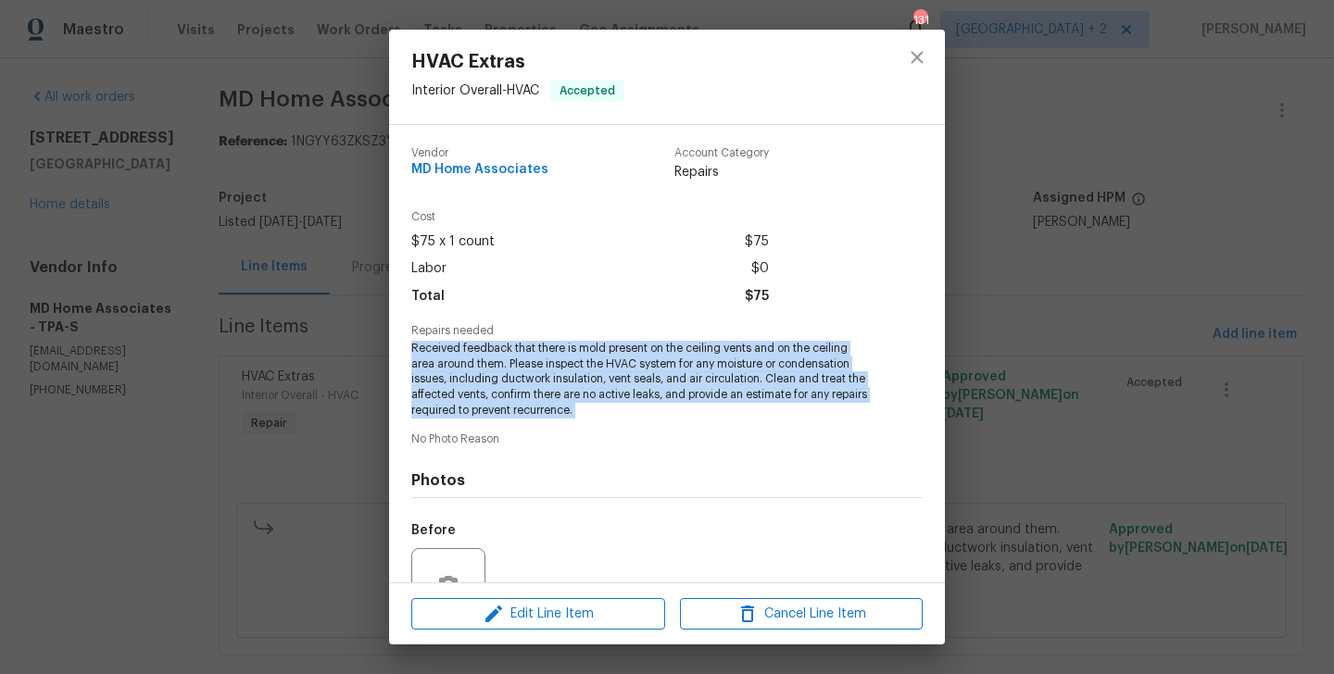
click at [511, 370] on span "Received feedback that there is mold present on the ceiling vents and on the ce…" at bounding box center [641, 380] width 460 height 78
copy span "Received feedback that there is mold present on the ceiling vents and on the ce…"
click at [191, 353] on div "HVAC Extras Interior Overall - HVAC Accepted Vendor MD Home Associates Account …" at bounding box center [667, 337] width 1334 height 674
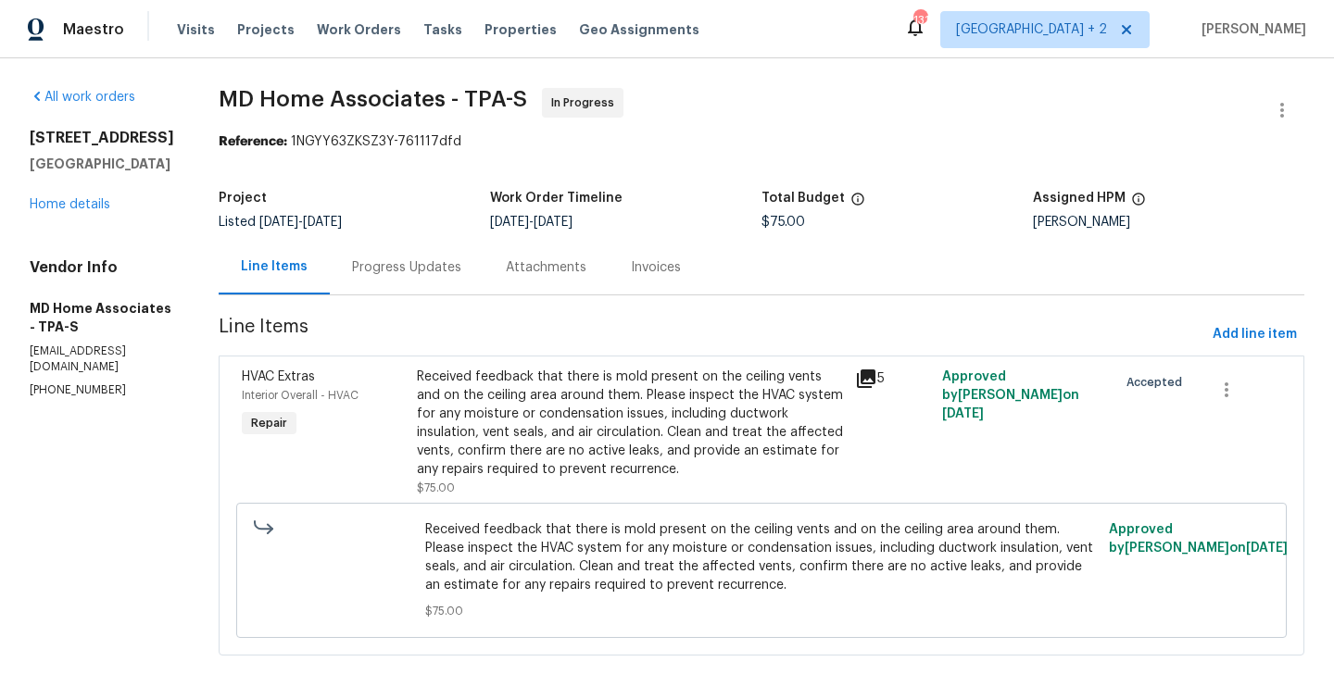
click at [424, 284] on div "Progress Updates" at bounding box center [407, 267] width 154 height 55
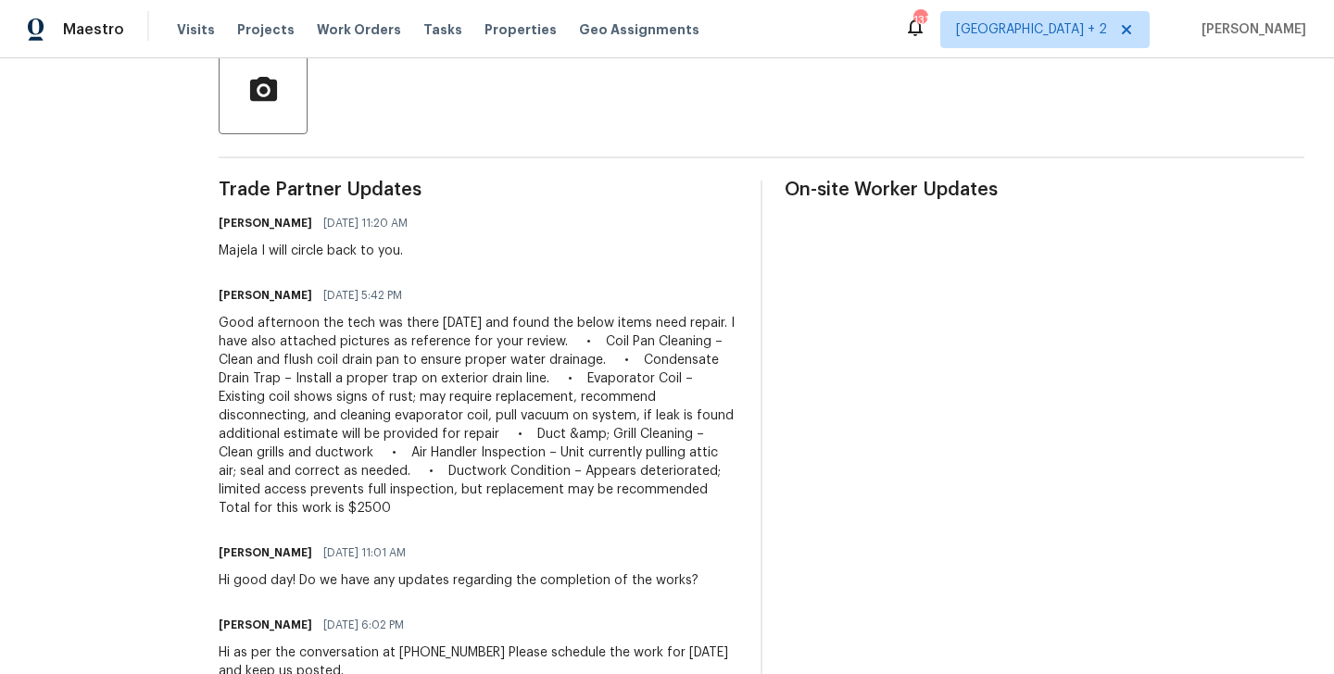
scroll to position [459, 0]
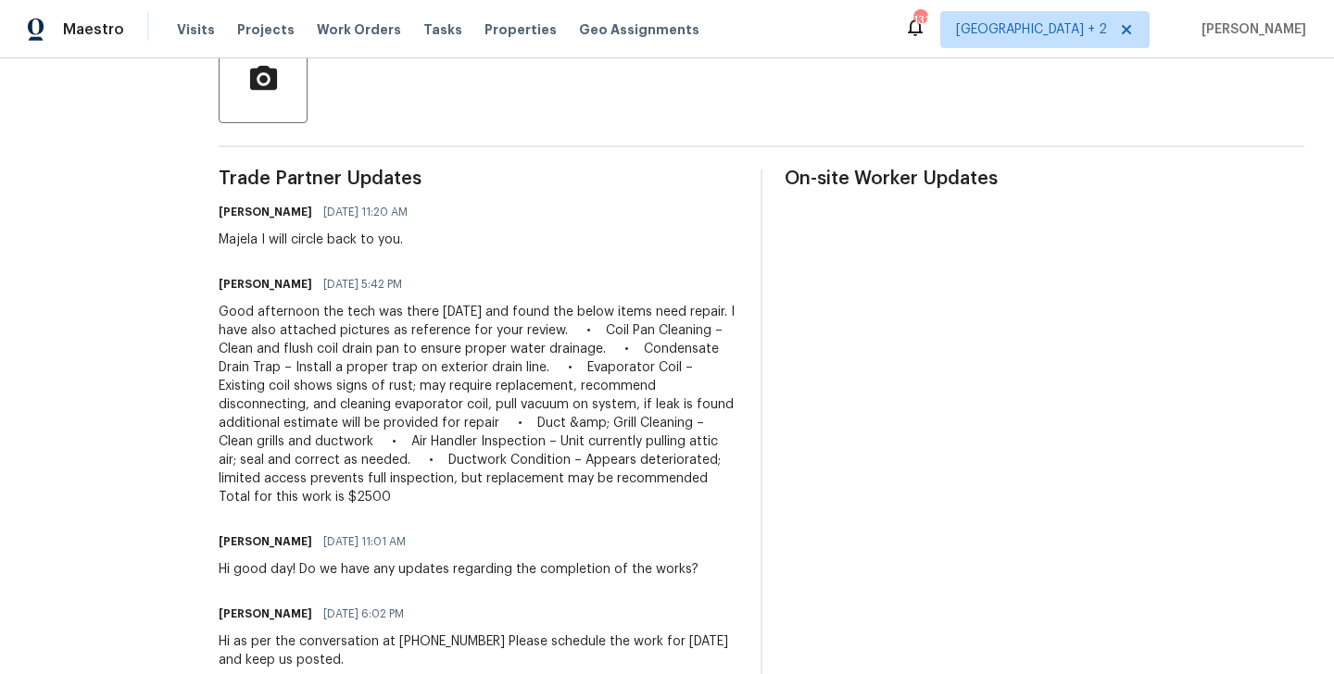
click at [447, 459] on div "Good afternoon the tech was there today and found the below items need repair. …" at bounding box center [479, 405] width 520 height 204
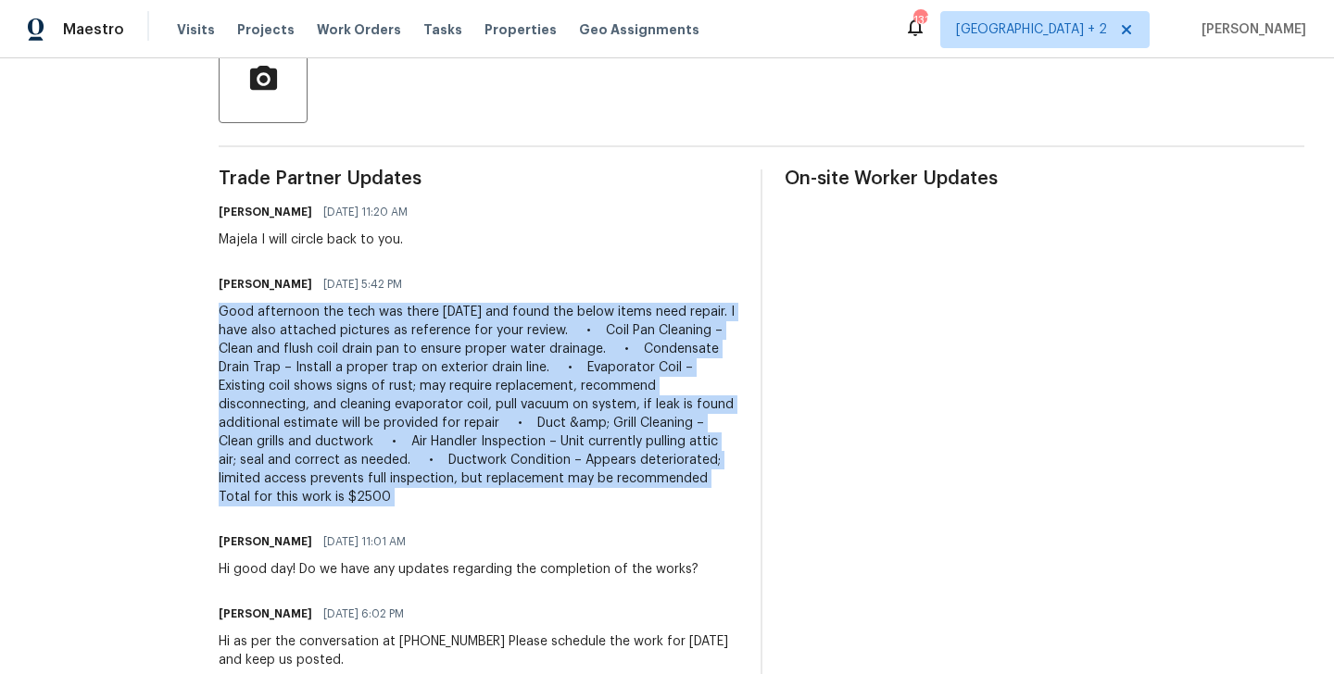
click at [447, 459] on div "Good afternoon the tech was there today and found the below items need repair. …" at bounding box center [479, 405] width 520 height 204
copy div "Good afternoon the tech was there today and found the below items need repair. …"
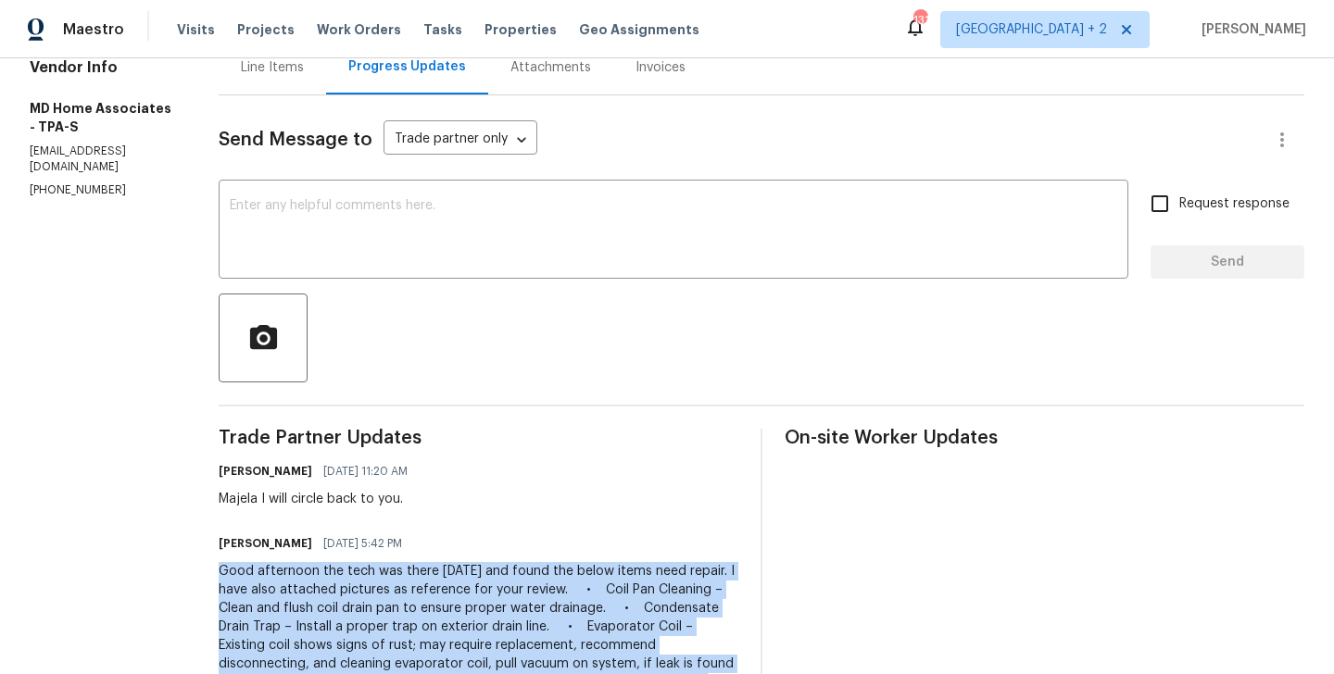
scroll to position [0, 0]
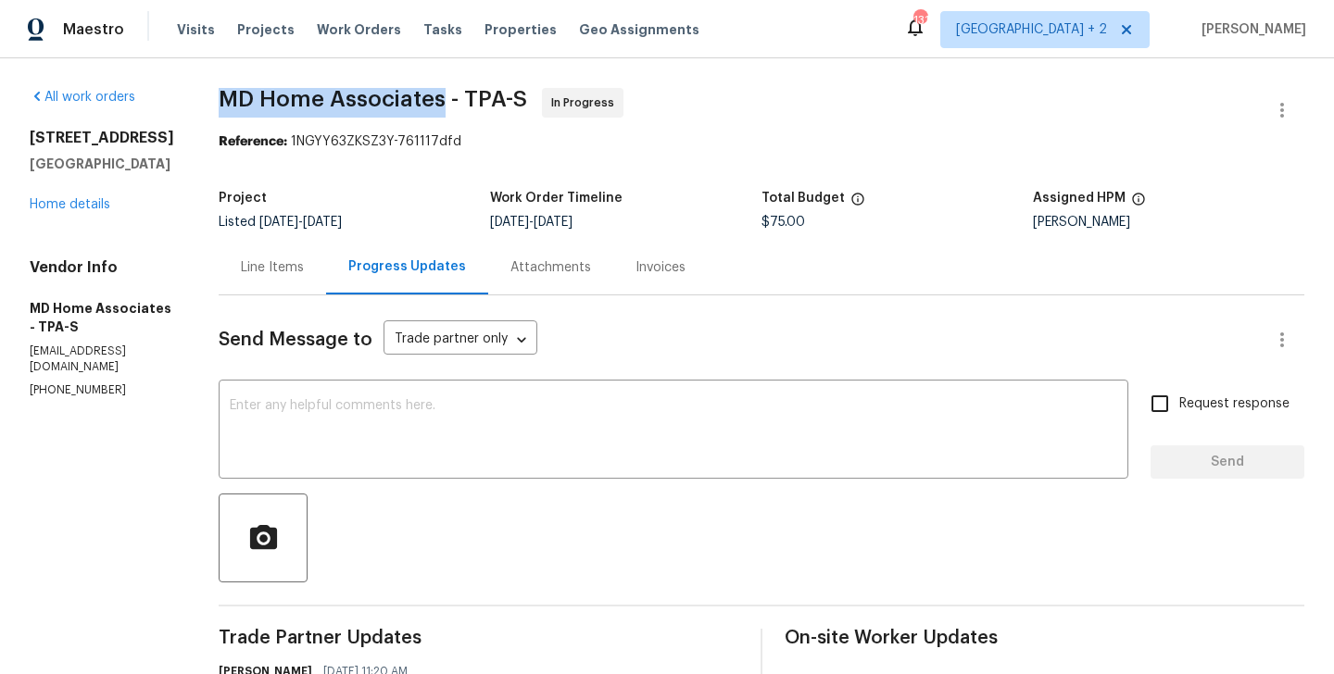
drag, startPoint x: 245, startPoint y: 96, endPoint x: 462, endPoint y: 93, distance: 216.8
click at [462, 93] on span "MD Home Associates - TPA-S" at bounding box center [373, 99] width 308 height 22
copy span "MD Home Associates"
click at [94, 211] on link "Home details" at bounding box center [70, 204] width 81 height 13
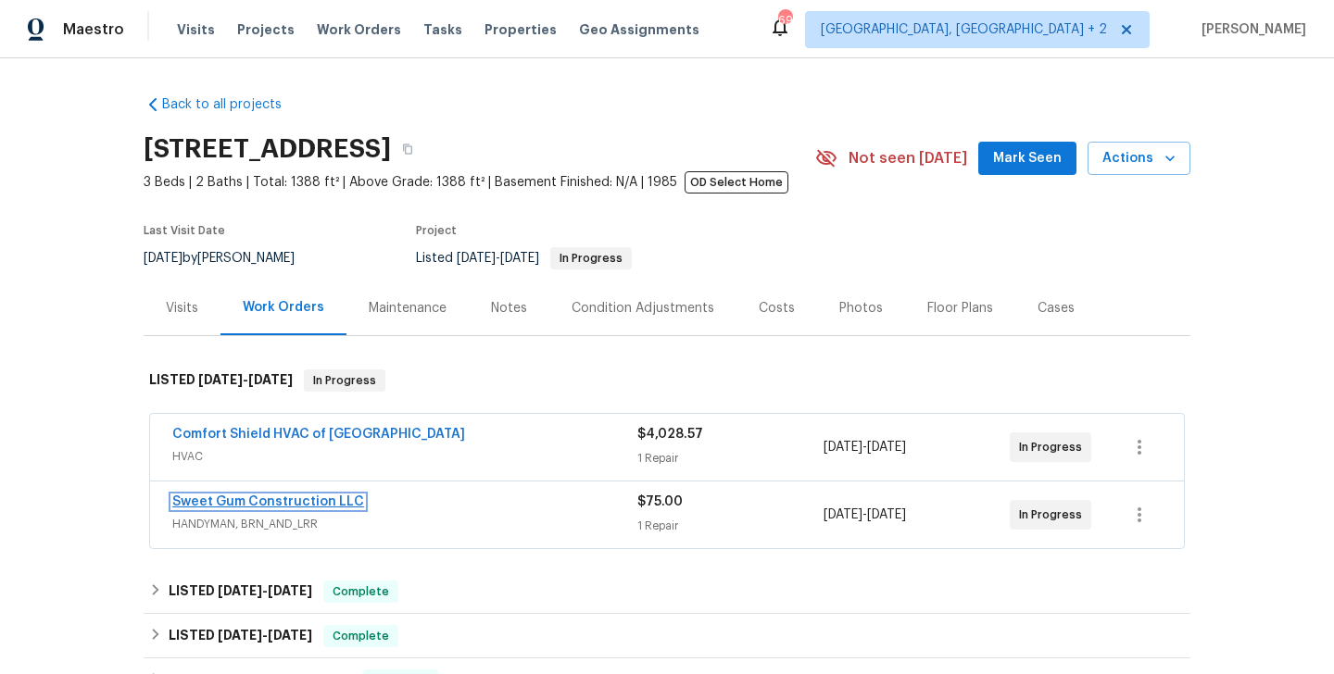
click at [329, 504] on link "Sweet Gum Construction LLC" at bounding box center [268, 502] width 192 height 13
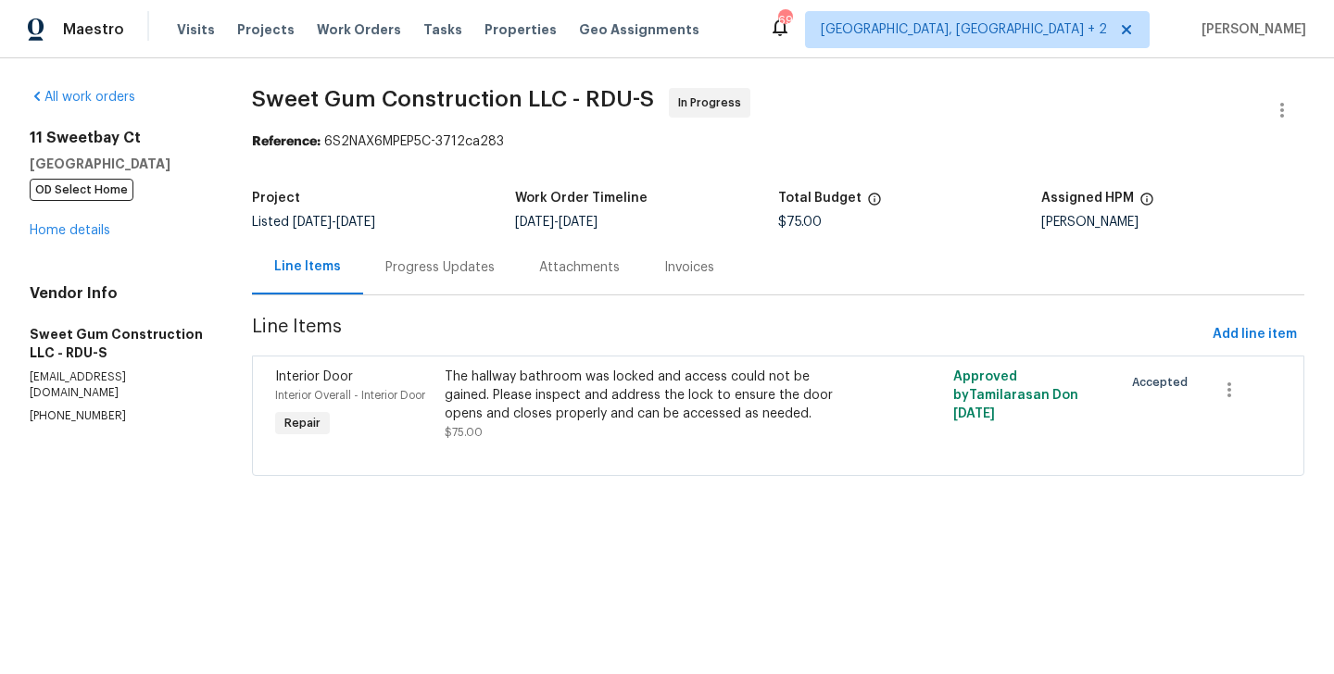
click at [447, 274] on div "Progress Updates" at bounding box center [439, 267] width 109 height 19
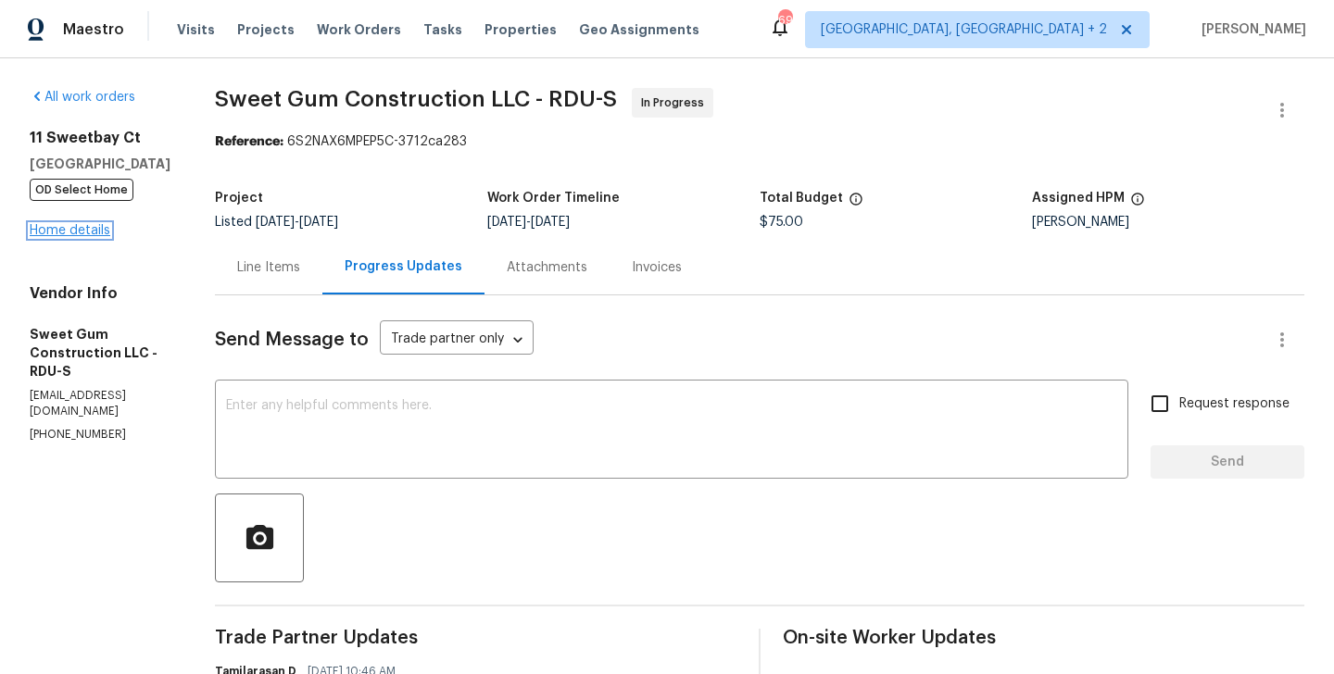
click at [71, 231] on link "Home details" at bounding box center [70, 230] width 81 height 13
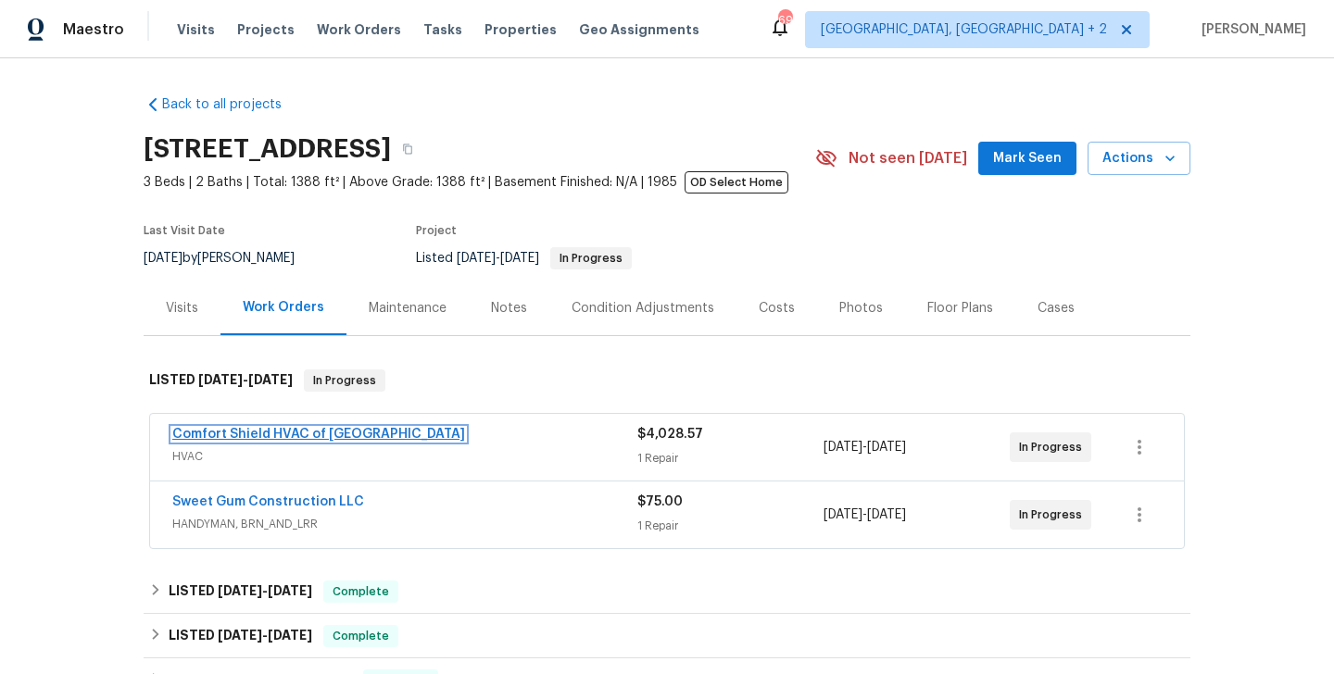
click at [290, 434] on link "Comfort Shield HVAC of NC" at bounding box center [318, 434] width 293 height 13
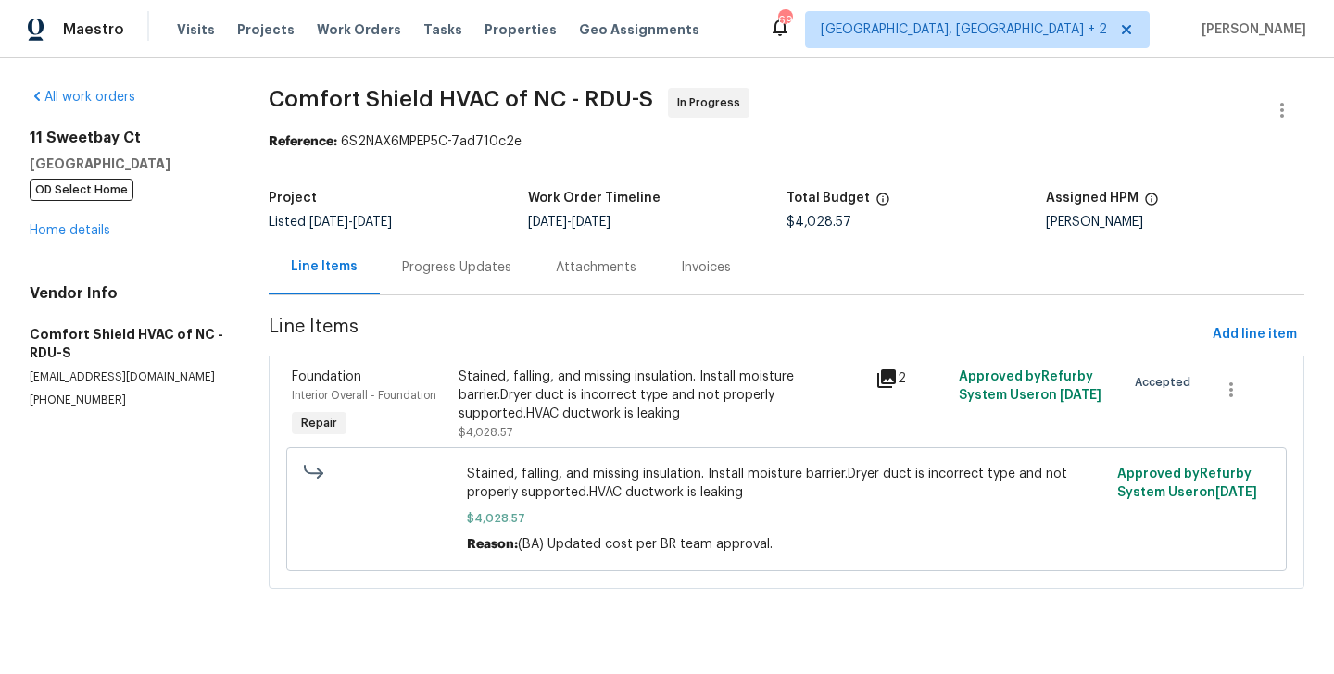
click at [461, 267] on div "Progress Updates" at bounding box center [456, 267] width 109 height 19
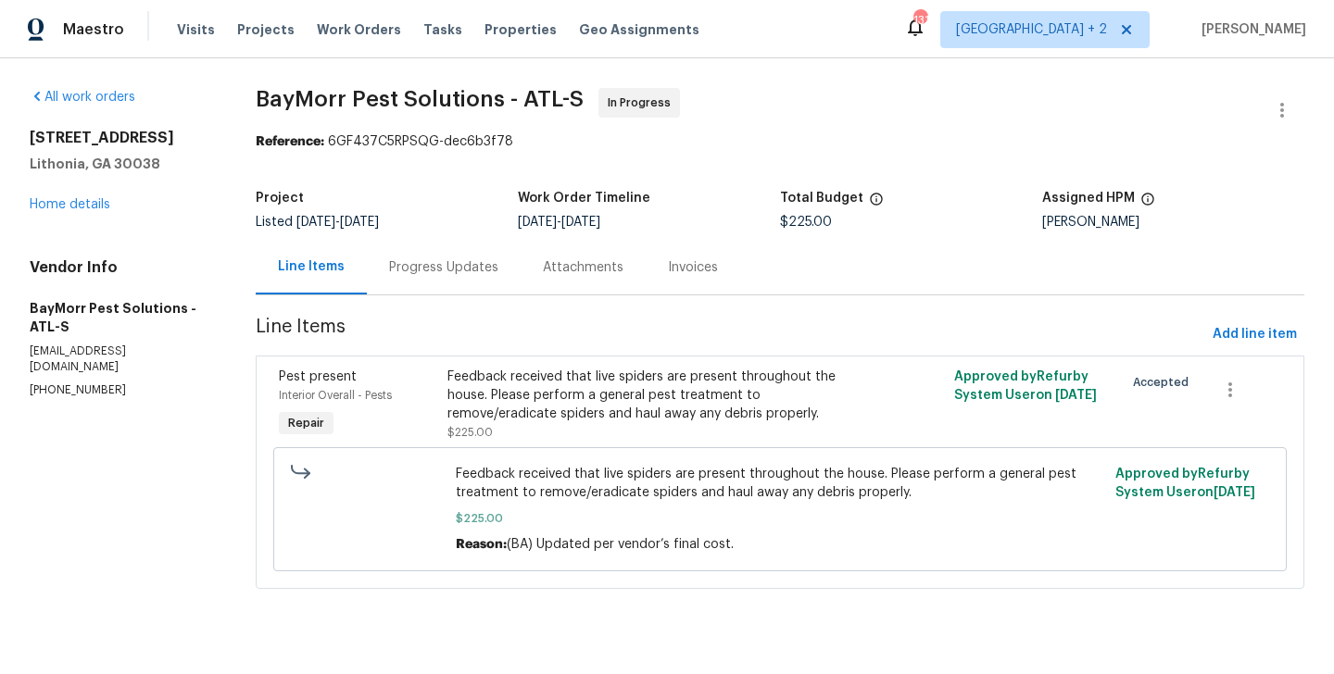
click at [488, 263] on div "Progress Updates" at bounding box center [443, 267] width 109 height 19
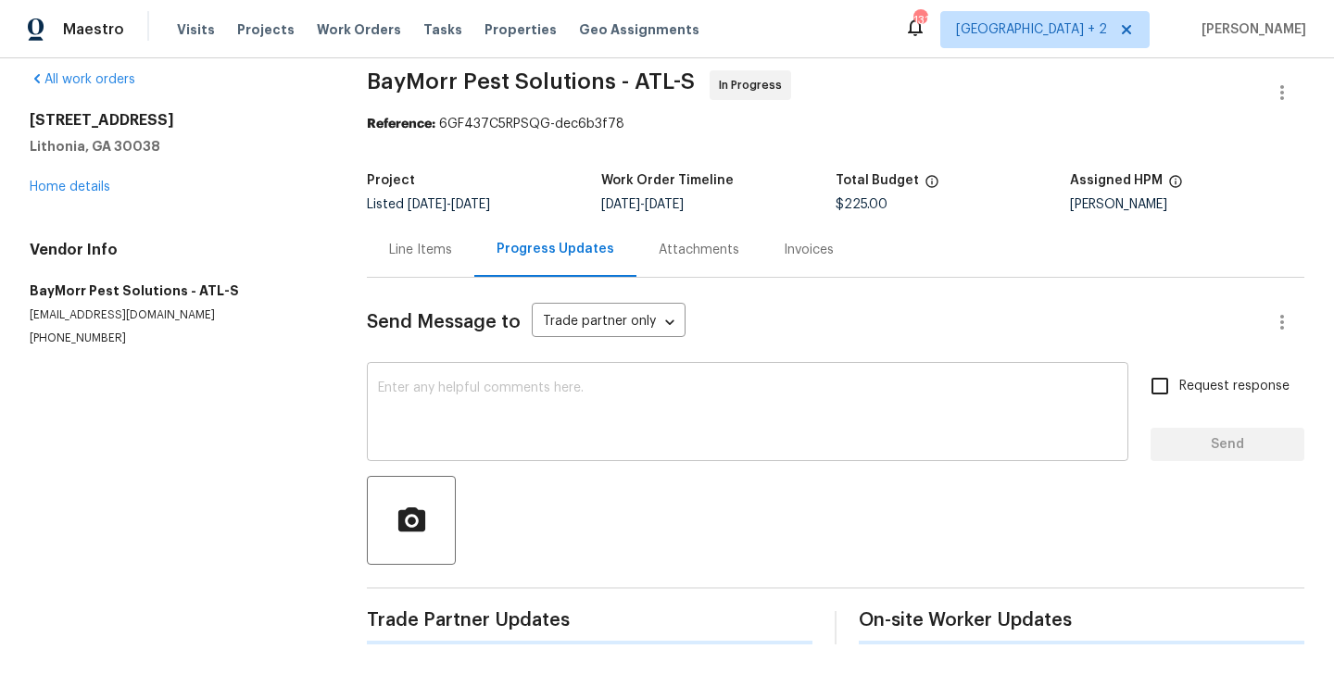
scroll to position [217, 0]
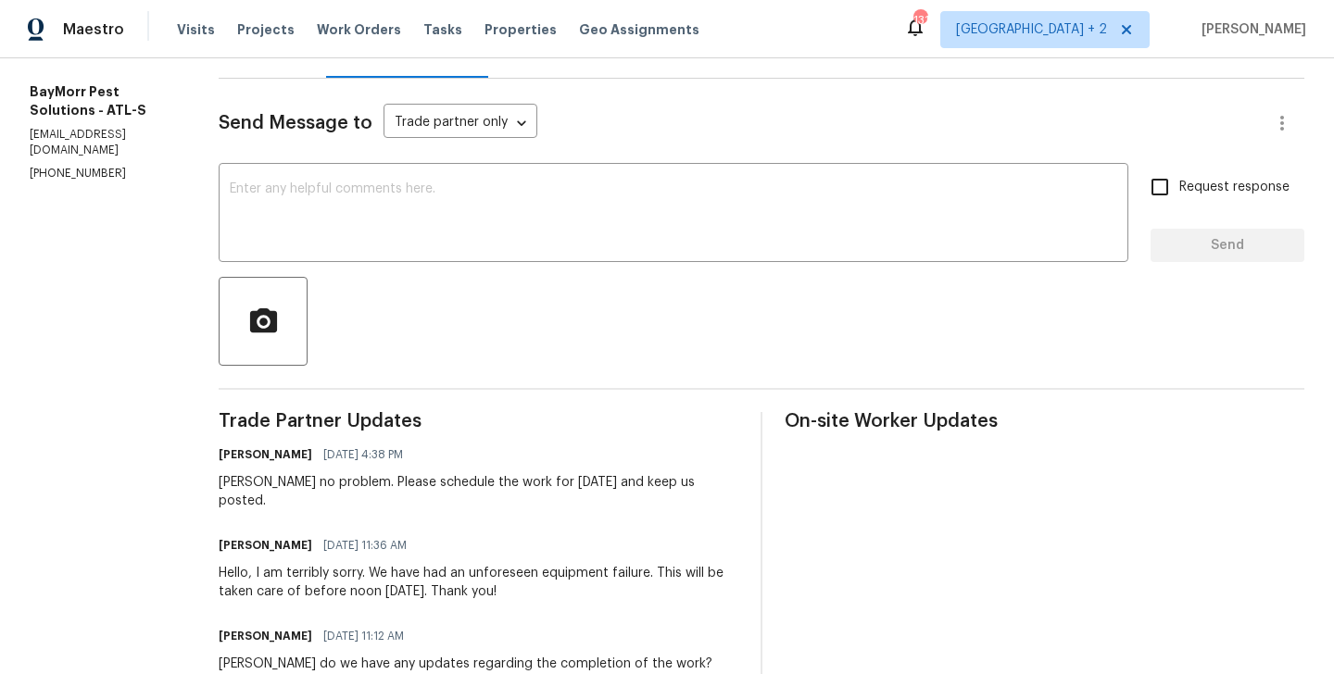
click at [219, 481] on div "[PERSON_NAME] no problem. Please schedule the work for [DATE] and keep us poste…" at bounding box center [479, 491] width 520 height 37
copy div "[PERSON_NAME]"
click at [364, 204] on textarea at bounding box center [673, 214] width 887 height 65
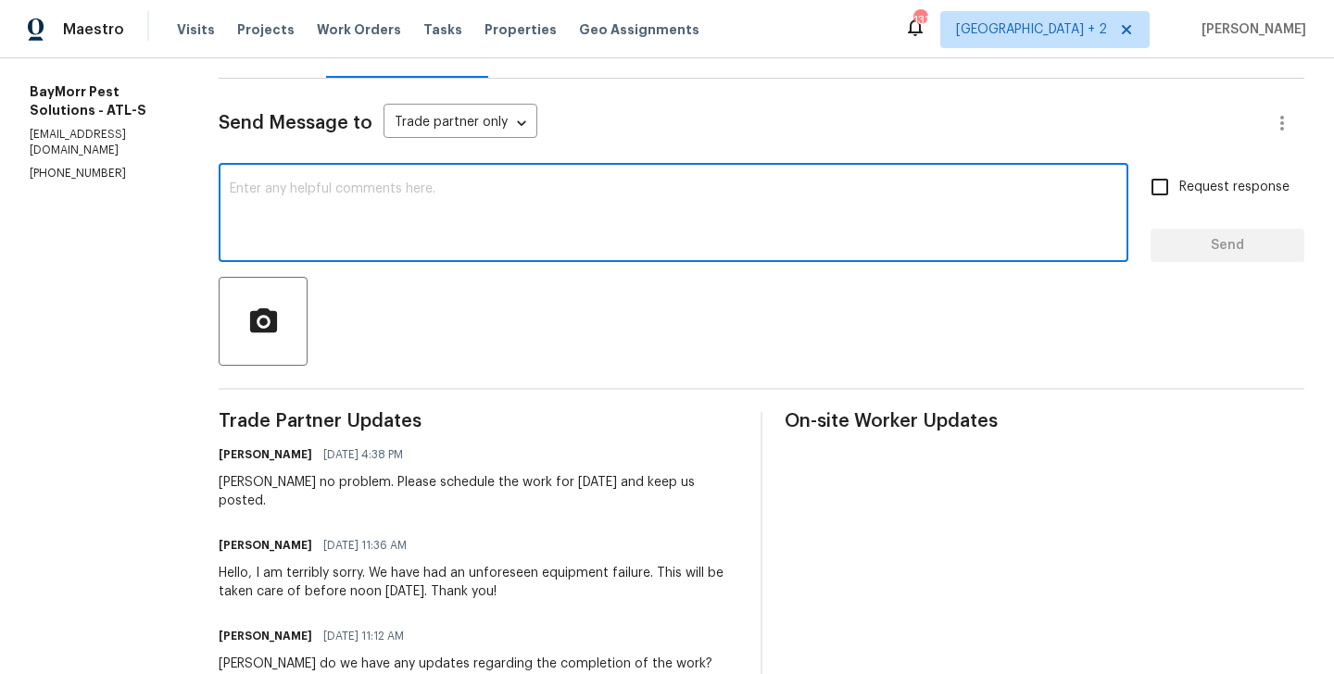
paste textarea "[PERSON_NAME]"
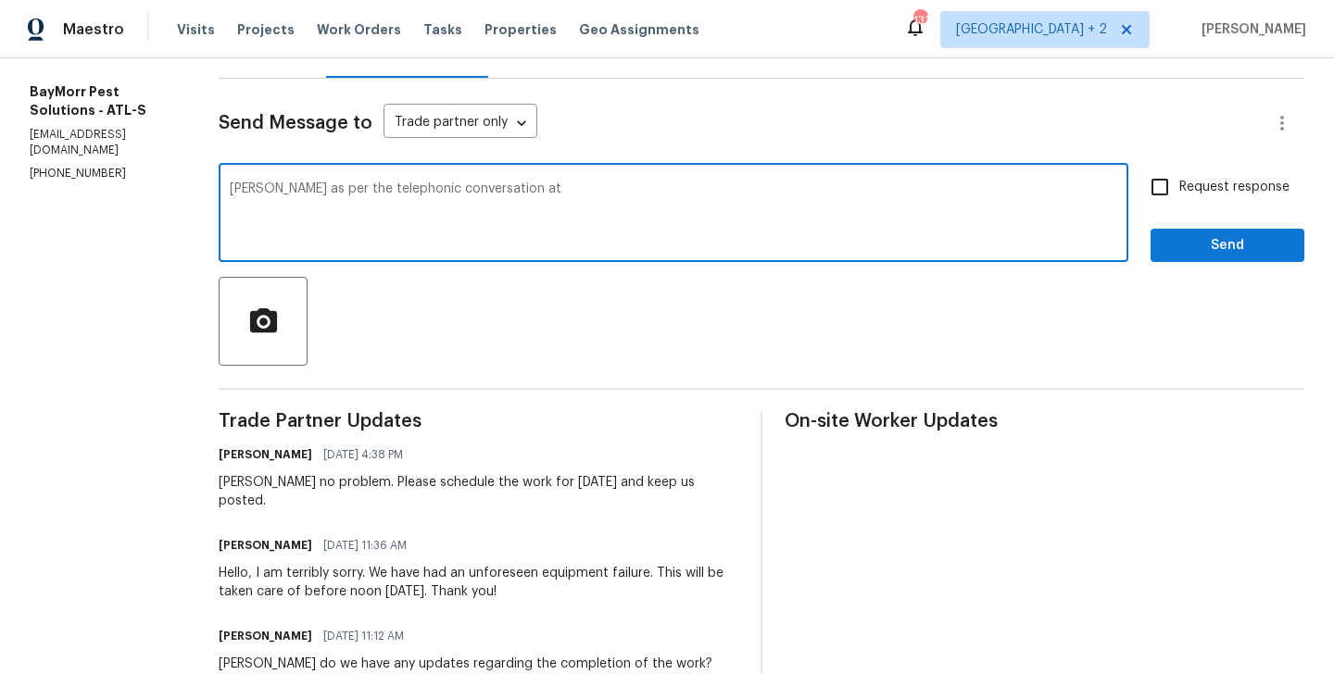
click at [97, 179] on p "[PHONE_NUMBER]" at bounding box center [102, 174] width 145 height 16
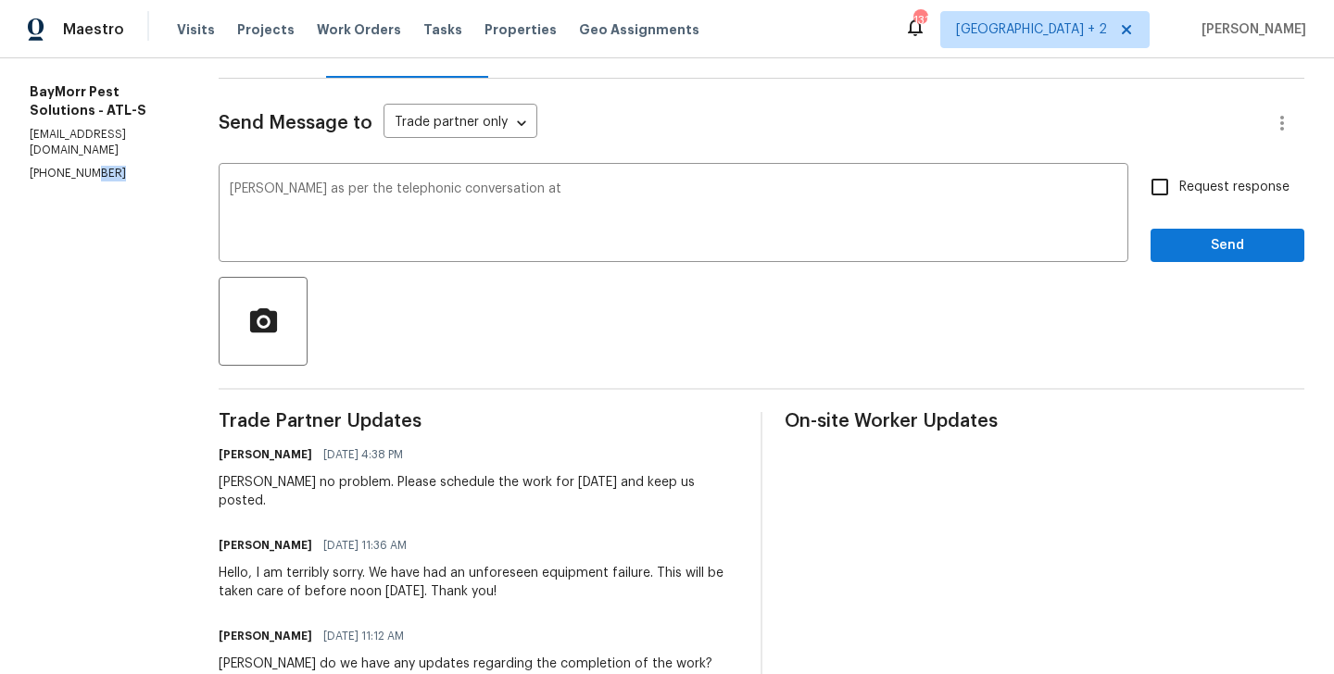
click at [97, 179] on p "[PHONE_NUMBER]" at bounding box center [102, 174] width 145 height 16
copy p "[PHONE_NUMBER]"
click at [546, 192] on textarea "[PERSON_NAME] as per the telephonic conversation at" at bounding box center [673, 214] width 887 height 65
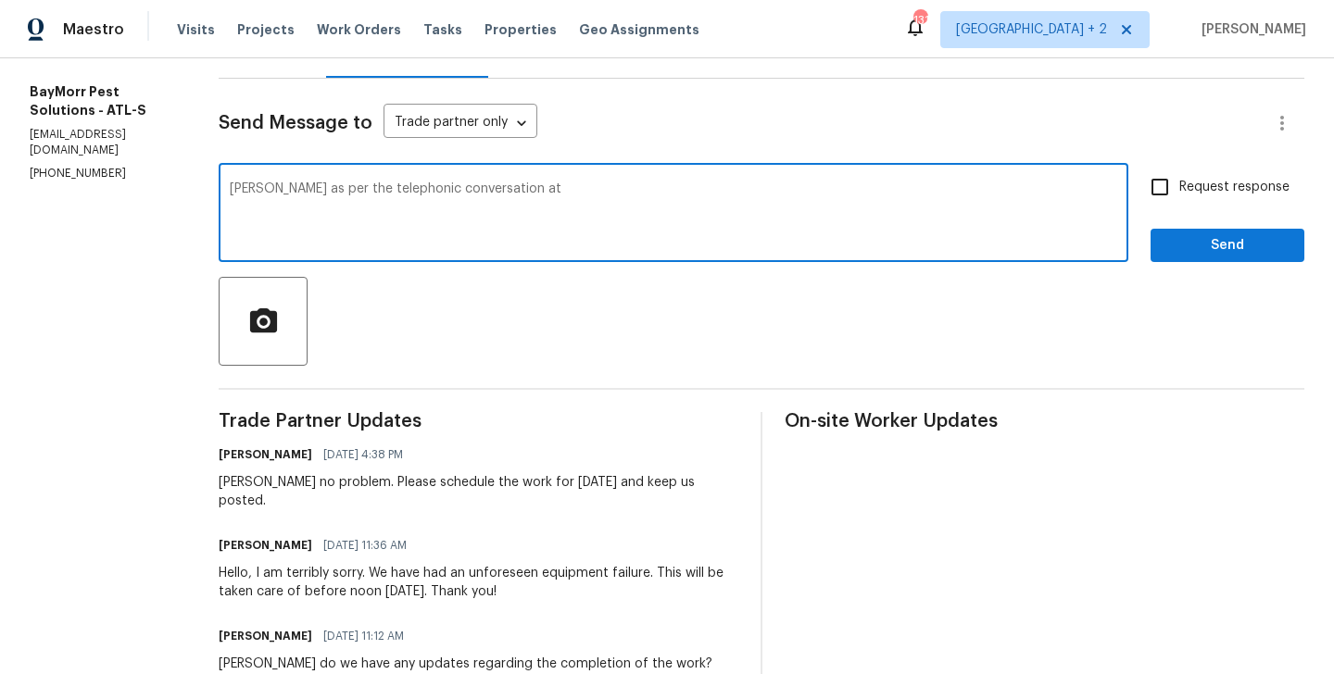
paste textarea "The pest control service was conducted at the property located at 407, where an…"
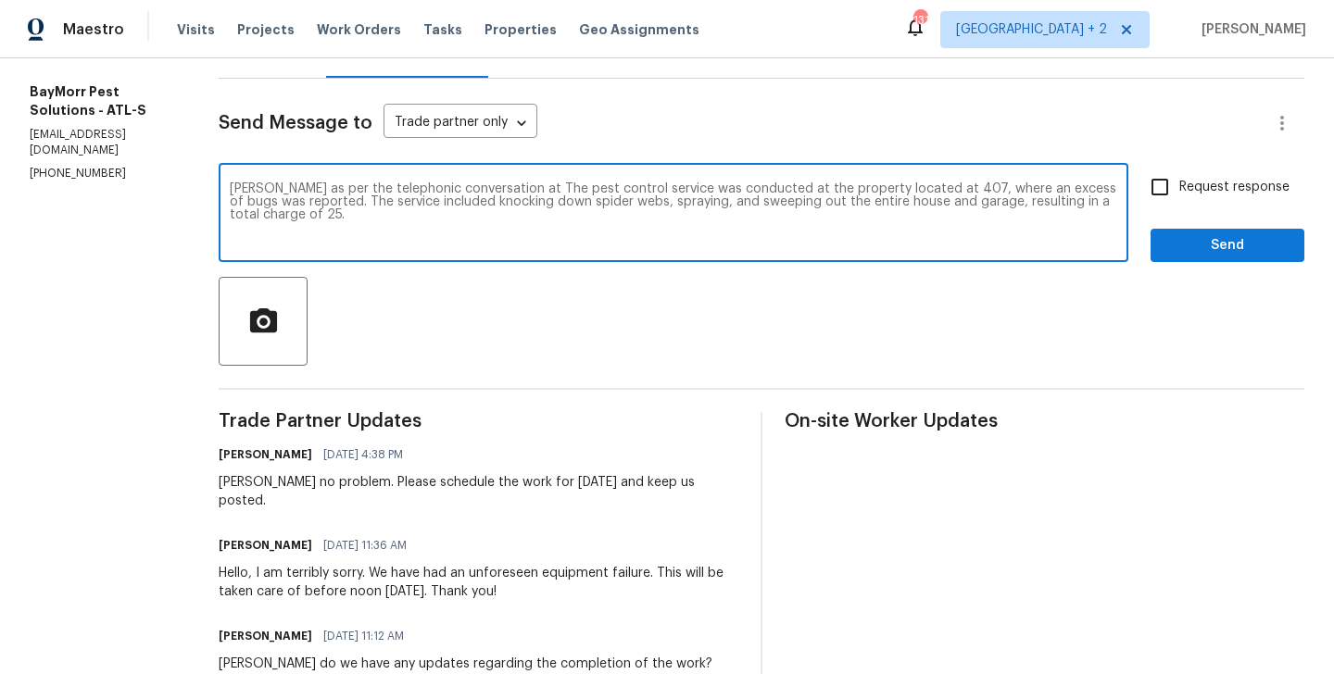
click at [81, 172] on p "[PHONE_NUMBER]" at bounding box center [102, 174] width 145 height 16
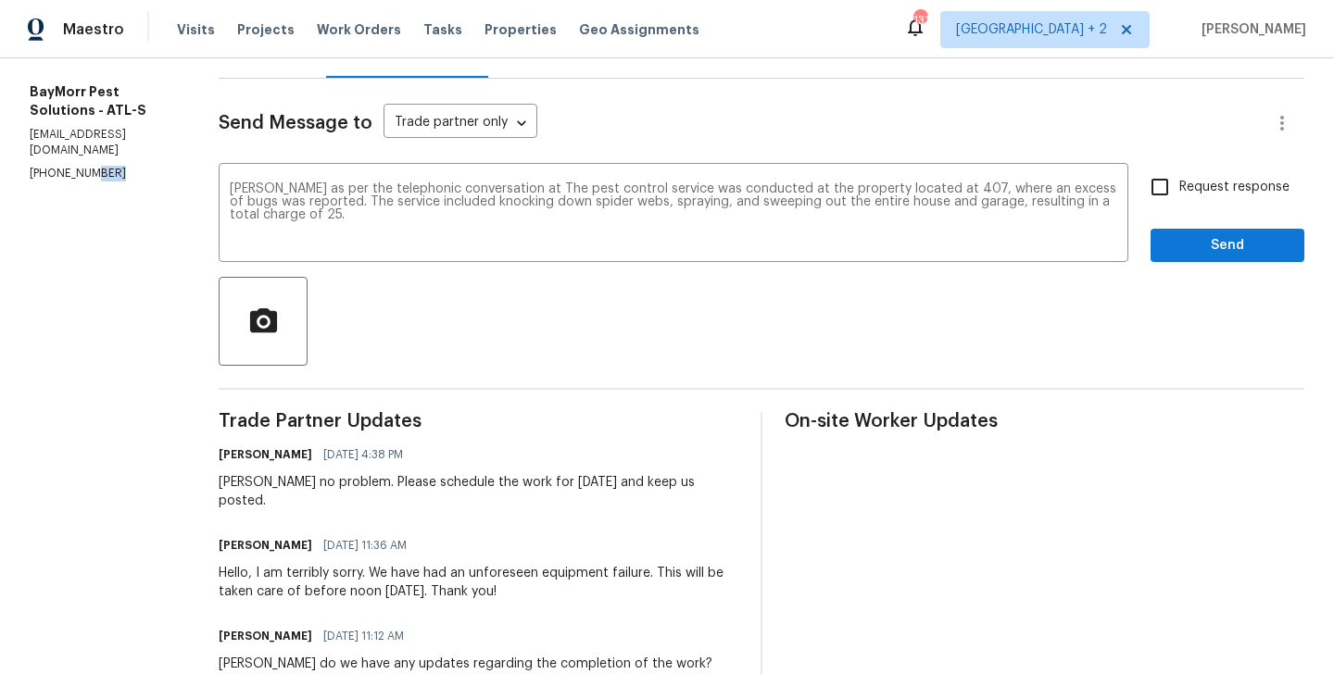
click at [81, 172] on p "[PHONE_NUMBER]" at bounding box center [102, 174] width 145 height 16
copy p "[PHONE_NUMBER]"
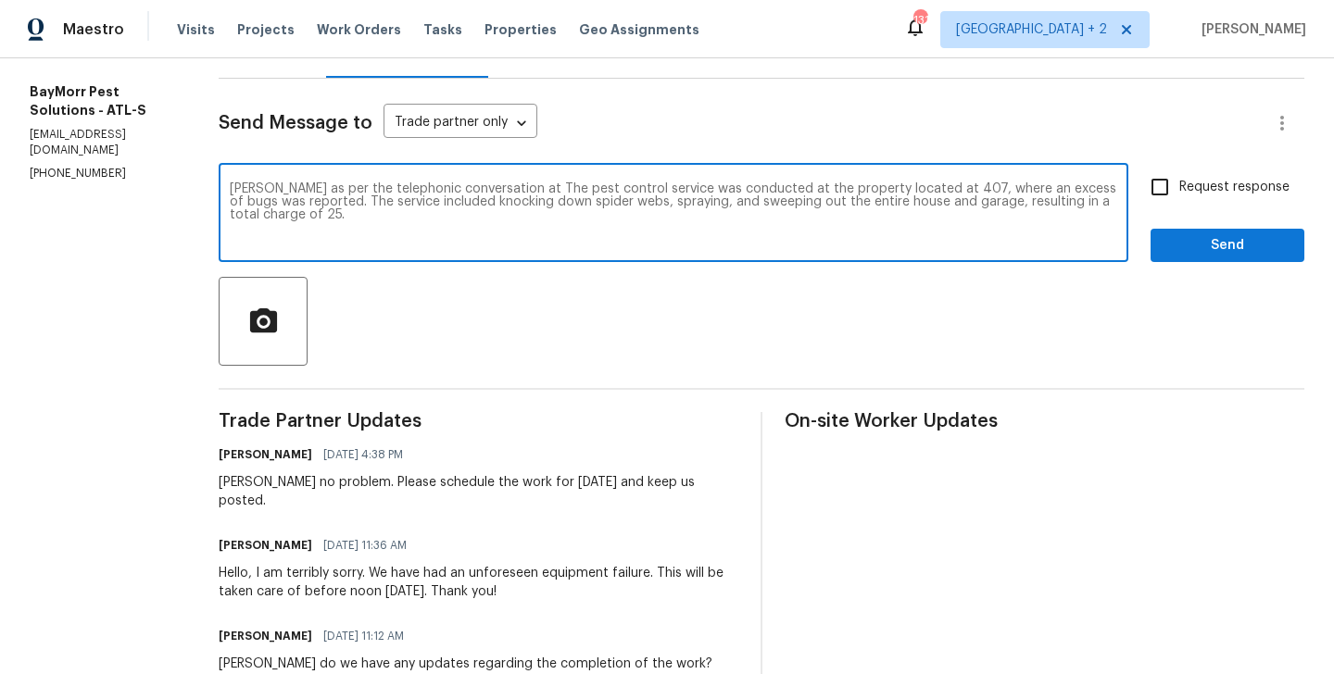
click at [475, 192] on textarea "[PERSON_NAME] as per the telephonic conversation at The pest control service wa…" at bounding box center [673, 214] width 887 height 65
paste textarea "[PHONE_NUMBER]"
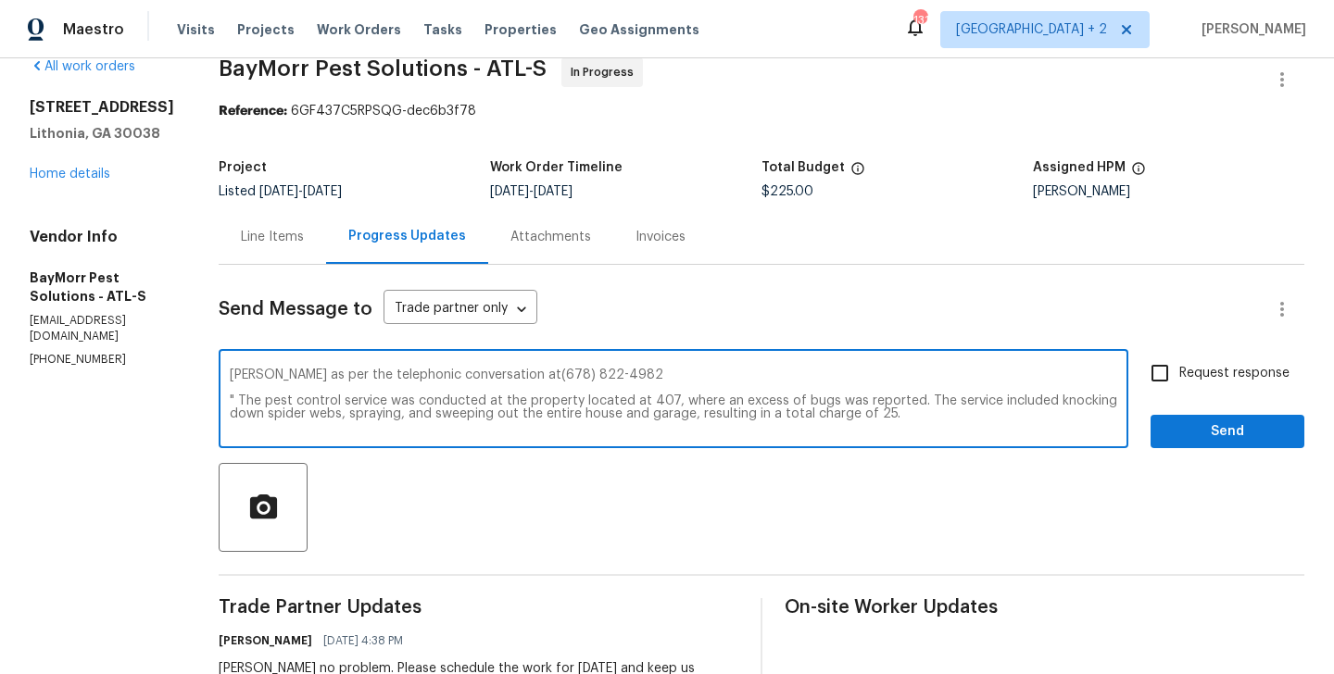
scroll to position [29, 0]
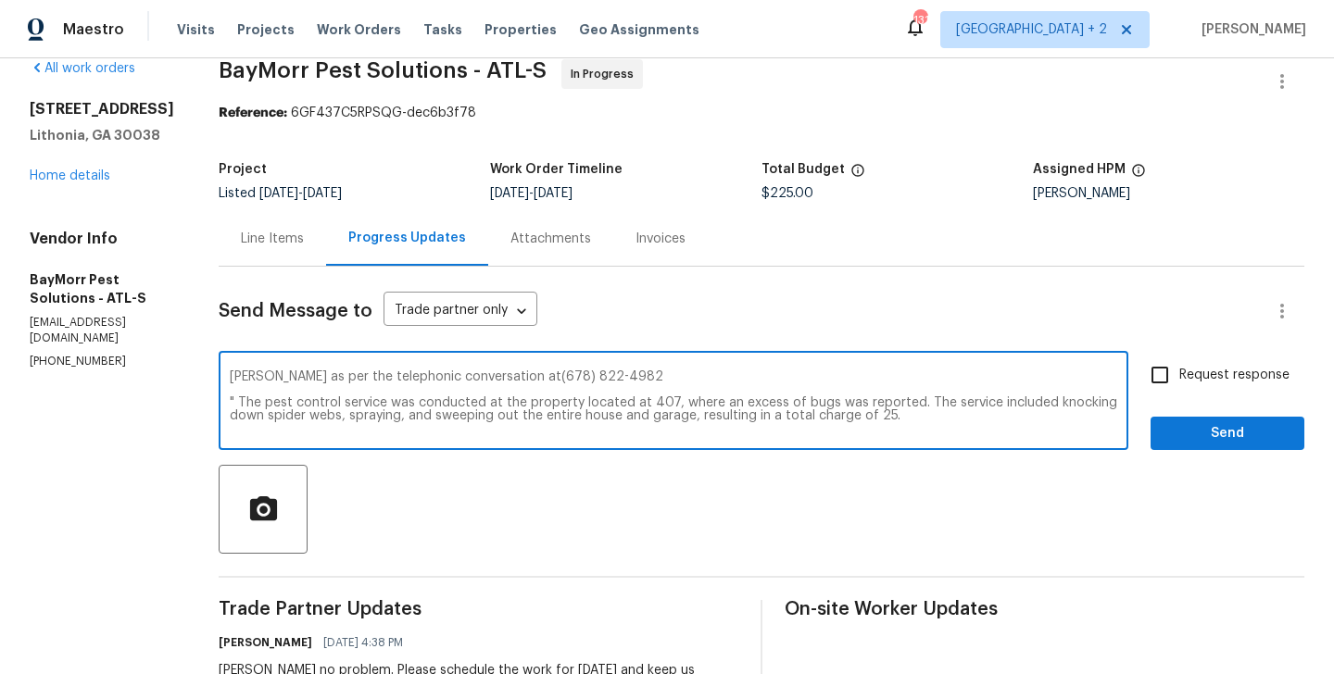
click at [857, 416] on textarea "[PERSON_NAME] as per the telephonic conversation at(678) 822-4982 " The pest co…" at bounding box center [673, 403] width 887 height 65
click at [910, 423] on textarea "[PERSON_NAME] as per the telephonic conversation at(678) 822-4982 " The pest co…" at bounding box center [673, 403] width 887 height 65
type textarea "[PERSON_NAME] as per the telephonic conversation at(678) 822-4982 " The pest co…"
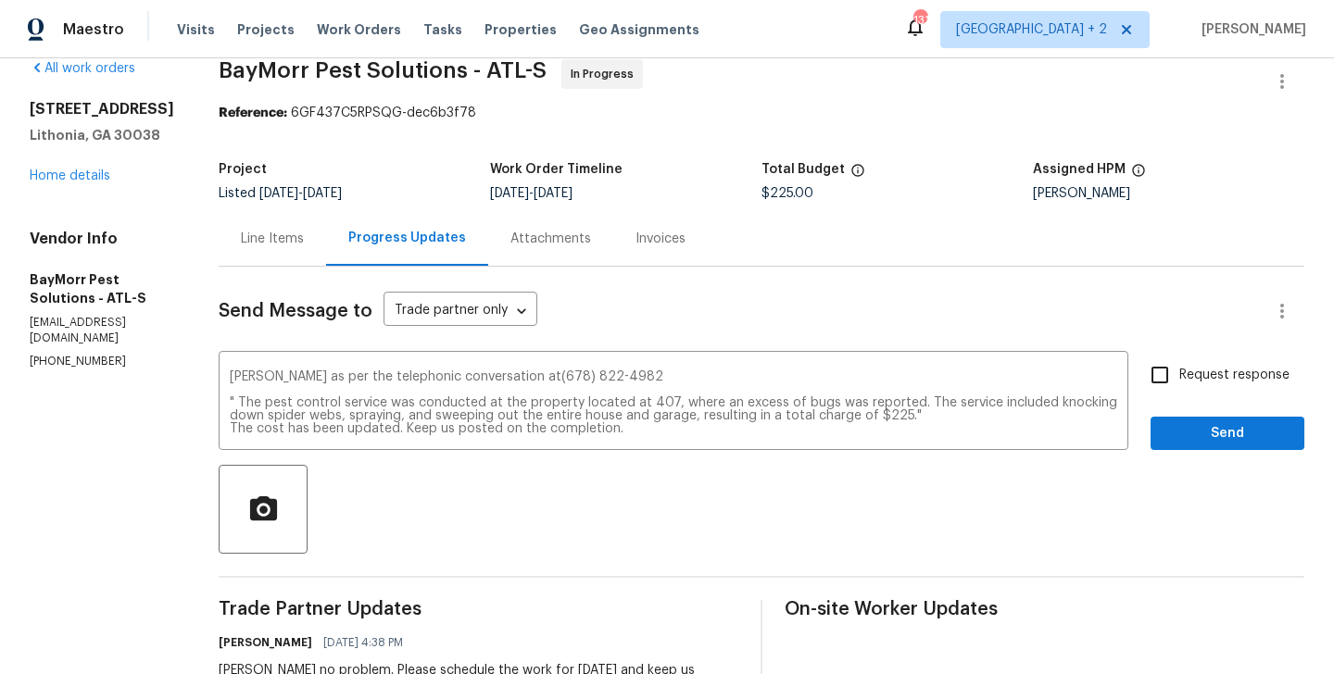
click at [1202, 373] on span "Request response" at bounding box center [1234, 375] width 110 height 19
click at [1179, 373] on input "Request response" at bounding box center [1159, 375] width 39 height 39
checkbox input "true"
click at [1202, 438] on span "Send" at bounding box center [1227, 433] width 124 height 23
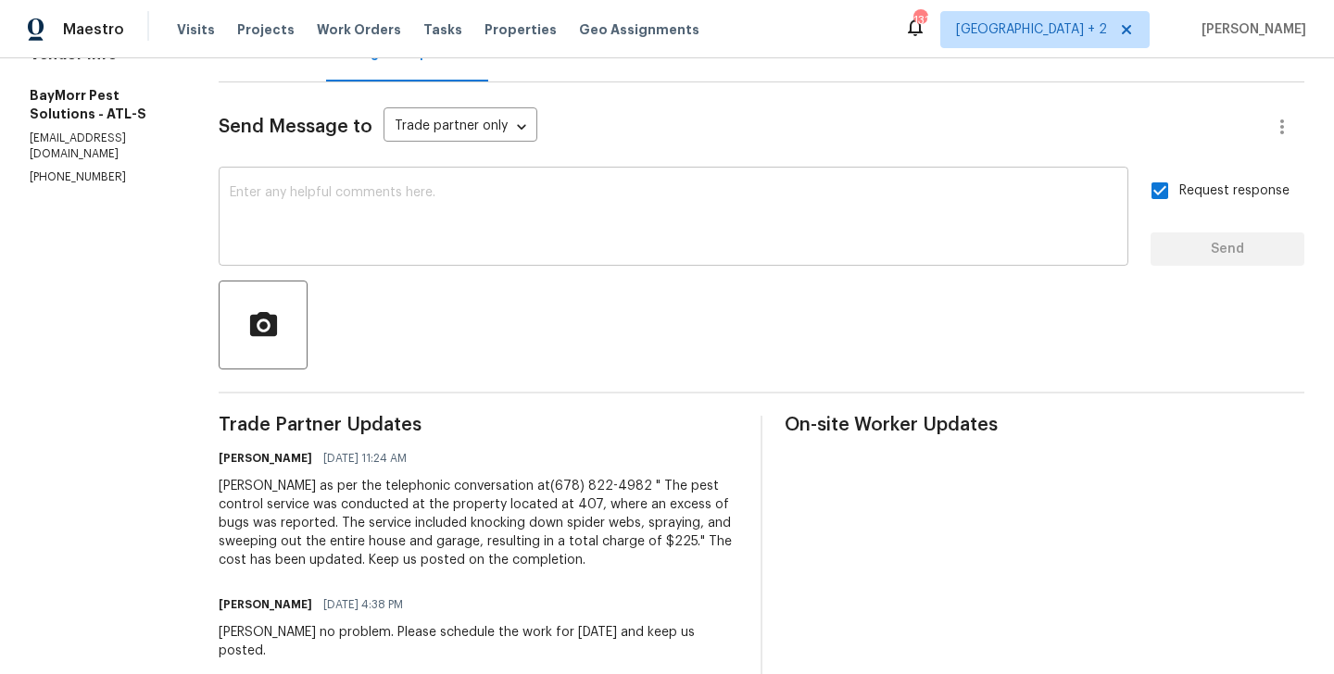
scroll to position [269, 0]
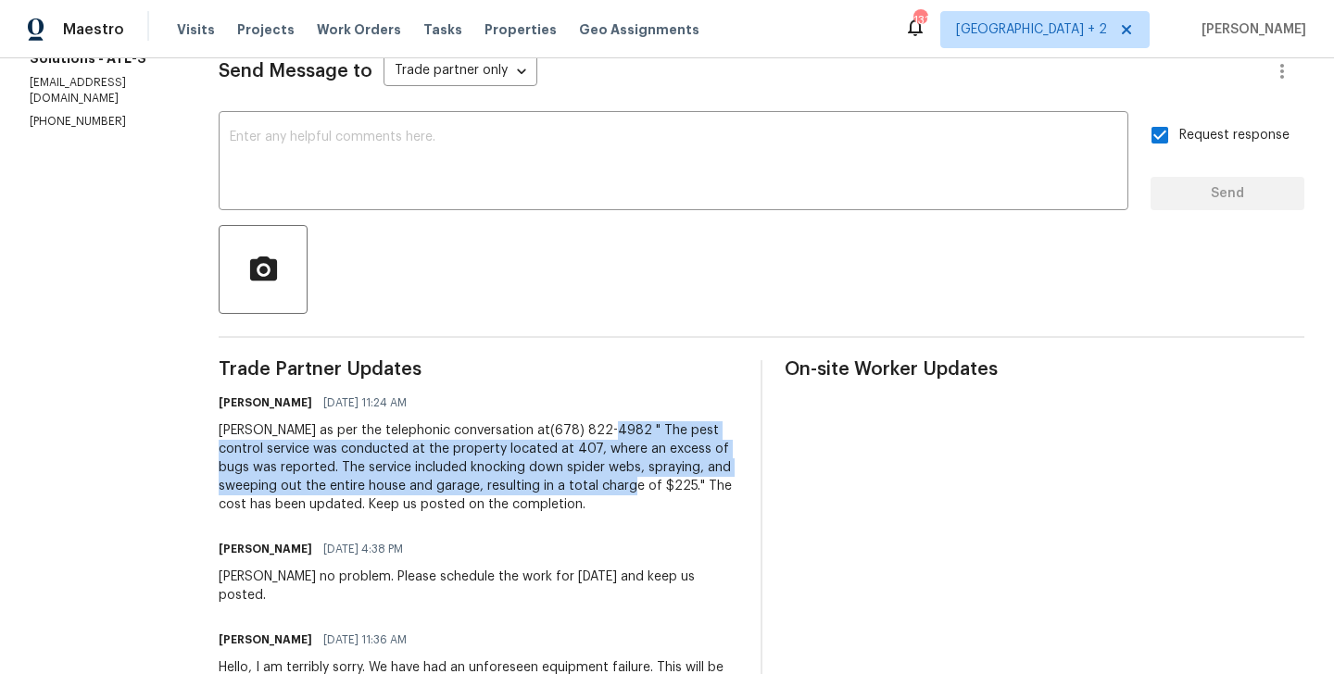
drag, startPoint x: 572, startPoint y: 428, endPoint x: 560, endPoint y: 491, distance: 64.0
click at [560, 491] on div "[PERSON_NAME] as per the telephonic conversation at(678) 822-4982 " The pest co…" at bounding box center [479, 468] width 520 height 93
copy div "he pest control service was conducted at the property located at 407, where an …"
click at [591, 457] on div "[PERSON_NAME] as per the telephonic conversation at(678) 822-4982 " The pest co…" at bounding box center [479, 468] width 520 height 93
drag, startPoint x: 563, startPoint y: 428, endPoint x: 560, endPoint y: 491, distance: 63.1
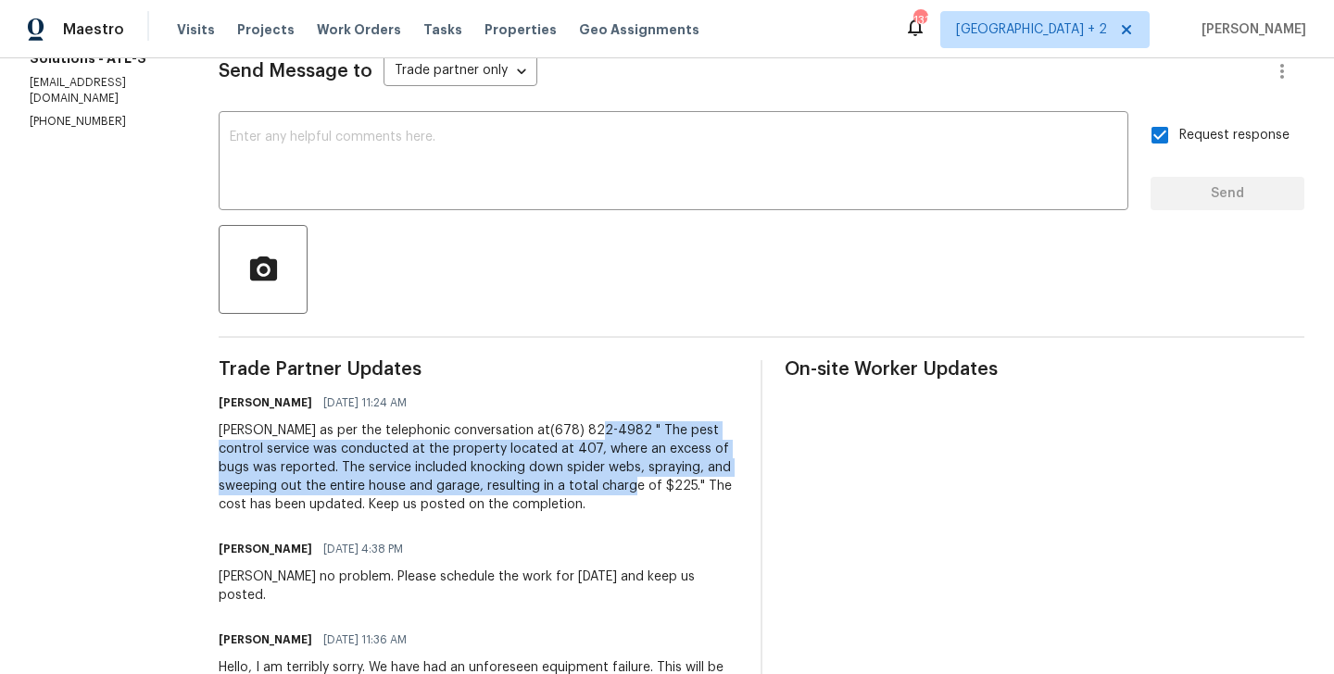
click at [560, 491] on div "[PERSON_NAME] as per the telephonic conversation at(678) 822-4982 " The pest co…" at bounding box center [479, 468] width 520 height 93
copy div "The pest control service was conducted at the property located at 407, where an…"
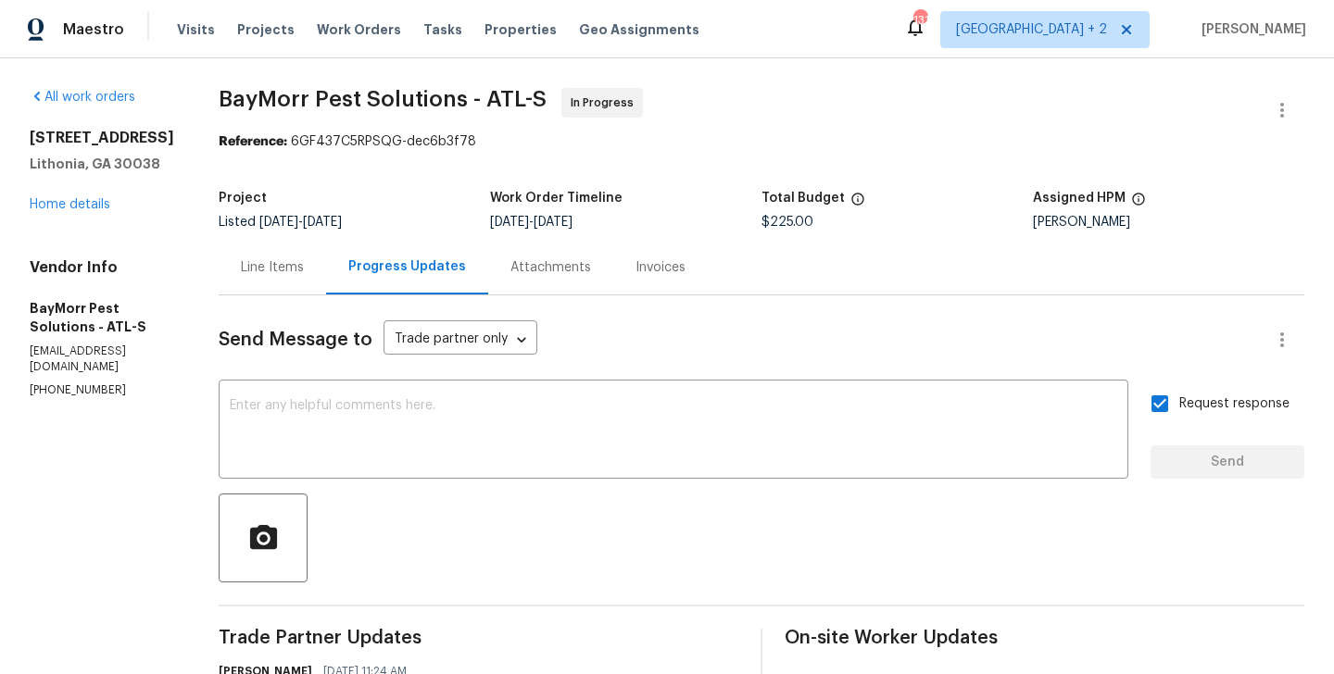
click at [78, 214] on div "[STREET_ADDRESS] Home details" at bounding box center [102, 171] width 145 height 85
click at [78, 211] on link "Home details" at bounding box center [70, 204] width 81 height 13
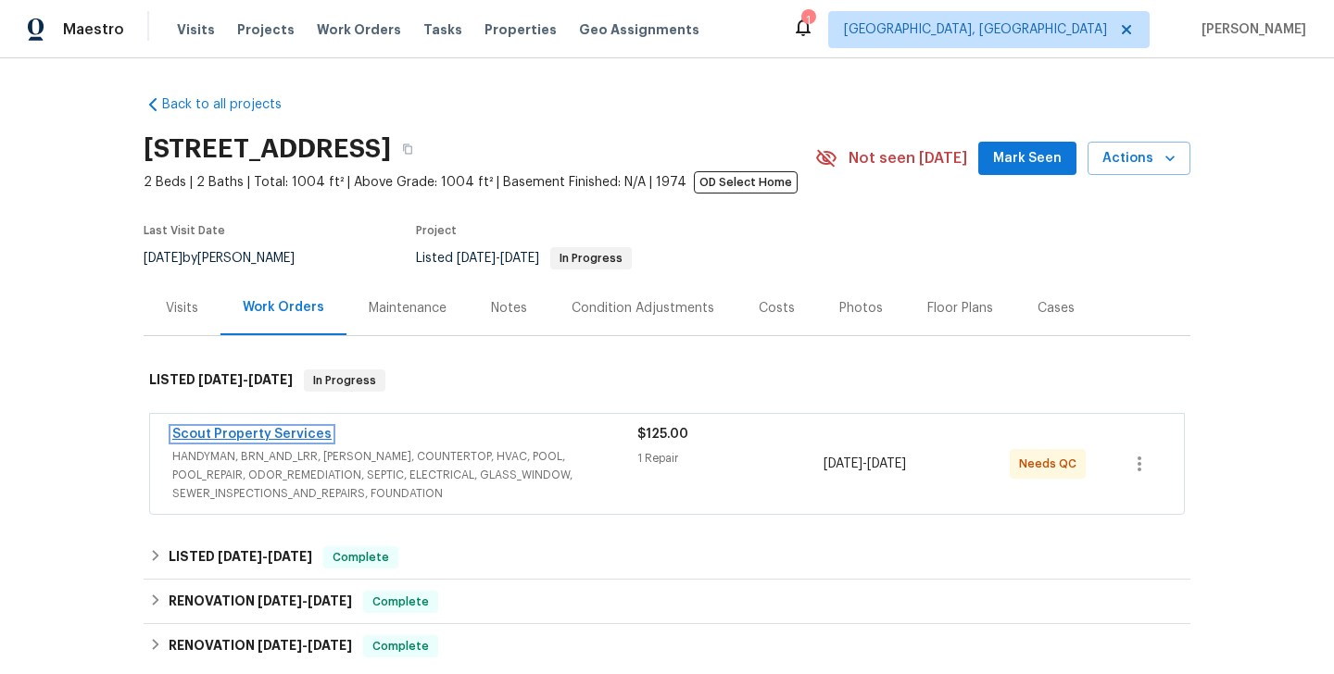
click at [310, 436] on link "Scout Property Services" at bounding box center [251, 434] width 159 height 13
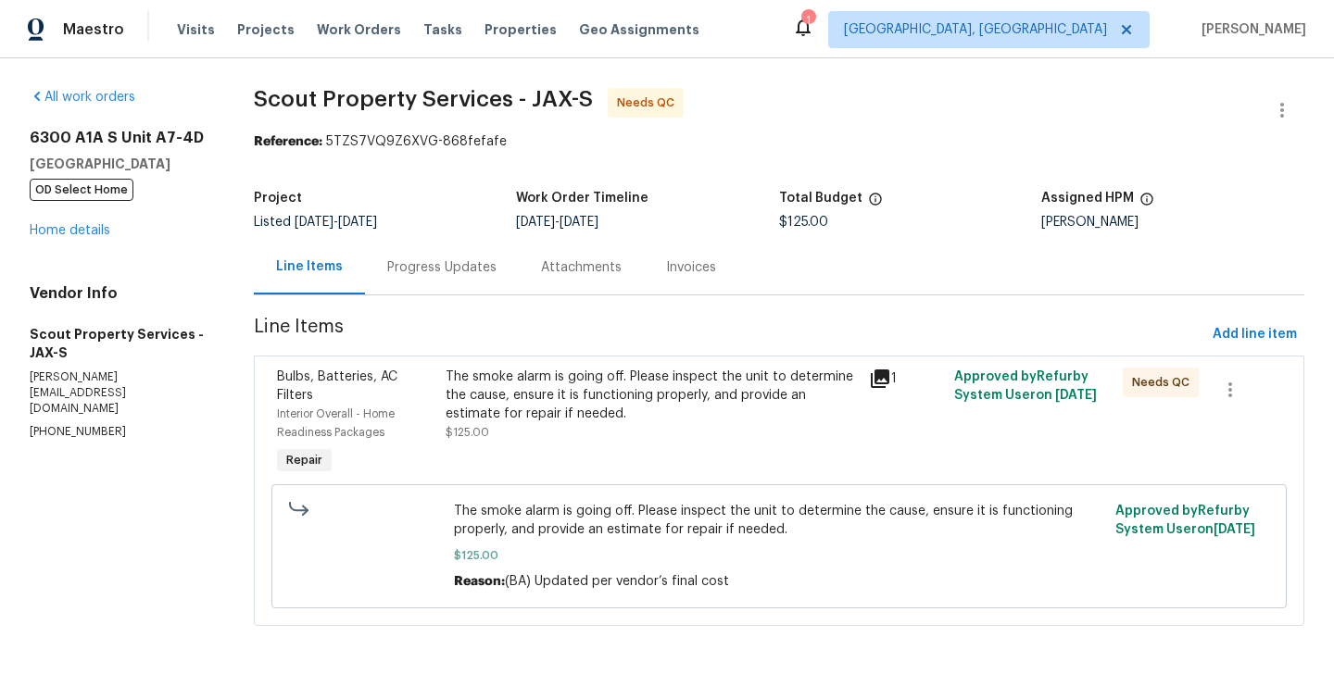
click at [458, 272] on div "Progress Updates" at bounding box center [441, 267] width 109 height 19
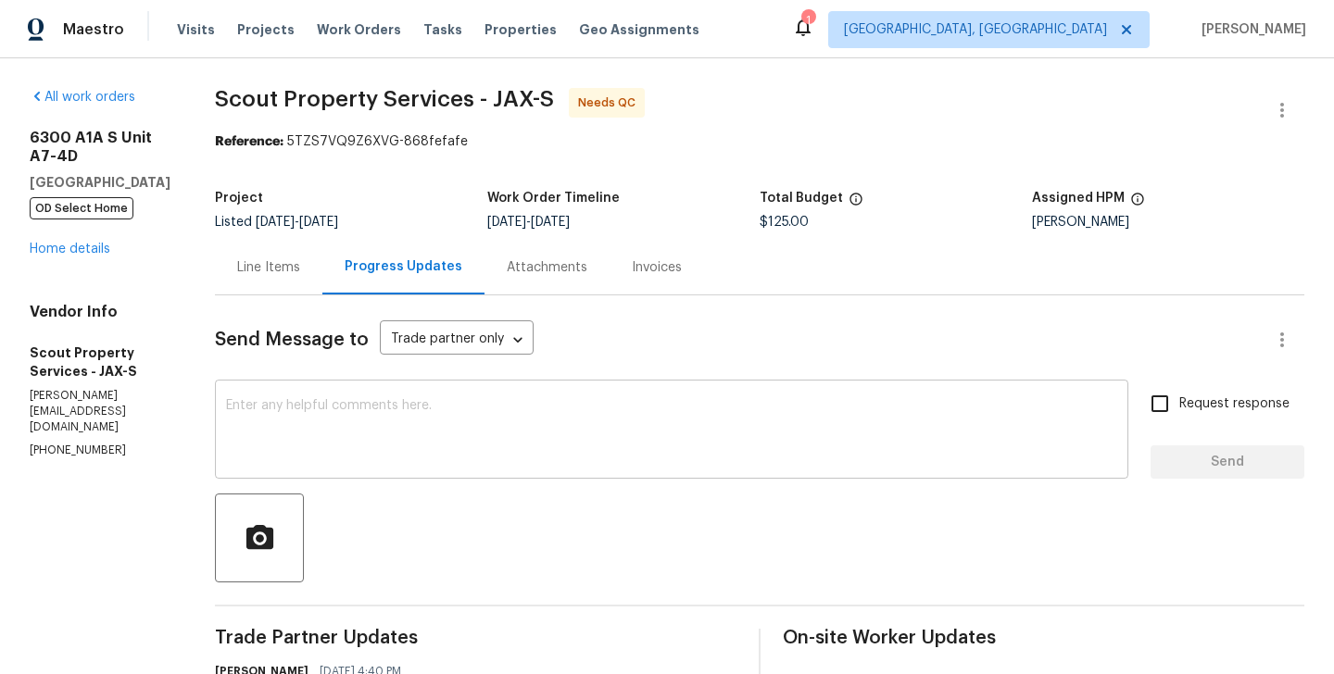
click at [374, 392] on div "x ​" at bounding box center [671, 431] width 913 height 94
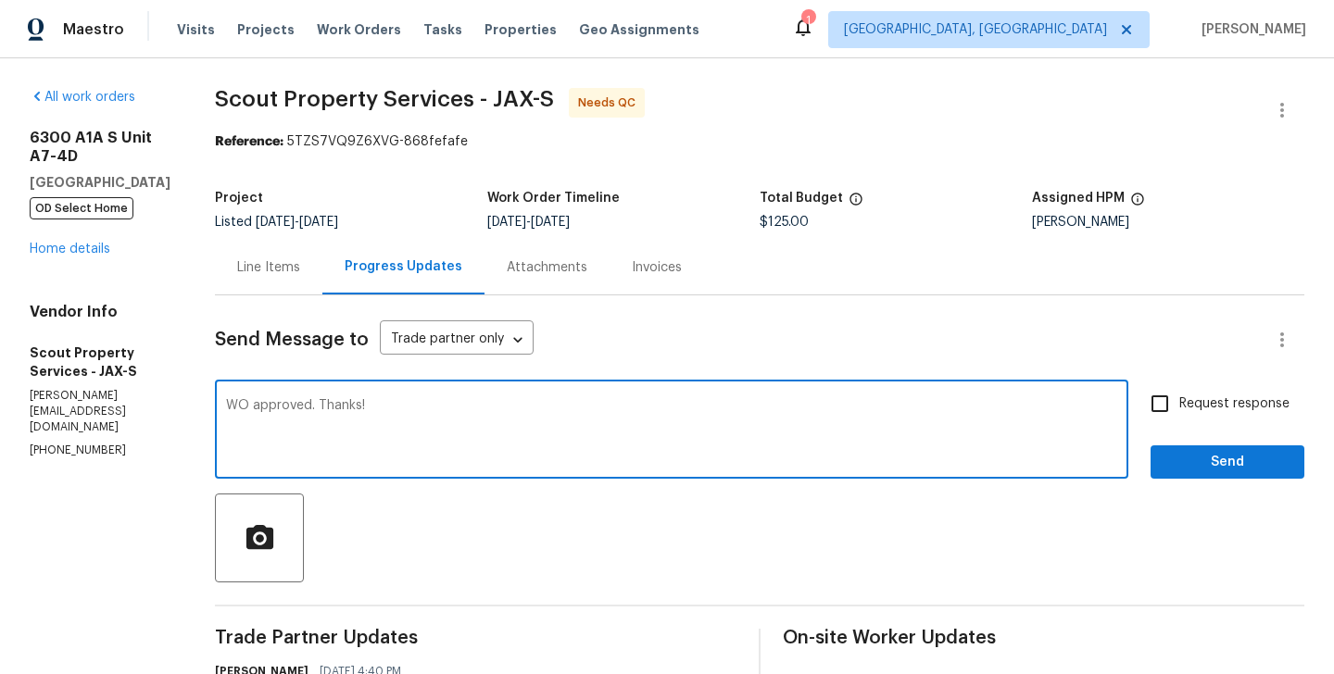
type textarea "WO approved. Thanks!"
click at [1244, 476] on button "Send" at bounding box center [1228, 463] width 154 height 34
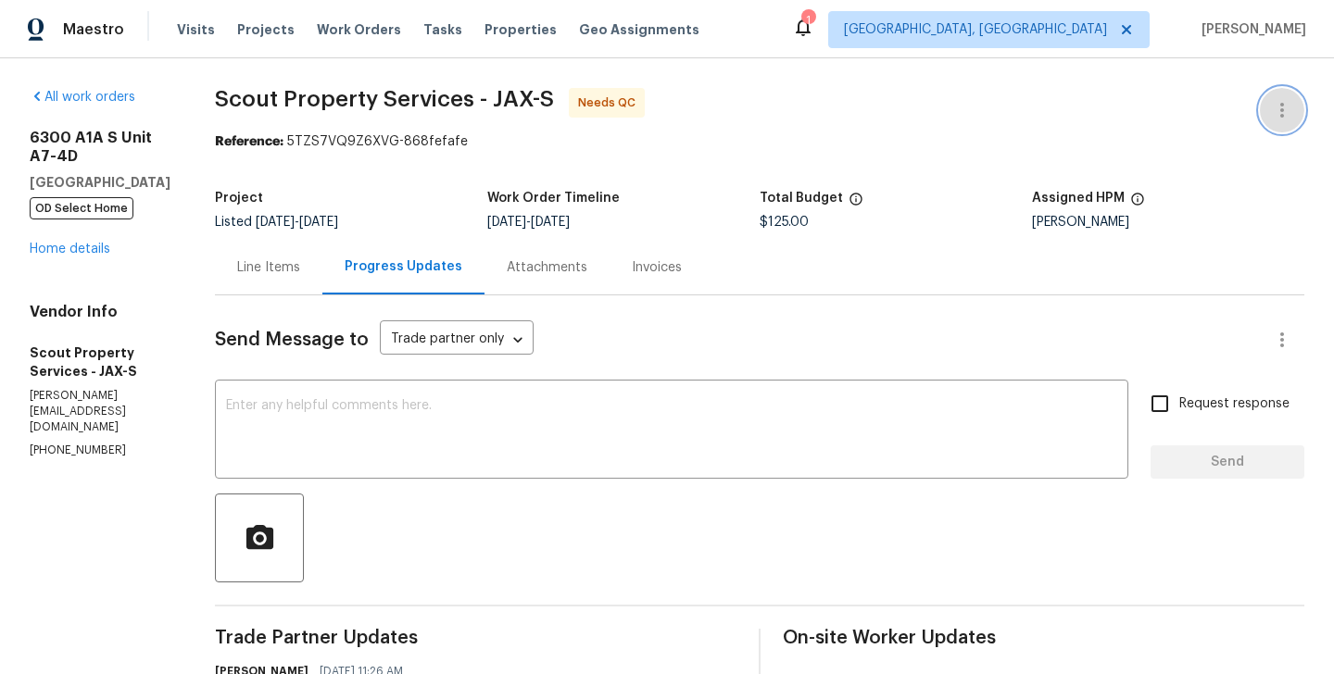
click at [1291, 97] on button "button" at bounding box center [1282, 110] width 44 height 44
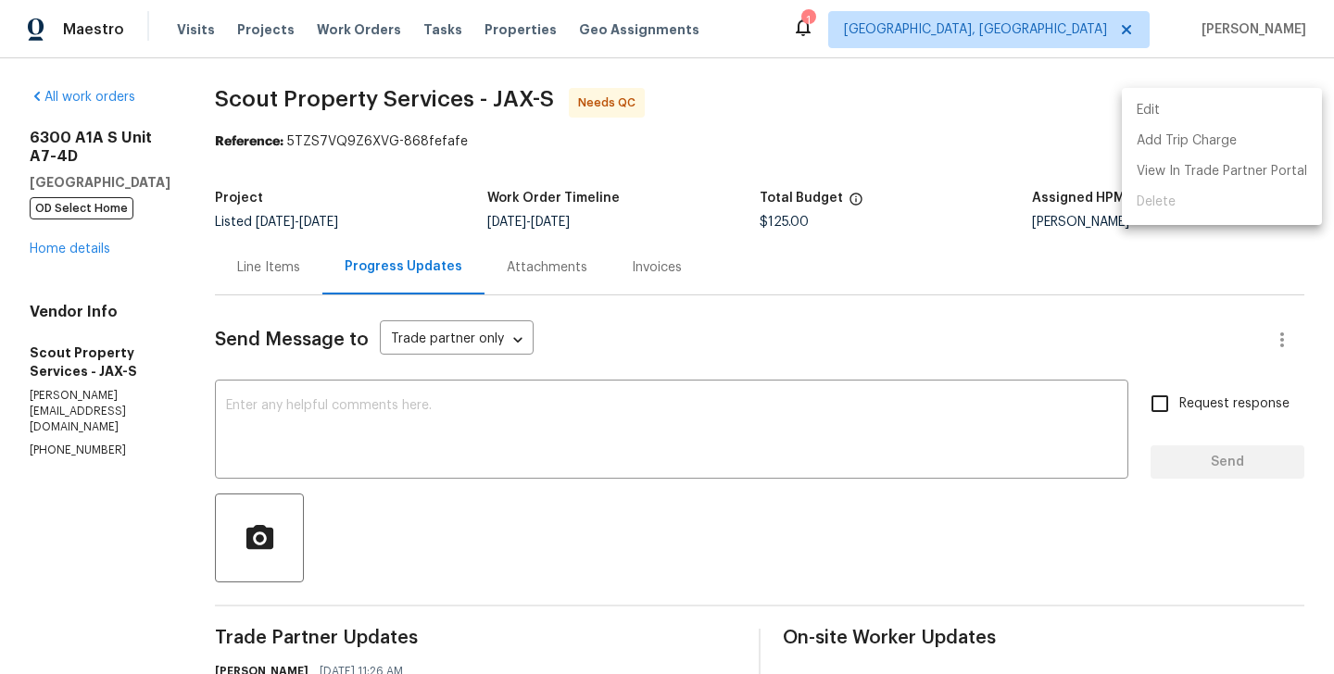
click at [1219, 97] on li "Edit" at bounding box center [1222, 110] width 200 height 31
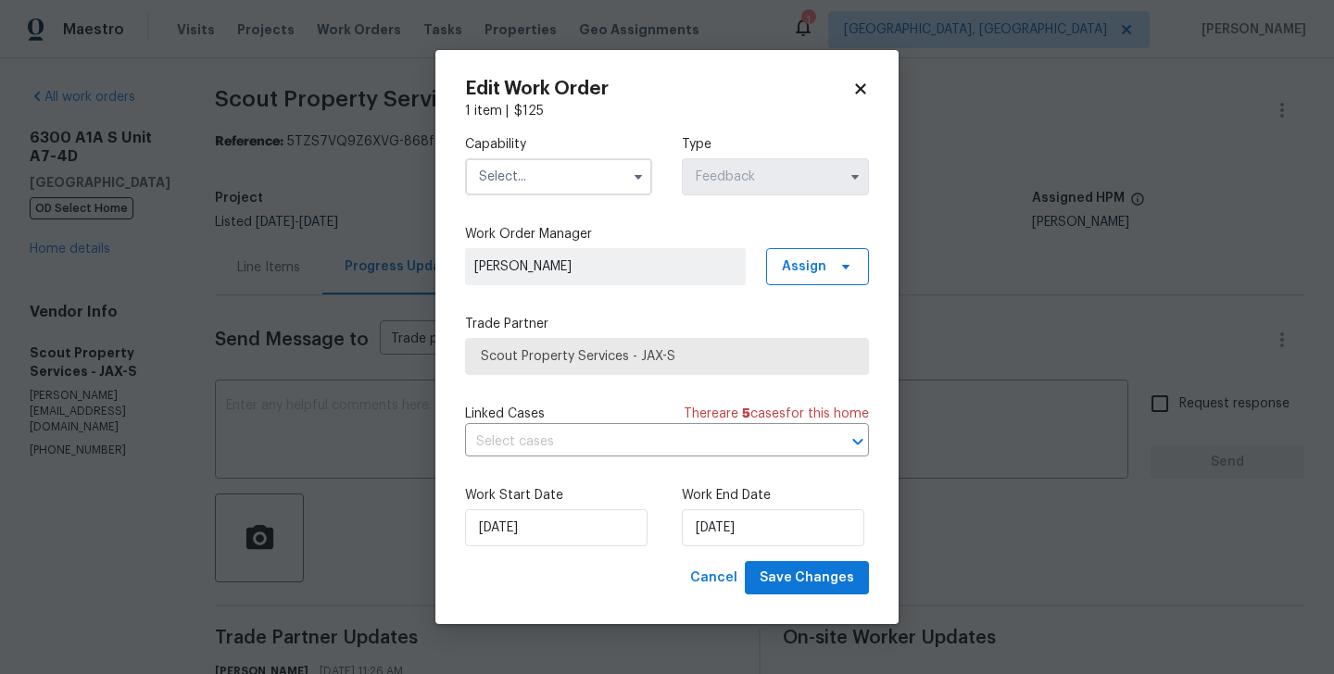
click at [475, 156] on div "Capability" at bounding box center [558, 165] width 187 height 60
click at [494, 179] on input "text" at bounding box center [558, 176] width 187 height 37
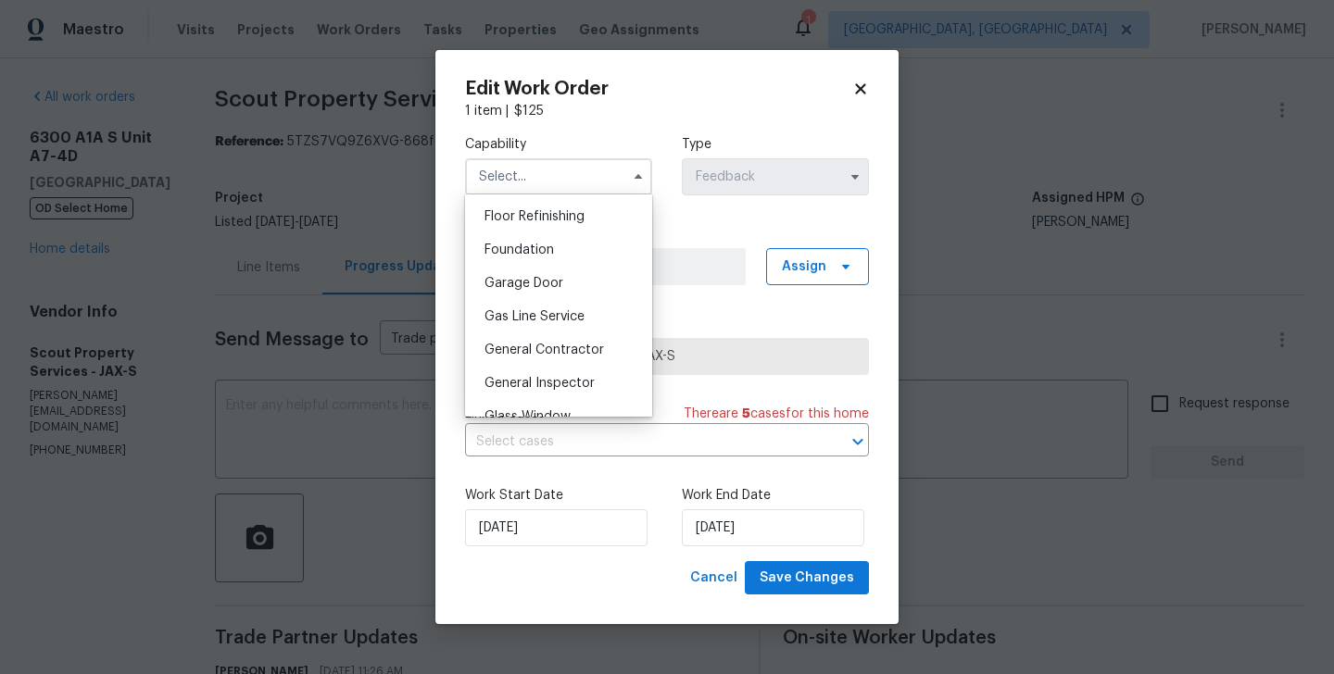
scroll to position [877, 0]
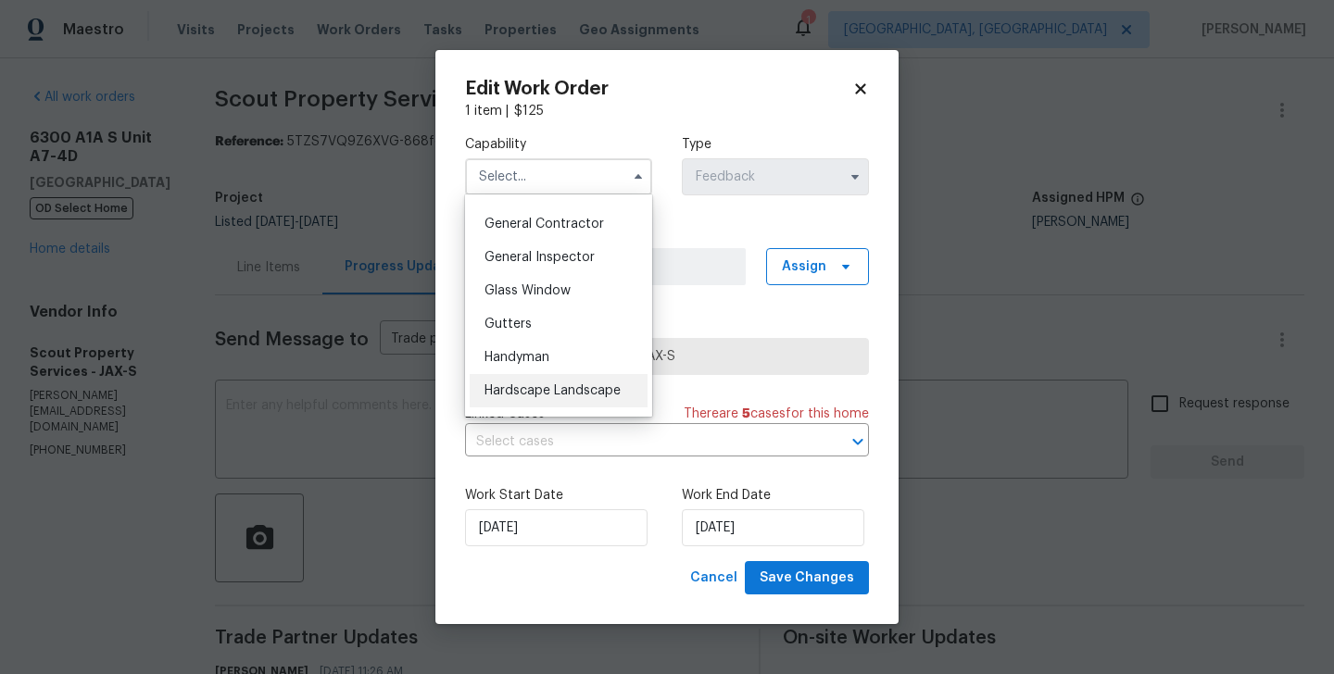
click at [518, 376] on div "Hardscape Landscape" at bounding box center [559, 390] width 178 height 33
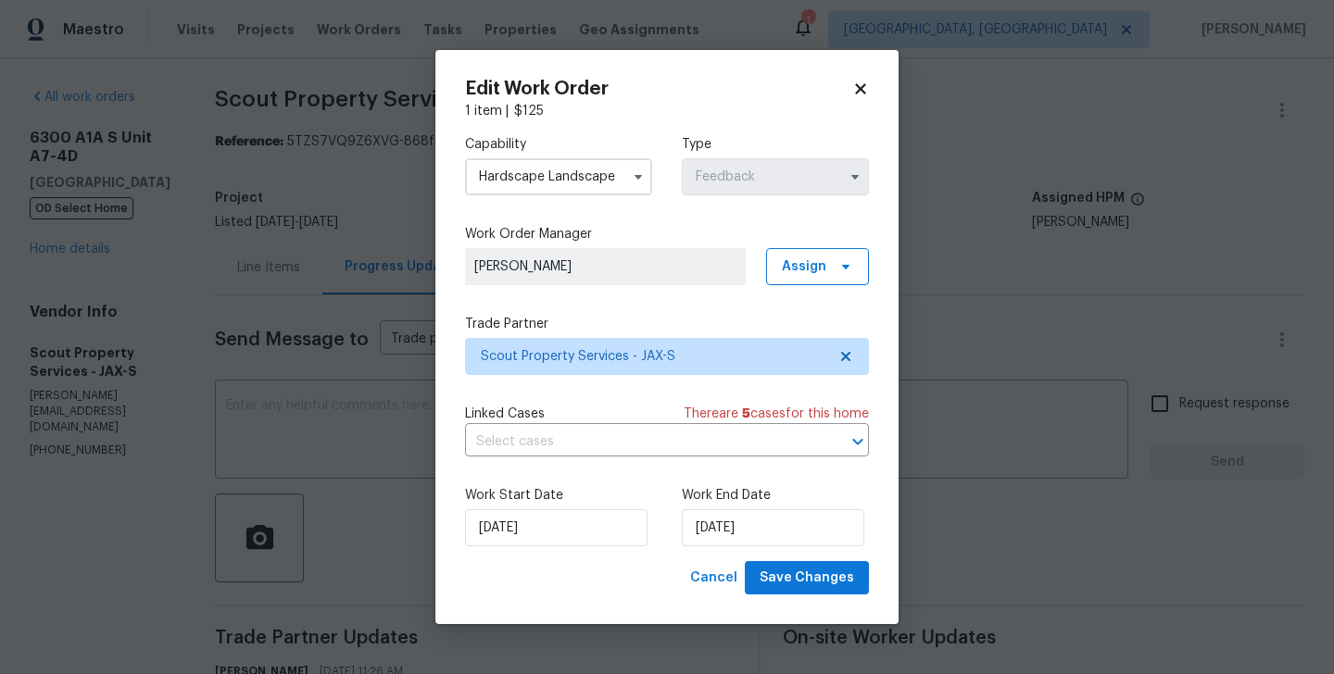
click at [538, 159] on input "Hardscape Landscape" at bounding box center [558, 176] width 187 height 37
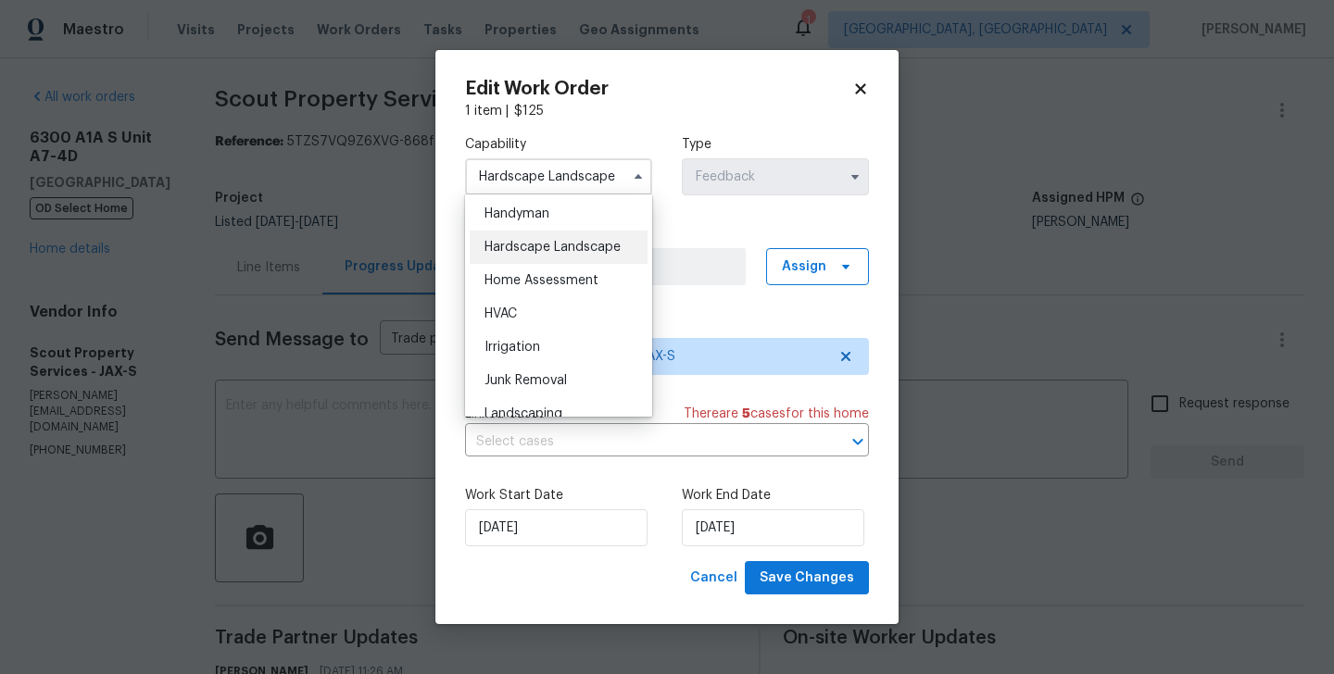
scroll to position [983, 0]
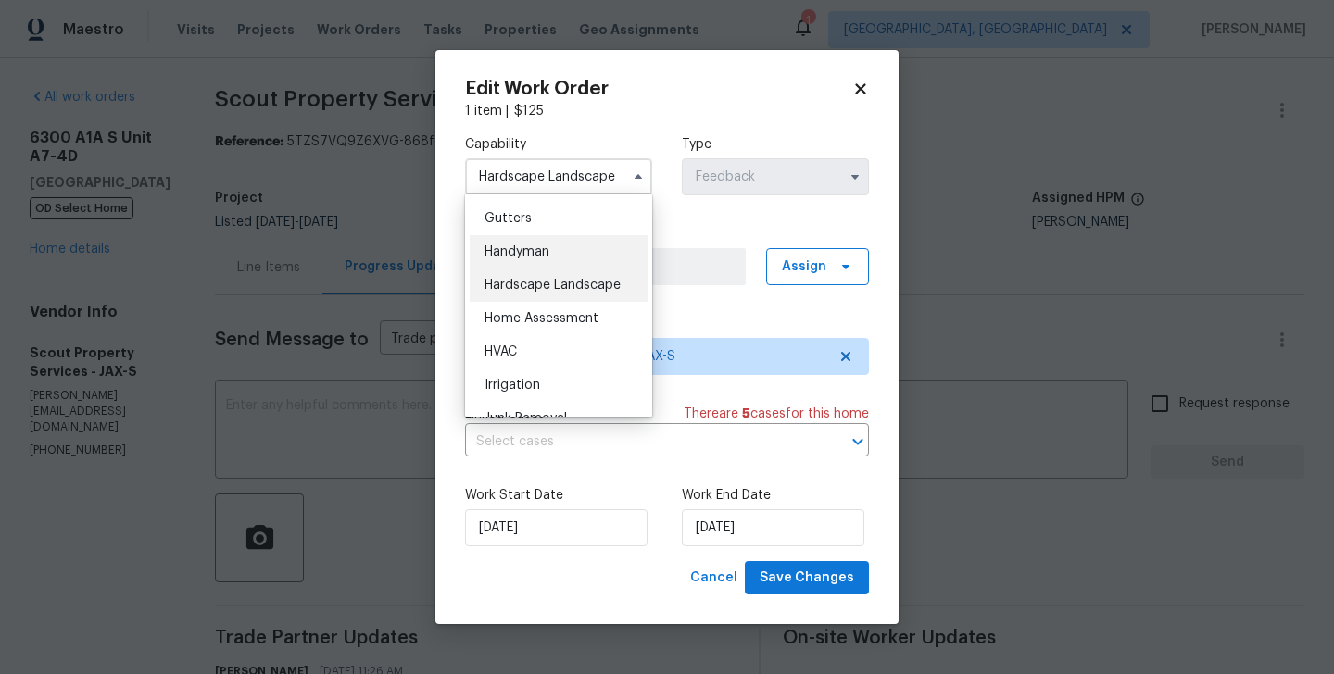
click at [515, 253] on span "Handyman" at bounding box center [516, 251] width 65 height 13
type input "Handyman"
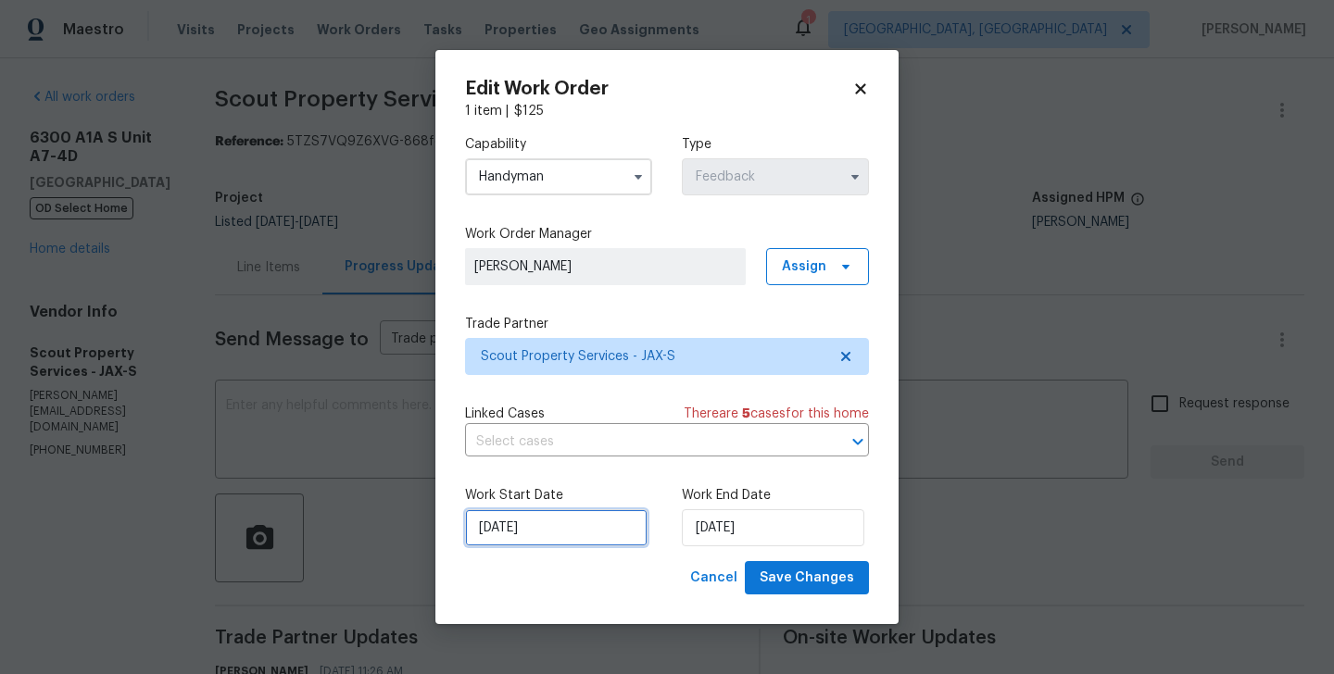
click at [533, 531] on input "05/09/2025" at bounding box center [556, 528] width 182 height 37
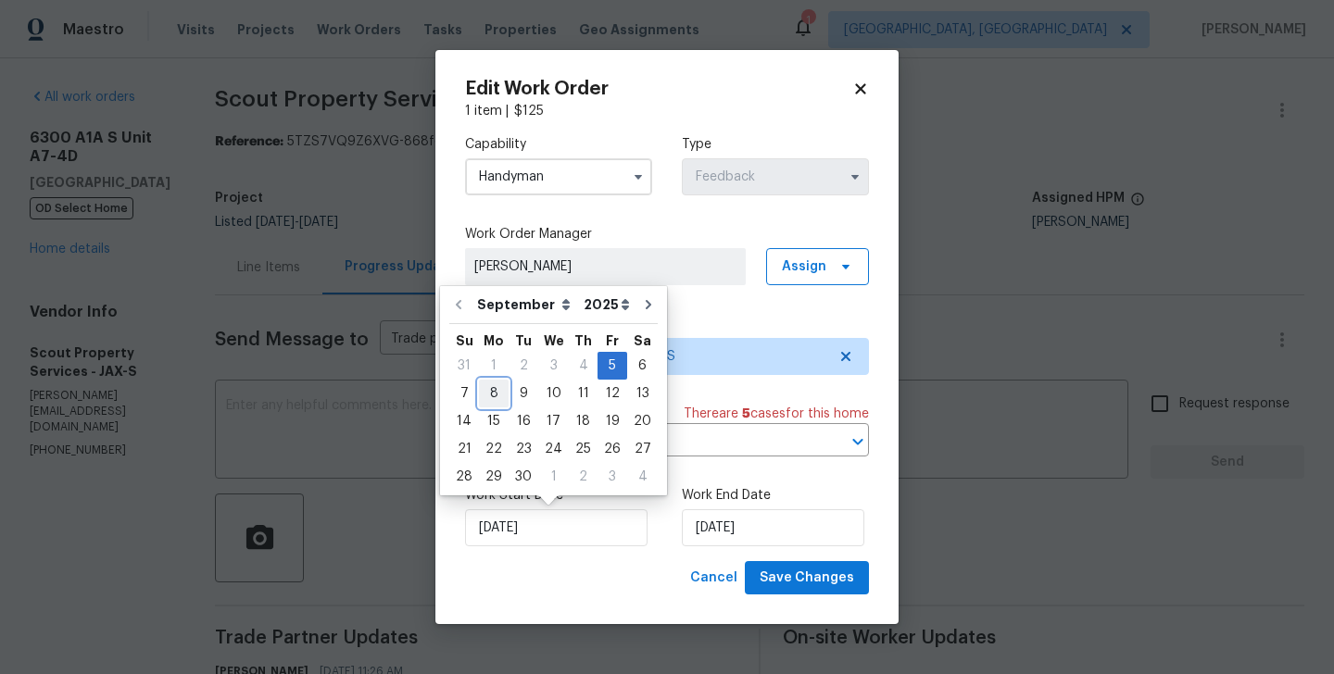
click at [494, 401] on div "8" at bounding box center [494, 394] width 30 height 26
type input "08/09/2025"
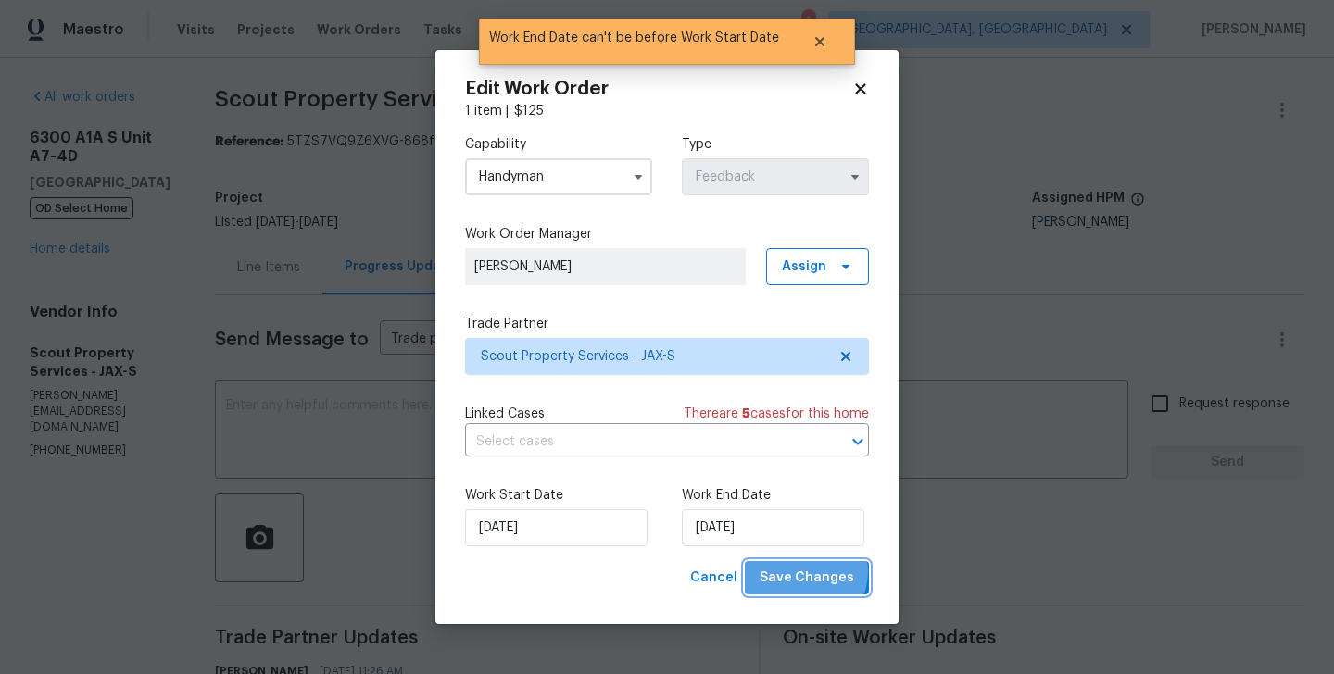
click at [799, 572] on span "Save Changes" at bounding box center [807, 578] width 94 height 23
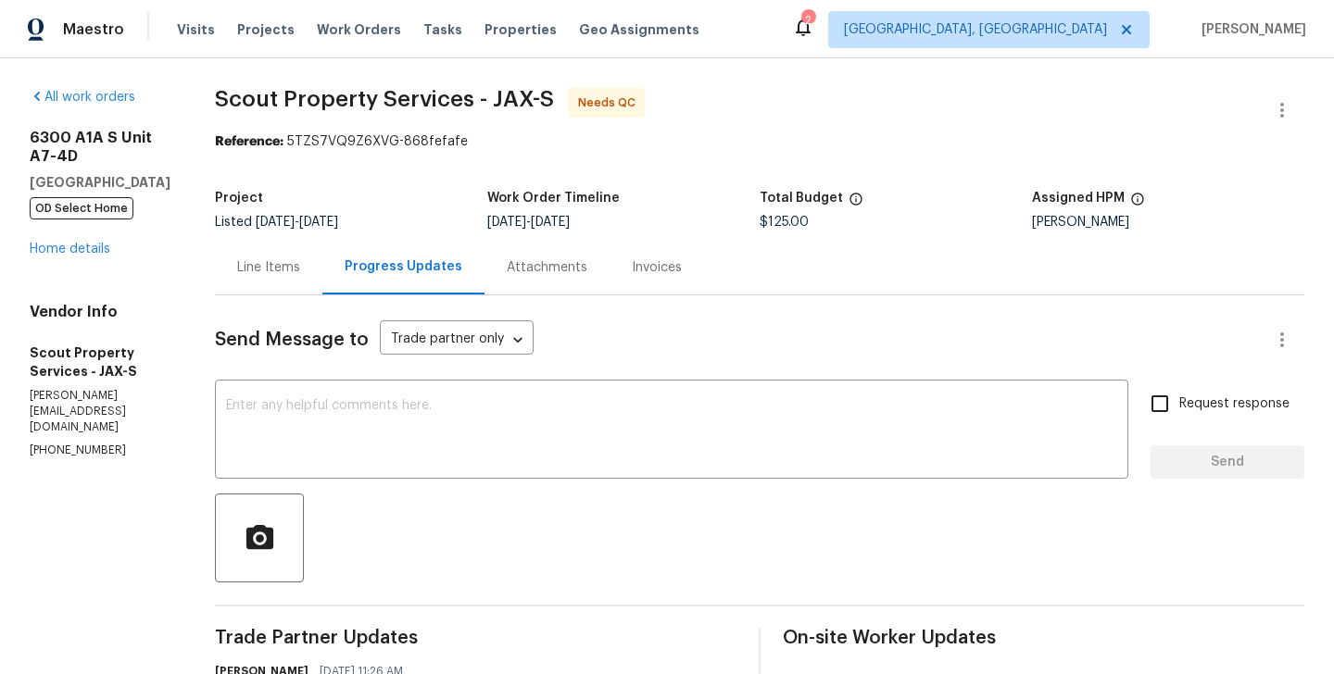
click at [258, 294] on div "Line Items" at bounding box center [268, 267] width 107 height 55
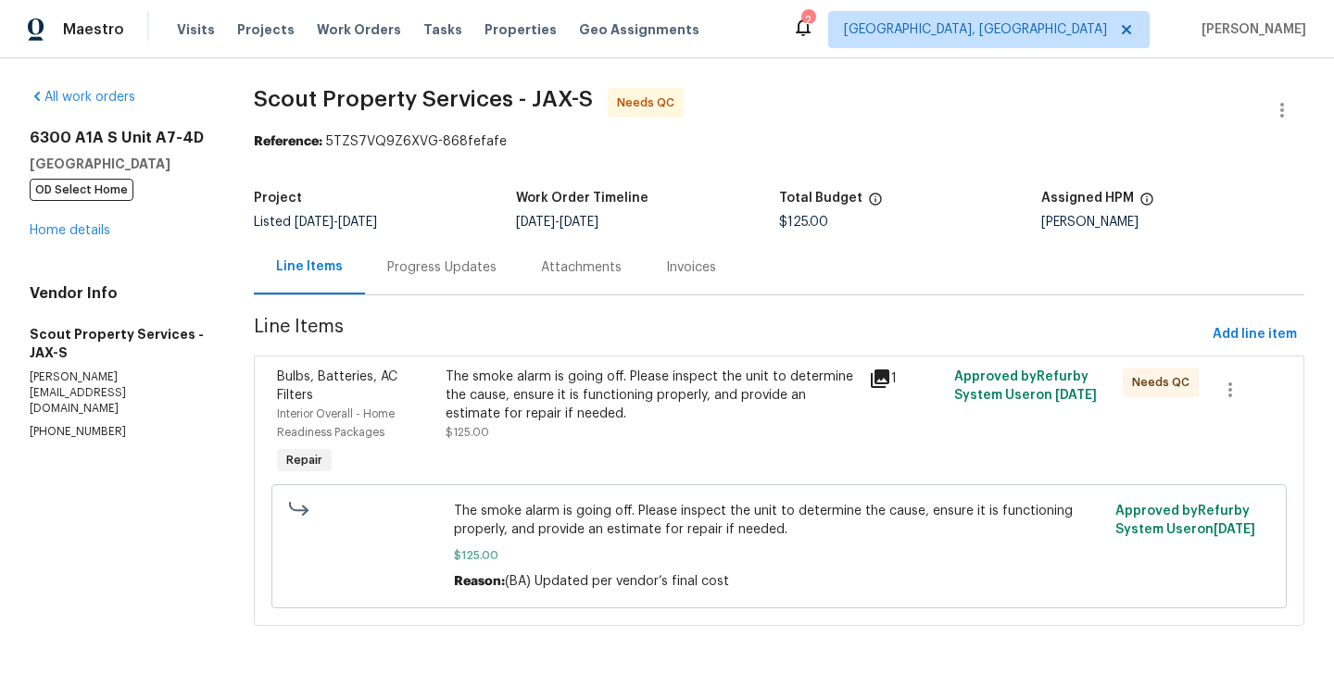
click at [685, 439] on div "The smoke alarm is going off. Please inspect the unit to determine the cause, e…" at bounding box center [652, 405] width 412 height 74
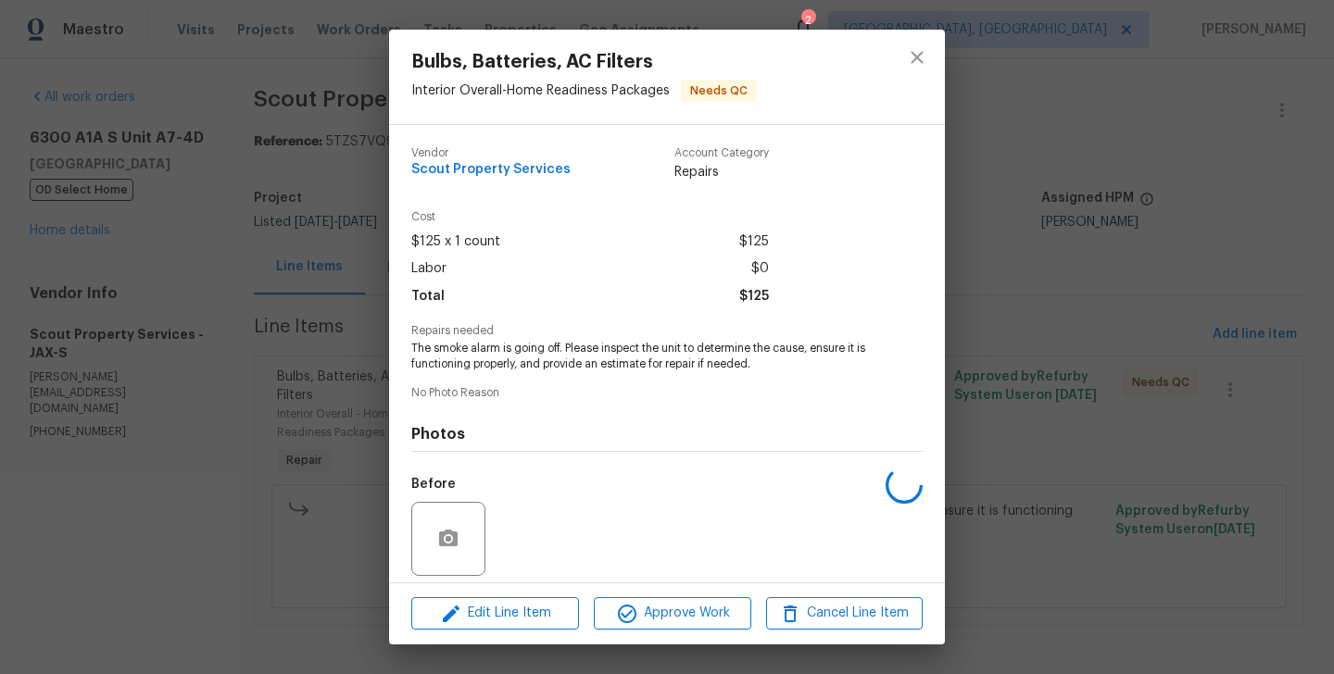
scroll to position [132, 0]
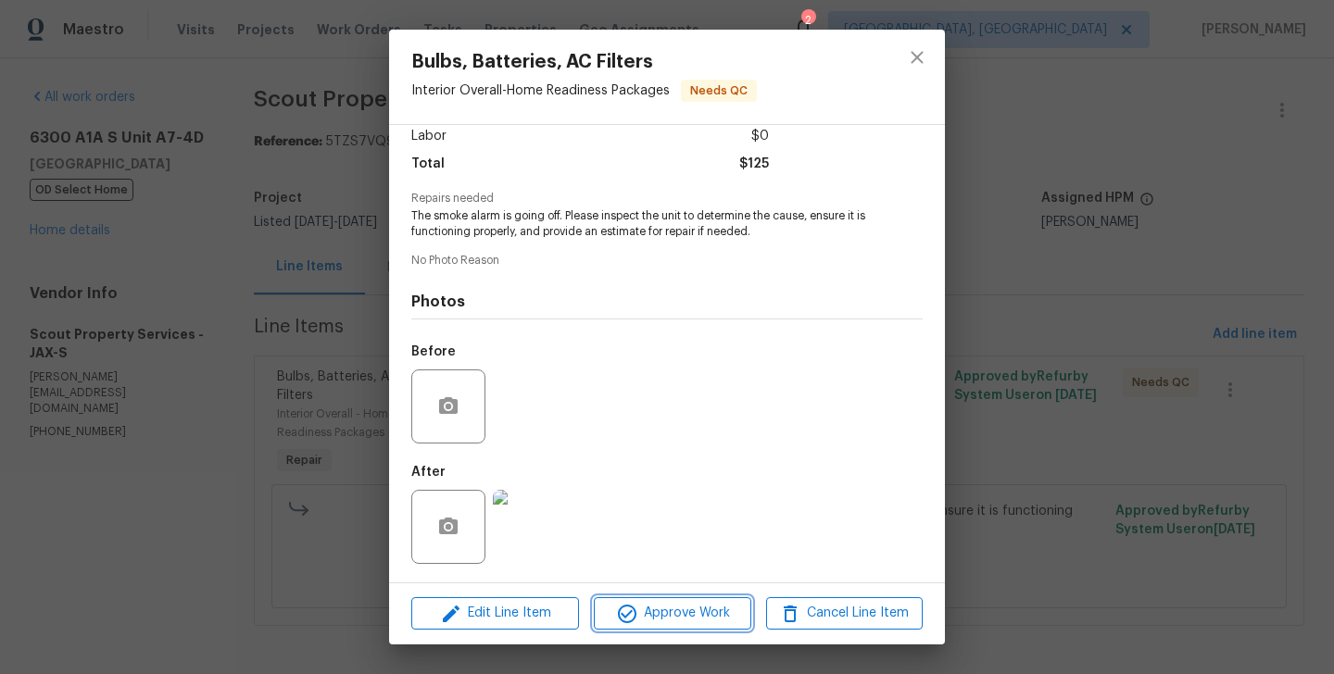
click at [674, 620] on span "Approve Work" at bounding box center [671, 613] width 145 height 23
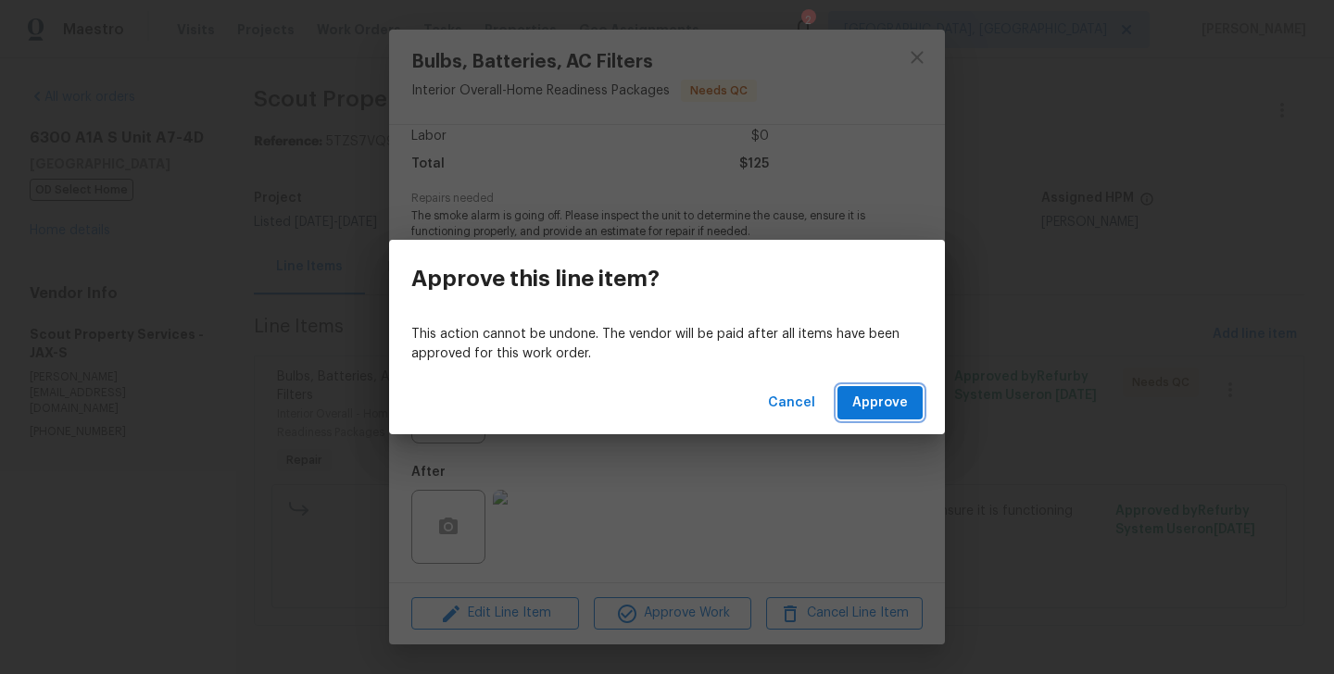
click at [872, 400] on span "Approve" at bounding box center [880, 403] width 56 height 23
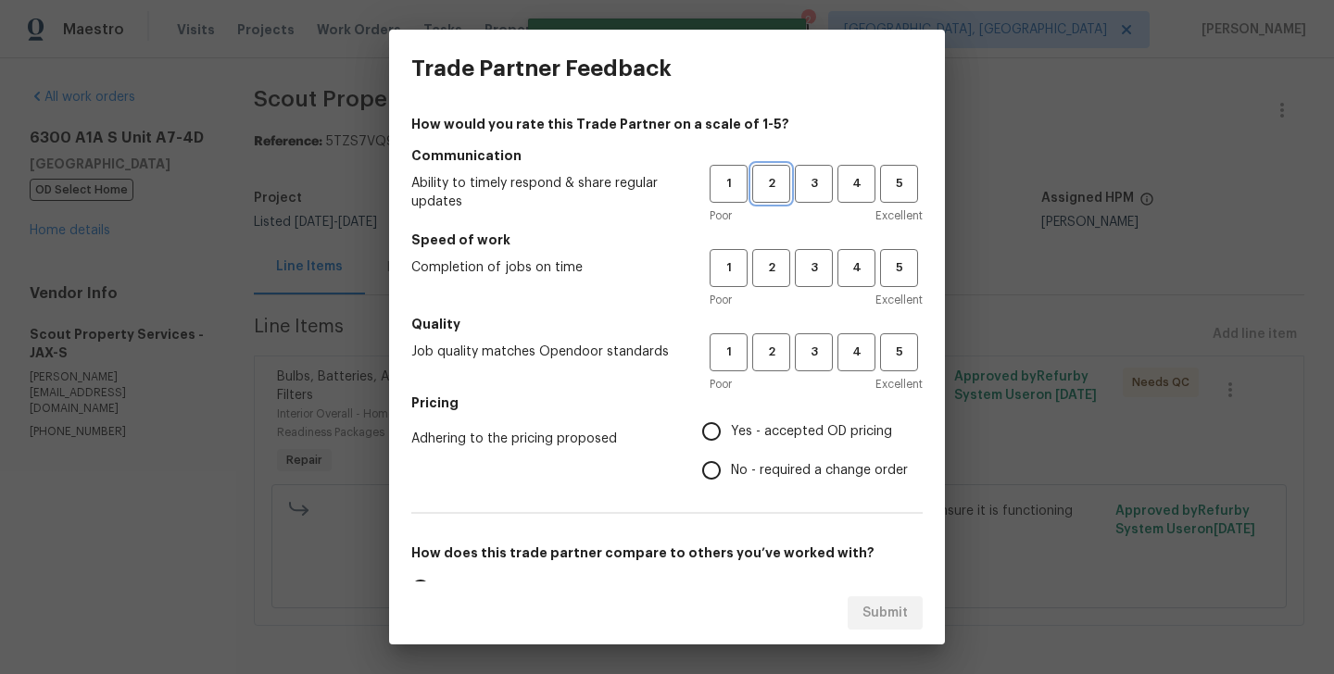
click at [771, 191] on span "2" at bounding box center [771, 183] width 34 height 21
click at [779, 259] on span "2" at bounding box center [771, 268] width 34 height 21
click at [779, 360] on span "2" at bounding box center [771, 352] width 34 height 21
click at [779, 484] on label "No - required a change order" at bounding box center [800, 470] width 216 height 39
click at [731, 484] on input "No - required a change order" at bounding box center [711, 470] width 39 height 39
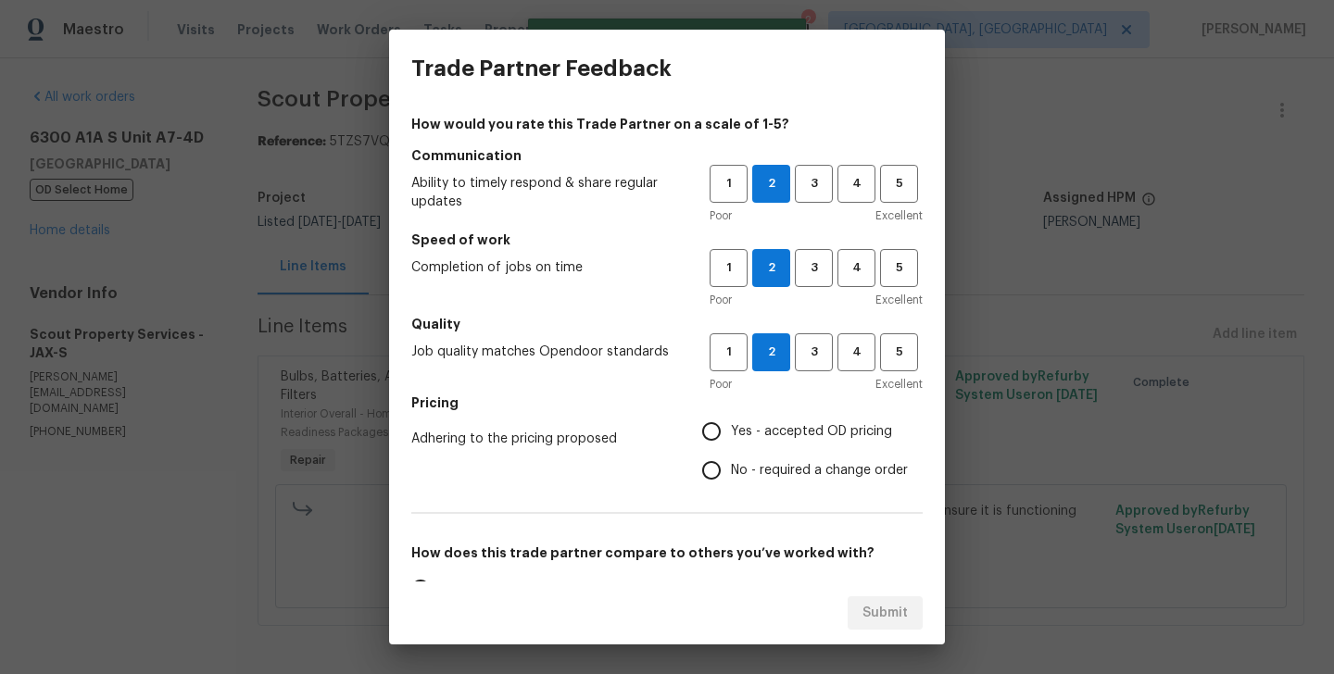
radio input "true"
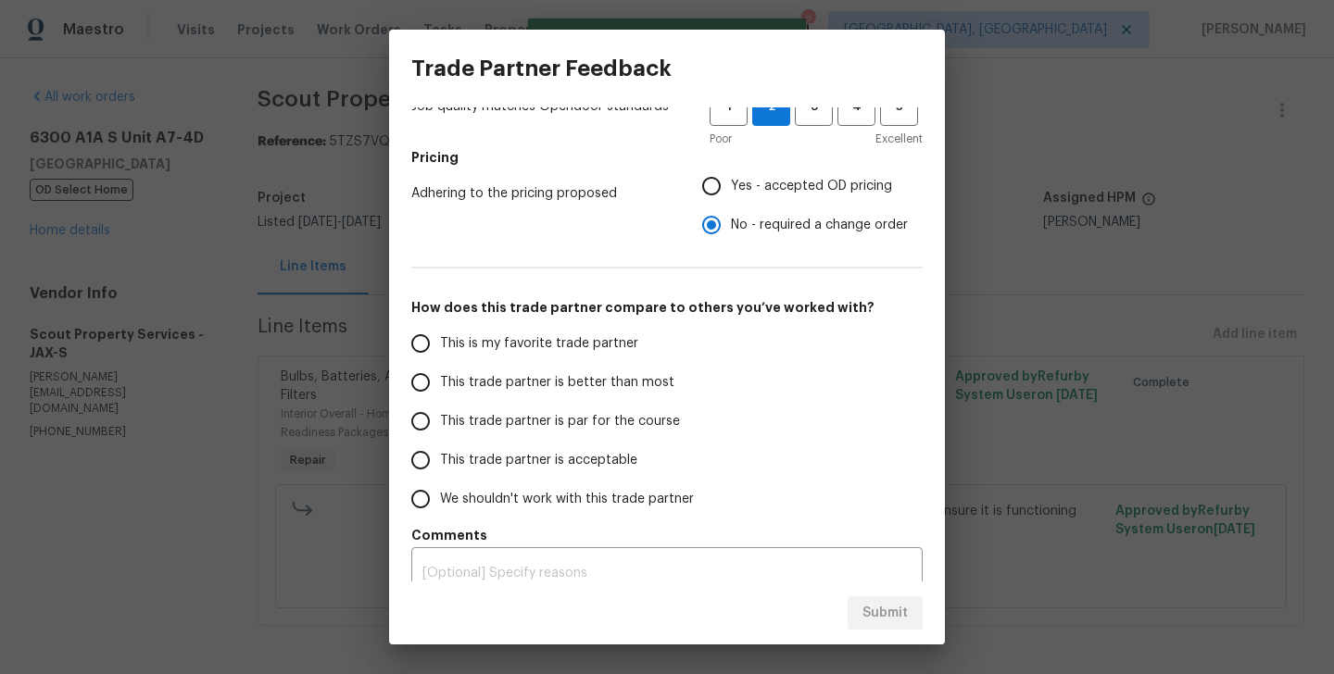
click at [577, 384] on span "This trade partner is better than most" at bounding box center [557, 382] width 234 height 19
click at [440, 384] on input "This trade partner is better than most" at bounding box center [420, 382] width 39 height 39
click at [892, 616] on span "Submit" at bounding box center [884, 613] width 45 height 23
radio input "true"
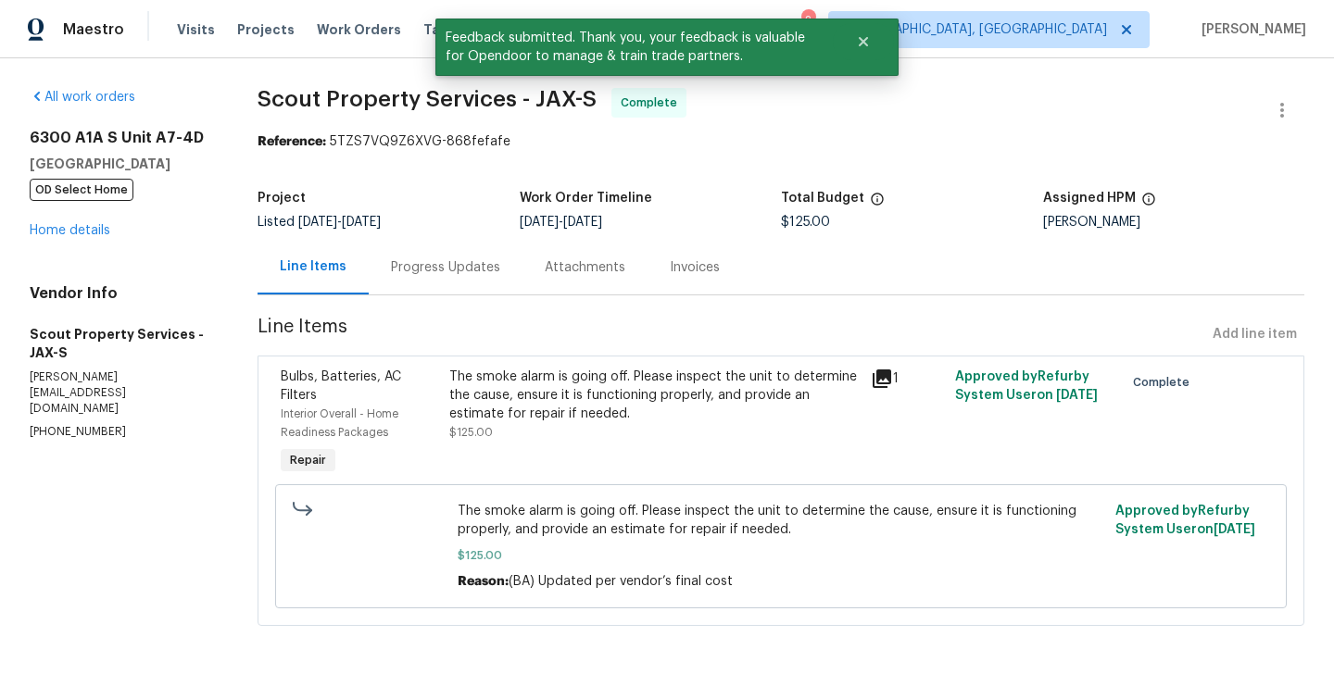
click at [460, 207] on div "Project" at bounding box center [388, 204] width 261 height 24
click at [460, 233] on div "Project Listed [DATE] - [DATE] Work Order Timeline [DATE] - [DATE] Total Budget…" at bounding box center [781, 210] width 1047 height 59
click at [425, 267] on div "Progress Updates" at bounding box center [445, 267] width 109 height 19
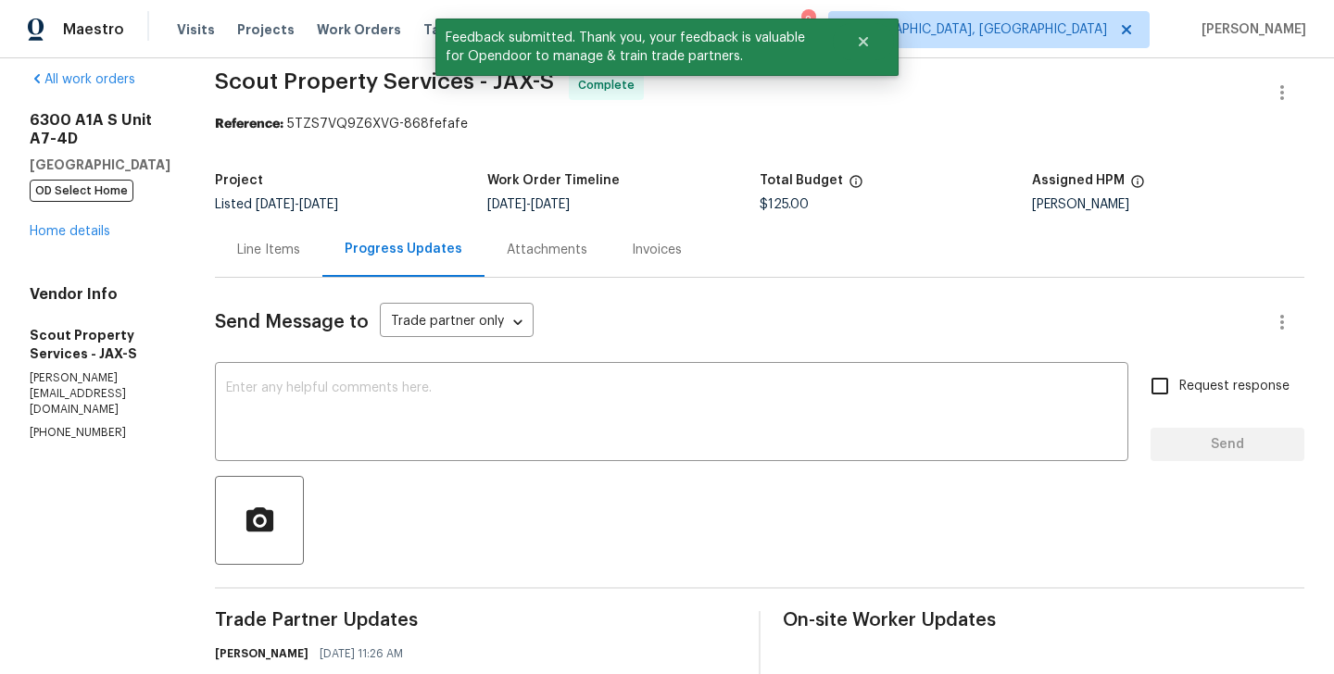
scroll to position [308, 0]
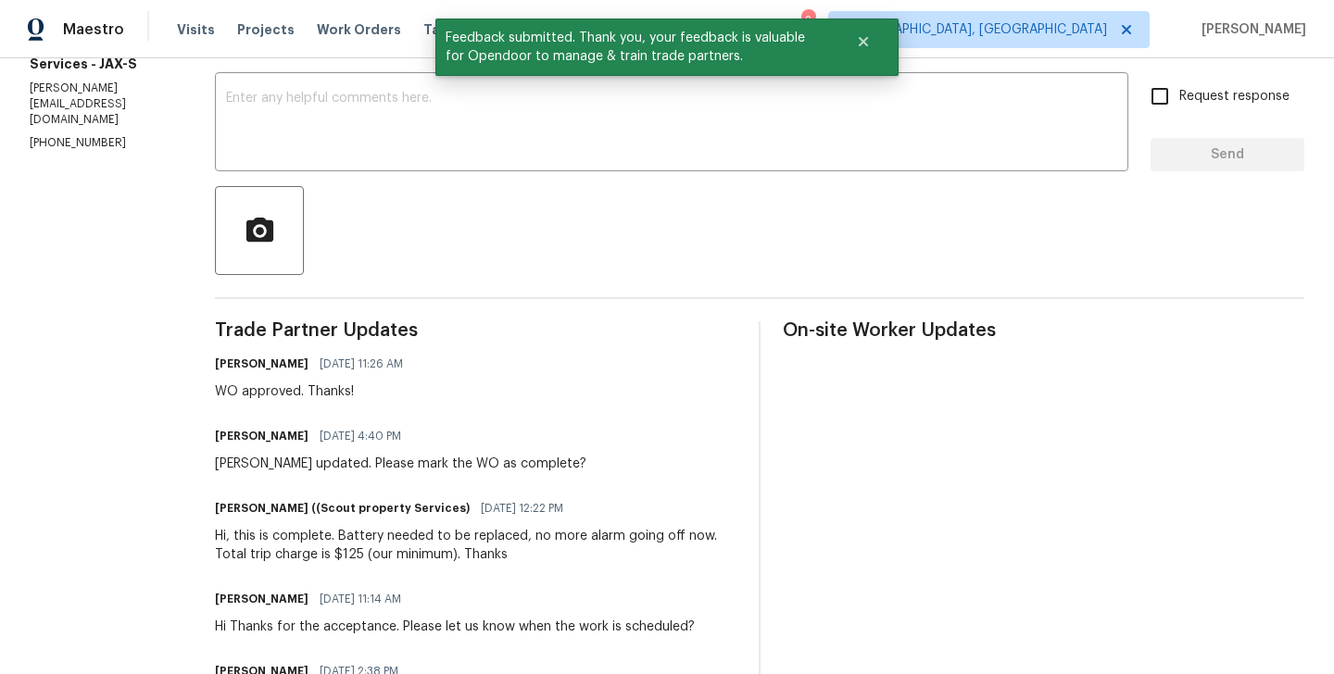
click at [340, 547] on div "Hi, this is complete. Battery needed to be replaced, no more alarm going off no…" at bounding box center [476, 545] width 522 height 37
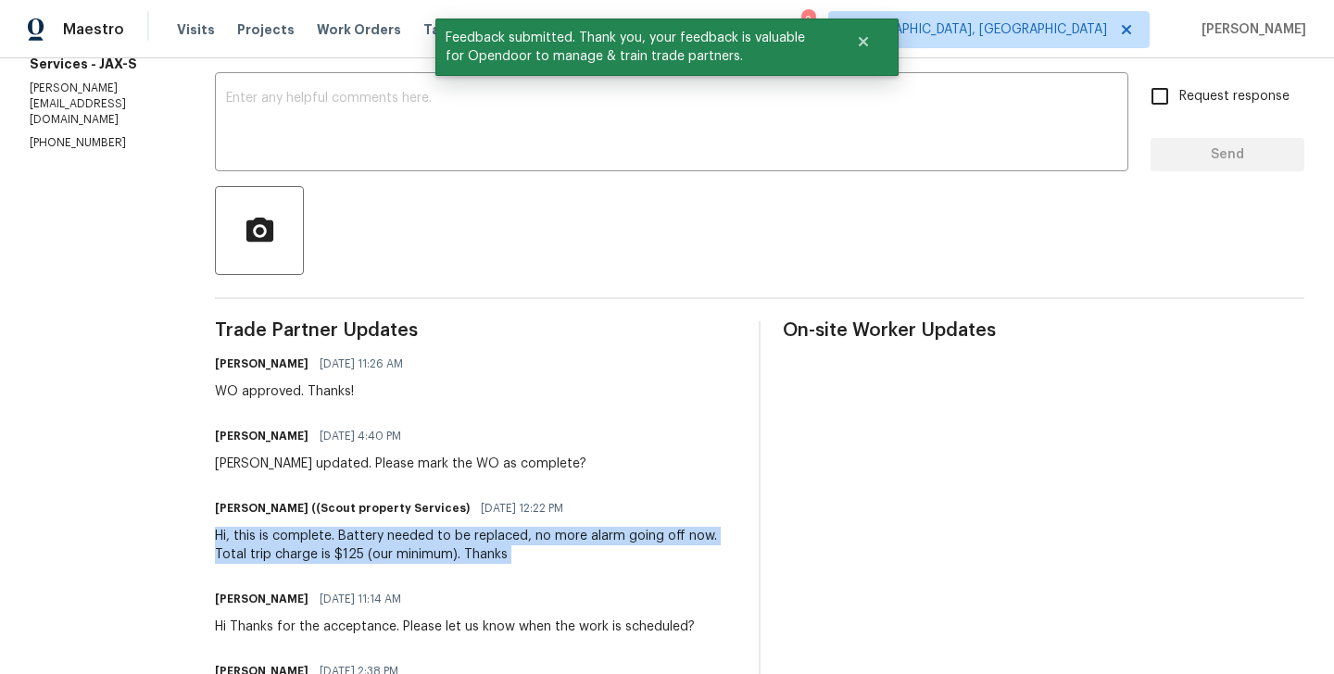
click at [340, 547] on div "Hi, this is complete. Battery needed to be replaced, no more alarm going off no…" at bounding box center [476, 545] width 522 height 37
copy div "Hi, this is complete. Battery needed to be replaced, no more alarm going off no…"
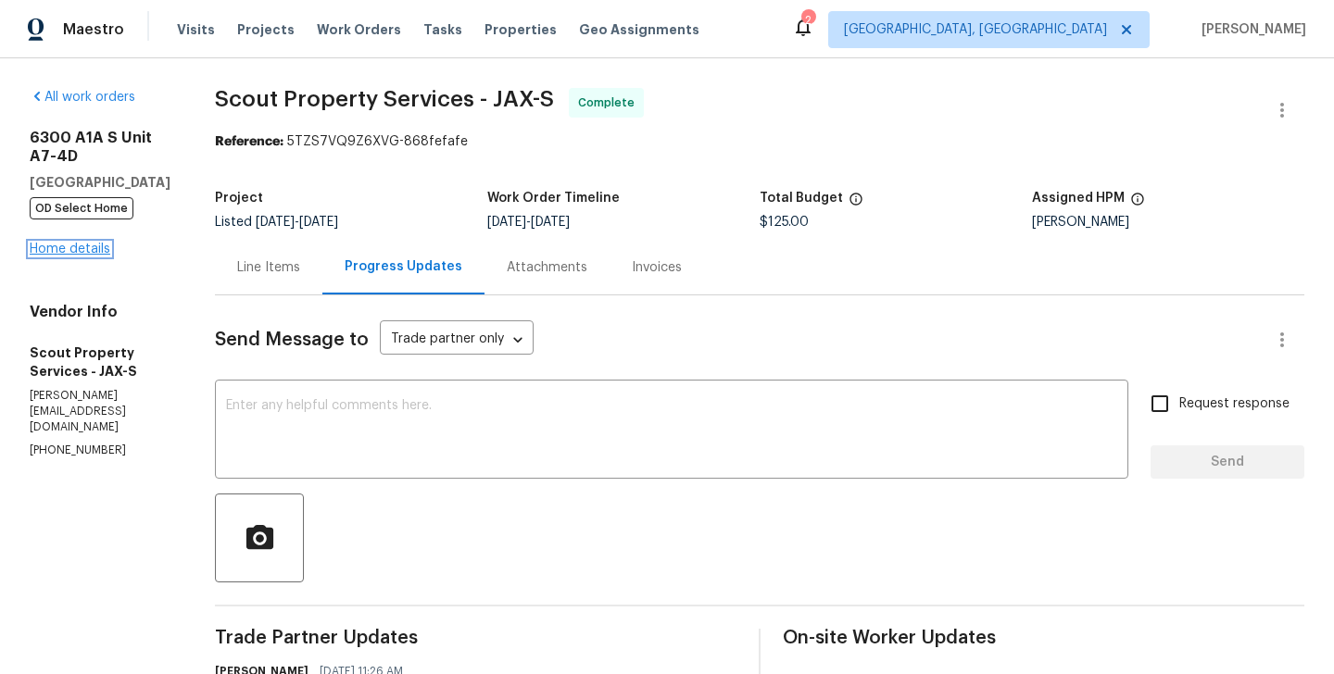
click at [69, 256] on link "Home details" at bounding box center [70, 249] width 81 height 13
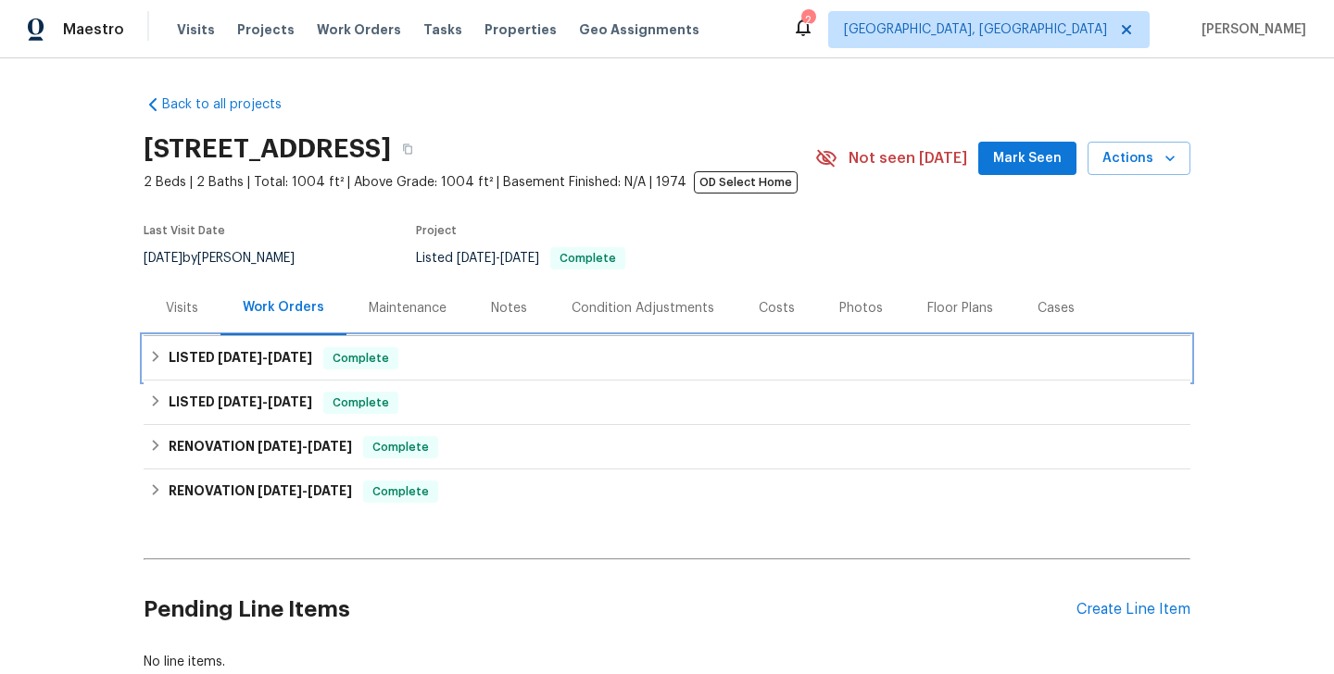
click at [391, 360] on div "Complete" at bounding box center [360, 358] width 75 height 22
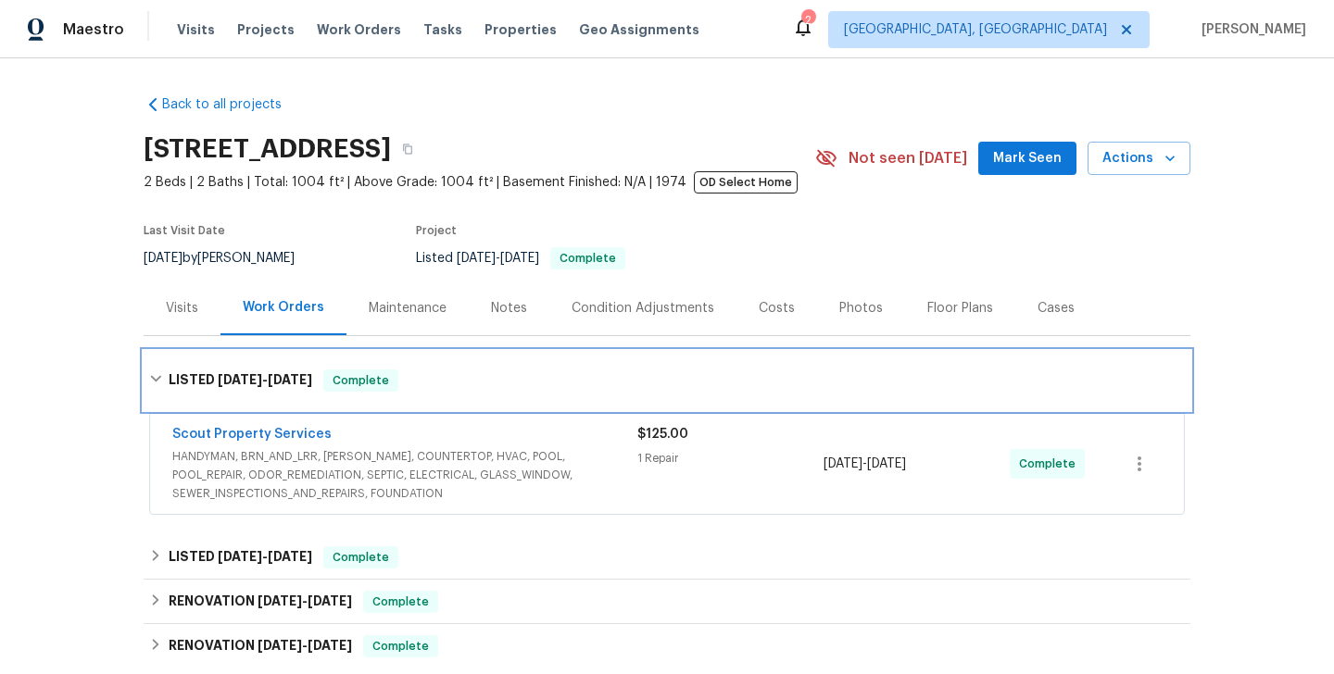
click at [391, 360] on div "LISTED [DATE] - [DATE] Complete" at bounding box center [667, 380] width 1047 height 59
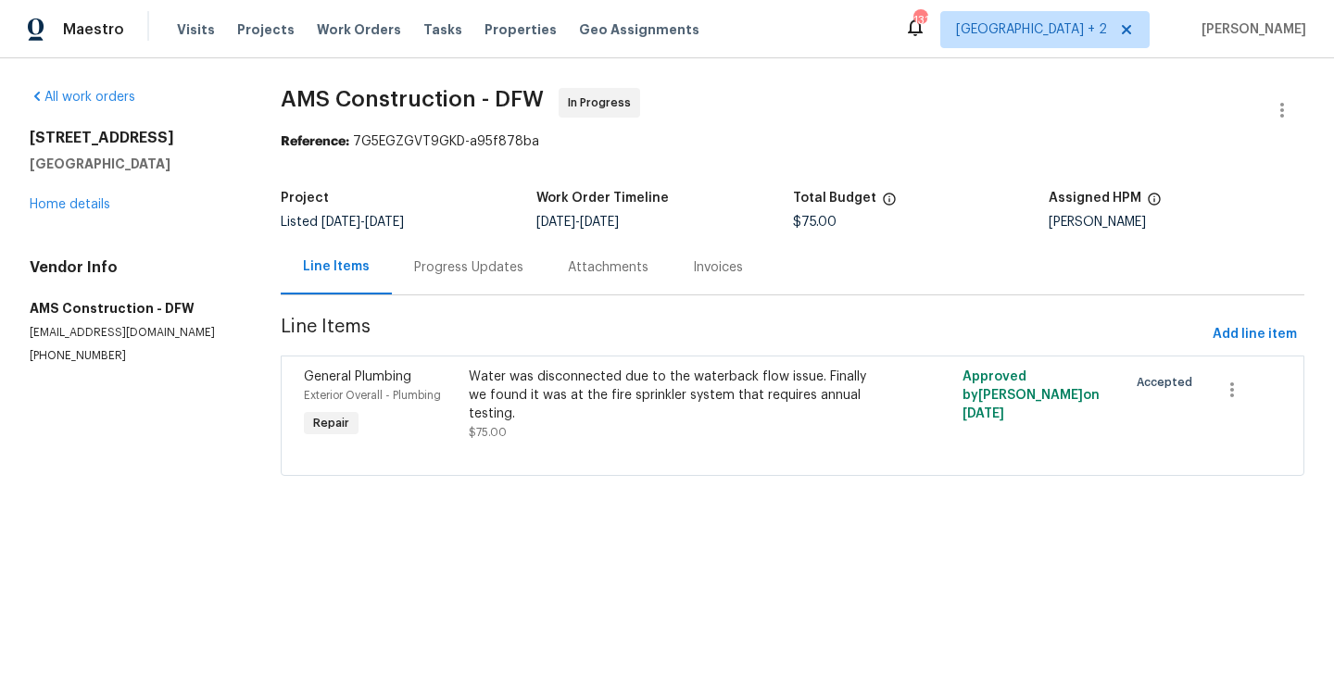
click at [453, 271] on div "Progress Updates" at bounding box center [468, 267] width 109 height 19
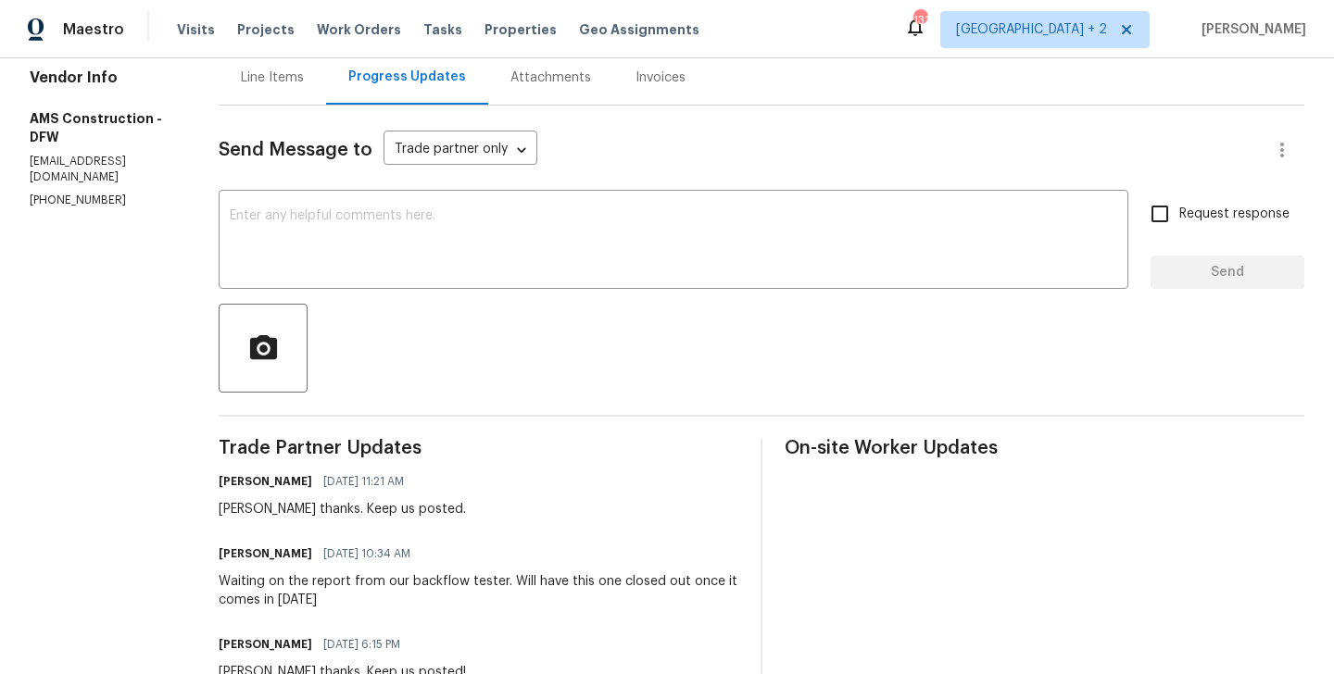
scroll to position [339, 0]
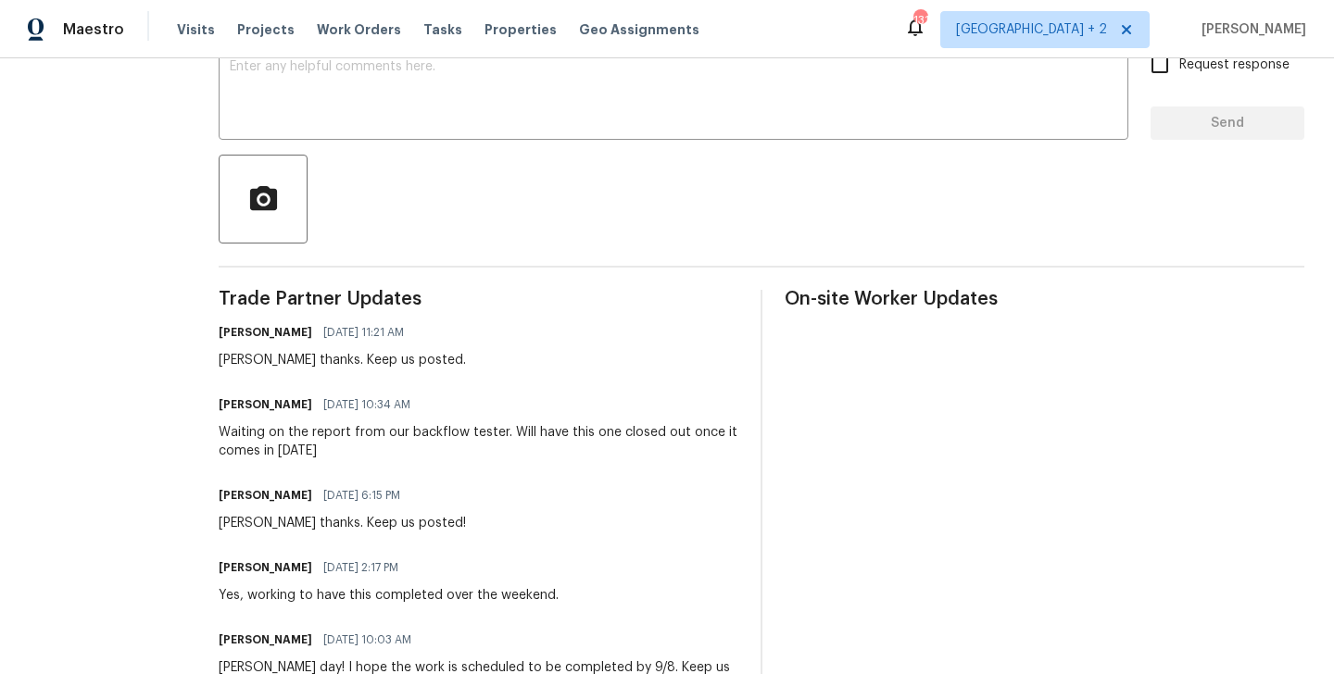
click at [238, 361] on div "Michael thanks. Keep us posted." at bounding box center [342, 360] width 247 height 19
click at [219, 359] on div "Michael thanks. Keep us posted." at bounding box center [342, 360] width 247 height 19
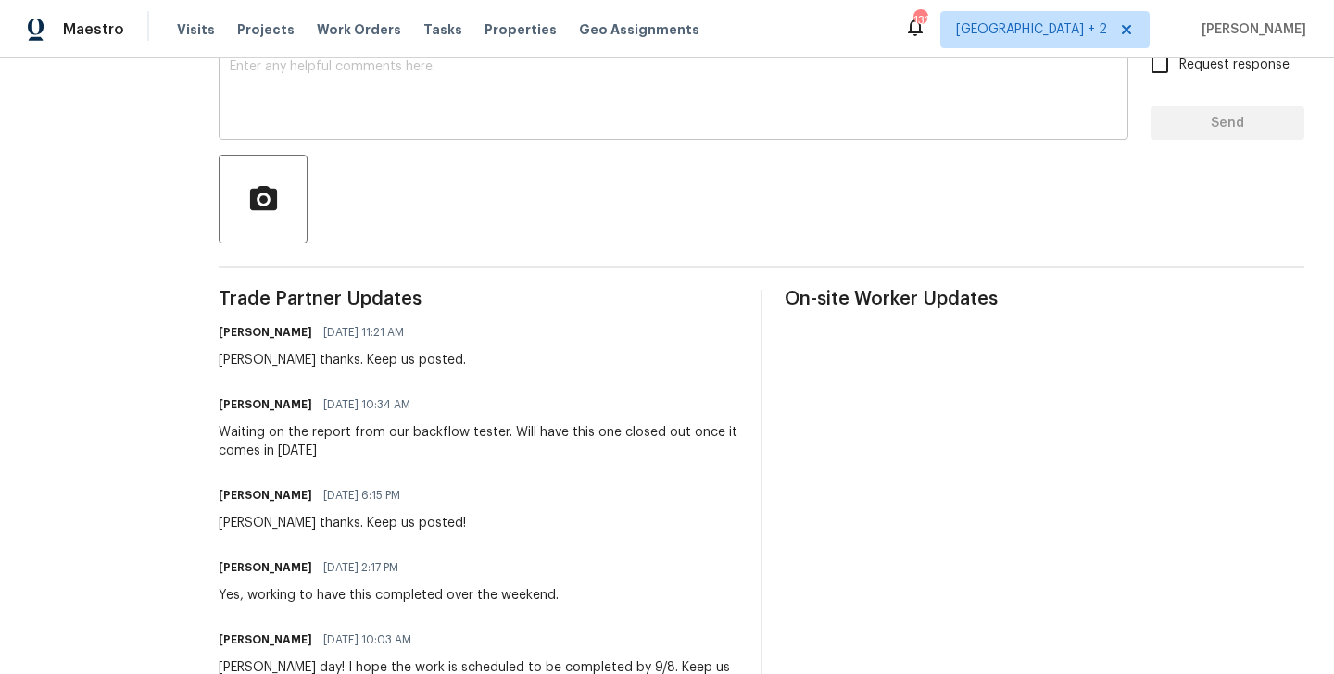
click at [346, 132] on div "x ​" at bounding box center [674, 92] width 910 height 94
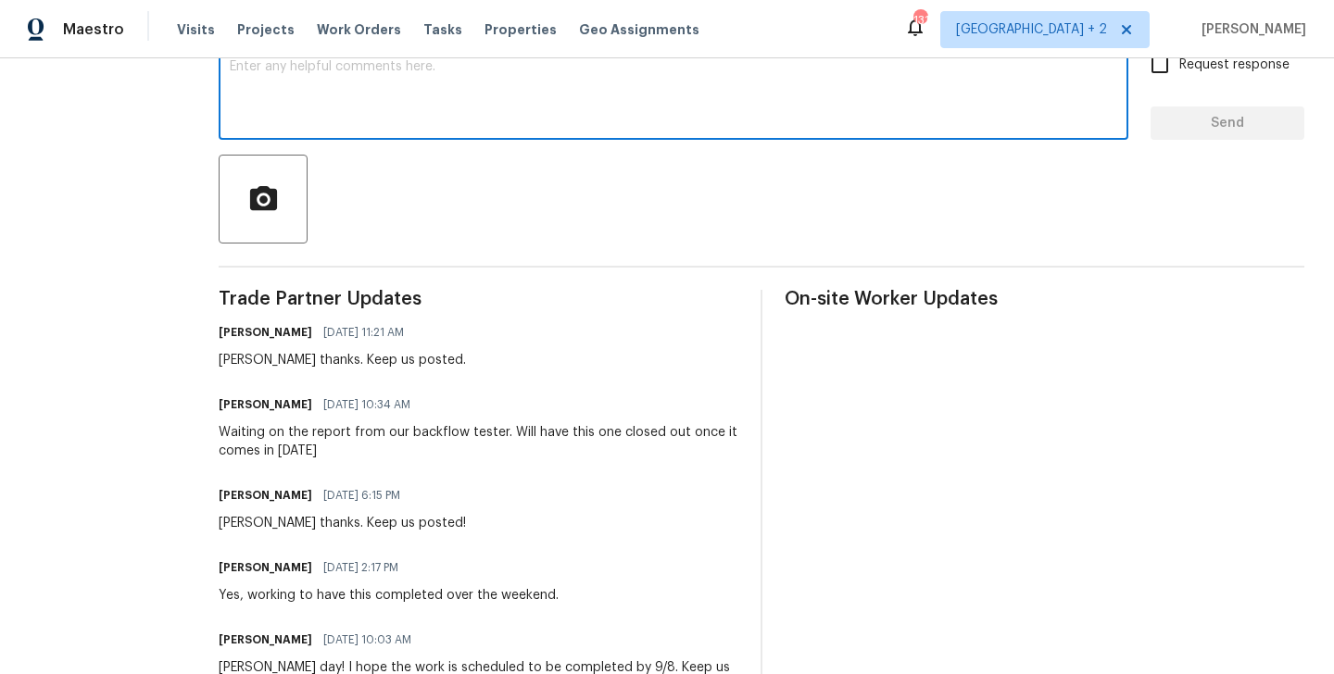
paste textarea "Michael"
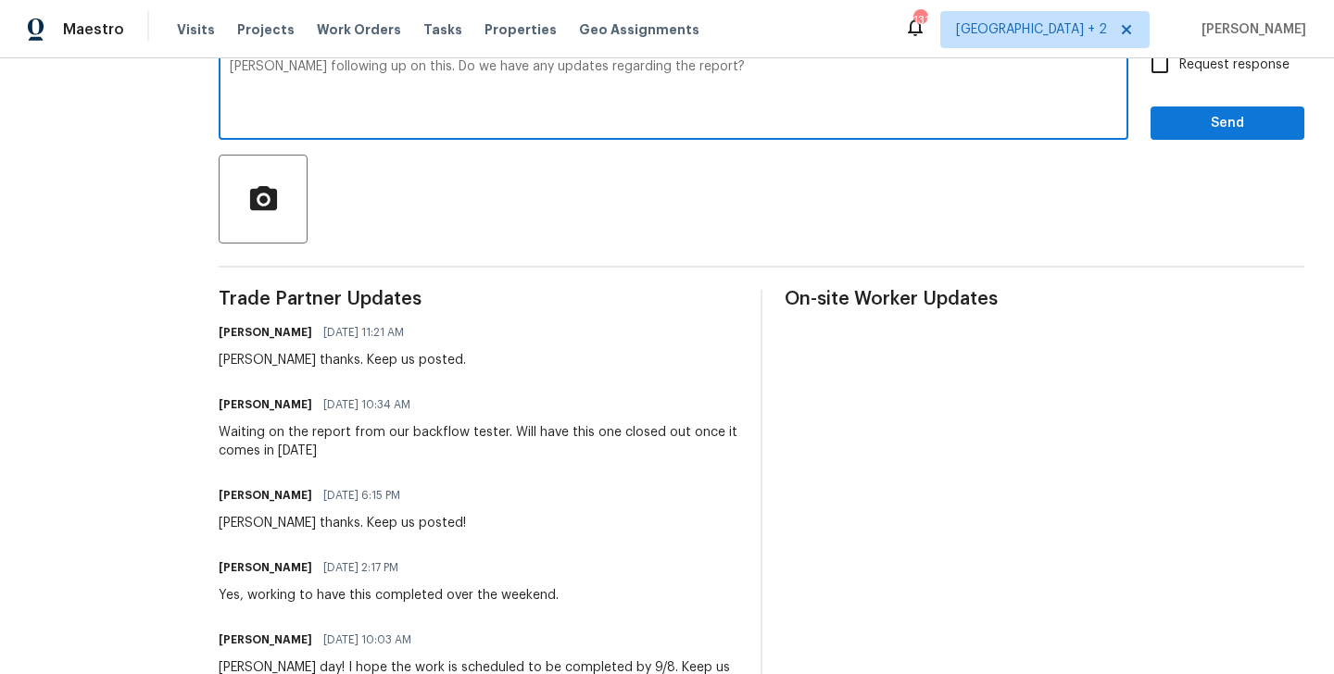
type textarea "Michael following up on this. Do we have any updates regarding the report?"
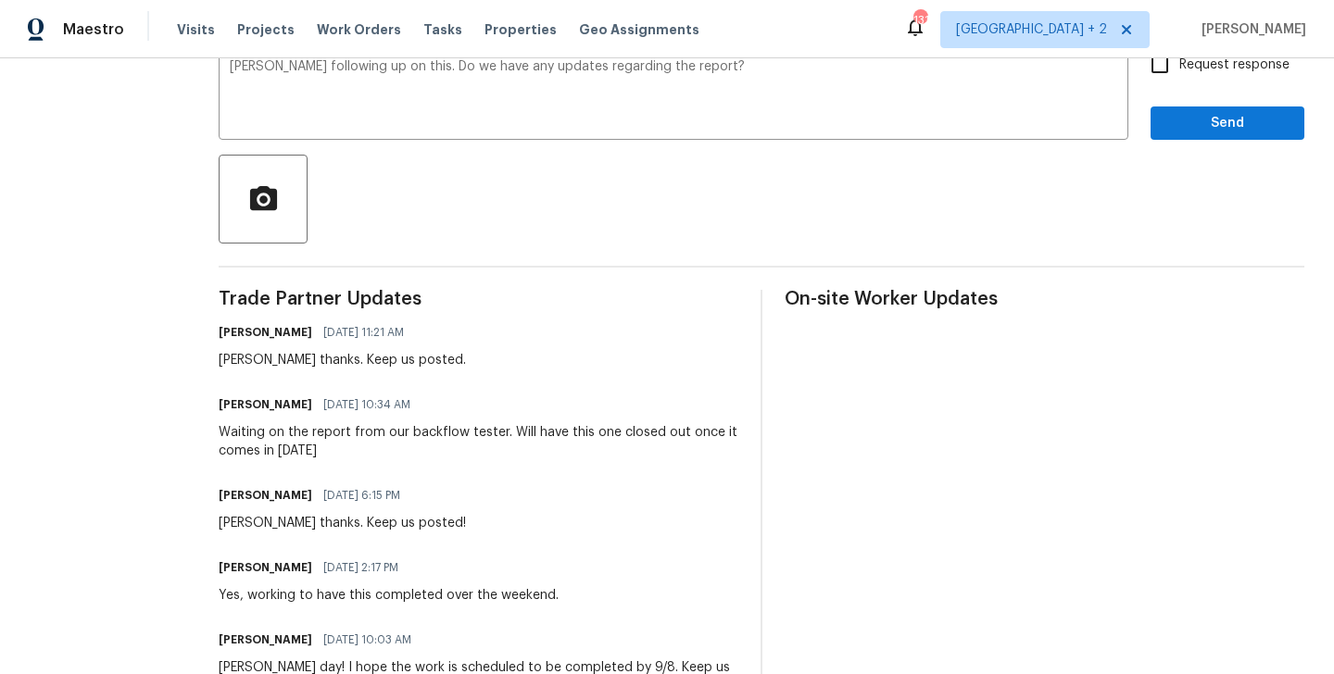
drag, startPoint x: 1197, startPoint y: 66, endPoint x: 1197, endPoint y: 124, distance: 58.4
click at [1197, 66] on span "Request response" at bounding box center [1234, 65] width 110 height 19
click at [1179, 66] on input "Request response" at bounding box center [1159, 64] width 39 height 39
checkbox input "true"
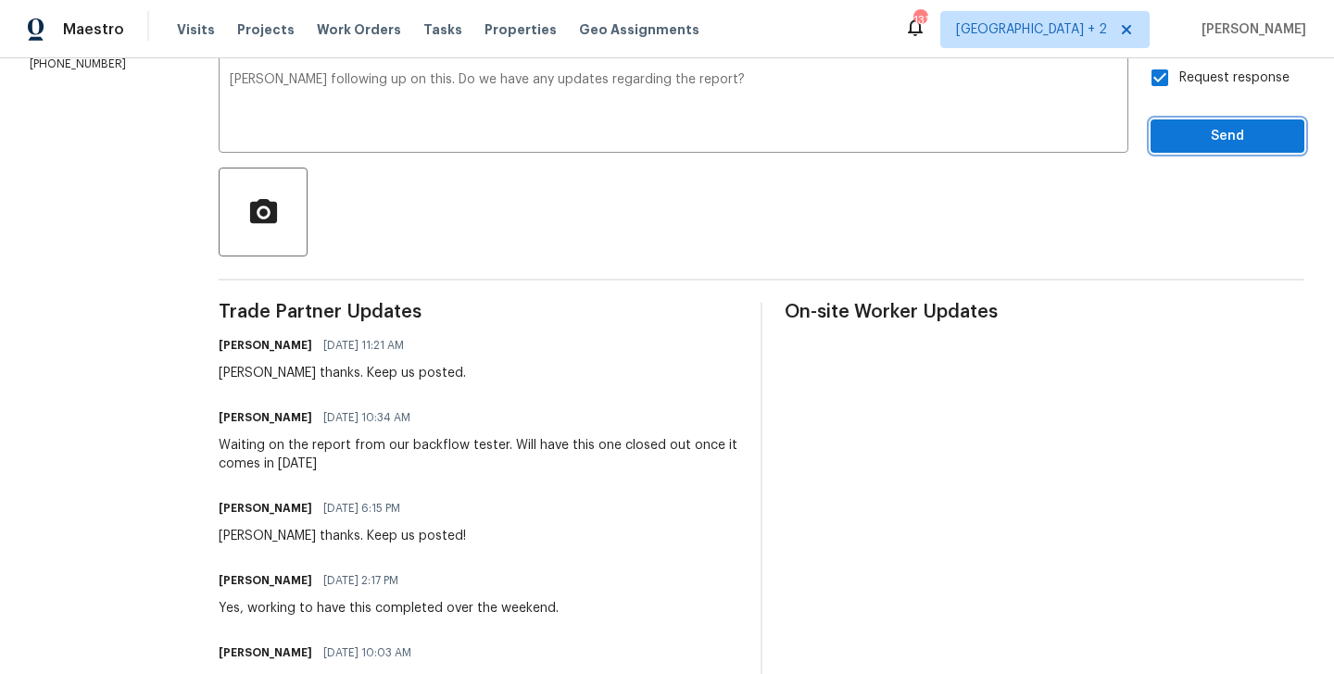
click at [1197, 134] on span "Send" at bounding box center [1227, 136] width 124 height 23
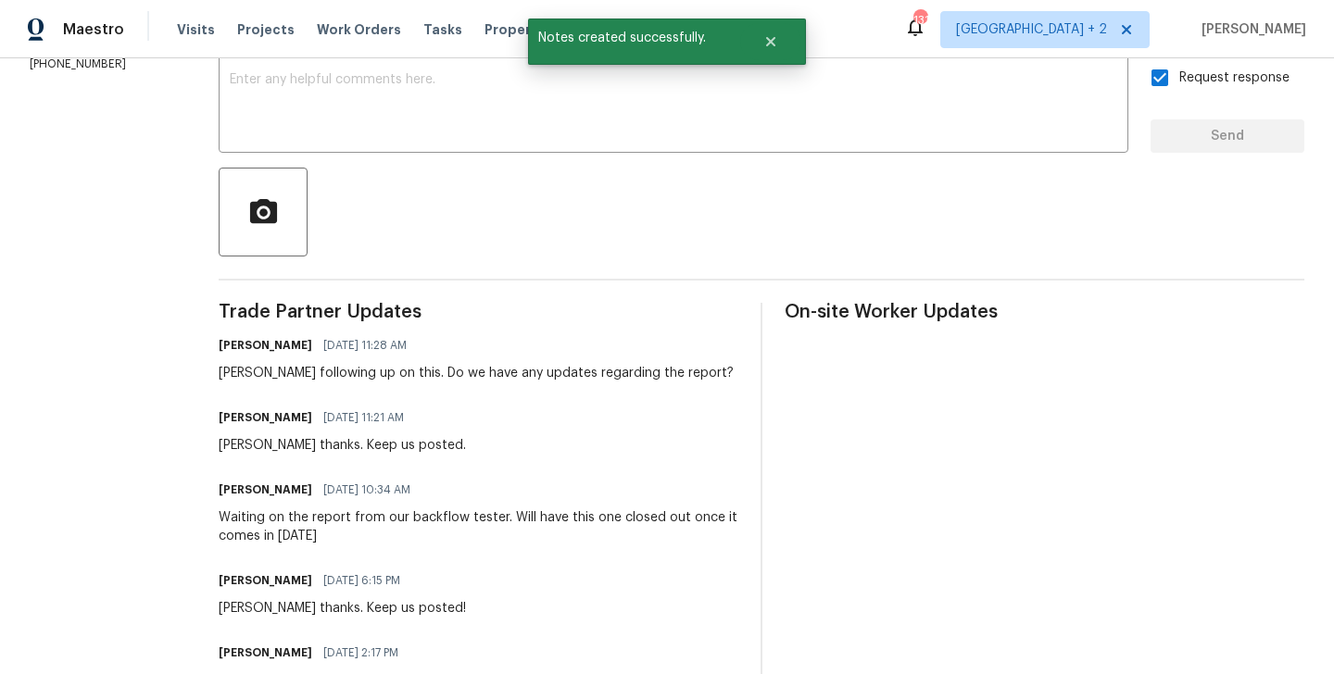
scroll to position [0, 0]
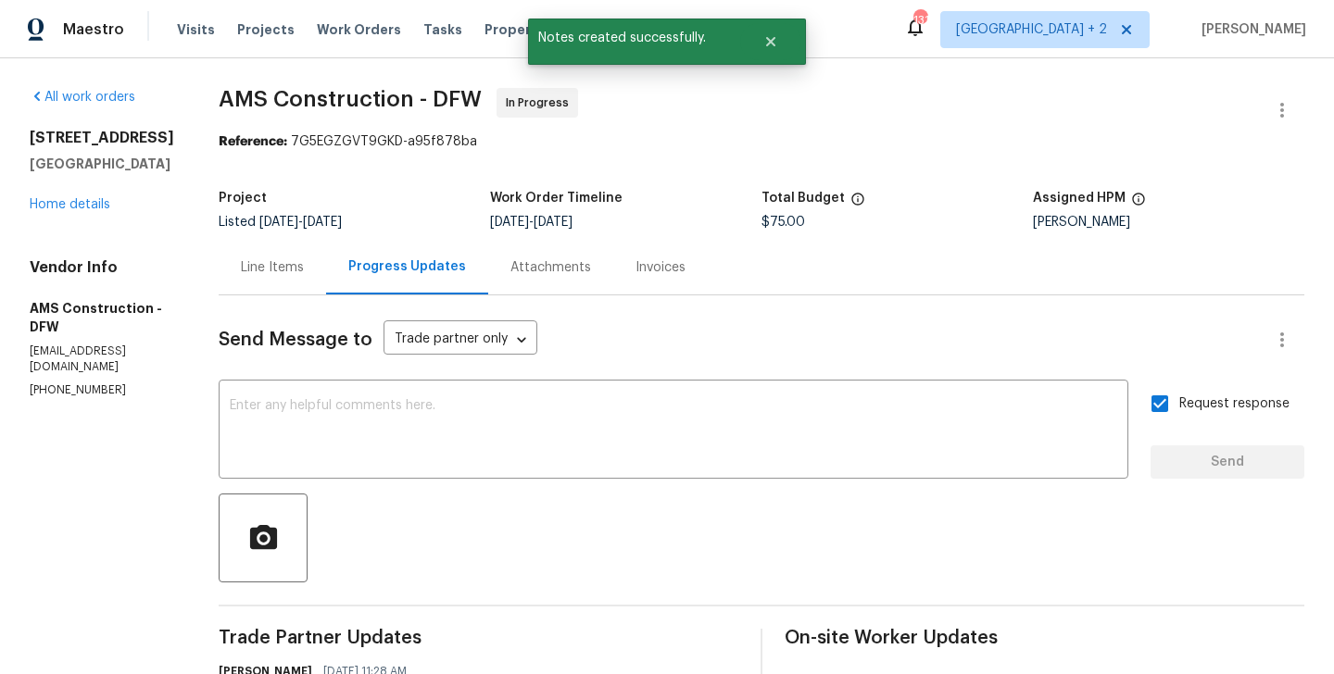
copy p "(469) 363-1173"
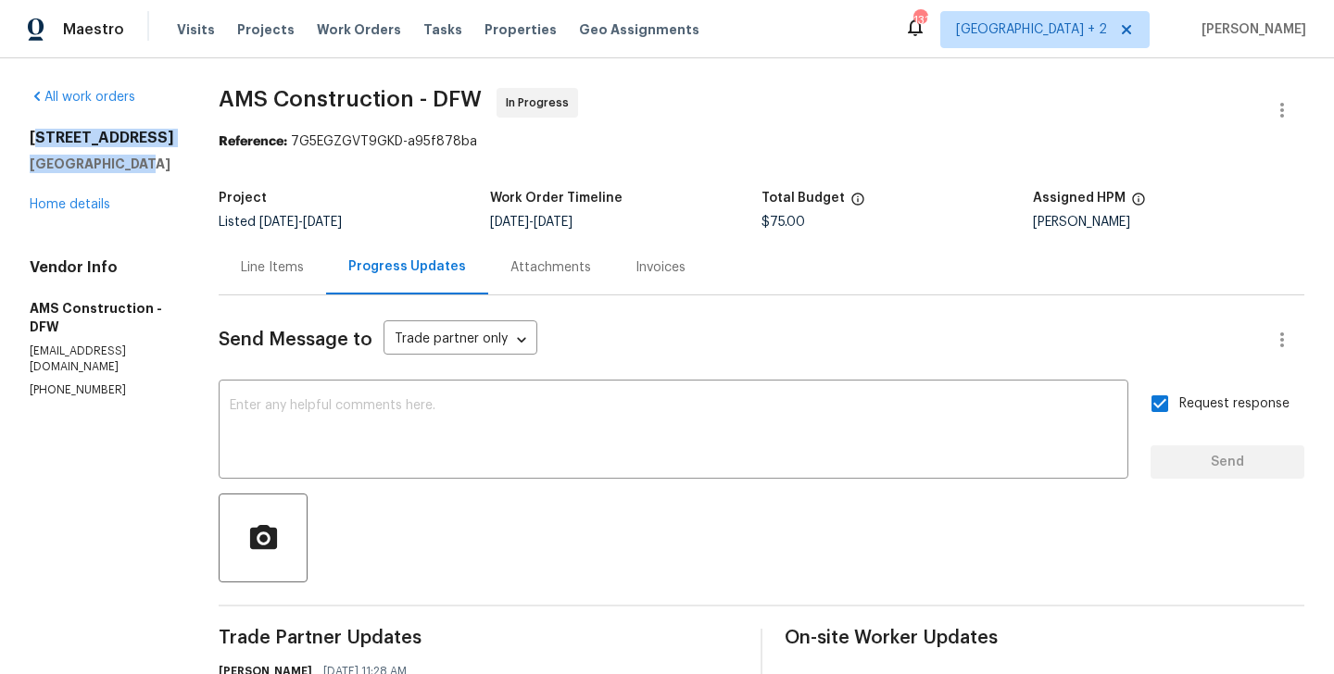
drag, startPoint x: 137, startPoint y: 167, endPoint x: 37, endPoint y: 144, distance: 102.7
click at [36, 143] on div "4224 Tallulah Dr Plano, TX 75074" at bounding box center [102, 151] width 145 height 44
click at [37, 144] on h2 "4224 Tallulah Dr" at bounding box center [102, 138] width 145 height 19
drag, startPoint x: 24, startPoint y: 133, endPoint x: 133, endPoint y: 166, distance: 114.0
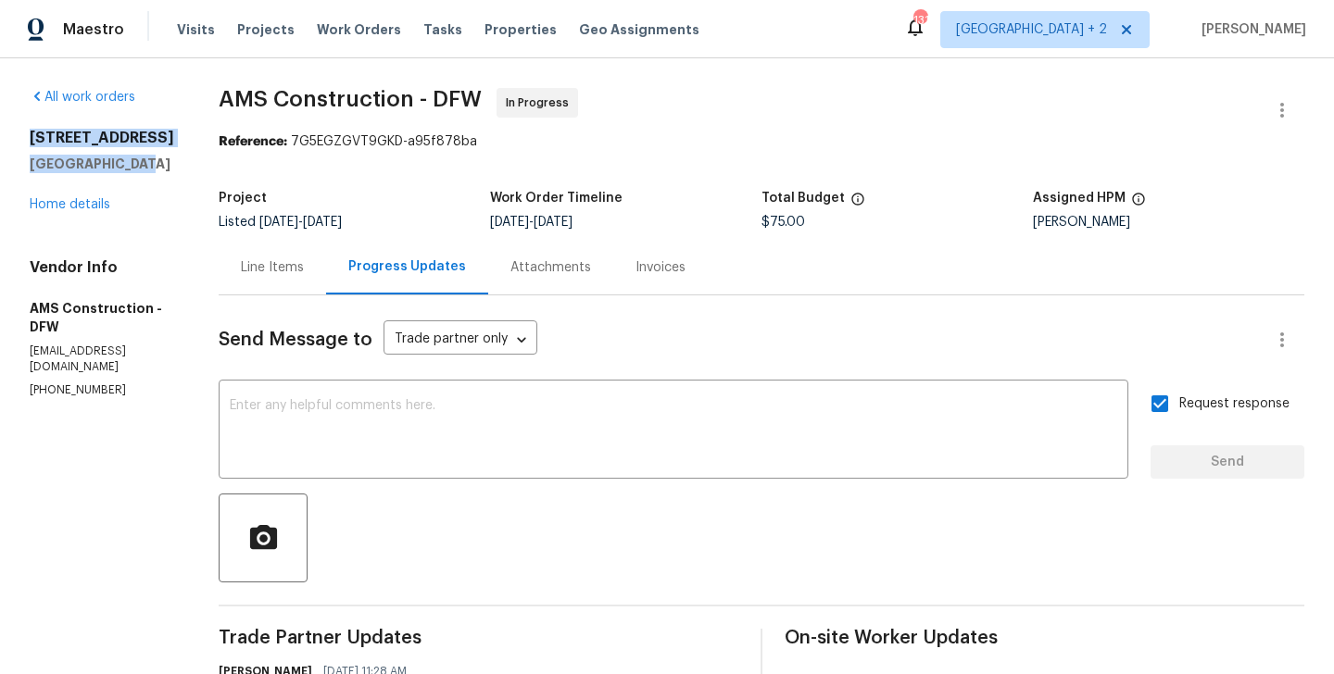
copy div "4224 Tallulah Dr Plano, TX 75074"
click at [81, 210] on link "Home details" at bounding box center [70, 204] width 81 height 13
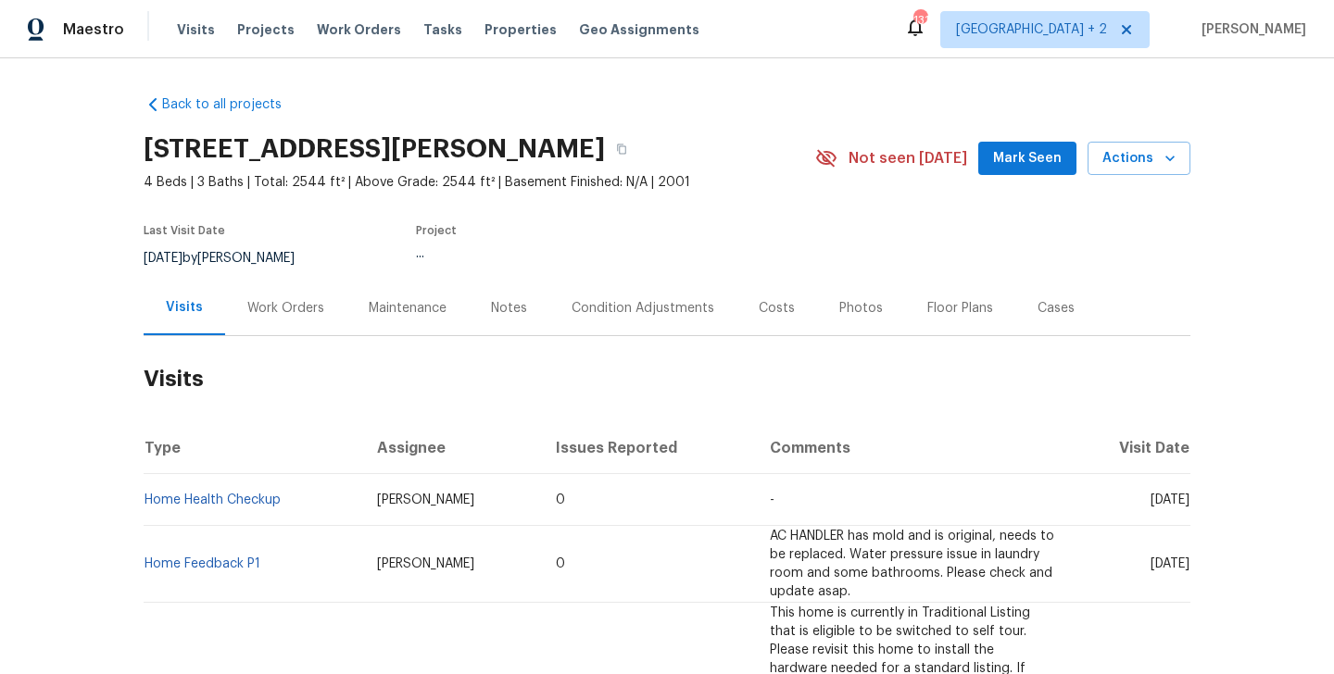
click at [283, 305] on div "Work Orders" at bounding box center [285, 308] width 77 height 19
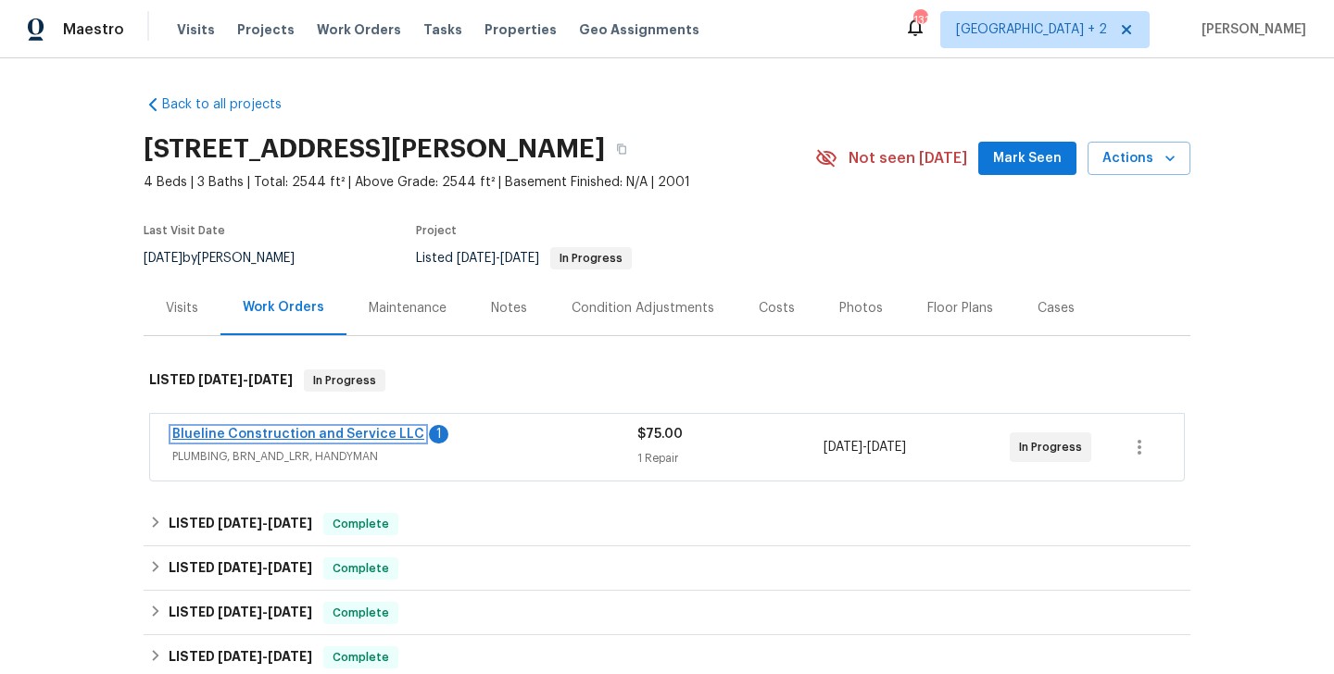
click at [361, 439] on link "Blueline Construction and Service LLC" at bounding box center [298, 434] width 252 height 13
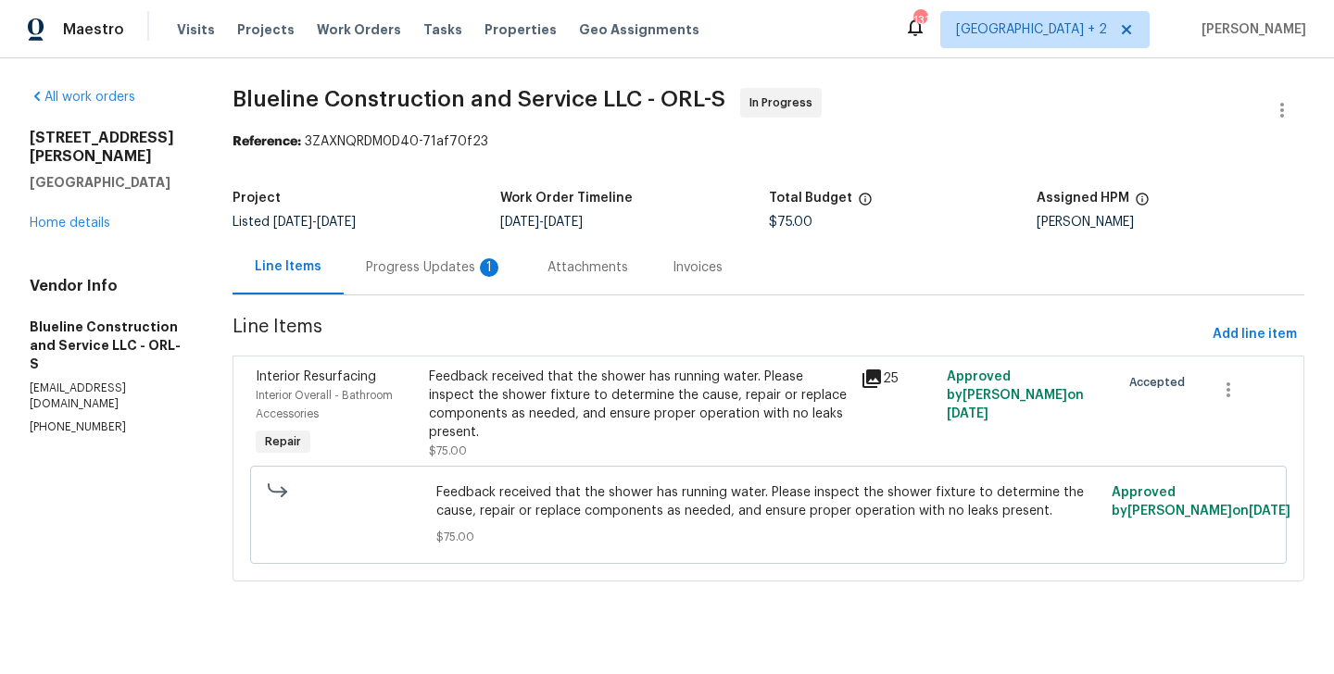
click at [445, 262] on div "Progress Updates 1" at bounding box center [434, 267] width 137 height 19
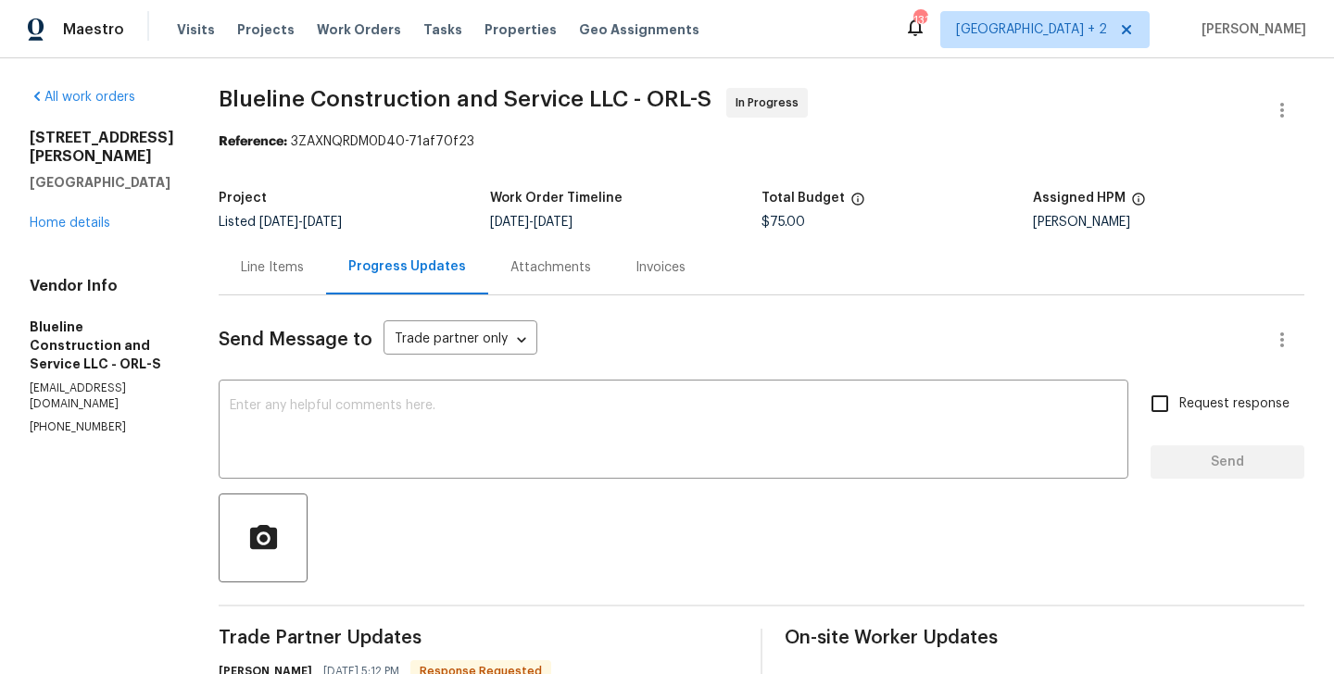
click at [304, 269] on div "Line Items" at bounding box center [272, 267] width 63 height 19
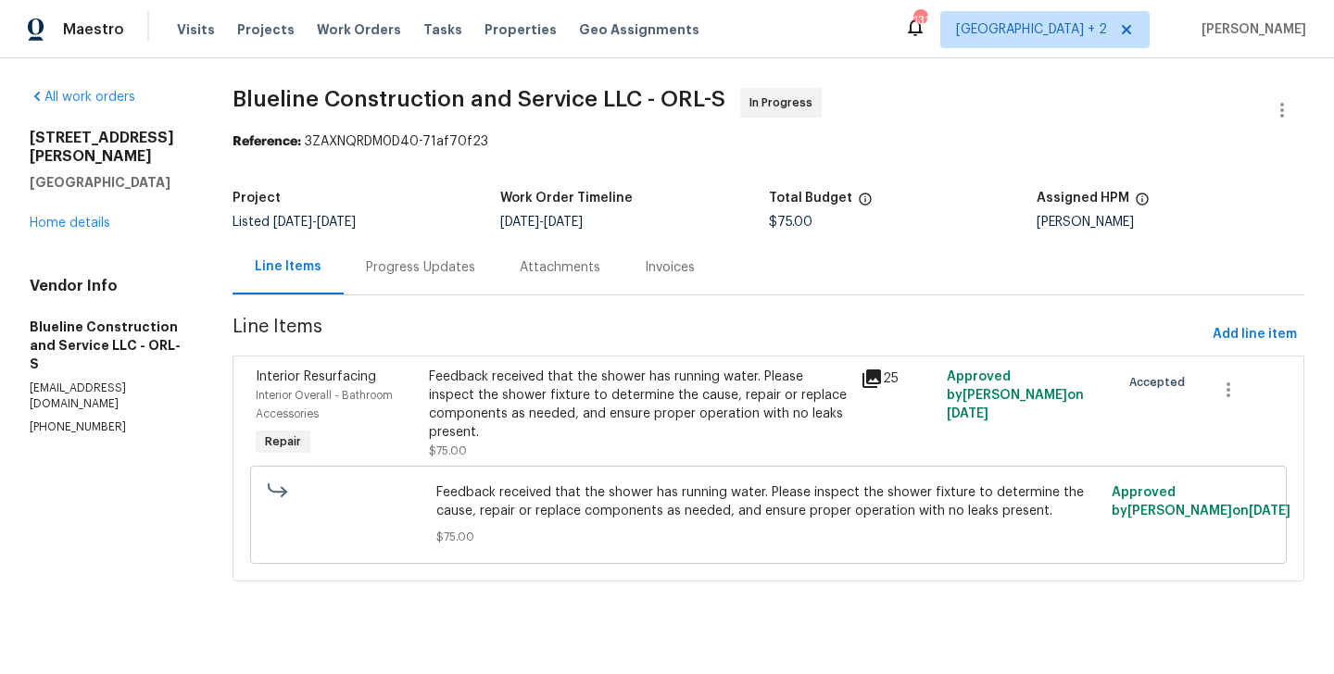
click at [549, 400] on div "Feedback received that the shower has running water. Please inspect the shower …" at bounding box center [639, 405] width 421 height 74
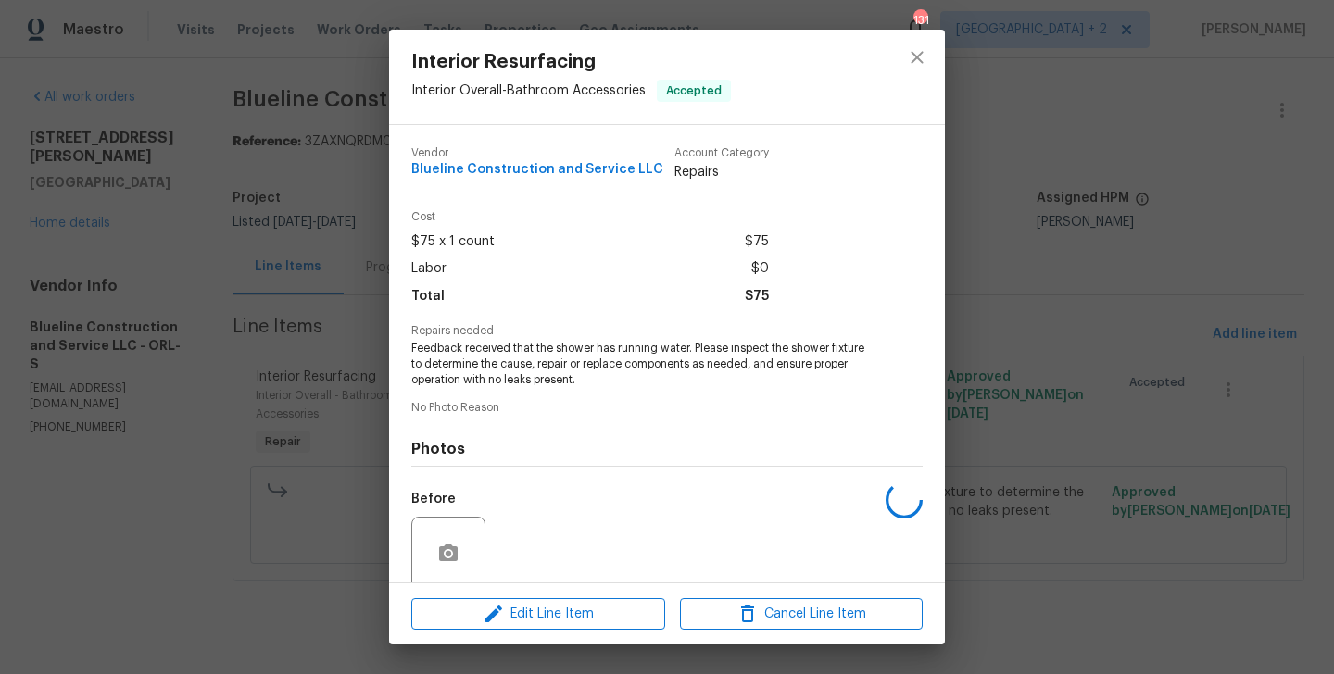
scroll to position [147, 0]
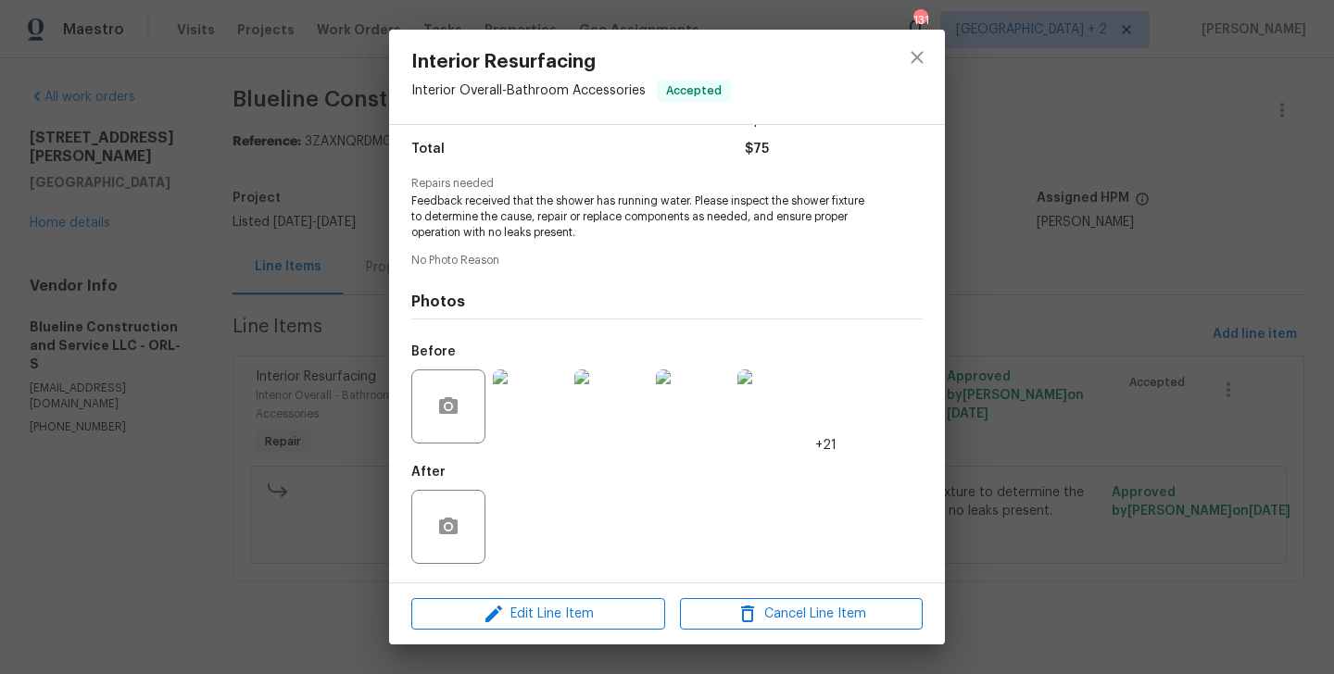
click at [255, 446] on div "Interior Resurfacing Interior Overall - Bathroom Accessories Accepted Vendor Bl…" at bounding box center [667, 337] width 1334 height 674
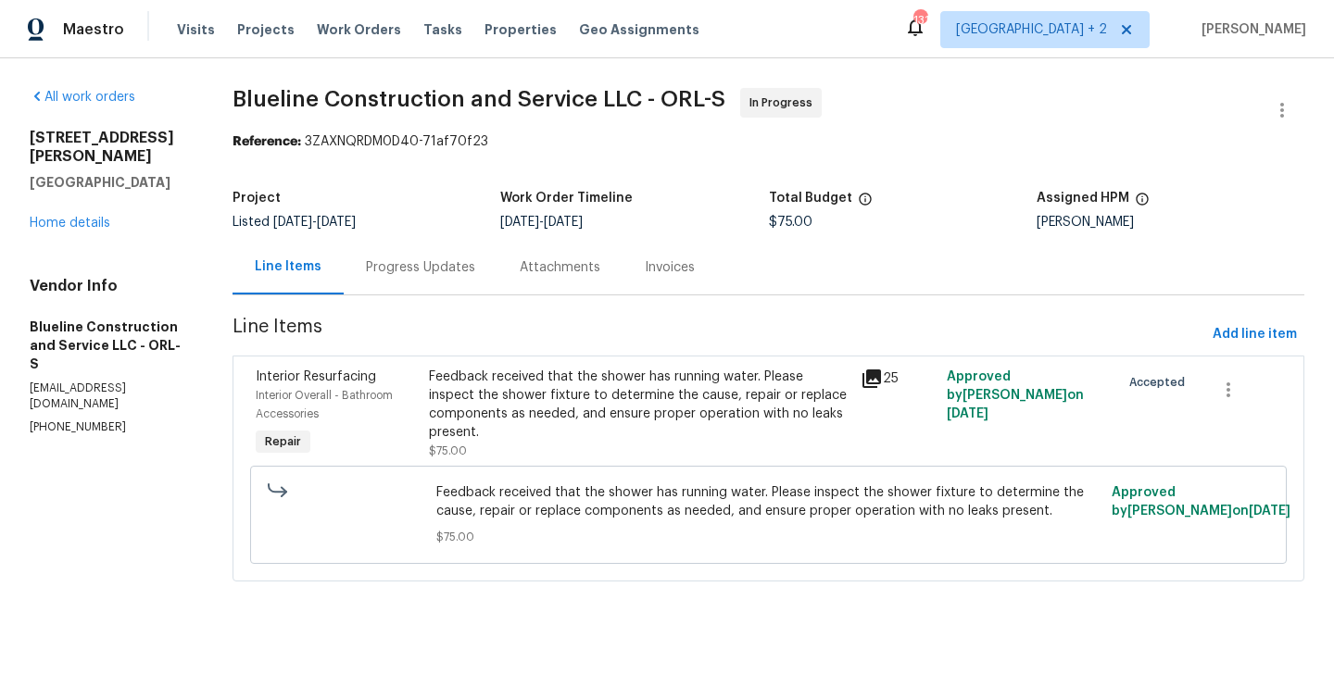
click at [459, 261] on div "Progress Updates" at bounding box center [420, 267] width 109 height 19
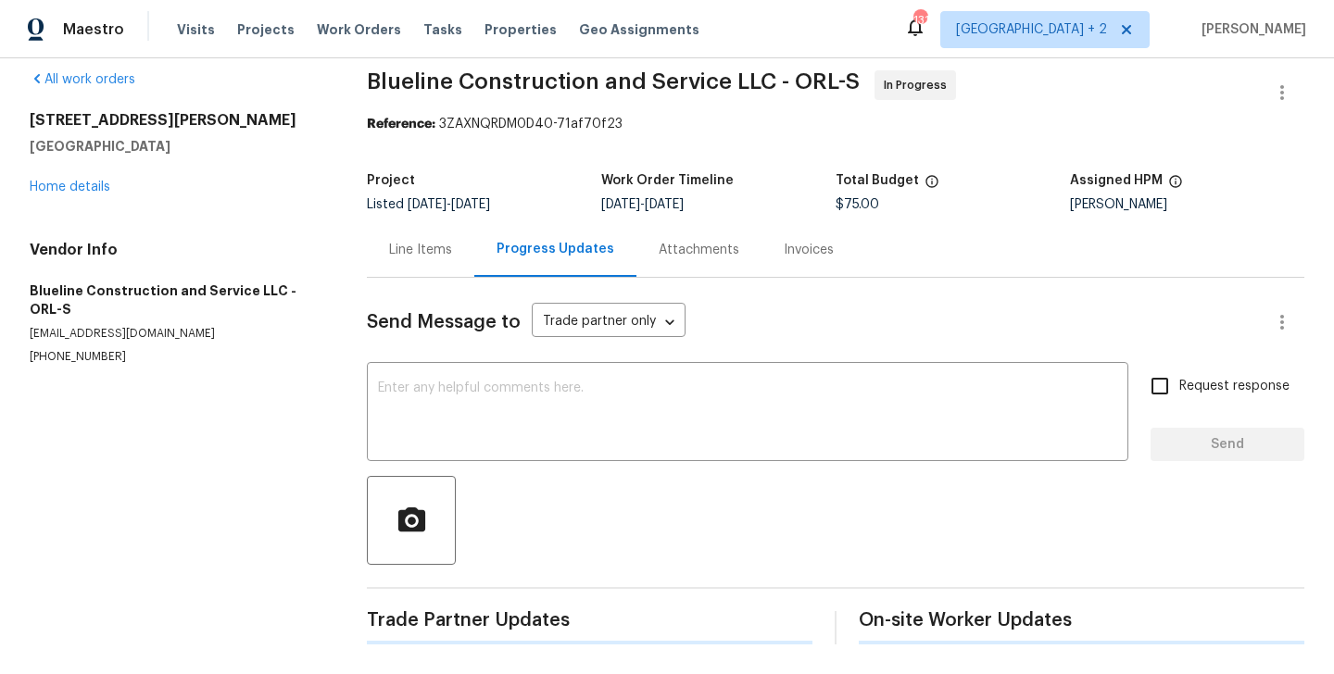
scroll to position [244, 0]
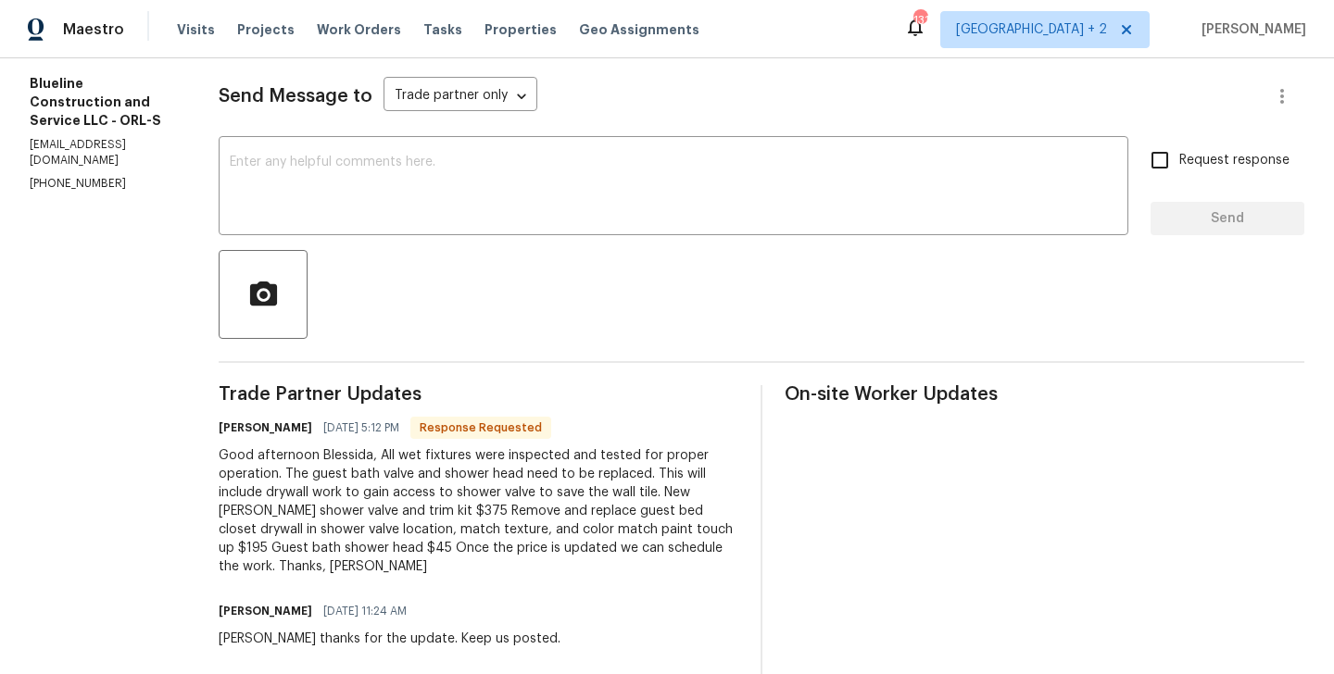
click at [255, 424] on h6 "Chris Brown" at bounding box center [266, 428] width 94 height 19
copy h6 "Chris"
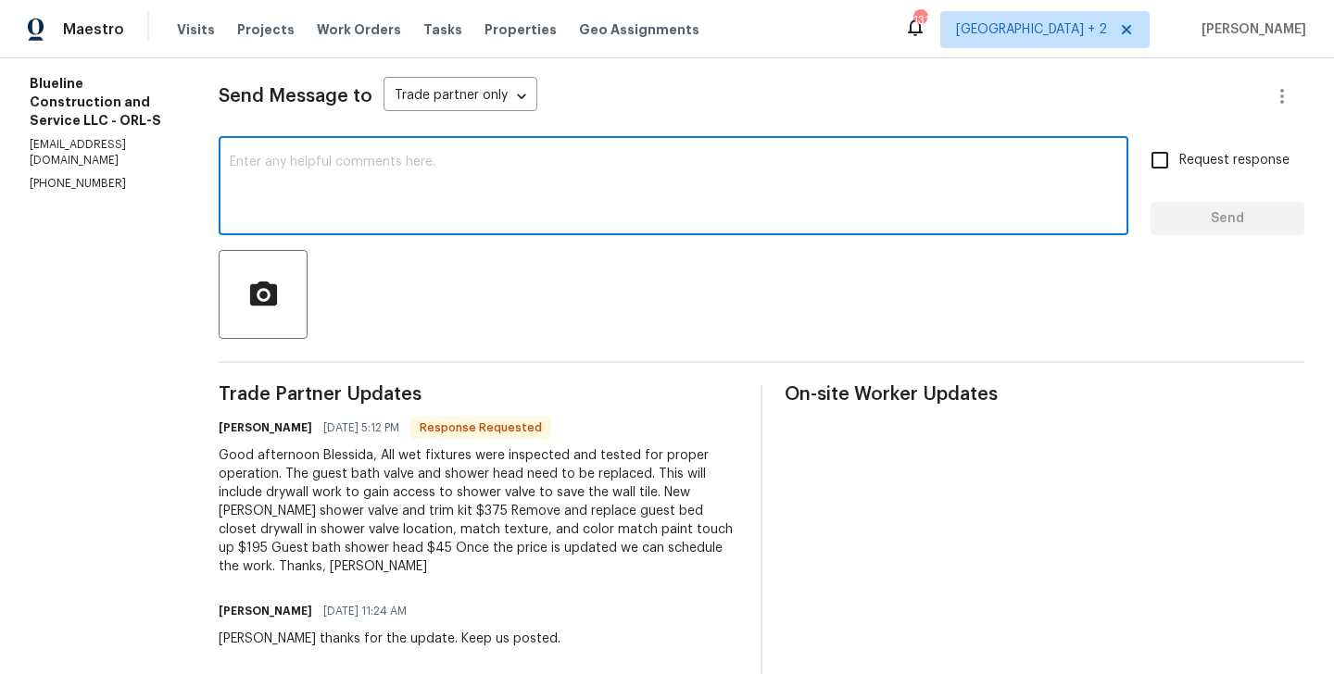
click at [467, 176] on textarea at bounding box center [673, 188] width 887 height 65
paste textarea "Chris"
type textarea "Chris I will circle back to you."
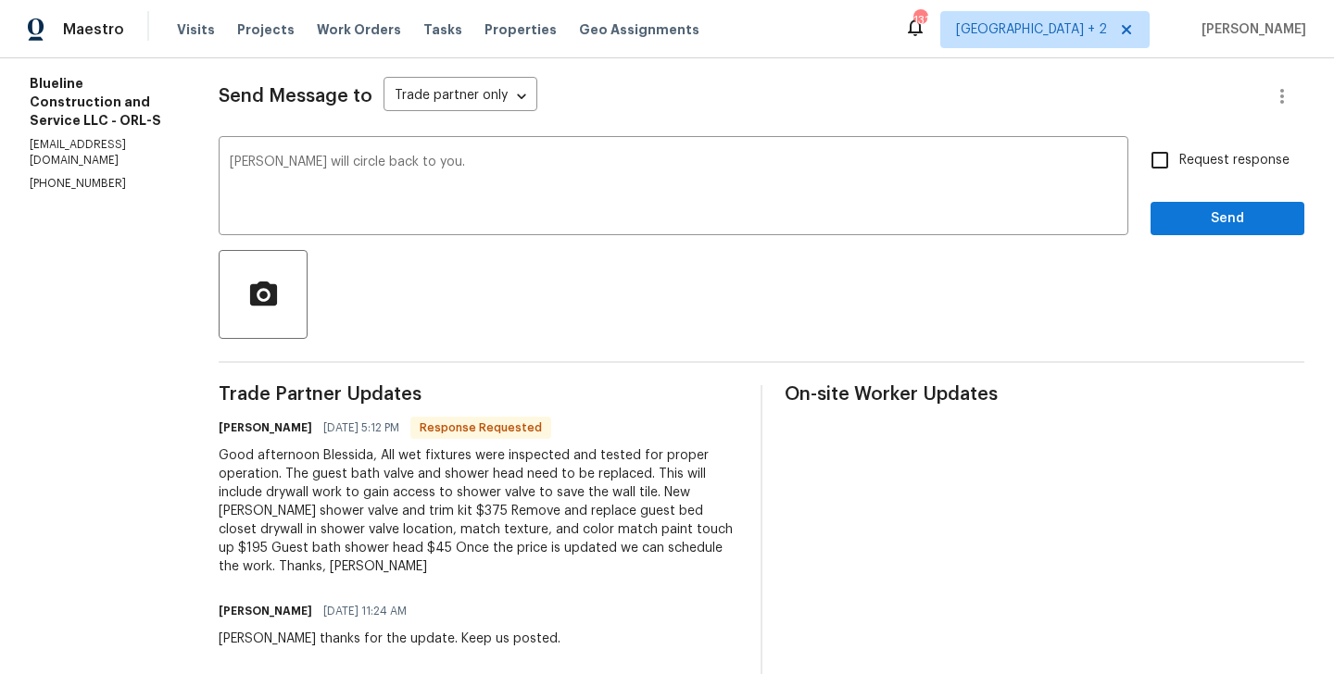
click at [1192, 183] on div "Request response Send" at bounding box center [1228, 188] width 154 height 94
click at [1189, 151] on span "Request response" at bounding box center [1234, 160] width 110 height 19
click at [1179, 150] on input "Request response" at bounding box center [1159, 160] width 39 height 39
checkbox input "true"
click at [1199, 230] on button "Send" at bounding box center [1228, 219] width 154 height 34
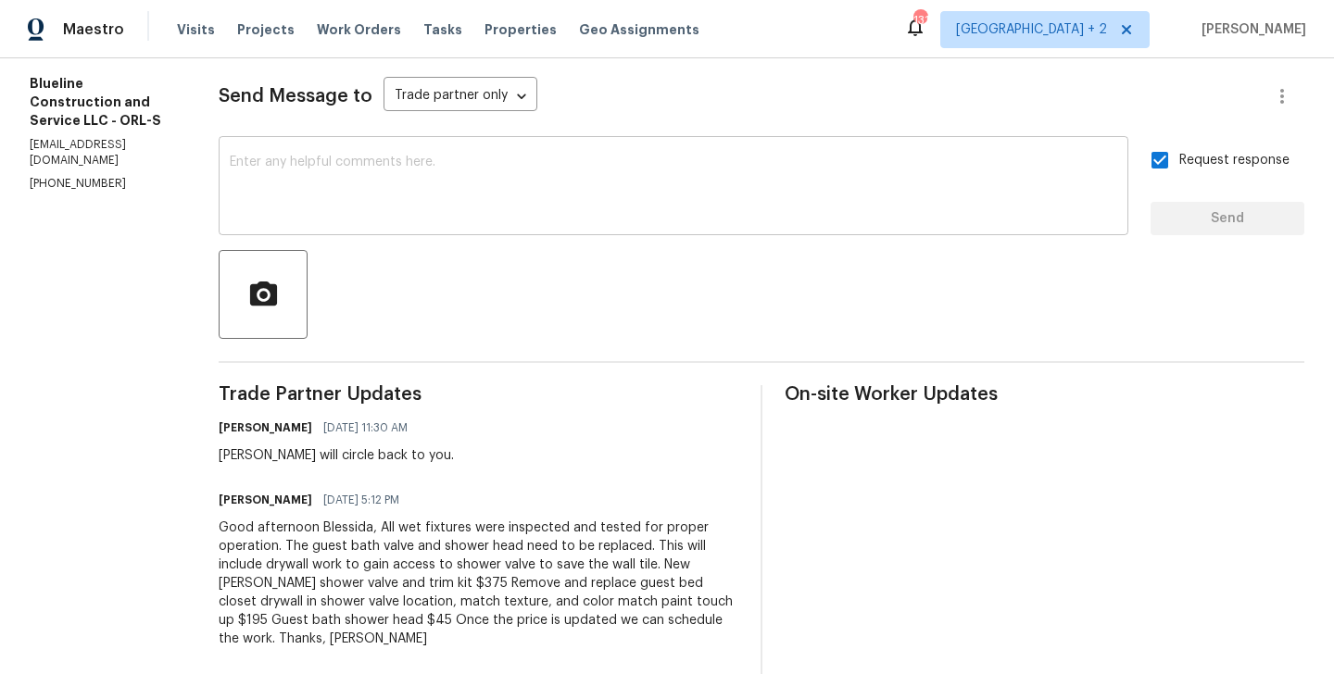
scroll to position [0, 0]
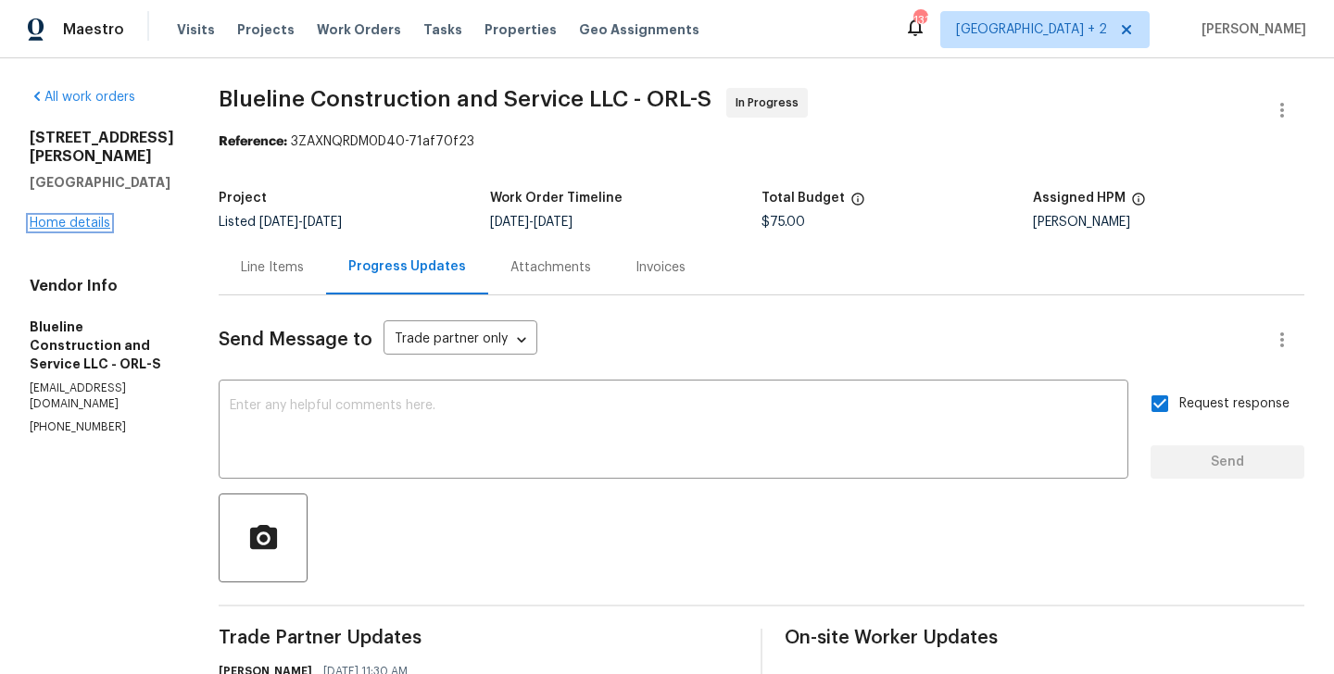
click at [91, 217] on link "Home details" at bounding box center [70, 223] width 81 height 13
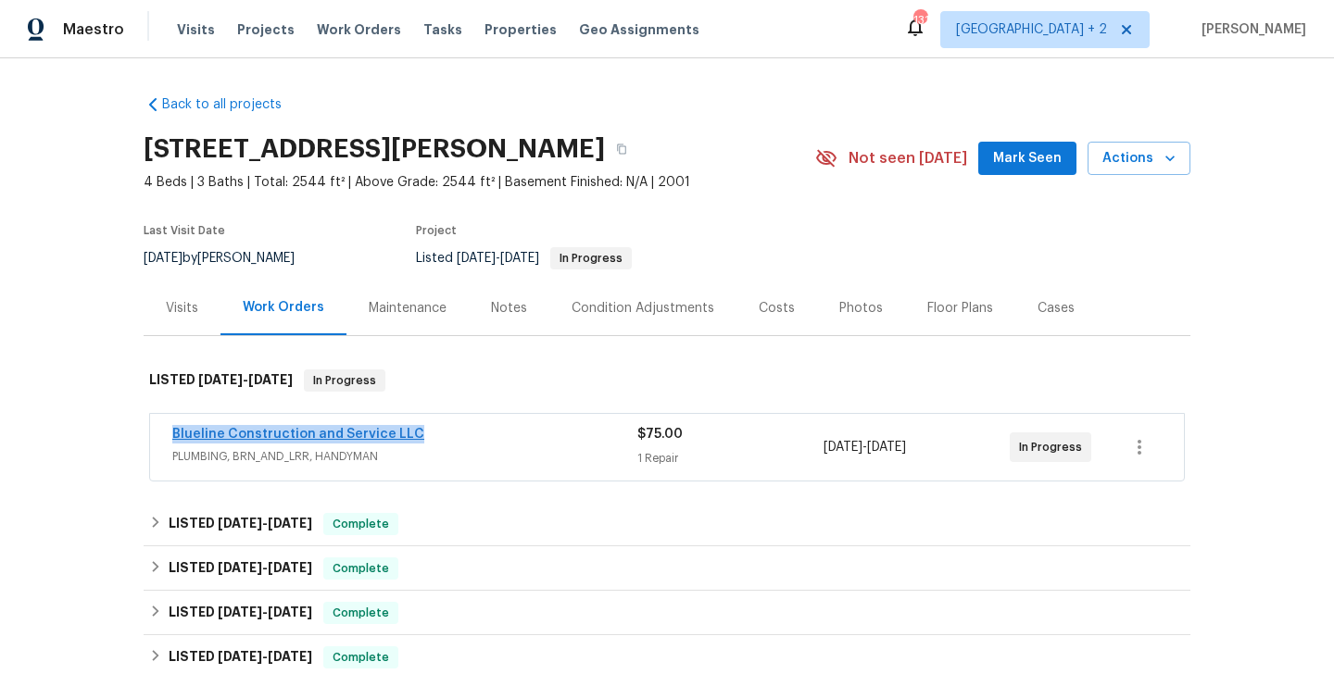
drag, startPoint x: 424, startPoint y: 434, endPoint x: 174, endPoint y: 436, distance: 250.1
click at [174, 436] on div "Blueline Construction and Service LLC" at bounding box center [404, 436] width 465 height 22
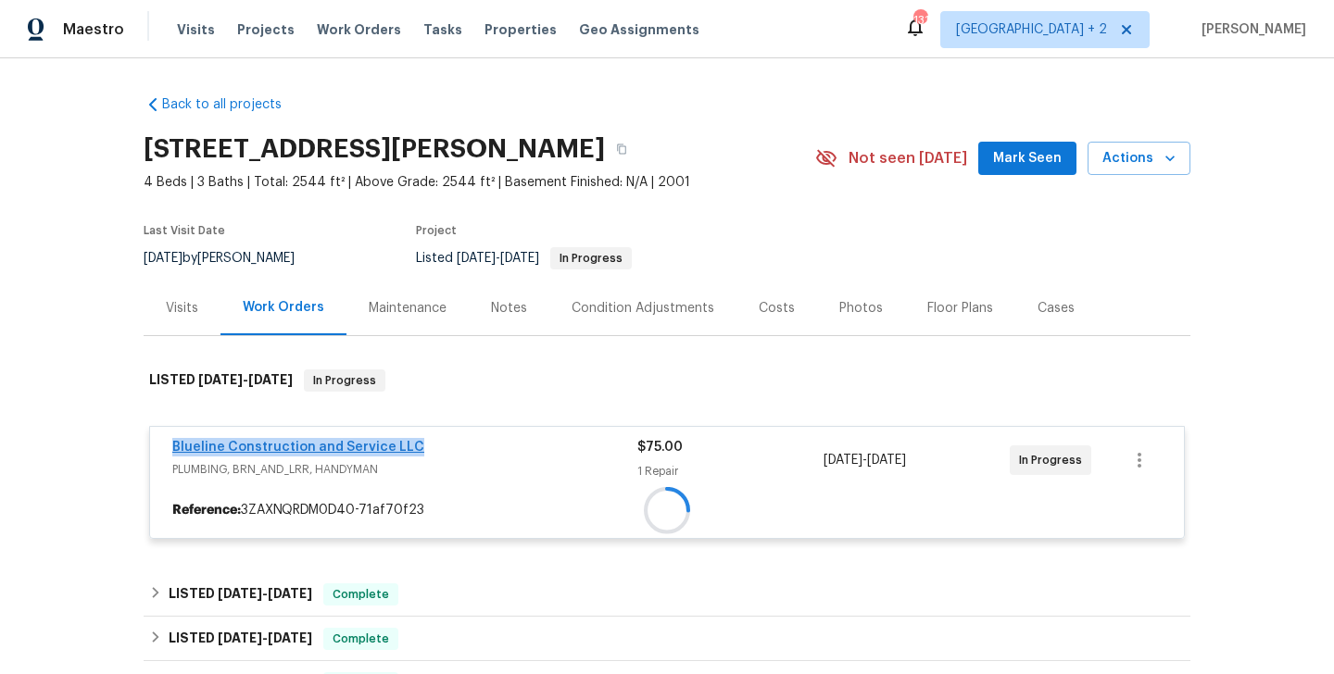
copy link "Blueline Construction and Service LLC"
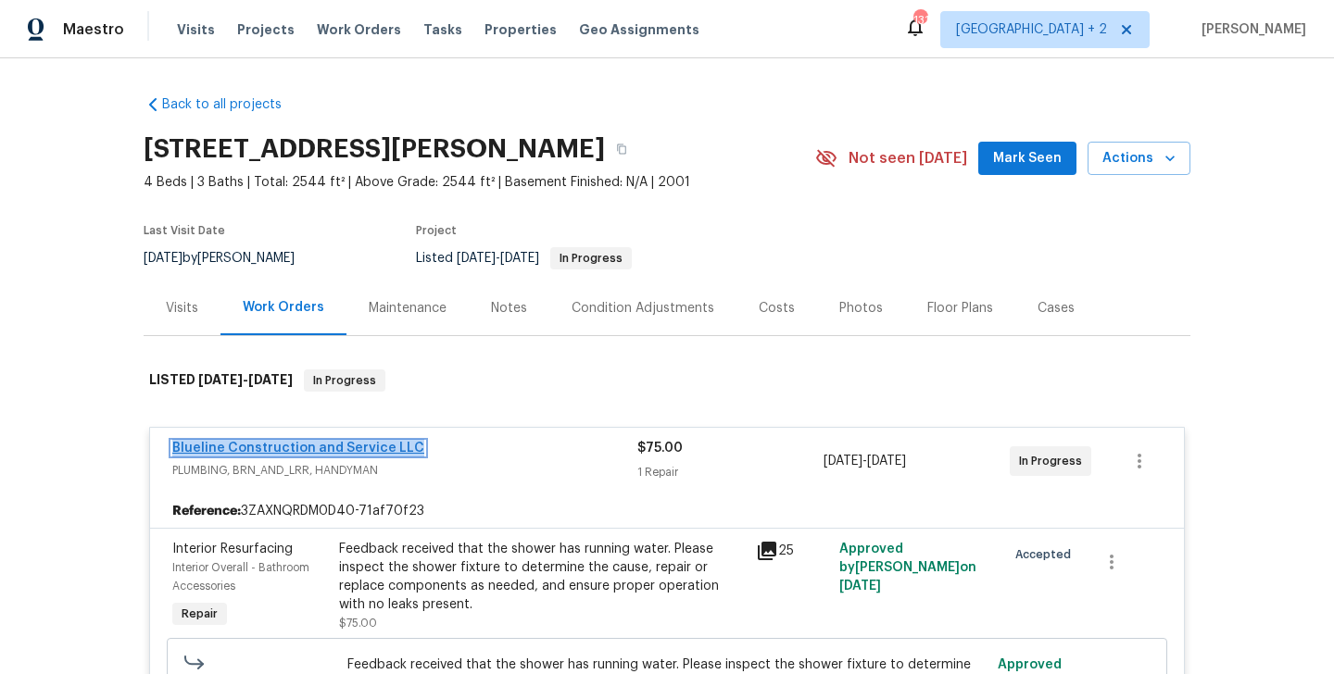
click at [216, 449] on link "Blueline Construction and Service LLC" at bounding box center [298, 448] width 252 height 13
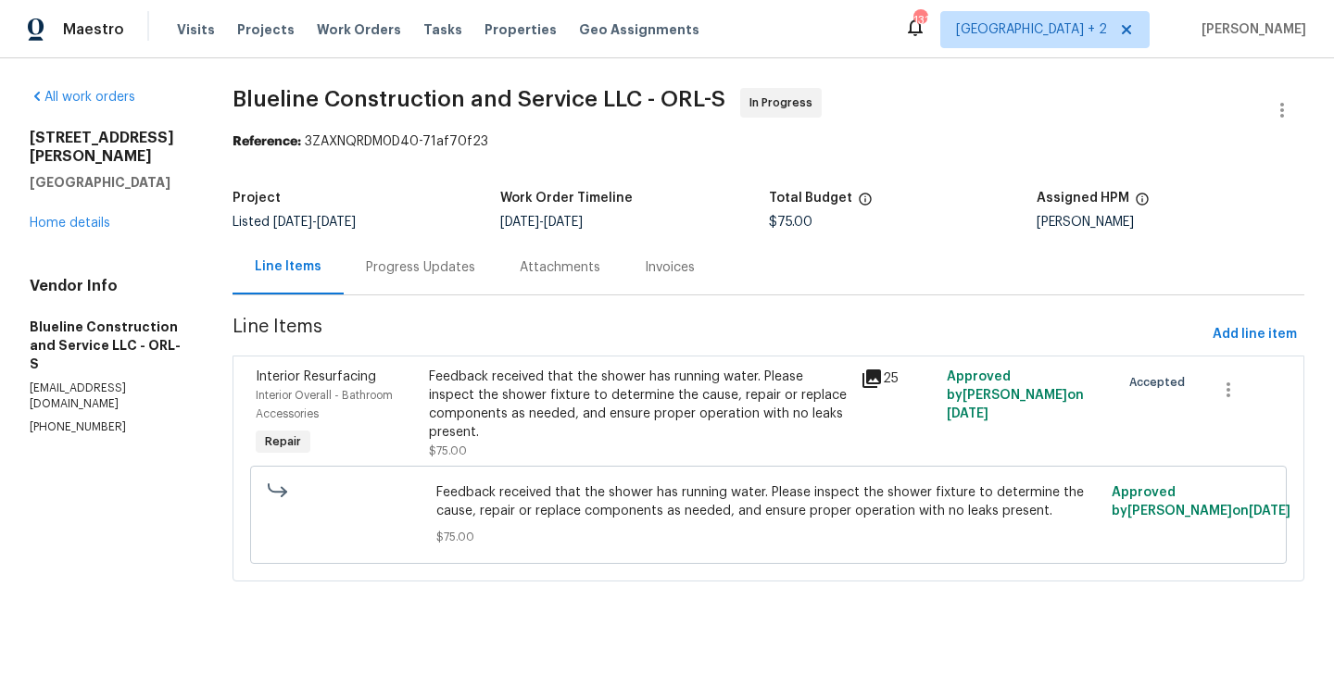
click at [581, 369] on div "Feedback received that the shower has running water. Please inspect the shower …" at bounding box center [639, 405] width 421 height 74
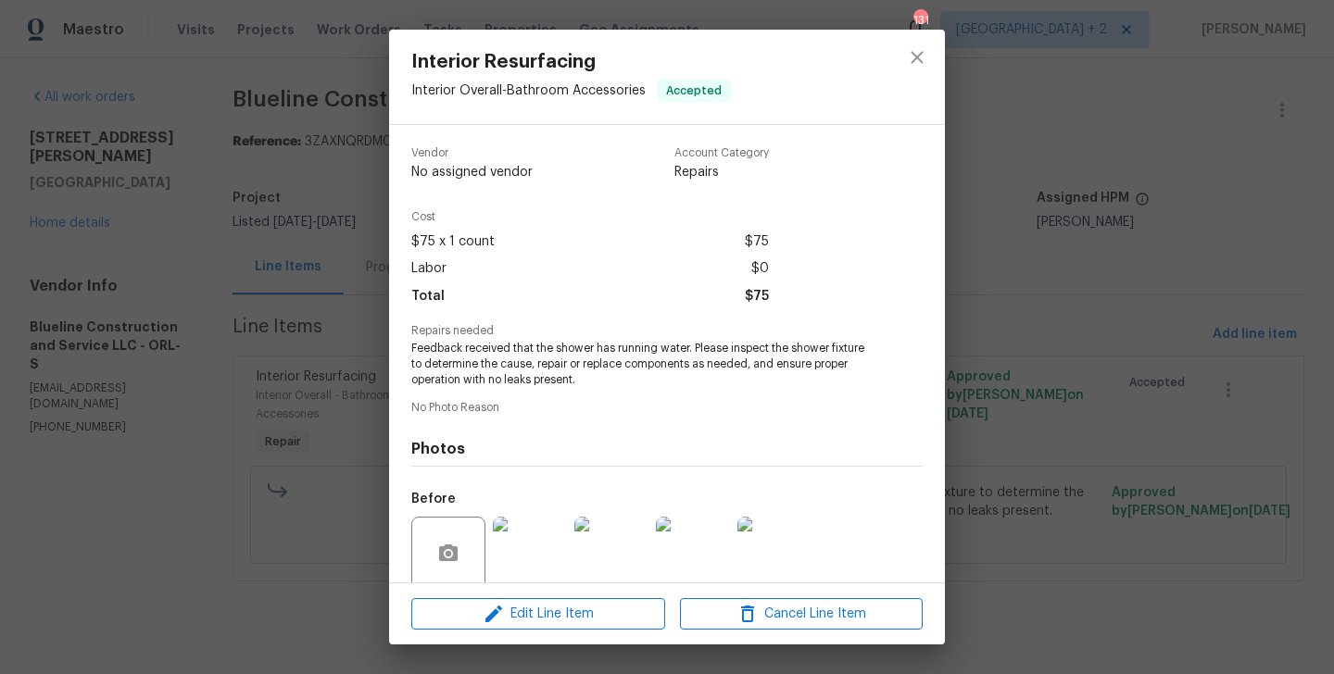
click at [542, 356] on span "Feedback received that the shower has running water. Please inspect the shower …" at bounding box center [641, 364] width 460 height 46
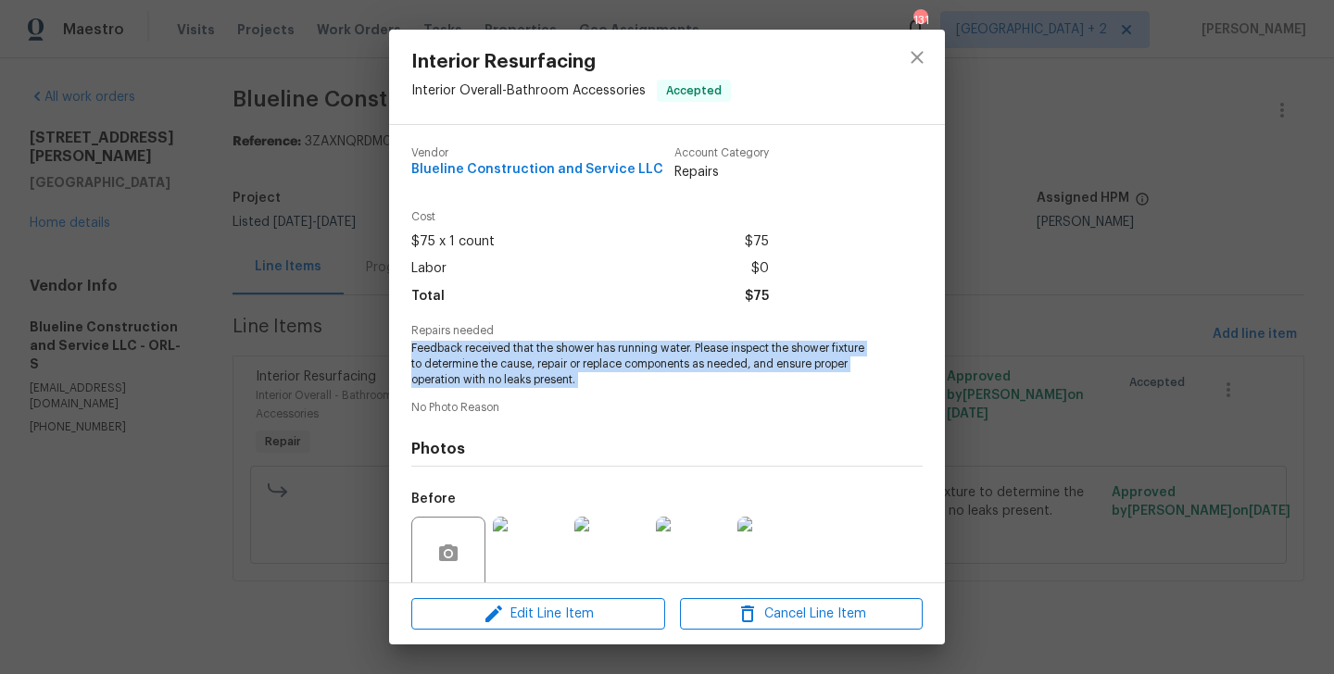
click at [542, 356] on span "Feedback received that the shower has running water. Please inspect the shower …" at bounding box center [641, 364] width 460 height 46
copy span "Feedback received that the shower has running water. Please inspect the shower …"
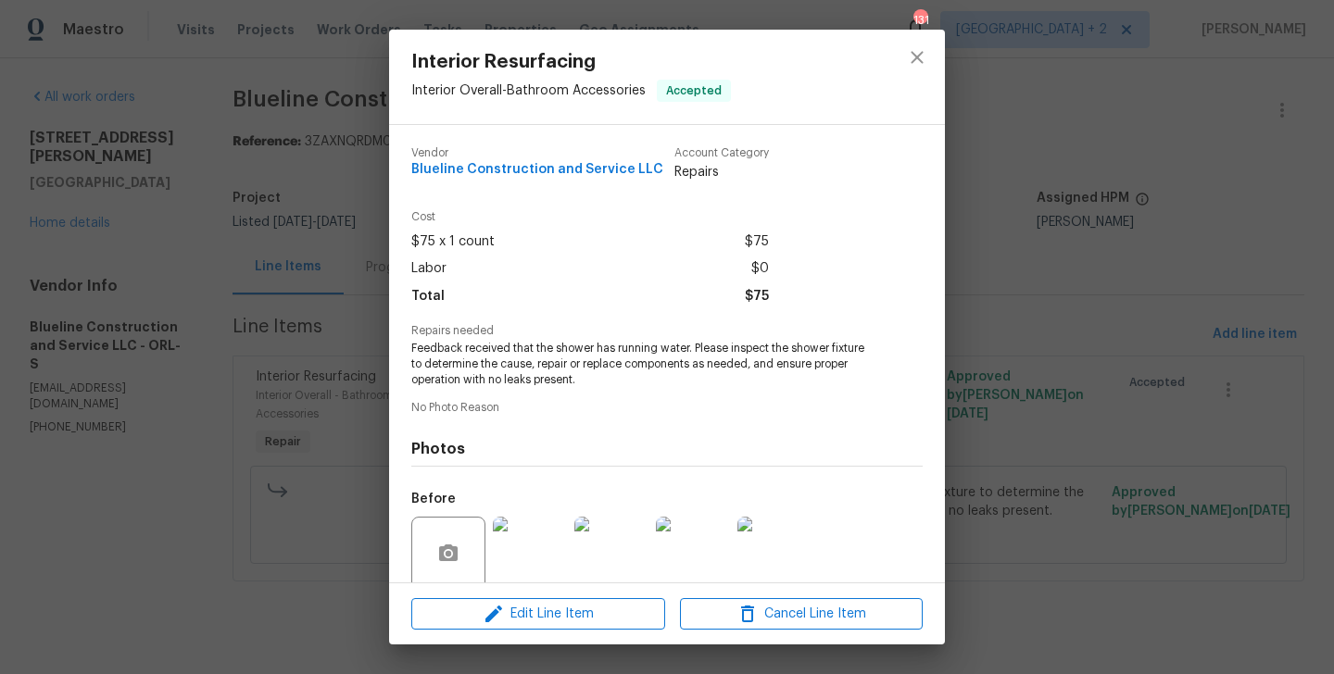
click at [205, 331] on div "Interior Resurfacing Interior Overall - Bathroom Accessories Accepted Vendor Bl…" at bounding box center [667, 337] width 1334 height 674
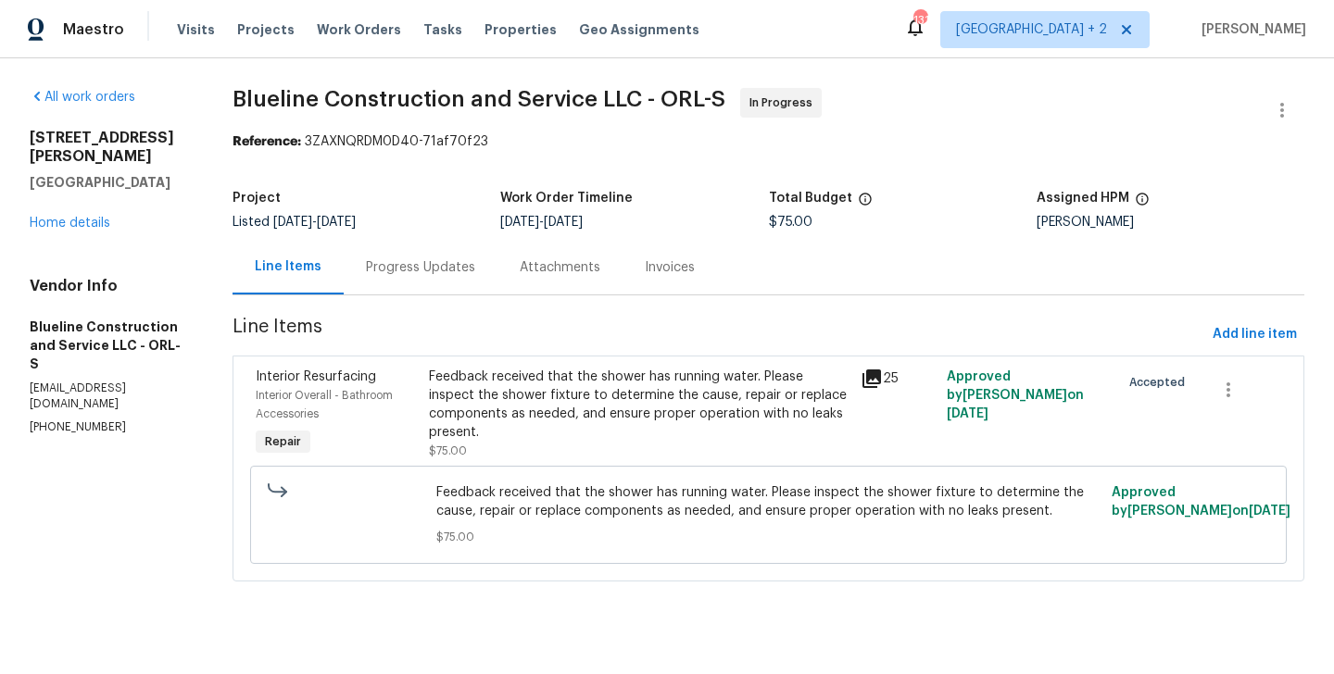
click at [445, 263] on div "Progress Updates" at bounding box center [420, 267] width 109 height 19
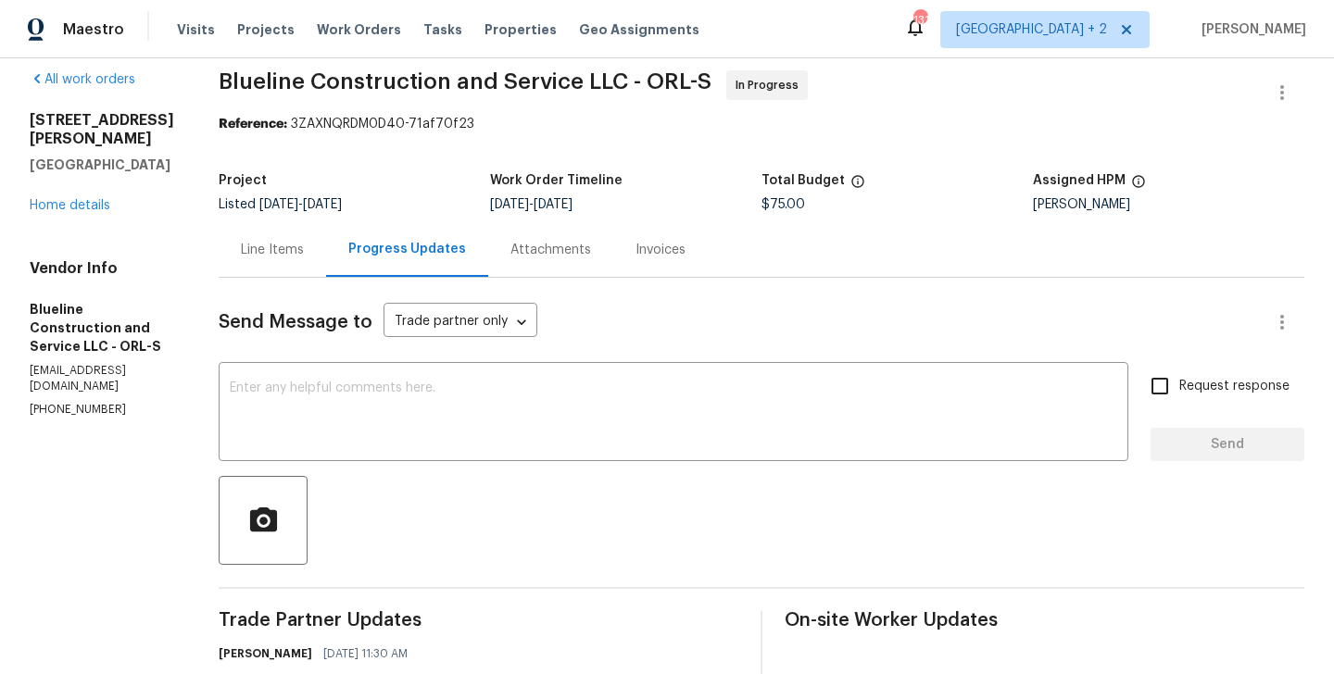
scroll to position [314, 0]
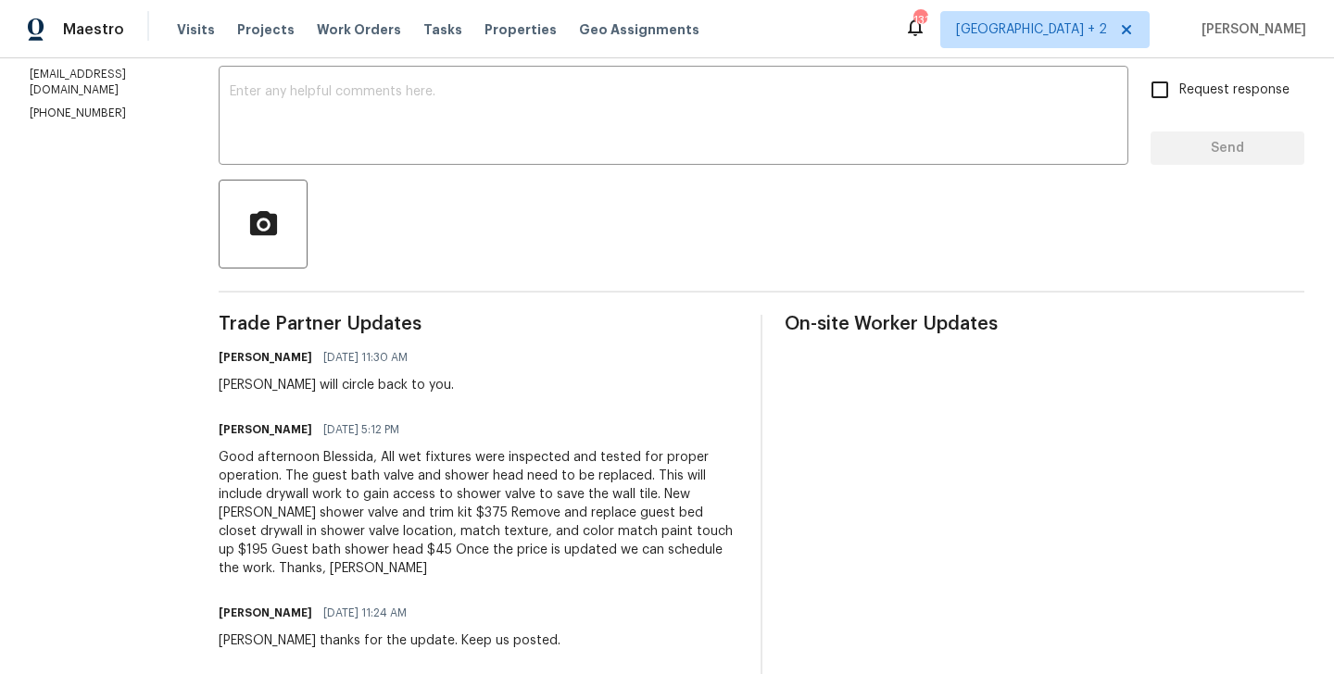
click at [435, 478] on div "Good afternoon Blessida, All wet fixtures were inspected and tested for proper …" at bounding box center [479, 513] width 520 height 130
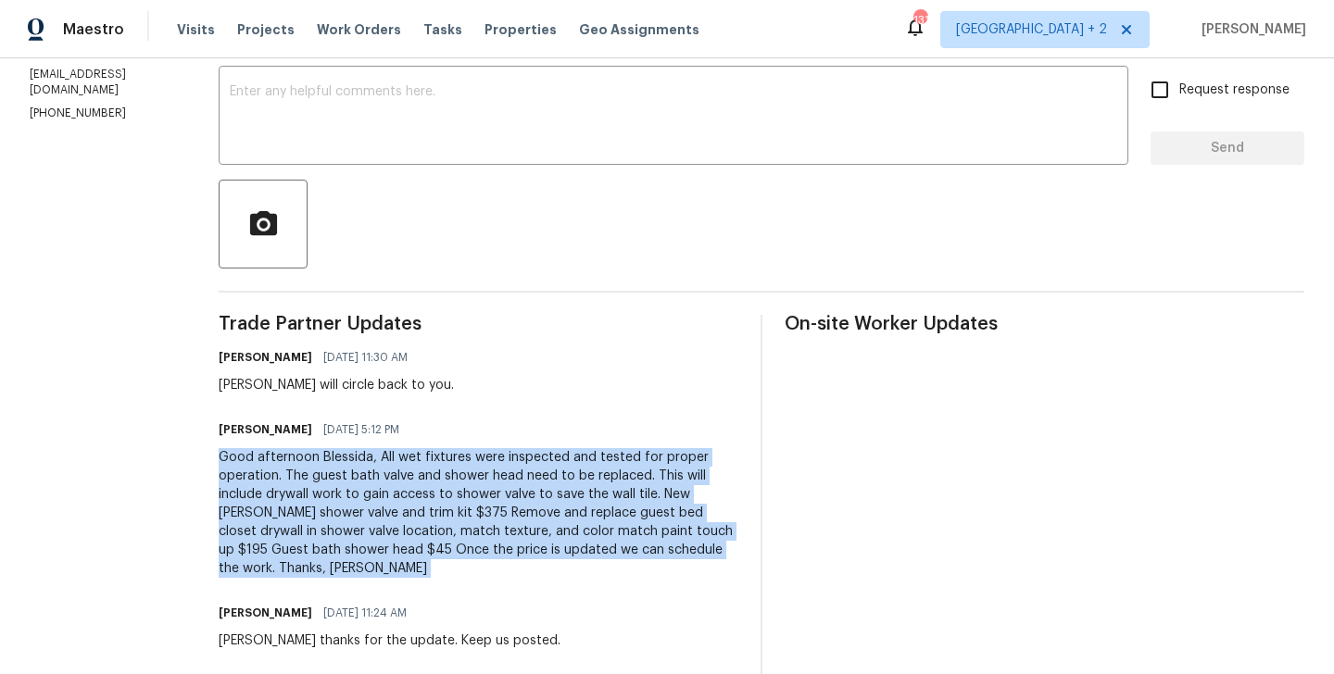
click at [435, 478] on div "Good afternoon Blessida, All wet fixtures were inspected and tested for proper …" at bounding box center [479, 513] width 520 height 130
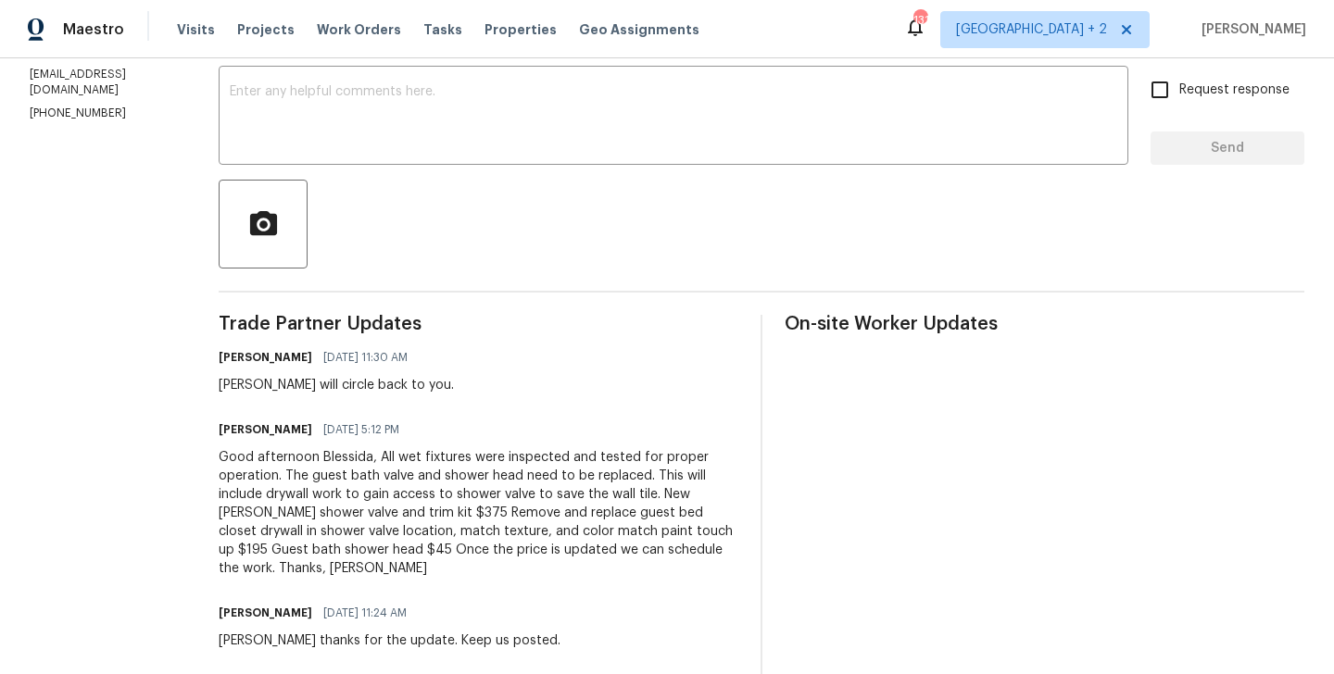
click at [407, 471] on div "Good afternoon Blessida, All wet fixtures were inspected and tested for proper …" at bounding box center [479, 513] width 520 height 130
drag, startPoint x: 407, startPoint y: 457, endPoint x: 522, endPoint y: 591, distance: 177.3
click at [522, 591] on div "Trade Partner Updates Blessida Angeline M 09/09/2025 11:30 AM Chris I will circ…" at bounding box center [479, 621] width 520 height 613
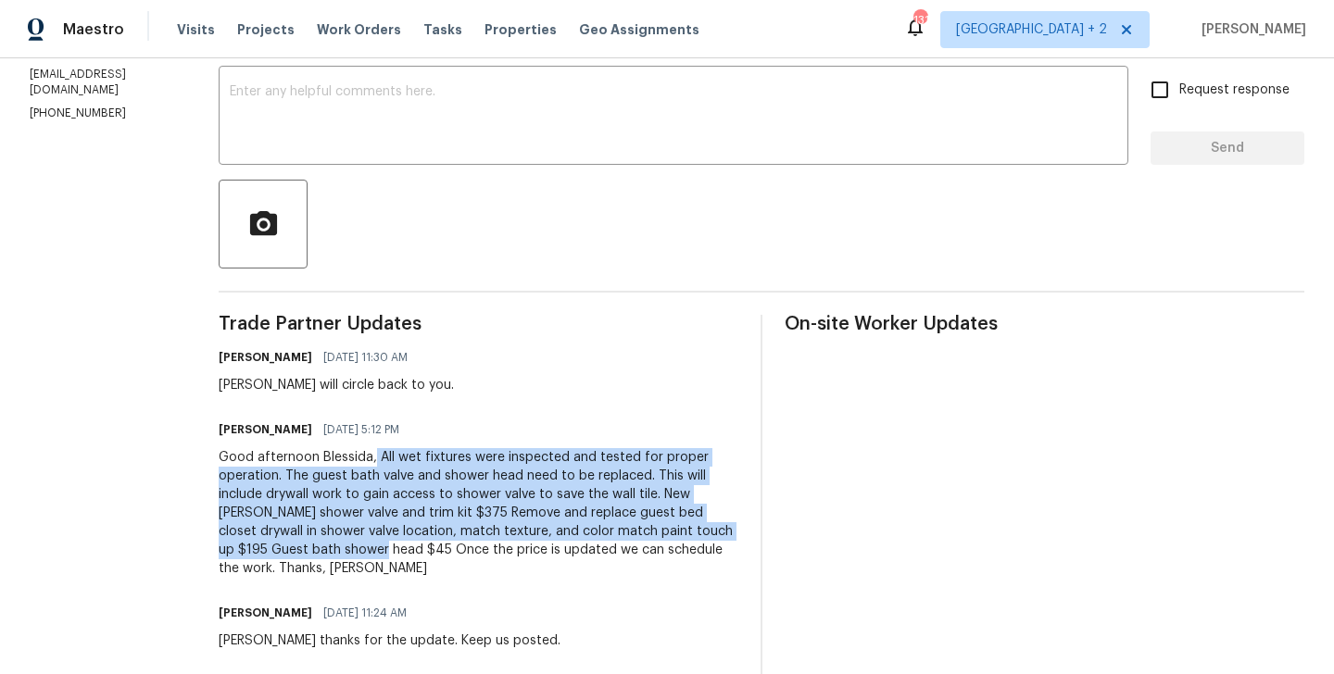
drag, startPoint x: 407, startPoint y: 457, endPoint x: 427, endPoint y: 548, distance: 93.9
click at [427, 548] on div "Good afternoon Blessida, All wet fixtures were inspected and tested for proper …" at bounding box center [479, 513] width 520 height 130
copy div "All wet fixtures were inspected and tested for proper operation. The guest bath…"
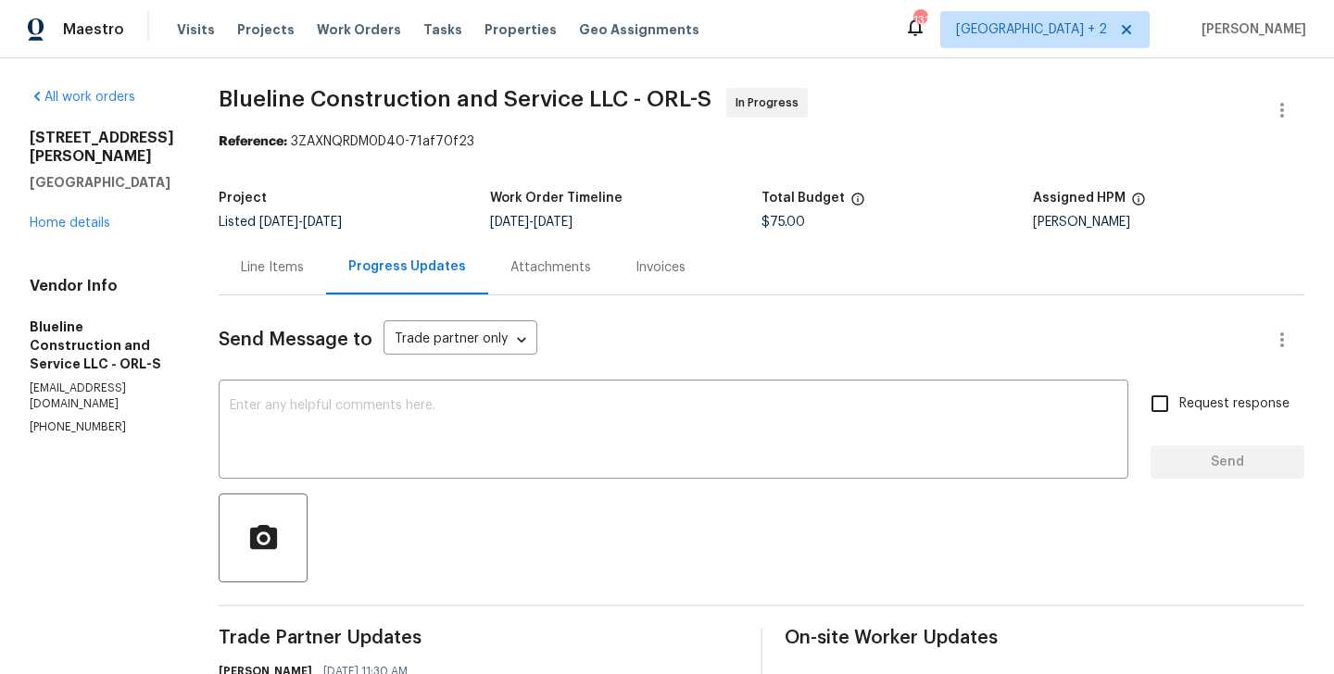
click at [797, 234] on div "Project Listed 9/5/2025 - 9/7/2025 Work Order Timeline 9/5/2025 - 9/7/2025 Tota…" at bounding box center [762, 210] width 1086 height 59
copy span "$75.00"
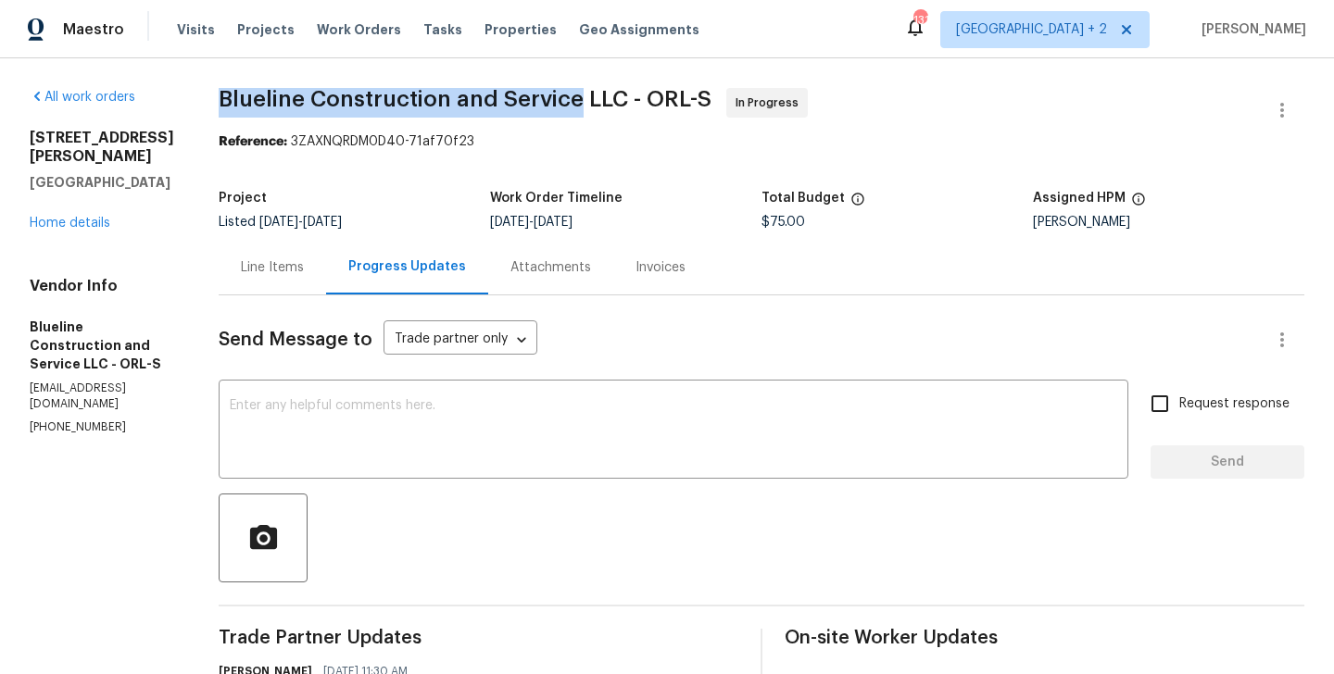
drag, startPoint x: 252, startPoint y: 106, endPoint x: 606, endPoint y: 106, distance: 353.9
click at [606, 106] on span "Blueline Construction and Service LLC - ORL-S" at bounding box center [465, 99] width 493 height 22
copy span "Blueline Construction and Service"
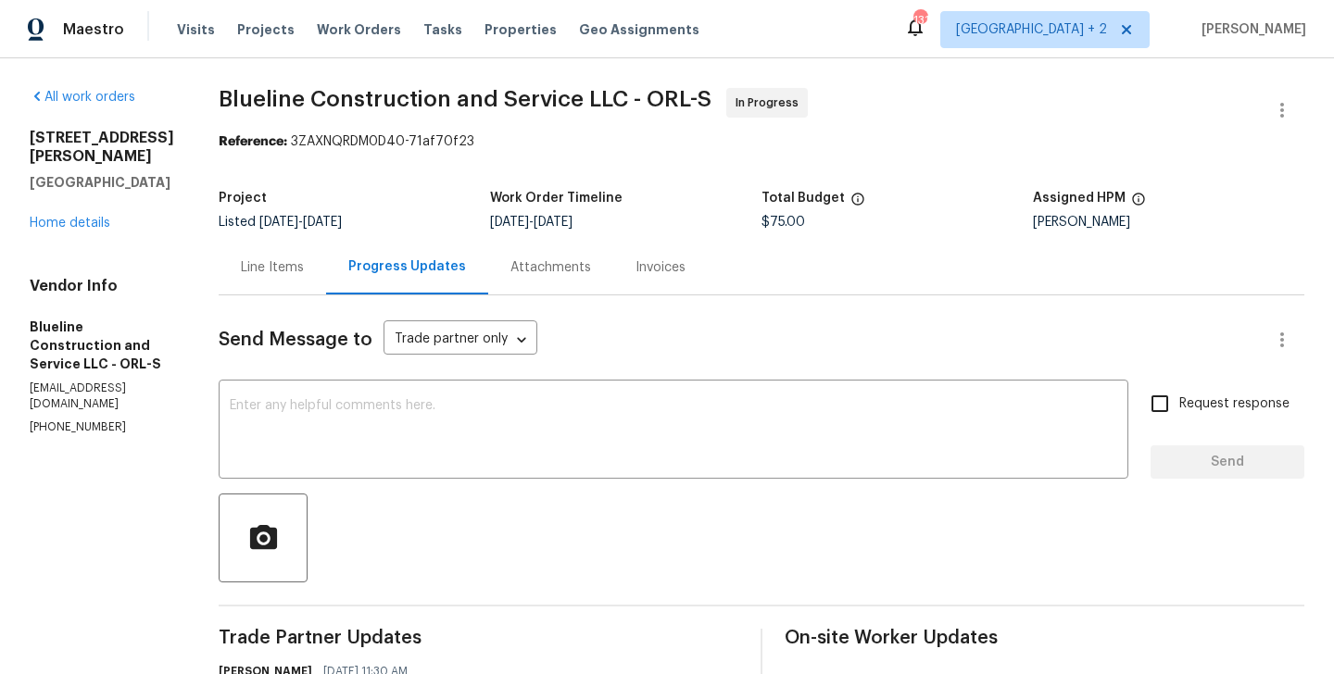
click at [64, 212] on div "3230 Buck Hill Pl Orlando, FL 32817 Home details" at bounding box center [102, 181] width 145 height 104
click at [78, 212] on div "3230 Buck Hill Pl Orlando, FL 32817 Home details" at bounding box center [102, 181] width 145 height 104
click at [78, 217] on link "Home details" at bounding box center [70, 223] width 81 height 13
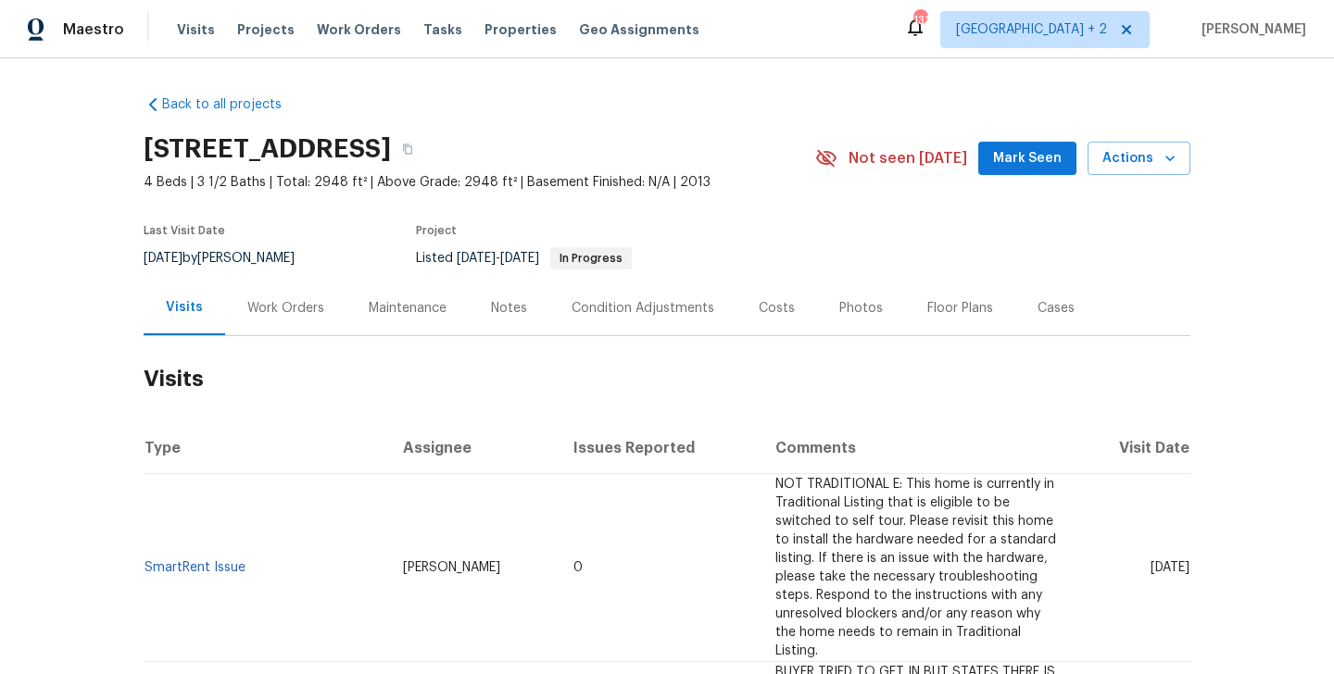
click at [270, 316] on div "Work Orders" at bounding box center [285, 308] width 77 height 19
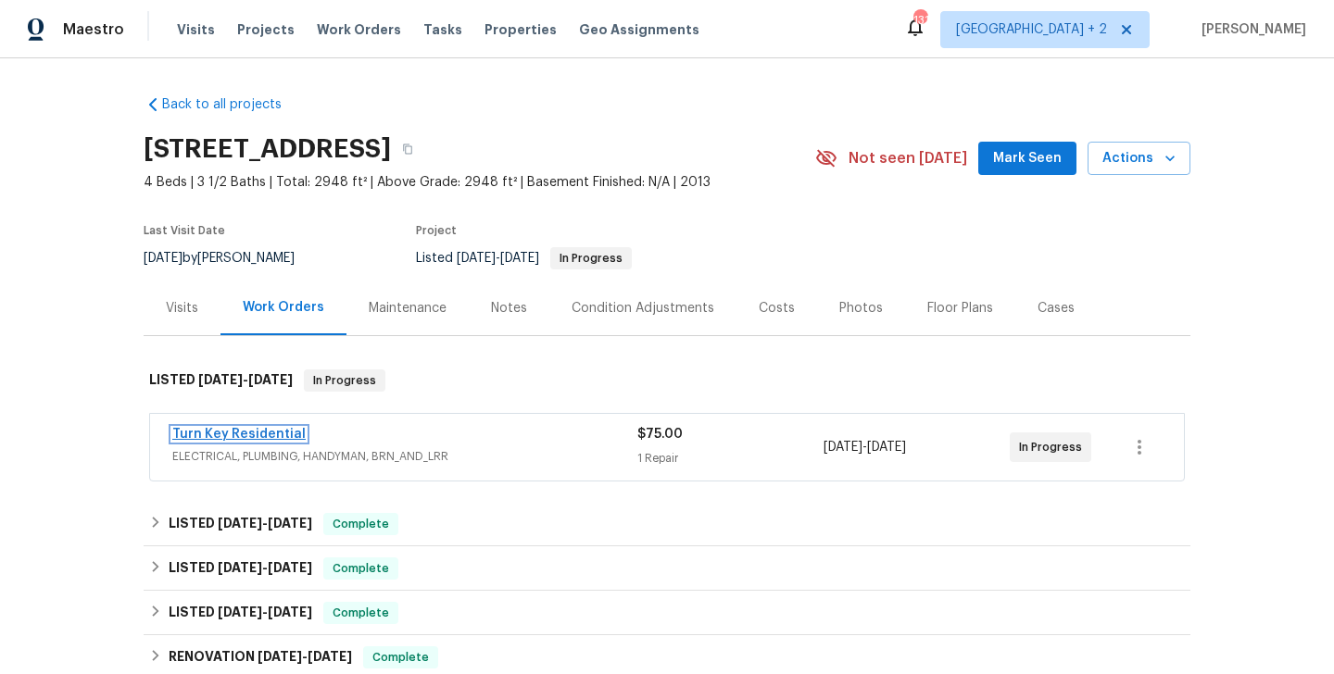
click at [284, 433] on link "Turn Key Residential" at bounding box center [238, 434] width 133 height 13
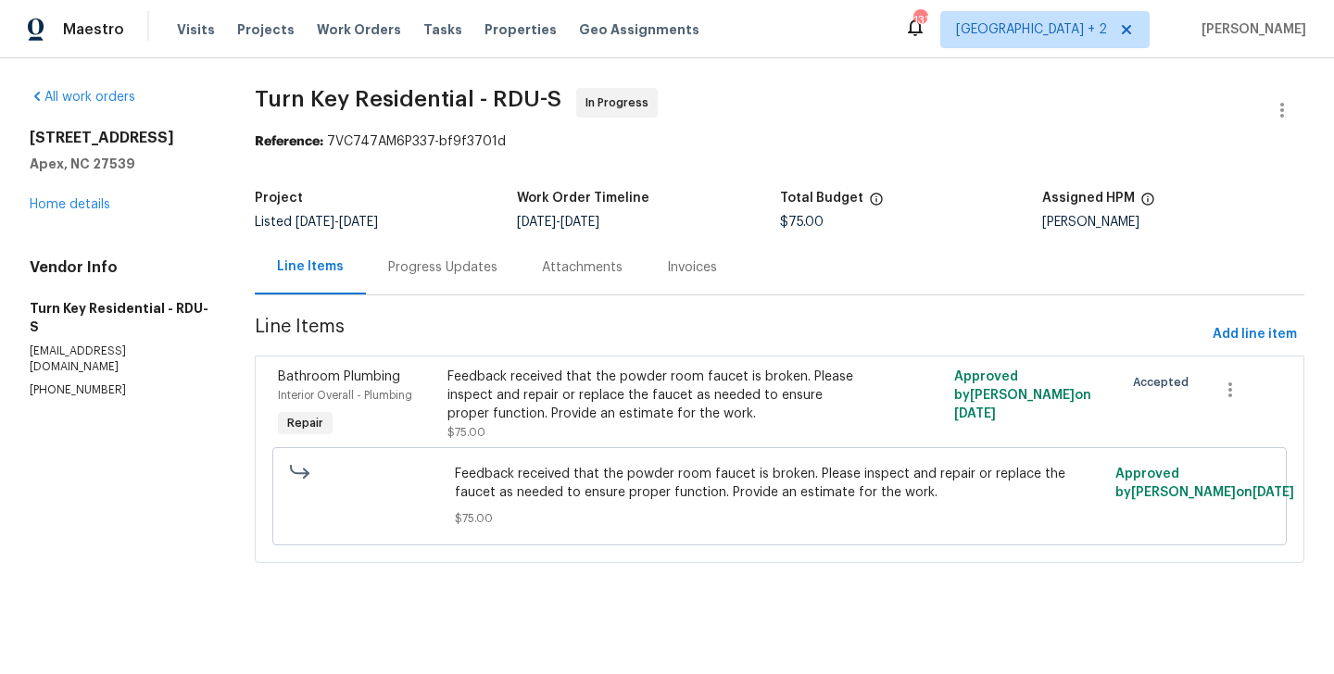
click at [466, 273] on div "Progress Updates" at bounding box center [442, 267] width 109 height 19
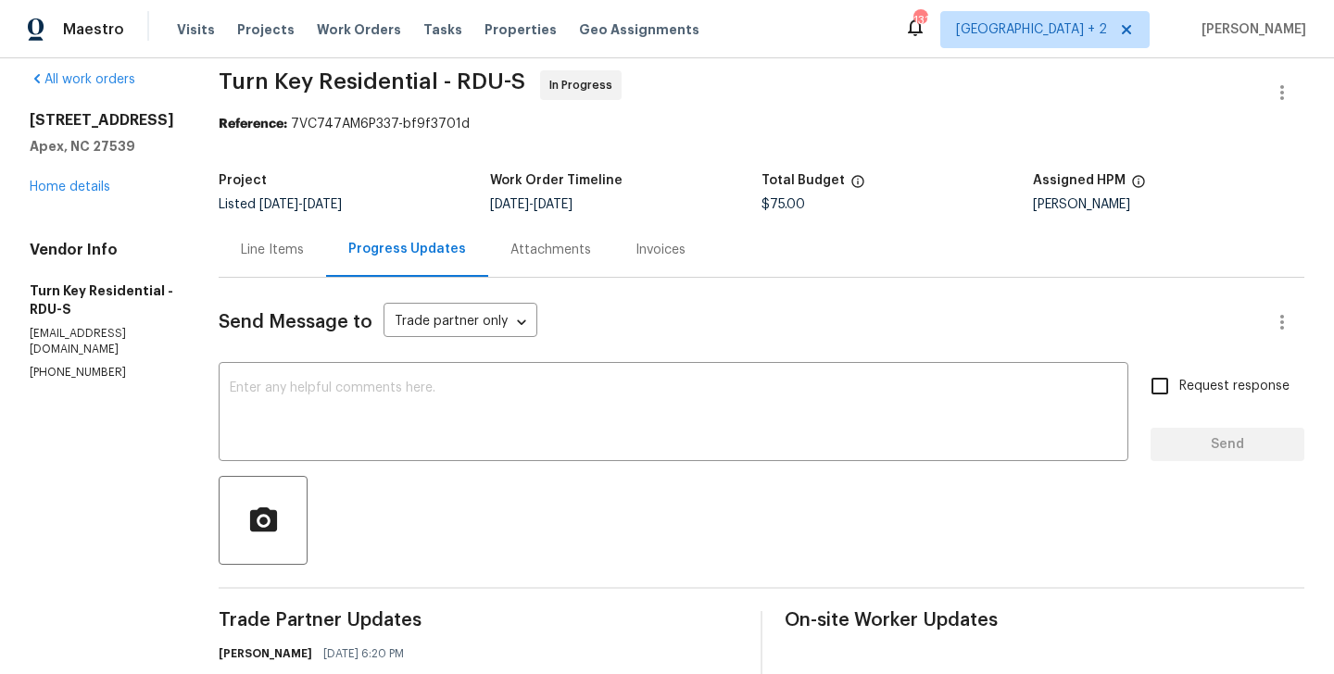
scroll to position [136, 0]
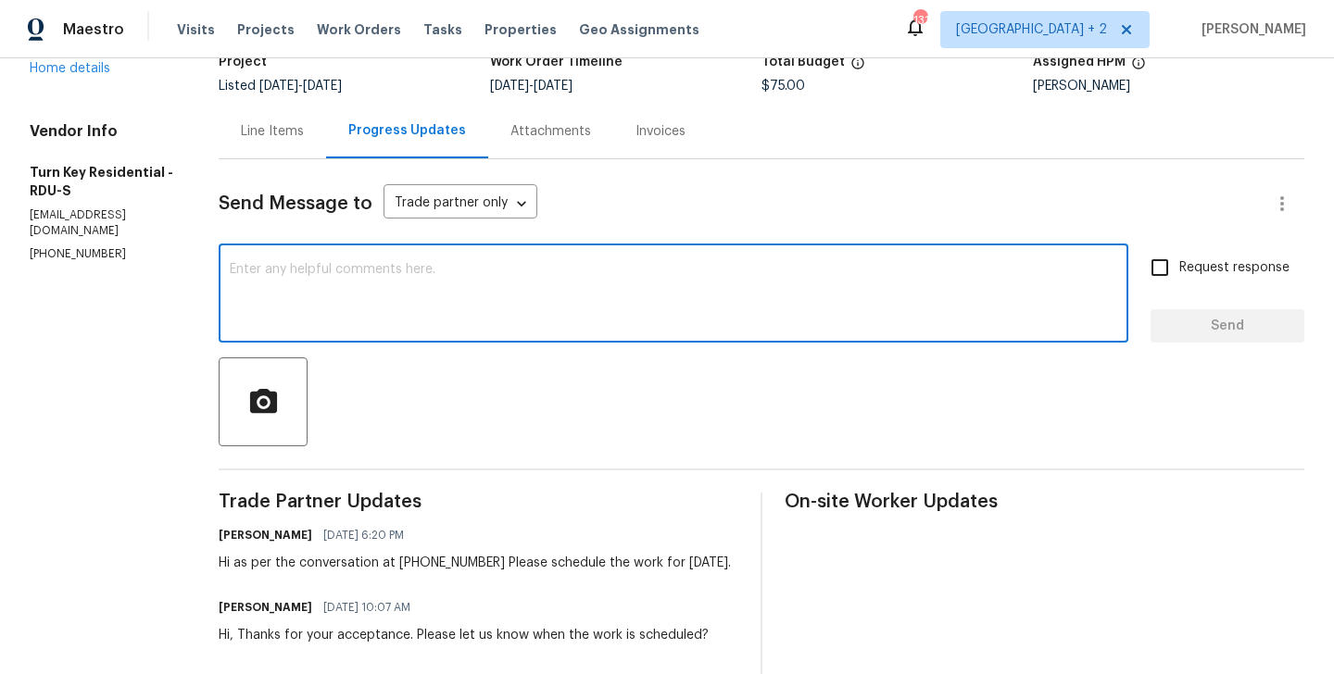
click at [367, 323] on textarea at bounding box center [673, 295] width 887 height 65
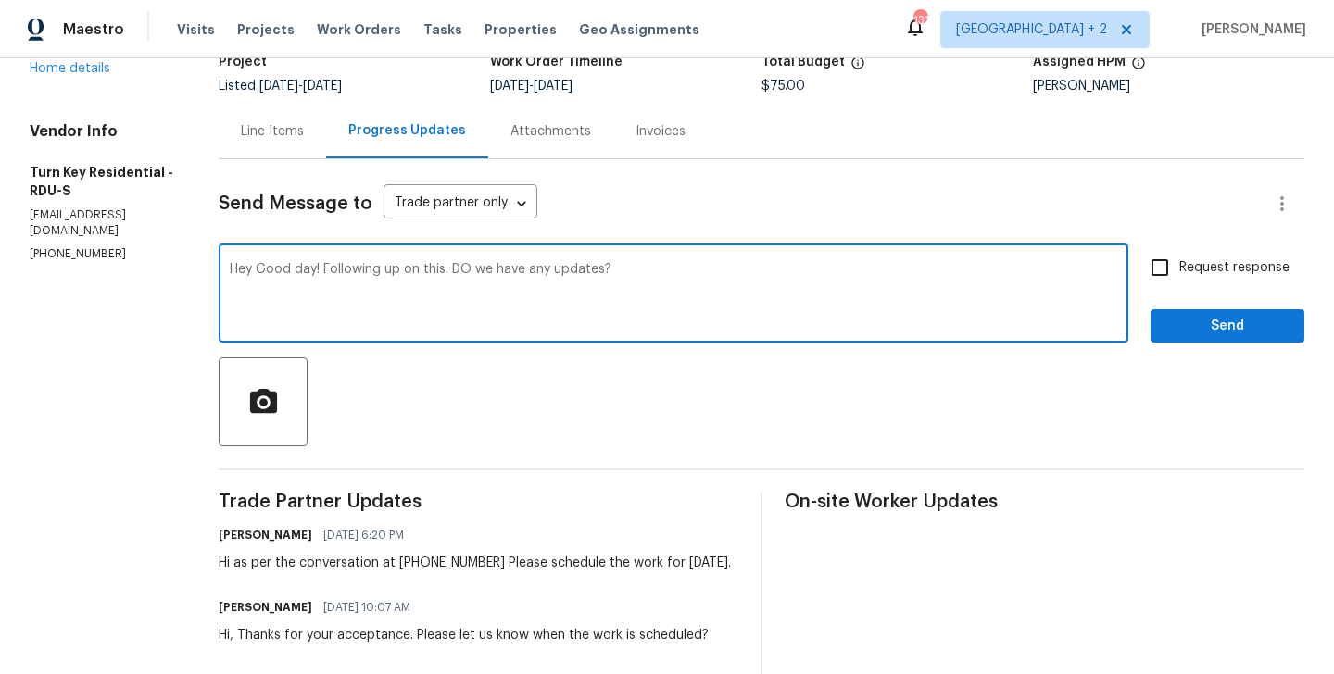
click at [518, 273] on textarea "Hey Good day! Following up on this. DO we have any updates?" at bounding box center [673, 295] width 887 height 65
type textarea "Hey Good day! Following up on this. Do we have any updates?"
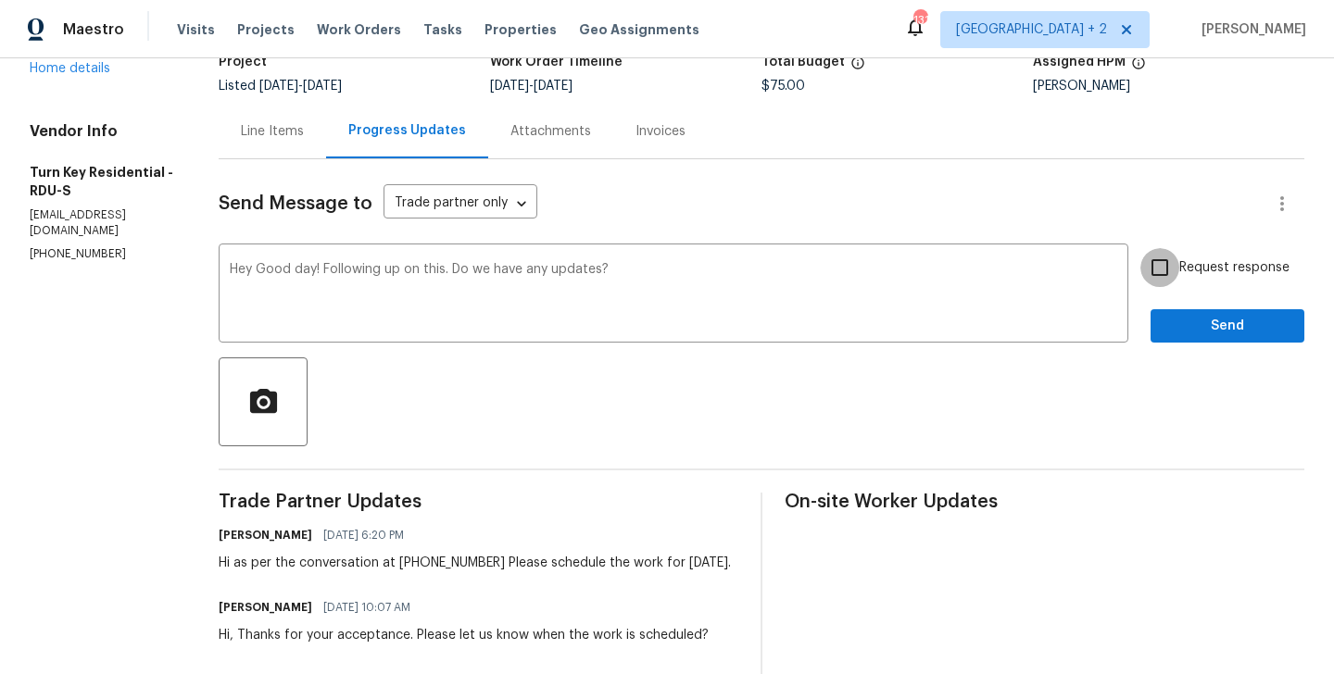
click at [1177, 256] on input "Request response" at bounding box center [1159, 267] width 39 height 39
checkbox input "true"
click at [1177, 346] on div "Send Message to Trade partner only Trade partner only ​ Hey Good day! Following…" at bounding box center [762, 486] width 1086 height 654
click at [1173, 338] on button "Send" at bounding box center [1228, 326] width 154 height 34
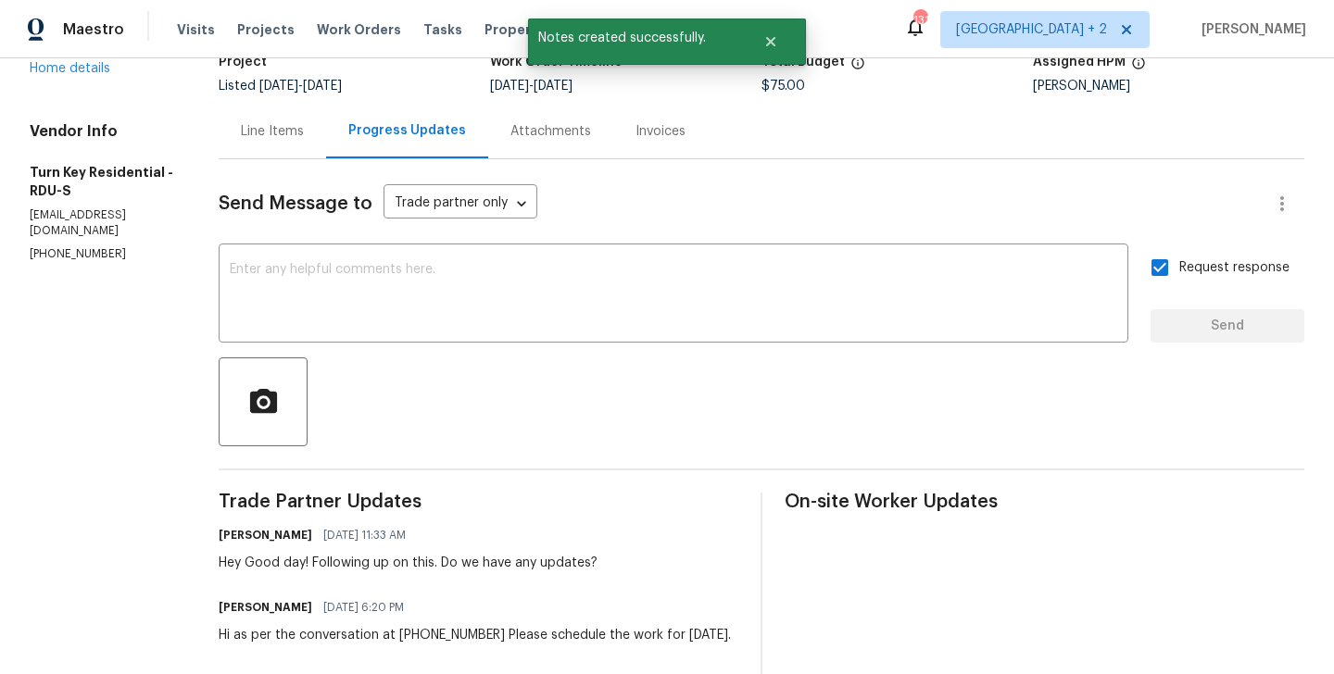
click at [325, 144] on div "Line Items" at bounding box center [272, 131] width 107 height 55
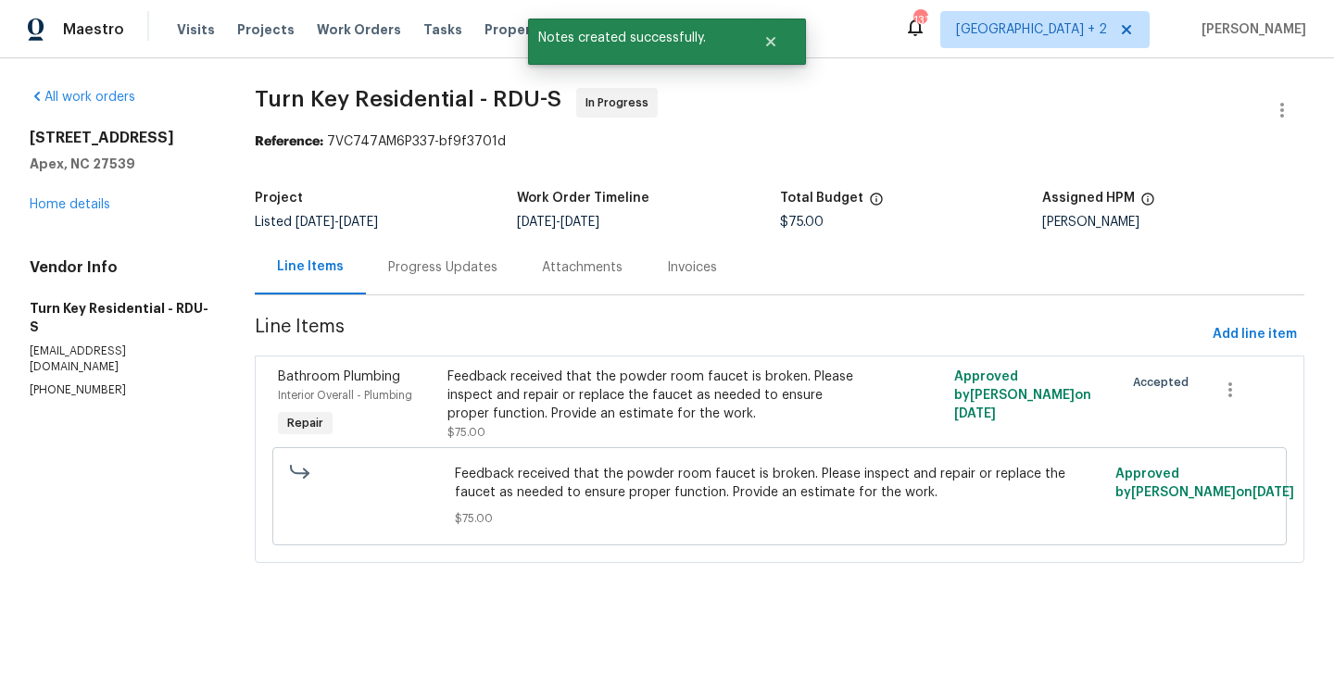
click at [109, 383] on p "[PHONE_NUMBER]" at bounding box center [120, 391] width 181 height 16
copy p "[PHONE_NUMBER]"
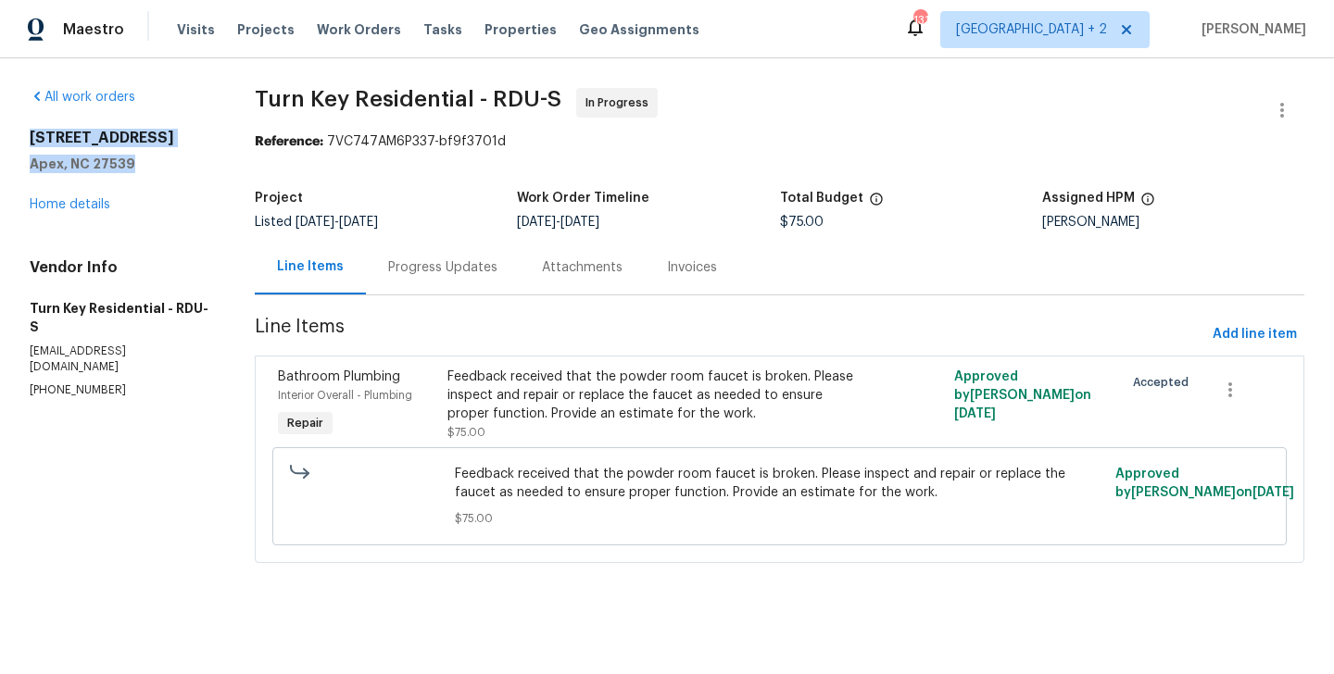
drag, startPoint x: 141, startPoint y: 167, endPoint x: 19, endPoint y: 143, distance: 124.6
click at [19, 143] on div "All work orders [STREET_ADDRESS] Home details Vendor Info Turn Key Residential …" at bounding box center [667, 336] width 1334 height 557
copy div "[STREET_ADDRESS]"
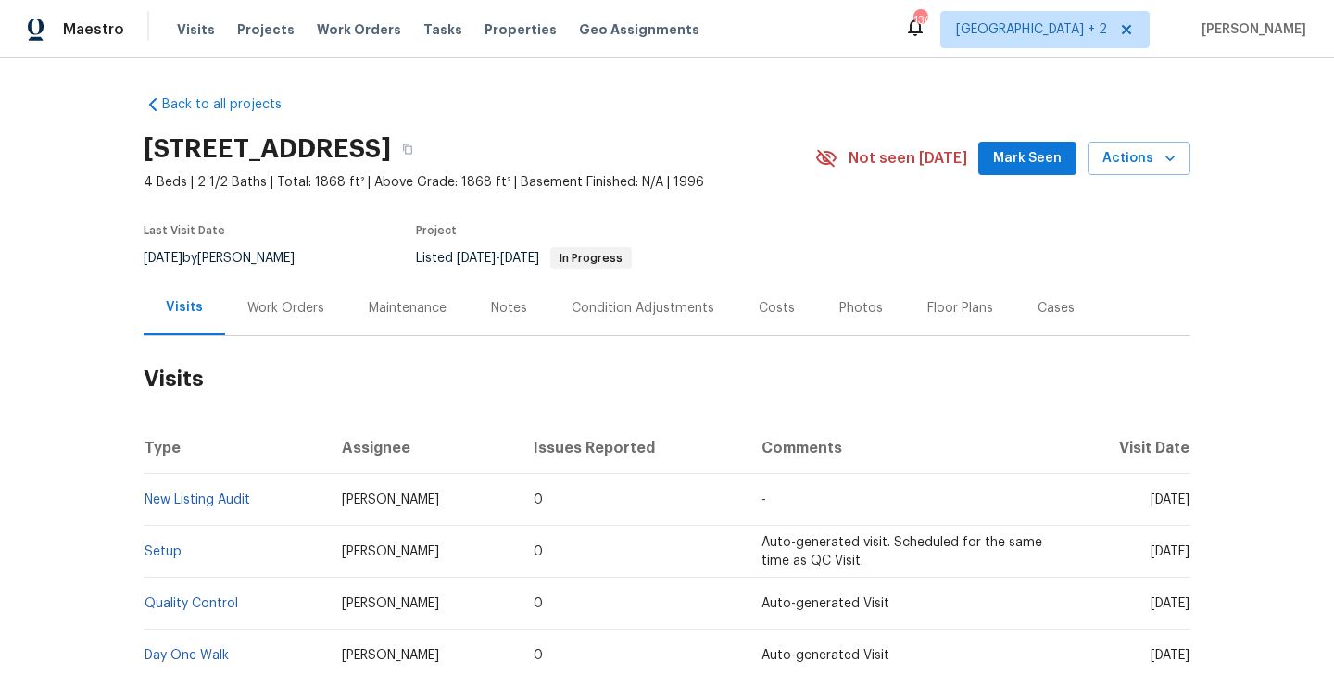
click at [298, 315] on div "Work Orders" at bounding box center [285, 308] width 77 height 19
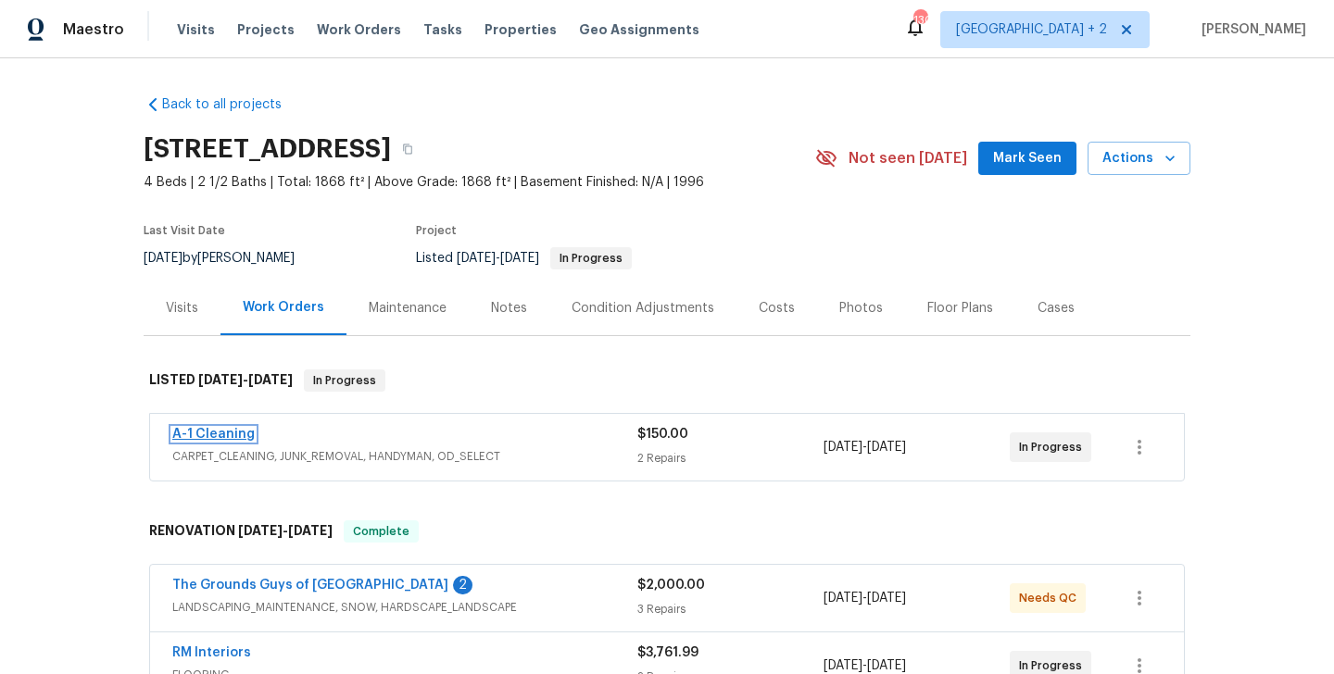
click at [232, 435] on link "A-1 Cleaning" at bounding box center [213, 434] width 82 height 13
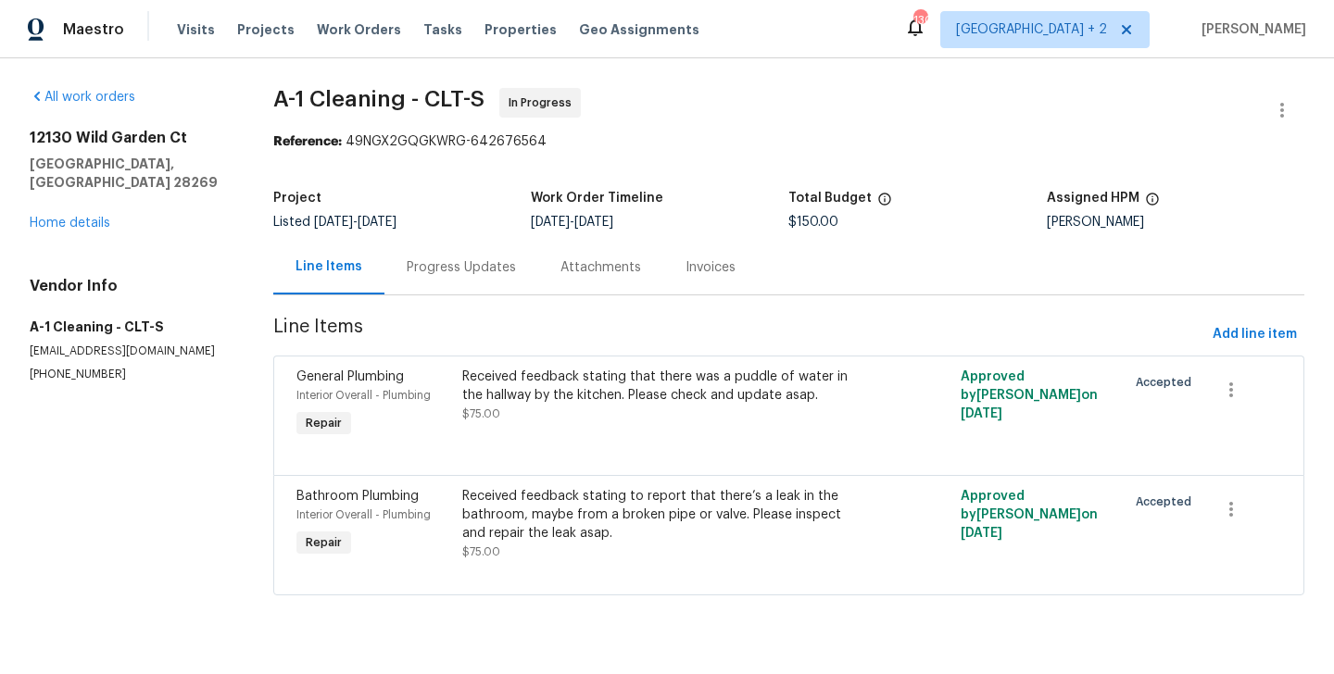
click at [448, 272] on div "Progress Updates" at bounding box center [461, 267] width 109 height 19
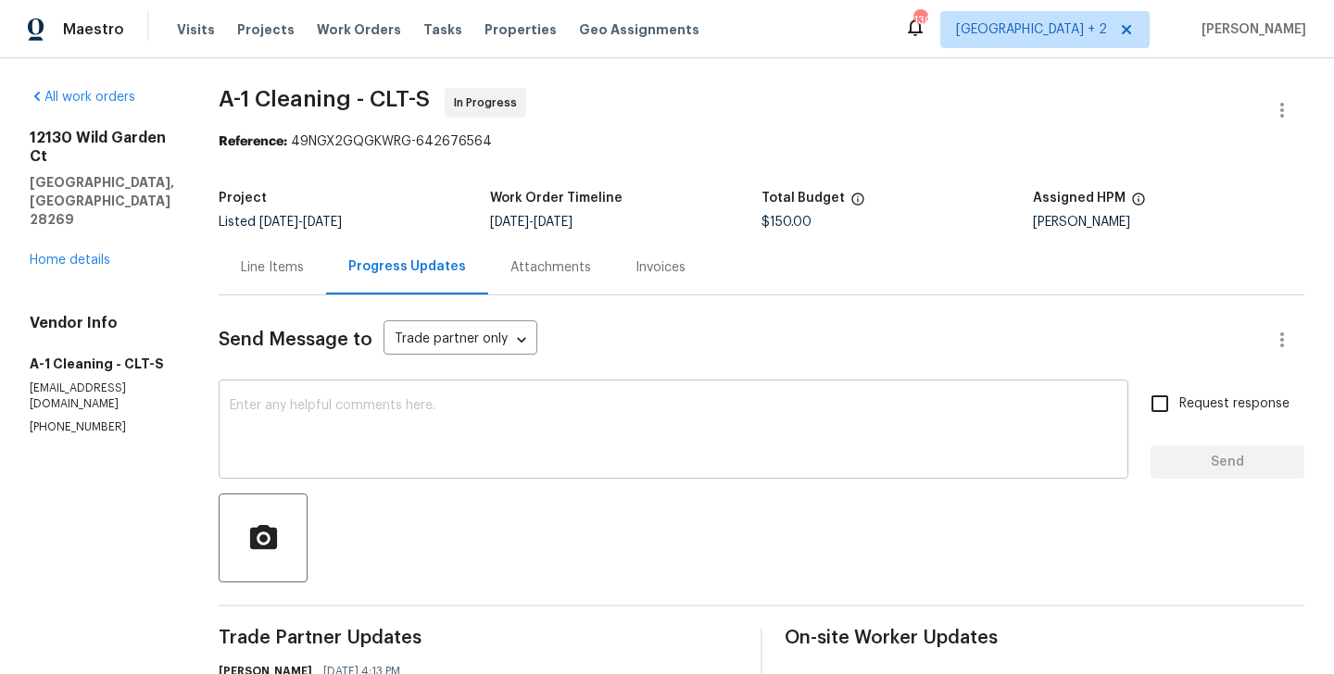
click at [418, 390] on div "x ​" at bounding box center [674, 431] width 910 height 94
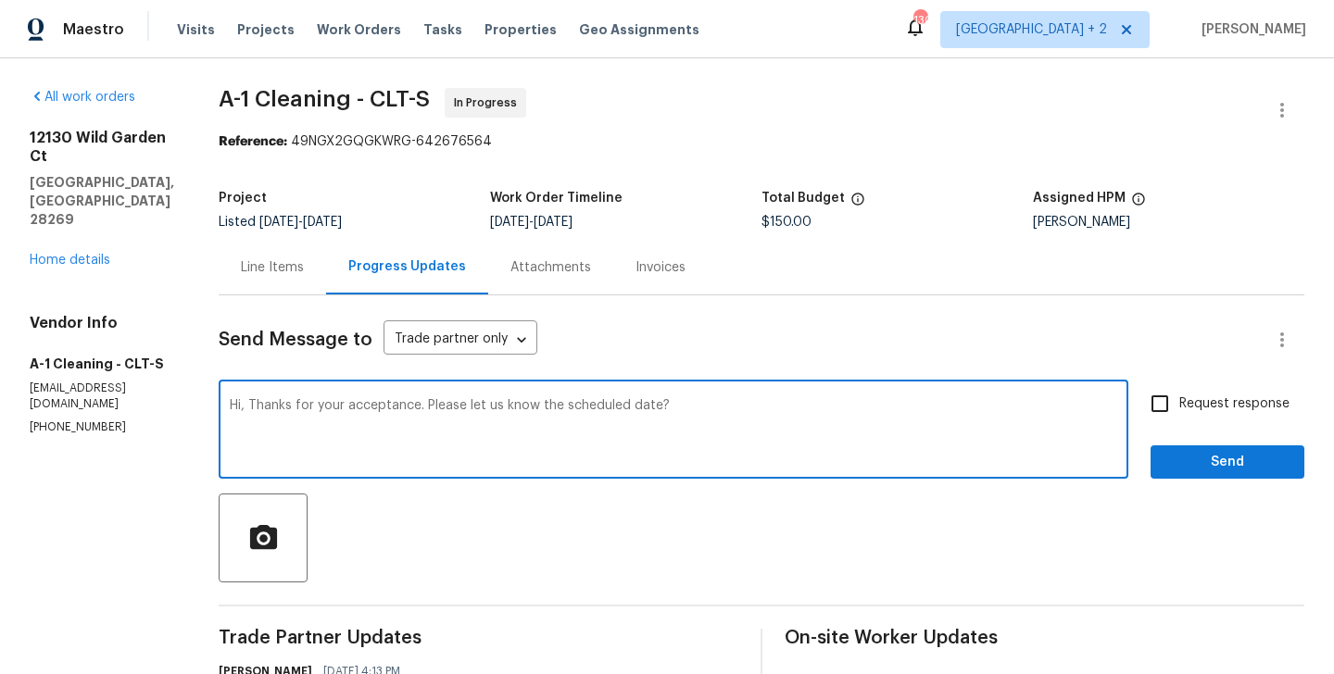
type textarea "Hi, Thanks for your acceptance. Please let us know the scheduled date?"
click at [1202, 407] on span "Request response" at bounding box center [1234, 404] width 110 height 19
click at [1179, 407] on input "Request response" at bounding box center [1159, 403] width 39 height 39
checkbox input "true"
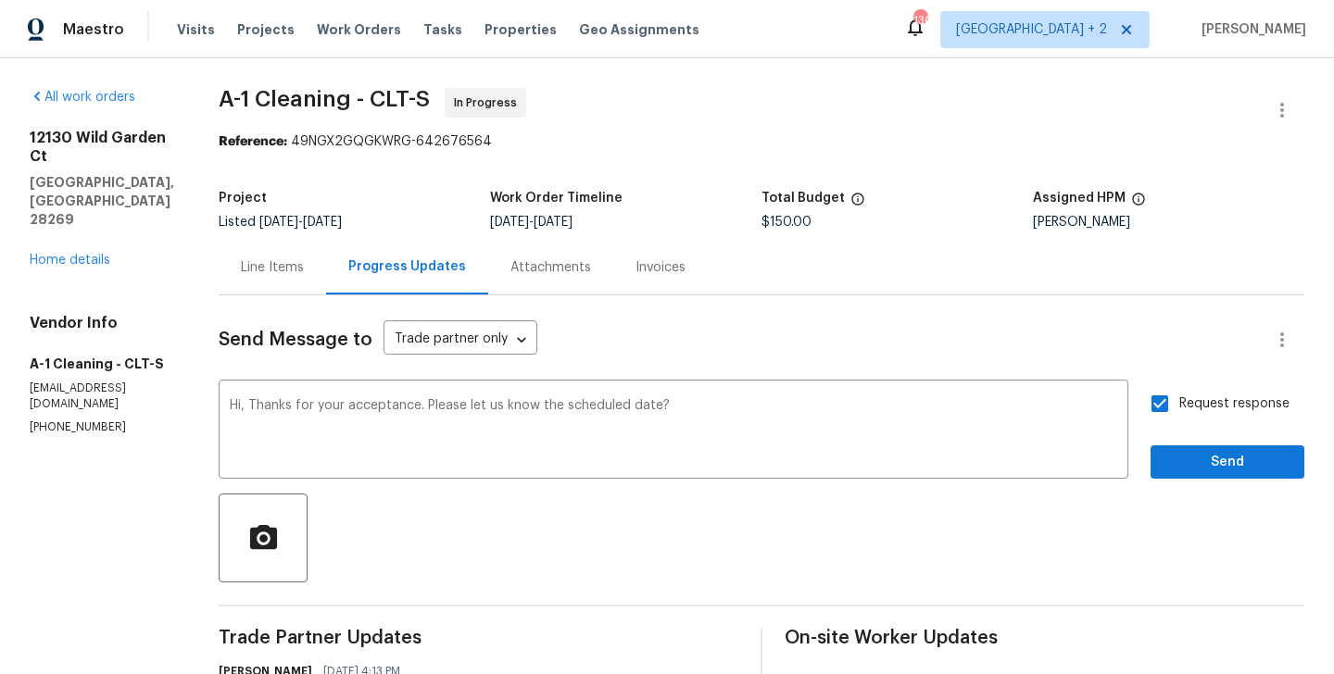
click at [1196, 441] on div "Request response Send" at bounding box center [1228, 431] width 154 height 94
click at [1189, 453] on span "Send" at bounding box center [1227, 462] width 124 height 23
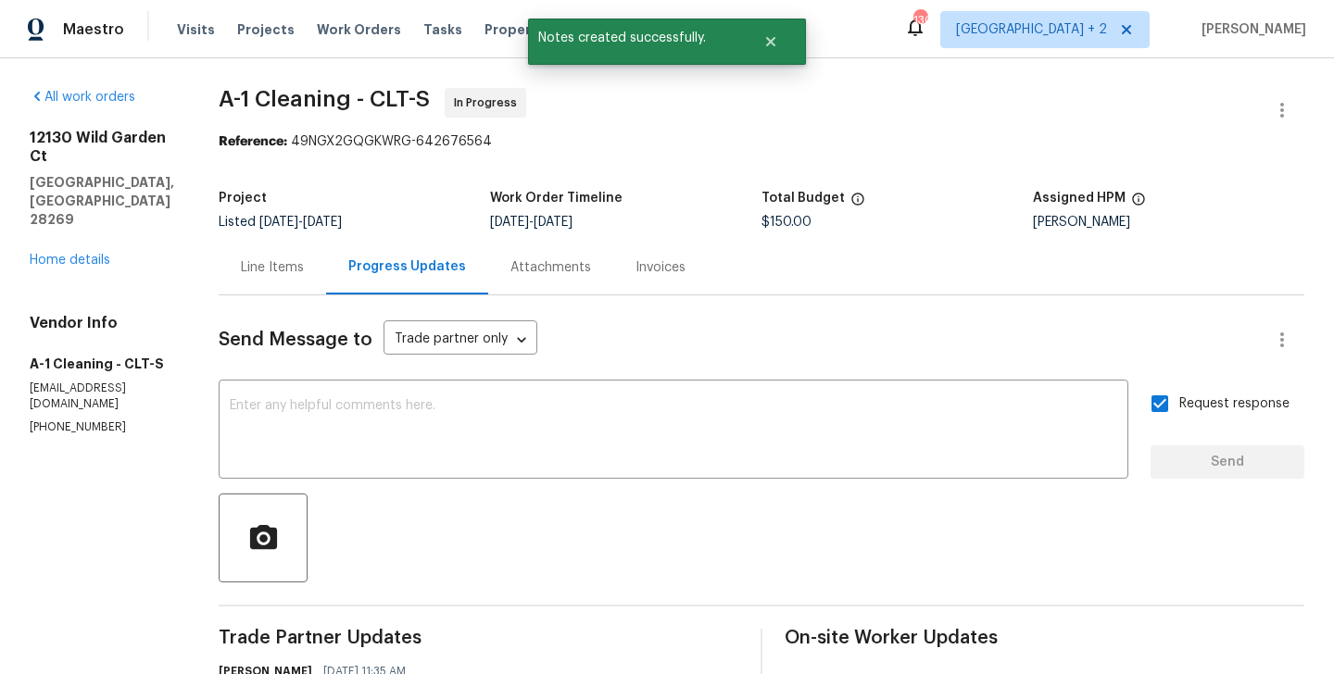
click at [102, 420] on p "[PHONE_NUMBER]" at bounding box center [102, 428] width 145 height 16
copy p "[PHONE_NUMBER]"
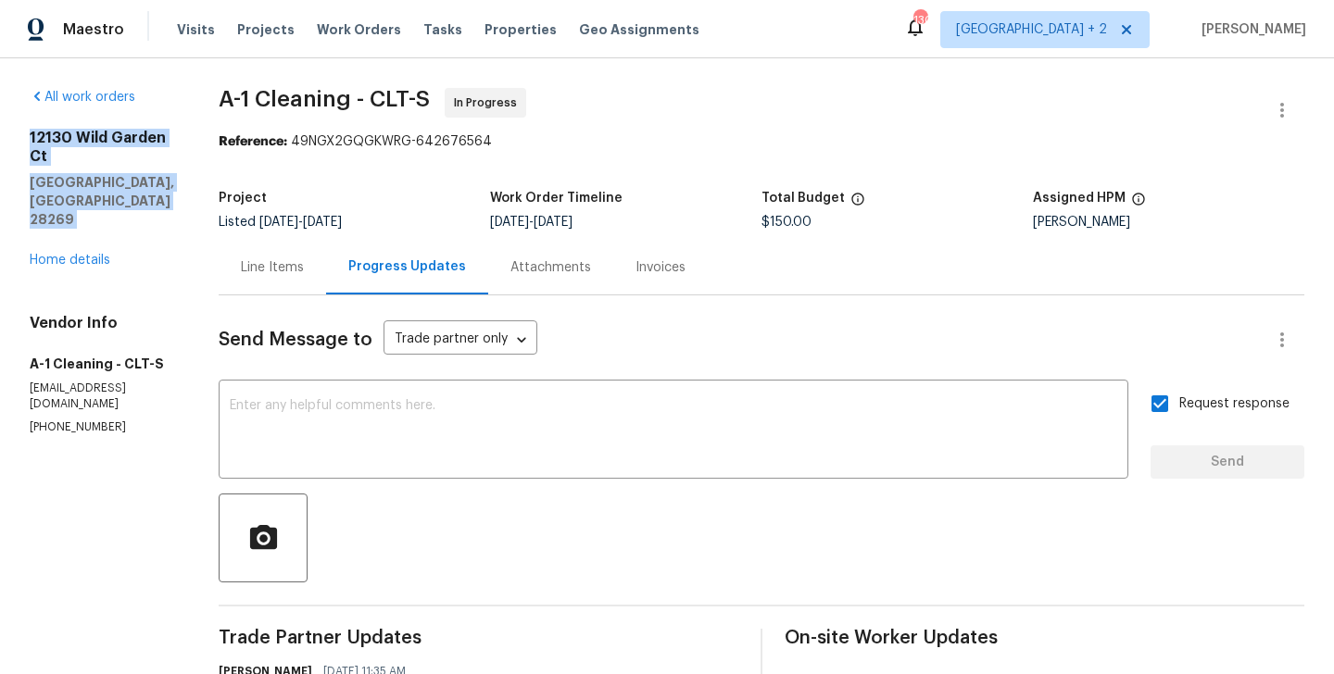
drag, startPoint x: 170, startPoint y: 192, endPoint x: 30, endPoint y: 132, distance: 153.1
click at [30, 132] on div "All work orders [STREET_ADDRESS] Home details Vendor Info A-1 Cleaning - CLT-S …" at bounding box center [667, 555] width 1334 height 995
copy div "[STREET_ADDRESS]"
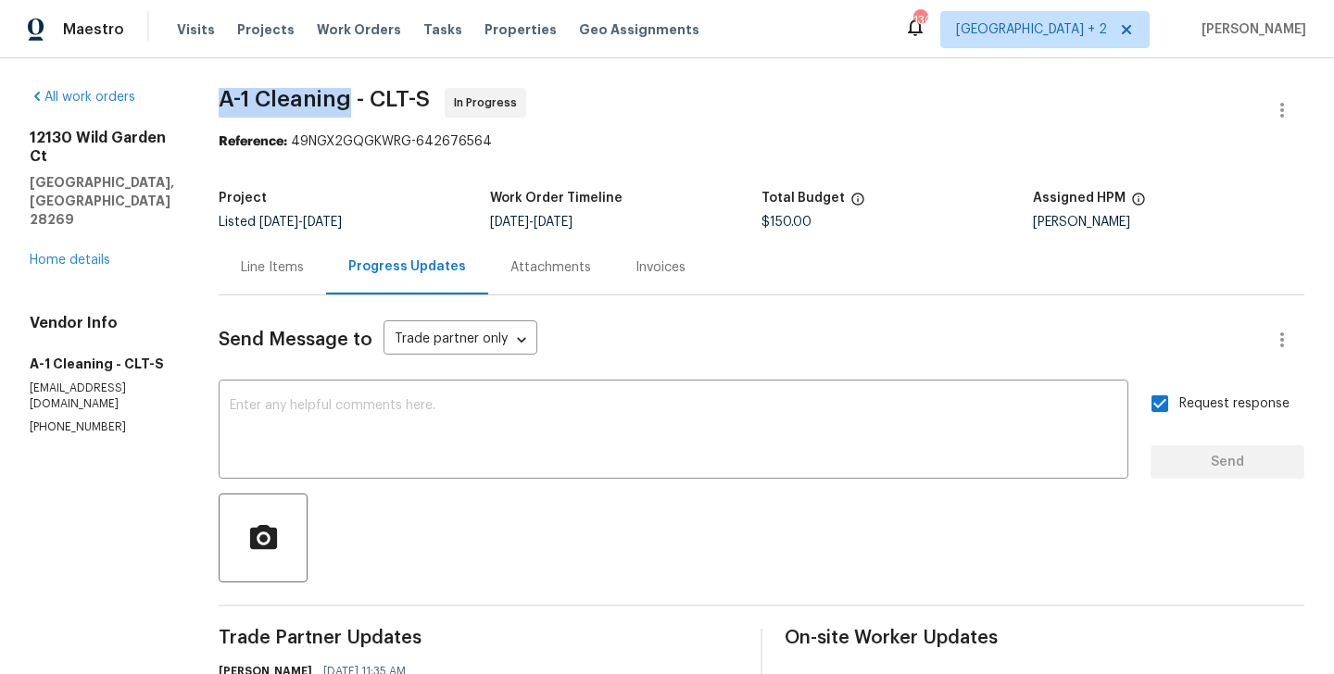
drag, startPoint x: 201, startPoint y: 93, endPoint x: 337, endPoint y: 98, distance: 136.3
click at [337, 98] on div "All work orders [STREET_ADDRESS] Home details Vendor Info A-1 Cleaning - CLT-S …" at bounding box center [667, 555] width 1334 height 995
copy span "A-1 Cleaning"
click at [73, 232] on div "[STREET_ADDRESS] Home details" at bounding box center [102, 199] width 145 height 141
click at [73, 254] on link "Home details" at bounding box center [70, 260] width 81 height 13
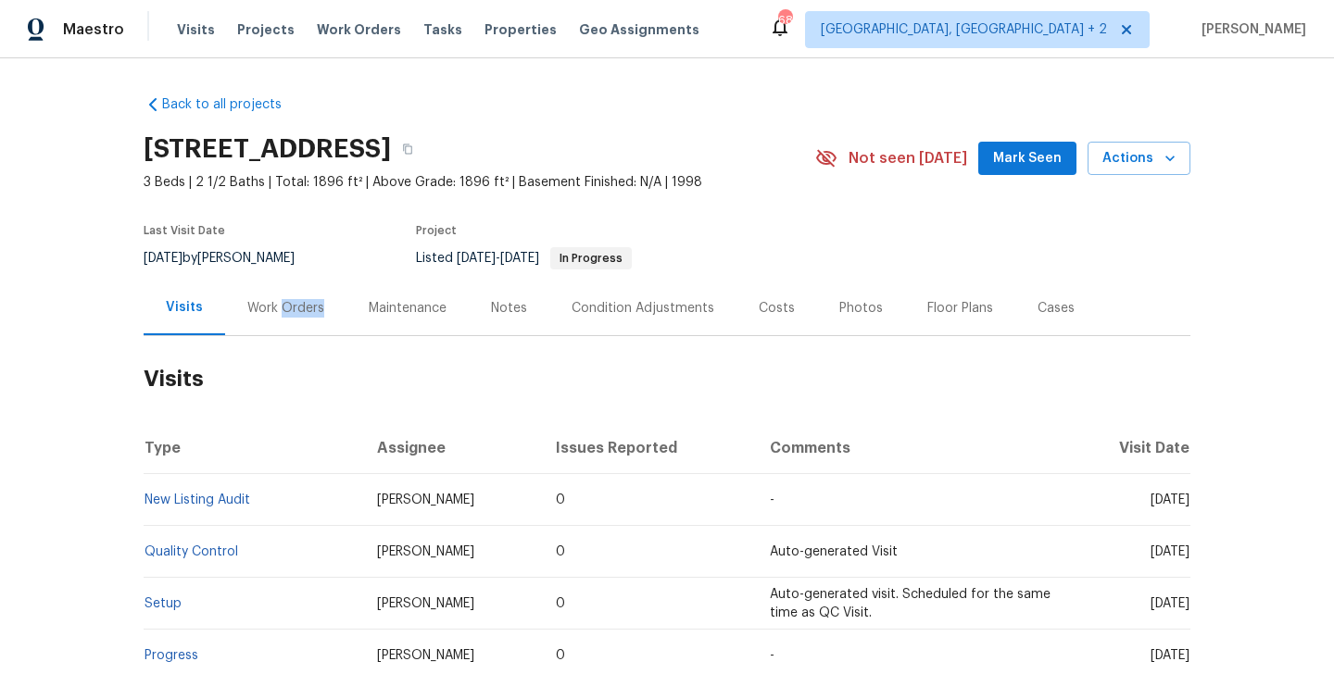
click at [296, 308] on div "Work Orders" at bounding box center [285, 308] width 77 height 19
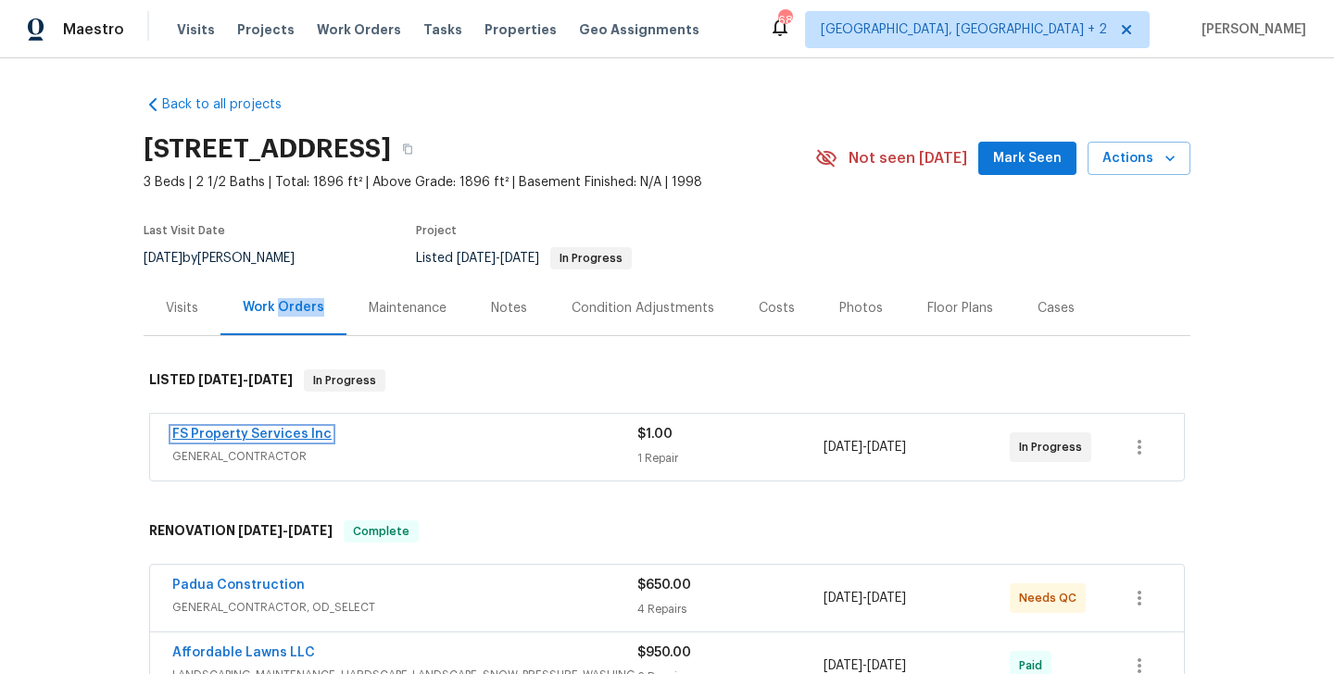
click at [315, 435] on link "FS Property Services Inc" at bounding box center [251, 434] width 159 height 13
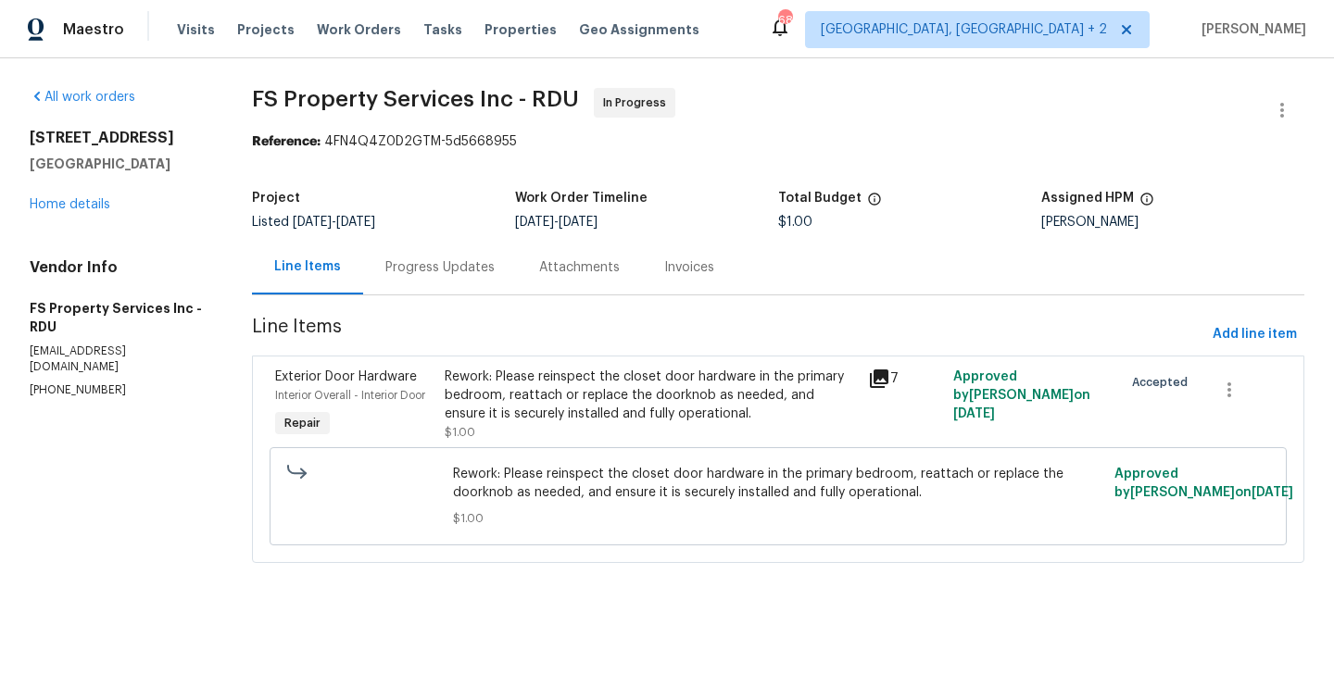
click at [452, 265] on div "Progress Updates" at bounding box center [439, 267] width 109 height 19
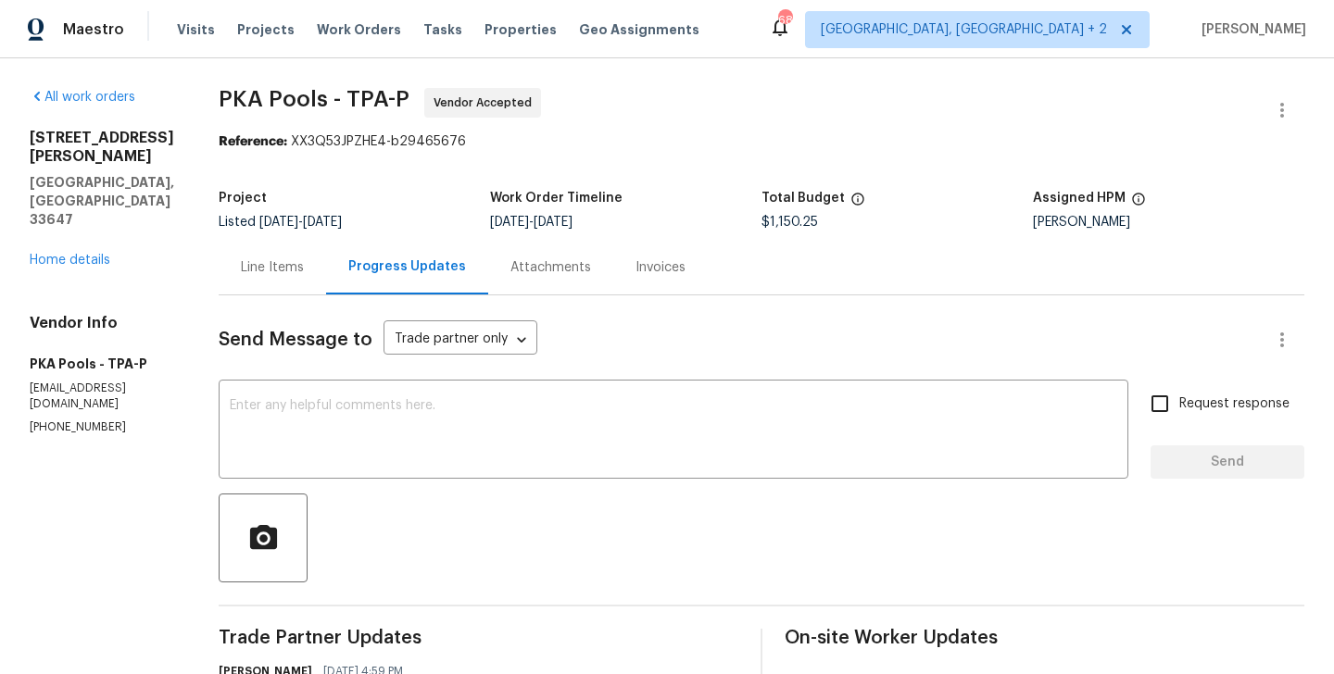
click at [82, 389] on section "All work orders [STREET_ADDRESS][PERSON_NAME][PERSON_NAME] Home details Vendor …" at bounding box center [102, 519] width 145 height 863
copy p "[PHONE_NUMBER]"
drag, startPoint x: 136, startPoint y: 182, endPoint x: 24, endPoint y: 138, distance: 120.6
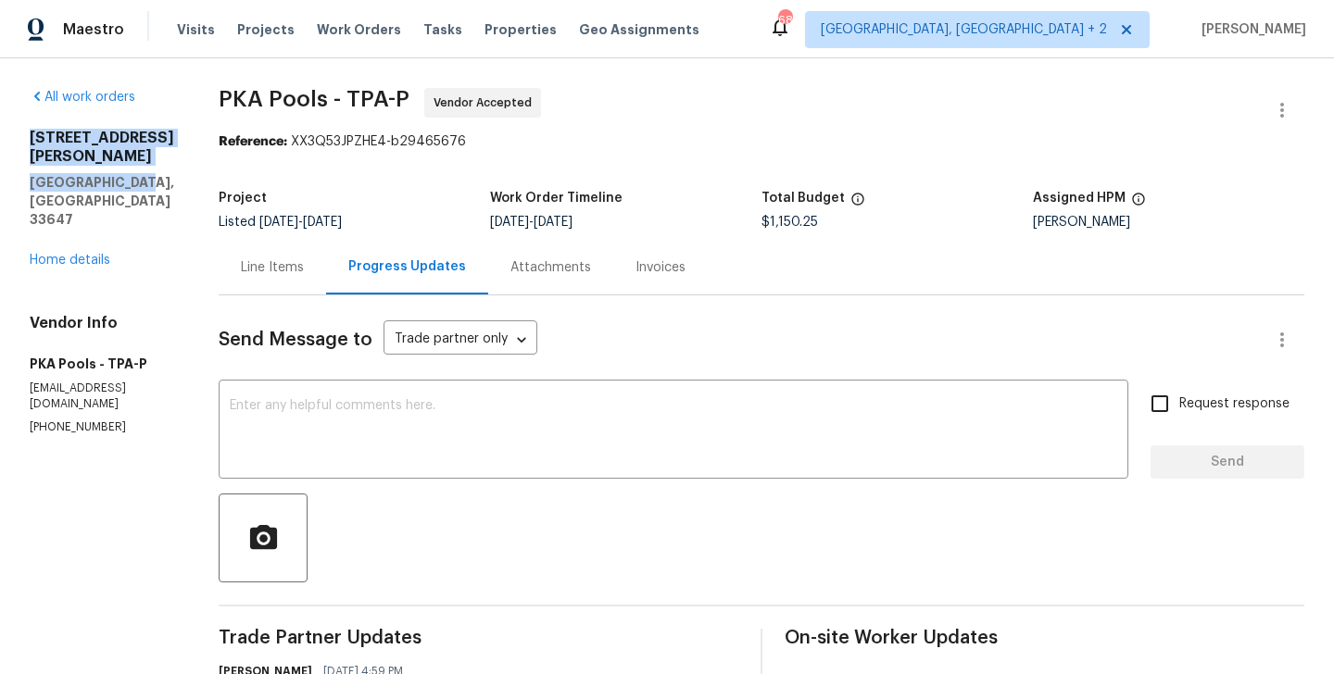
click at [23, 137] on div "All work orders [STREET_ADDRESS][PERSON_NAME] Home details Vendor Info PKA Pool…" at bounding box center [667, 519] width 1334 height 923
copy div "[STREET_ADDRESS][PERSON_NAME]"
click at [259, 289] on div "Line Items" at bounding box center [272, 267] width 107 height 55
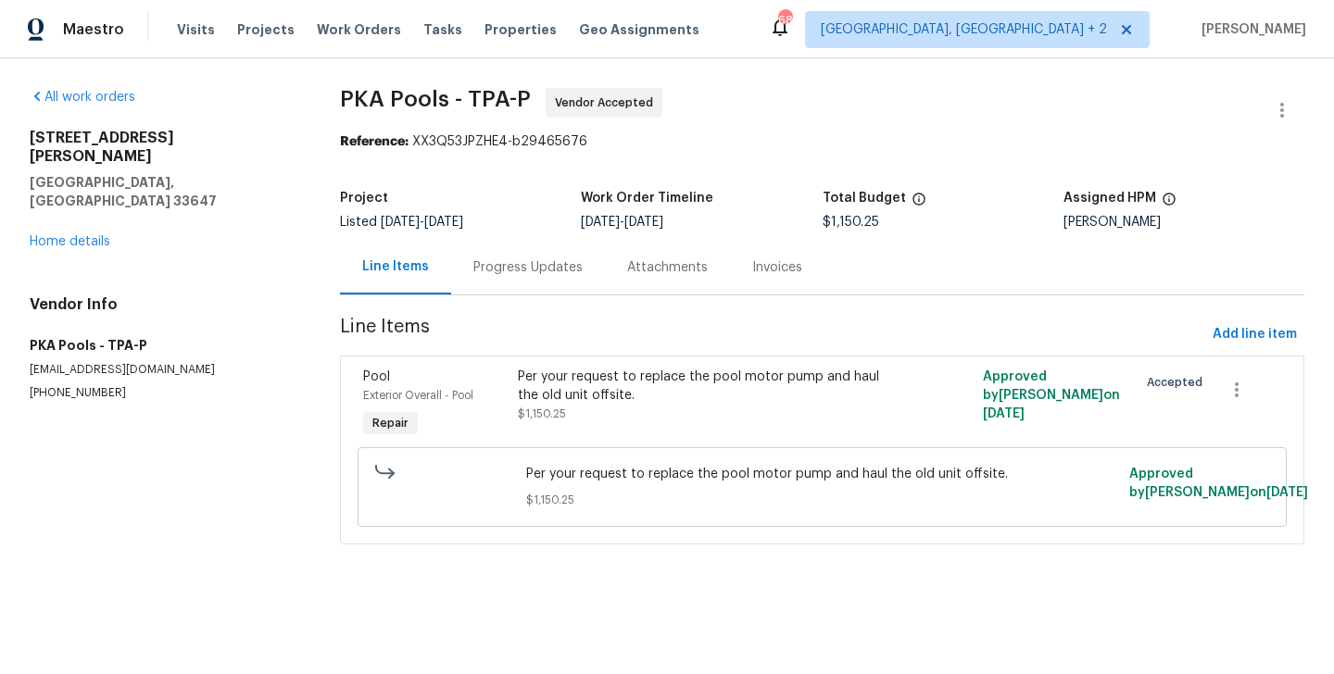
click at [535, 258] on div "Progress Updates" at bounding box center [527, 267] width 109 height 19
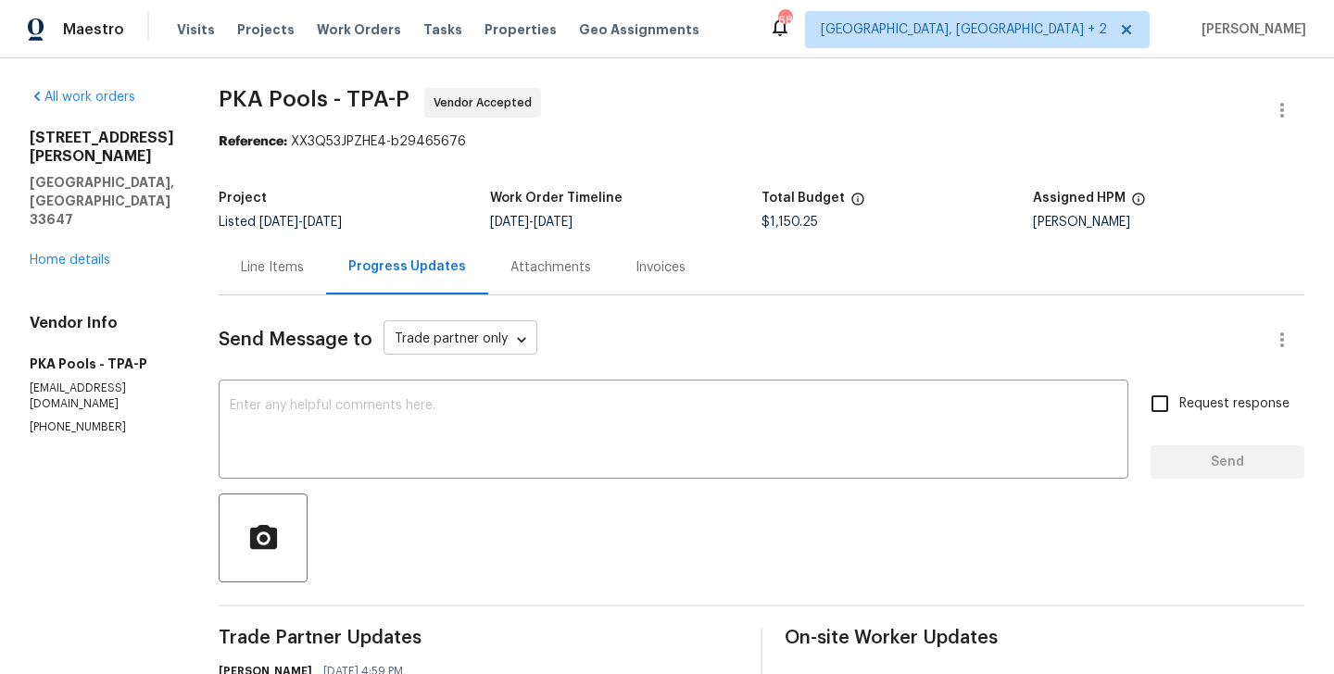
click at [373, 344] on body "Maestro Visits Projects Work Orders Tasks Properties Geo Assignments 68 [GEOGRA…" at bounding box center [667, 337] width 1334 height 674
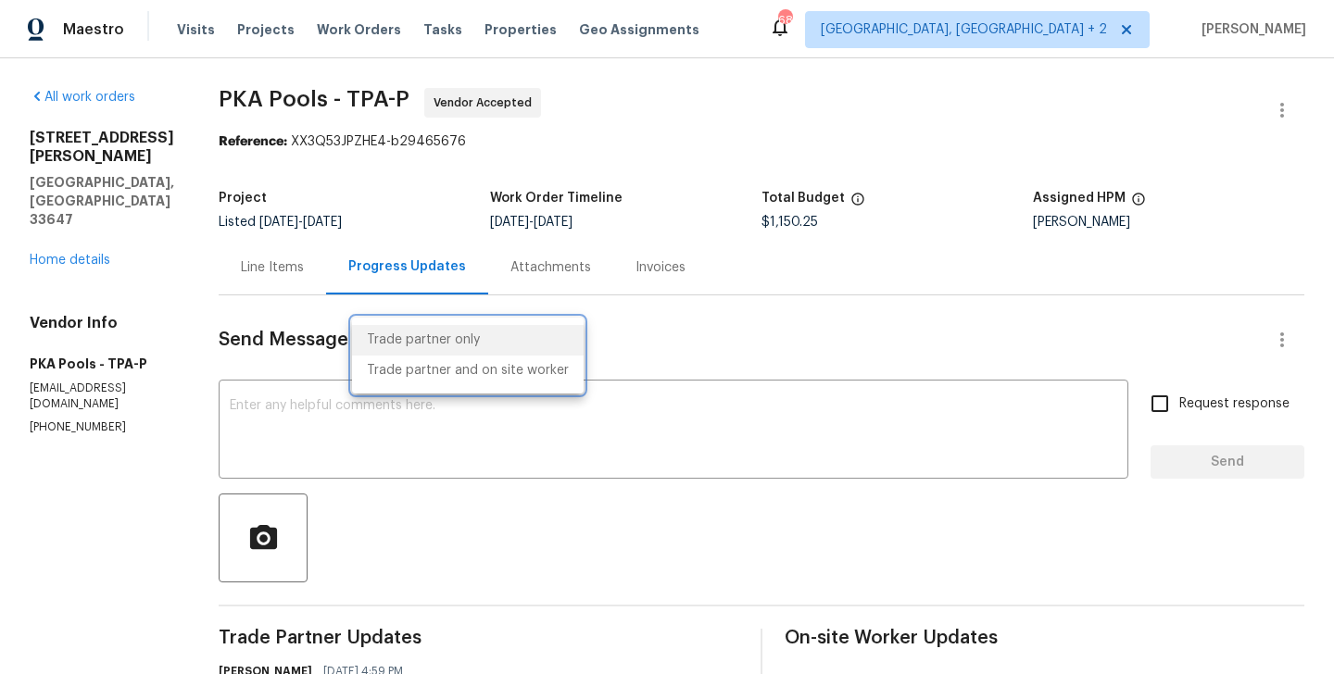
click at [325, 408] on div at bounding box center [667, 337] width 1334 height 674
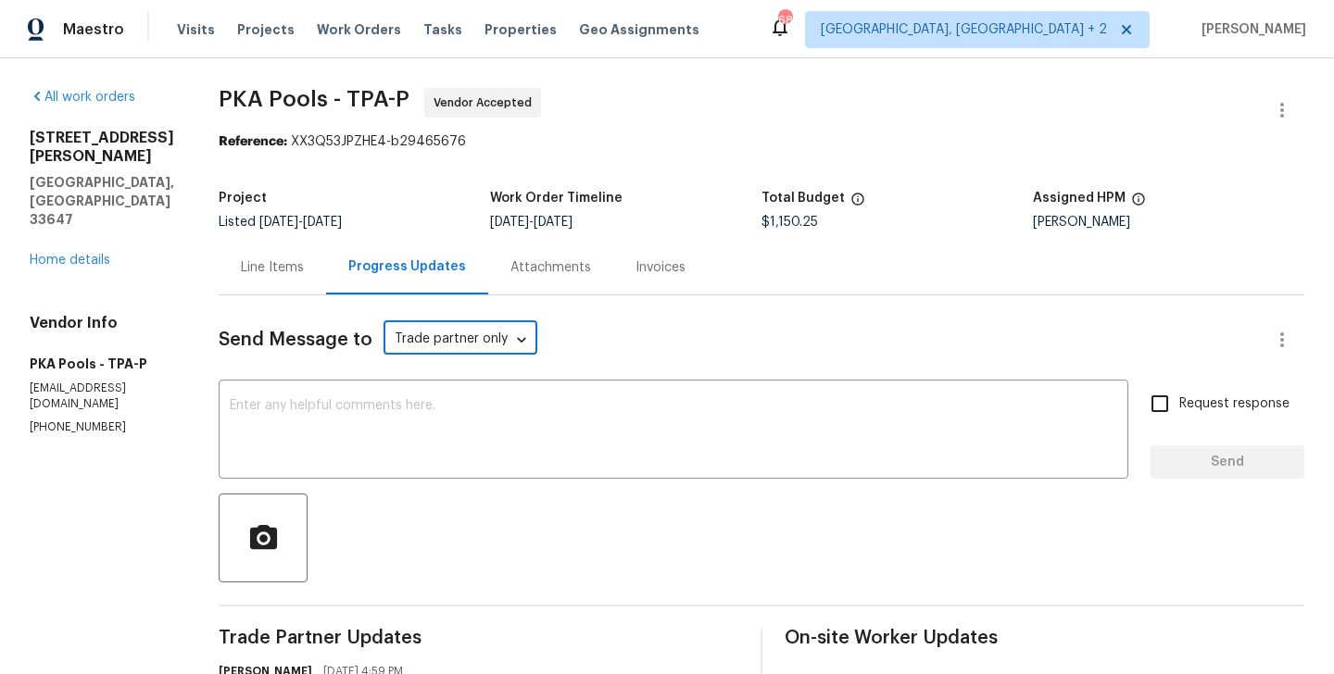
click at [325, 408] on textarea at bounding box center [673, 431] width 887 height 65
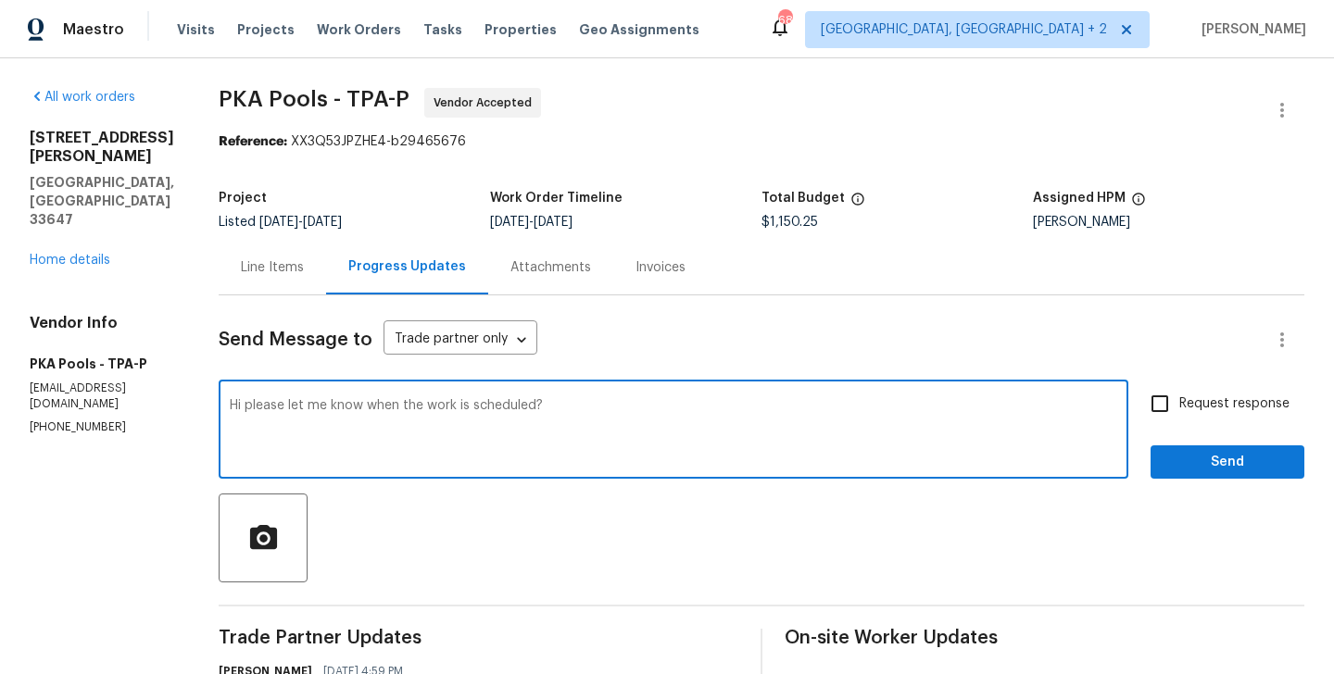
type textarea "Hi please let me know when the work is scheduled?"
click at [1234, 418] on label "Request response" at bounding box center [1214, 403] width 149 height 39
click at [1179, 418] on input "Request response" at bounding box center [1159, 403] width 39 height 39
checkbox input "true"
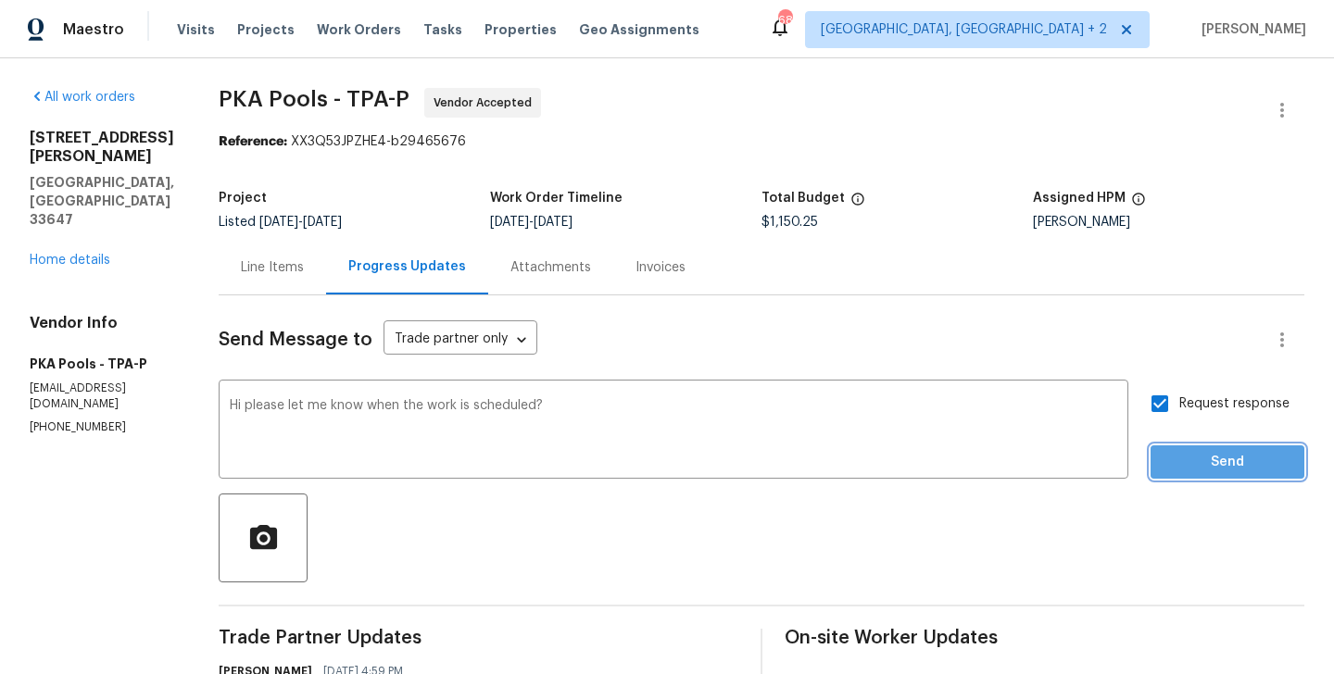
click at [1217, 446] on button "Send" at bounding box center [1228, 463] width 154 height 34
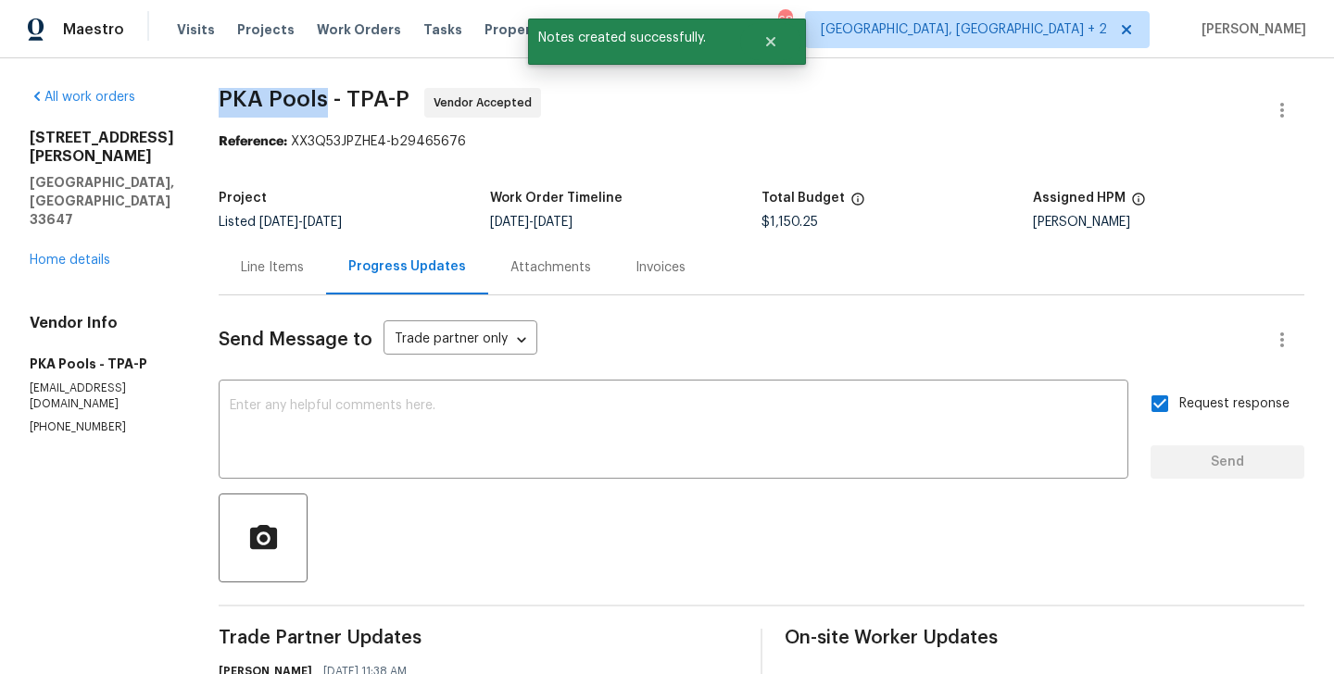
drag, startPoint x: 191, startPoint y: 94, endPoint x: 299, endPoint y: 94, distance: 108.4
click at [299, 94] on span "PKA Pools - TPA-P" at bounding box center [314, 99] width 191 height 22
copy span "PKA Pools"
click at [69, 254] on link "Home details" at bounding box center [70, 260] width 81 height 13
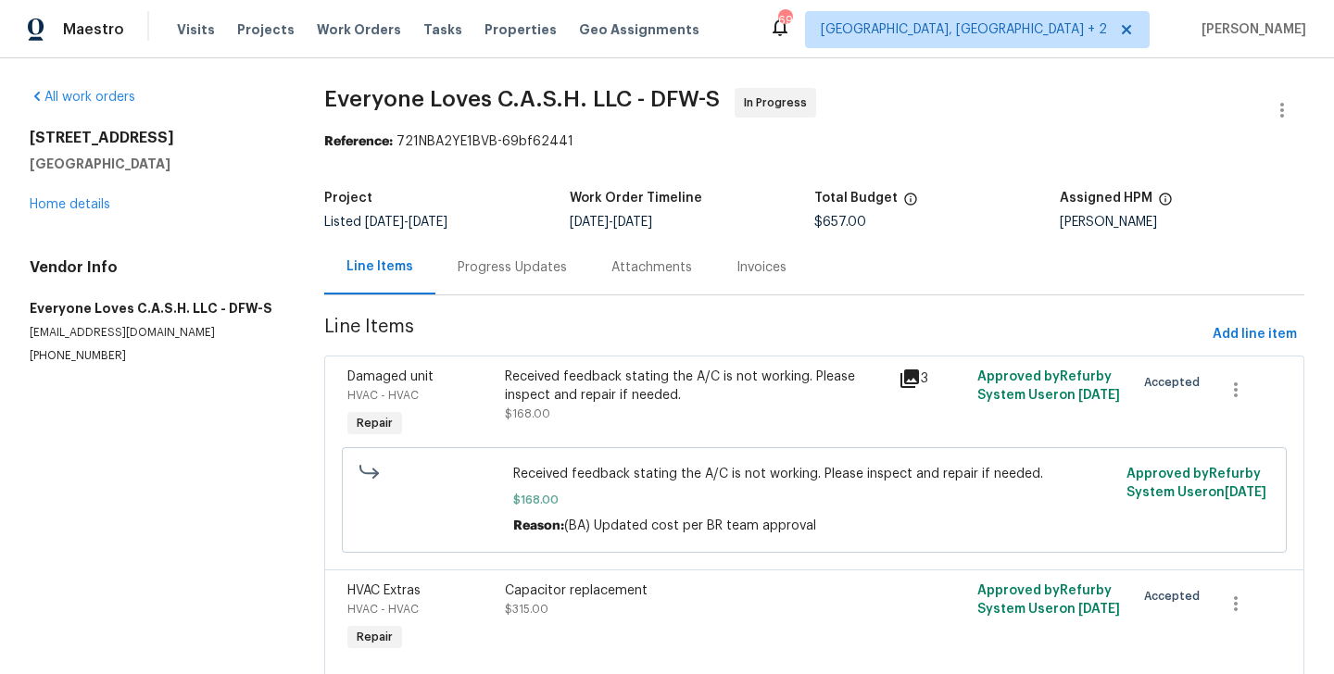
click at [487, 282] on div "Progress Updates" at bounding box center [512, 267] width 154 height 55
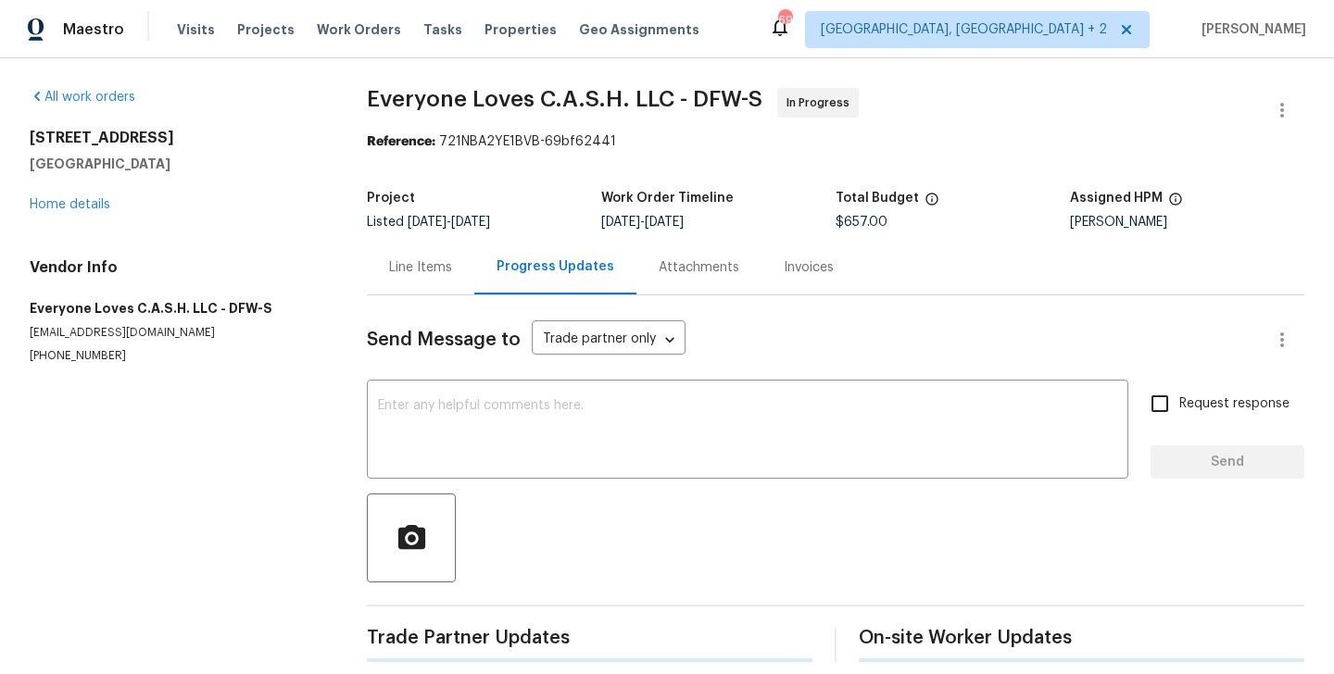
click at [487, 282] on div "Progress Updates" at bounding box center [555, 267] width 162 height 55
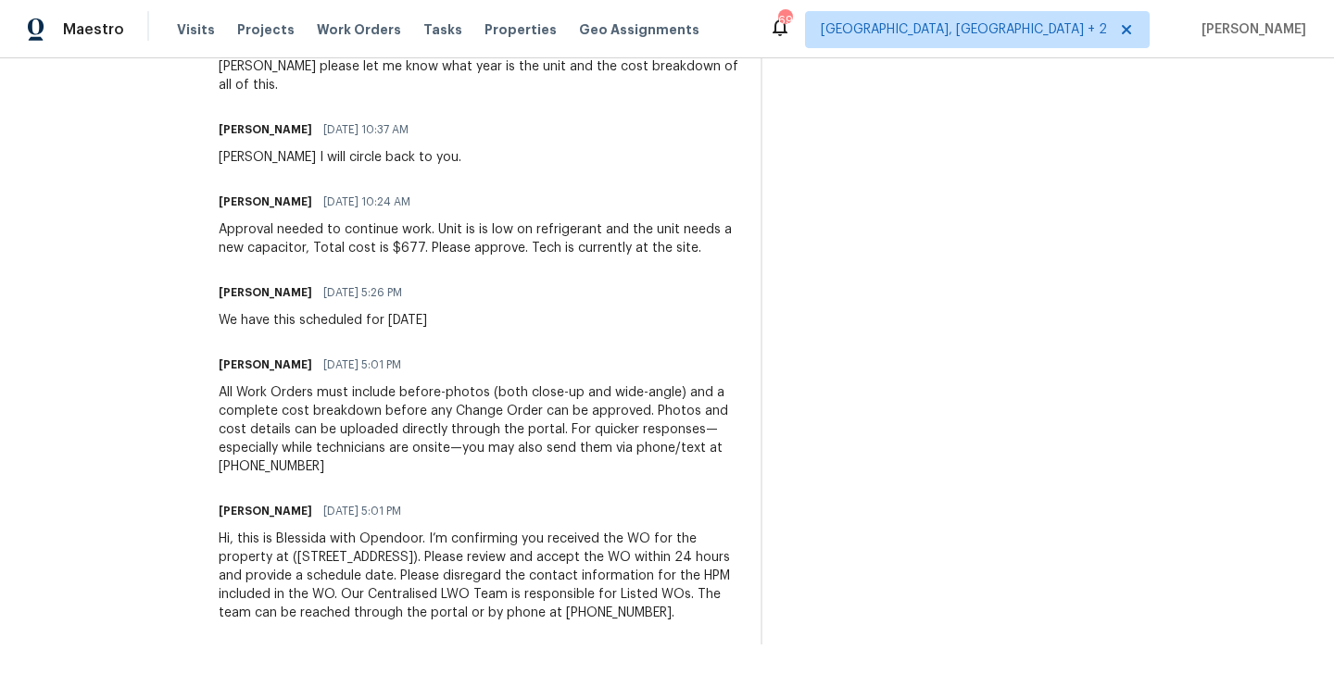
scroll to position [236, 0]
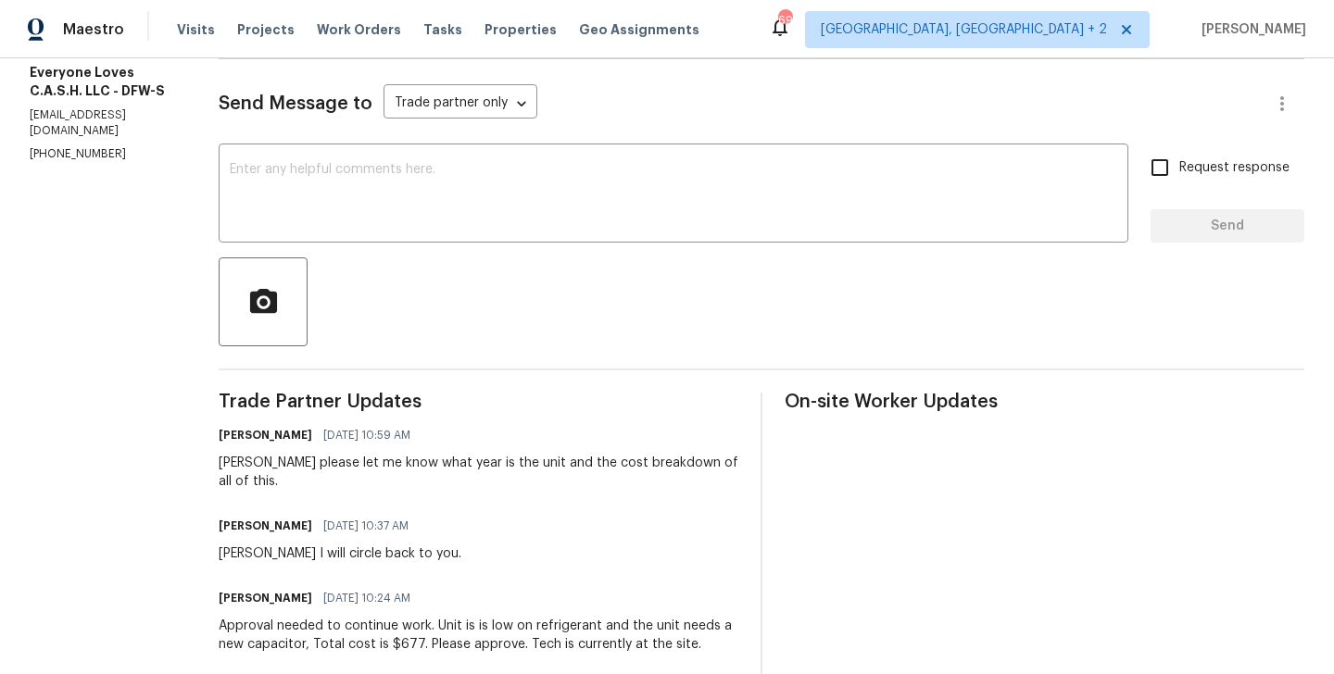
click at [262, 459] on div "[PERSON_NAME] please let me know what year is the unit and the cost breakdown o…" at bounding box center [479, 472] width 520 height 37
copy div "[PERSON_NAME]"
click at [365, 242] on div "x ​" at bounding box center [674, 195] width 910 height 94
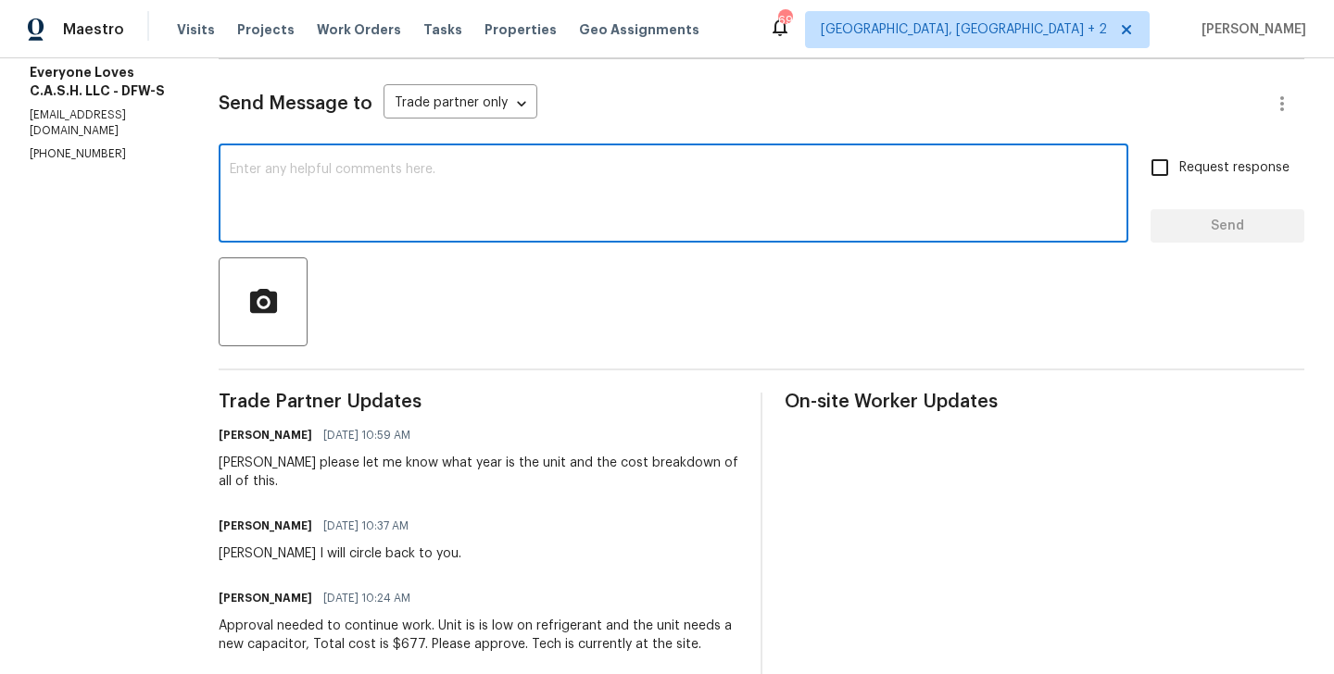
paste textarea "[PERSON_NAME]"
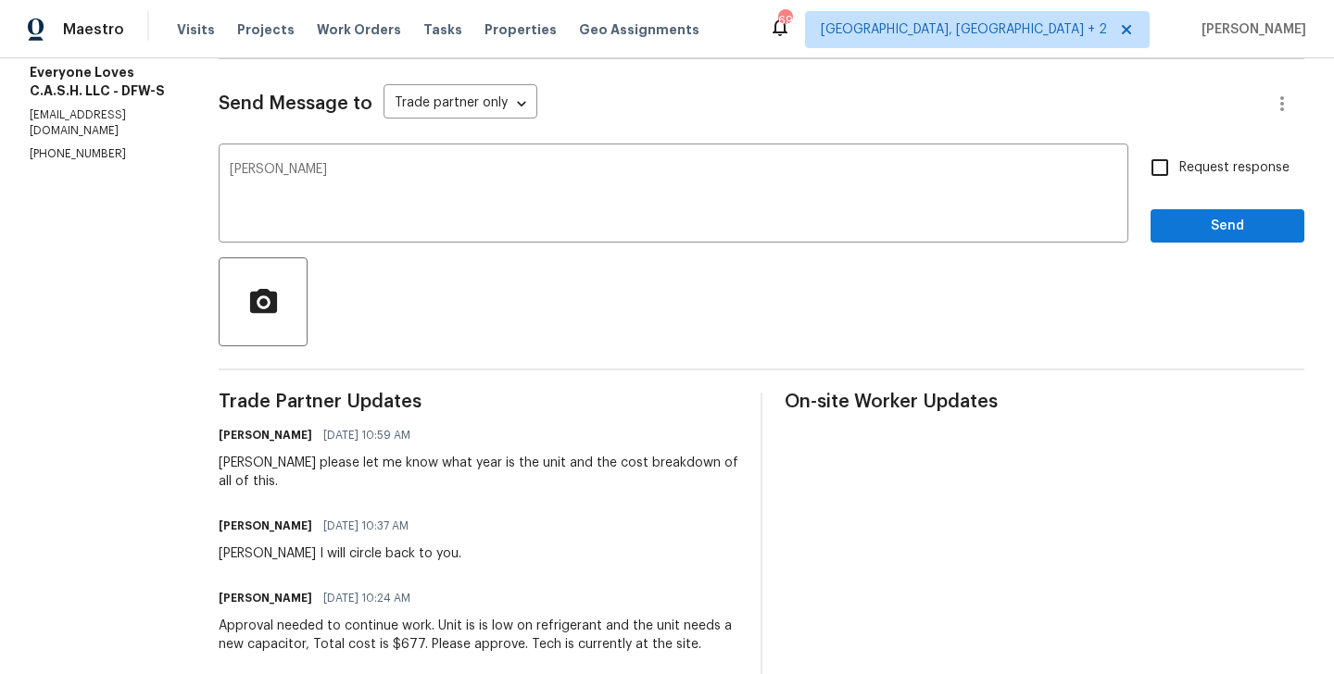
click at [74, 146] on p "[PHONE_NUMBER]" at bounding box center [102, 154] width 145 height 16
copy p "[PHONE_NUMBER]"
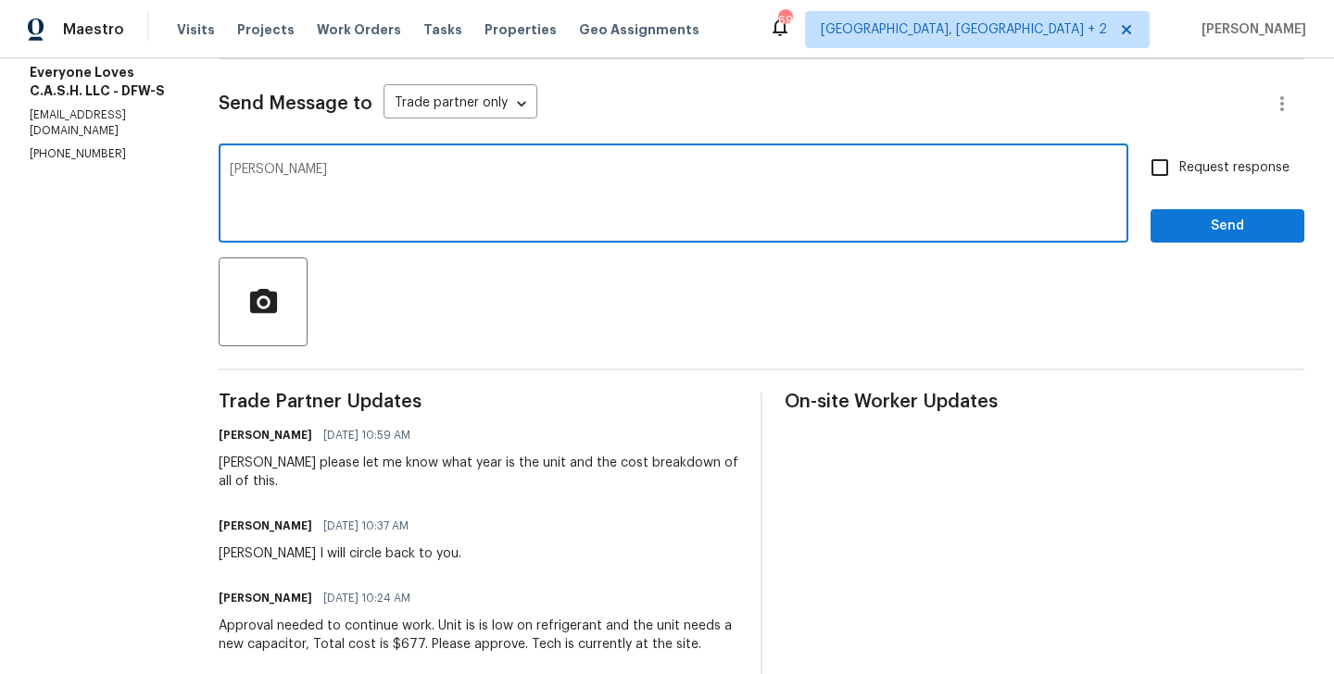
click at [343, 207] on textarea "[PERSON_NAME]" at bounding box center [673, 195] width 887 height 65
paste textarea "if refrigerator costs ($174) and the capacitor ($315)and $168 for the trip char…"
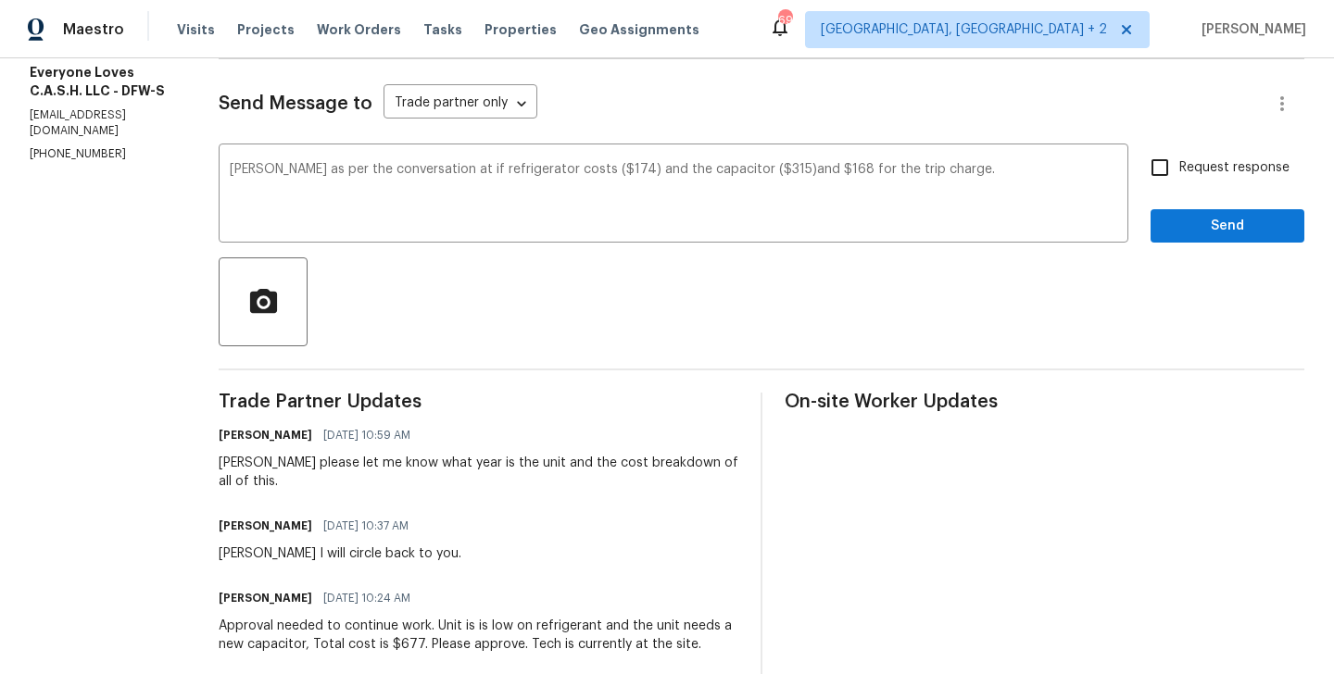
click at [92, 152] on section "All work orders [STREET_ADDRESS] Home details Vendor Info Everyone Loves C.A.S.…" at bounding box center [102, 446] width 145 height 1189
copy p "[PHONE_NUMBER]"
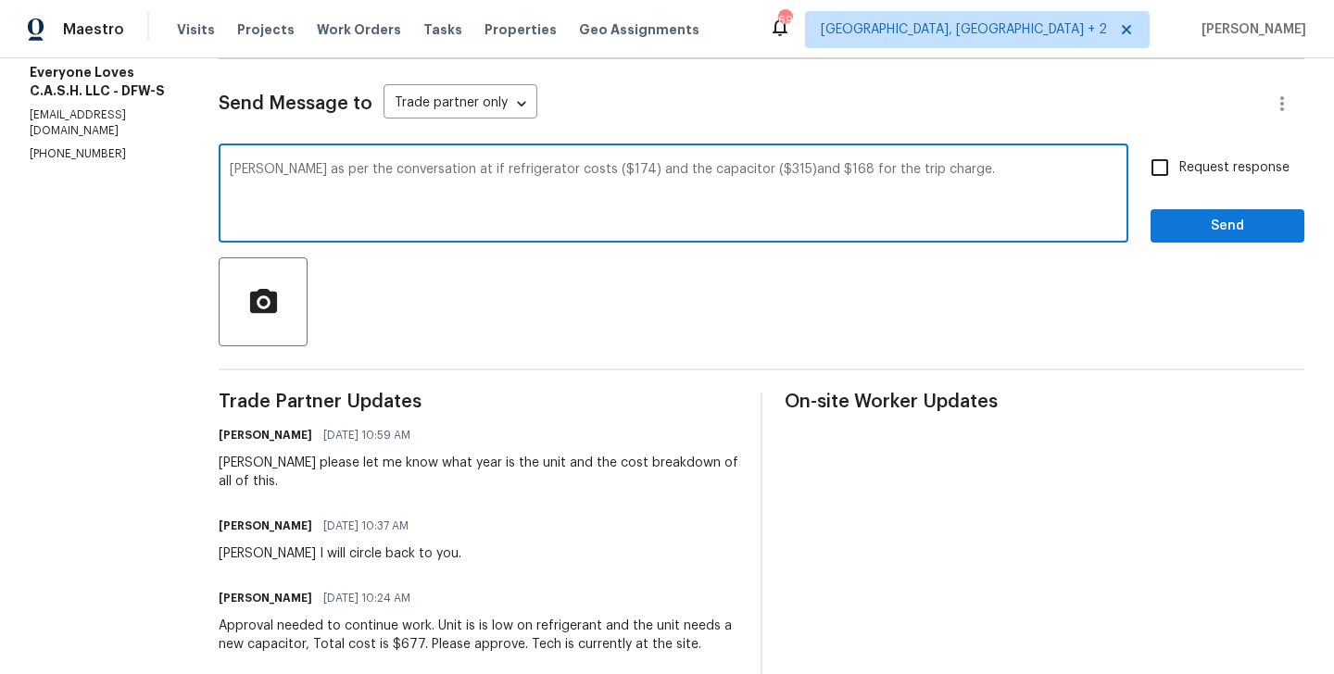
click at [461, 174] on textarea "[PERSON_NAME] as per the conversation at if refrigerator costs ($174) and the c…" at bounding box center [673, 195] width 887 height 65
paste textarea "[PHONE_NUMBER]"
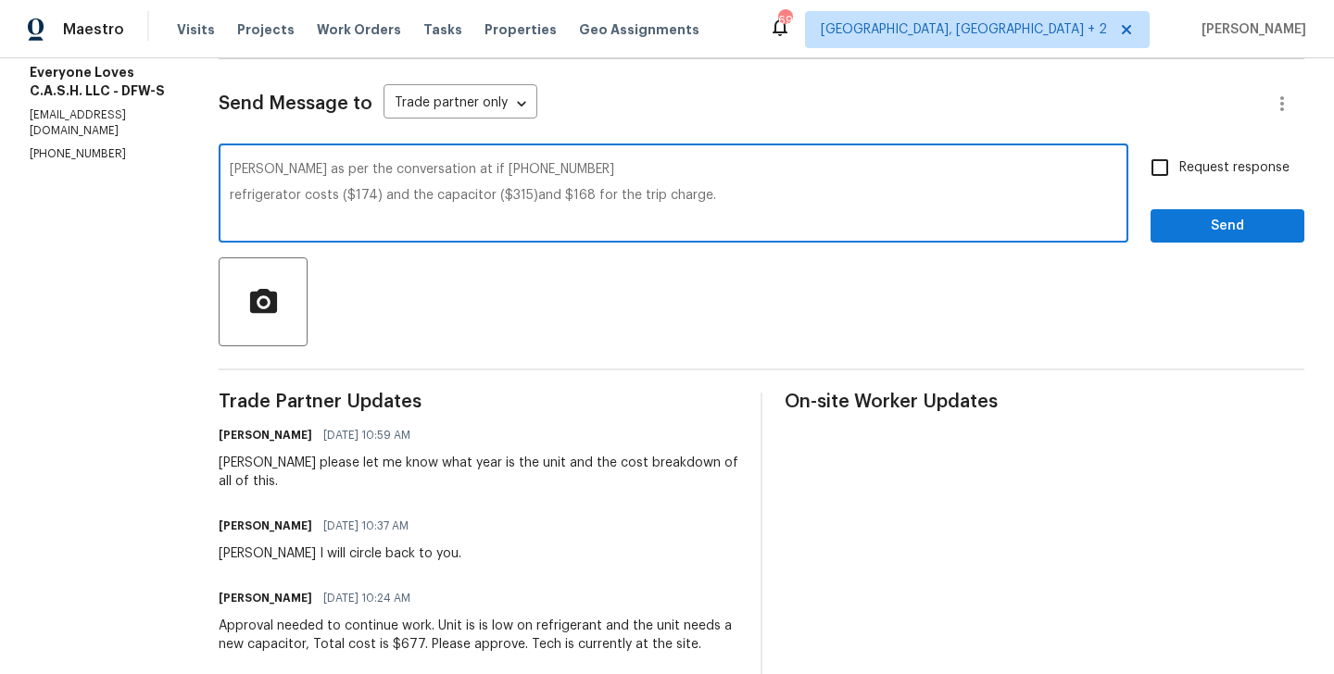
click at [784, 206] on textarea "[PERSON_NAME] as per the conversation at if [PHONE_NUMBER] refrigerator costs (…" at bounding box center [673, 195] width 887 height 65
click at [773, 199] on textarea "[PERSON_NAME] as per the conversation at if [PHONE_NUMBER] refrigerator costs (…" at bounding box center [673, 195] width 887 height 65
type textarea "[PERSON_NAME] as per the conversation at if [PHONE_NUMBER] refrigerator costs (…"
click at [1229, 182] on label "Request response" at bounding box center [1214, 167] width 149 height 39
click at [1179, 182] on input "Request response" at bounding box center [1159, 167] width 39 height 39
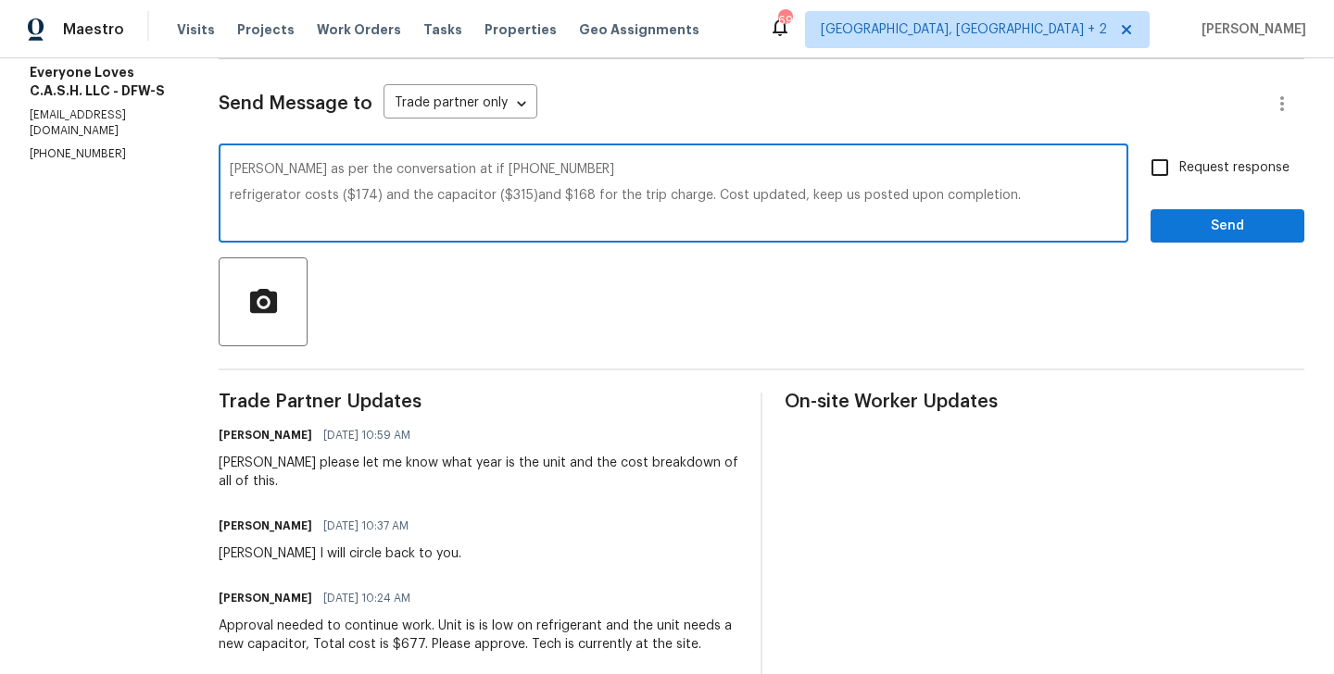
checkbox input "true"
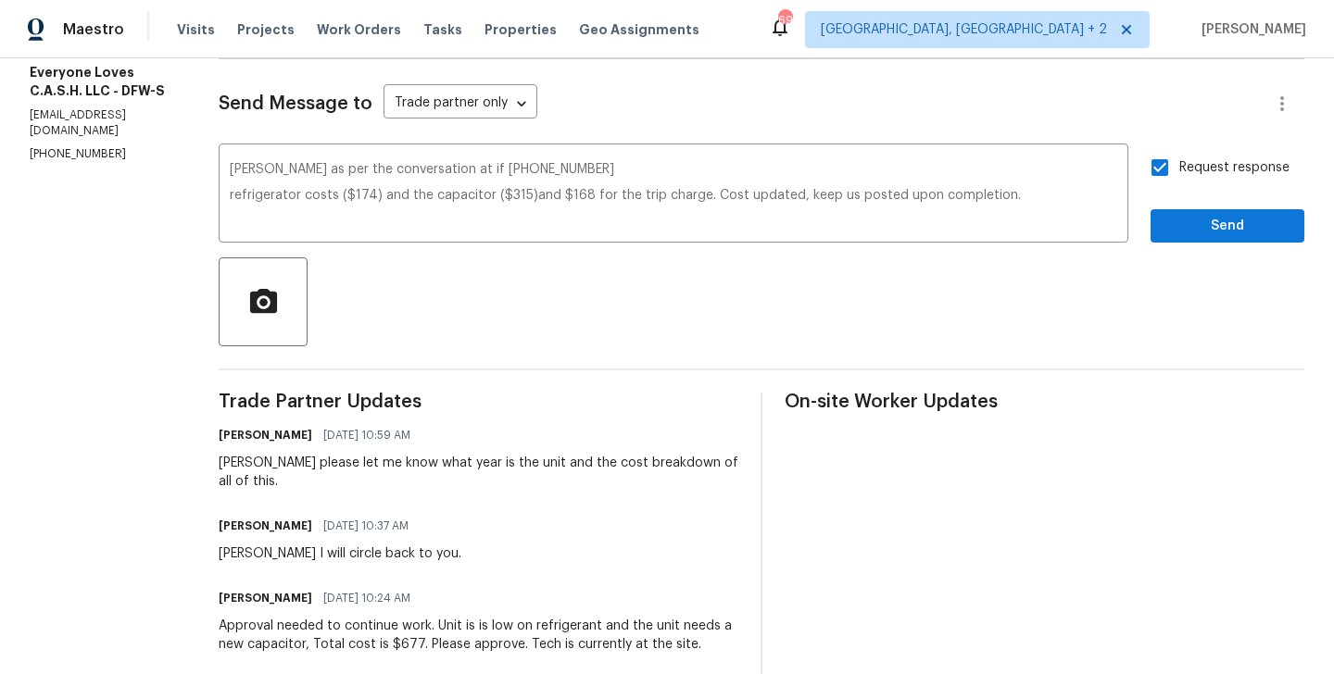
click at [1211, 206] on div "Request response Send" at bounding box center [1228, 195] width 154 height 94
click at [1190, 237] on button "Send" at bounding box center [1228, 226] width 154 height 34
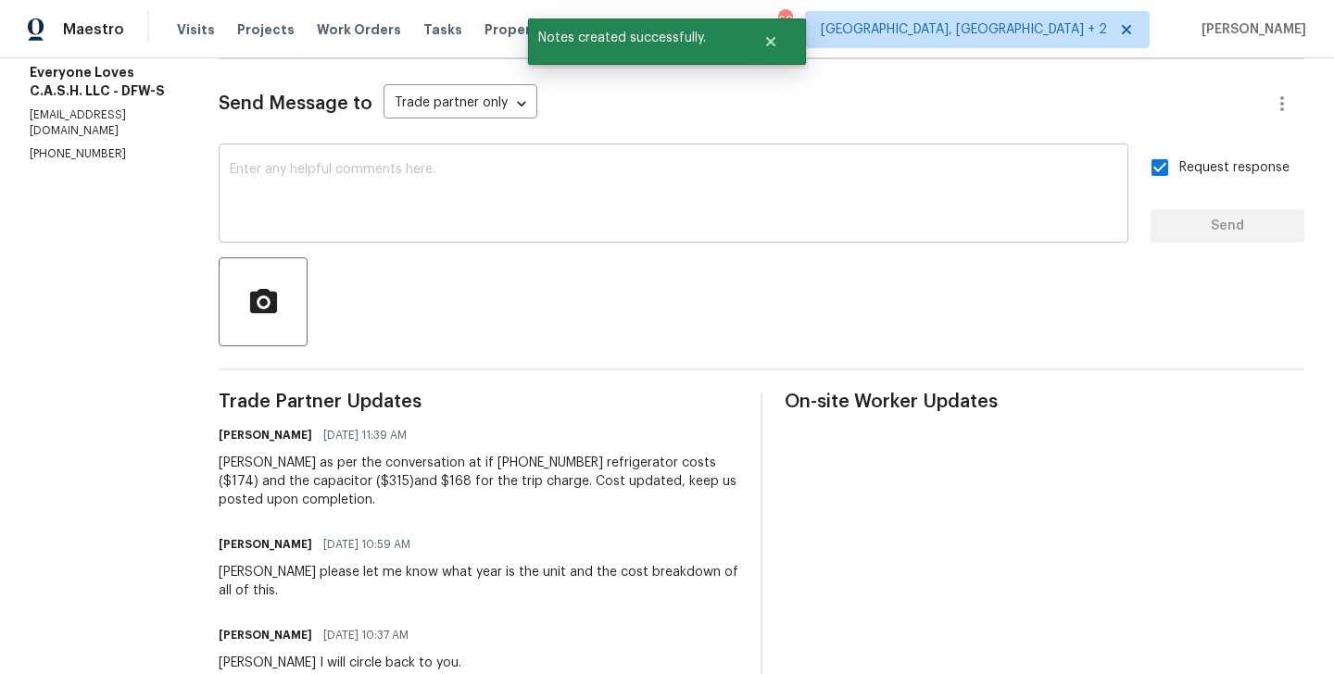
scroll to position [0, 0]
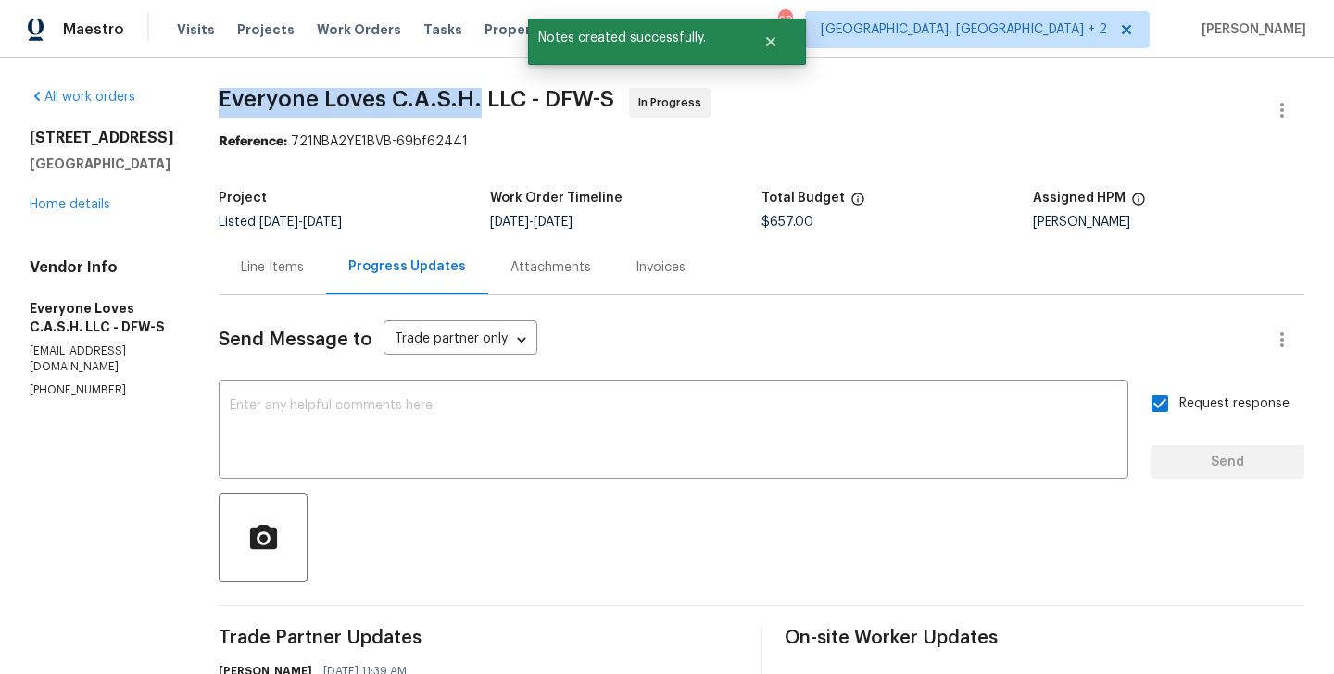
drag, startPoint x: 253, startPoint y: 115, endPoint x: 507, endPoint y: 110, distance: 253.9
click at [507, 110] on span "Everyone Loves C.A.S.H. LLC - DFW-S In Progress" at bounding box center [739, 110] width 1041 height 44
copy span "Everyone Loves C.A.S.H."
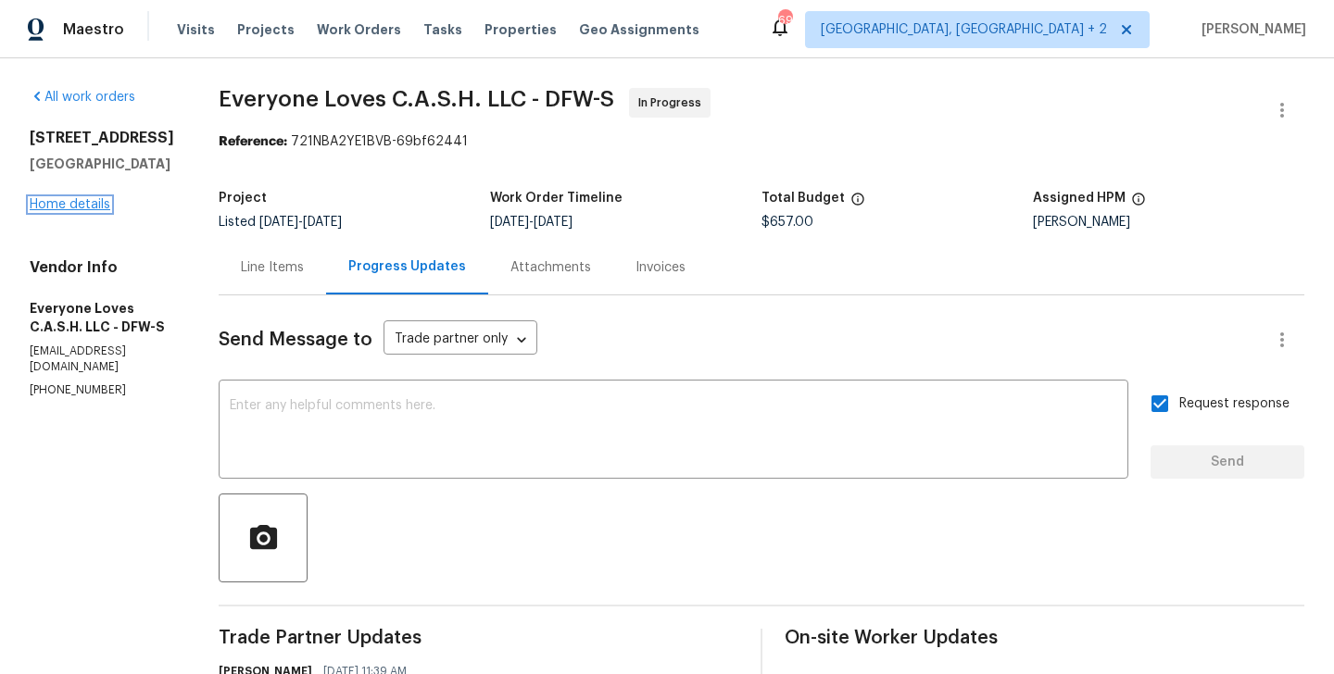
click at [92, 209] on link "Home details" at bounding box center [70, 204] width 81 height 13
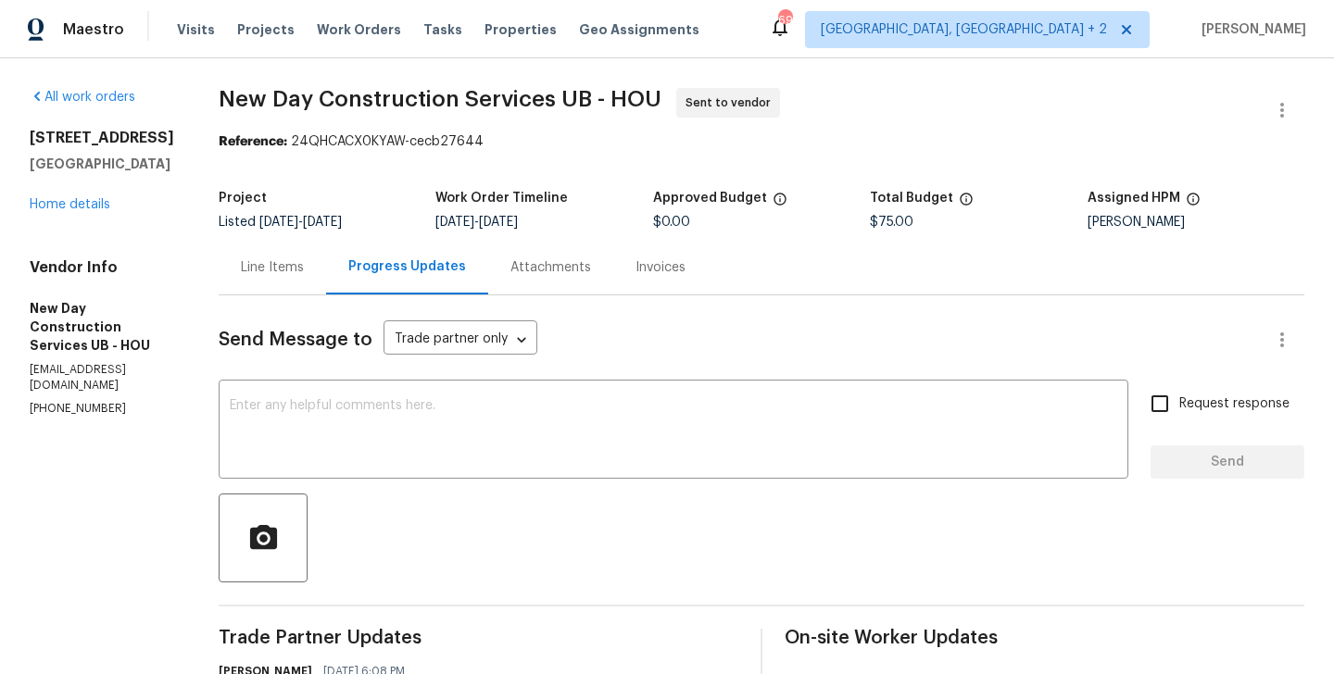
click at [283, 290] on div "Line Items" at bounding box center [272, 267] width 107 height 55
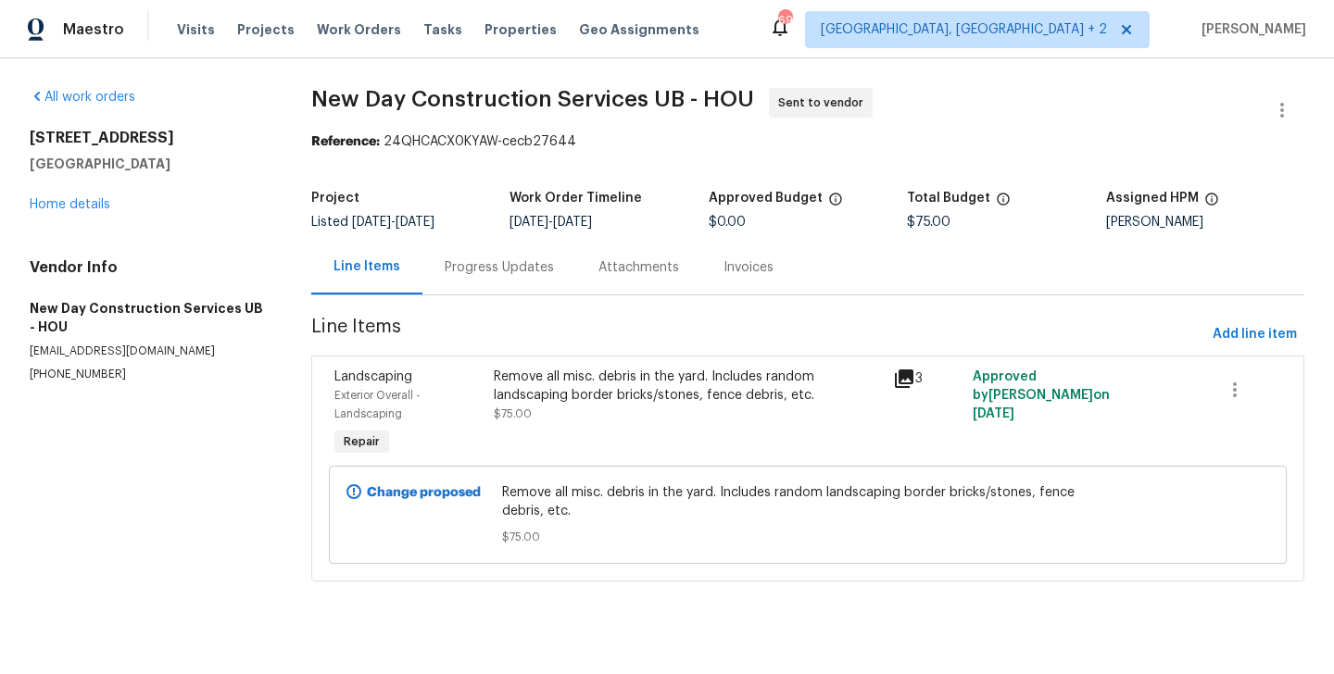
click at [99, 381] on p "[PHONE_NUMBER]" at bounding box center [148, 375] width 237 height 16
copy p "[PHONE_NUMBER]"
drag, startPoint x: 134, startPoint y: 174, endPoint x: 25, endPoint y: 132, distance: 117.0
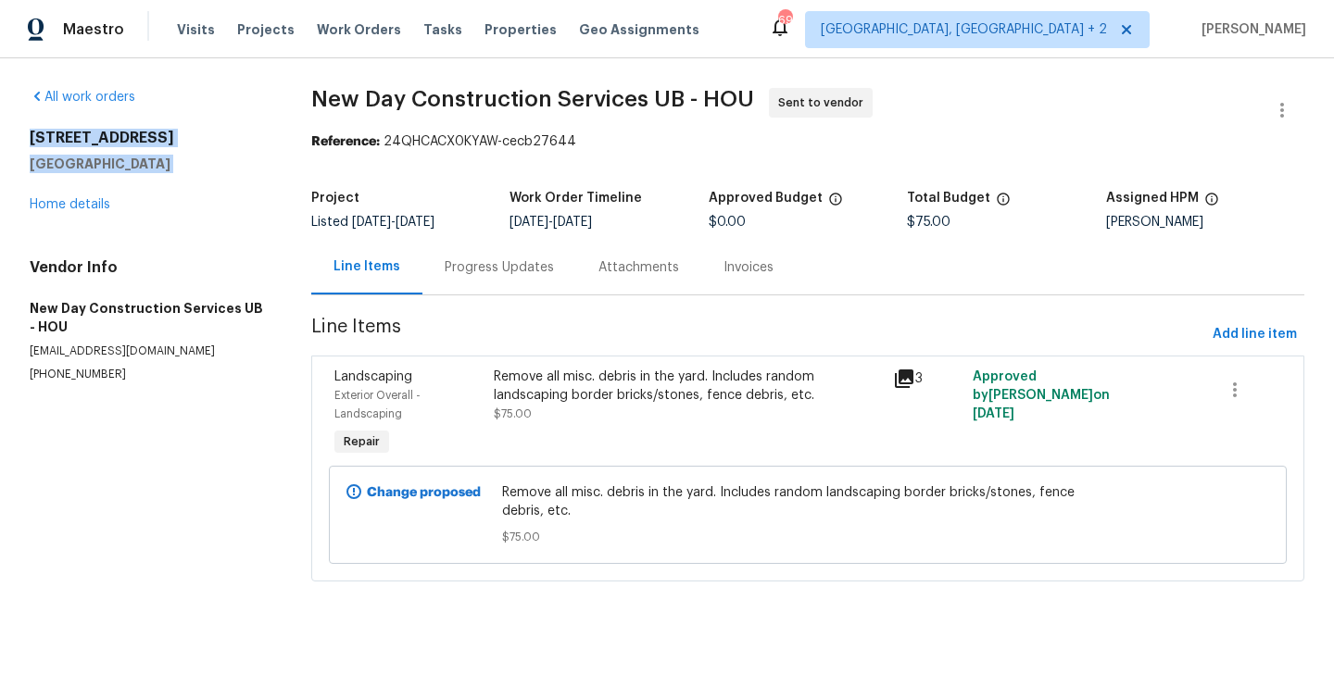
click at [25, 132] on div "All work orders [STREET_ADDRESS] Home details Vendor Info New Day Construction …" at bounding box center [667, 345] width 1334 height 575
copy div "6910 Enchanted Crest Ct Katy, TX 77449"
click at [486, 263] on div "Progress Updates" at bounding box center [499, 267] width 109 height 19
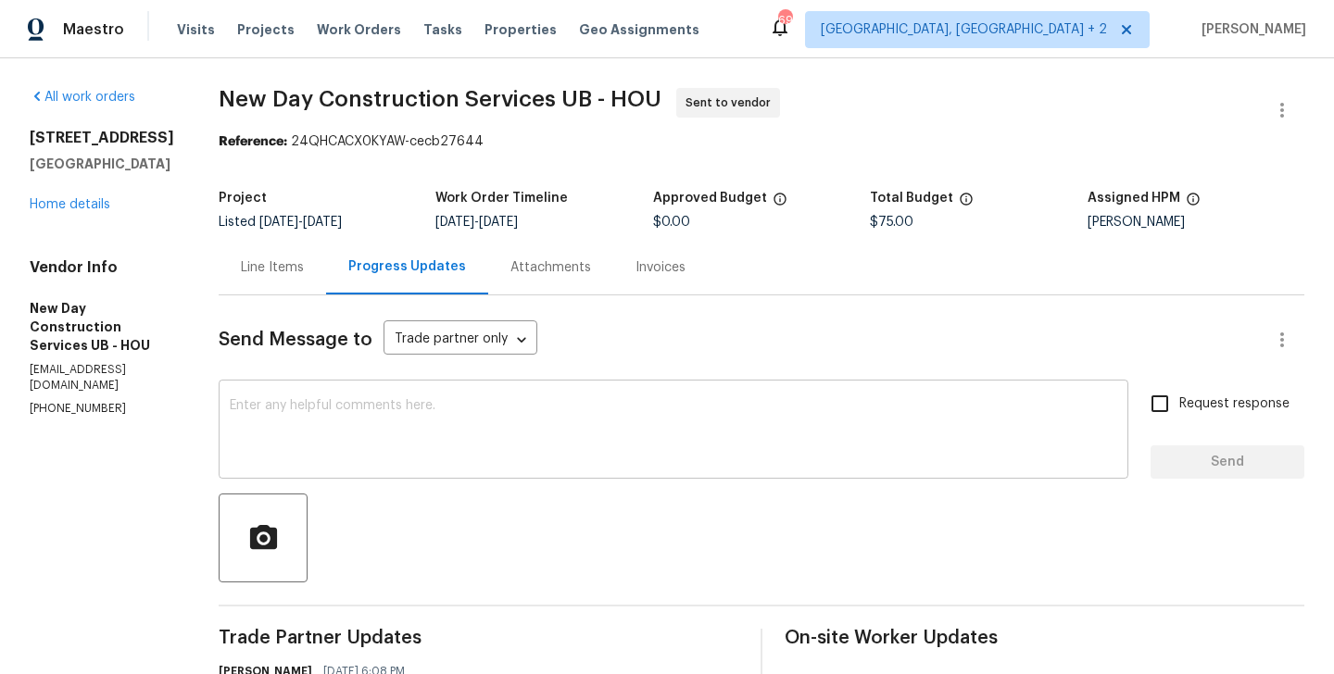
click at [365, 408] on textarea at bounding box center [673, 431] width 887 height 65
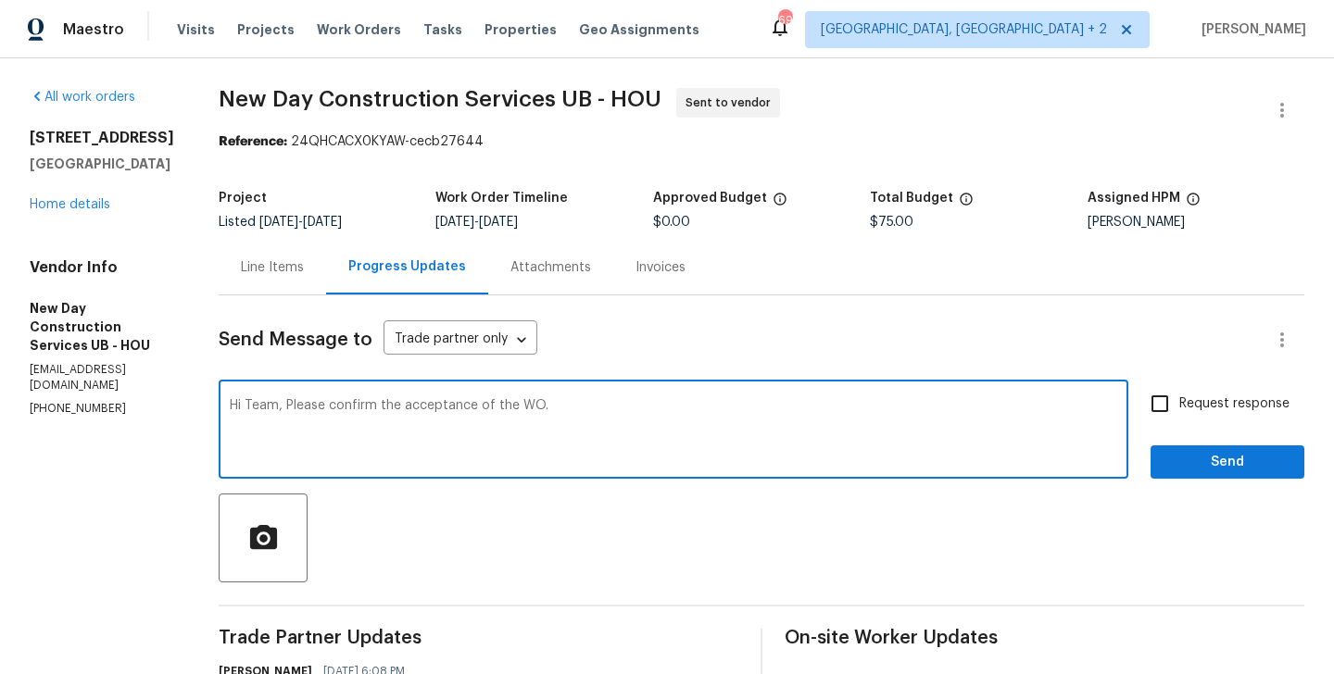
type textarea "Hi Team, Please confirm the acceptance of the WO."
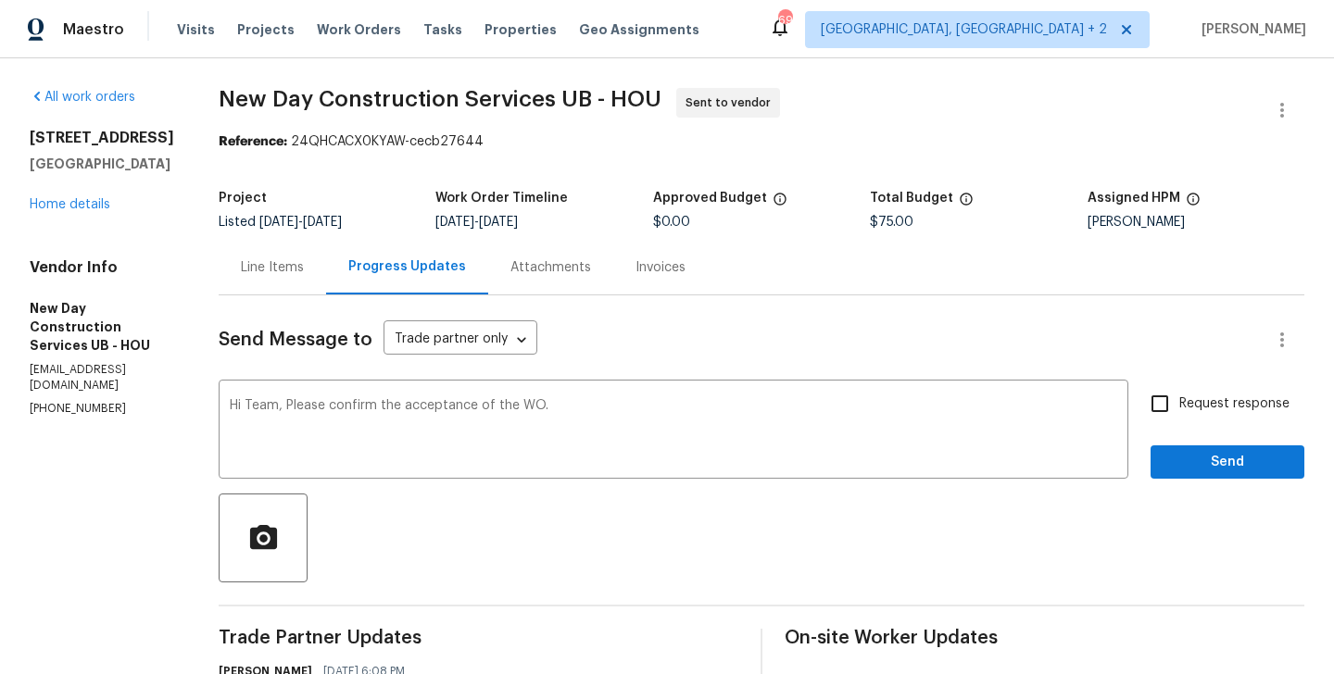
click at [1219, 412] on span "Request response" at bounding box center [1234, 404] width 110 height 19
click at [1179, 412] on input "Request response" at bounding box center [1159, 403] width 39 height 39
checkbox input "true"
click at [1185, 472] on span "Send" at bounding box center [1227, 462] width 124 height 23
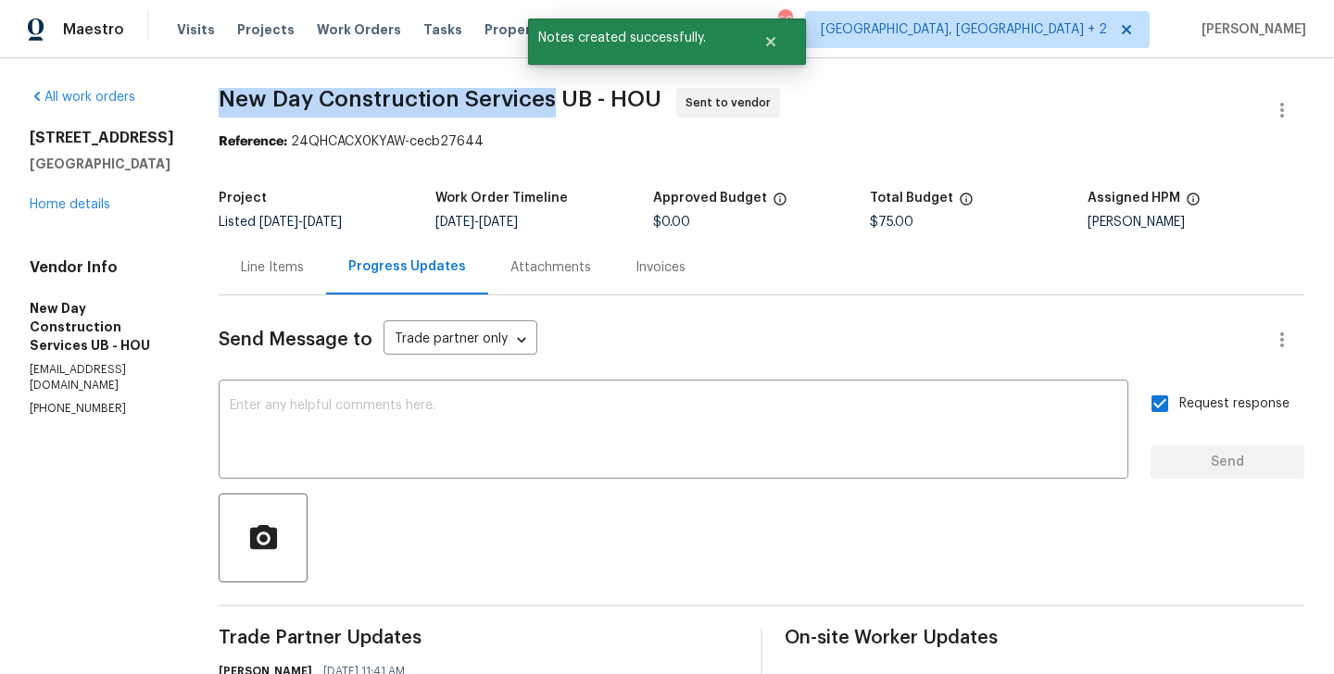
drag, startPoint x: 241, startPoint y: 104, endPoint x: 567, endPoint y: 107, distance: 326.1
click at [567, 107] on span "New Day Construction Services UB - HOU" at bounding box center [440, 99] width 443 height 22
copy span "New Day Construction Services"
click at [82, 211] on link "Home details" at bounding box center [70, 204] width 81 height 13
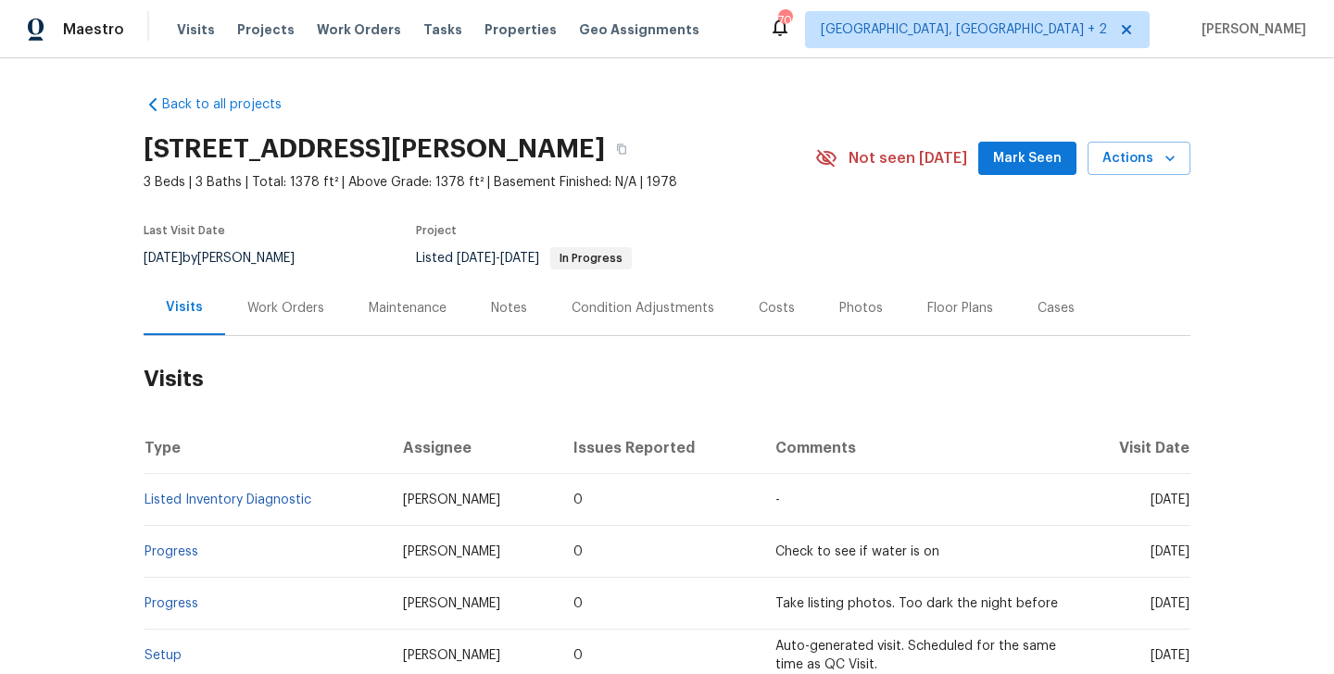
click at [347, 296] on div "Maintenance" at bounding box center [407, 308] width 122 height 55
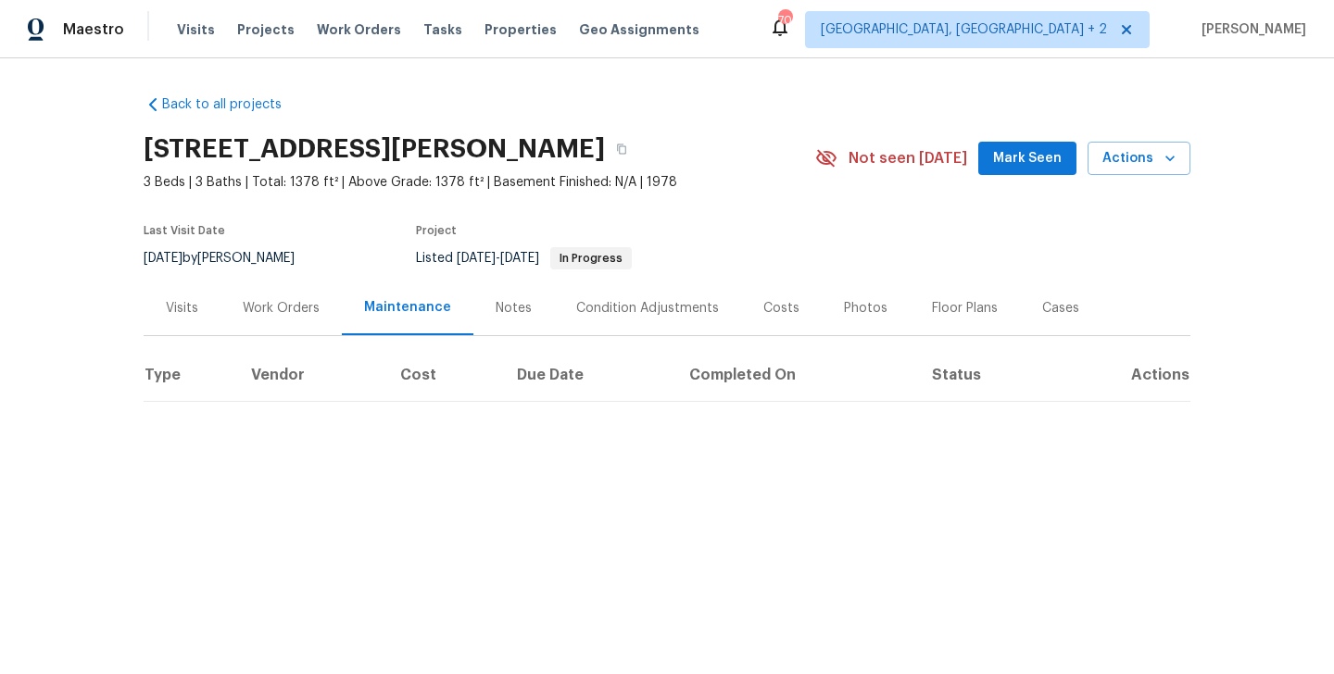
click at [318, 308] on div "Work Orders" at bounding box center [280, 308] width 121 height 55
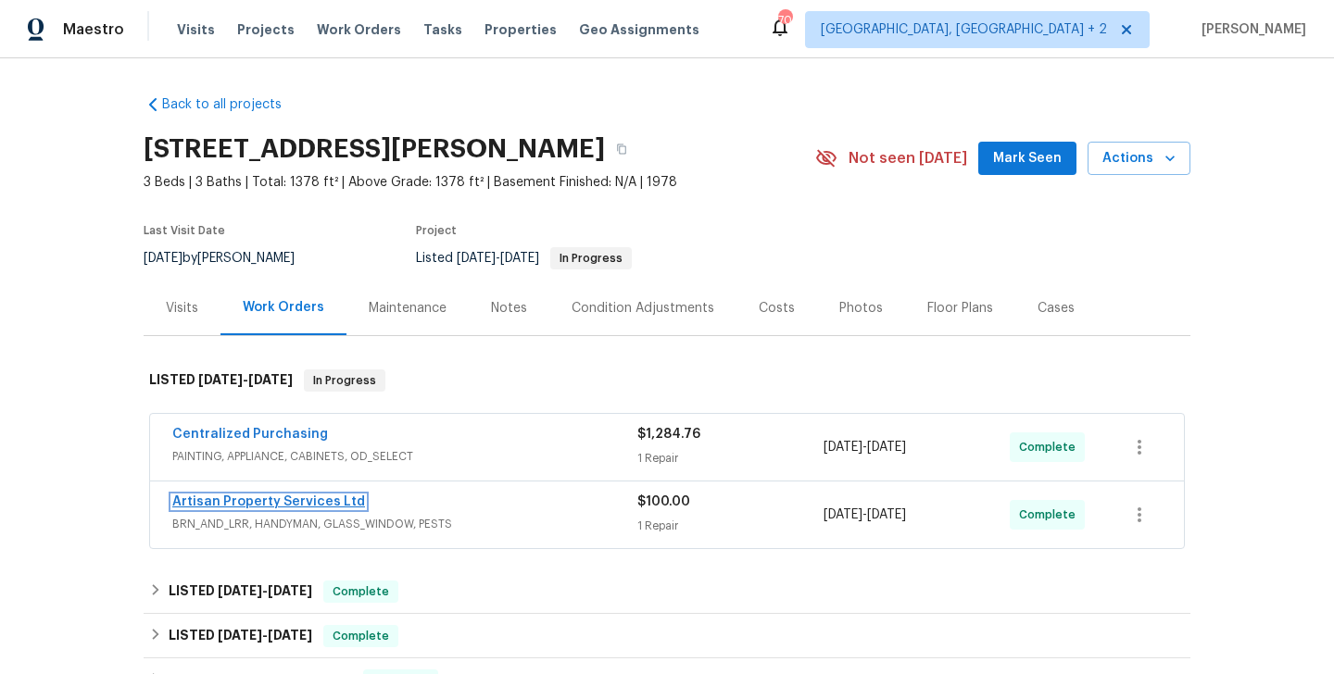
click at [333, 505] on link "Artisan Property Services Ltd" at bounding box center [268, 502] width 193 height 13
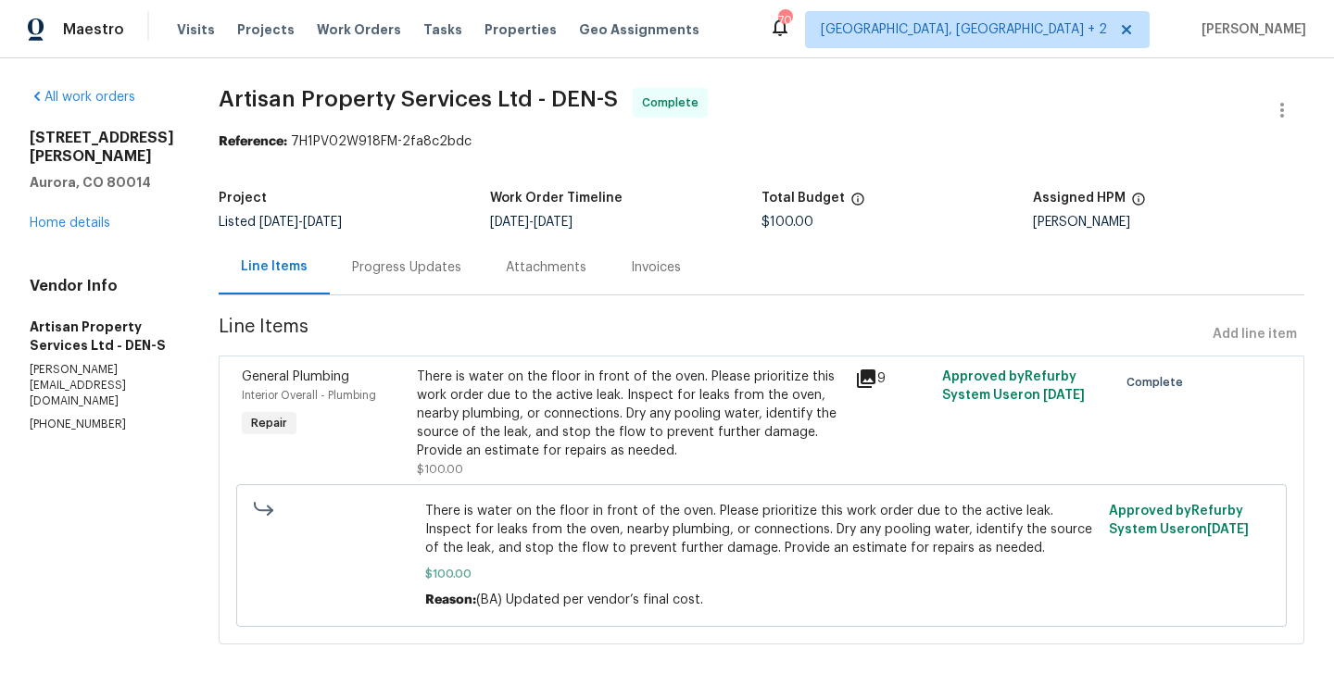
click at [398, 269] on div "Progress Updates" at bounding box center [406, 267] width 109 height 19
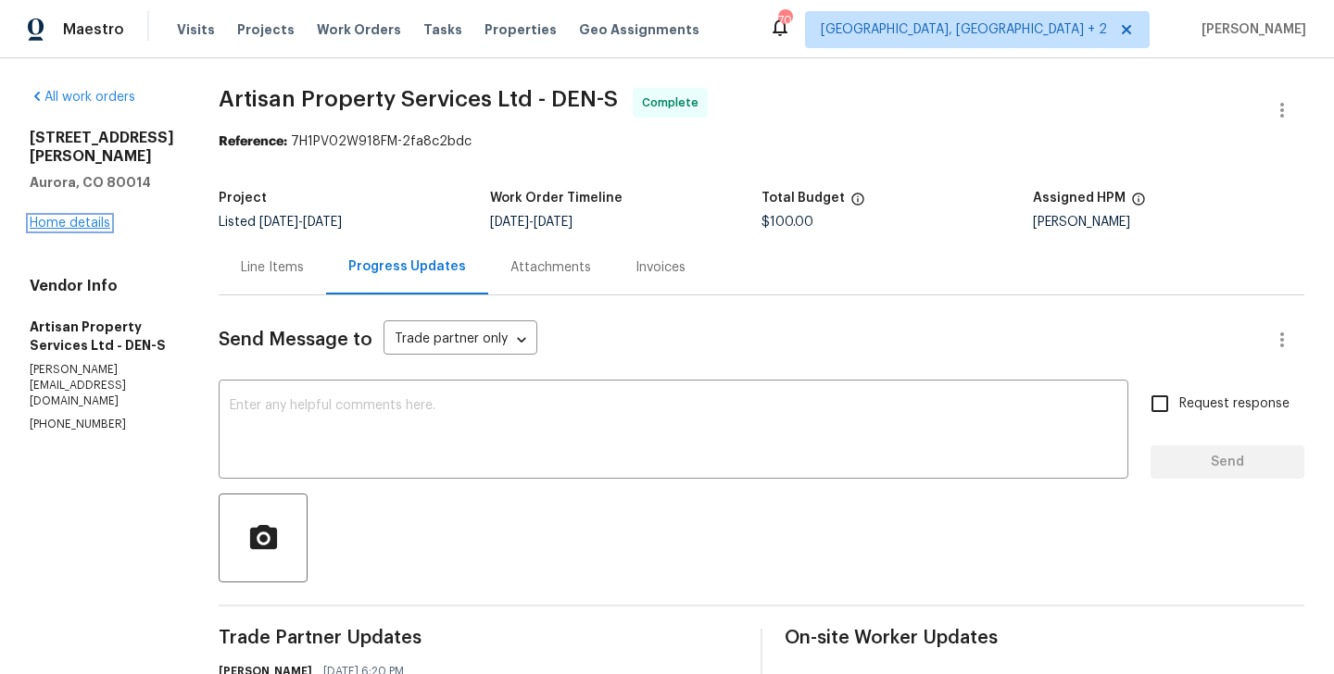
click at [94, 230] on link "Home details" at bounding box center [70, 223] width 81 height 13
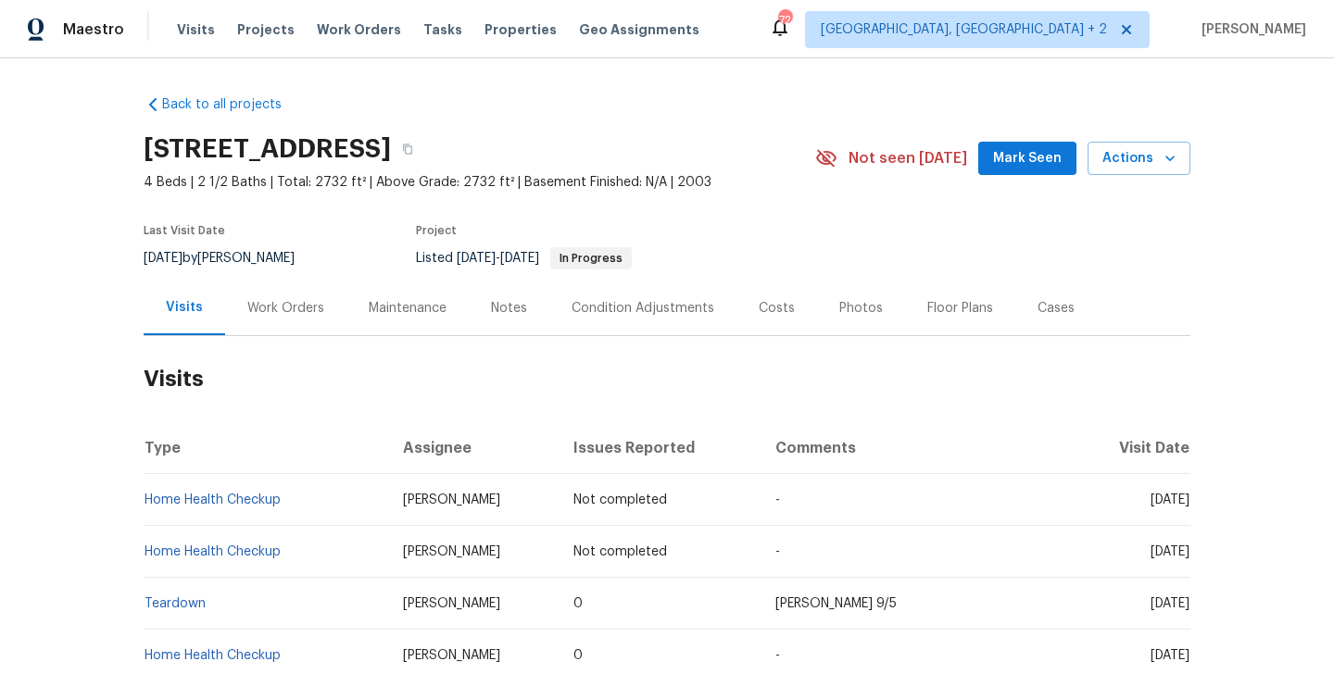
click at [297, 302] on div "Work Orders" at bounding box center [285, 308] width 77 height 19
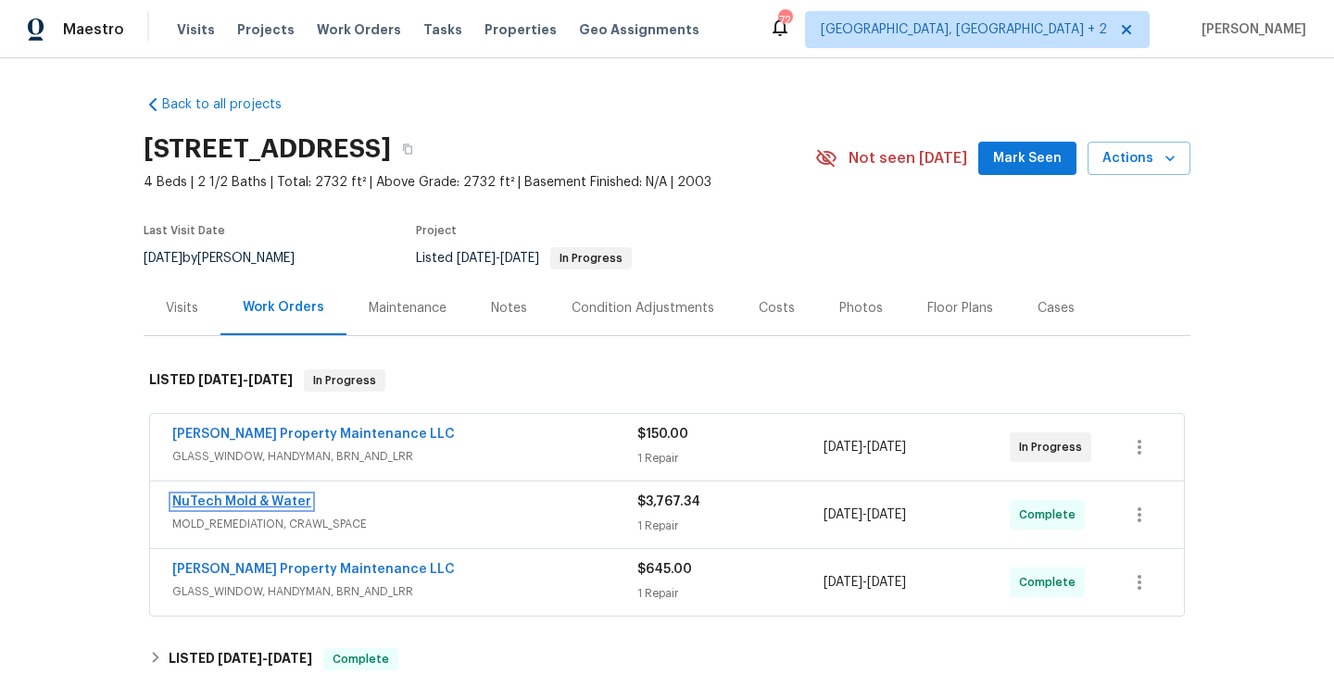
click at [284, 504] on link "NuTech Mold & Water" at bounding box center [241, 502] width 139 height 13
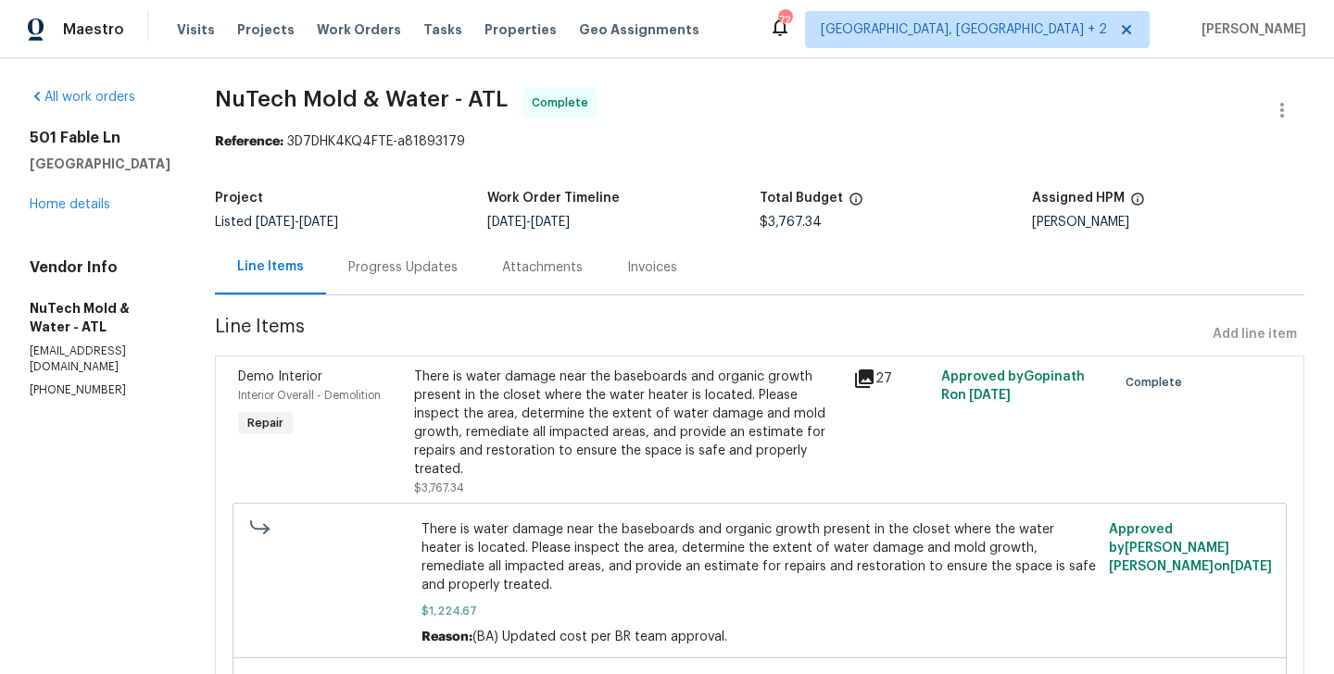
click at [573, 411] on div "There is water damage near the baseboards and organic growth present in the clo…" at bounding box center [628, 423] width 428 height 111
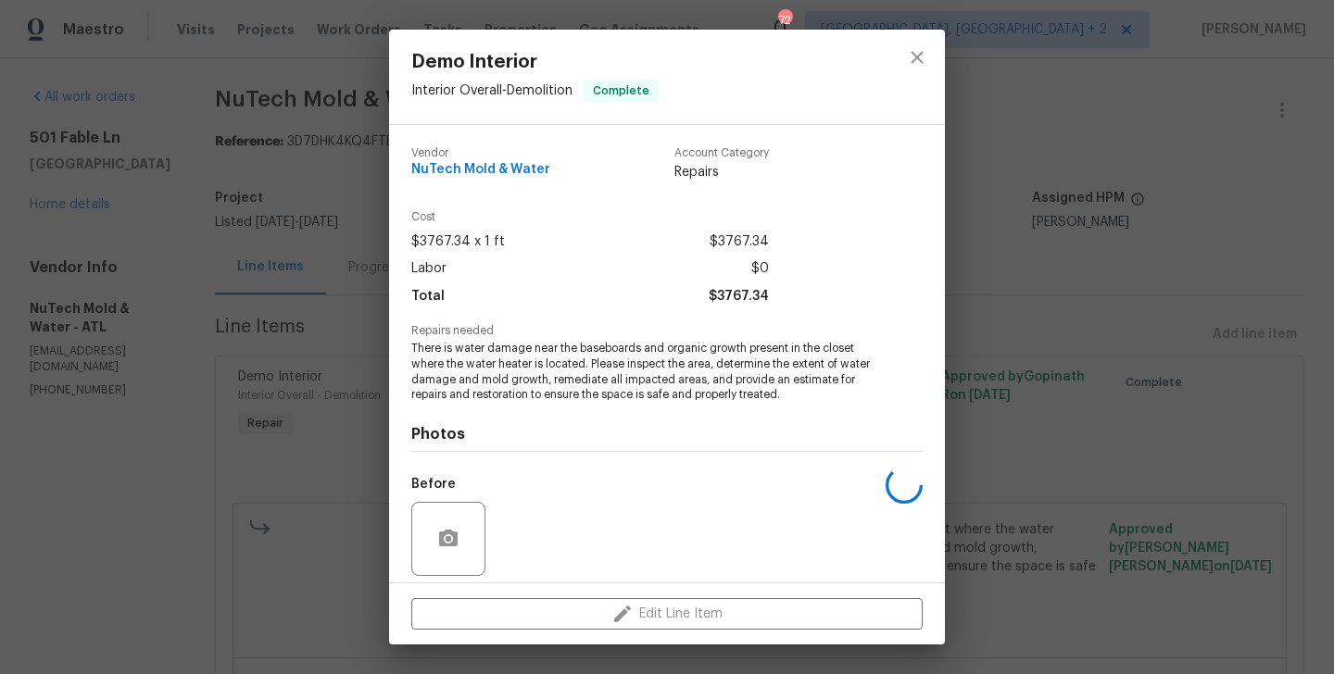
scroll to position [132, 0]
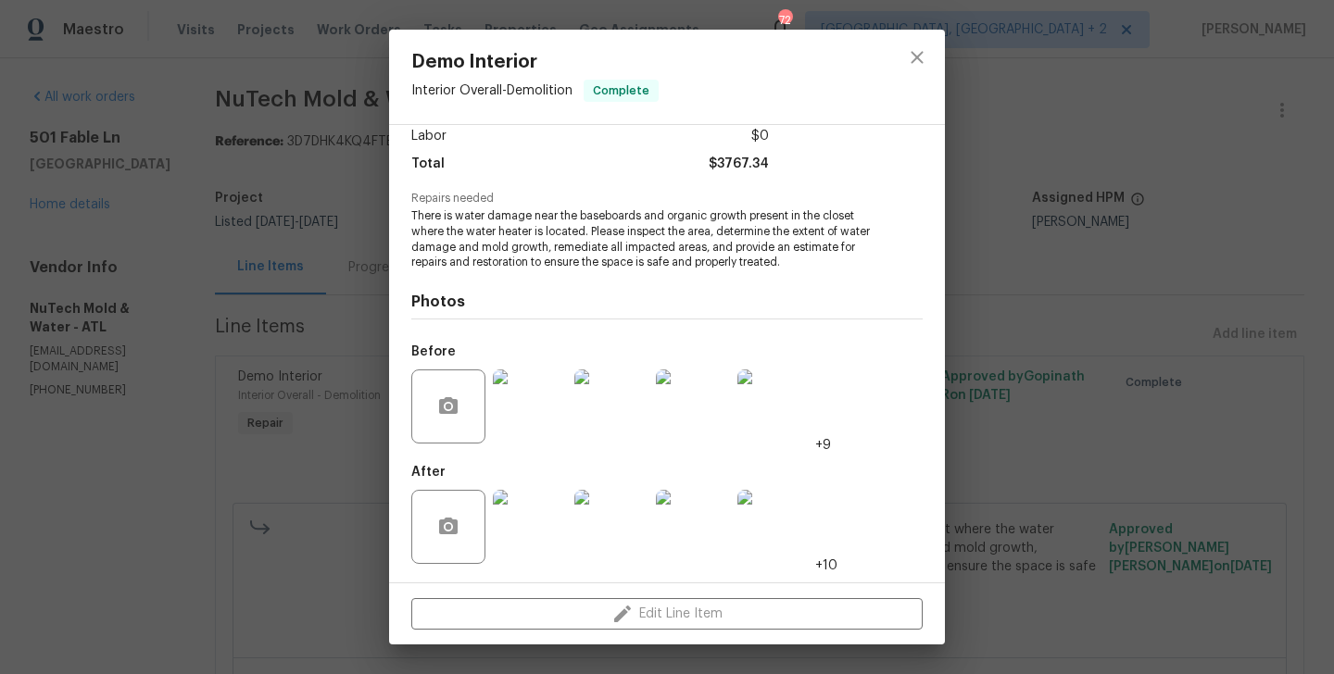
click at [305, 454] on div "Demo Interior Interior Overall - Demolition Complete Vendor NuTech Mold & Water…" at bounding box center [667, 337] width 1334 height 674
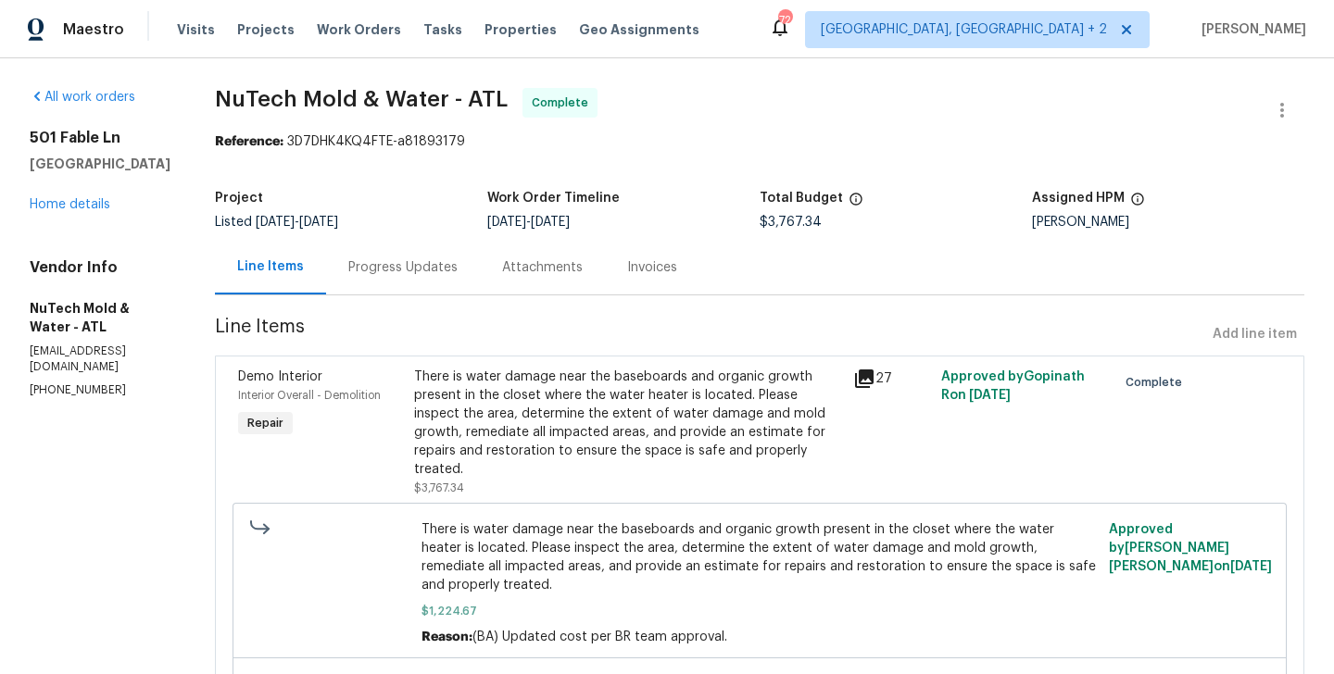
click at [406, 258] on div "Progress Updates" at bounding box center [403, 267] width 154 height 55
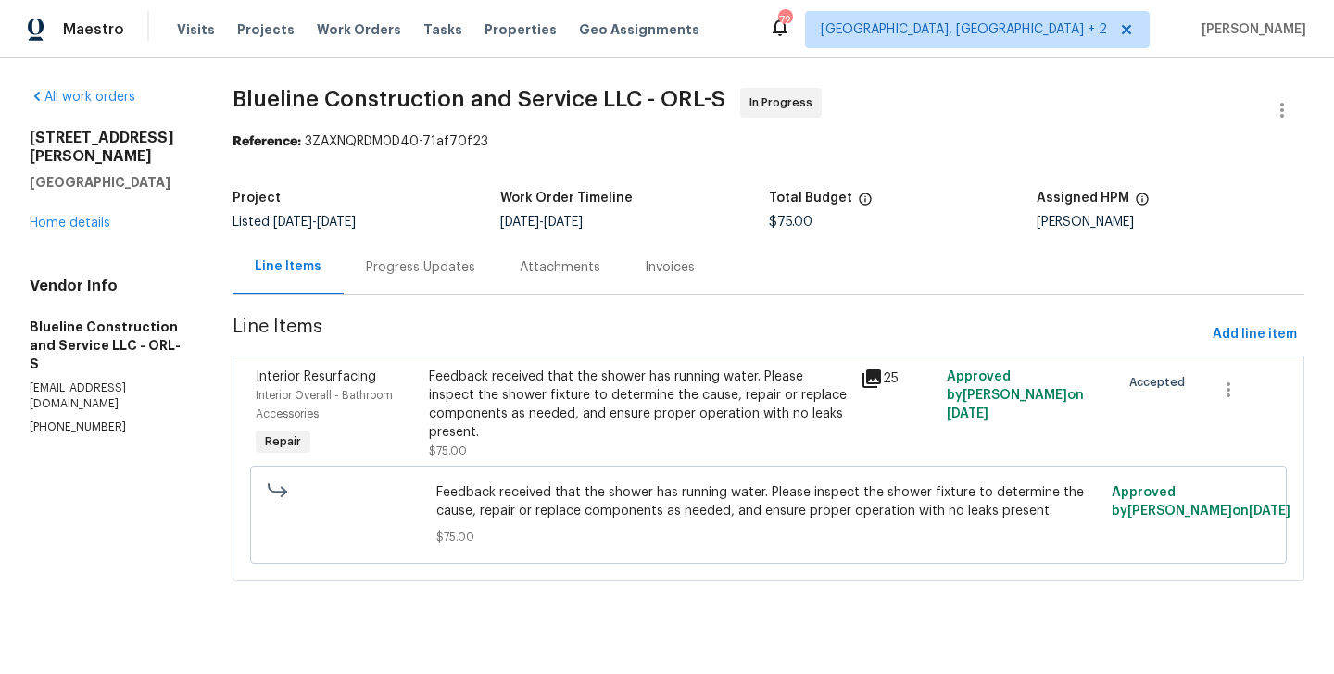
click at [461, 260] on div "Progress Updates" at bounding box center [420, 267] width 109 height 19
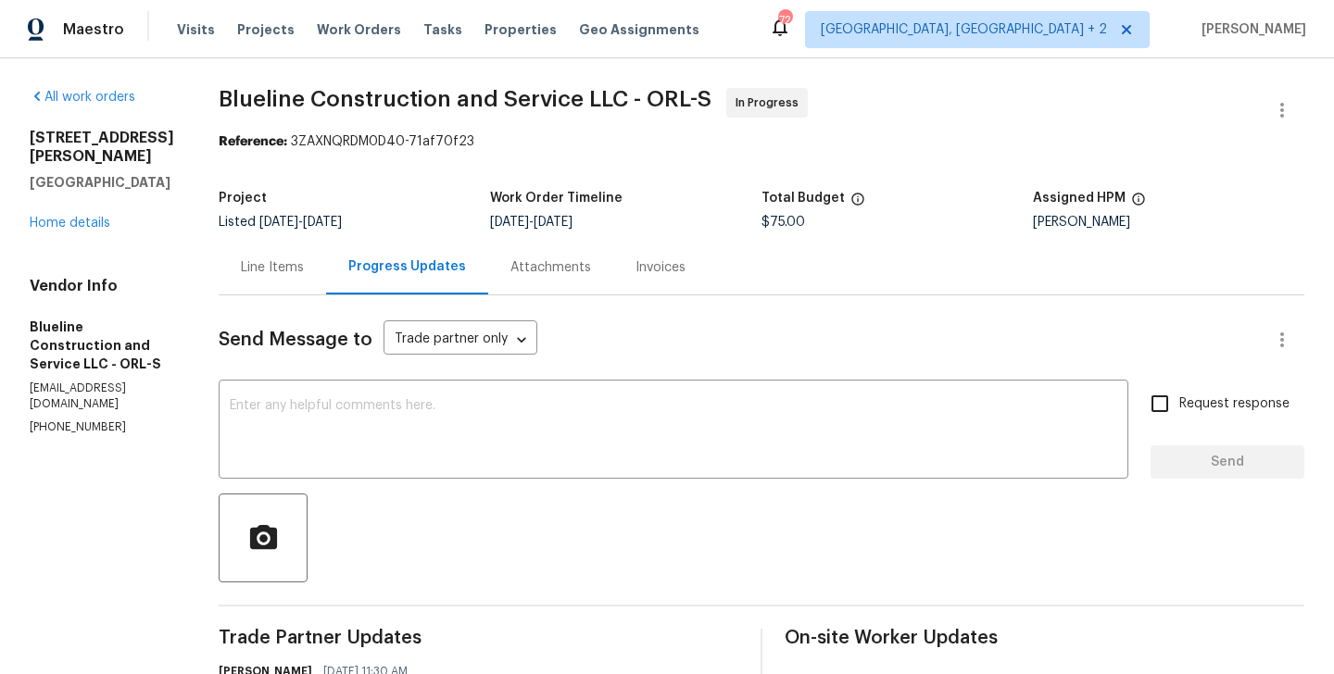
click at [304, 269] on div "Line Items" at bounding box center [272, 267] width 63 height 19
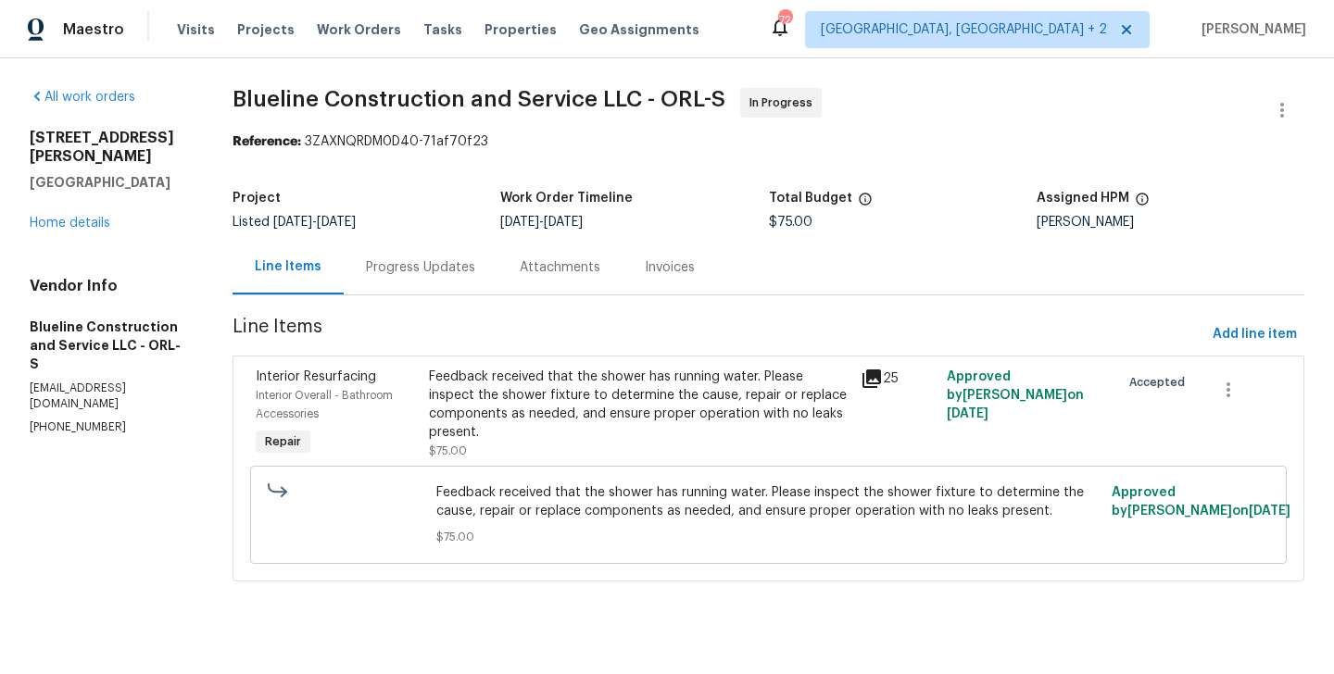
click at [651, 420] on div "Feedback received that the shower has running water. Please inspect the shower …" at bounding box center [639, 405] width 421 height 74
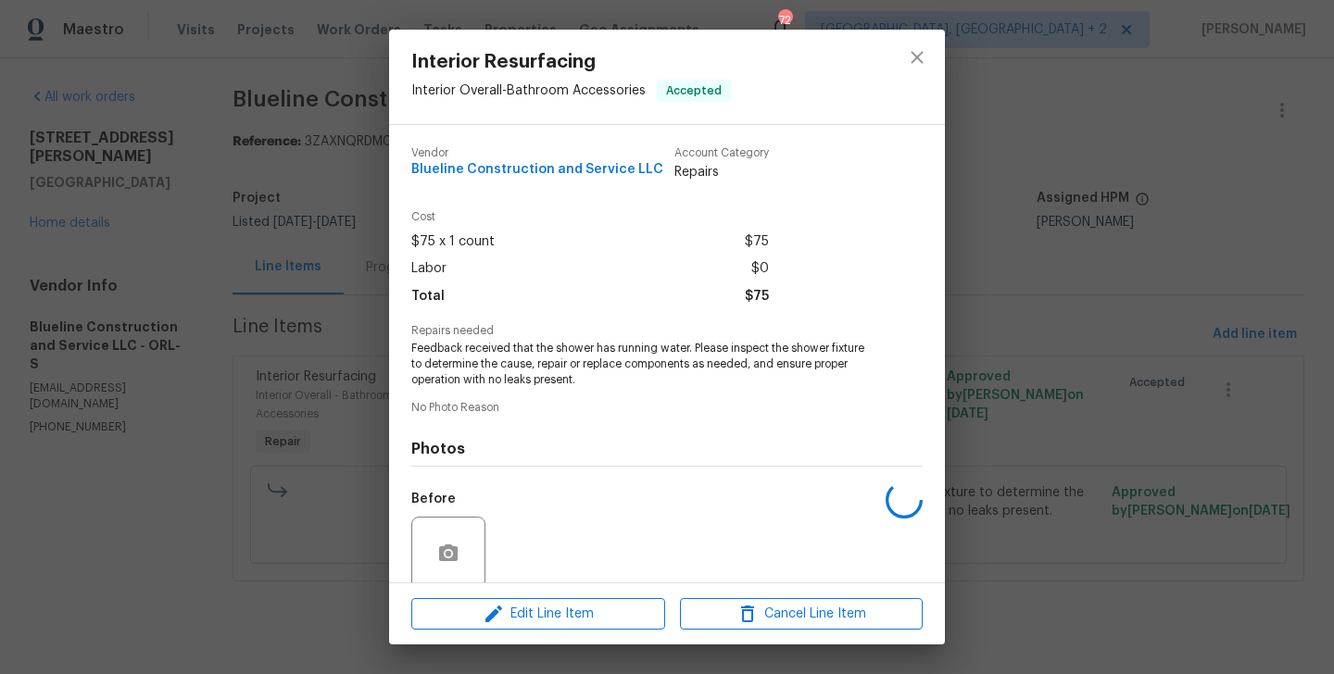
scroll to position [147, 0]
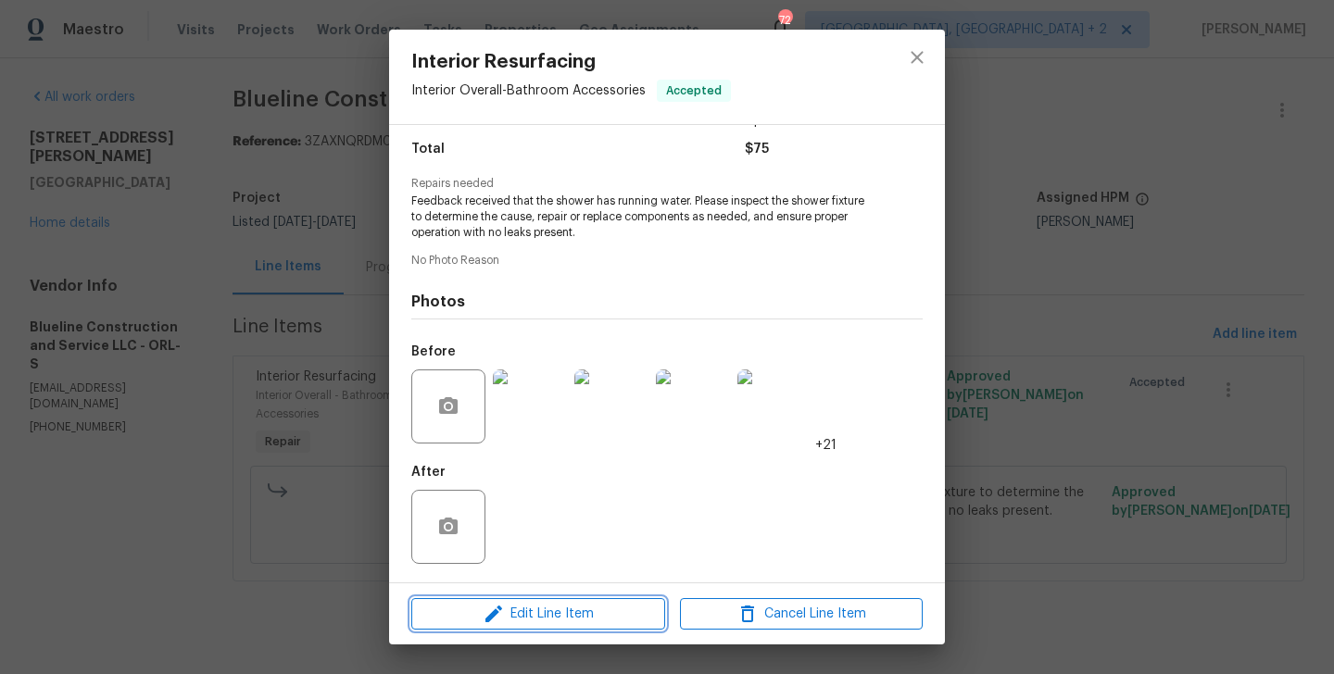
click at [504, 620] on icon "button" at bounding box center [494, 614] width 22 height 22
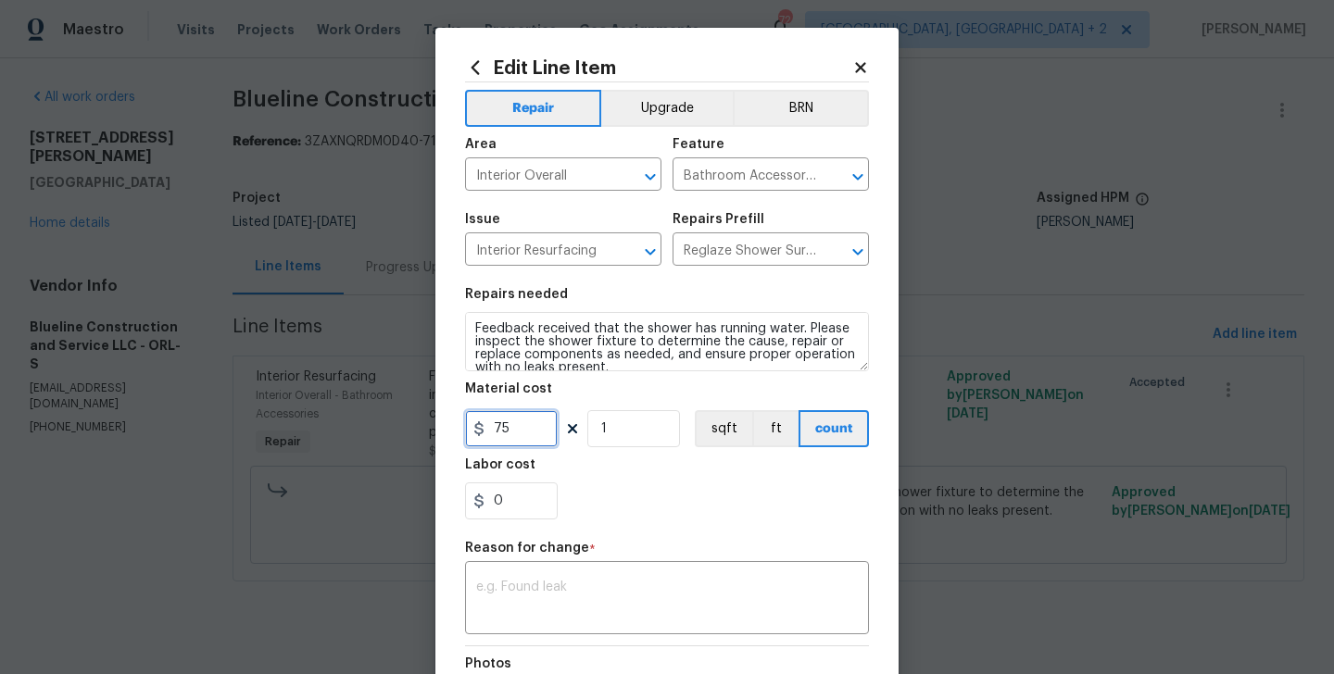
click at [486, 430] on input "75" at bounding box center [511, 428] width 93 height 37
type input "615"
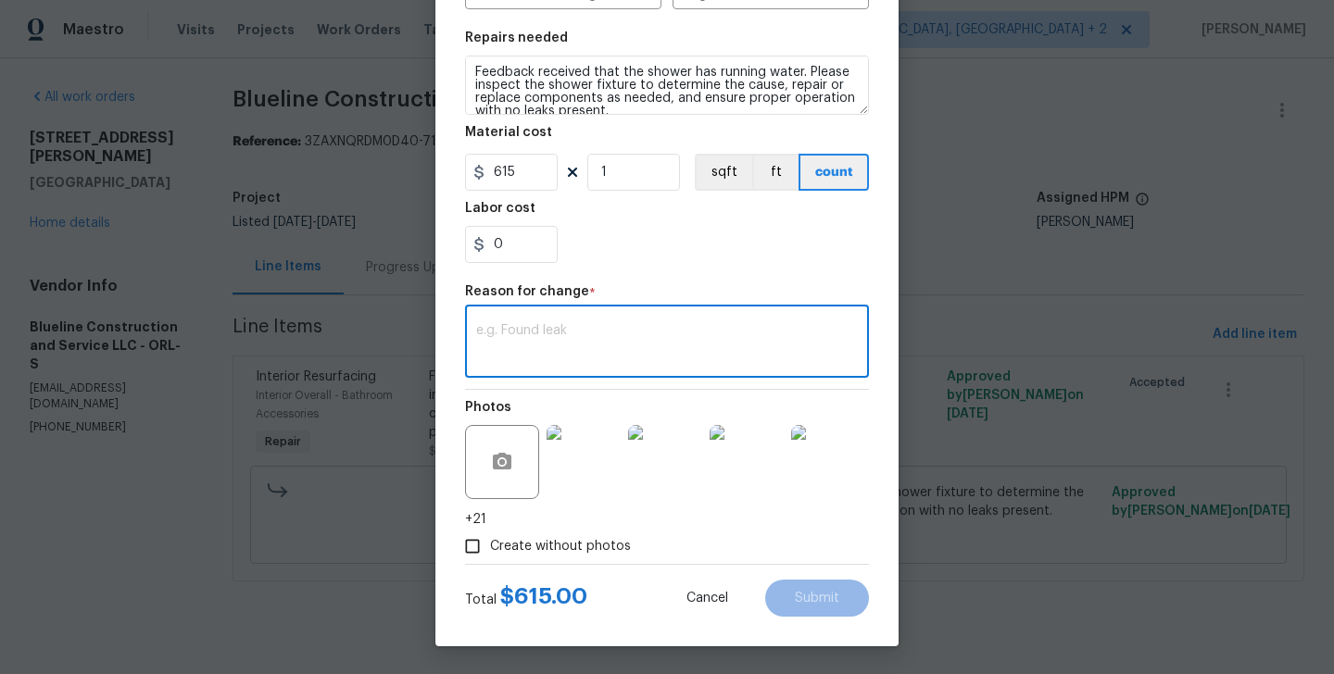
click at [612, 348] on textarea at bounding box center [667, 343] width 382 height 39
paste textarea "(BA) Updated cost per BR team approval"
type textarea "(BA) Updated cost per BR team approval"
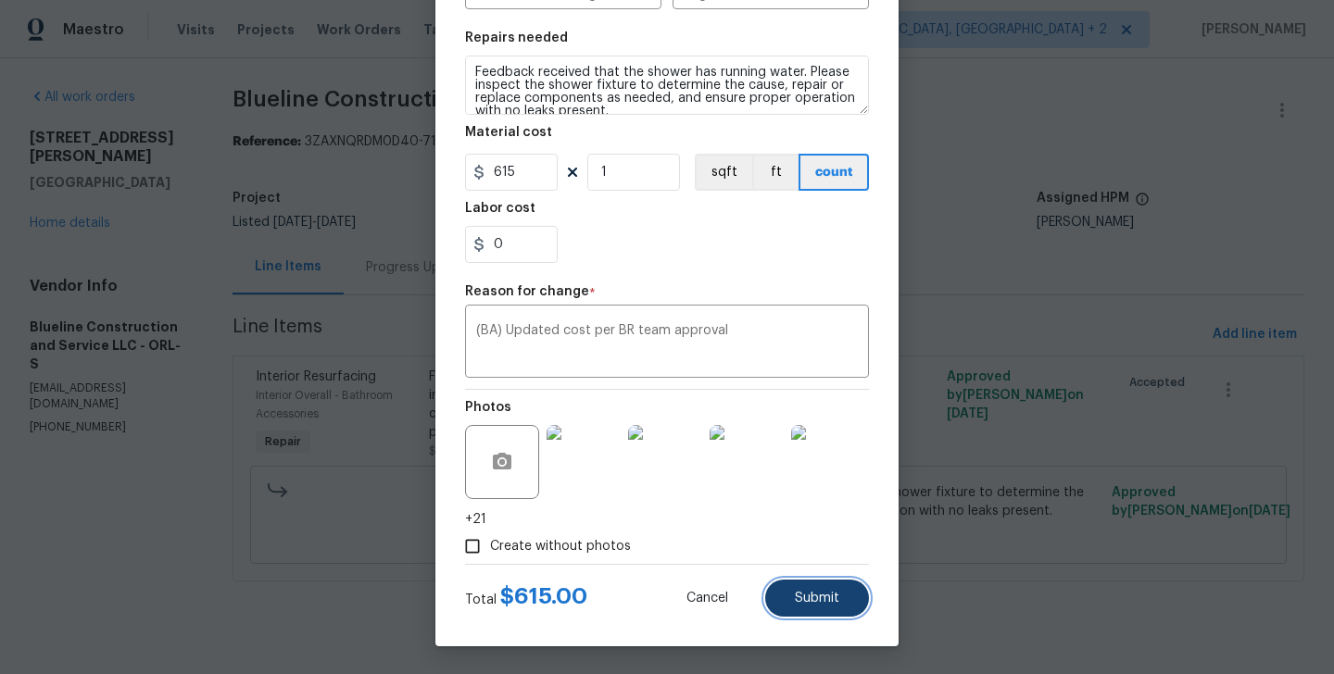
click at [824, 580] on button "Submit" at bounding box center [817, 598] width 104 height 37
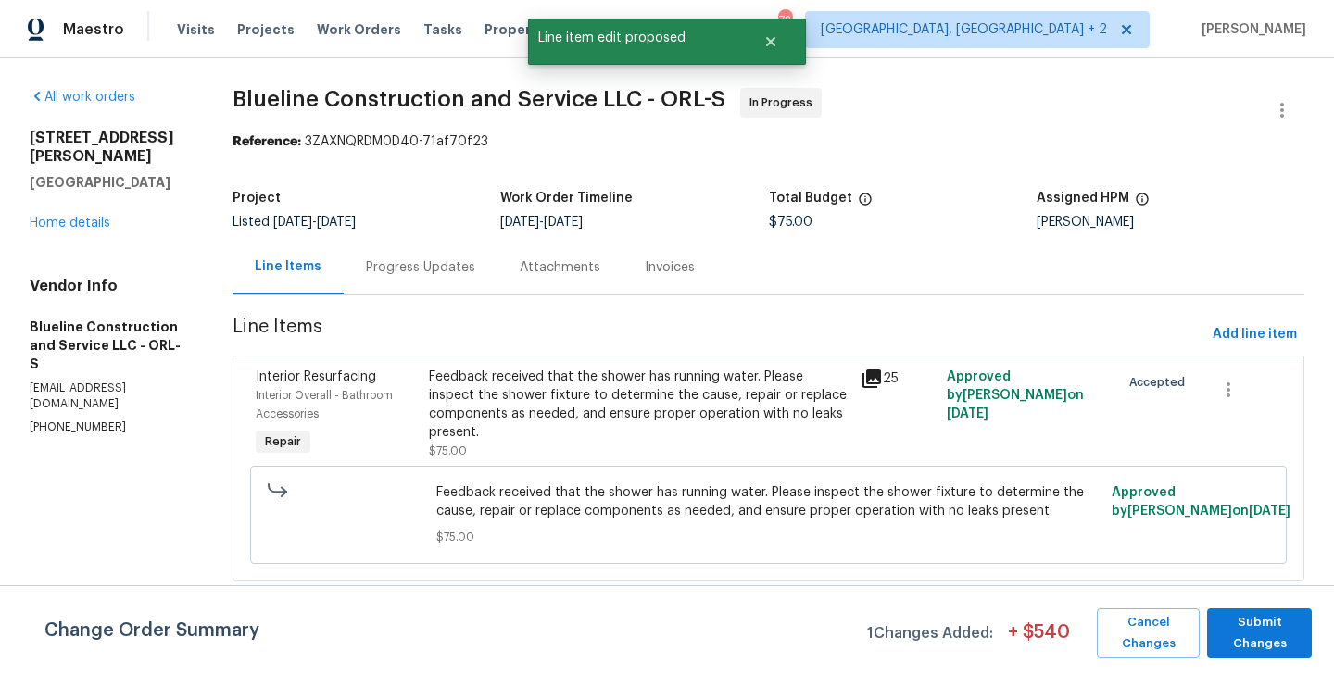
scroll to position [0, 0]
click at [1249, 618] on span "Submit Changes" at bounding box center [1259, 633] width 86 height 43
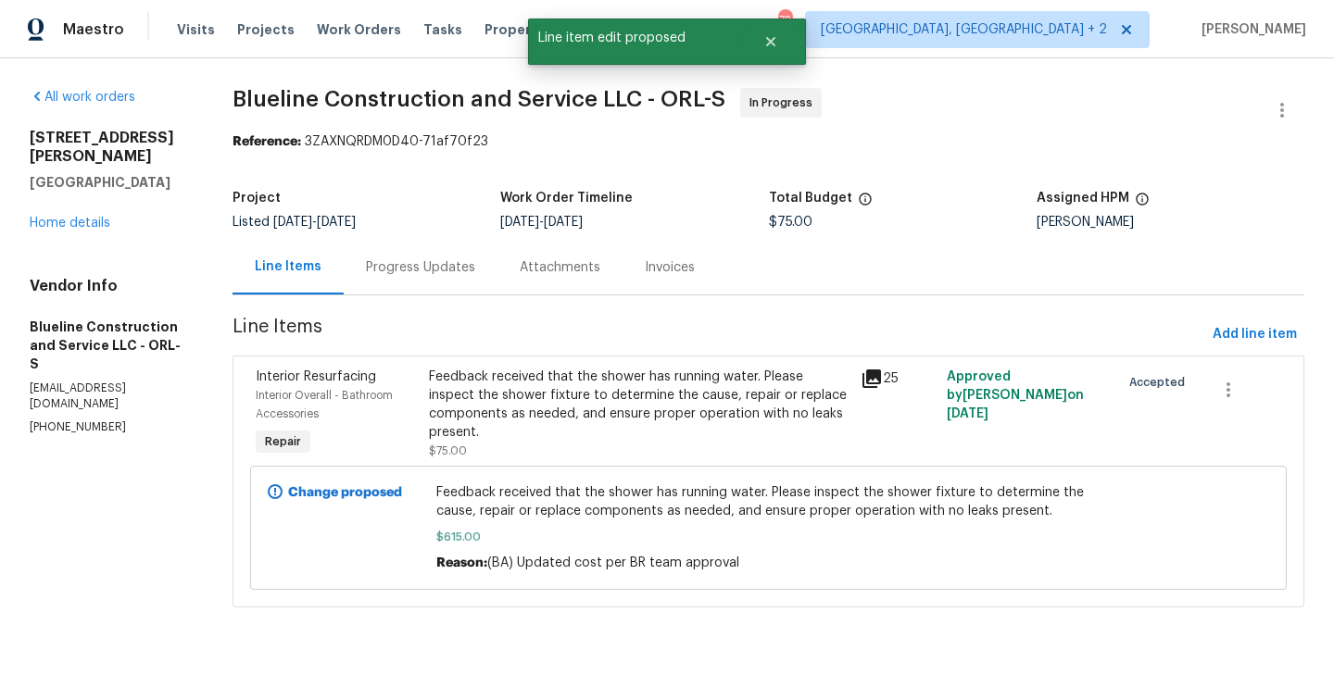
click at [460, 284] on div "Progress Updates" at bounding box center [421, 267] width 154 height 55
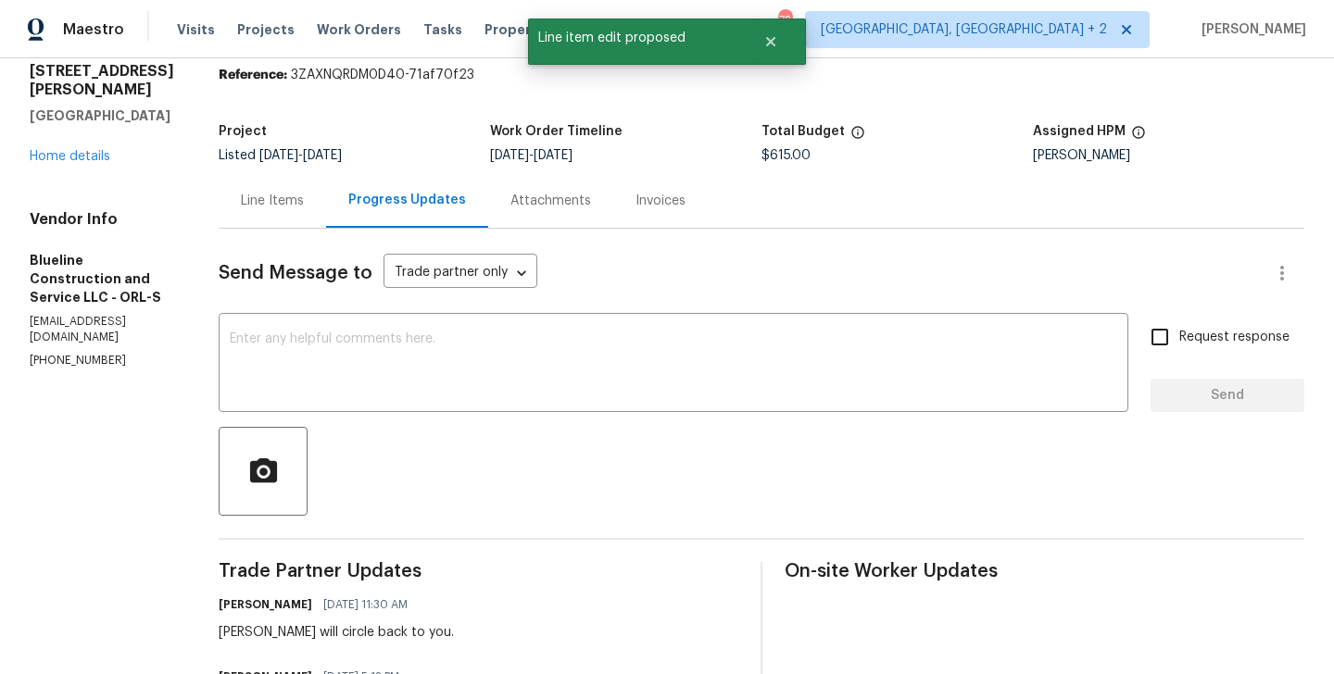
scroll to position [306, 0]
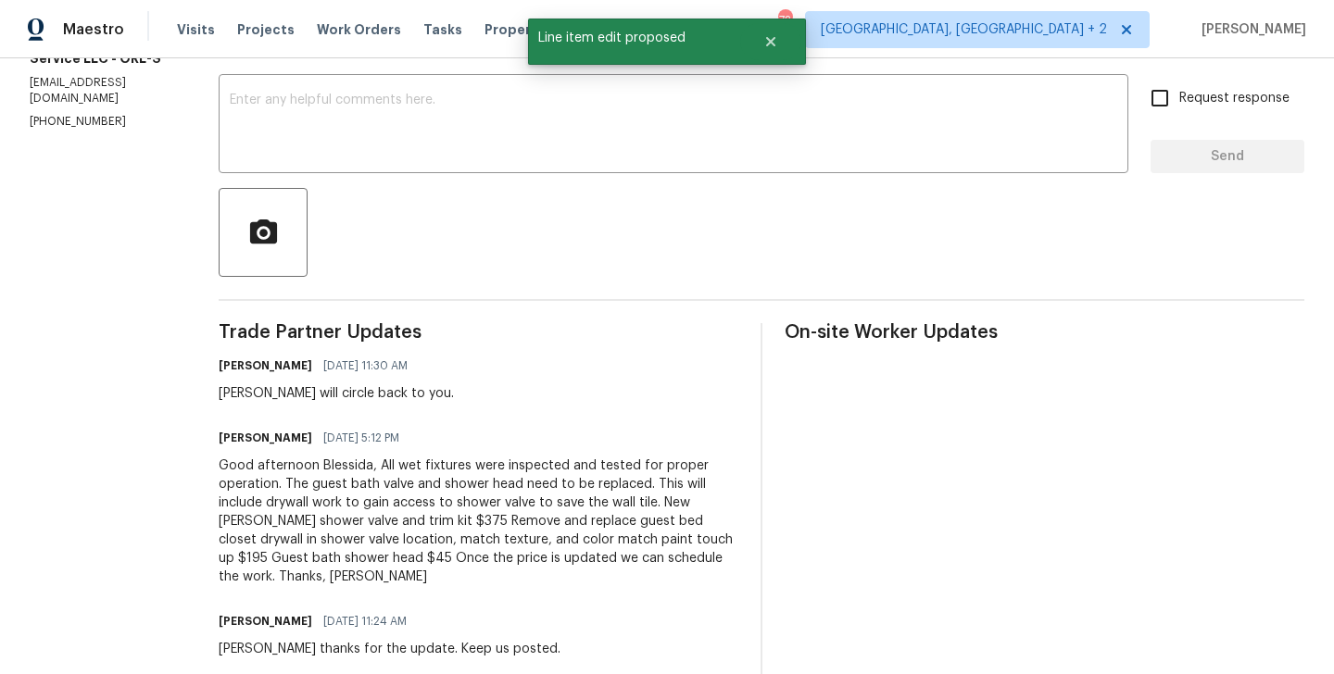
click at [263, 387] on div "[PERSON_NAME] will circle back to you." at bounding box center [336, 393] width 235 height 19
copy div "[PERSON_NAME]"
click at [338, 135] on textarea at bounding box center [673, 126] width 887 height 65
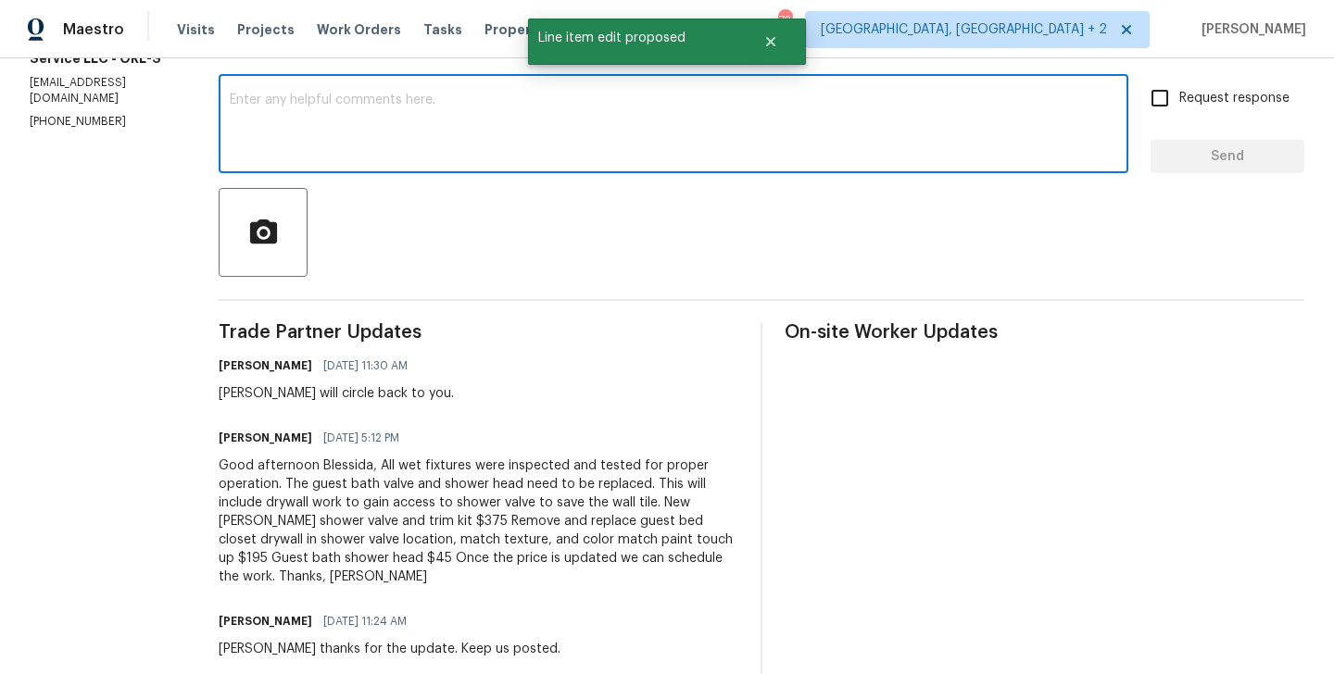
paste textarea "Chris"
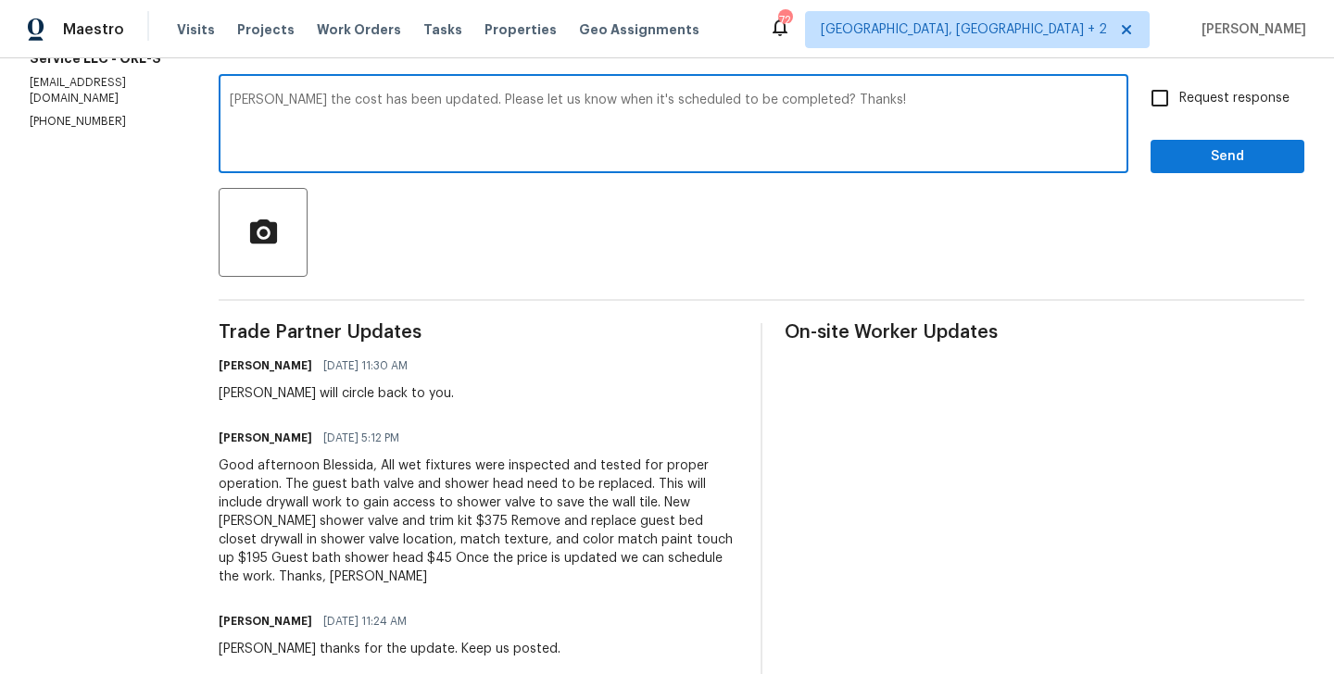
type textarea "Chris the cost has been updated. Please let us know when it's scheduled to be c…"
click at [1172, 101] on input "Request response" at bounding box center [1159, 98] width 39 height 39
checkbox input "true"
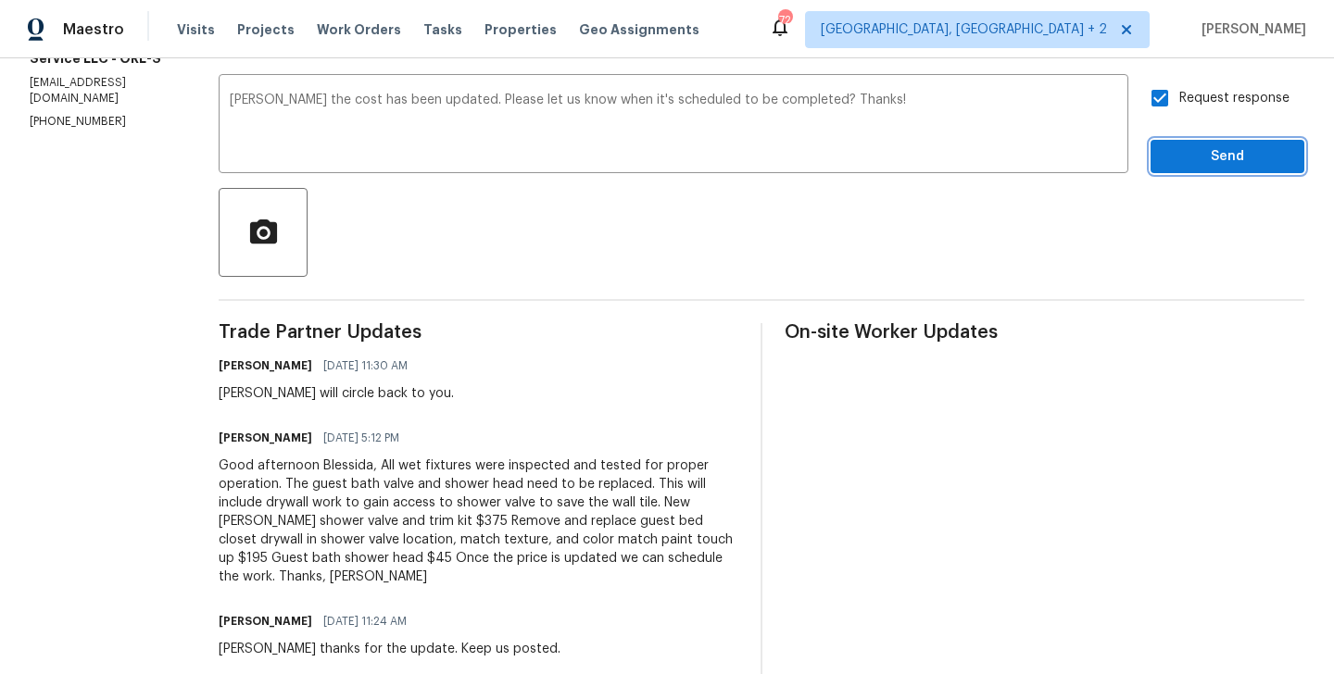
click at [1172, 167] on span "Send" at bounding box center [1227, 156] width 124 height 23
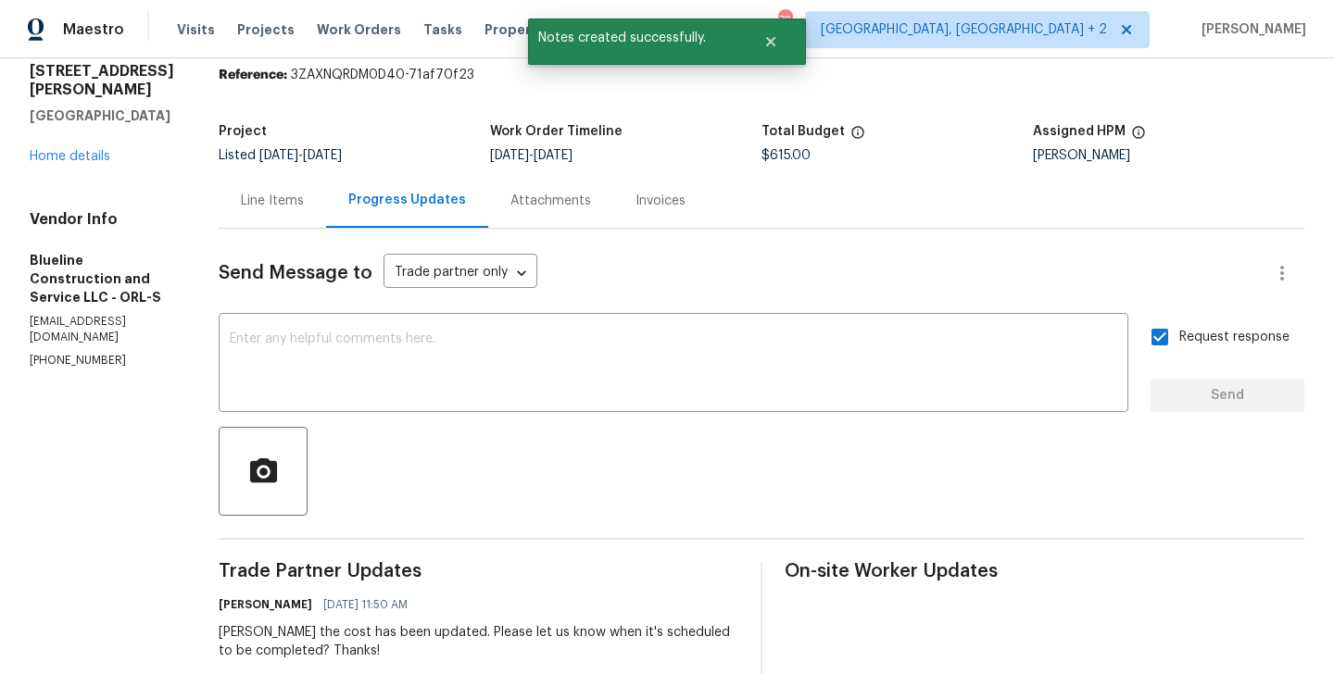
scroll to position [0, 0]
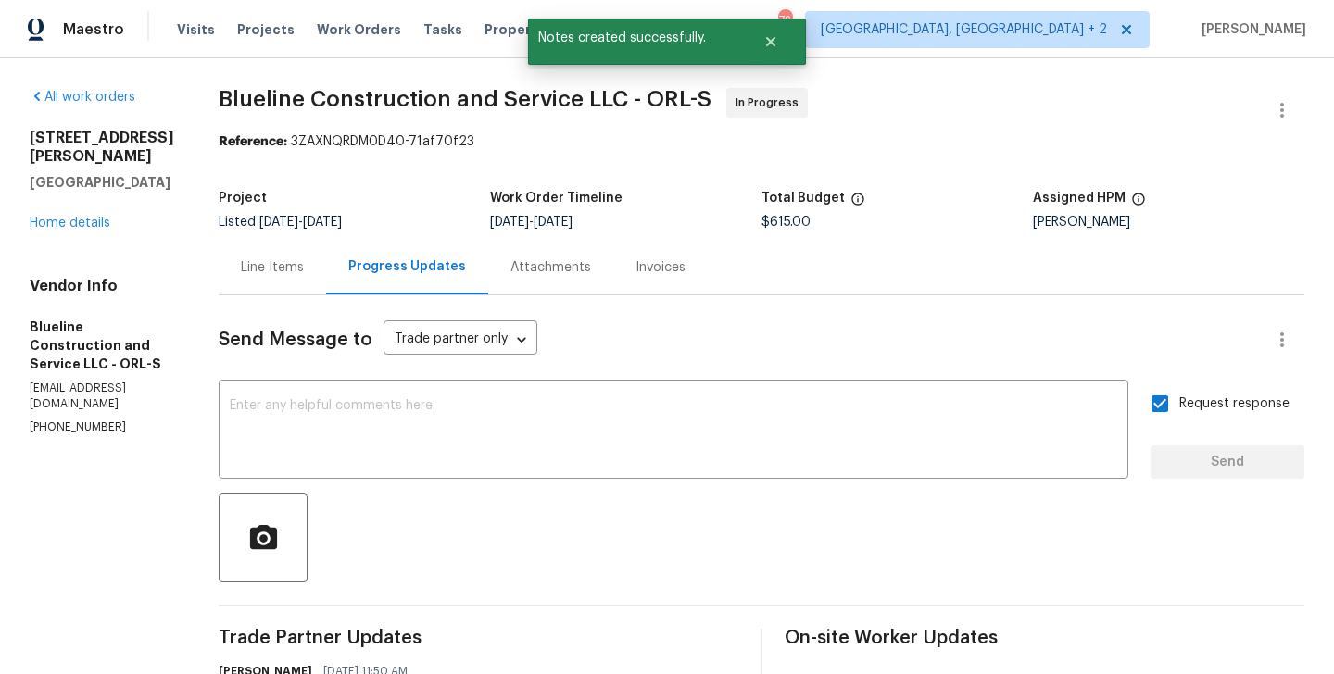
click at [66, 420] on p "(407) 702-8301" at bounding box center [102, 428] width 145 height 16
copy p "(407) 702-8301"
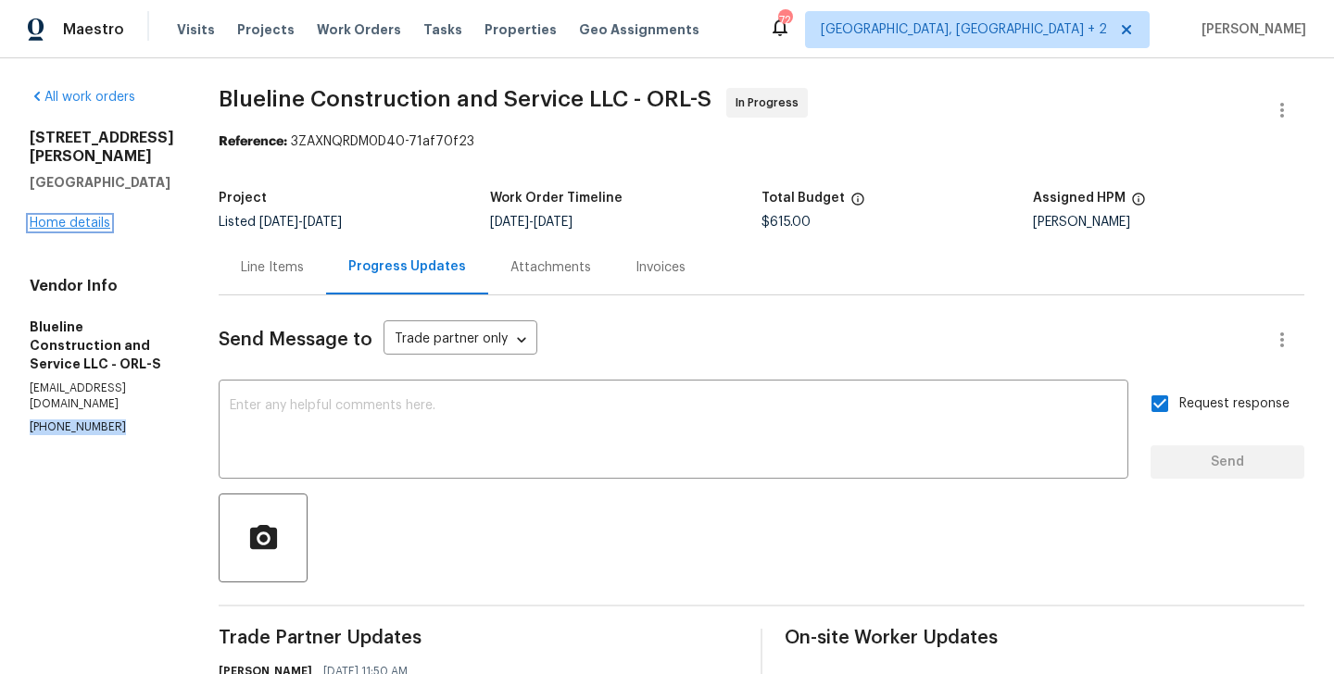
click at [78, 217] on link "Home details" at bounding box center [70, 223] width 81 height 13
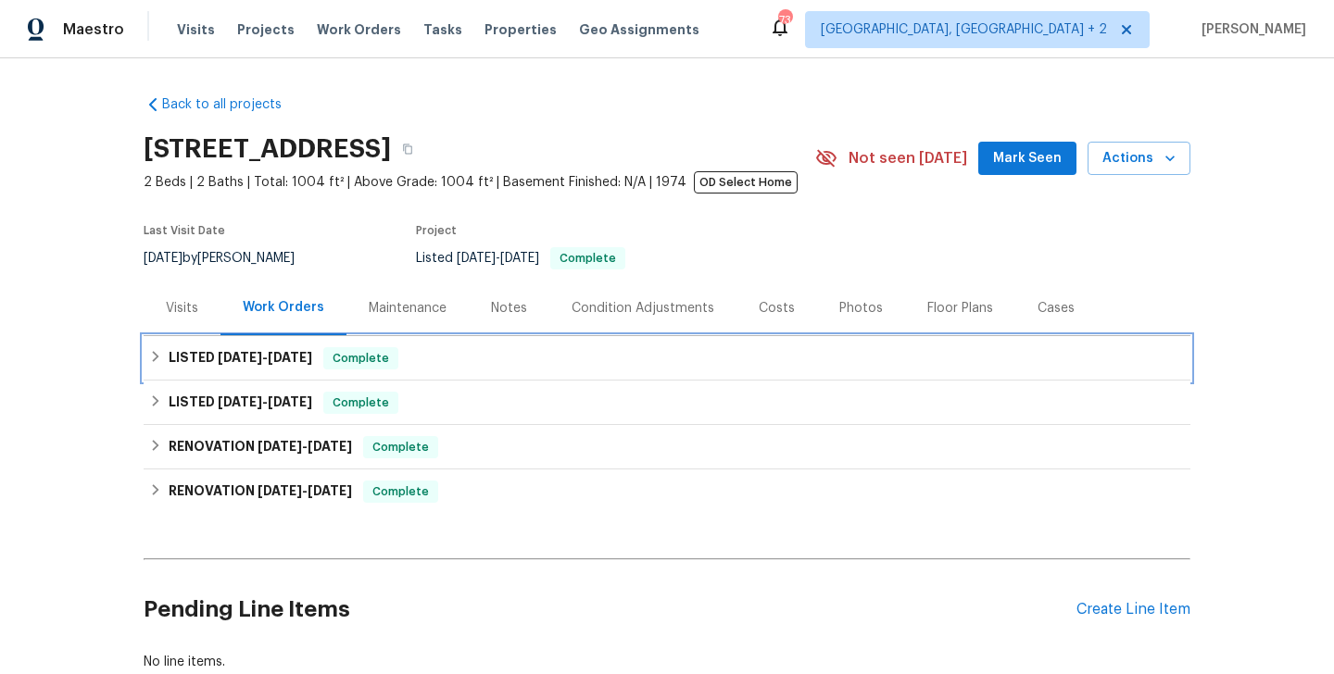
click at [384, 362] on span "Complete" at bounding box center [360, 358] width 71 height 19
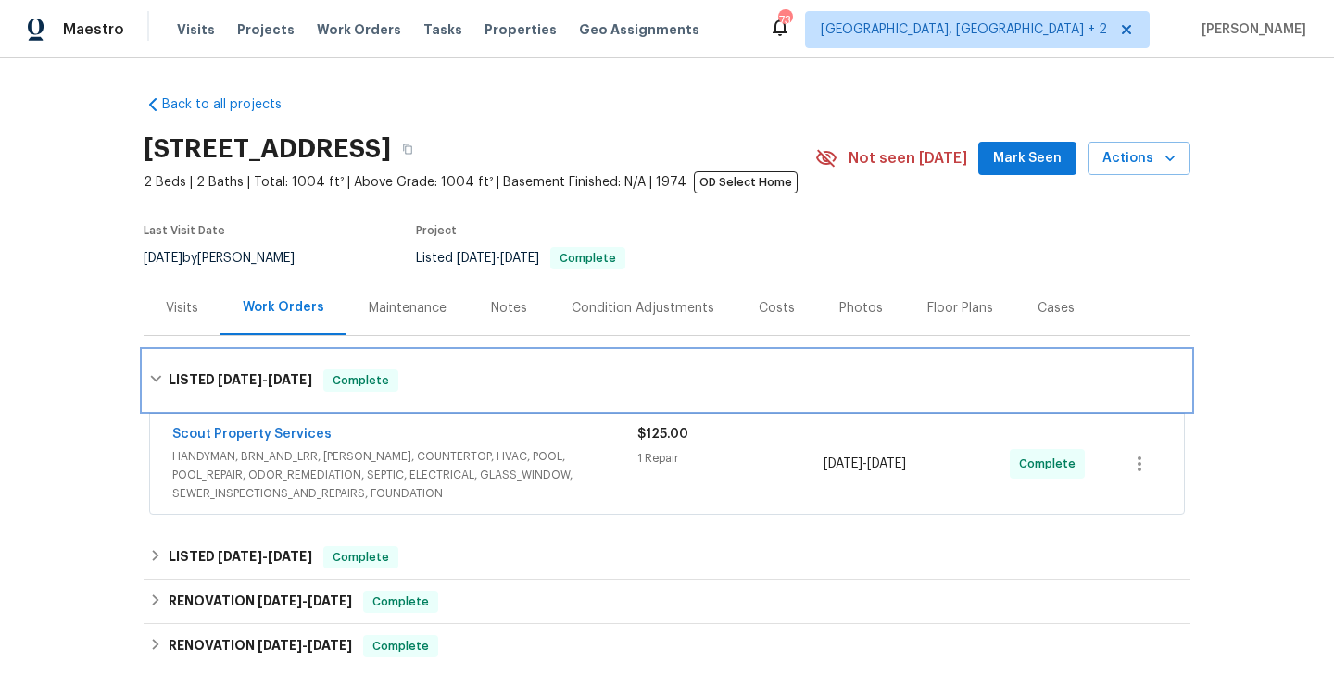
click at [384, 362] on div "LISTED [DATE] - [DATE] Complete" at bounding box center [667, 380] width 1047 height 59
